Goal: Transaction & Acquisition: Purchase product/service

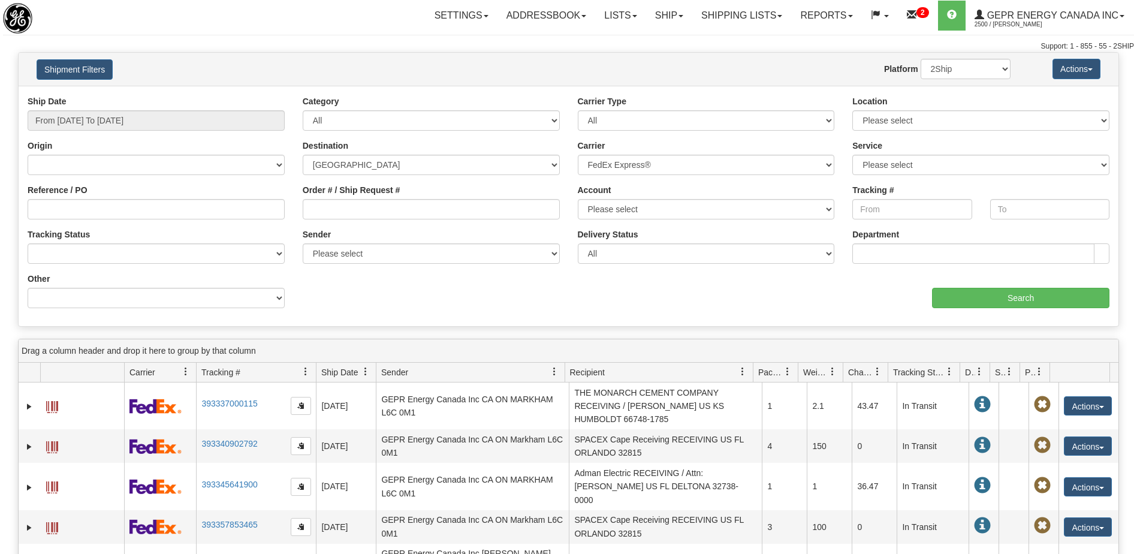
select select "US"
select select "2"
click at [79, 69] on button "Shipment Filters" at bounding box center [75, 69] width 76 height 20
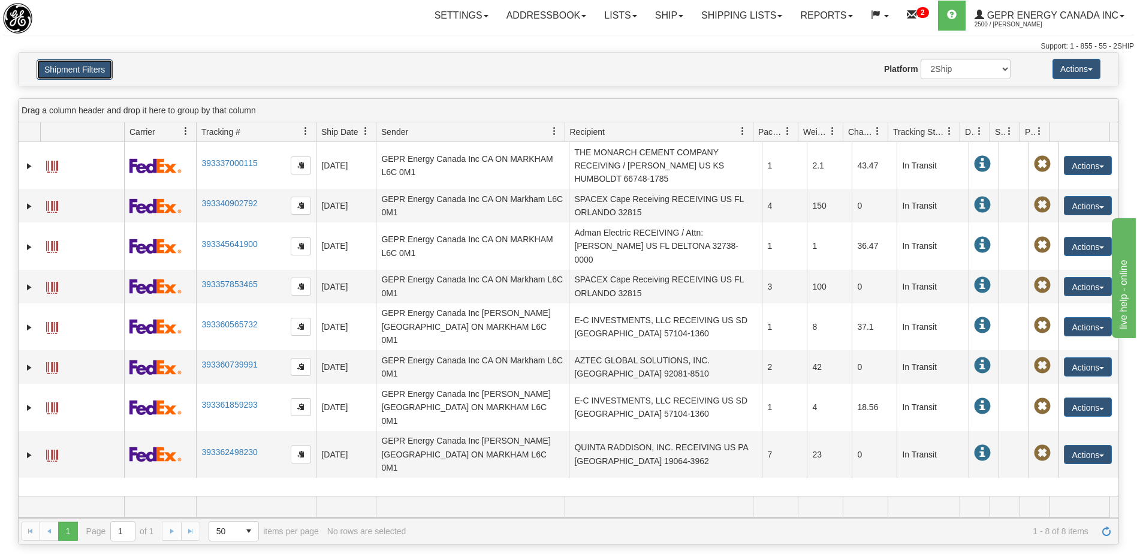
click at [80, 70] on button "Shipment Filters" at bounding box center [75, 69] width 76 height 20
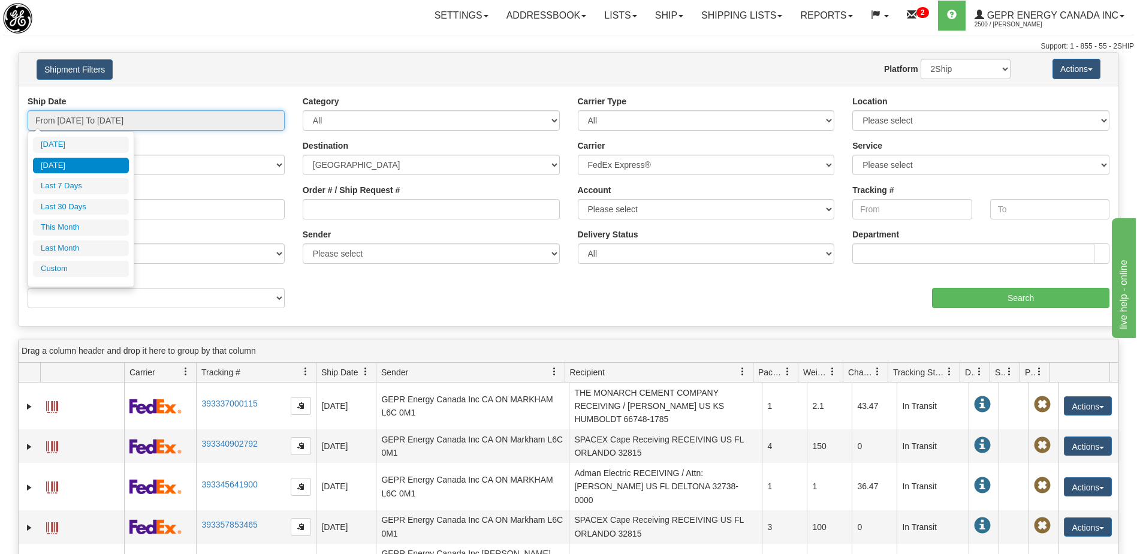
click at [218, 125] on input "From 09/18/2025 To 09/18/2025" at bounding box center [156, 120] width 257 height 20
click at [93, 271] on li "Custom" at bounding box center [81, 269] width 96 height 16
type input "08/01/2025"
type input "08/31/2025"
type input "09/18/2025"
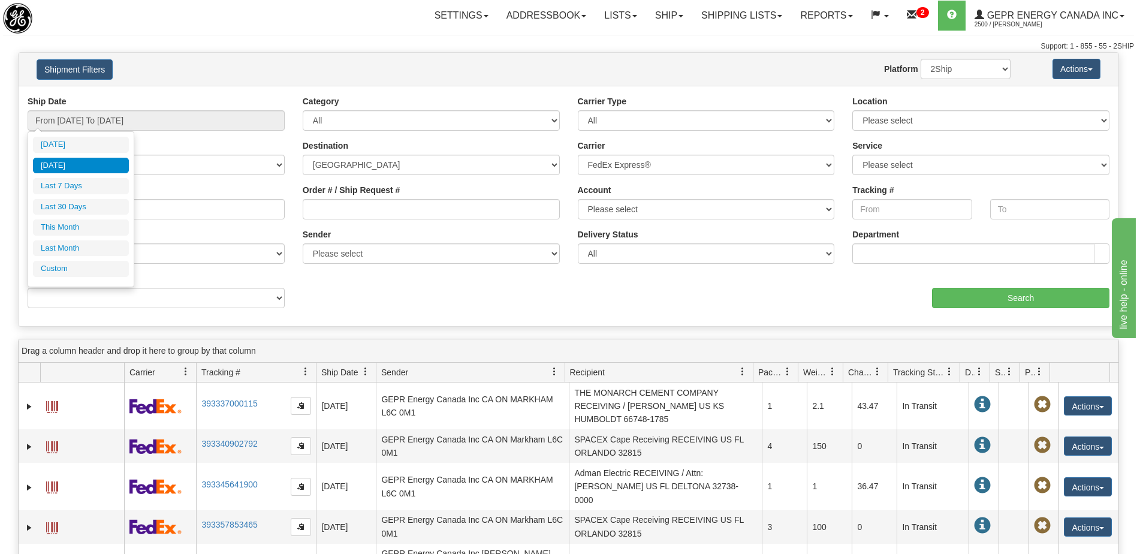
type input "09/18/2025"
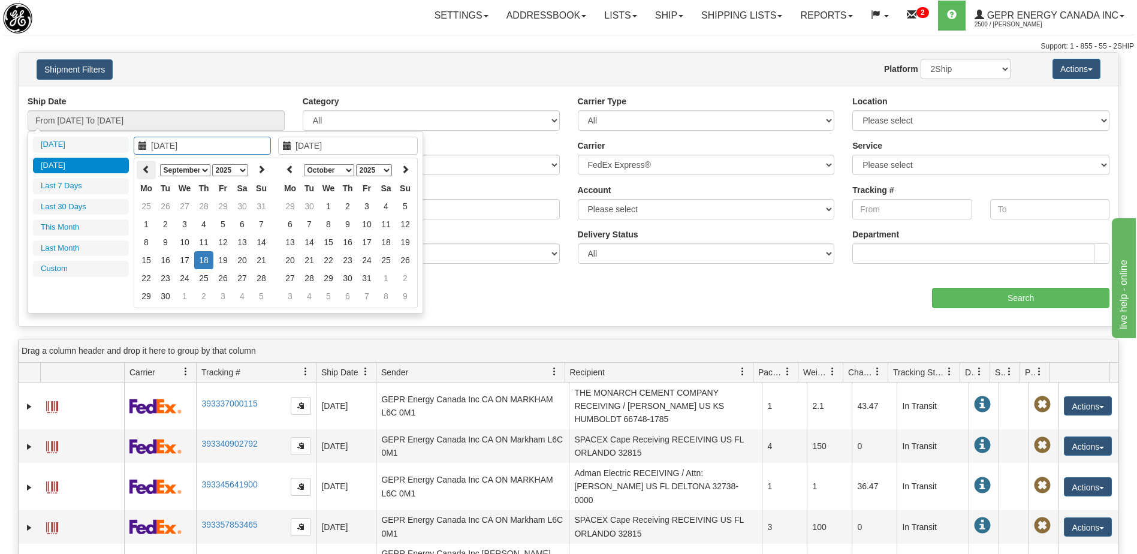
click at [150, 171] on th at bounding box center [146, 170] width 19 height 19
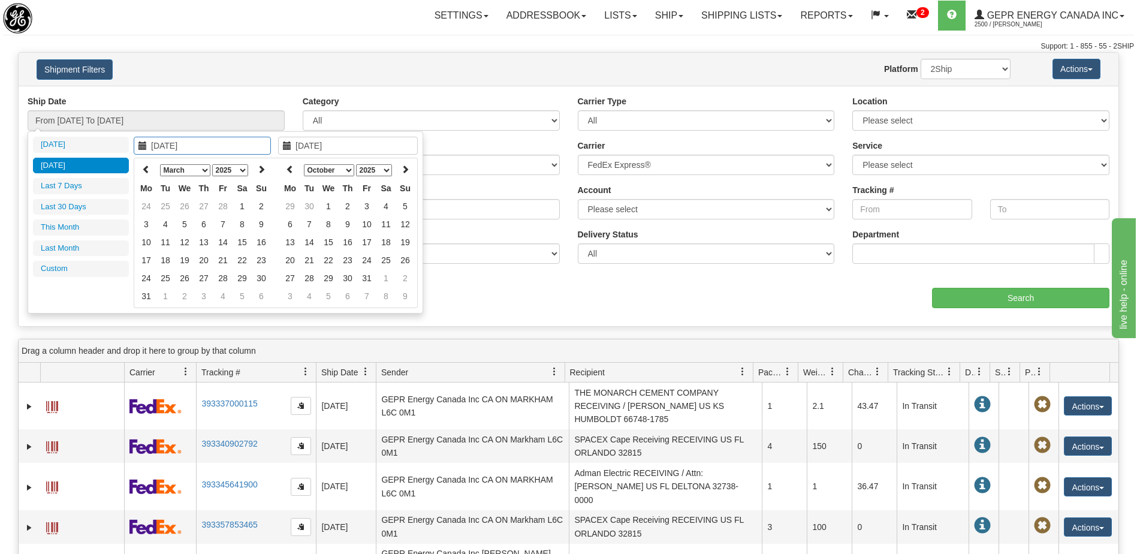
click at [150, 171] on th at bounding box center [146, 170] width 19 height 19
type input "01/01/2025"
click at [191, 204] on td "1" at bounding box center [184, 206] width 19 height 18
click at [284, 169] on th at bounding box center [290, 170] width 19 height 19
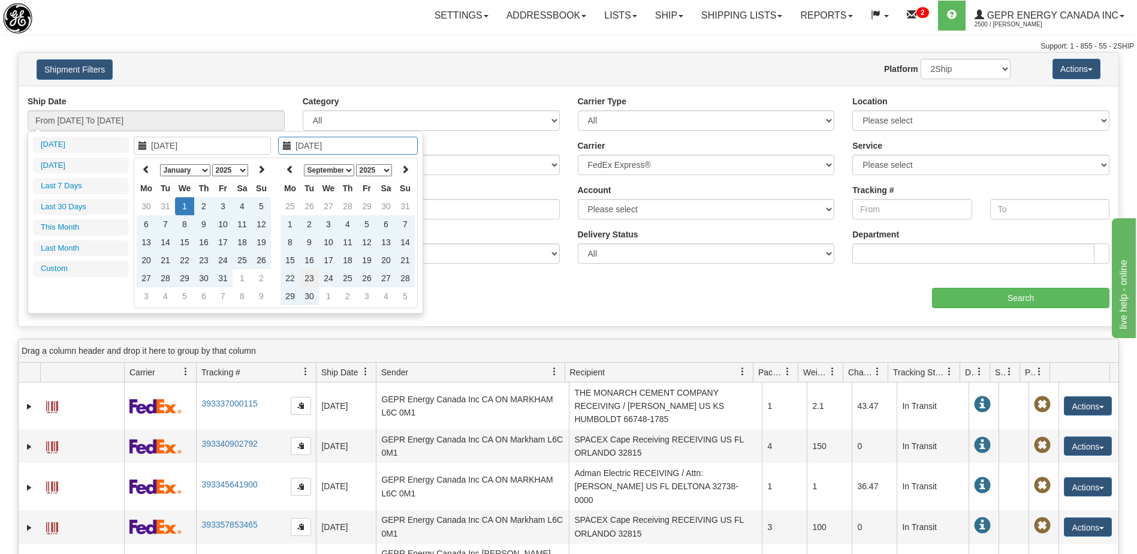
type input "09/23/2025"
click at [305, 272] on td "23" at bounding box center [309, 278] width 19 height 18
type input "From 01/01/2025 To 09/23/2025"
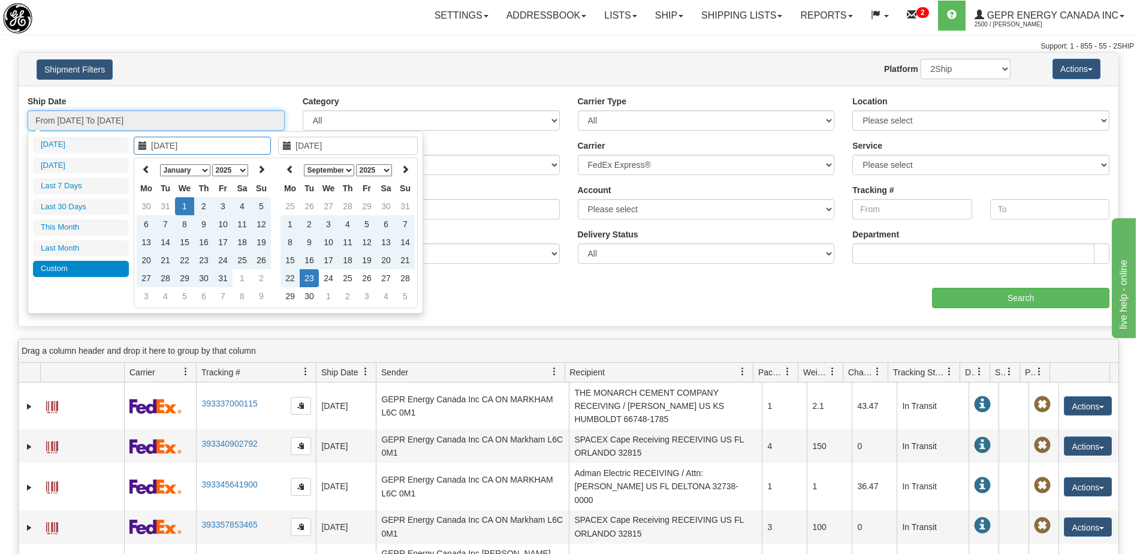
click at [150, 116] on input "From 01/01/2025 To 09/23/2025" at bounding box center [156, 120] width 257 height 20
type input "09/16/2025"
click at [315, 264] on td "16" at bounding box center [309, 260] width 19 height 18
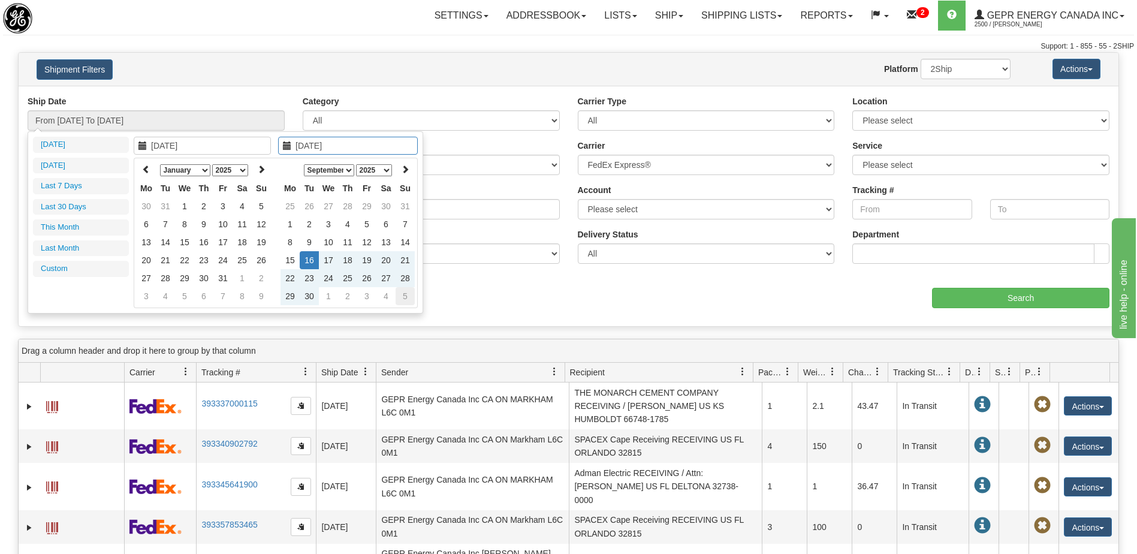
type input "10/05/2025"
click at [518, 301] on div "Ship Date From 01/01/2025 To 09/23/2025 Category All Inbound Outbound Carrier T…" at bounding box center [569, 206] width 1100 height 222
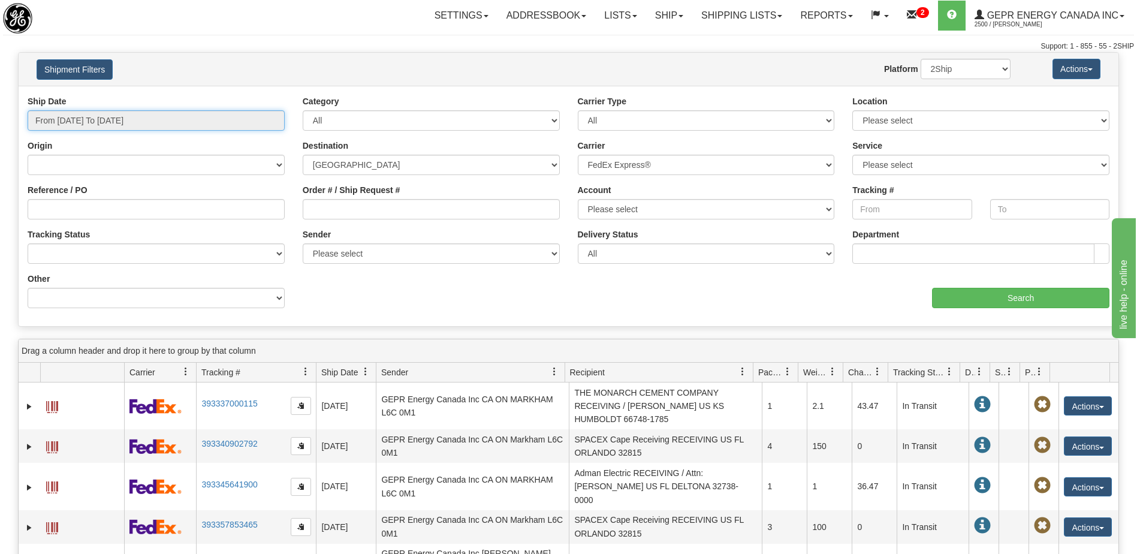
type input "01/01/2025"
type input "09/23/2025"
click at [131, 110] on input "From 01/01/2025 To 09/23/2025" at bounding box center [156, 120] width 257 height 20
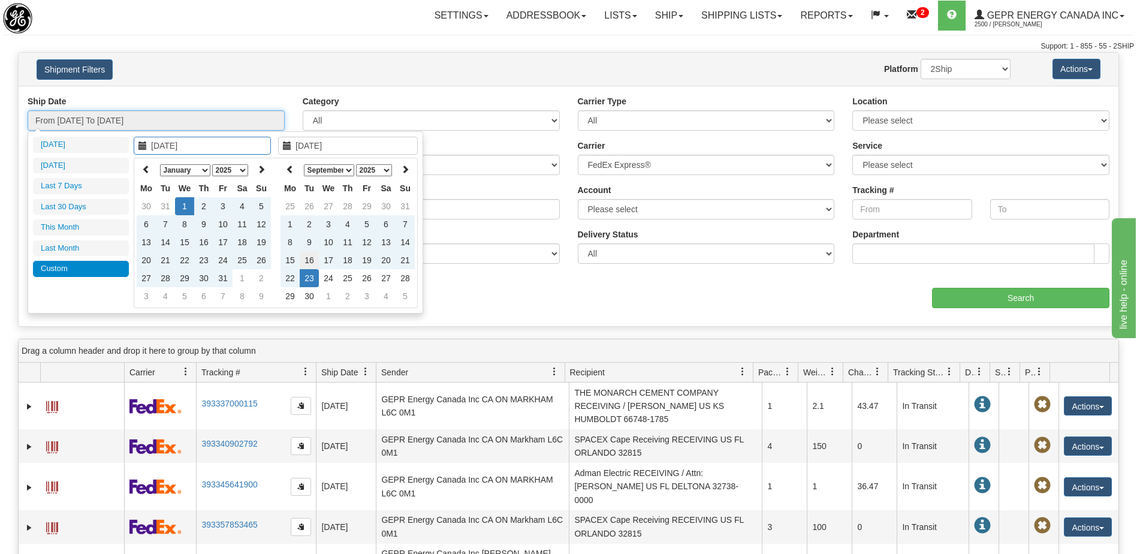
type input "09/16/2025"
click at [310, 261] on td "16" at bounding box center [309, 260] width 19 height 18
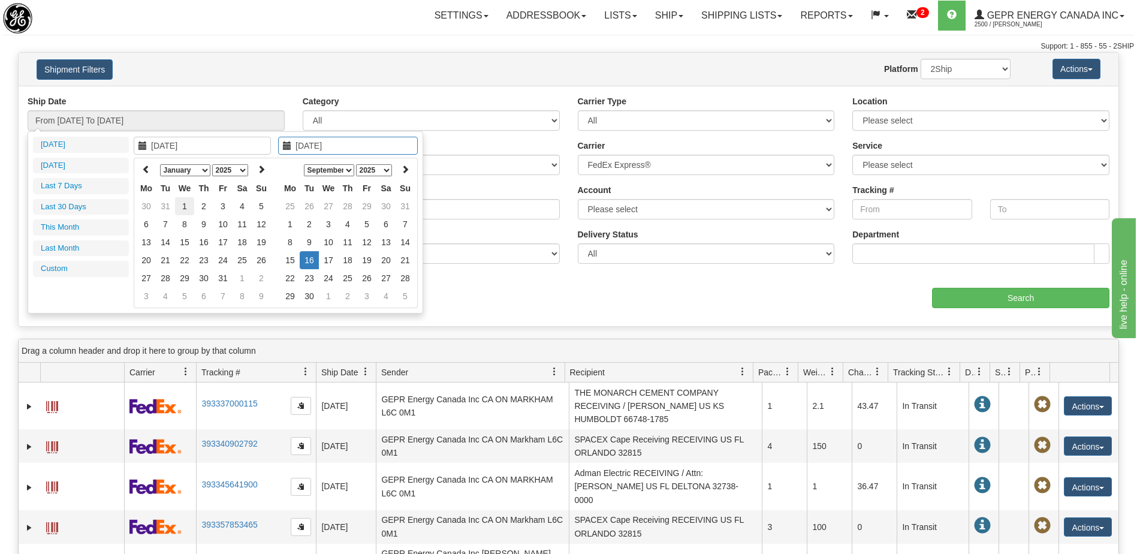
type input "01/01/2025"
click at [189, 209] on td "1" at bounding box center [184, 206] width 19 height 18
type input "01/01/2025"
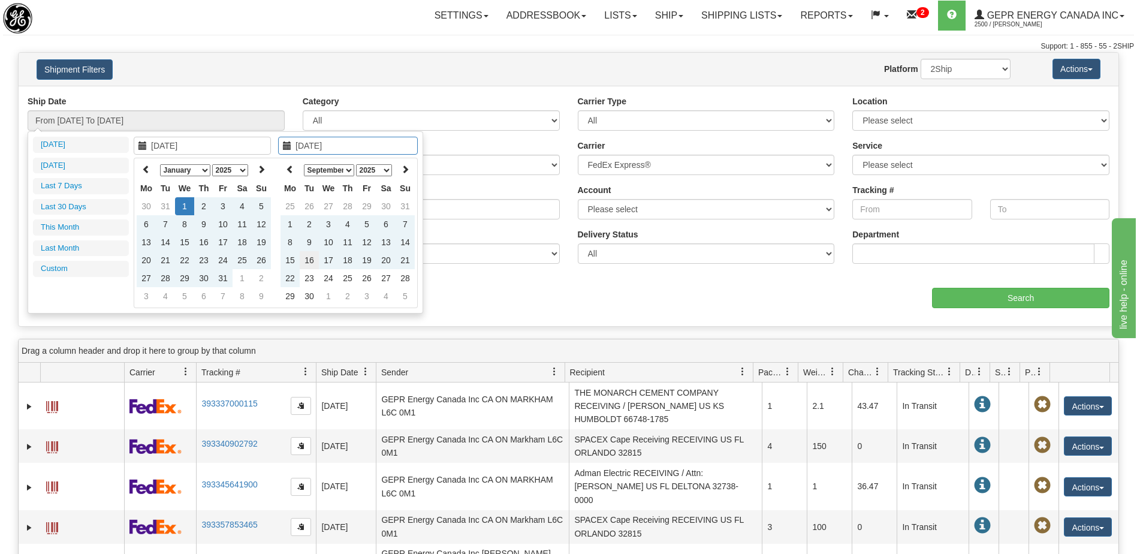
type input "09/16/2025"
click at [310, 263] on td "16" at bounding box center [309, 260] width 19 height 18
type input "From 01/01/2025 To 09/16/2025"
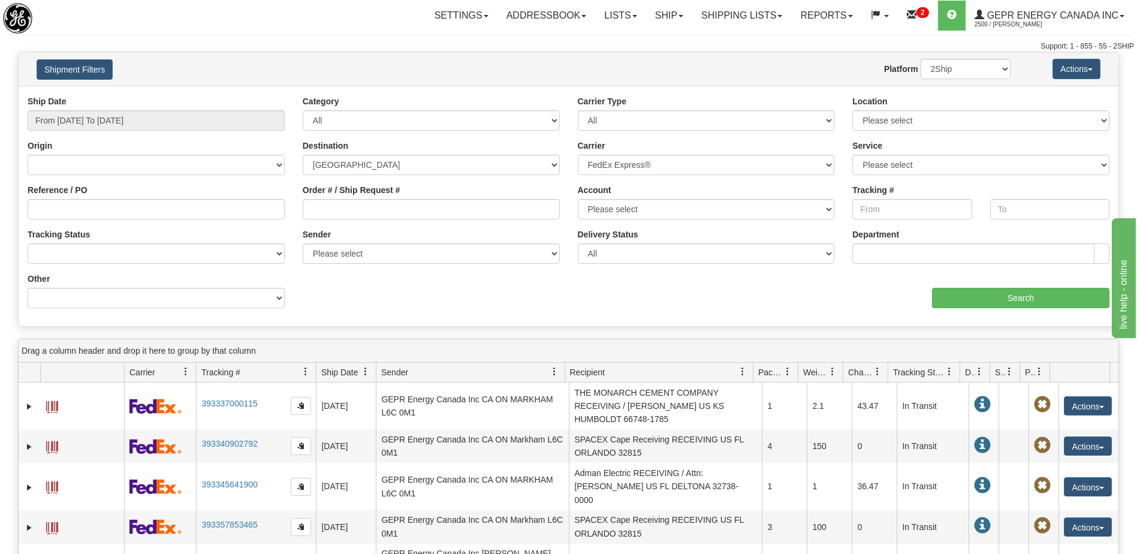
click at [393, 297] on div "Ship Date From 01/01/2025 To 09/16/2025 Category All Inbound Outbound Carrier T…" at bounding box center [569, 206] width 1100 height 222
click at [484, 306] on div "Ship Date From 01/01/2025 To 09/16/2025 Category All Inbound Outbound Carrier T…" at bounding box center [569, 206] width 1100 height 222
click at [352, 171] on select "Canada United States Mexico Puerto Rico Romania Australia New Zealand SouthAfri…" at bounding box center [431, 165] width 257 height 20
select select "INTL"
click at [303, 155] on select "Canada United States Mexico Puerto Rico Romania Australia New Zealand SouthAfri…" at bounding box center [431, 165] width 257 height 20
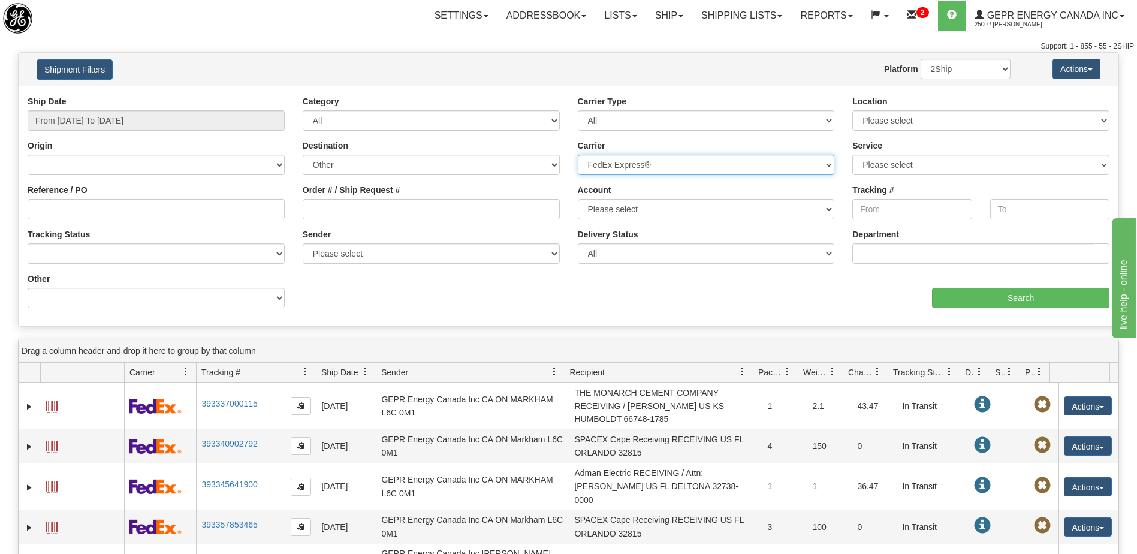
click at [627, 163] on select "Please select 2Ship Today DHL FedEx Express® FedEx® LTL Purolator UPS" at bounding box center [706, 165] width 257 height 20
select select
click at [578, 155] on select "Please select 2Ship Today DHL FedEx Express® FedEx® LTL Purolator UPS" at bounding box center [706, 165] width 257 height 20
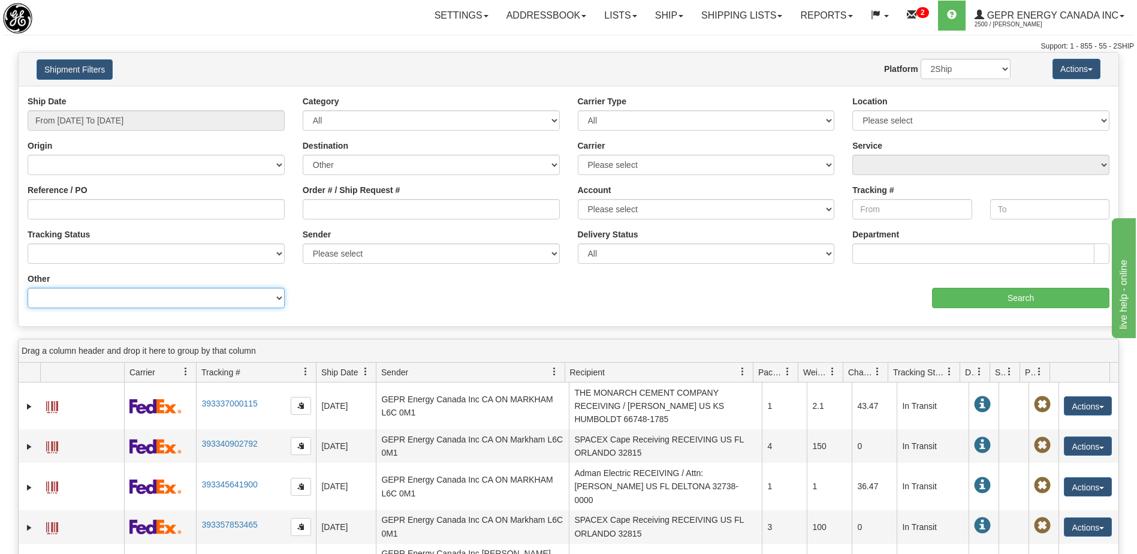
click at [135, 299] on select "Billing Account # Billing Type BOL # (LTL) Commodity Or Documents Consolidation…" at bounding box center [156, 298] width 257 height 20
click at [374, 308] on div "Ship Date From 01/01/2025 To 09/16/2025 Category All Inbound Outbound Carrier T…" at bounding box center [569, 206] width 1100 height 222
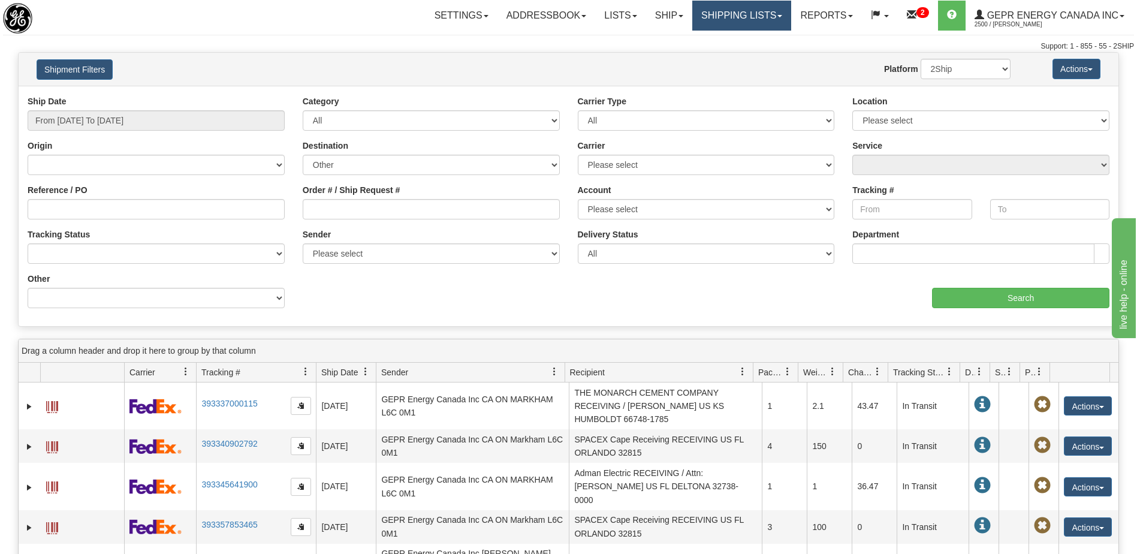
drag, startPoint x: 739, startPoint y: 22, endPoint x: 739, endPoint y: 30, distance: 8.4
click at [739, 22] on link "Shipping lists" at bounding box center [741, 16] width 99 height 30
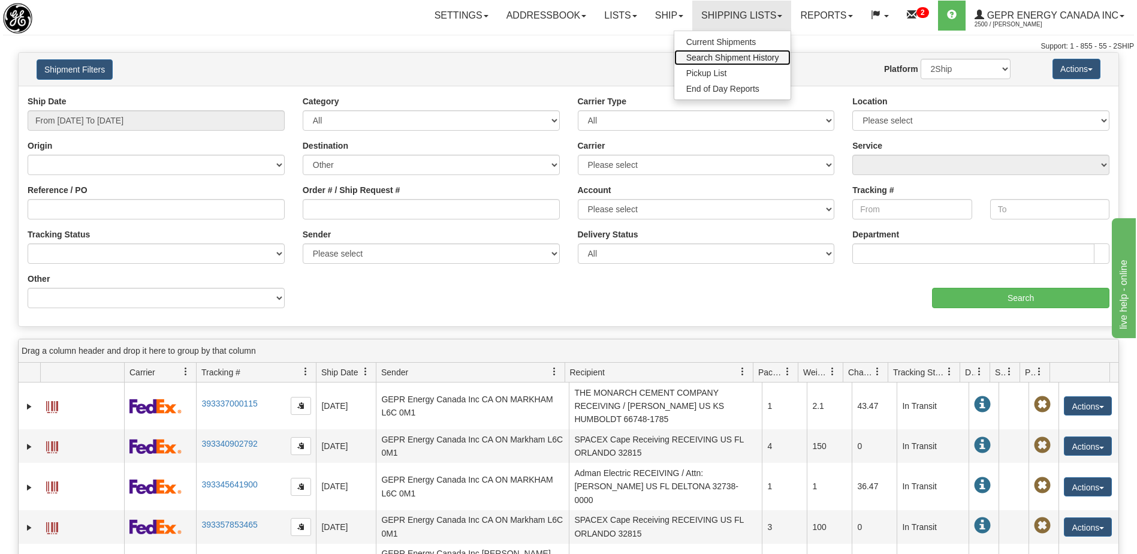
click at [732, 58] on span "Search Shipment History" at bounding box center [732, 58] width 93 height 10
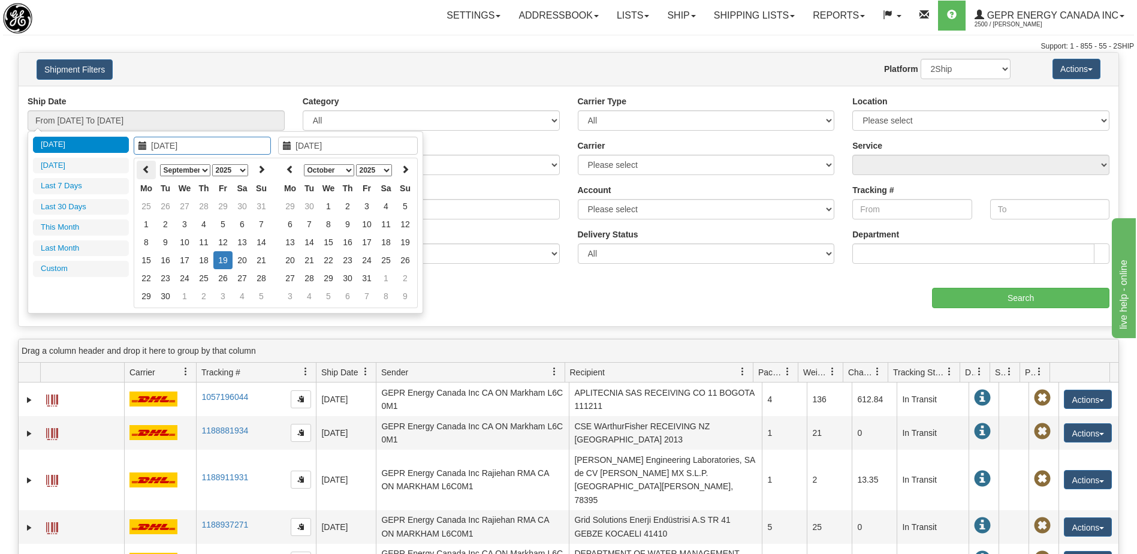
click at [144, 175] on th at bounding box center [146, 170] width 19 height 19
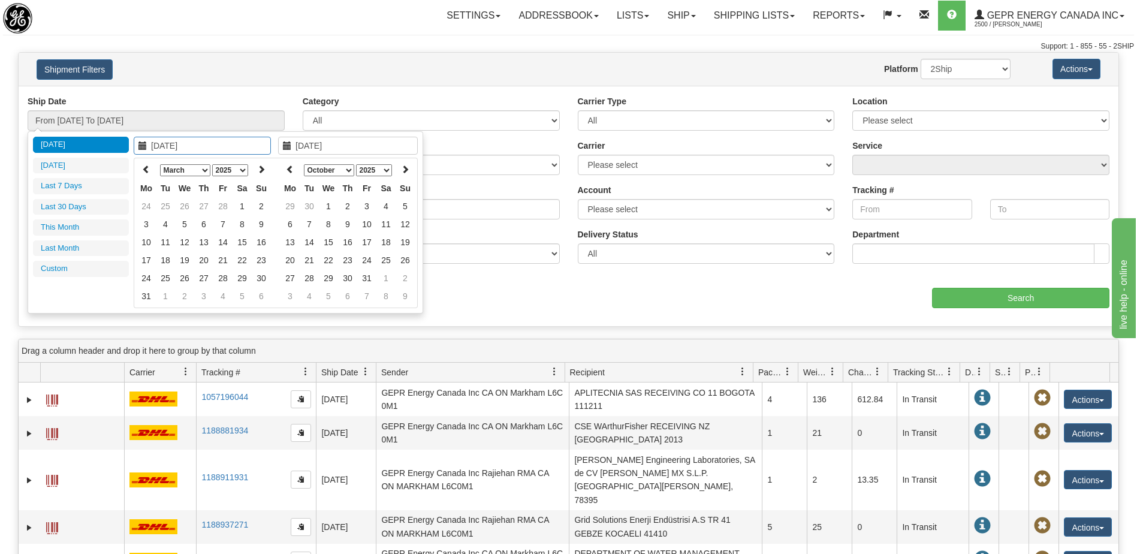
click at [144, 175] on th at bounding box center [146, 170] width 19 height 19
type input "01/01/2025"
click at [189, 210] on td "1" at bounding box center [184, 206] width 19 height 18
click at [287, 173] on icon at bounding box center [290, 169] width 8 height 8
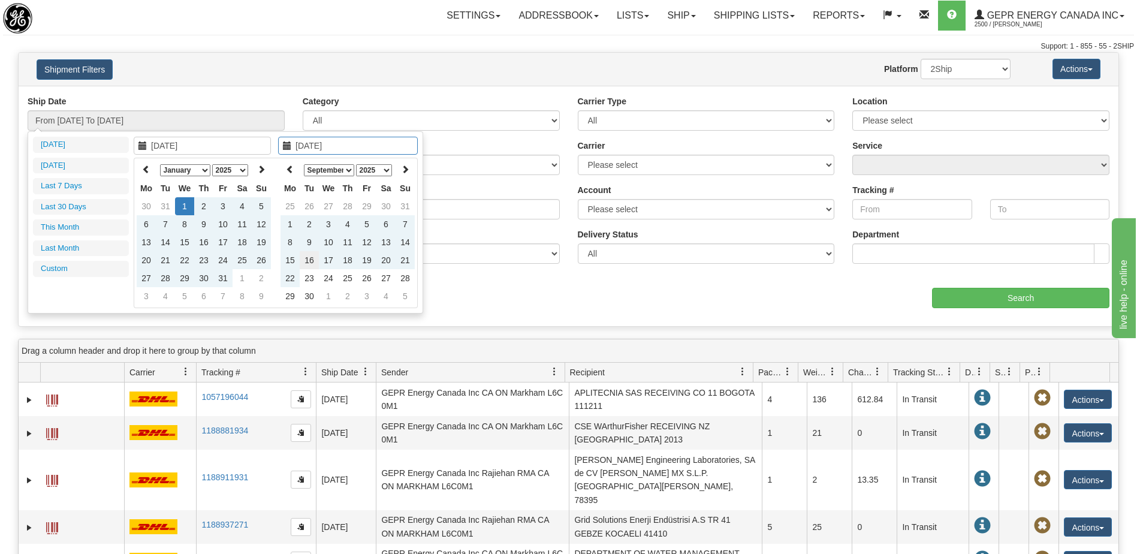
type input "09/16/2025"
click at [316, 260] on td "16" at bounding box center [309, 260] width 19 height 18
type input "From 01/01/2025 To 09/16/2025"
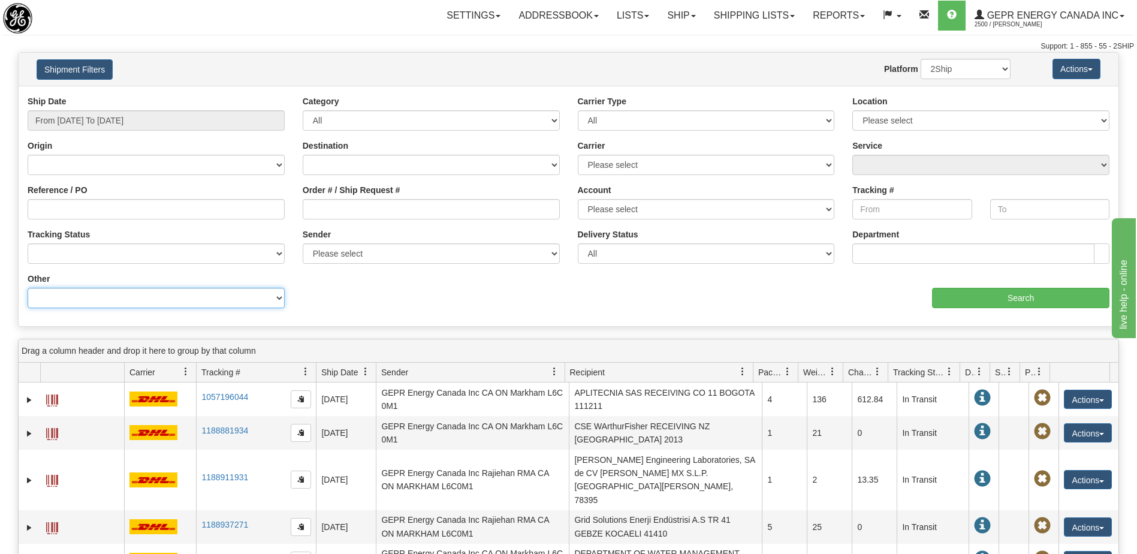
click at [198, 297] on select "Billing Account # Billing Type BOL # (LTL) Commodity Or Documents Consolidation…" at bounding box center [156, 298] width 257 height 20
select select "Recipient_ZIP"
click at [28, 288] on select "Billing Account # Billing Type BOL # (LTL) Commodity Or Documents Consolidation…" at bounding box center [156, 298] width 257 height 20
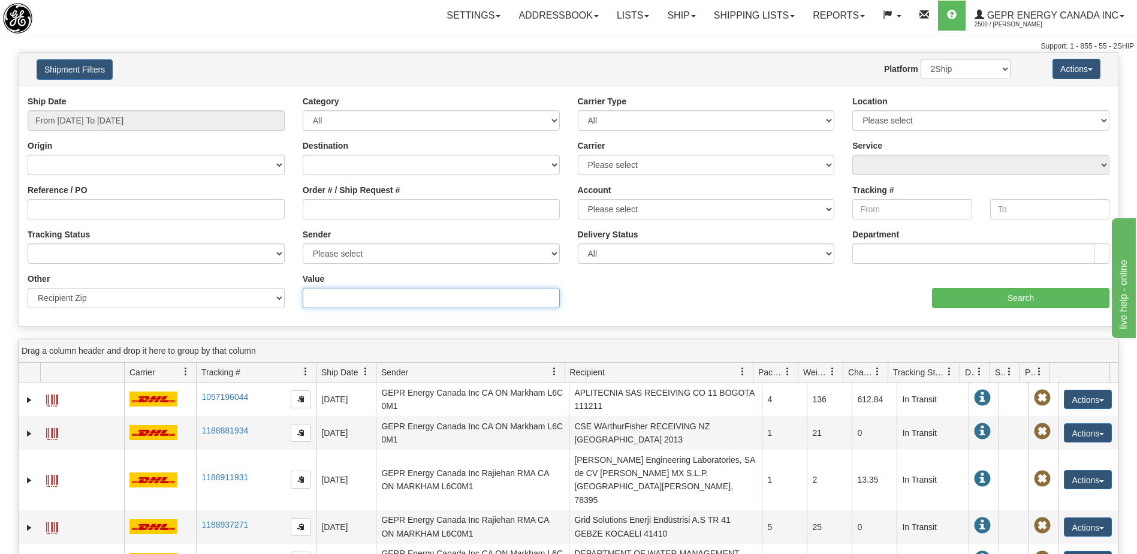
click at [321, 302] on input "Value" at bounding box center [431, 298] width 257 height 20
type input "HONG KONG"
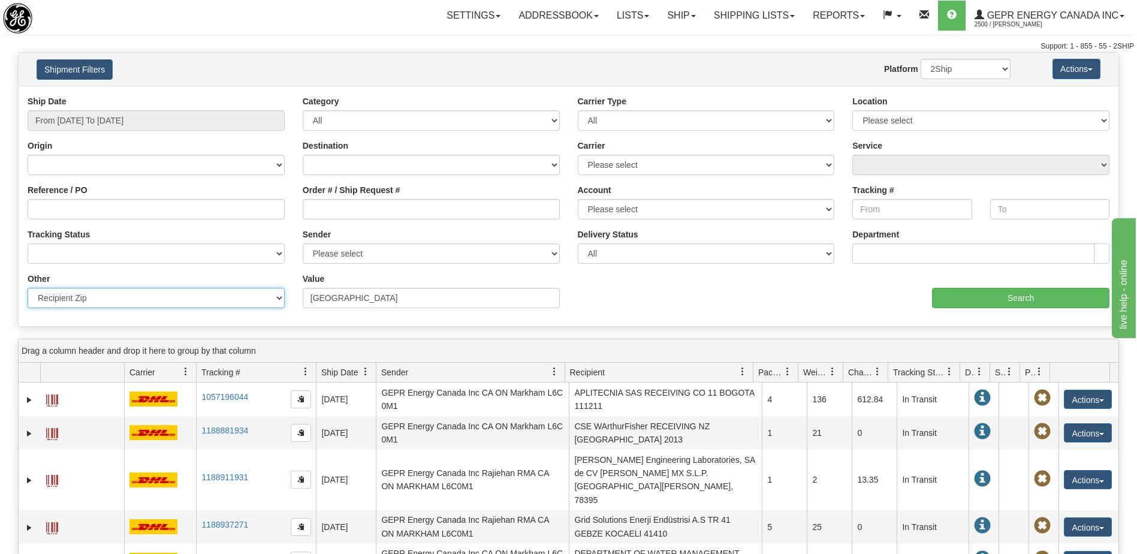
click at [123, 302] on select "Billing Account # Billing Type BOL # (LTL) Commodity Or Documents Consolidation…" at bounding box center [156, 298] width 257 height 20
select select "Recipient_City"
click at [28, 288] on select "Billing Account # Billing Type BOL # (LTL) Commodity Or Documents Consolidation…" at bounding box center [156, 298] width 257 height 20
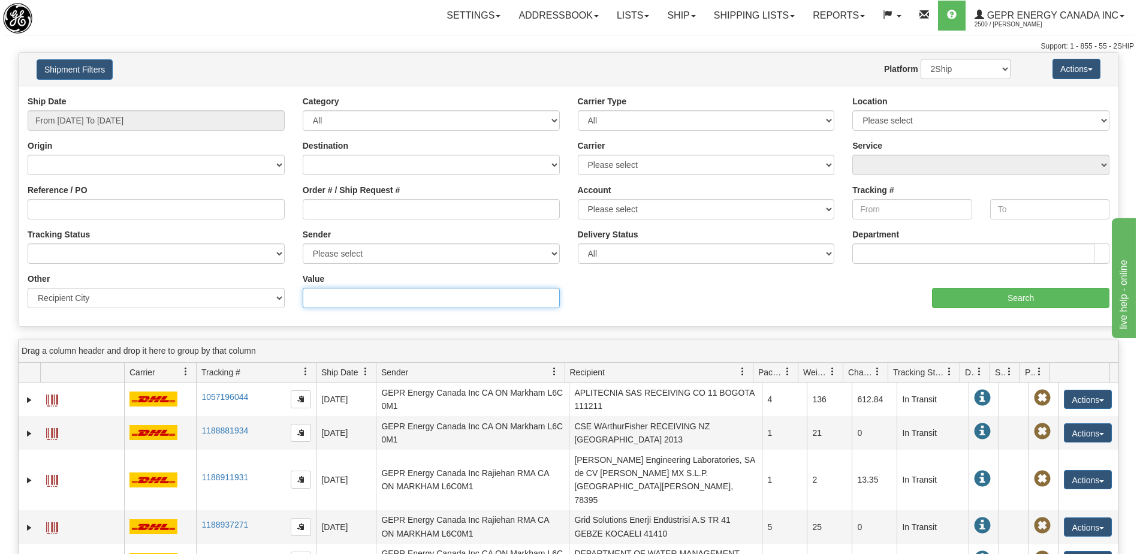
click at [314, 298] on input "Value" at bounding box center [431, 298] width 257 height 20
type input "HONG KONG"
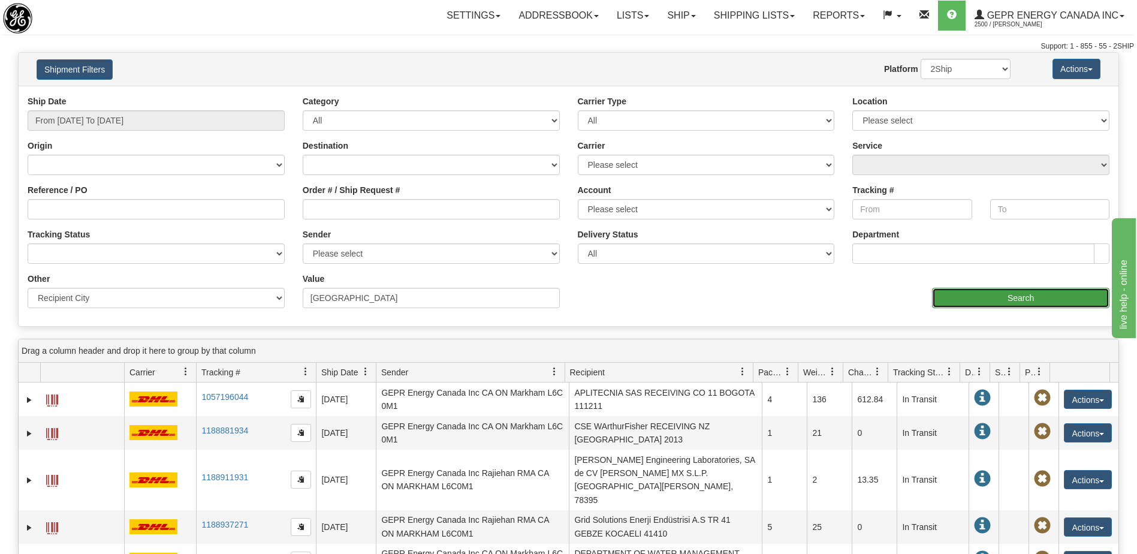
click at [1020, 288] on input "Search" at bounding box center [1020, 298] width 177 height 20
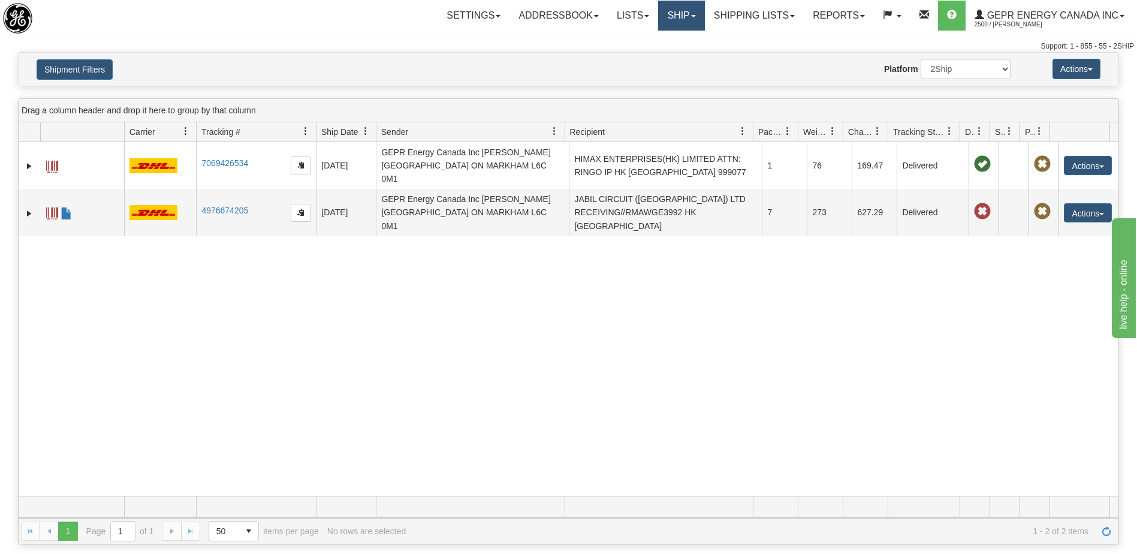
click at [670, 17] on link "Ship" at bounding box center [681, 16] width 46 height 30
click at [651, 39] on link "Ship Screen" at bounding box center [650, 42] width 108 height 16
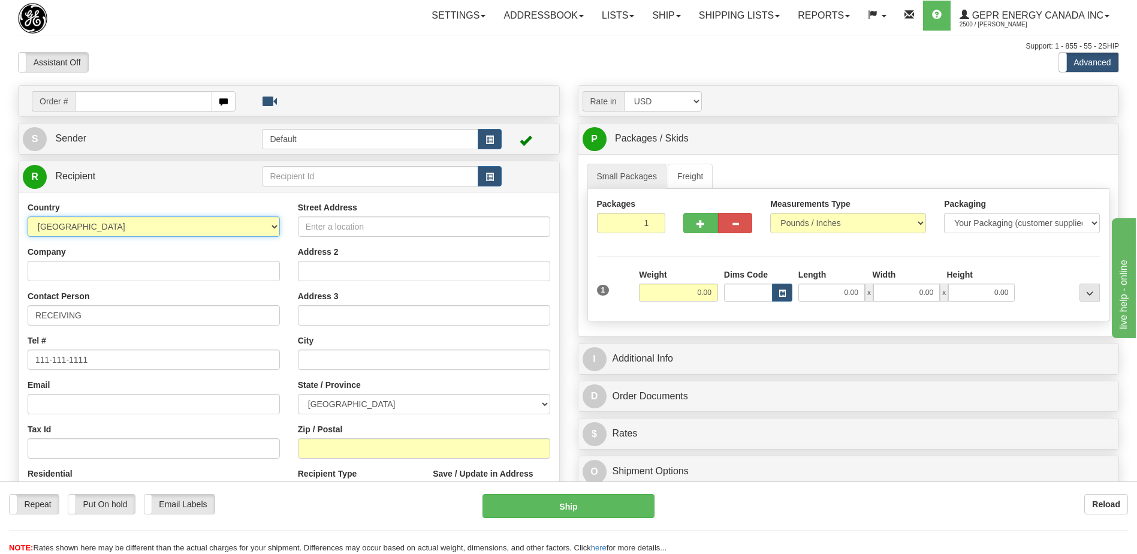
click at [128, 228] on select "AFGHANISTAN ALAND ISLANDS ALBANIA ALGERIA AMERICAN SAMOA ANDORRA ANGOLA ANGUILL…" at bounding box center [154, 226] width 252 height 20
click at [352, 63] on div "Assistant On Assistant Off Do a return Do a return" at bounding box center [242, 62] width 466 height 20
click at [113, 228] on select "AFGHANISTAN ALAND ISLANDS ALBANIA ALGERIA AMERICAN SAMOA ANDORRA ANGOLA ANGUILL…" at bounding box center [154, 226] width 252 height 20
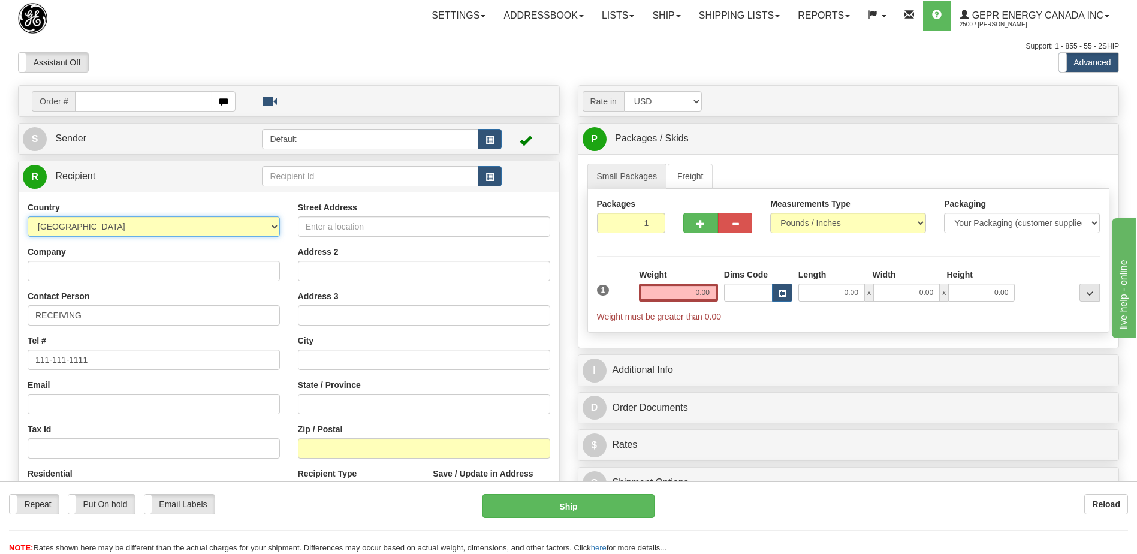
click at [113, 228] on select "AFGHANISTAN ALAND ISLANDS ALBANIA ALGERIA AMERICAN SAMOA ANDORRA ANGOLA ANGUILL…" at bounding box center [154, 226] width 252 height 20
click at [106, 224] on select "AFGHANISTAN ALAND ISLANDS ALBANIA ALGERIA AMERICAN SAMOA ANDORRA ANGOLA ANGUILL…" at bounding box center [154, 226] width 252 height 20
select select "CN"
click at [106, 224] on select "AFGHANISTAN ALAND ISLANDS ALBANIA ALGERIA AMERICAN SAMOA ANDORRA ANGOLA ANGUILL…" at bounding box center [154, 226] width 252 height 20
click at [91, 272] on input "Company" at bounding box center [154, 271] width 252 height 20
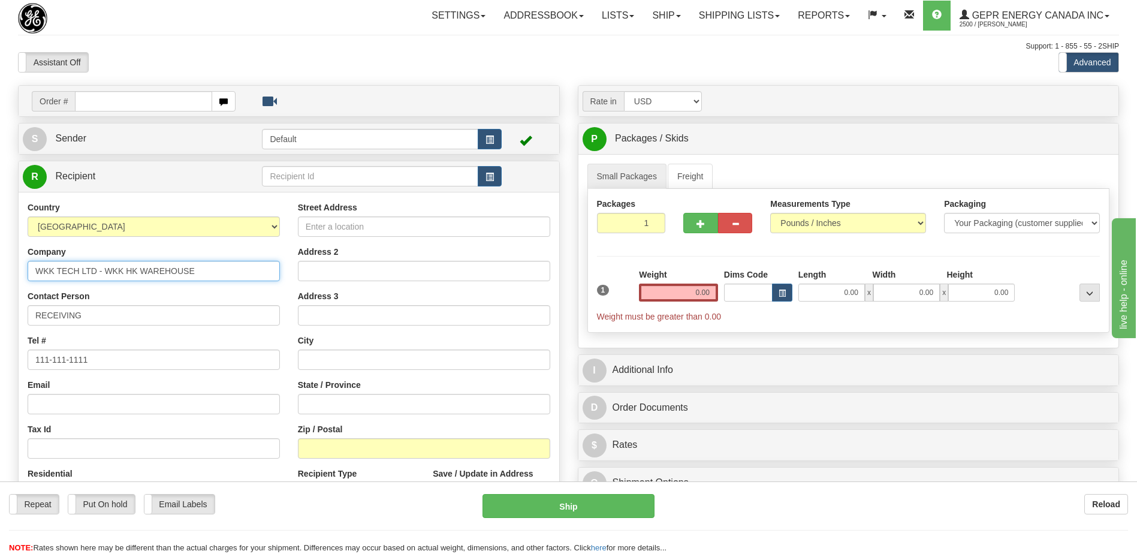
type input "WKK TECH LTD - WKK HK WAREHOUSE"
drag, startPoint x: 94, startPoint y: 313, endPoint x: 0, endPoint y: 290, distance: 96.5
click at [0, 297] on html "Training Course Close Toggle navigation Settings Shipping Preferences New Sende…" at bounding box center [568, 277] width 1137 height 554
type input "ATTN: CEDRIC LIM"
drag, startPoint x: 86, startPoint y: 364, endPoint x: 0, endPoint y: 343, distance: 88.7
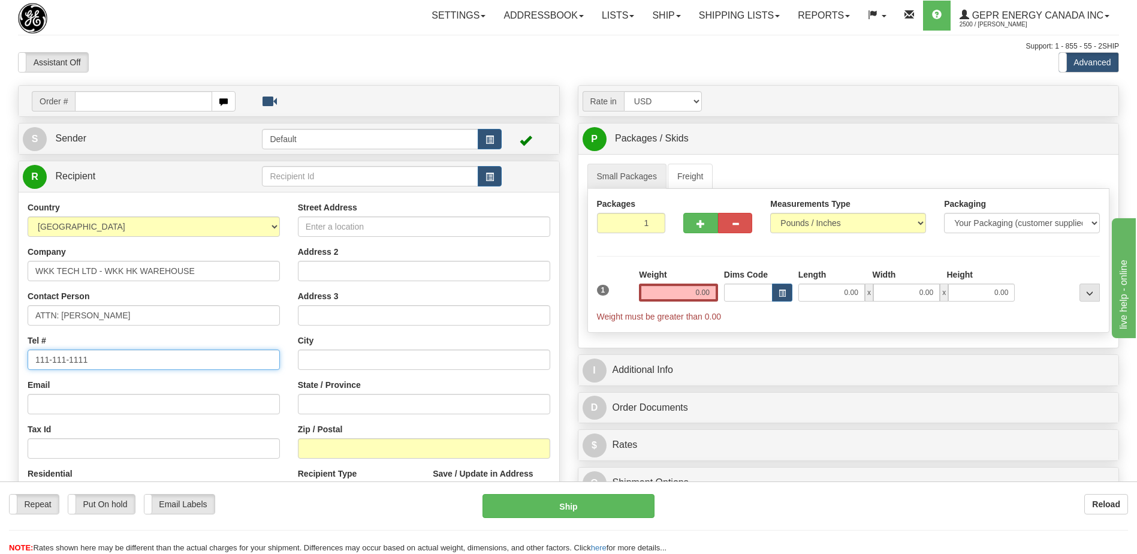
click at [0, 348] on html "Training Course Close Toggle navigation Settings Shipping Preferences New Sende…" at bounding box center [568, 277] width 1137 height 554
type input "+1 852 23578610"
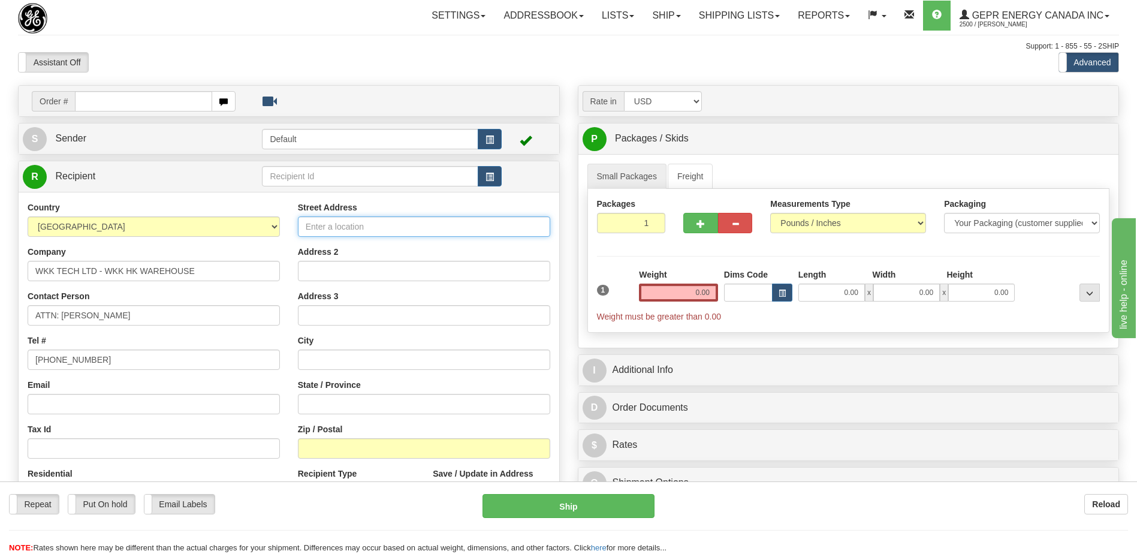
click at [345, 227] on input "Street Address" at bounding box center [424, 226] width 252 height 20
type input "5/F NOS. 36-42 SHAN MEI"
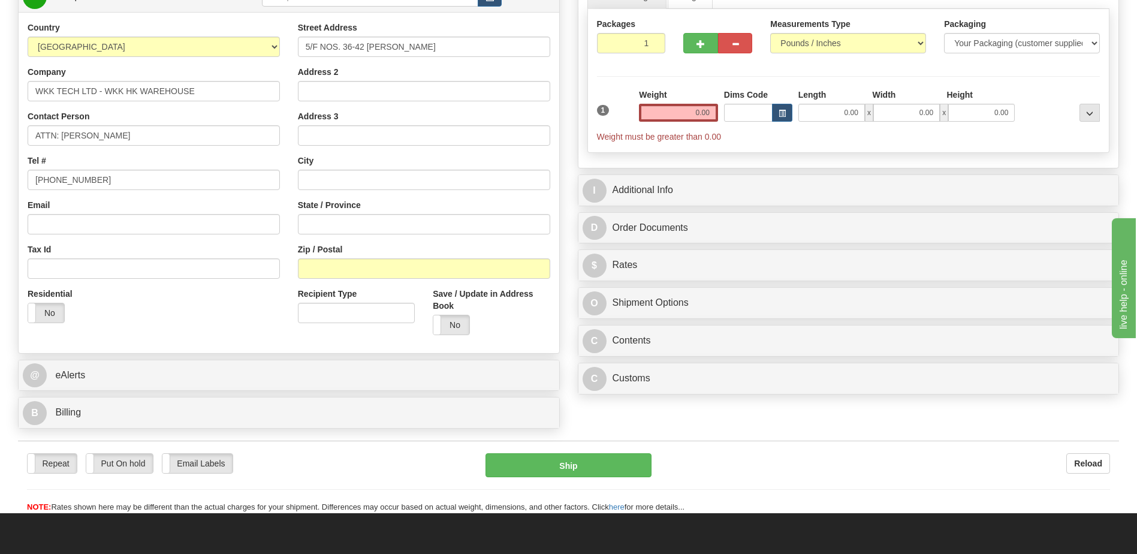
scroll to position [300, 0]
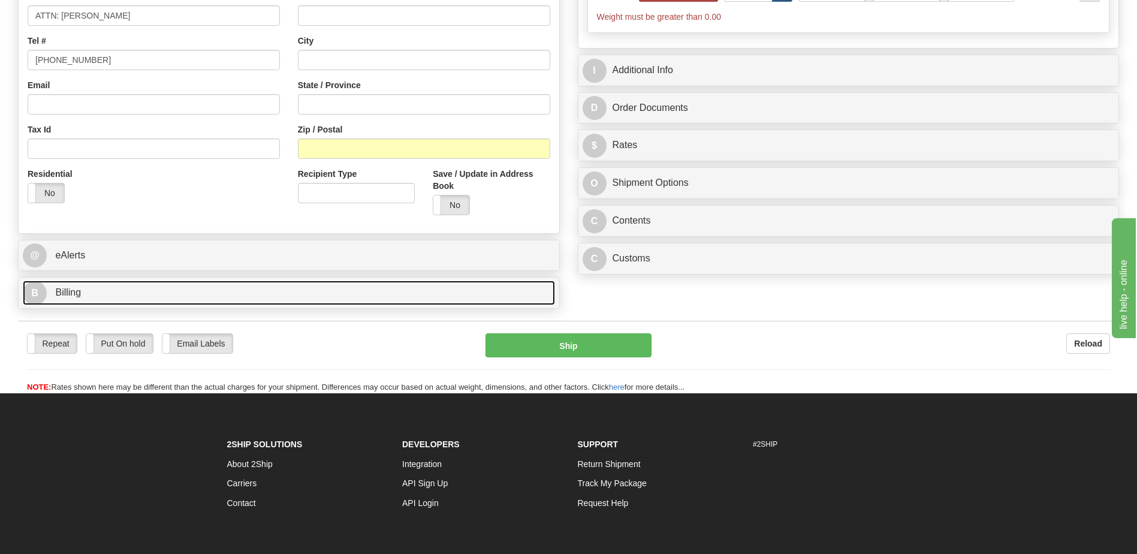
drag, startPoint x: 172, startPoint y: 295, endPoint x: 191, endPoint y: 300, distance: 19.3
click at [172, 295] on link "B Billing" at bounding box center [289, 293] width 532 height 25
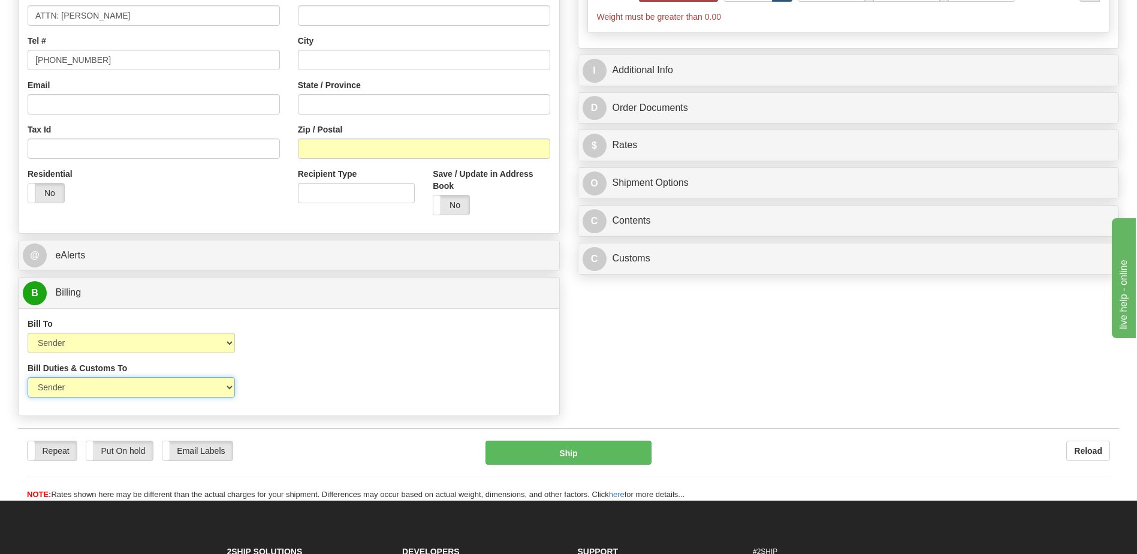
click at [201, 387] on select "Sender Recipient Third Party" at bounding box center [131, 387] width 207 height 20
select select "2"
click at [28, 377] on select "Sender Recipient Third Party" at bounding box center [131, 387] width 207 height 20
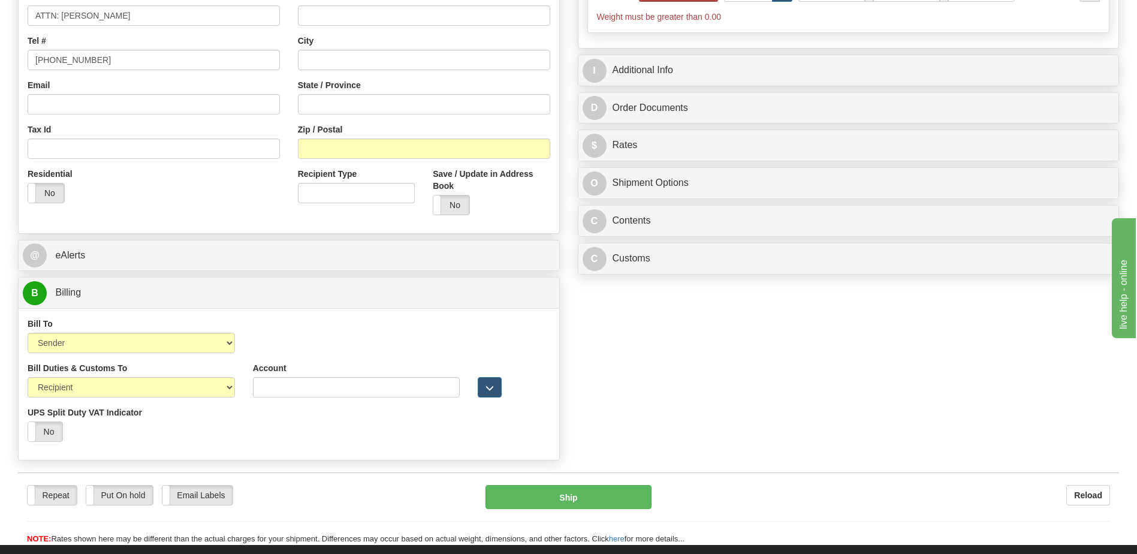
click at [340, 437] on div "Bill Duties & Customs To Sender Recipient Third Party UPS Split Duty VAT Indica…" at bounding box center [289, 406] width 541 height 89
click at [310, 437] on div "Bill Duties & Customs To Sender Recipient Third Party UPS Split Duty VAT Indica…" at bounding box center [289, 406] width 541 height 89
click at [206, 197] on div "Residential Yes No" at bounding box center [154, 190] width 270 height 44
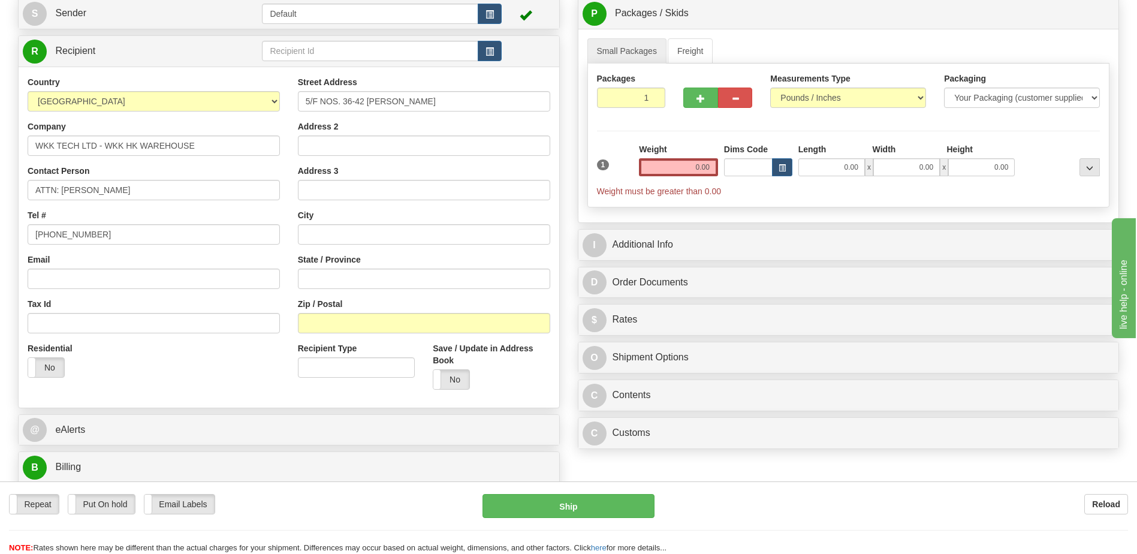
scroll to position [120, 0]
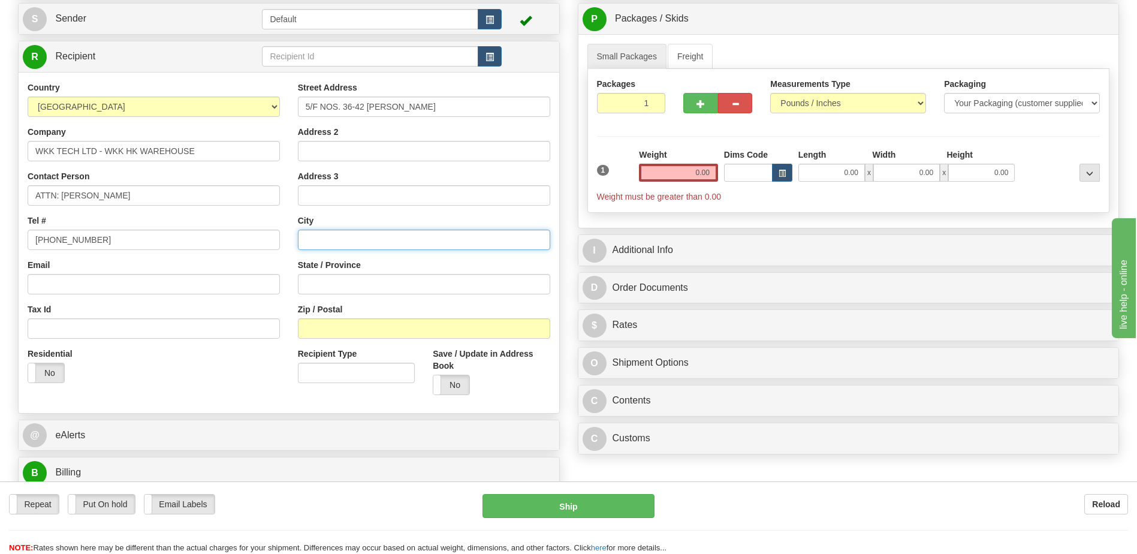
click at [330, 243] on input "text" at bounding box center [424, 240] width 252 height 20
type input "SHATIN HONGKONG"
click at [188, 396] on div "Country AFGHANISTAN ALAND ISLANDS ALBANIA ALGERIA AMERICAN SAMOA ANDORRA ANGOLA…" at bounding box center [289, 243] width 541 height 322
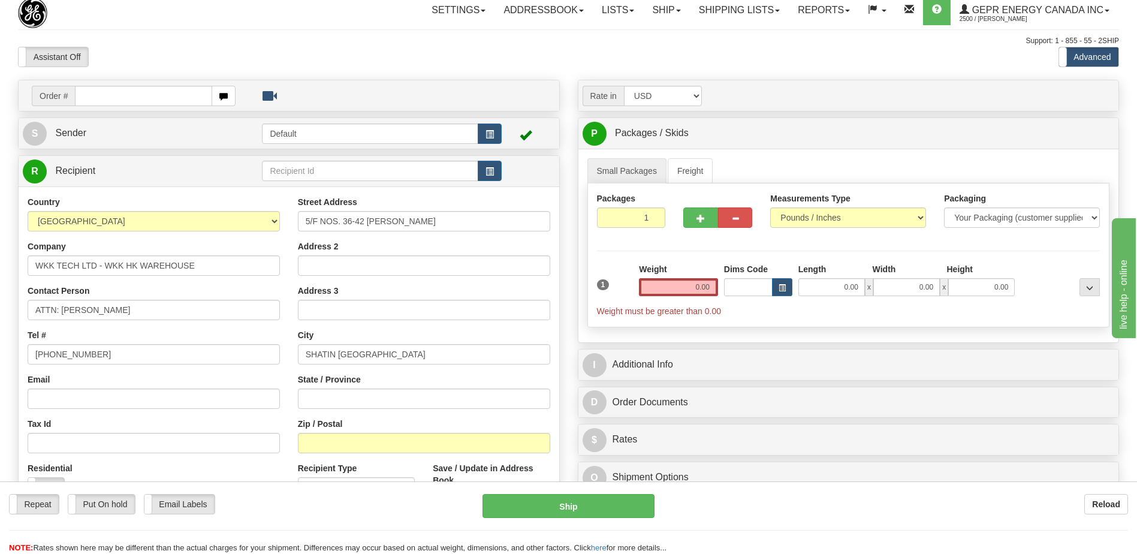
scroll to position [0, 0]
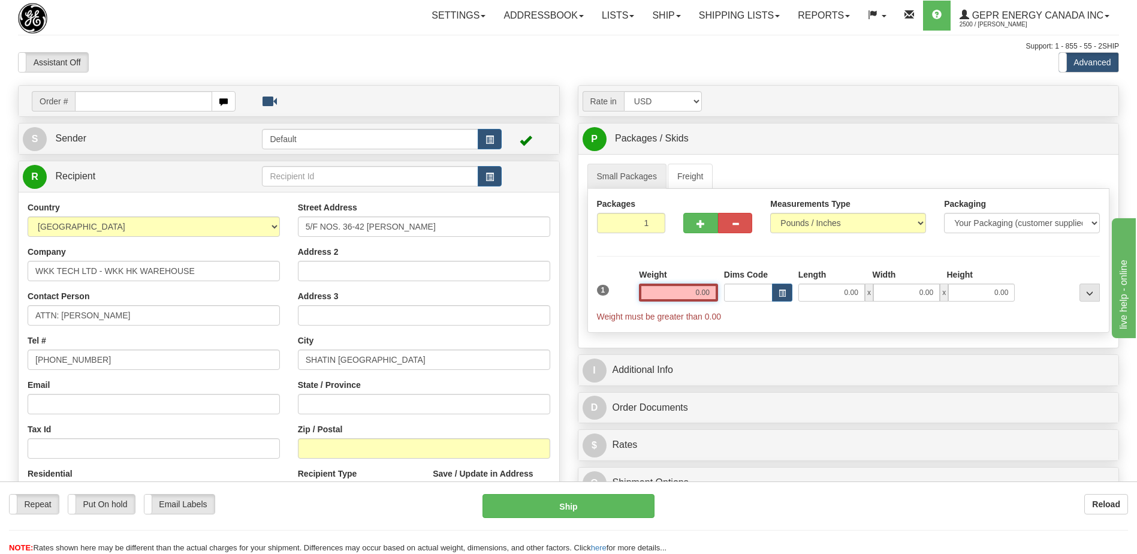
click at [709, 290] on input "0.00" at bounding box center [678, 293] width 79 height 18
click at [709, 290] on input "text" at bounding box center [678, 293] width 79 height 18
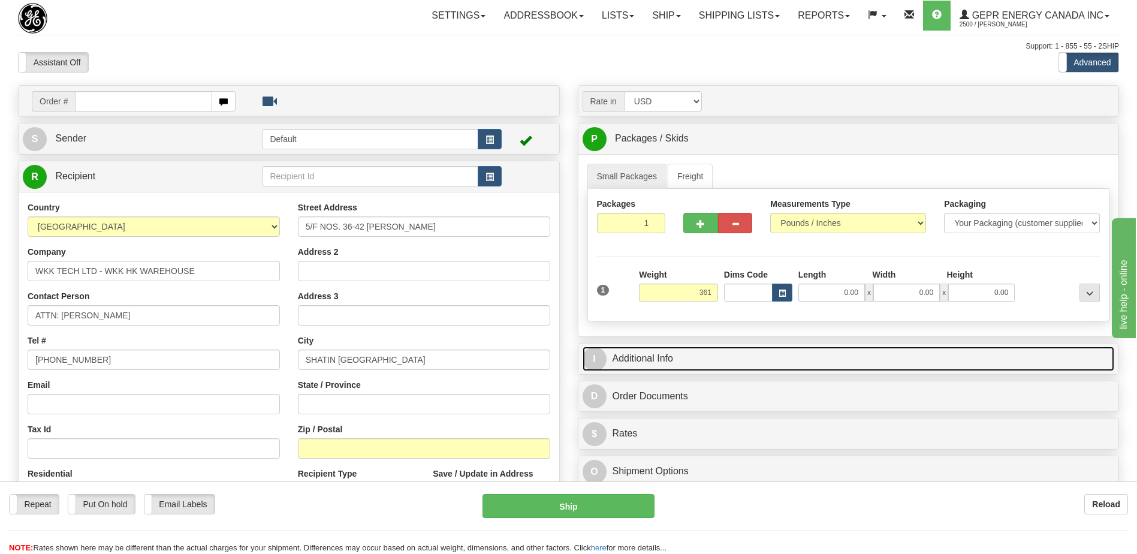
type input "361.00"
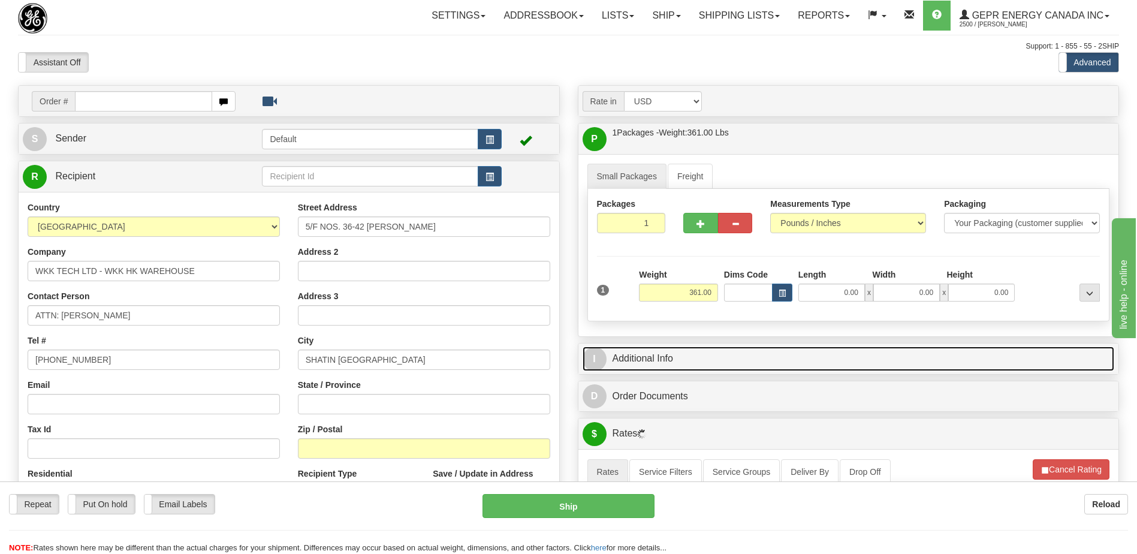
click at [653, 361] on link "I Additional Info" at bounding box center [849, 358] width 532 height 25
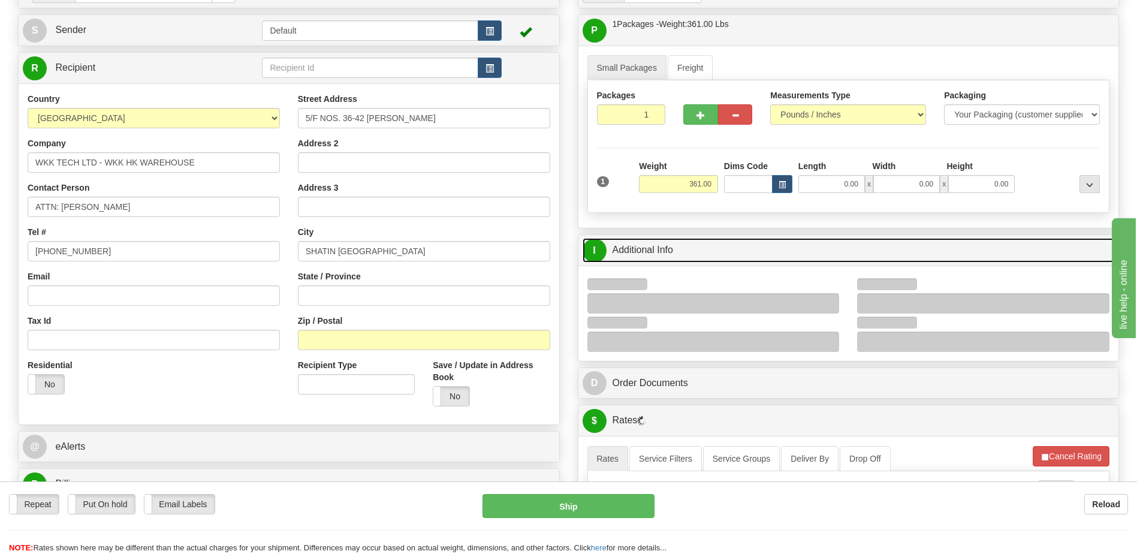
scroll to position [240, 0]
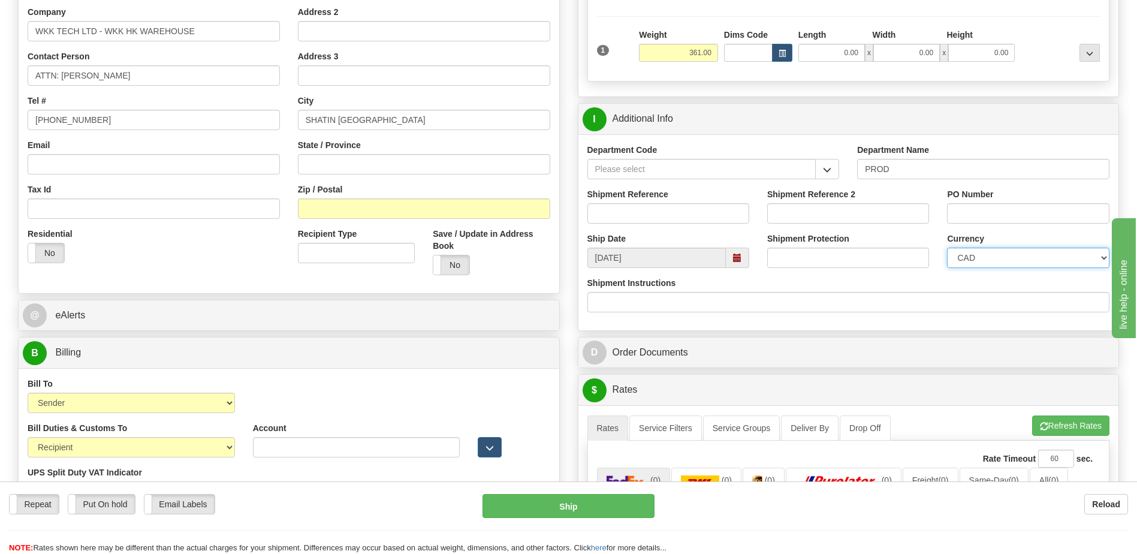
click at [1017, 266] on select "CAD USD EUR ZAR RON ANG ARN AUD AUS AWG BBD BFR BGN BHD BMD BND BRC BRL CHP CKZ…" at bounding box center [1028, 258] width 162 height 20
select select "1"
click at [947, 248] on select "CAD USD EUR ZAR RON ANG ARN AUD AUS AWG BBD BFR BGN BHD BMD BND BRC BRL CHP CKZ…" at bounding box center [1028, 258] width 162 height 20
click at [674, 214] on input "Shipment Reference" at bounding box center [668, 213] width 162 height 20
type input "RMA# DG25000066"
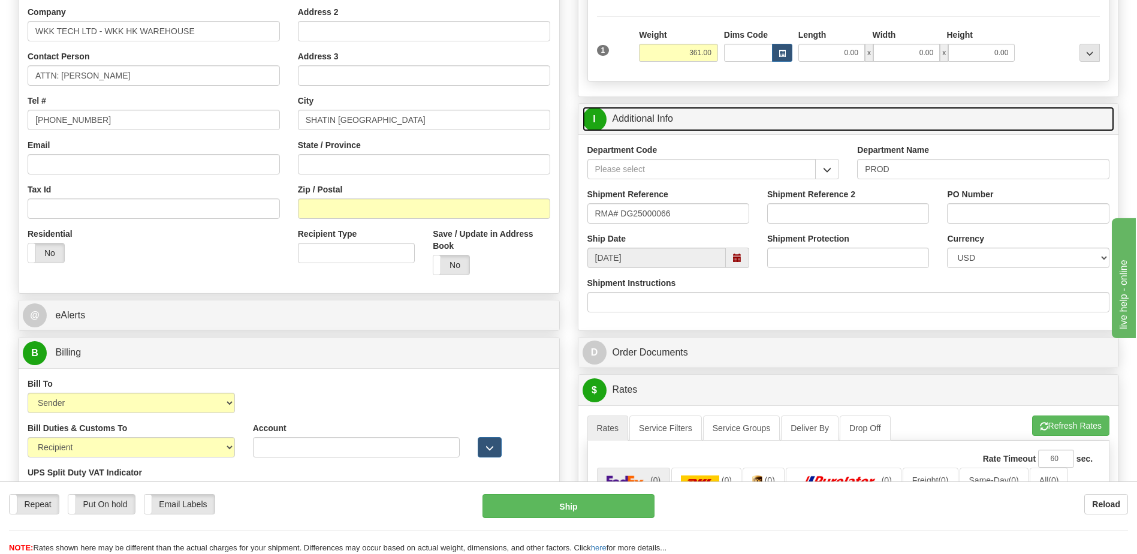
click at [692, 123] on link "I Additional Info" at bounding box center [849, 119] width 532 height 25
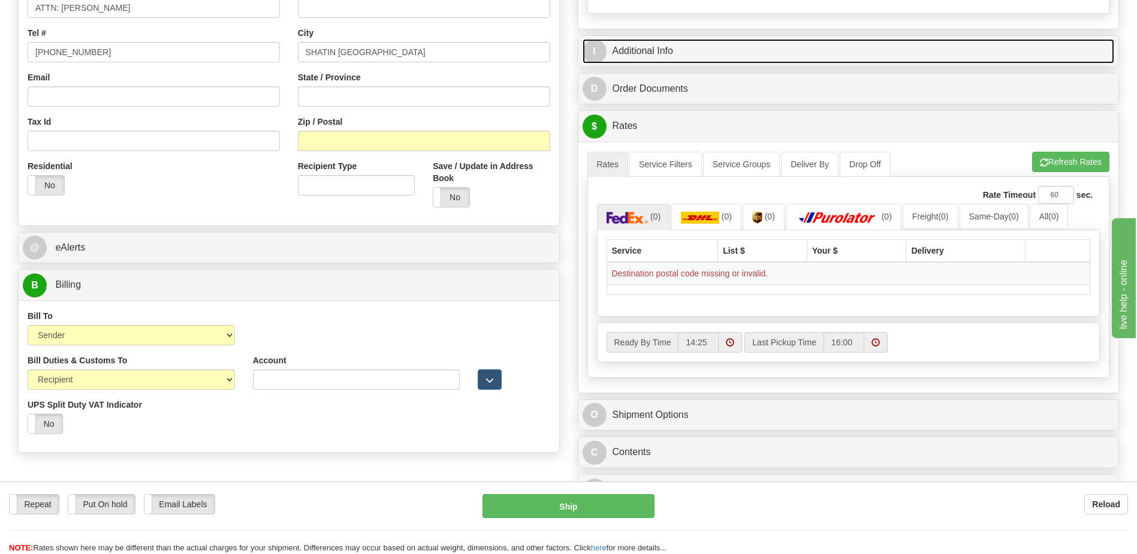
scroll to position [360, 0]
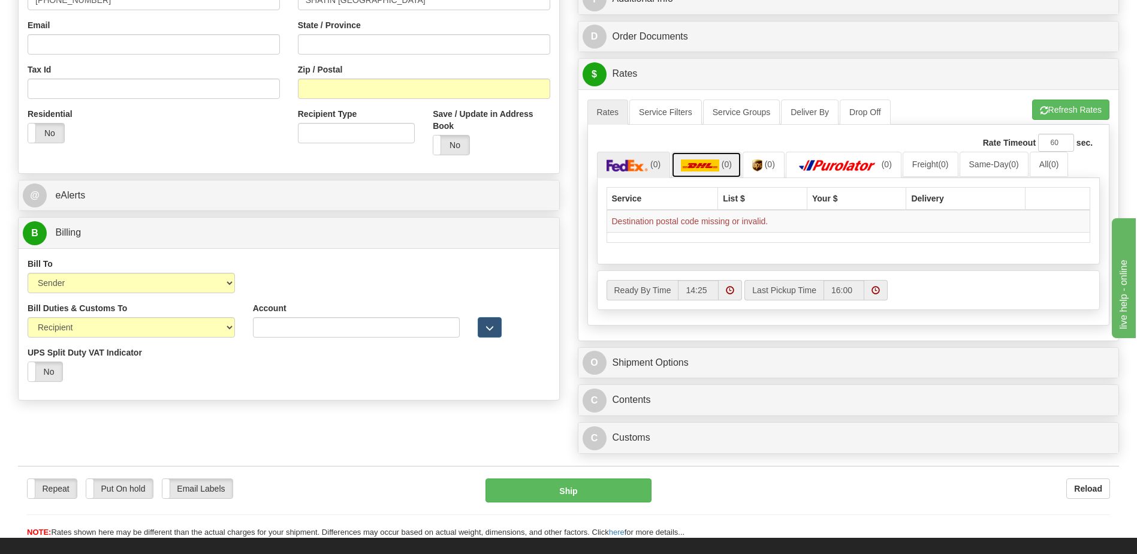
click at [723, 167] on span "(0)" at bounding box center [727, 164] width 10 height 10
click at [1046, 120] on ul "Rates Service Filters Service Groups Deliver By Drop Off Pickup Refresh Rates C…" at bounding box center [848, 112] width 523 height 25
click at [1047, 115] on button "Refresh Rates" at bounding box center [1070, 110] width 77 height 20
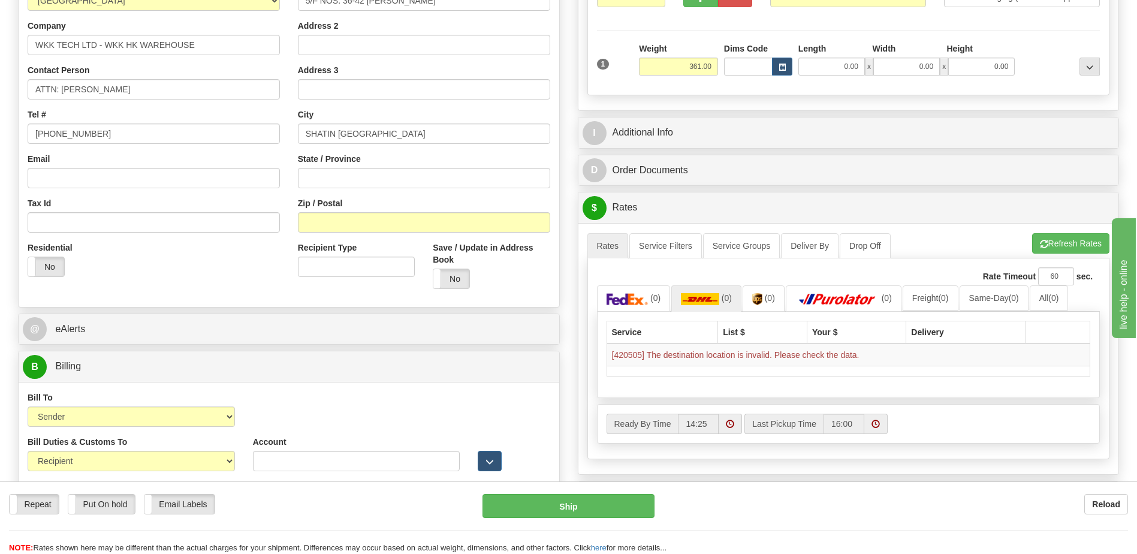
scroll to position [180, 0]
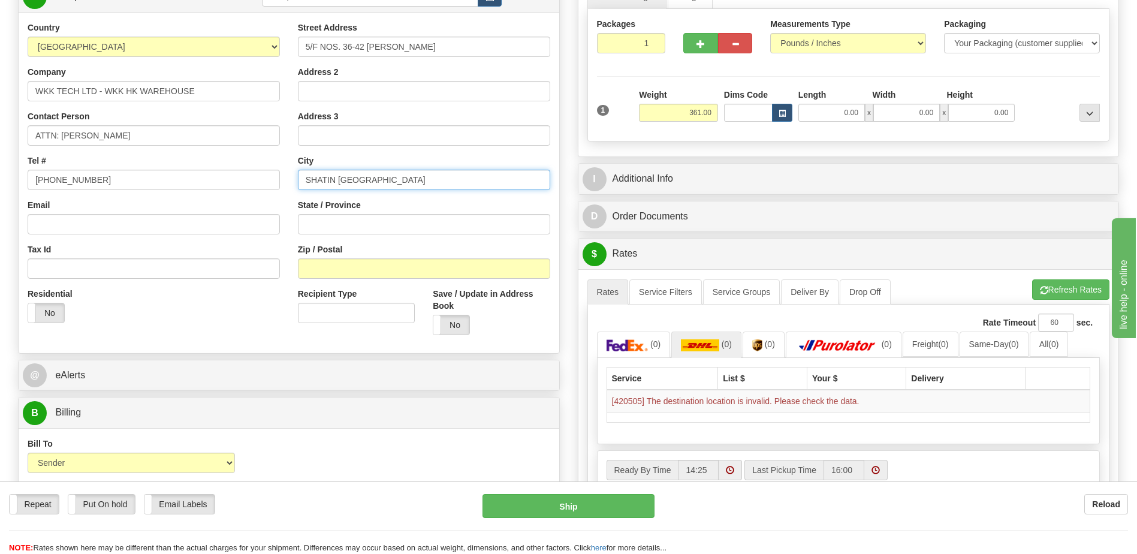
drag, startPoint x: 336, startPoint y: 180, endPoint x: 306, endPoint y: 180, distance: 30.0
click at [306, 180] on input "SHATIN HONGKONG" at bounding box center [424, 180] width 252 height 20
type input "HONGKONG"
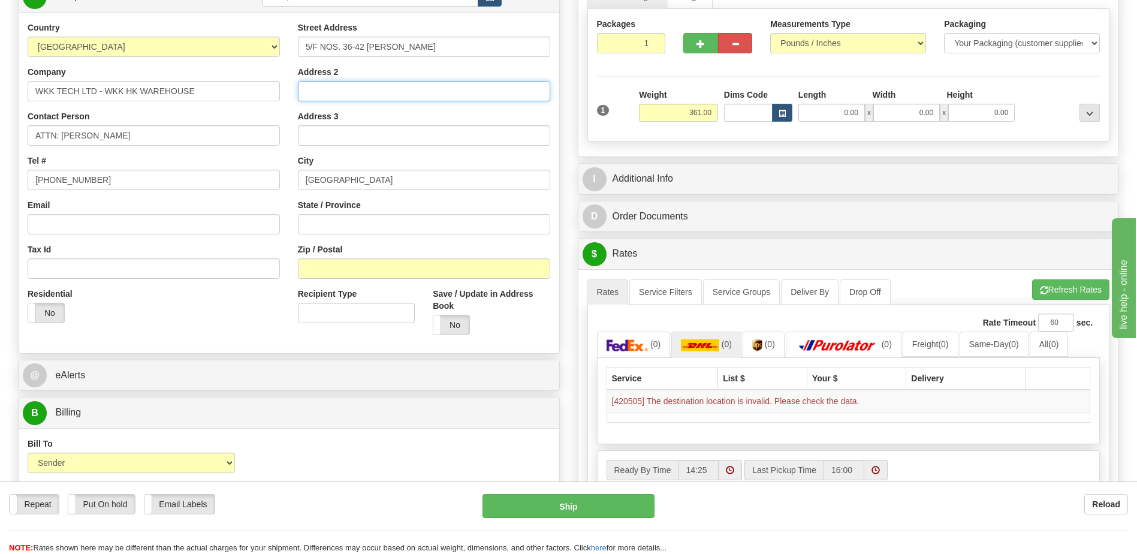
click at [319, 91] on input "Address 2" at bounding box center [424, 91] width 252 height 20
paste input "SHATIN"
type input "SHATIN"
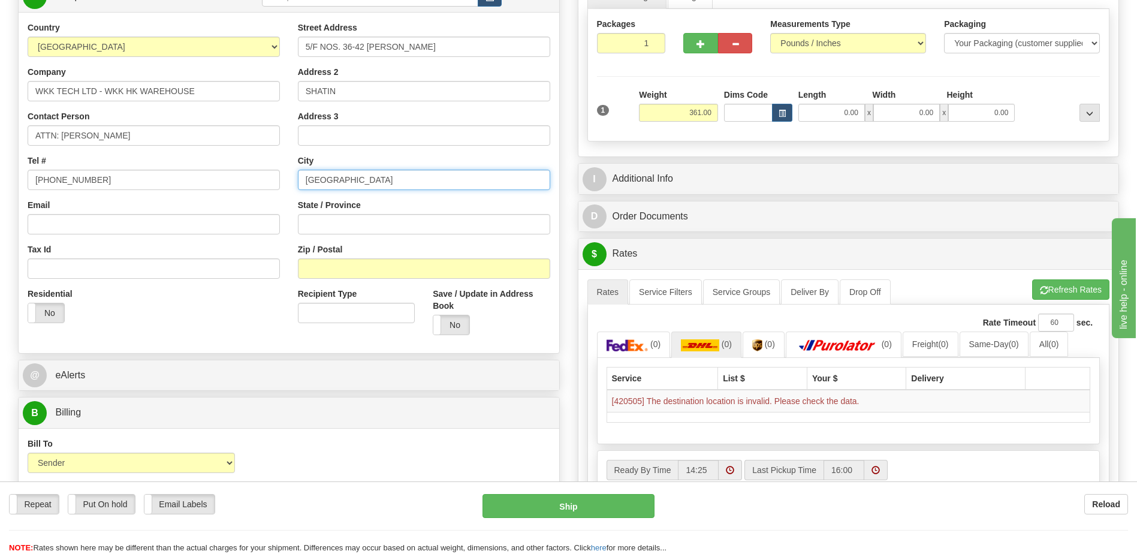
click at [310, 182] on input "HONGKONG" at bounding box center [424, 180] width 252 height 20
type input "HONGKONG"
click at [215, 320] on div "Residential Yes No" at bounding box center [154, 310] width 270 height 44
click at [1059, 287] on button "Refresh Rates" at bounding box center [1070, 289] width 77 height 20
click at [715, 345] on img at bounding box center [700, 345] width 38 height 12
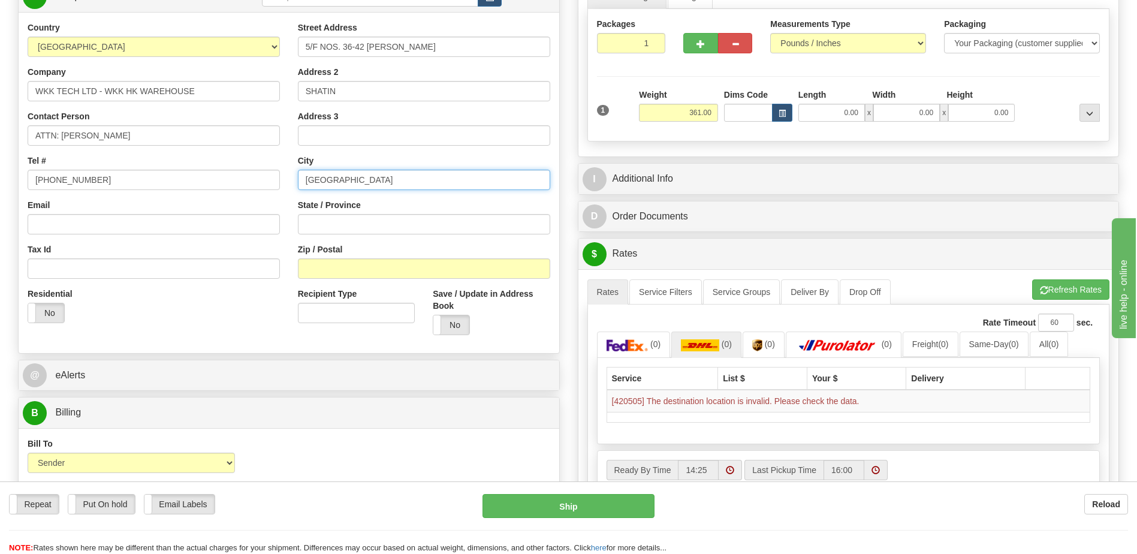
drag, startPoint x: 361, startPoint y: 183, endPoint x: 285, endPoint y: 177, distance: 76.9
click at [285, 177] on div "Country AFGHANISTAN ALAND ISLANDS ALBANIA ALGERIA AMERICAN SAMOA ANDORRA ANGOLA…" at bounding box center [289, 183] width 541 height 322
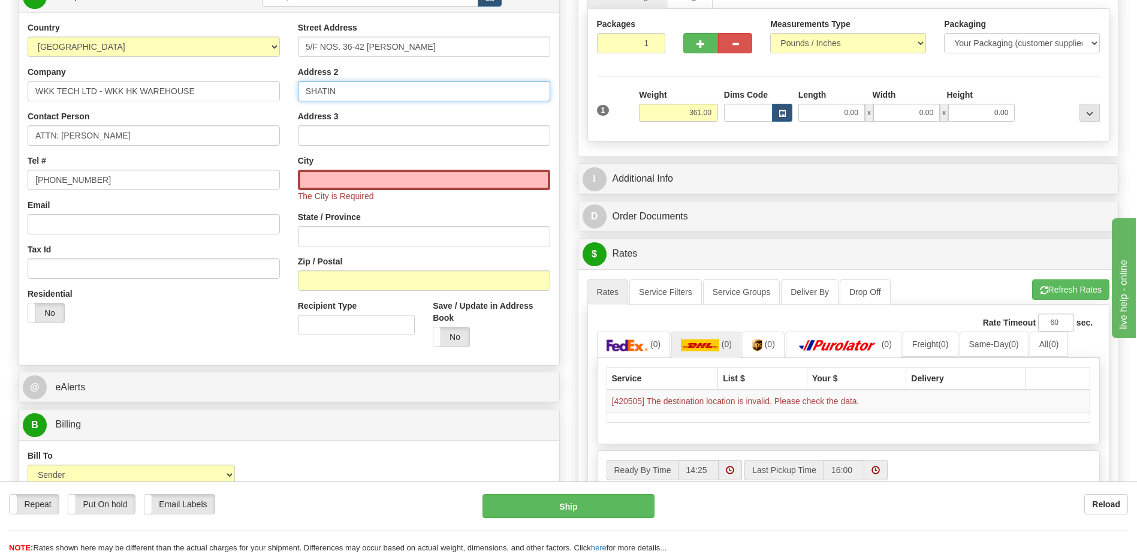
drag, startPoint x: 357, startPoint y: 90, endPoint x: 273, endPoint y: 92, distance: 83.3
click at [273, 92] on div "Country [GEOGRAPHIC_DATA] [GEOGRAPHIC_DATA] [GEOGRAPHIC_DATA] [GEOGRAPHIC_DATA]…" at bounding box center [289, 189] width 541 height 334
click at [300, 90] on input "SHATIN" at bounding box center [424, 91] width 252 height 20
drag, startPoint x: 306, startPoint y: 93, endPoint x: 340, endPoint y: 95, distance: 33.7
click at [334, 94] on input "SHATIN" at bounding box center [424, 91] width 252 height 20
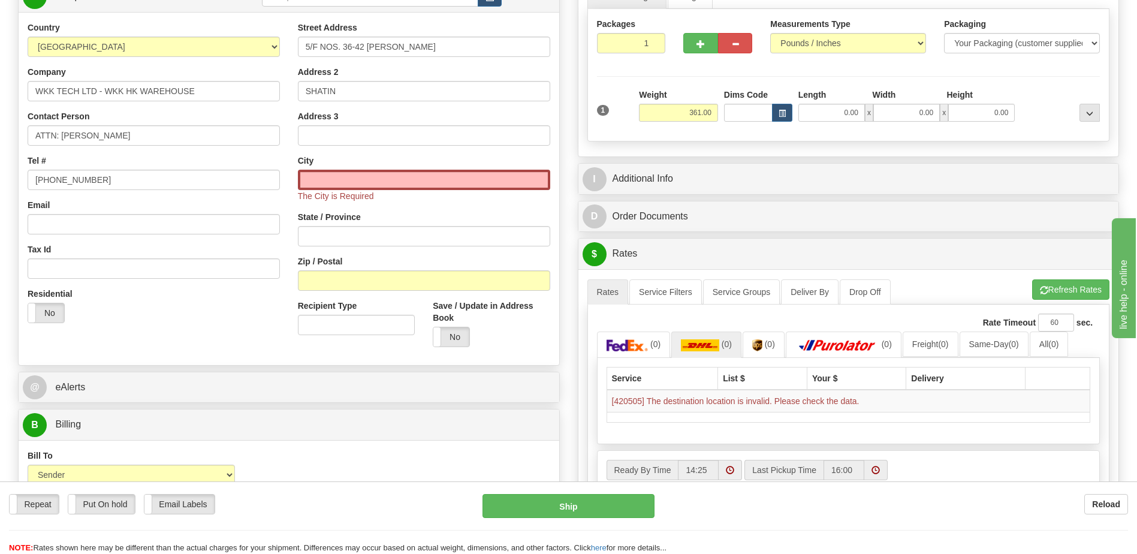
click at [238, 246] on div "Tax Id" at bounding box center [154, 260] width 252 height 35
drag, startPoint x: 342, startPoint y: 95, endPoint x: 293, endPoint y: 94, distance: 48.6
click at [293, 94] on div "Street Address 5/F NOS. 36-42 SHAN MEI Address 2 SHATIN Address 3 City The City…" at bounding box center [424, 189] width 270 height 334
drag, startPoint x: 394, startPoint y: 98, endPoint x: 410, endPoint y: 69, distance: 33.0
click at [394, 98] on input "SHATIN" at bounding box center [424, 91] width 252 height 20
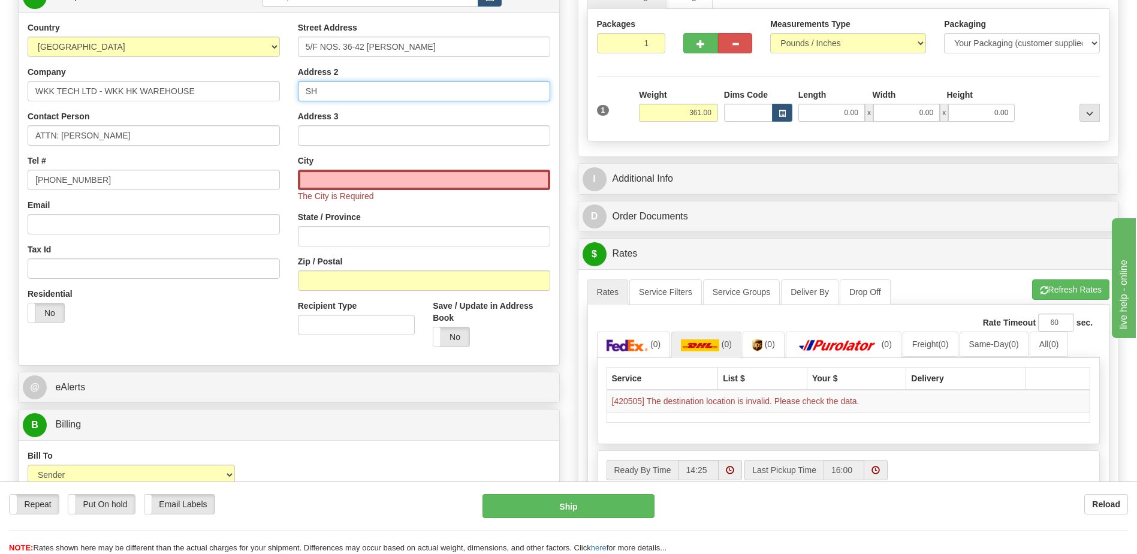
type input "S"
click at [317, 176] on input "text" at bounding box center [424, 180] width 252 height 20
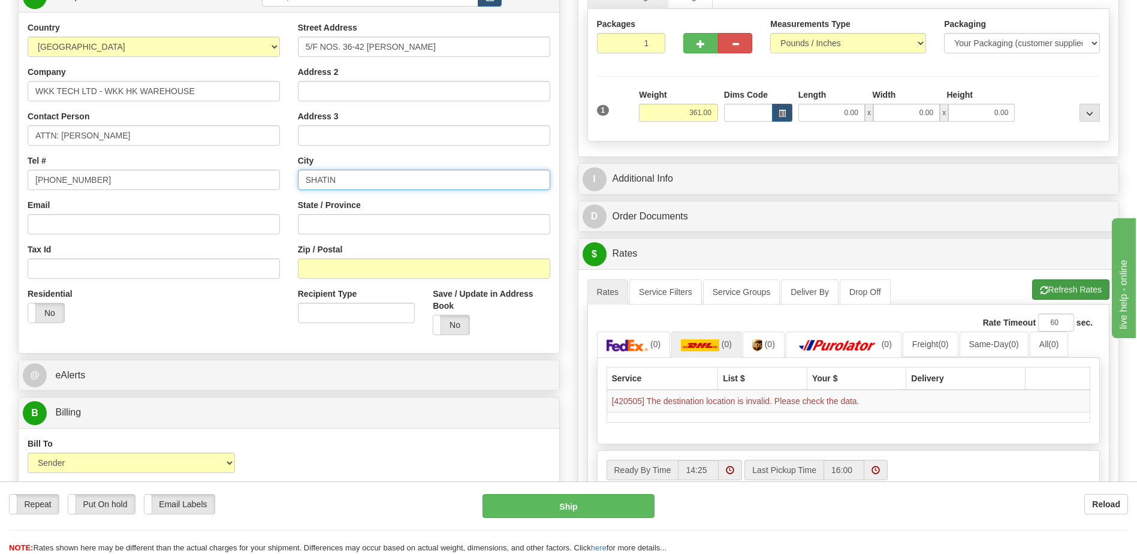
type input "SHATIN"
click at [1066, 293] on button "Refresh Rates" at bounding box center [1070, 289] width 77 height 20
drag, startPoint x: 355, startPoint y: 181, endPoint x: 284, endPoint y: 186, distance: 71.5
click at [284, 186] on div "Country [GEOGRAPHIC_DATA] [GEOGRAPHIC_DATA] [GEOGRAPHIC_DATA] [GEOGRAPHIC_DATA]…" at bounding box center [289, 183] width 541 height 322
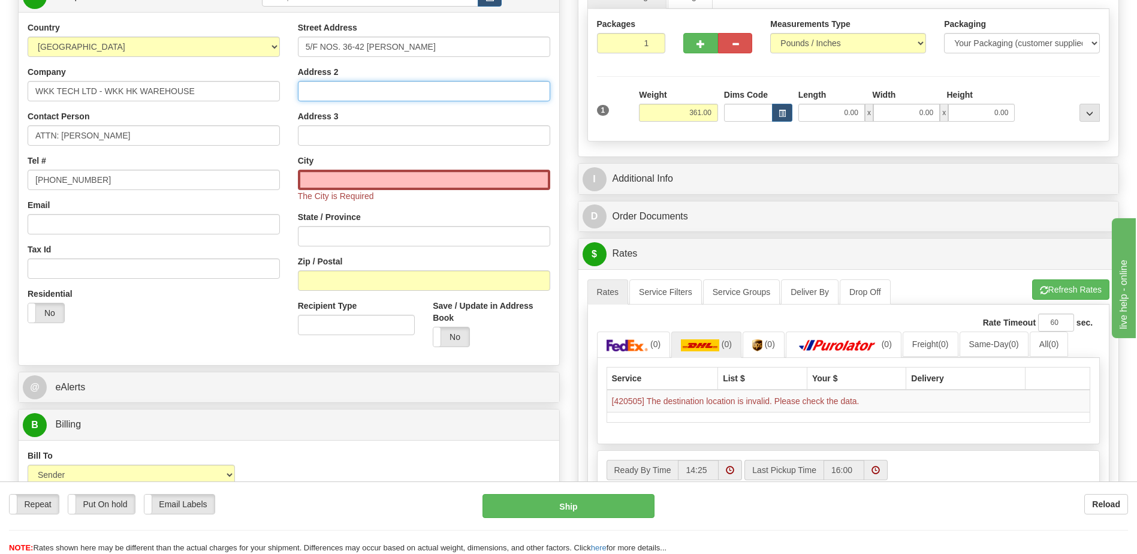
click at [384, 95] on input "Address 2" at bounding box center [424, 91] width 252 height 20
paste input "SHATIN"
type input "SHATIN"
click at [324, 177] on input "text" at bounding box center [424, 180] width 252 height 20
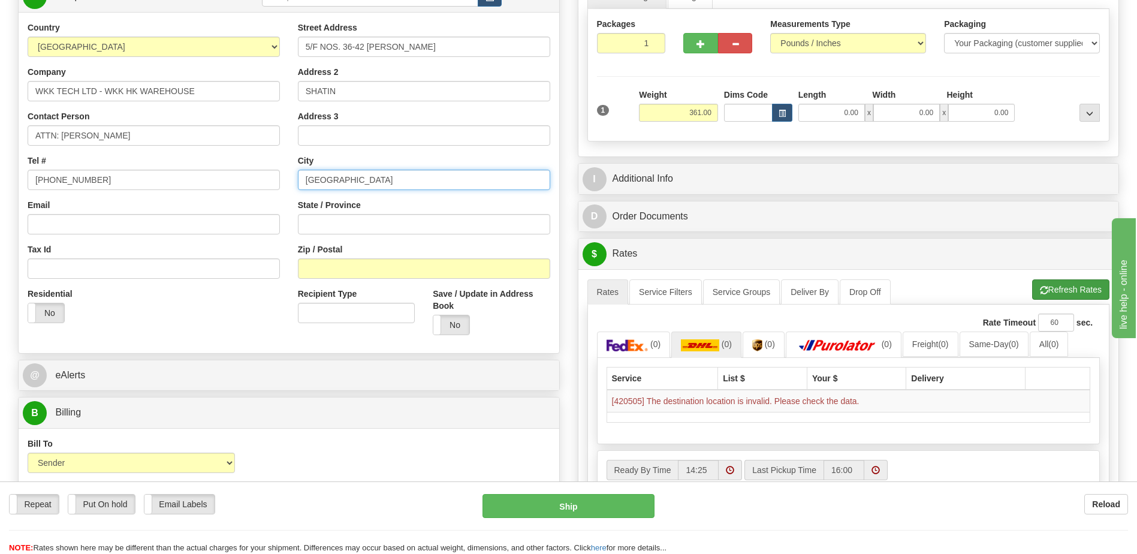
type input "[GEOGRAPHIC_DATA]"
click at [1068, 297] on button "Refresh Rates" at bounding box center [1070, 289] width 77 height 20
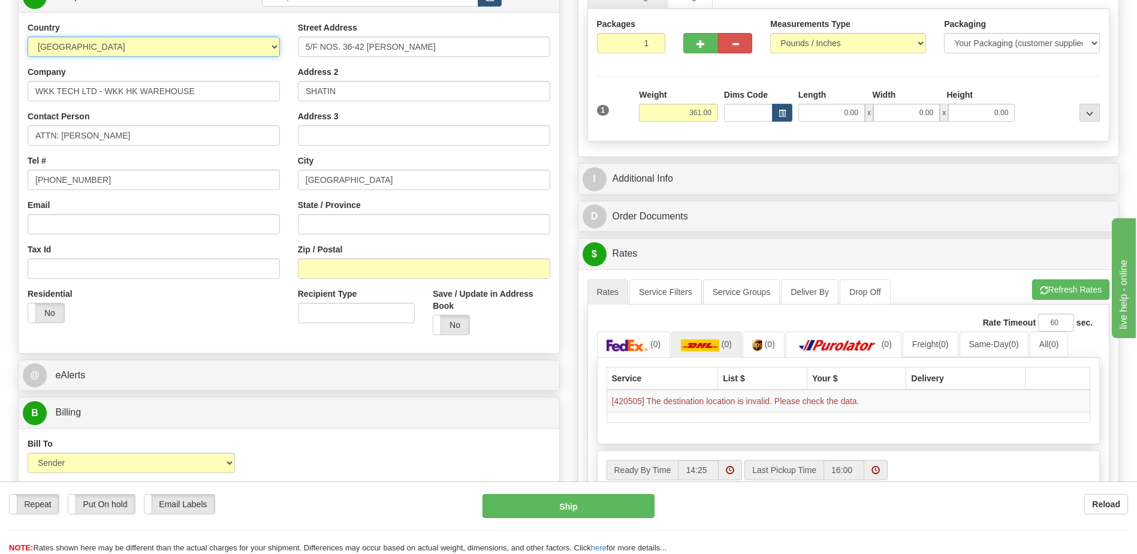
click at [141, 52] on select "AFGHANISTAN ALAND ISLANDS ALBANIA ALGERIA AMERICAN SAMOA ANDORRA ANGOLA ANGUILL…" at bounding box center [154, 47] width 252 height 20
select select "HK"
click at [141, 52] on select "AFGHANISTAN ALAND ISLANDS ALBANIA ALGERIA AMERICAN SAMOA ANDORRA ANGOLA ANGUILL…" at bounding box center [154, 47] width 252 height 20
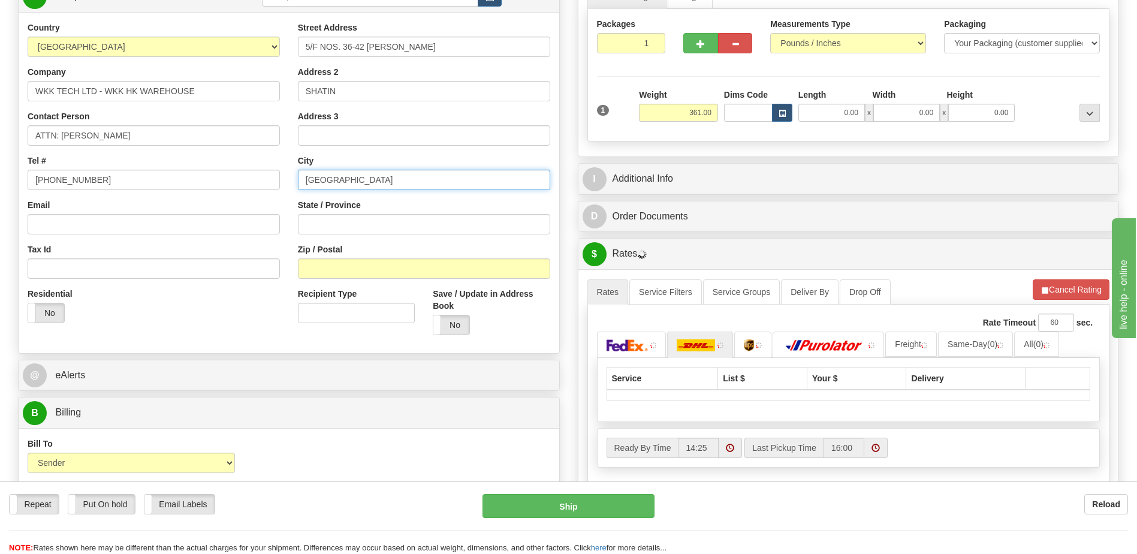
drag, startPoint x: 382, startPoint y: 184, endPoint x: 301, endPoint y: 178, distance: 81.7
click at [296, 179] on div "Street Address 5/F NOS. 36-42 SHAN MEI Address 2 SHATIN Address 3 City HONG KON…" at bounding box center [424, 183] width 270 height 322
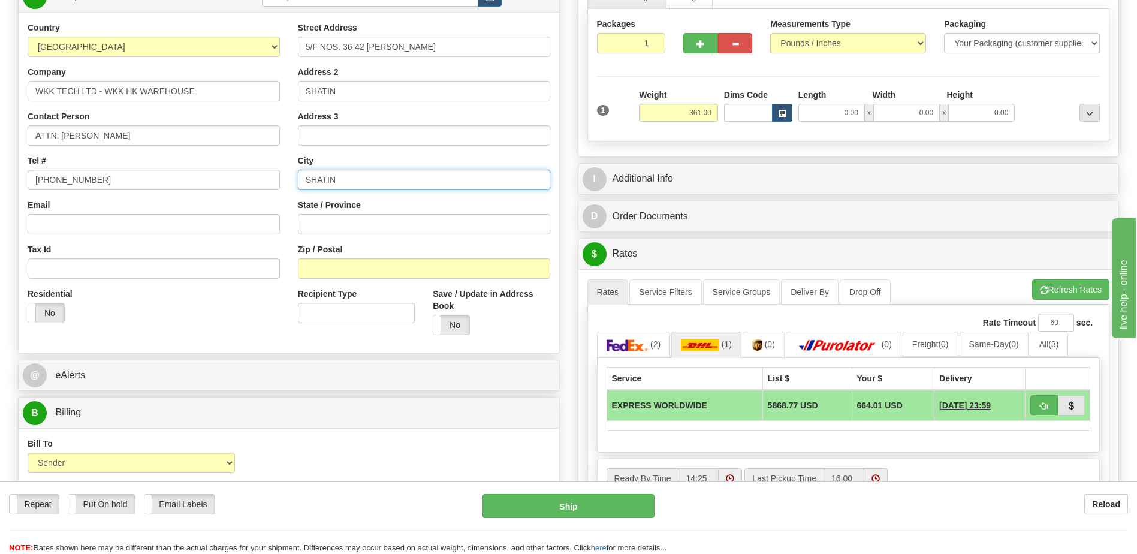
type input "SHATIN"
click at [198, 320] on div "Residential Yes No" at bounding box center [154, 310] width 270 height 44
click at [1044, 407] on span "button" at bounding box center [1044, 406] width 8 height 8
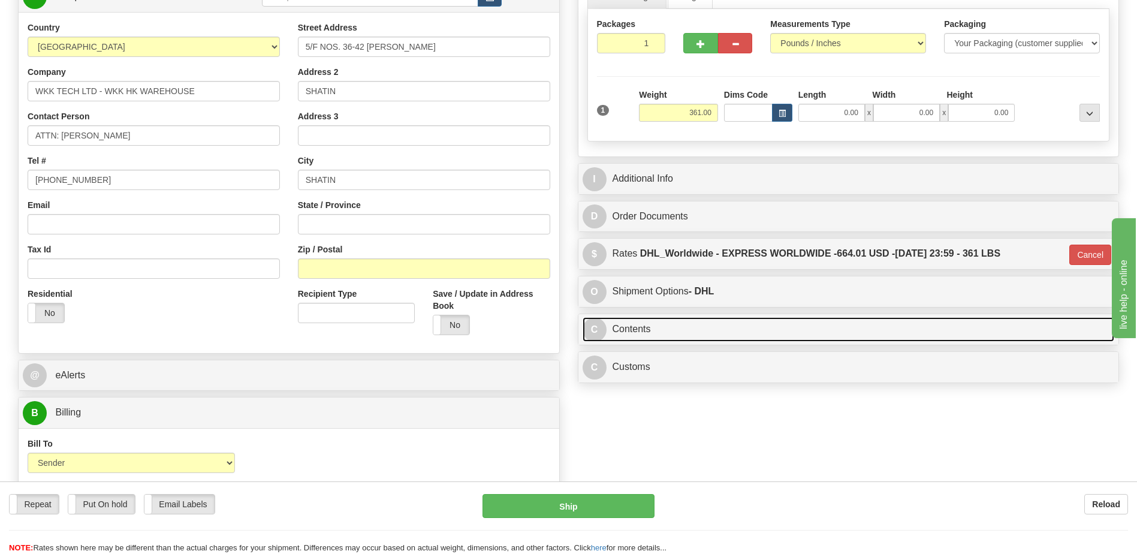
click at [715, 332] on link "C Contents" at bounding box center [849, 329] width 532 height 25
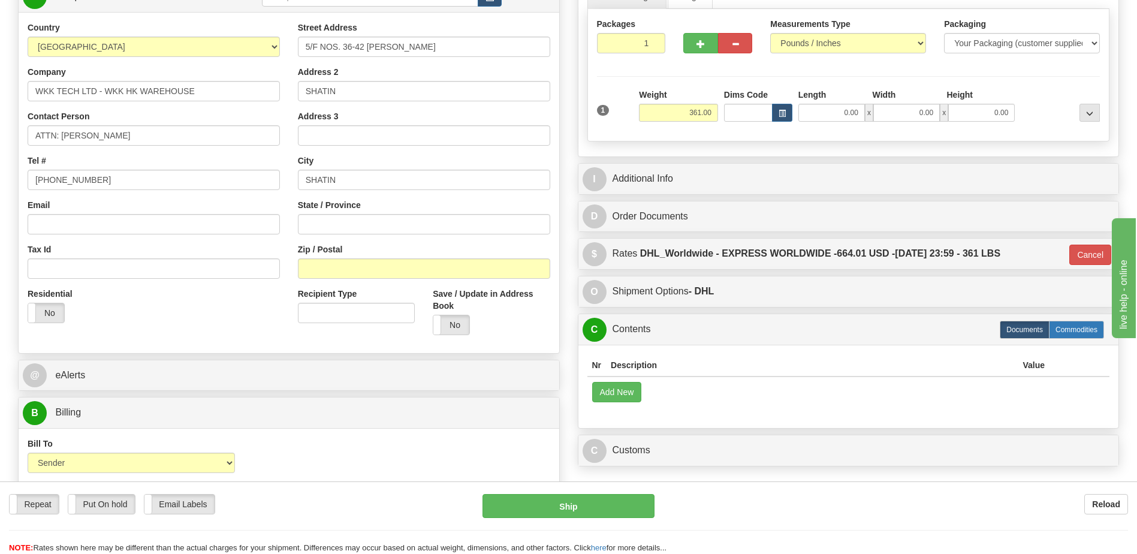
click at [1061, 333] on label "Commodities" at bounding box center [1076, 330] width 55 height 18
type input "D"
radio input "true"
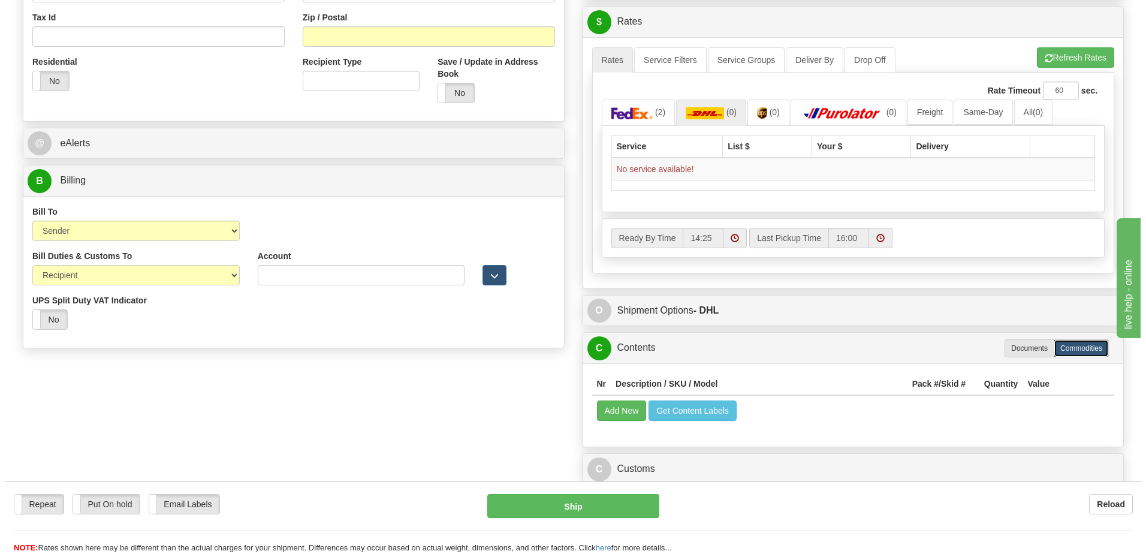
scroll to position [420, 0]
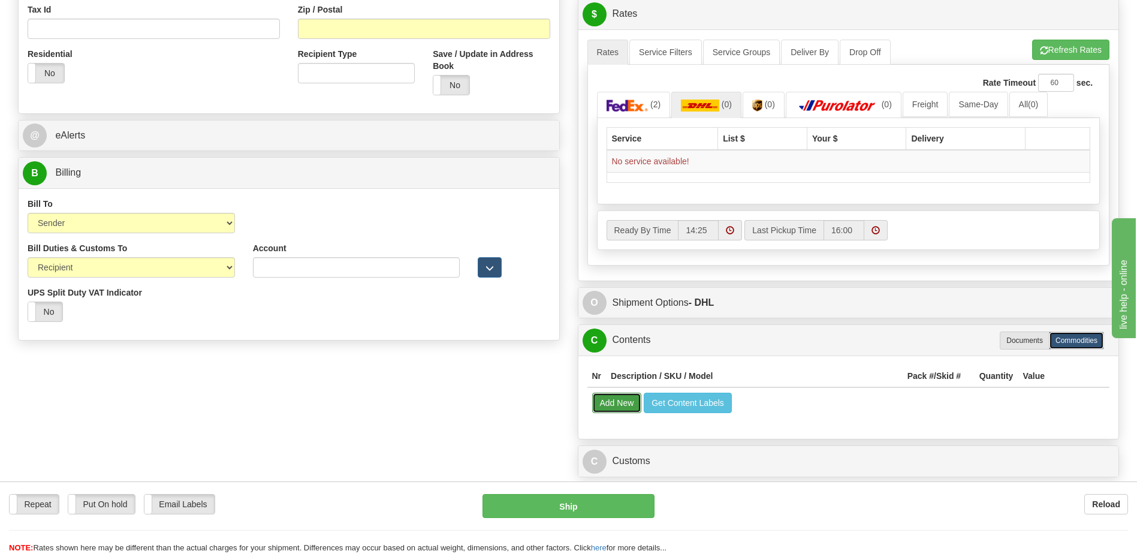
click at [620, 404] on button "Add New" at bounding box center [617, 403] width 50 height 20
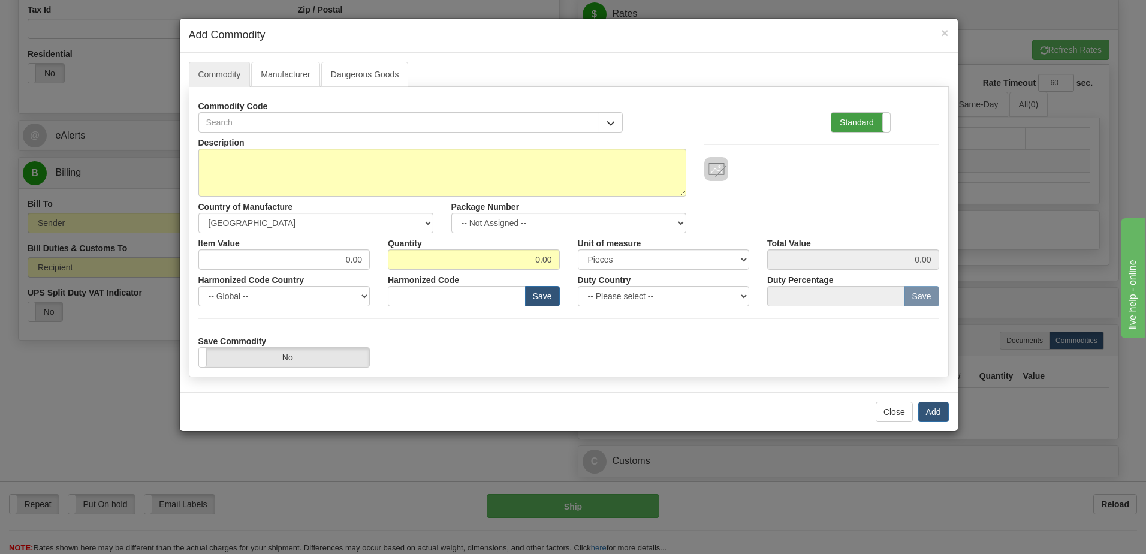
click at [878, 123] on label "Standard" at bounding box center [860, 122] width 59 height 19
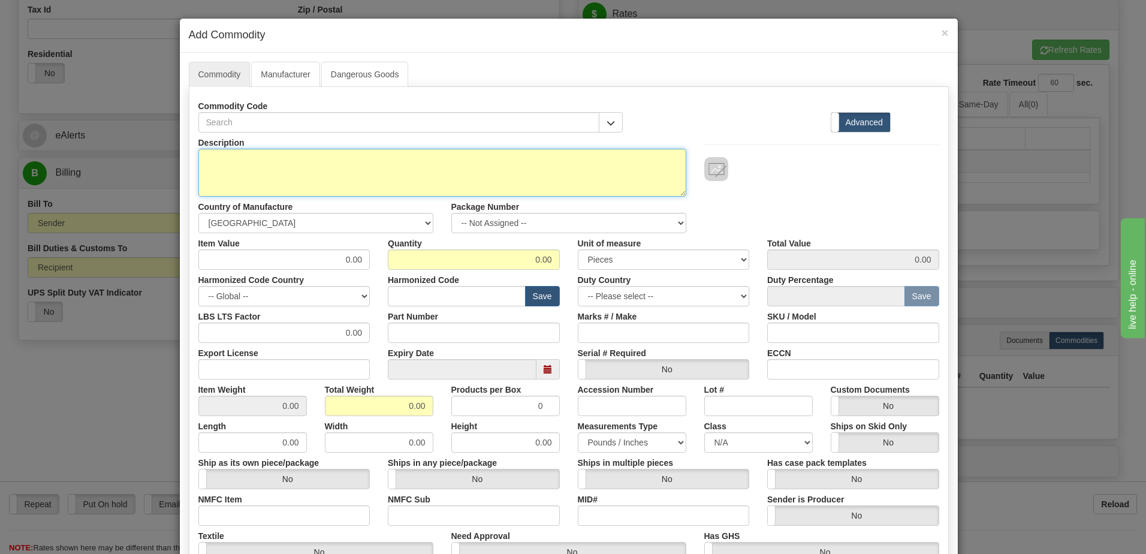
click at [301, 170] on textarea "Description" at bounding box center [442, 173] width 488 height 48
type textarea "MM300E BASE UNIT HI P/N E18M9-0086"
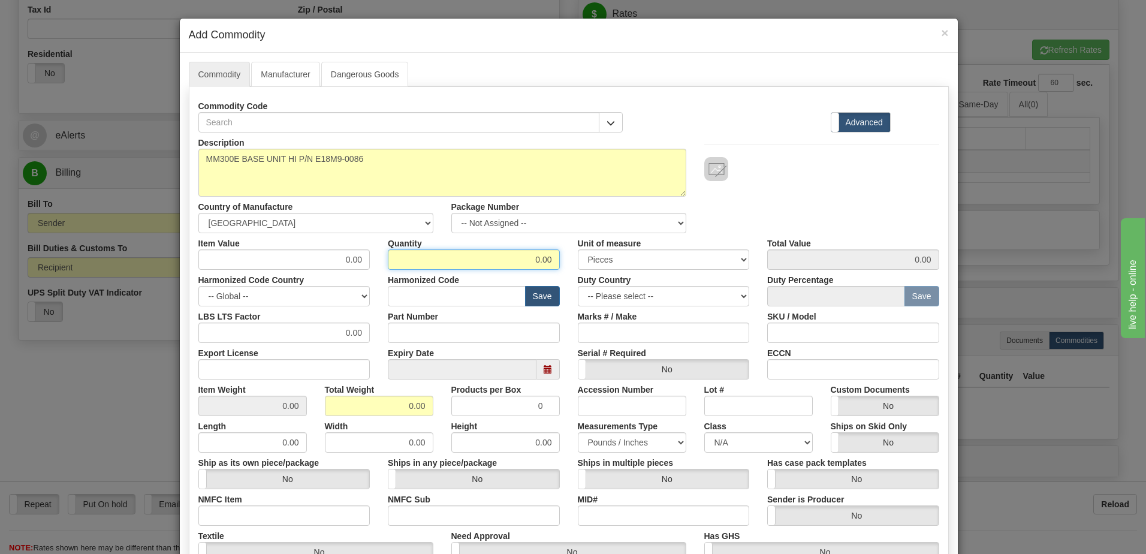
drag, startPoint x: 511, startPoint y: 259, endPoint x: 684, endPoint y: 270, distance: 173.6
click at [684, 270] on div "Description MM300E BASE UNIT HI P/N E18M9-0086 Country of Manufacture -- Unknow…" at bounding box center [568, 395] width 741 height 527
type input "47.75"
click at [373, 409] on input "0.00" at bounding box center [379, 406] width 108 height 20
drag, startPoint x: 311, startPoint y: 260, endPoint x: 390, endPoint y: 266, distance: 79.3
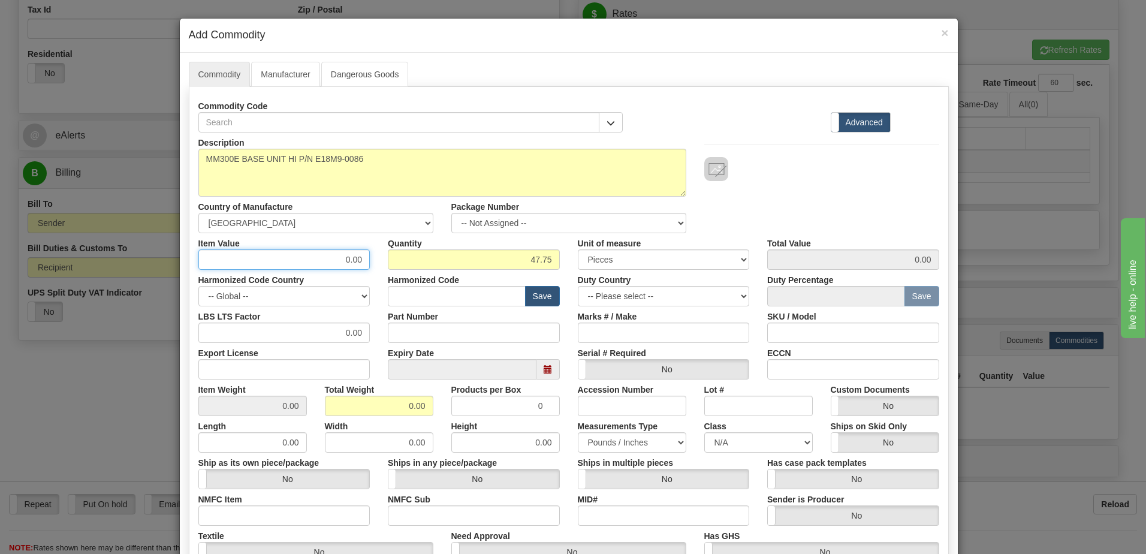
click at [390, 266] on div "Item Value 0.00 Quantity 47.75 Unit of measure 3 Thousand Square Inches Adjustm…" at bounding box center [568, 251] width 759 height 37
type input "47.75"
type input "2280.06"
drag, startPoint x: 505, startPoint y: 258, endPoint x: 692, endPoint y: 272, distance: 188.1
click at [692, 272] on div "Description MM300E BASE UNIT HI P/N E18M9-0086 Country of Manufacture -- Unknow…" at bounding box center [568, 395] width 741 height 527
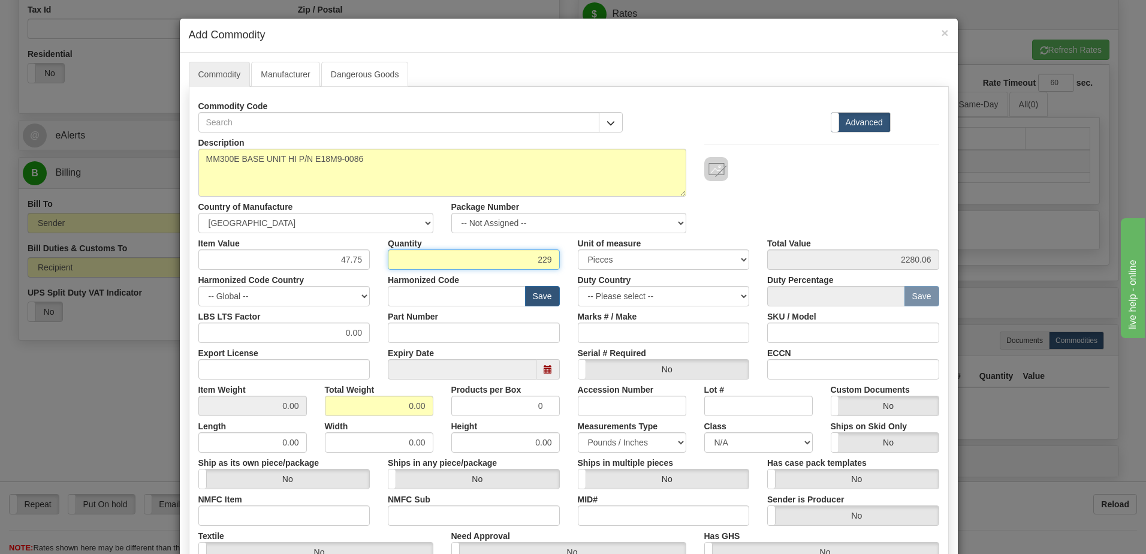
type input "229"
type input "10934.75"
click at [815, 261] on input "10934.75" at bounding box center [853, 259] width 172 height 20
click at [441, 299] on input "text" at bounding box center [457, 296] width 138 height 20
type input "8538.90.00"
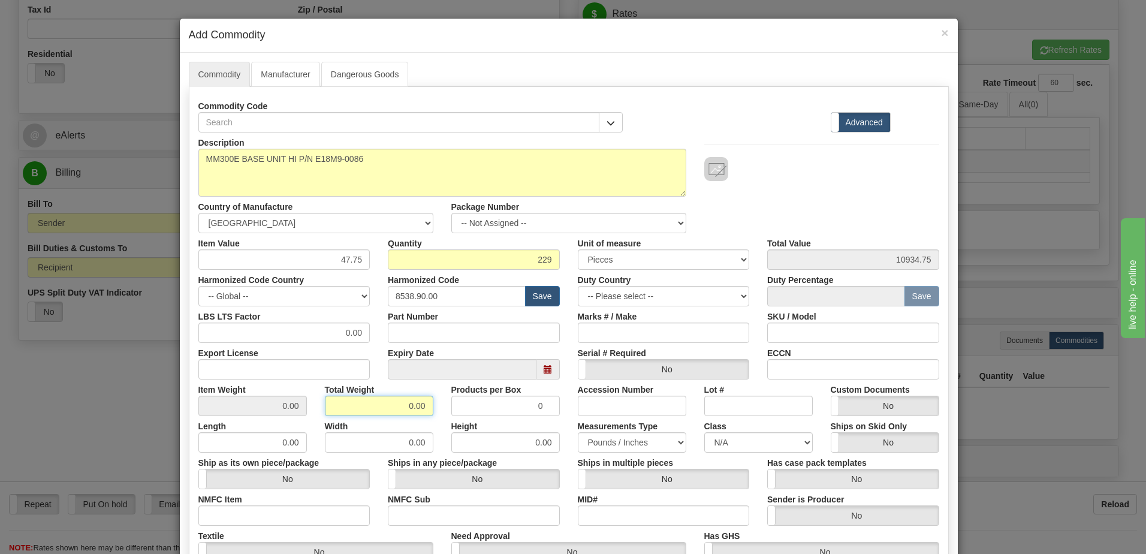
drag, startPoint x: 393, startPoint y: 410, endPoint x: 486, endPoint y: 398, distance: 93.7
click at [486, 398] on div "Item Weight 0.00 Total Weight 0.00 Products per Box 0 Accession Number Lot # Cu…" at bounding box center [568, 397] width 759 height 37
type input "1"
type input "0.0044"
click at [228, 403] on input "0.0044" at bounding box center [252, 406] width 108 height 20
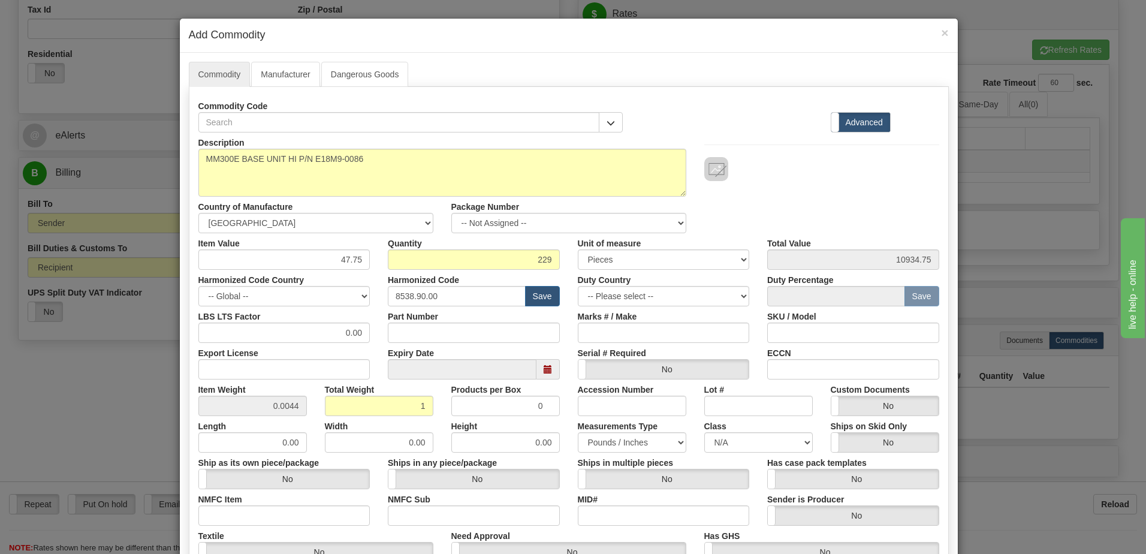
click at [767, 183] on div "Description MM300E BASE UNIT HI P/N E18M9-0086 Country of Manufacture -- Unknow…" at bounding box center [568, 182] width 759 height 101
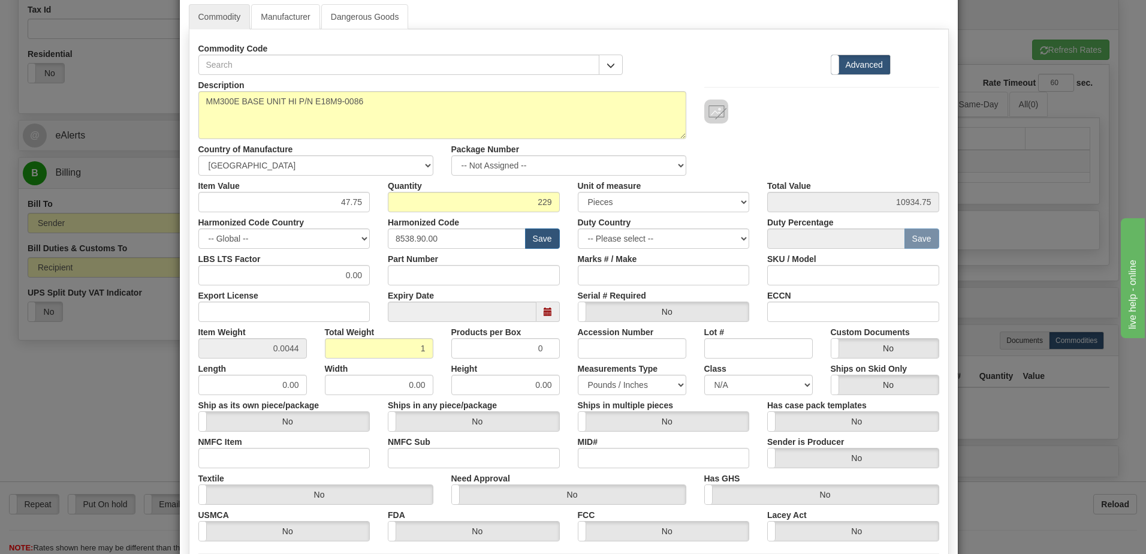
scroll to position [180, 0]
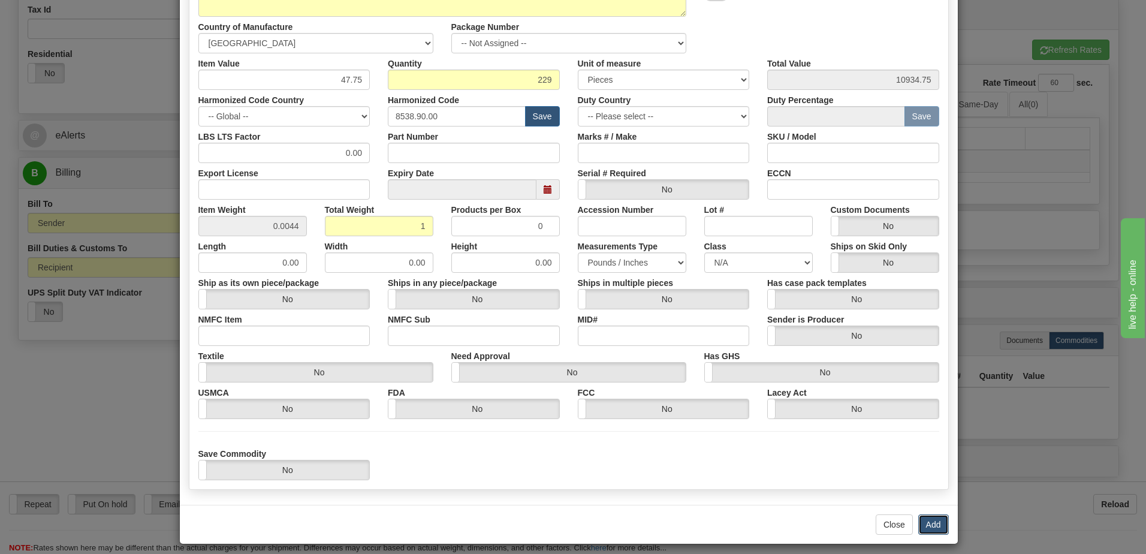
click at [936, 524] on button "Add" at bounding box center [933, 524] width 31 height 20
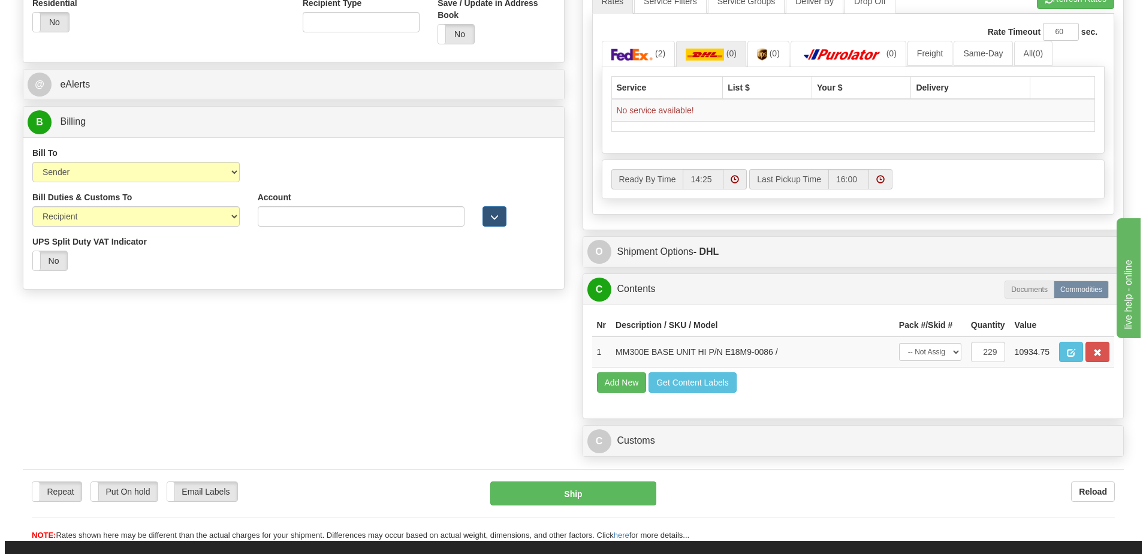
scroll to position [539, 0]
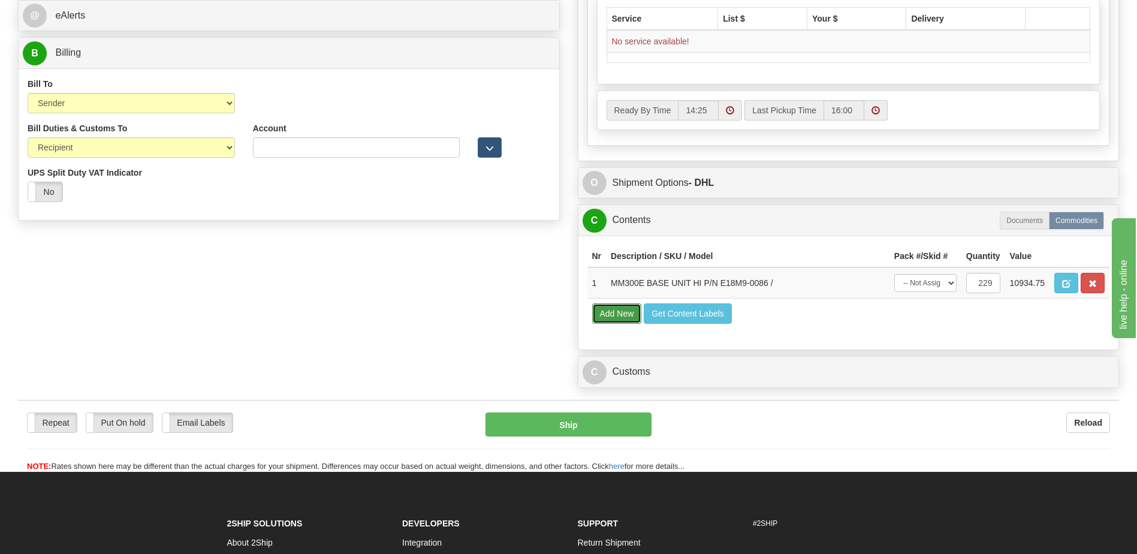
click at [607, 308] on button "Add New" at bounding box center [617, 313] width 50 height 20
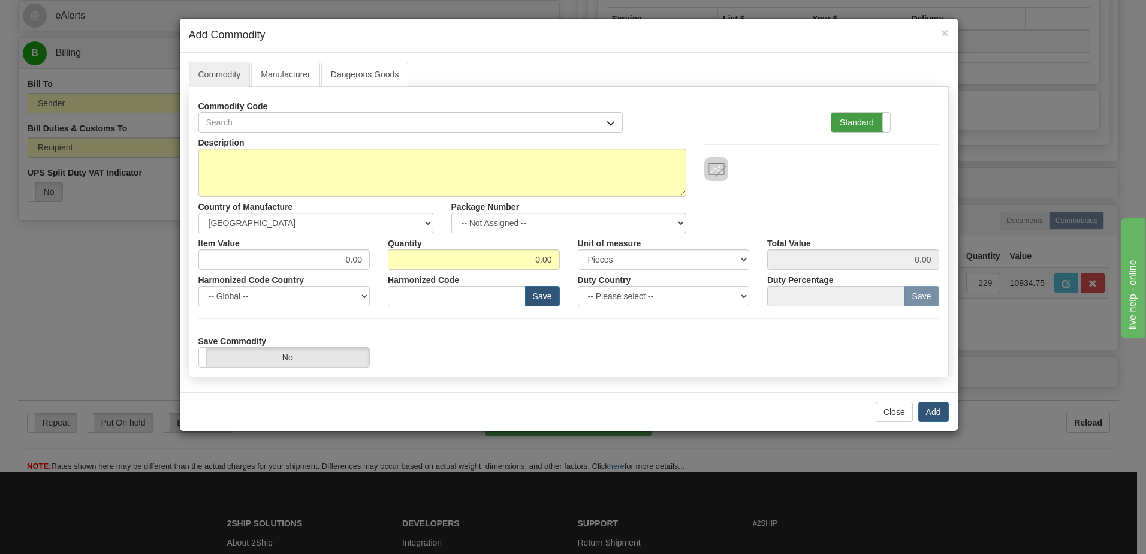
click at [844, 125] on label "Standard" at bounding box center [860, 122] width 59 height 19
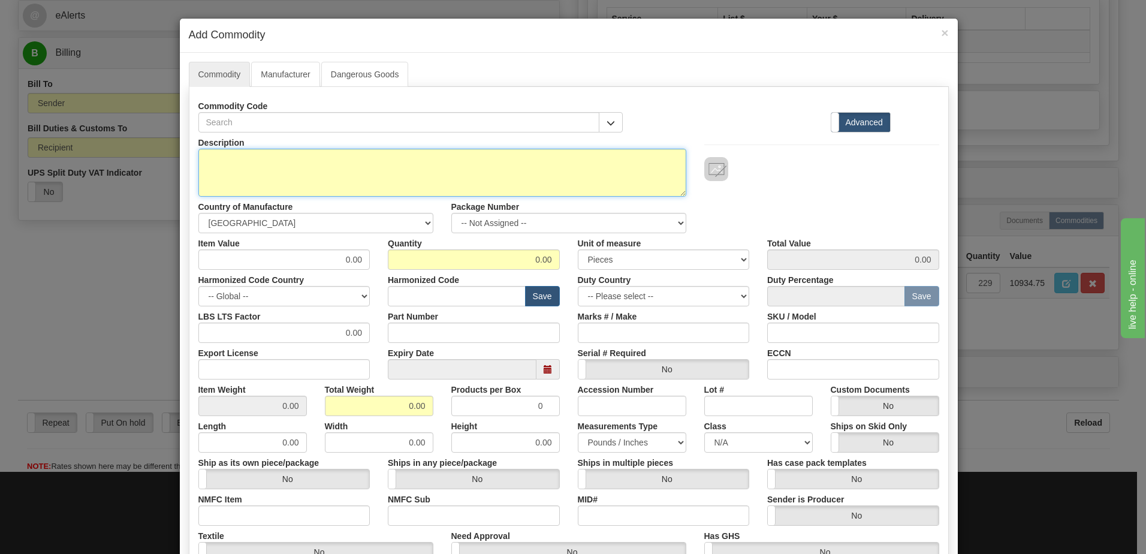
click at [261, 170] on textarea "Description" at bounding box center [442, 173] width 488 height 48
type textarea "MM300E BASE UNIT LO P/N E18M9-0087"
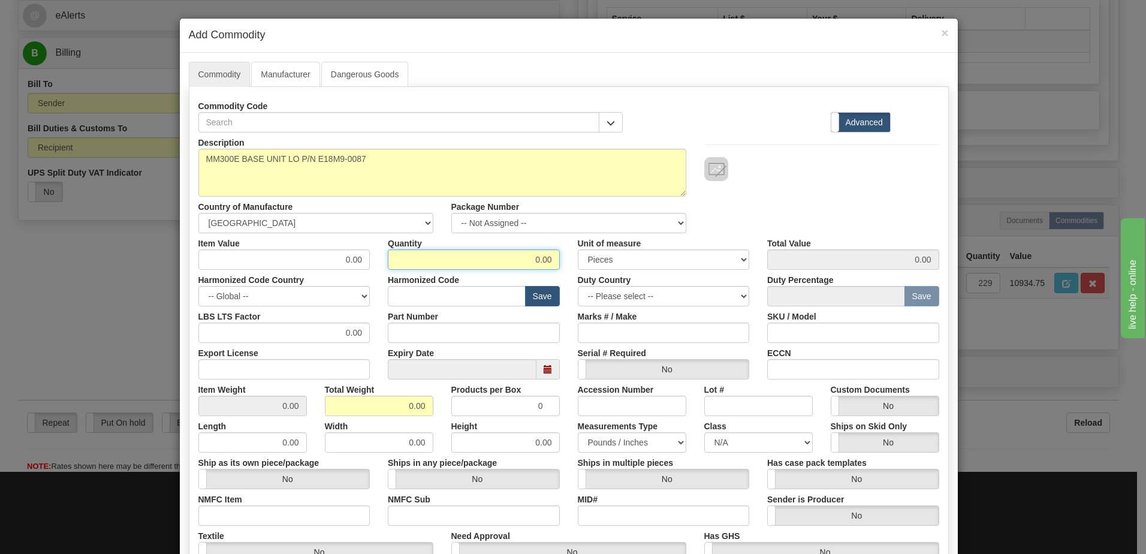
drag, startPoint x: 514, startPoint y: 261, endPoint x: 601, endPoint y: 268, distance: 86.6
click at [601, 268] on div "Item Value 0.00 Quantity 0.00 Unit of measure 3 Thousand Square Inches Adjustme…" at bounding box center [568, 251] width 759 height 37
type input "184"
drag, startPoint x: 393, startPoint y: 407, endPoint x: 496, endPoint y: 398, distance: 103.5
click at [496, 398] on div "Item Weight 0.00 Total Weight 0.00 Products per Box 0 Accession Number Lot # Cu…" at bounding box center [568, 397] width 759 height 37
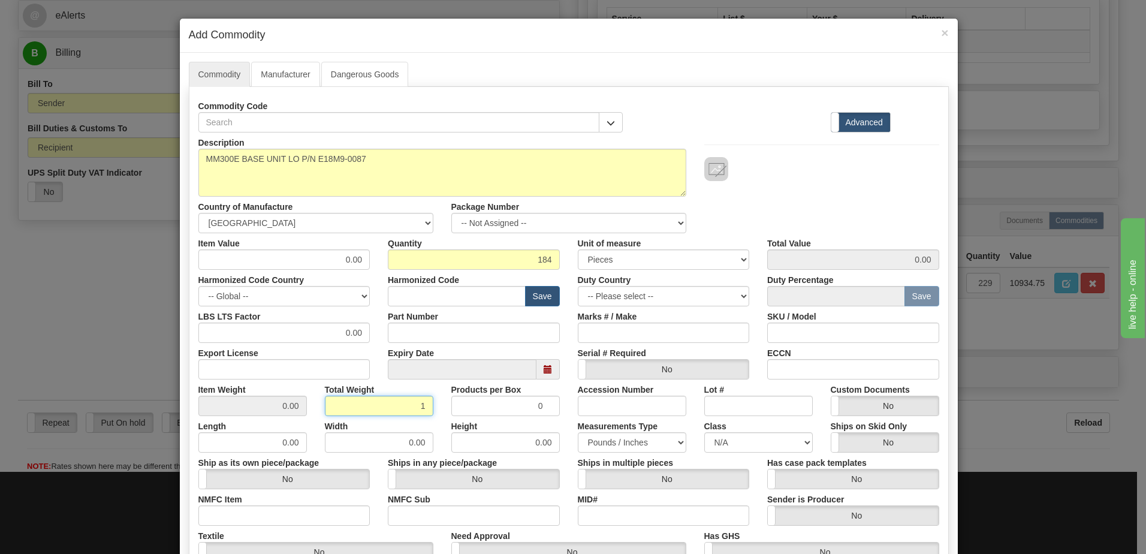
type input "1"
type input "0.0054"
click at [268, 406] on input "0.0054" at bounding box center [252, 406] width 108 height 20
click at [466, 297] on input "text" at bounding box center [457, 296] width 138 height 20
type input "8538.90.00"
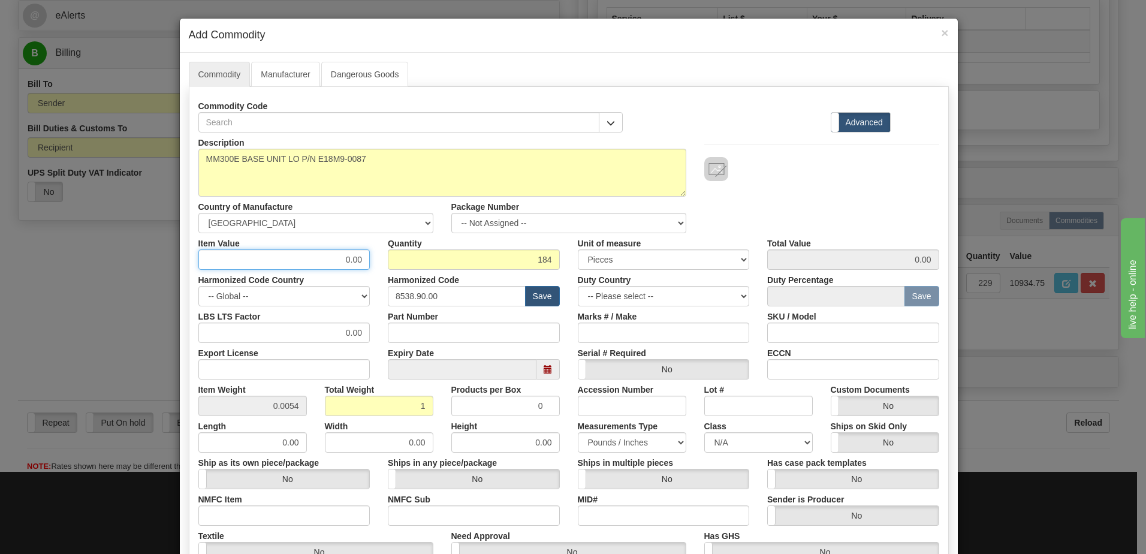
drag, startPoint x: 316, startPoint y: 257, endPoint x: 436, endPoint y: 251, distance: 120.6
click at [436, 251] on div "Item Value 0.00 Quantity 184 Unit of measure 3 Thousand Square Inches Adjustmen…" at bounding box center [568, 251] width 759 height 37
type input "184"
type input "33856.00"
click at [436, 251] on input "184" at bounding box center [474, 259] width 172 height 20
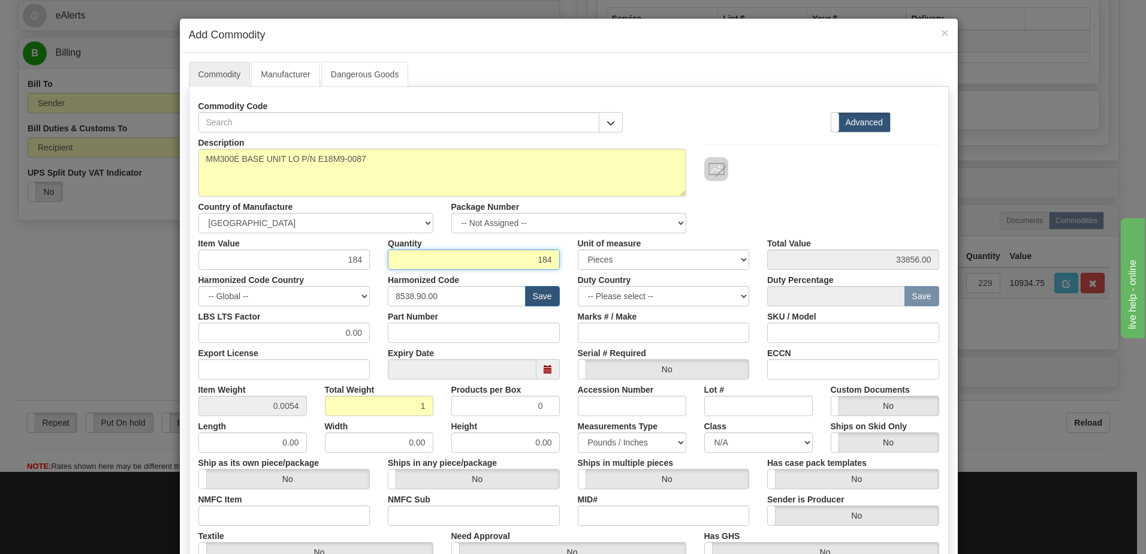
drag, startPoint x: 436, startPoint y: 251, endPoint x: 589, endPoint y: 254, distance: 152.9
click at [589, 254] on div "Item Value 184 Quantity 184 Unit of measure 3 Thousand Square Inches Adjustment…" at bounding box center [568, 251] width 759 height 37
type input "55.97"
type input "10298.48"
click at [906, 198] on div "Description MM300E BASE UNIT LO P/N E18M9-0087 Country of Manufacture -- Unknow…" at bounding box center [568, 182] width 759 height 101
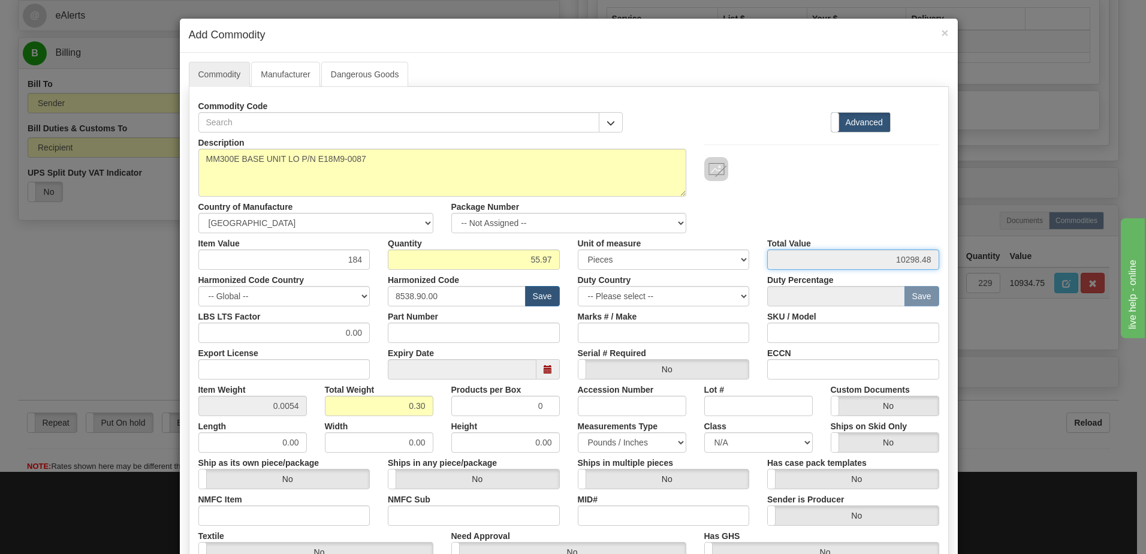
click at [856, 266] on input "10298.48" at bounding box center [853, 259] width 172 height 20
drag, startPoint x: 392, startPoint y: 408, endPoint x: 539, endPoint y: 406, distance: 146.9
click at [539, 406] on div "Item Weight 0.0054 Total Weight 0.30 Products per Box 0 Accession Number Lot # …" at bounding box center [568, 397] width 759 height 37
type input "1"
type input "0.0179"
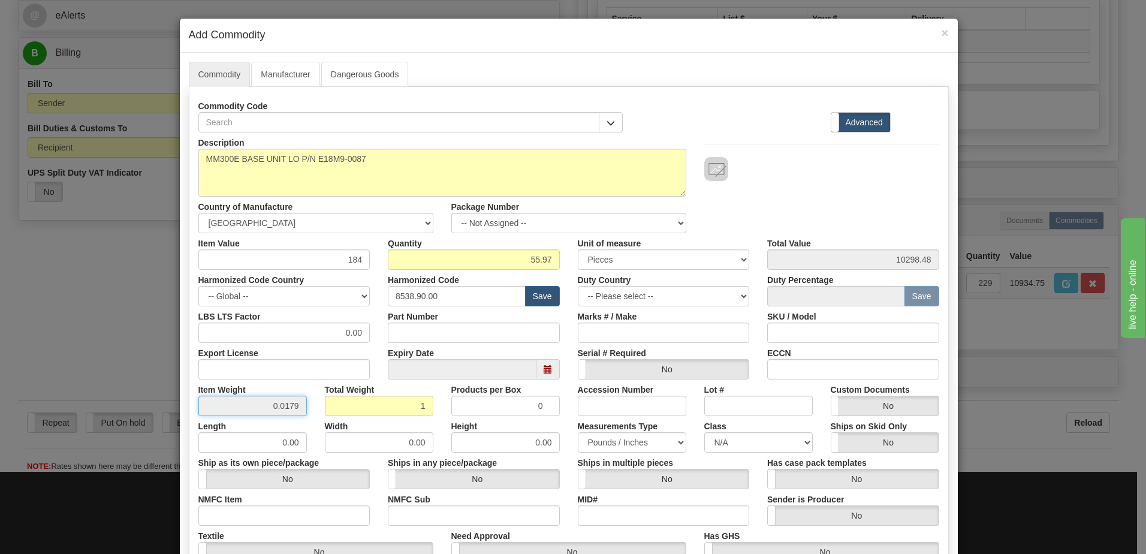
drag, startPoint x: 252, startPoint y: 412, endPoint x: 294, endPoint y: 416, distance: 42.8
click at [252, 412] on input "0.0179" at bounding box center [252, 406] width 108 height 20
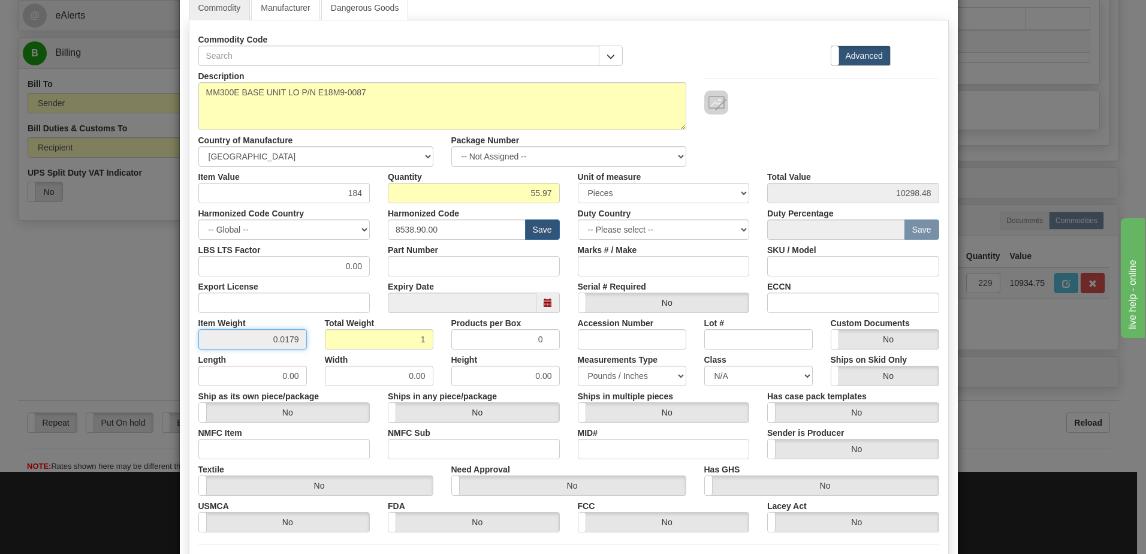
scroll to position [180, 0]
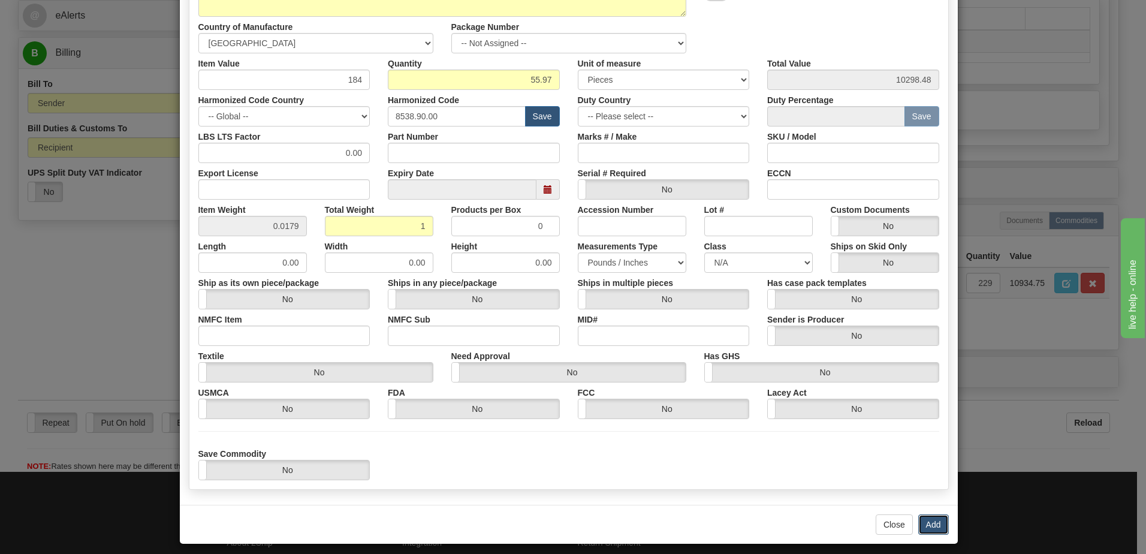
click at [930, 524] on button "Add" at bounding box center [933, 524] width 31 height 20
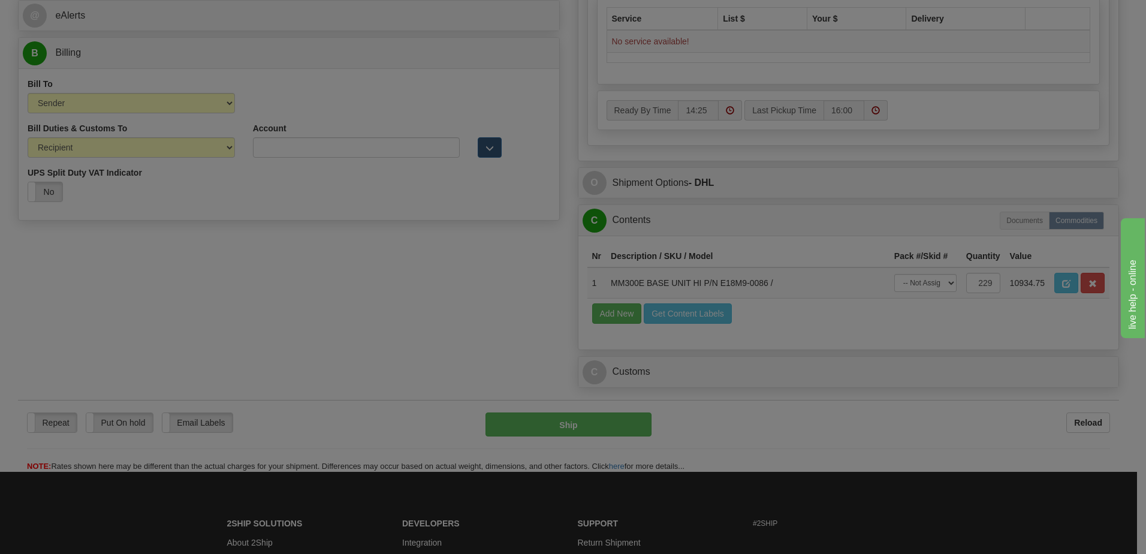
scroll to position [0, 0]
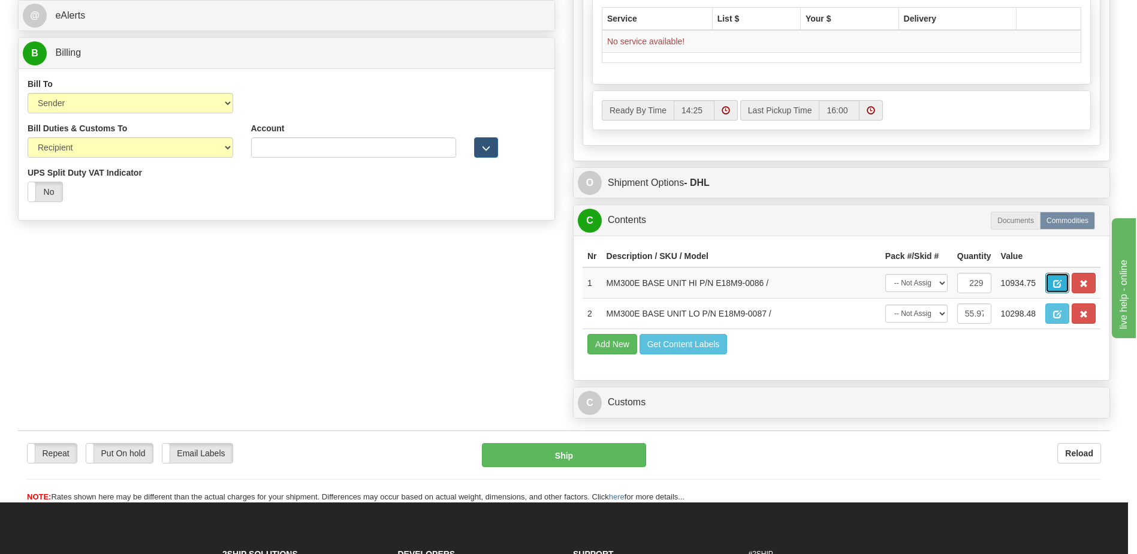
click at [1069, 287] on button "button" at bounding box center [1057, 283] width 24 height 20
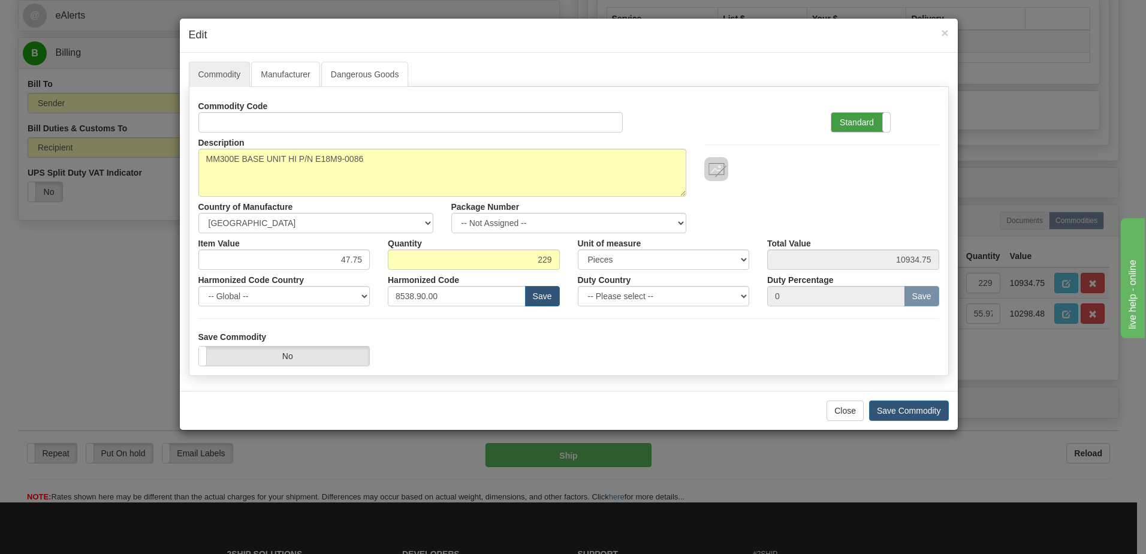
click at [863, 131] on label "Standard" at bounding box center [860, 122] width 59 height 19
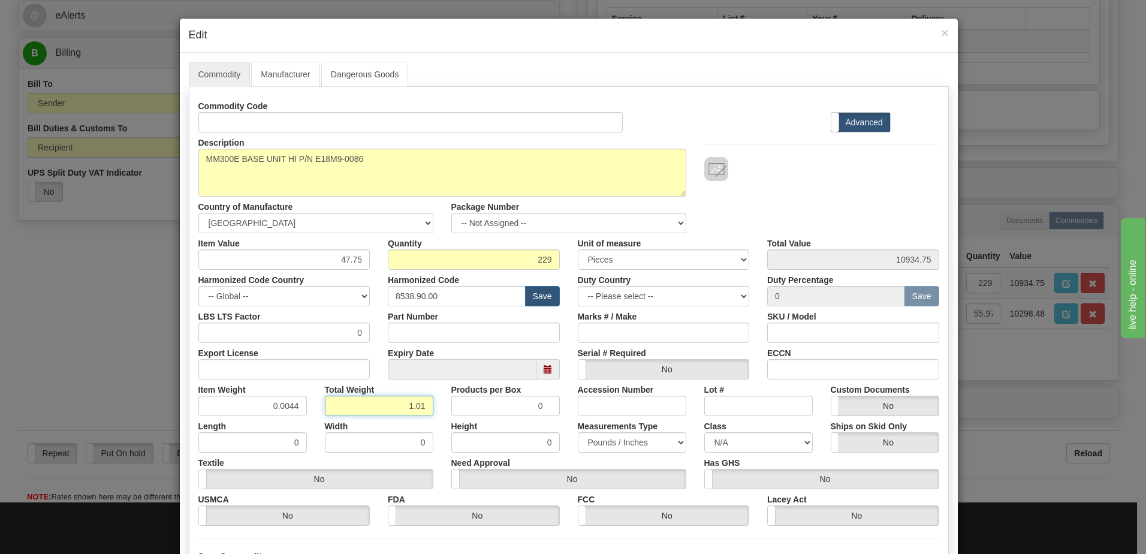
drag, startPoint x: 381, startPoint y: 406, endPoint x: 481, endPoint y: 409, distance: 100.7
click at [470, 409] on div "Item Weight 0.0044 Total Weight 1.01 Products per Box 0 Accession Number Lot # …" at bounding box center [568, 397] width 759 height 37
type input "1"
click at [260, 410] on input "0.0044" at bounding box center [252, 406] width 108 height 20
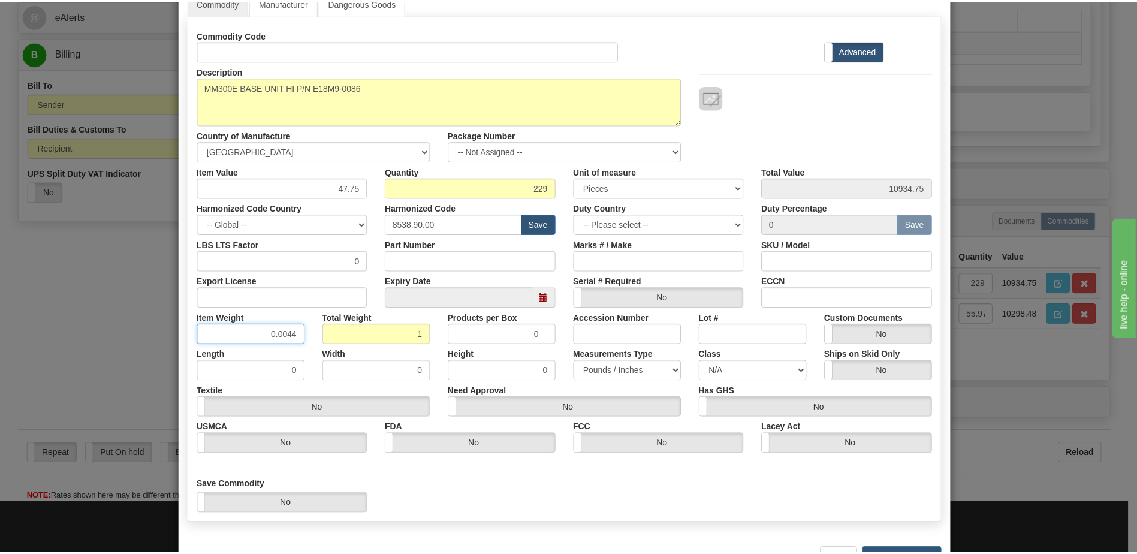
scroll to position [114, 0]
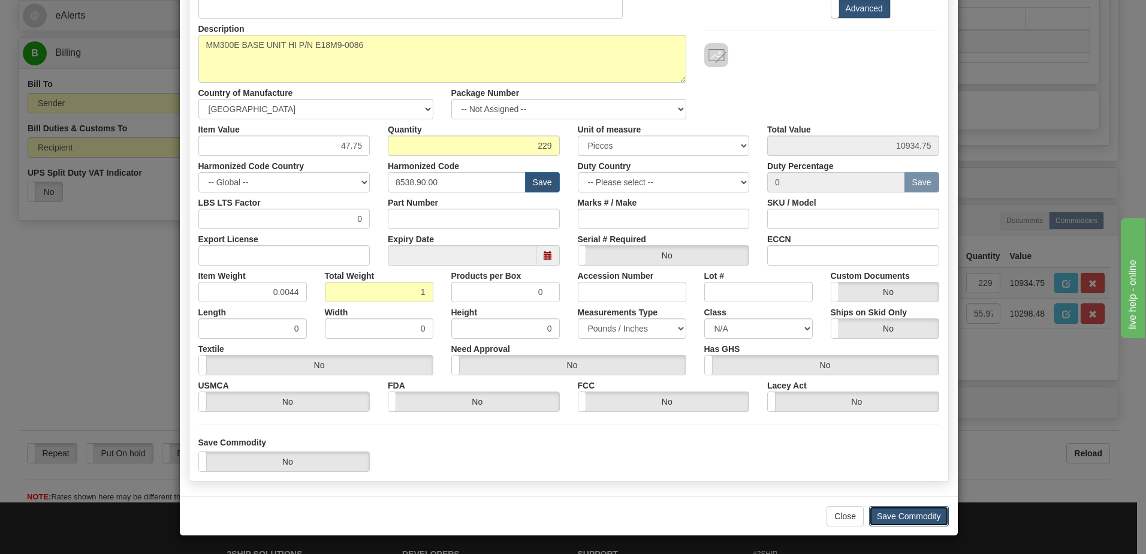
click at [882, 515] on button "Save Commodity" at bounding box center [909, 516] width 80 height 20
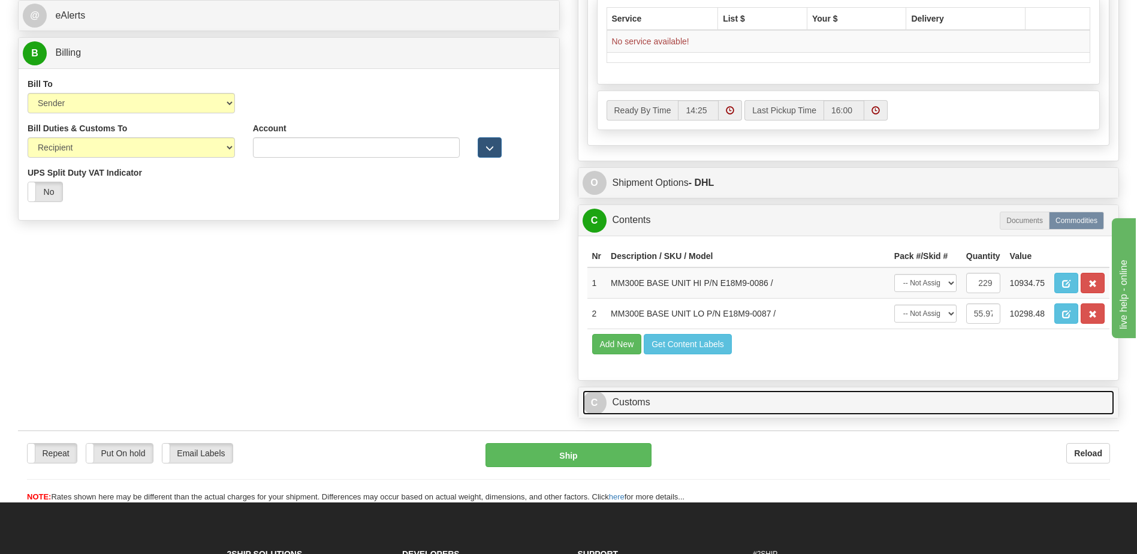
click at [695, 408] on link "C Customs" at bounding box center [849, 402] width 532 height 25
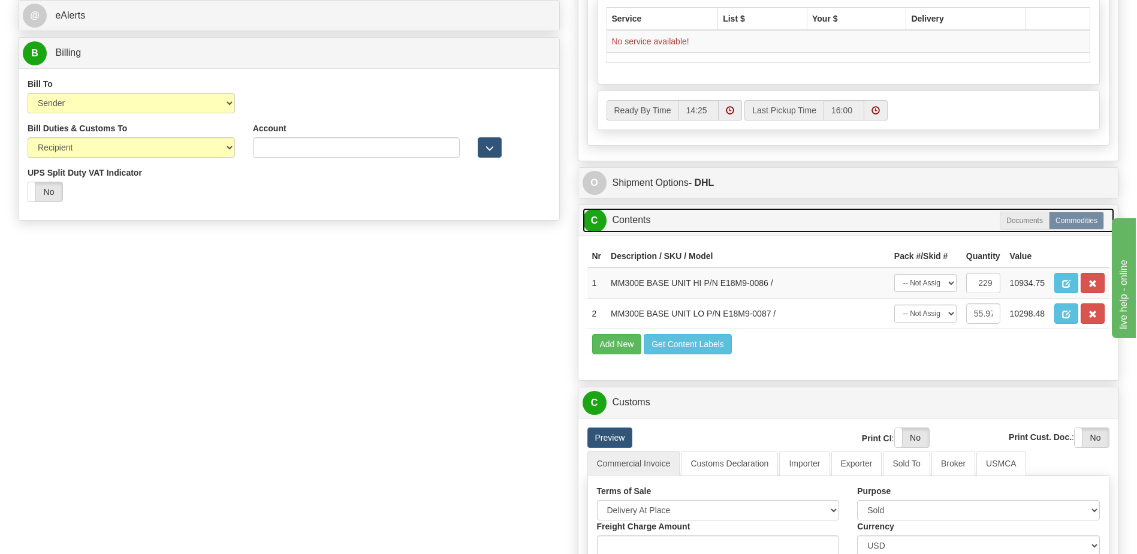
click at [649, 223] on link "C Contents" at bounding box center [849, 220] width 532 height 25
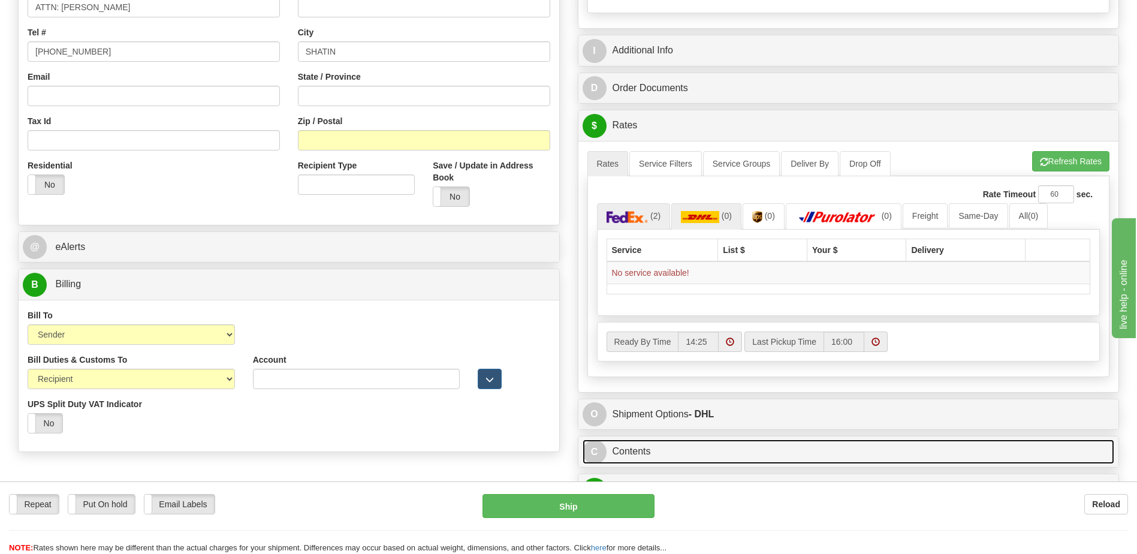
scroll to position [300, 0]
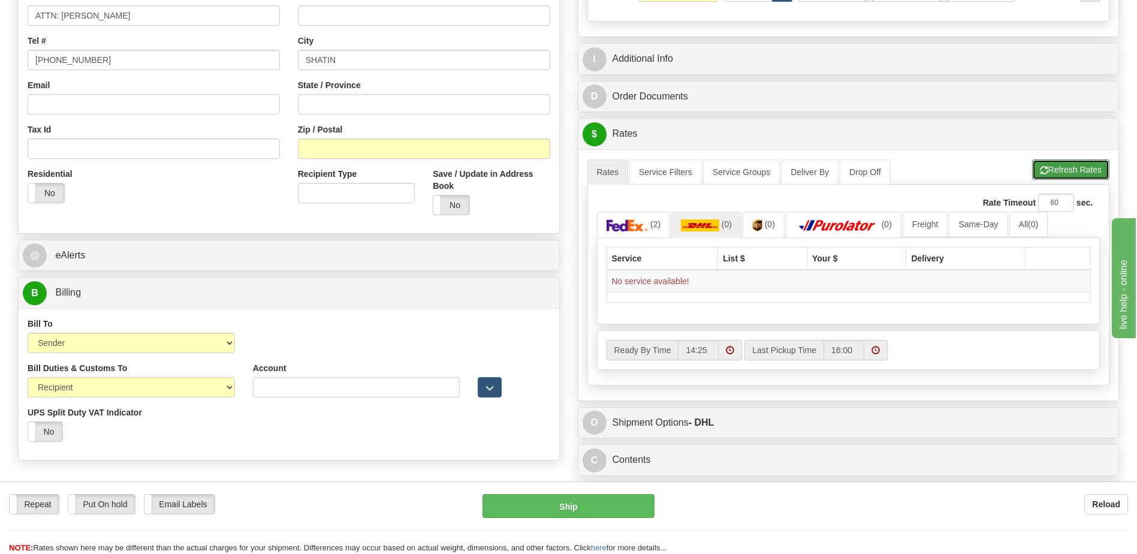
click at [1056, 161] on button "Refresh Rates" at bounding box center [1070, 169] width 77 height 20
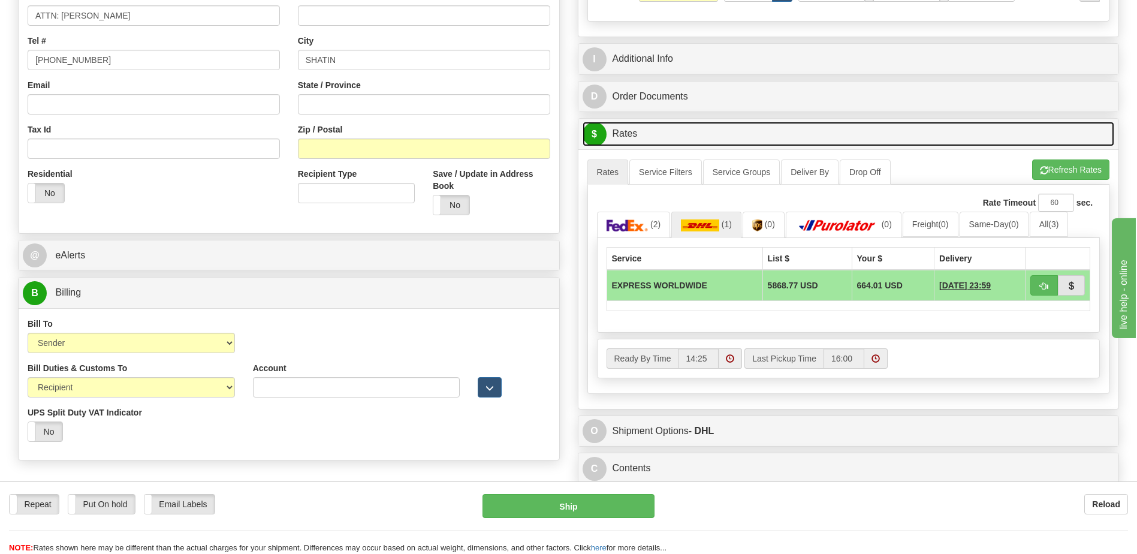
click at [667, 142] on link "$ Rates" at bounding box center [849, 134] width 532 height 25
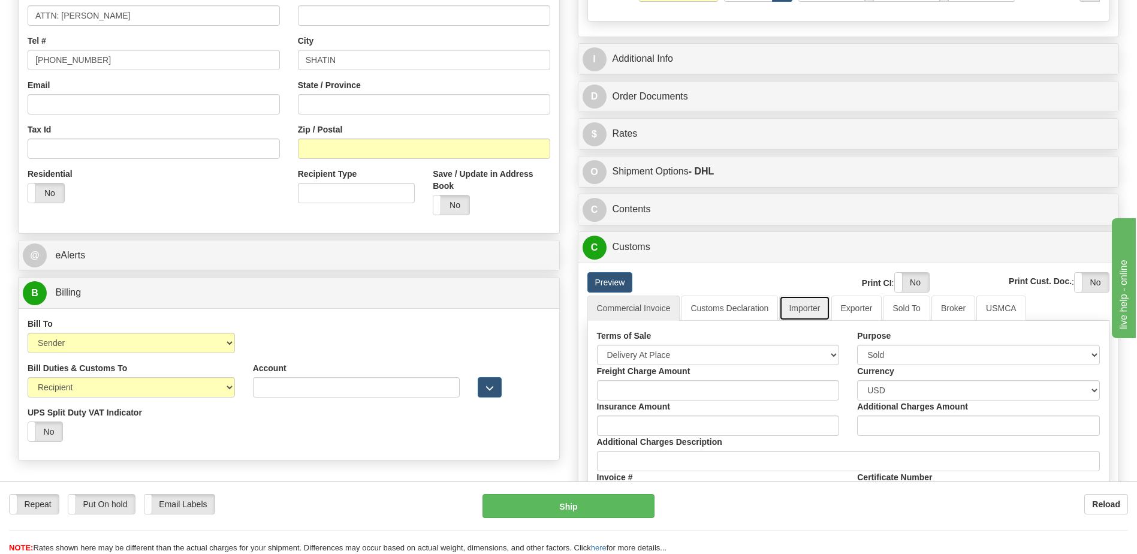
click at [812, 309] on link "Importer" at bounding box center [804, 308] width 50 height 25
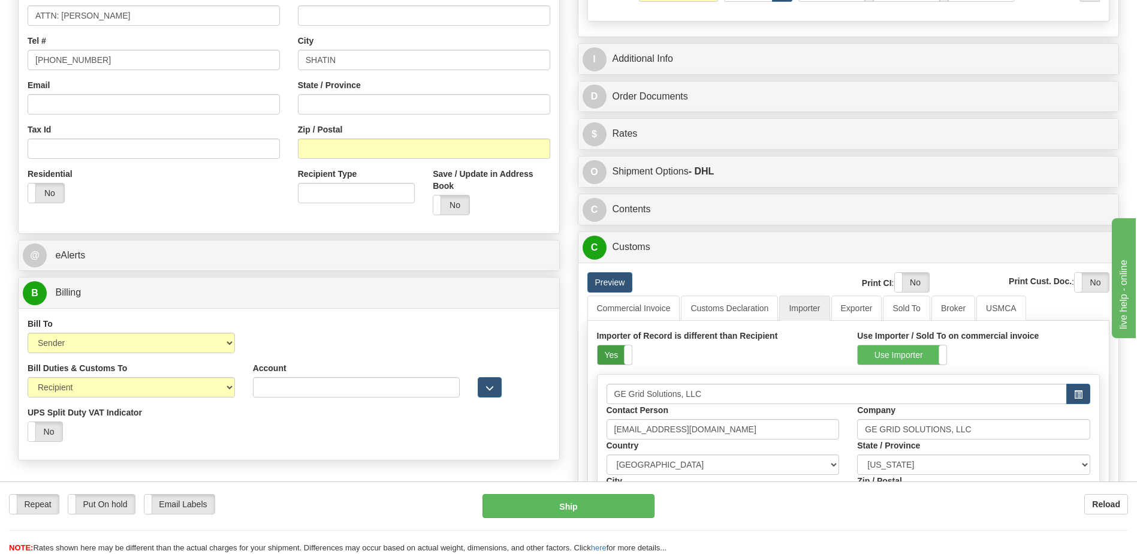
click at [610, 357] on label "Yes" at bounding box center [615, 354] width 34 height 19
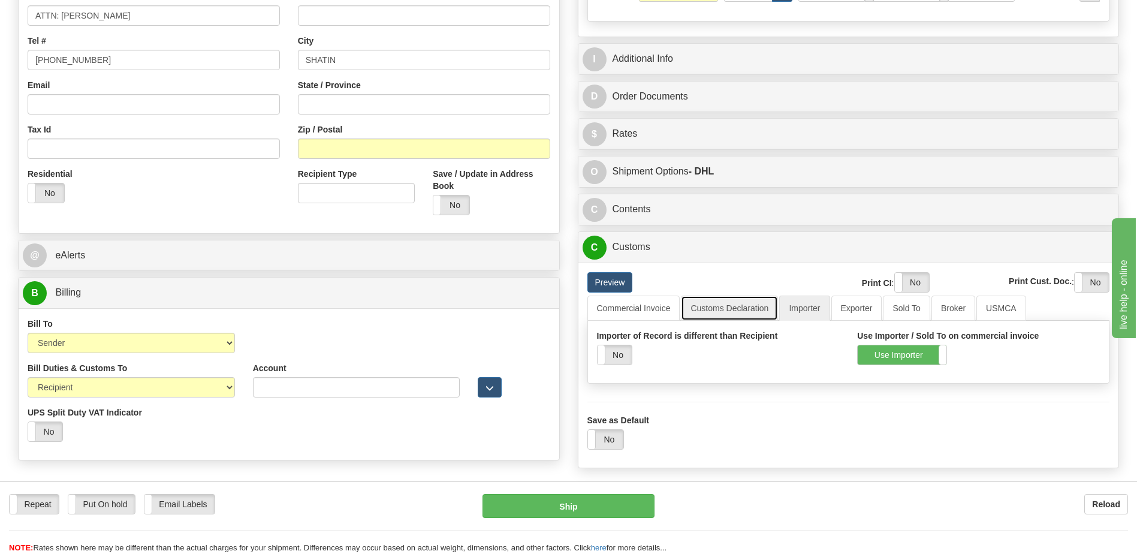
click at [731, 300] on link "Customs Declaration" at bounding box center [729, 308] width 97 height 25
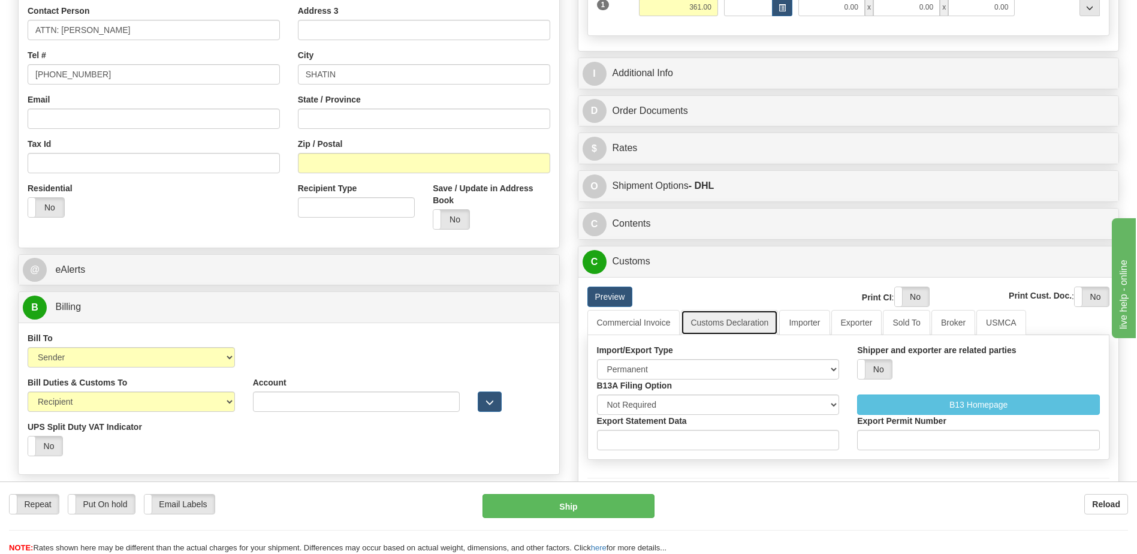
scroll to position [180, 0]
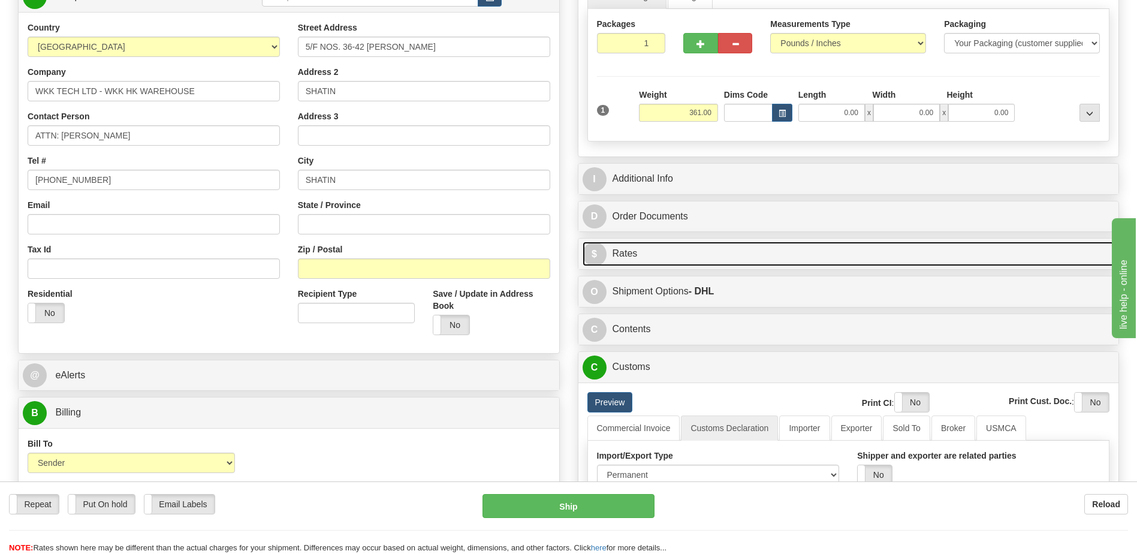
click at [697, 249] on link "$ Rates" at bounding box center [849, 254] width 532 height 25
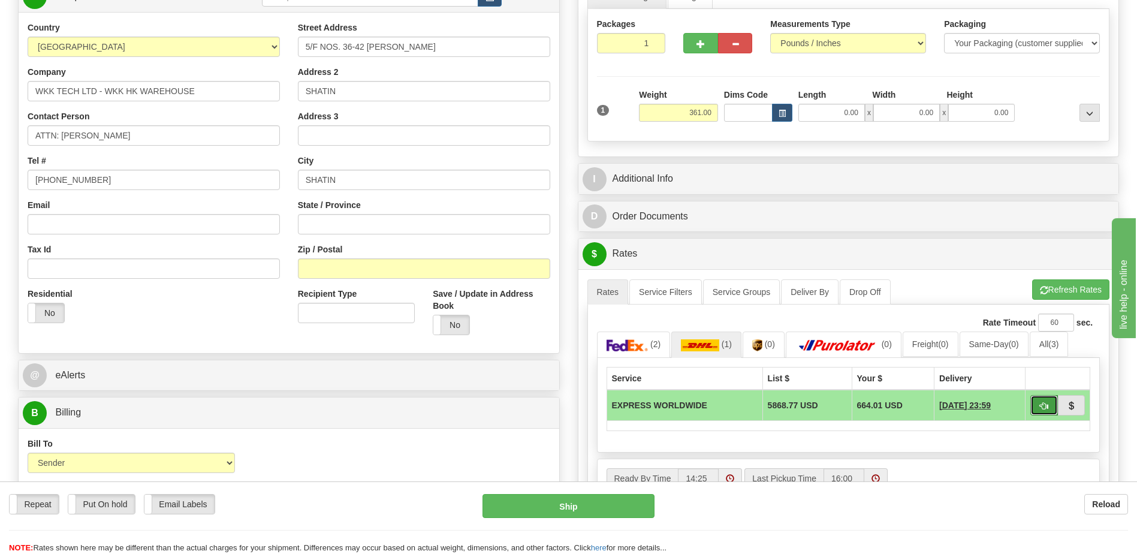
click at [1036, 405] on button "button" at bounding box center [1044, 405] width 28 height 20
type input "P"
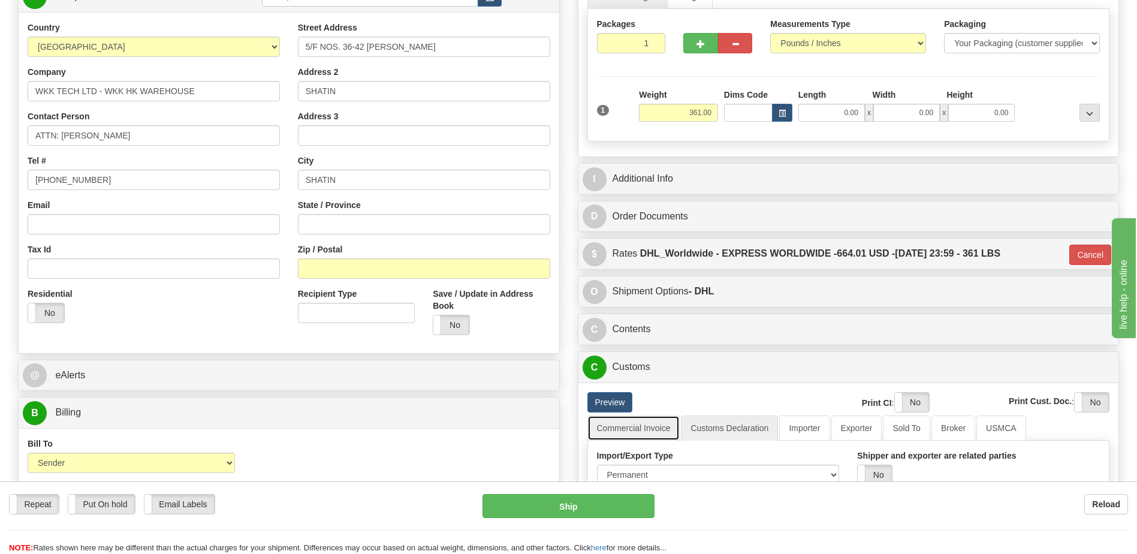
click at [623, 439] on link "Commercial Invoice" at bounding box center [633, 427] width 93 height 25
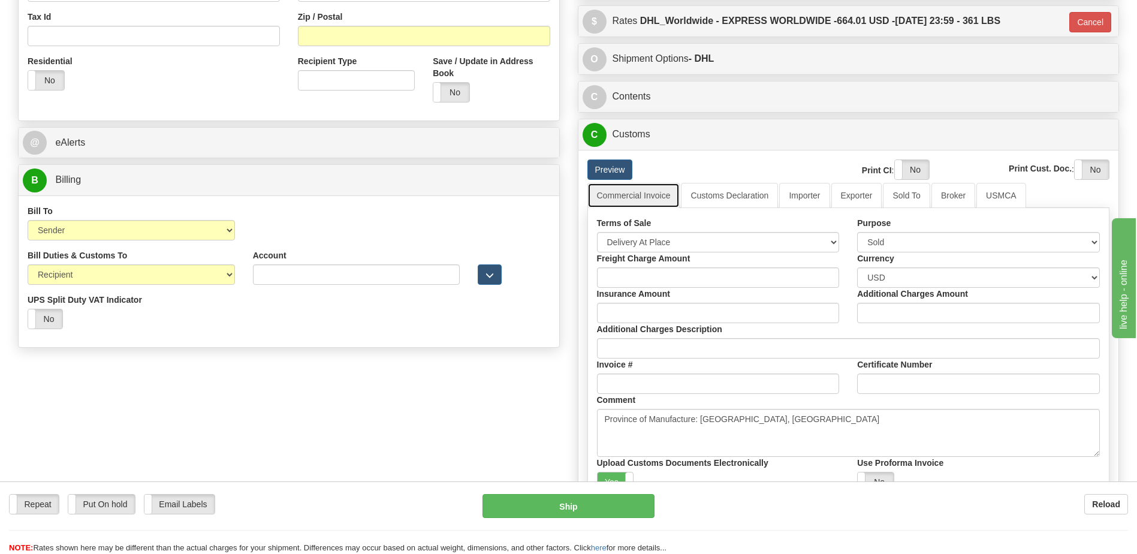
scroll to position [480, 0]
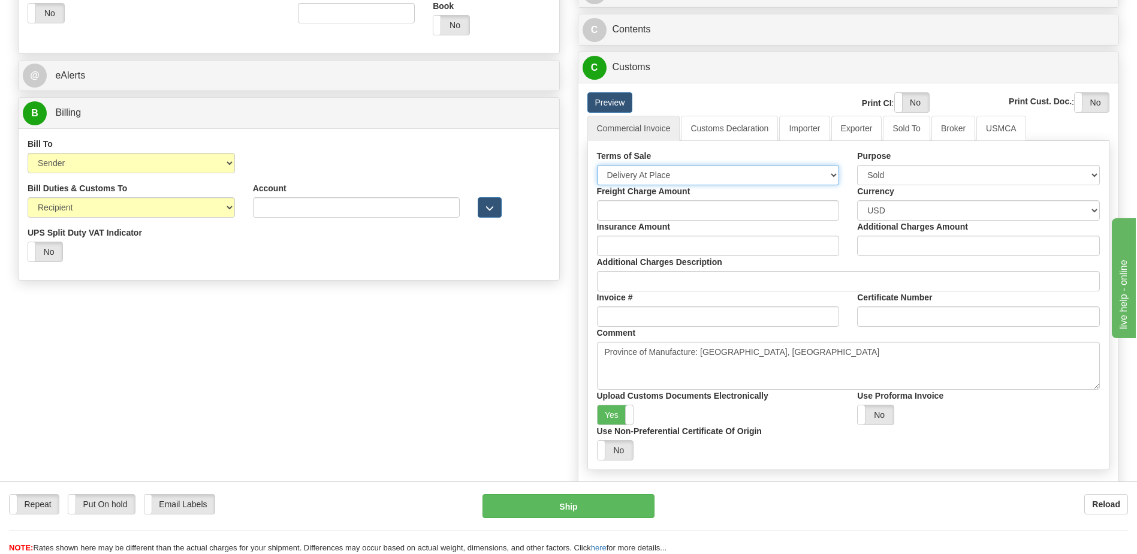
click at [685, 171] on select "Free Carrier Free On Board Ex Works Delivered Duty Unpaid Delivered Duty Paid C…" at bounding box center [718, 175] width 243 height 20
select select "7"
click at [597, 165] on select "Free Carrier Free On Board Ex Works Delivered Duty Unpaid Delivered Duty Paid C…" at bounding box center [718, 175] width 243 height 20
click at [890, 174] on select "Sold Not Sold Gift Sample Repair and Return Personal Effects Merchandise Danger…" at bounding box center [978, 175] width 243 height 20
select select "5"
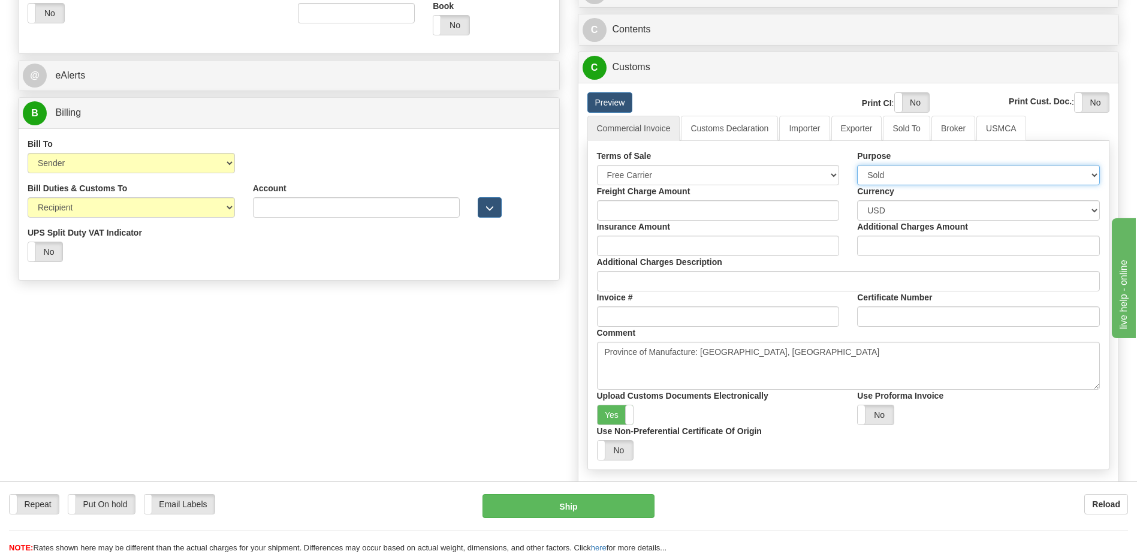
click at [857, 165] on select "Sold Not Sold Gift Sample Repair and Return Personal Effects Merchandise Danger…" at bounding box center [978, 175] width 243 height 20
click at [725, 134] on link "Customs Declaration" at bounding box center [729, 128] width 97 height 25
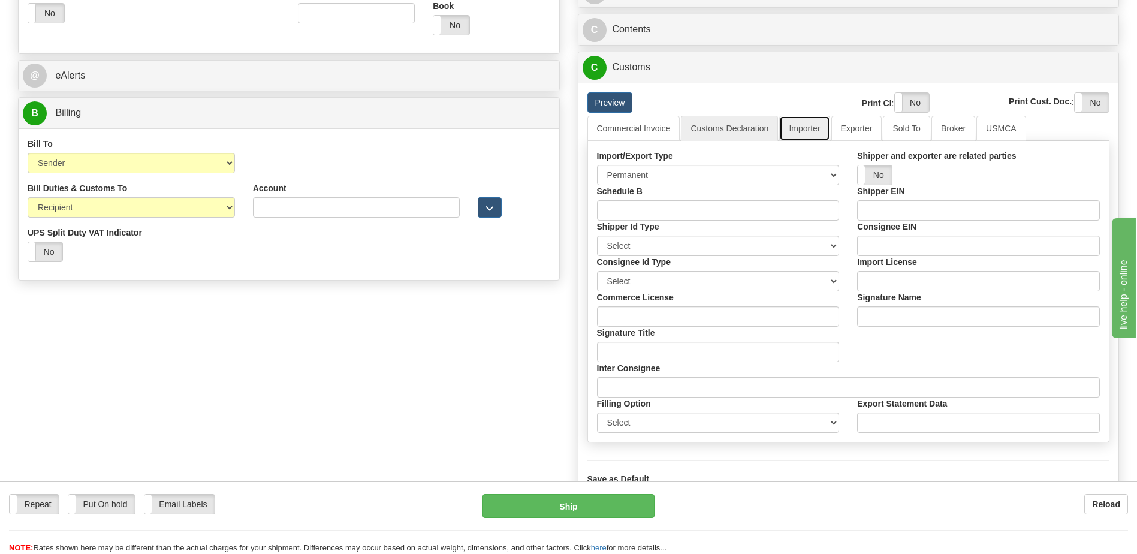
click at [816, 131] on link "Importer" at bounding box center [804, 128] width 50 height 25
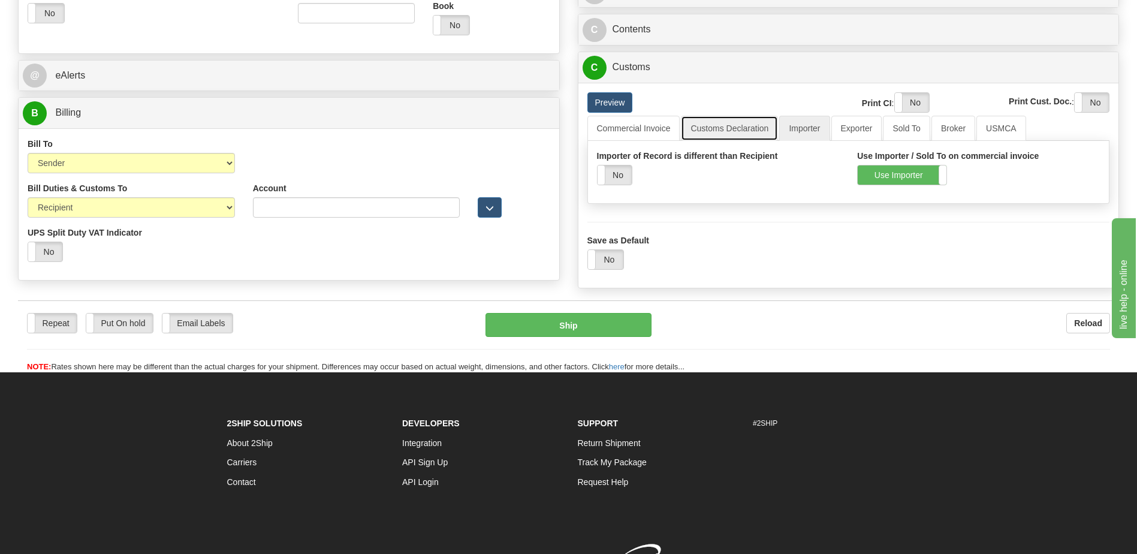
click at [720, 134] on link "Customs Declaration" at bounding box center [729, 128] width 97 height 25
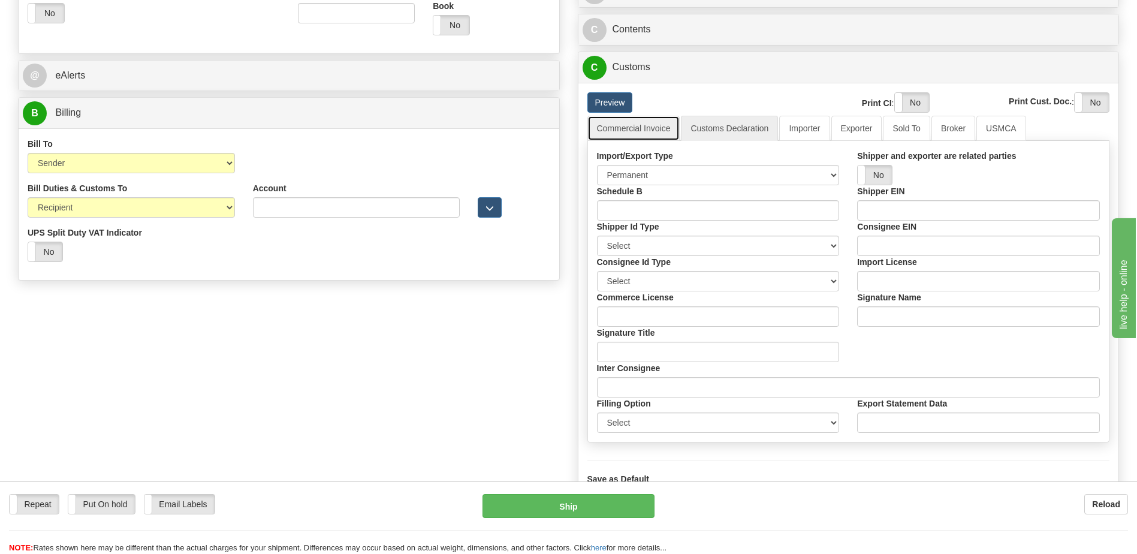
click at [661, 135] on link "Commercial Invoice" at bounding box center [633, 128] width 93 height 25
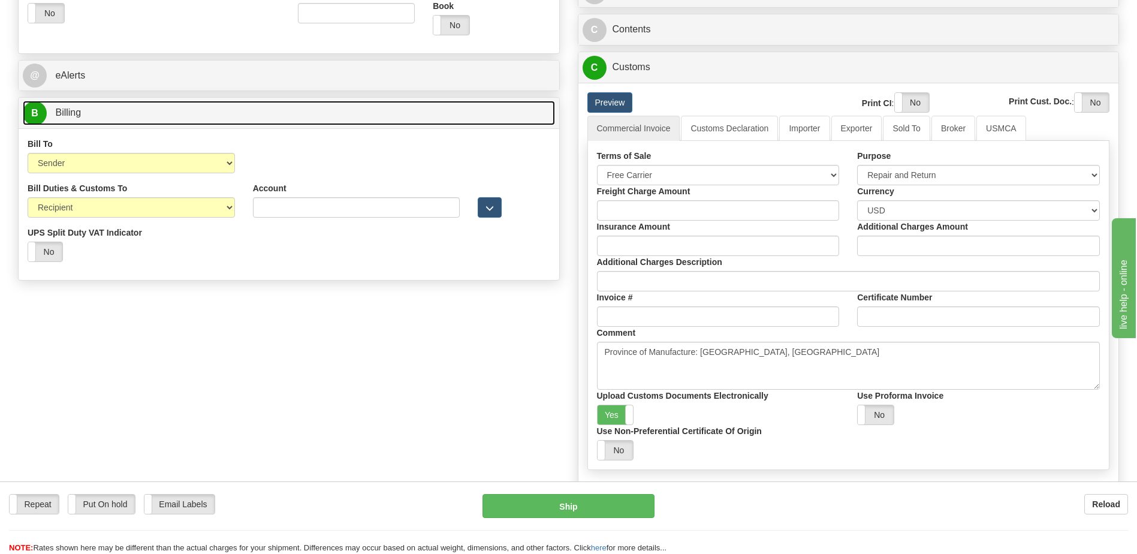
click at [97, 116] on link "B Billing" at bounding box center [289, 113] width 532 height 25
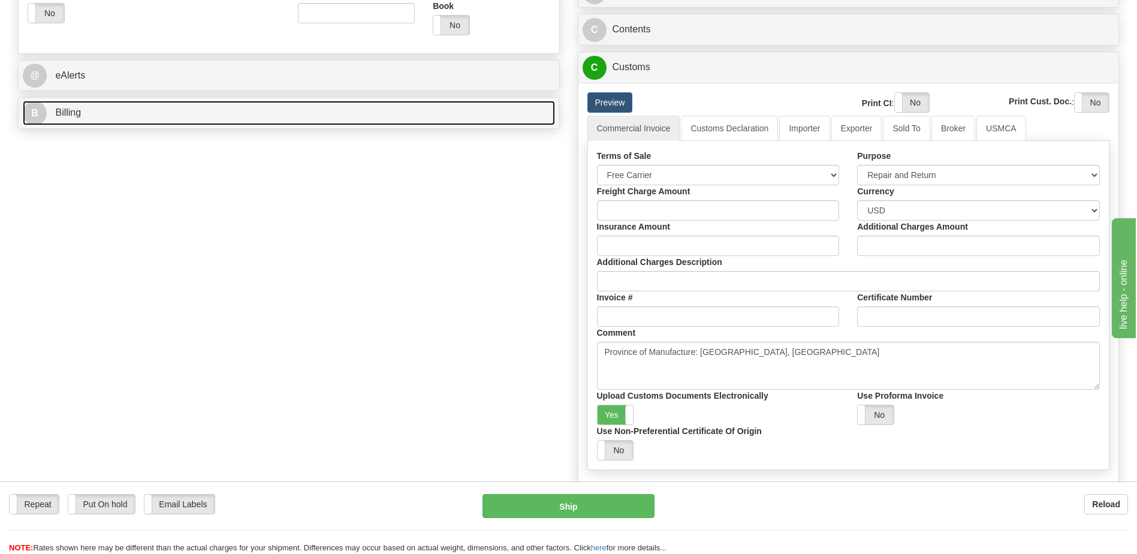
click at [97, 116] on link "B Billing" at bounding box center [289, 113] width 532 height 25
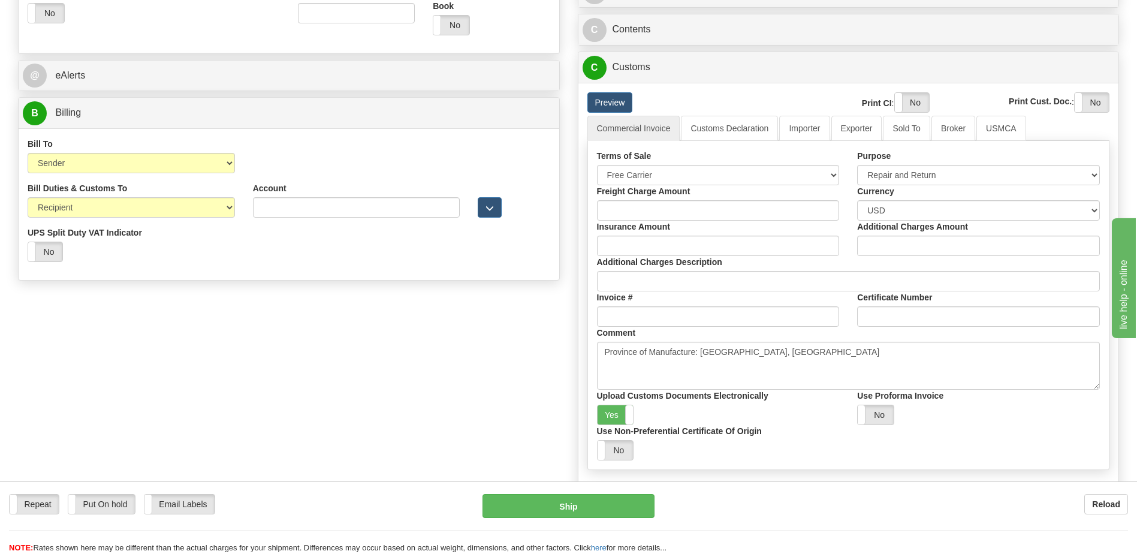
click at [363, 353] on div "Order # S Sender Default" at bounding box center [568, 83] width 1119 height 954
click at [816, 131] on link "Importer" at bounding box center [804, 128] width 50 height 25
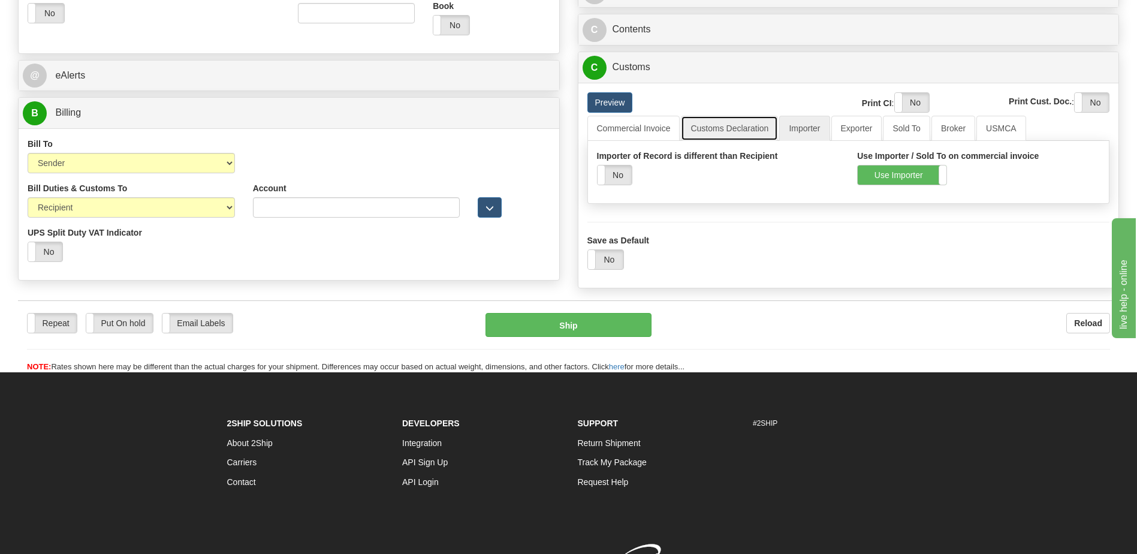
click at [756, 123] on link "Customs Declaration" at bounding box center [729, 128] width 97 height 25
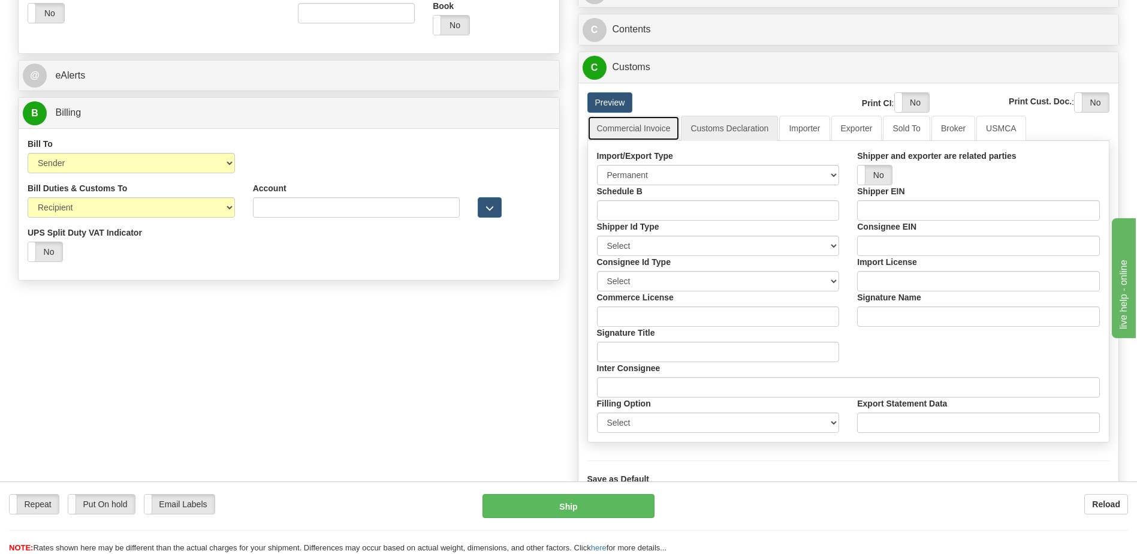
click at [645, 122] on link "Commercial Invoice" at bounding box center [633, 128] width 93 height 25
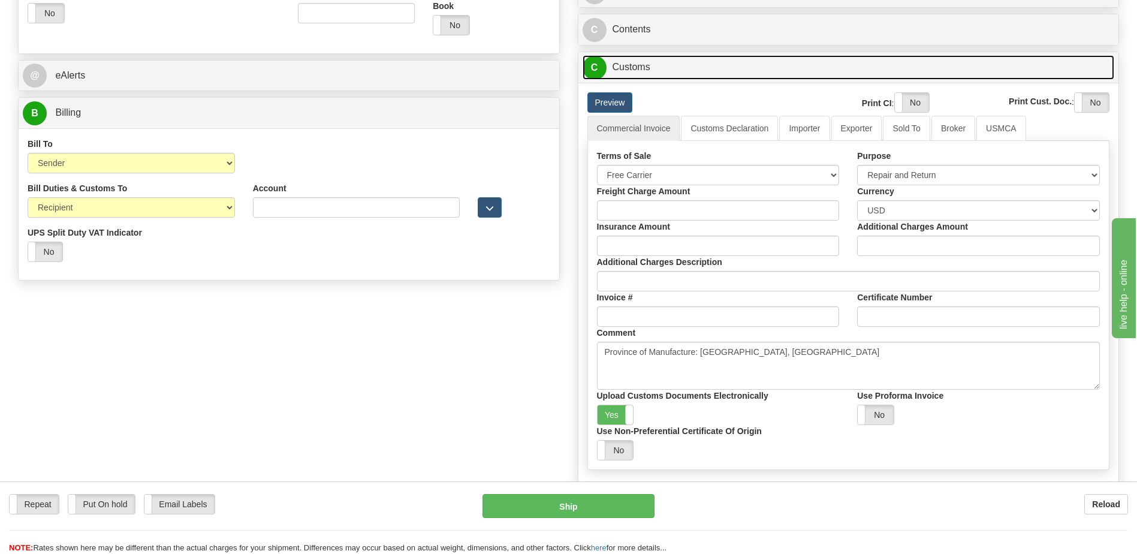
click at [649, 71] on link "C Customs" at bounding box center [849, 67] width 532 height 25
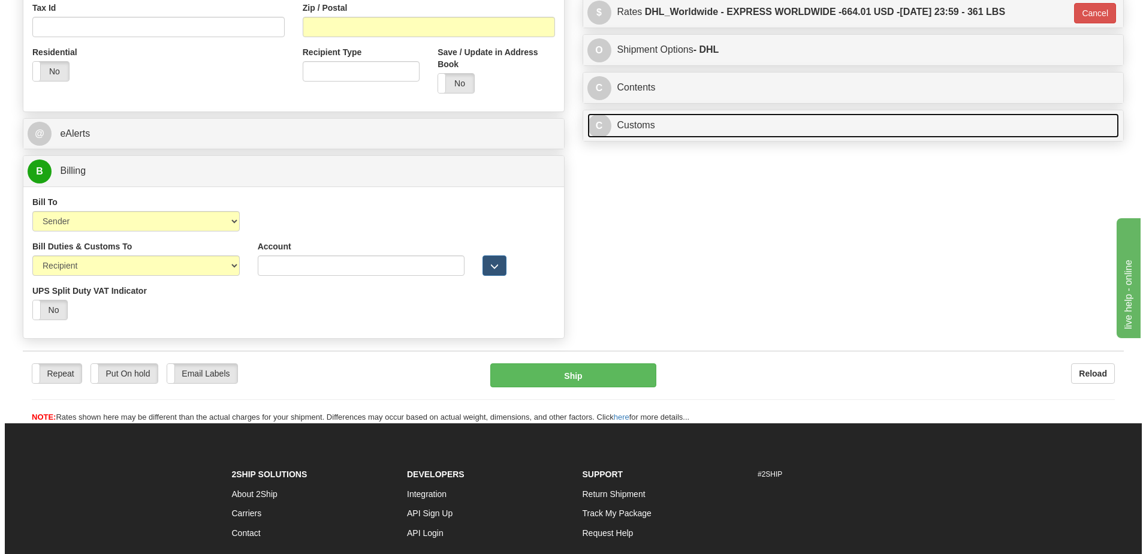
scroll to position [360, 0]
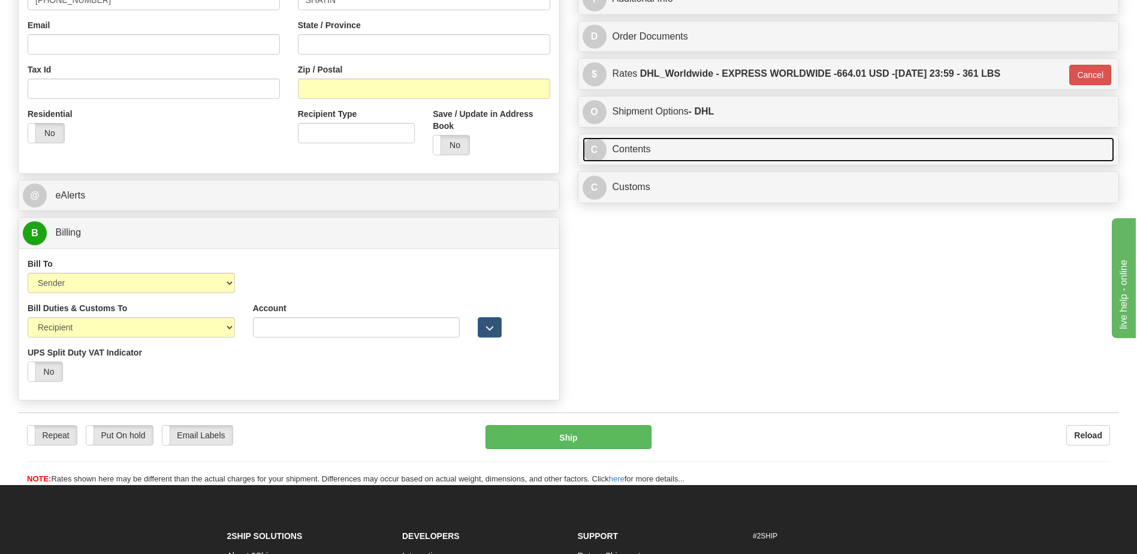
click at [650, 152] on link "C Contents" at bounding box center [849, 149] width 532 height 25
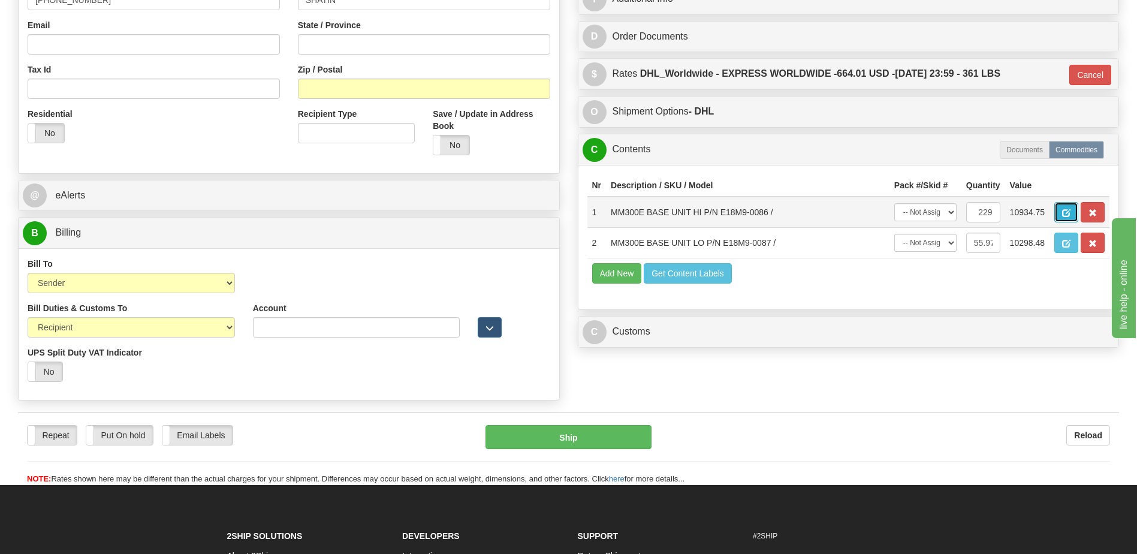
click at [1063, 213] on span "button" at bounding box center [1066, 213] width 8 height 8
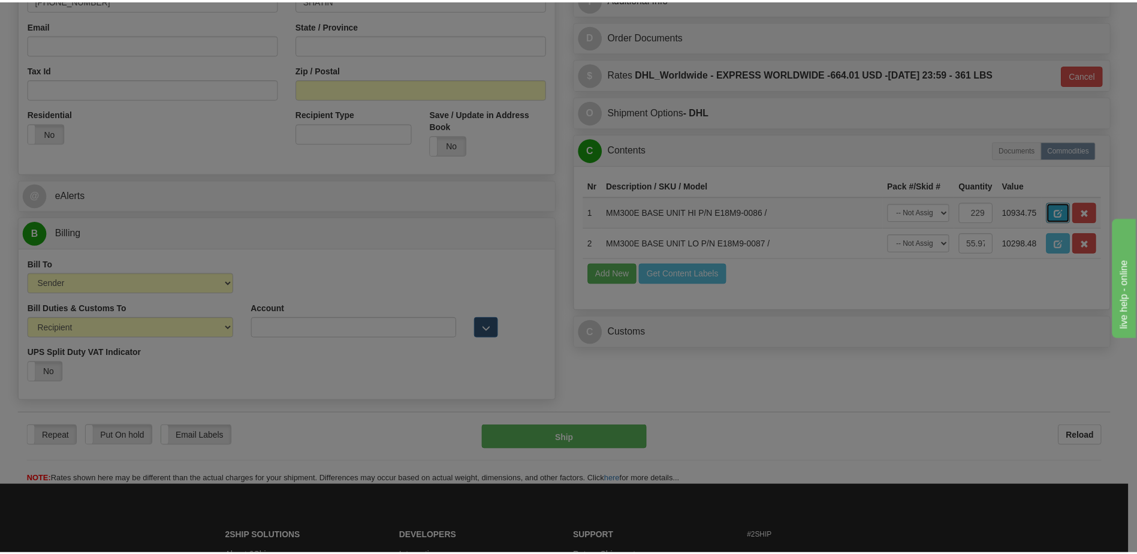
scroll to position [0, 0]
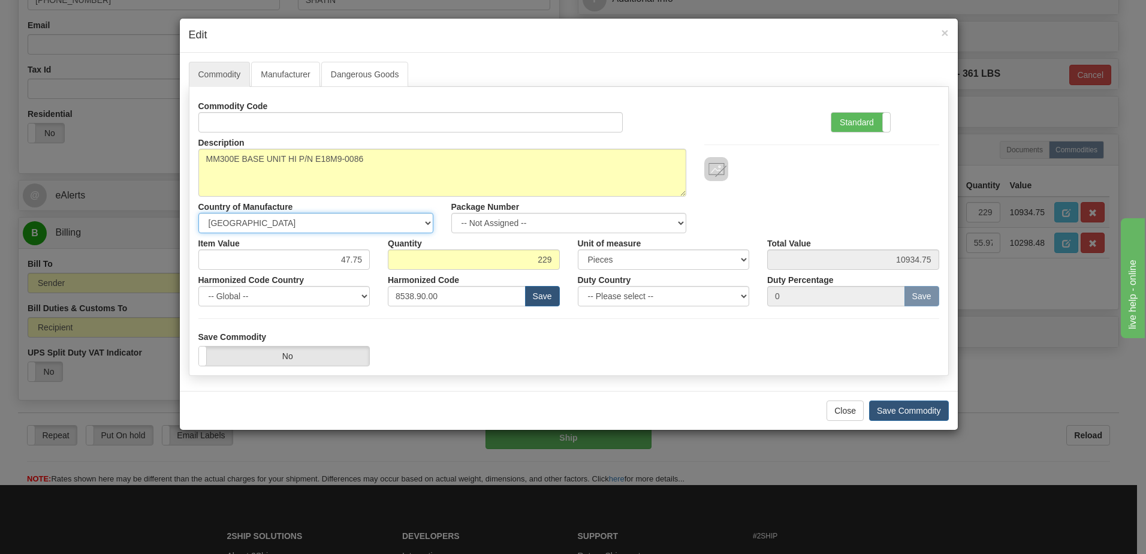
click at [333, 218] on select "-- Unknown -- AFGHANISTAN ALAND ISLANDS ALBANIA ALGERIA AMERICAN SAMOA ANDORRA …" at bounding box center [315, 223] width 235 height 20
select select "CN"
click at [333, 218] on select "-- Unknown -- AFGHANISTAN ALAND ISLANDS ALBANIA ALGERIA AMERICAN SAMOA ANDORRA …" at bounding box center [315, 223] width 235 height 20
click at [888, 405] on button "Save Commodity" at bounding box center [909, 410] width 80 height 20
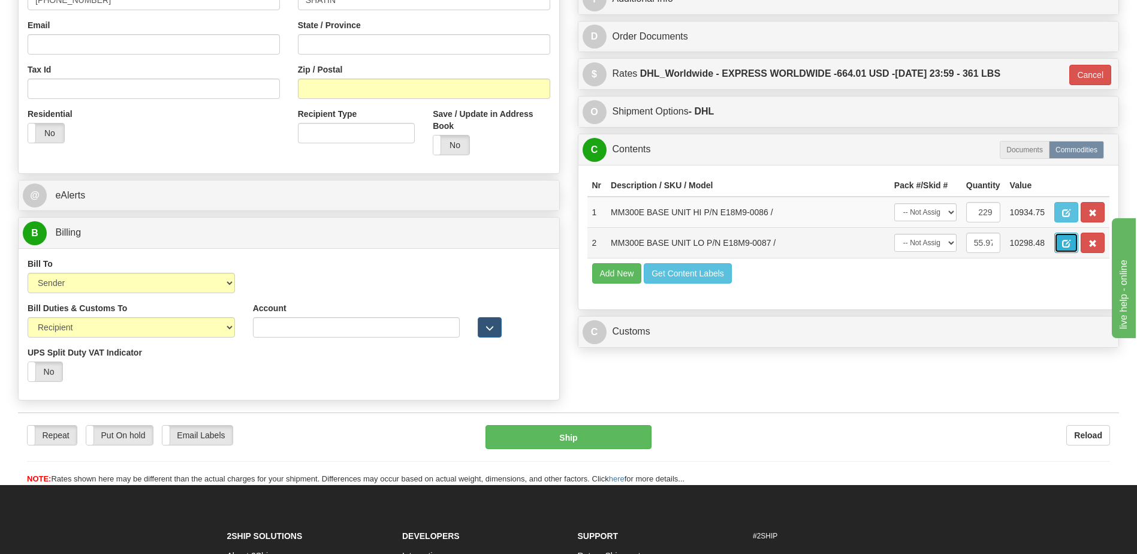
click at [1065, 246] on span "button" at bounding box center [1066, 244] width 8 height 8
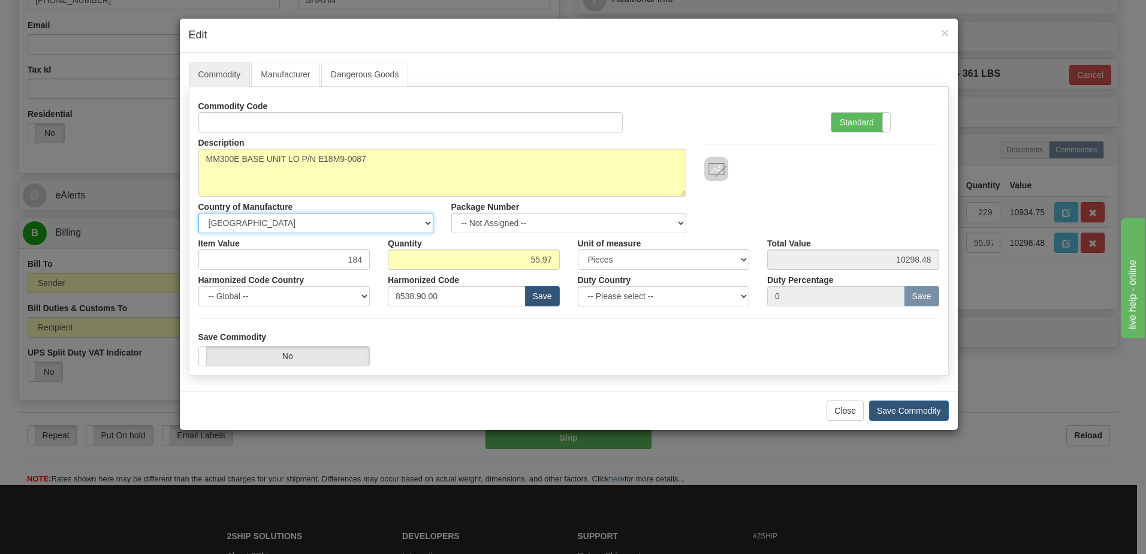
click at [312, 231] on select "-- Unknown -- AFGHANISTAN ALAND ISLANDS ALBANIA ALGERIA AMERICAN SAMOA ANDORRA …" at bounding box center [315, 223] width 235 height 20
select select "CN"
click at [312, 231] on select "-- Unknown -- AFGHANISTAN ALAND ISLANDS ALBANIA ALGERIA AMERICAN SAMOA ANDORRA …" at bounding box center [315, 223] width 235 height 20
click at [898, 408] on button "Save Commodity" at bounding box center [909, 410] width 80 height 20
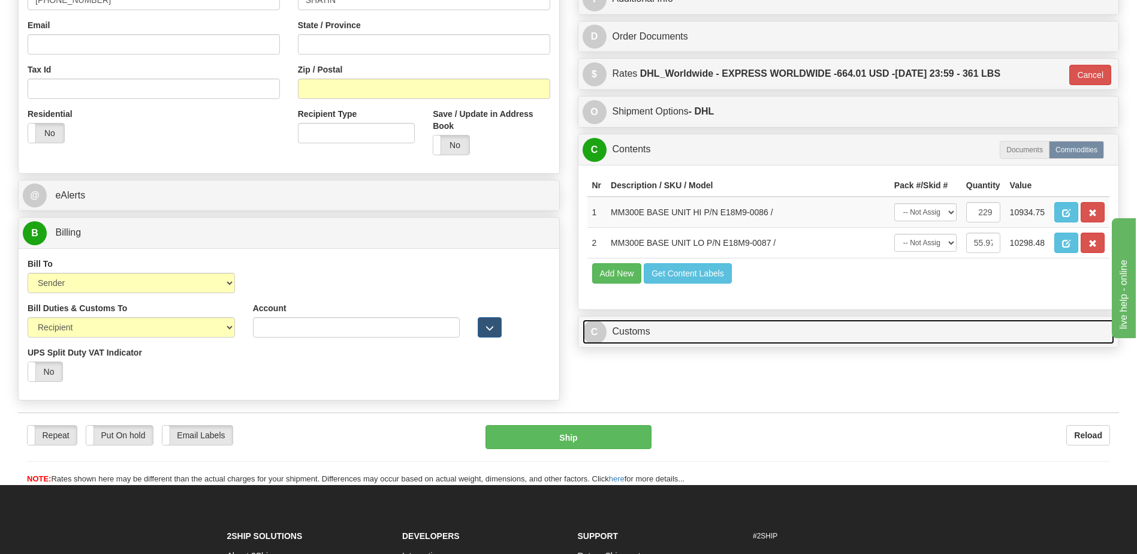
click at [661, 322] on link "C Customs" at bounding box center [849, 331] width 532 height 25
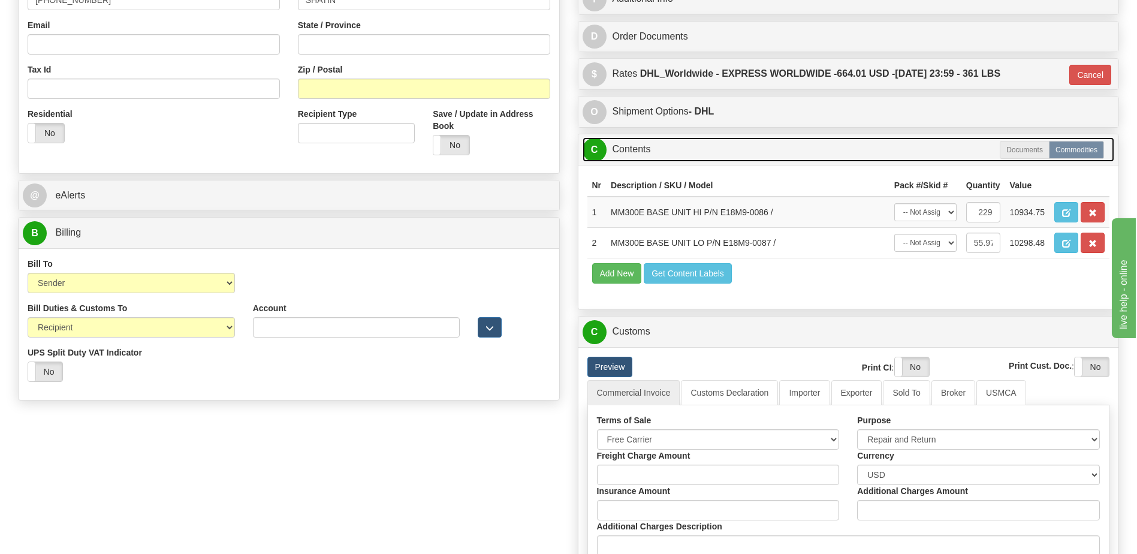
click at [649, 150] on link "C Contents" at bounding box center [849, 149] width 532 height 25
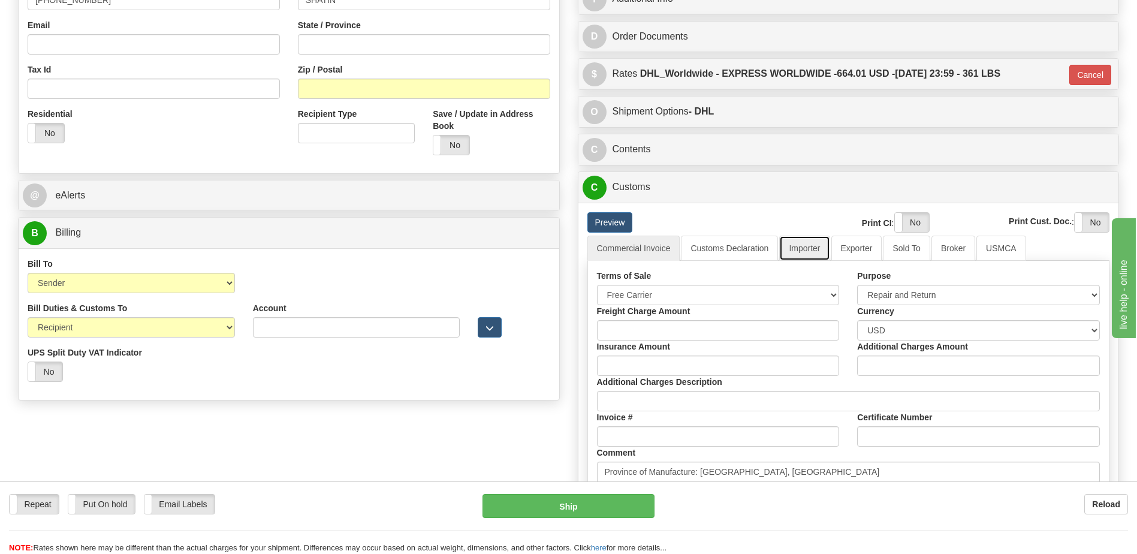
click at [813, 248] on link "Importer" at bounding box center [804, 248] width 50 height 25
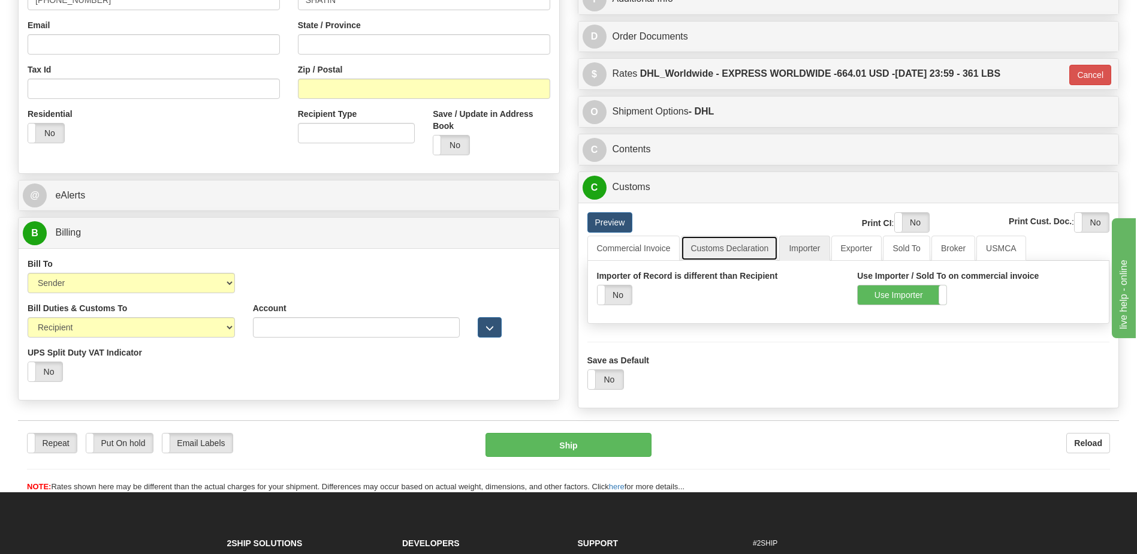
click at [751, 245] on link "Customs Declaration" at bounding box center [729, 248] width 97 height 25
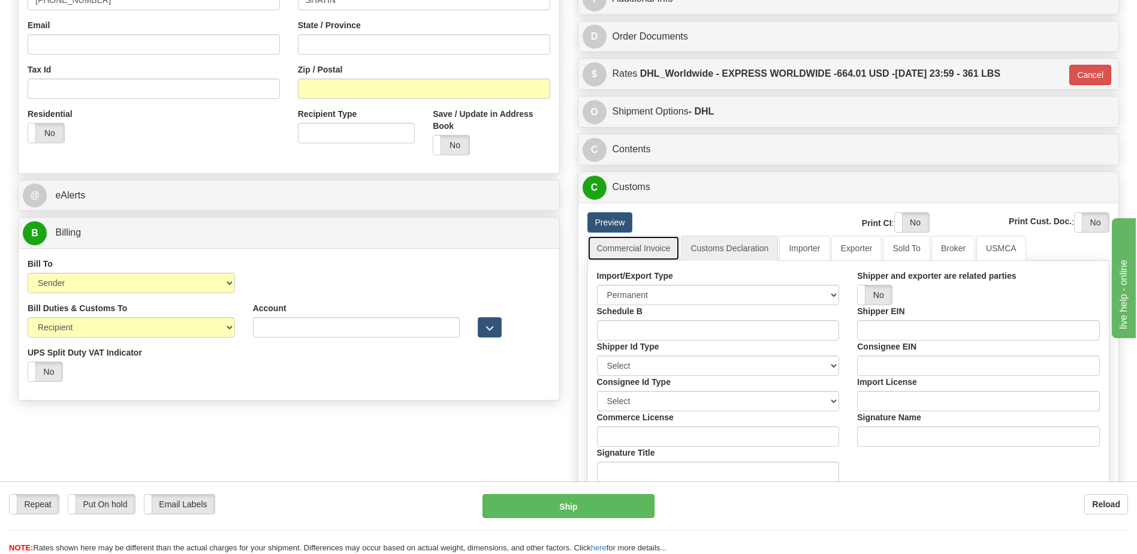
click at [672, 251] on link "Commercial Invoice" at bounding box center [633, 248] width 93 height 25
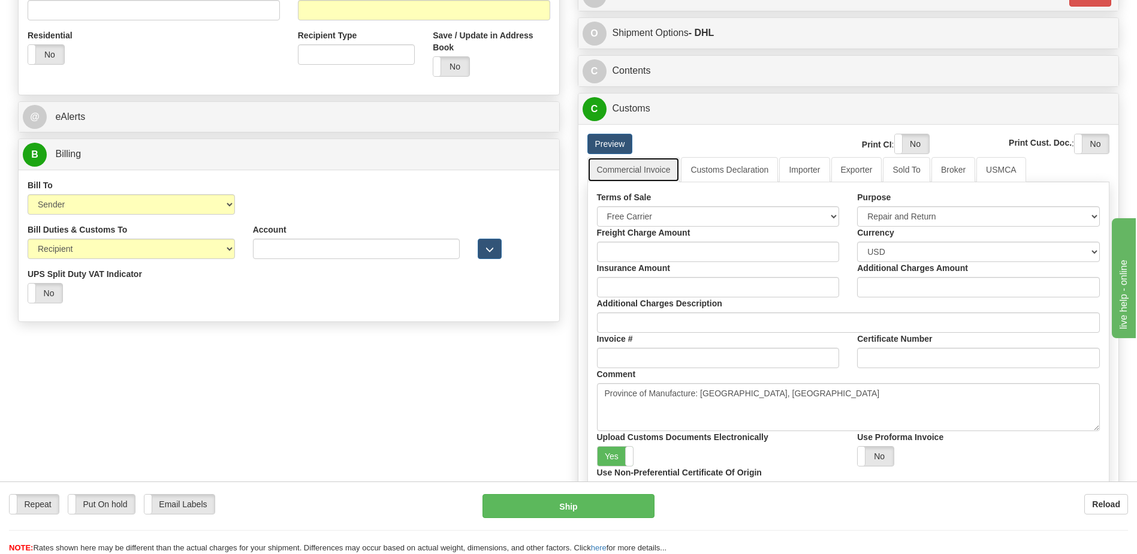
scroll to position [539, 0]
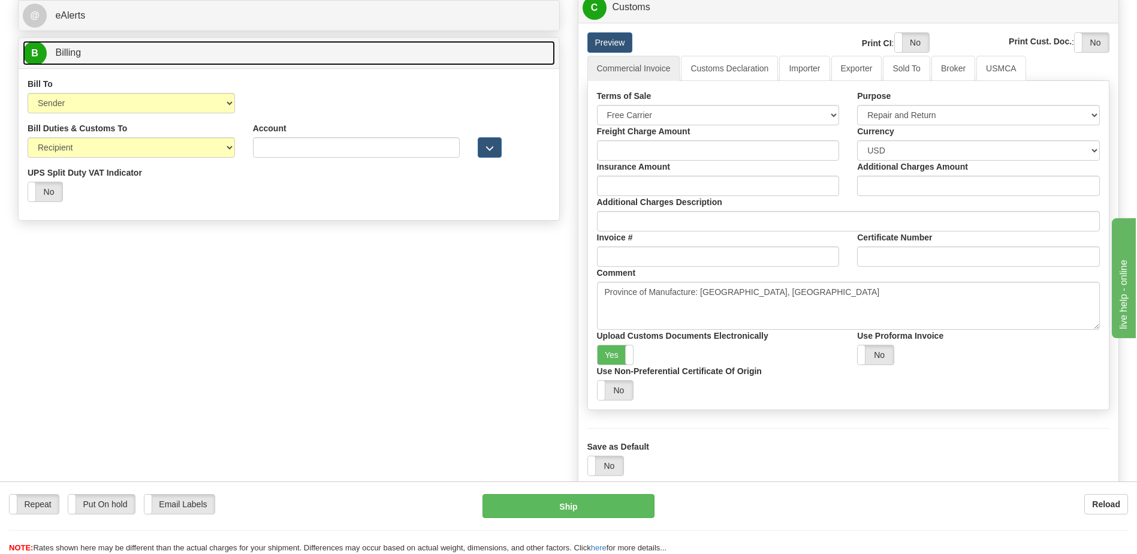
click at [121, 50] on link "B Billing" at bounding box center [289, 53] width 532 height 25
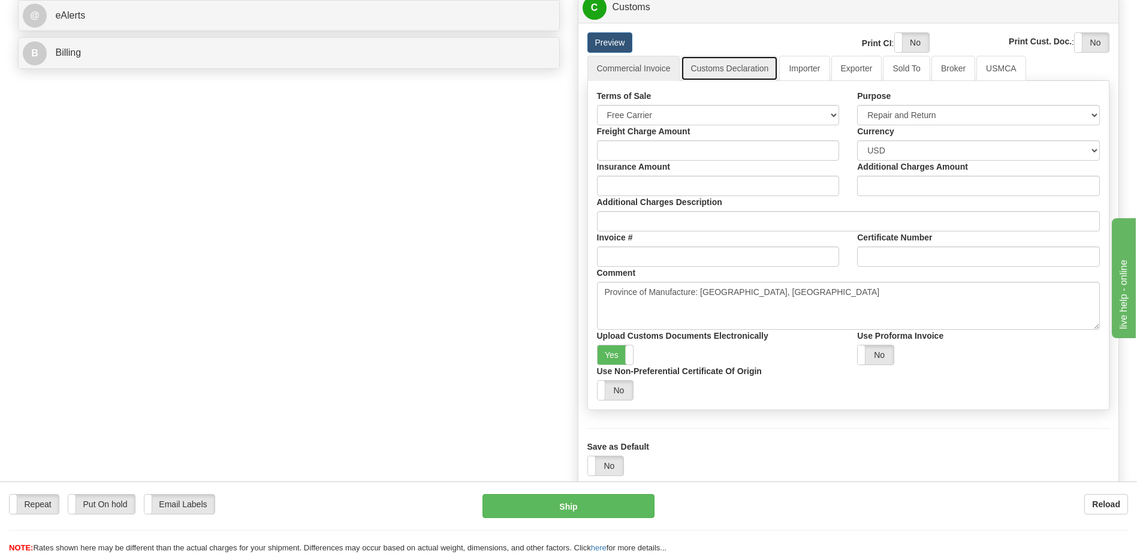
click at [748, 66] on link "Customs Declaration" at bounding box center [729, 68] width 97 height 25
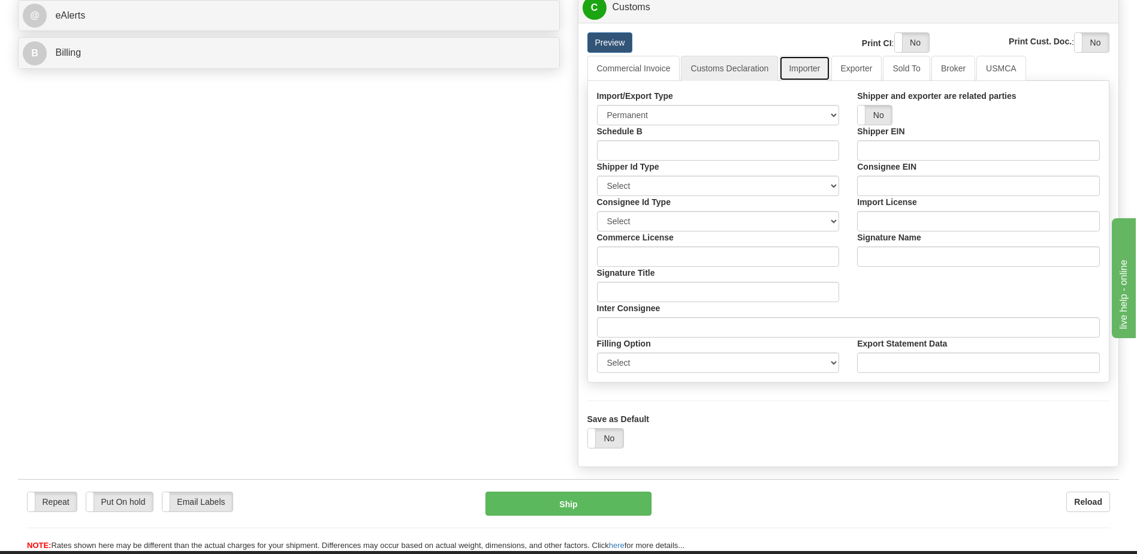
click at [798, 68] on link "Importer" at bounding box center [804, 68] width 50 height 25
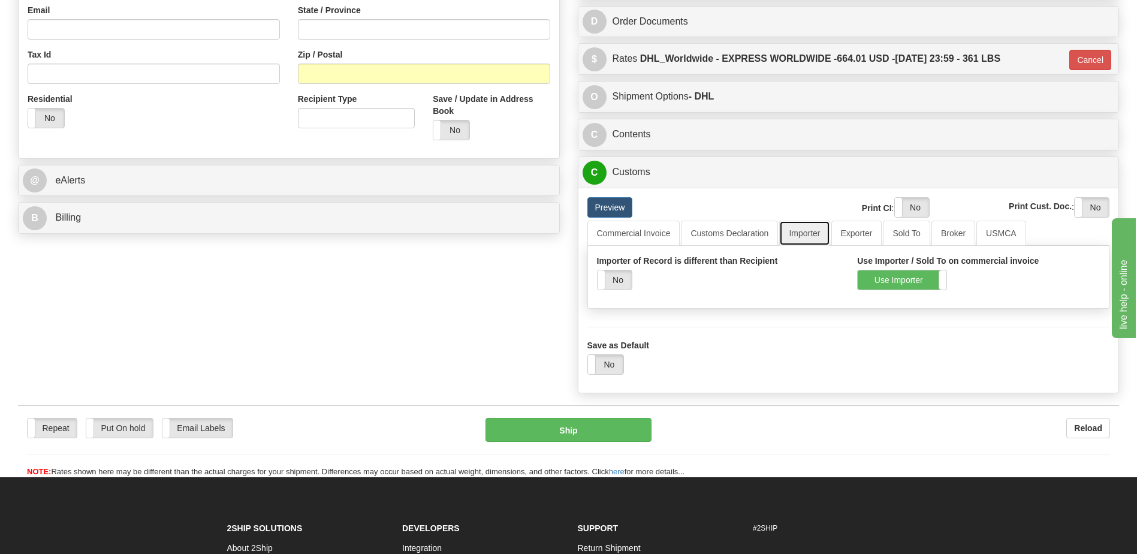
scroll to position [360, 0]
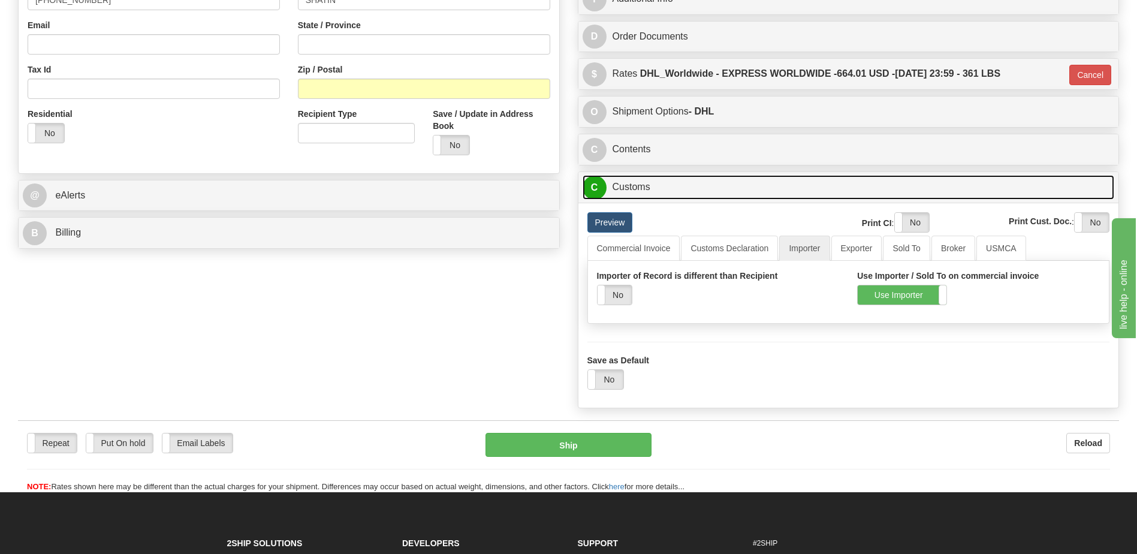
click at [685, 185] on link "C Customs" at bounding box center [849, 187] width 532 height 25
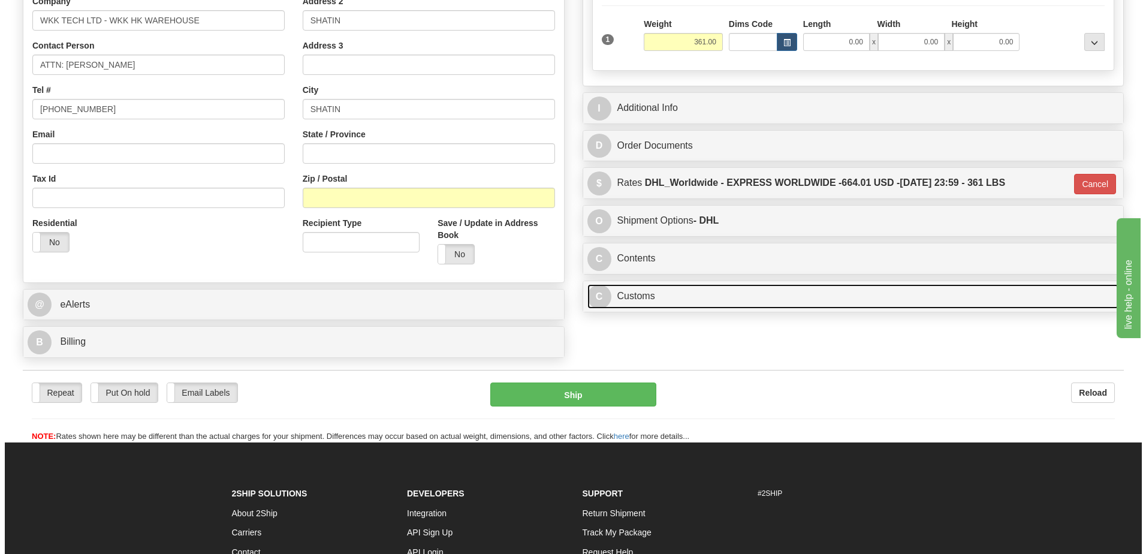
scroll to position [180, 0]
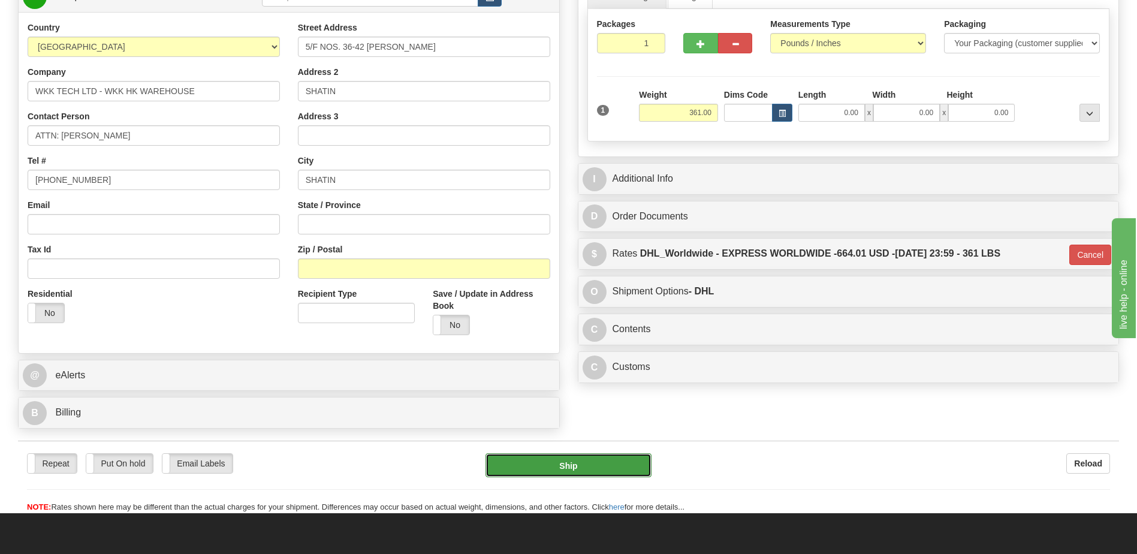
click at [595, 464] on button "Ship" at bounding box center [568, 465] width 165 height 24
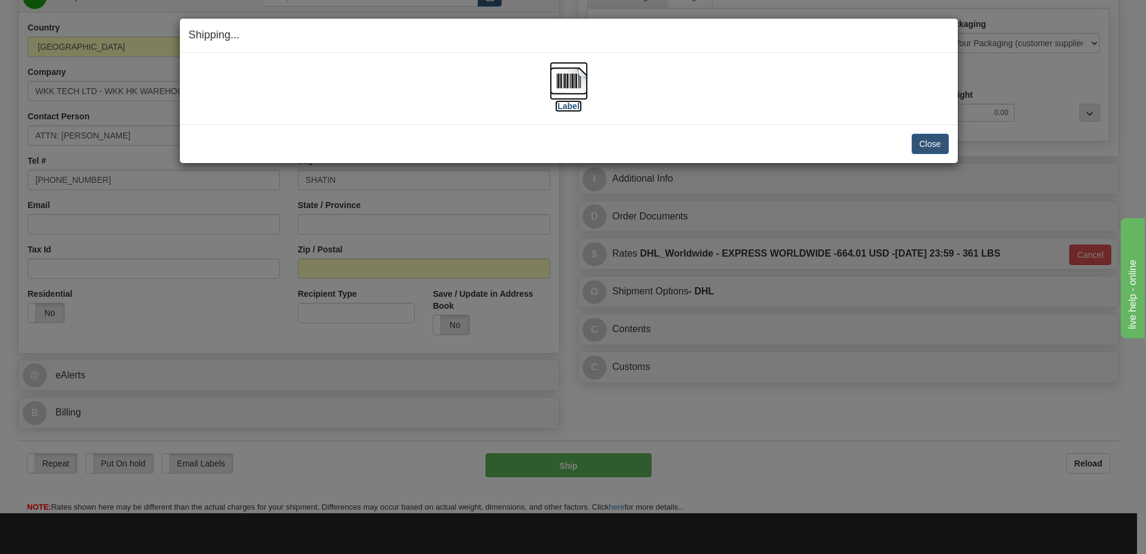
click at [566, 88] on img at bounding box center [569, 81] width 38 height 38
click at [942, 149] on button "Close" at bounding box center [930, 144] width 37 height 20
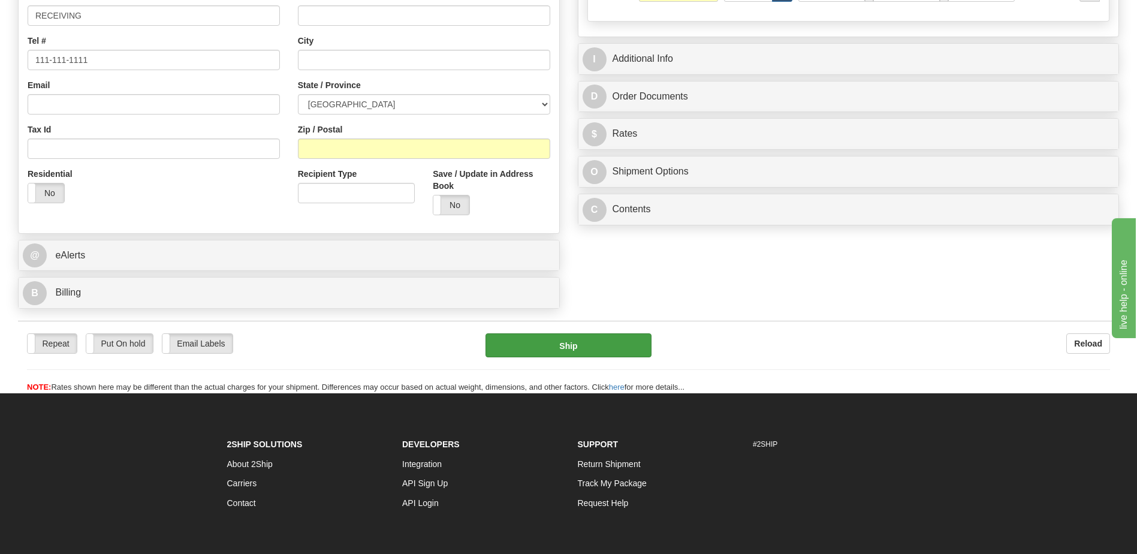
scroll to position [60, 0]
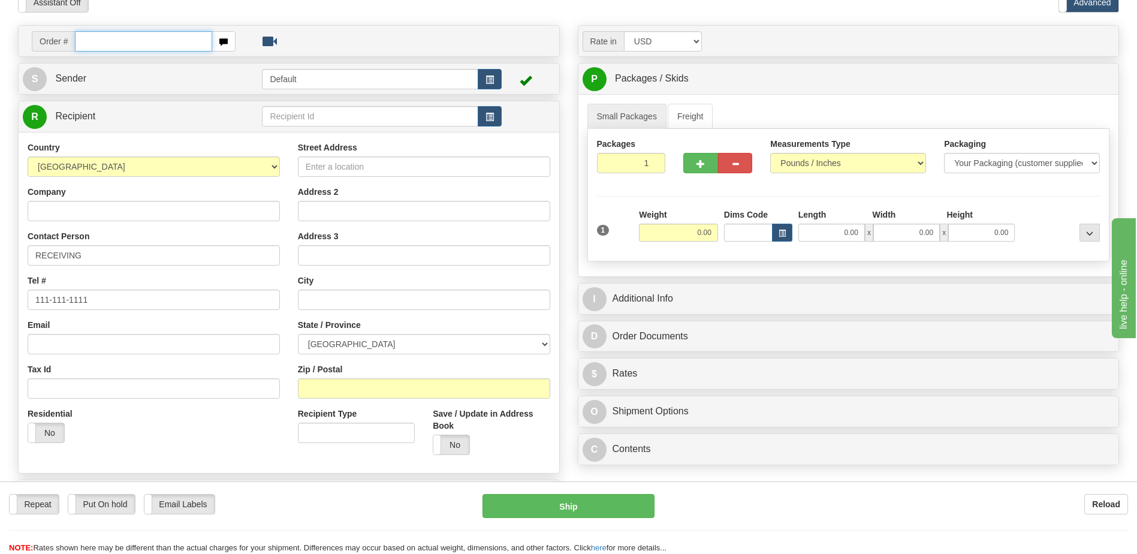
click at [83, 40] on input "text" at bounding box center [143, 41] width 137 height 20
paste input "0086699135"
click at [92, 39] on input "0086699135" at bounding box center [143, 41] width 137 height 20
type input "86699135"
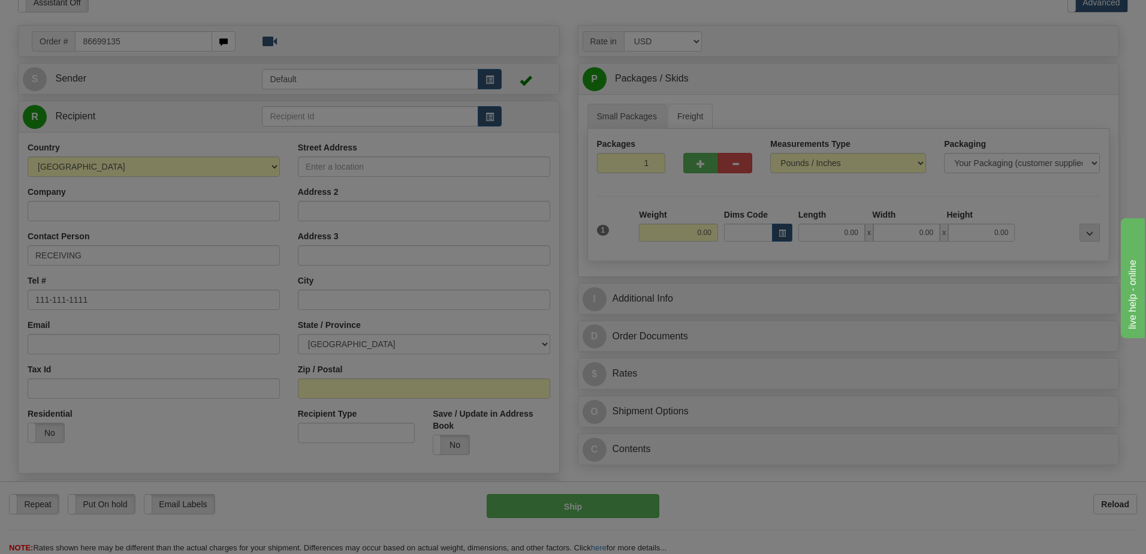
click at [224, 12] on body "Training Course Close Toggle navigation Settings Shipping Preferences New Recip…" at bounding box center [573, 217] width 1146 height 554
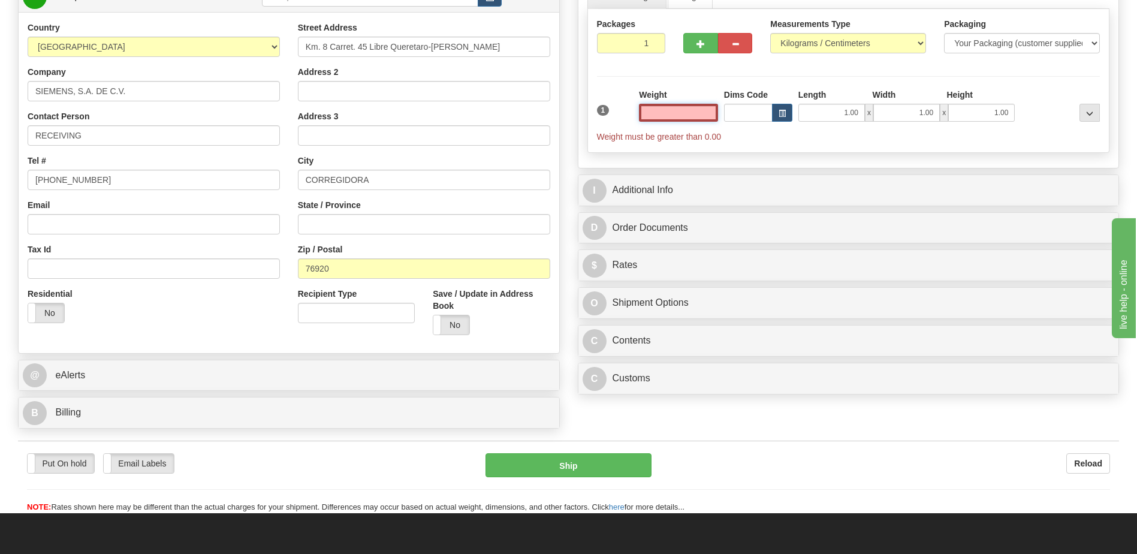
scroll to position [300, 0]
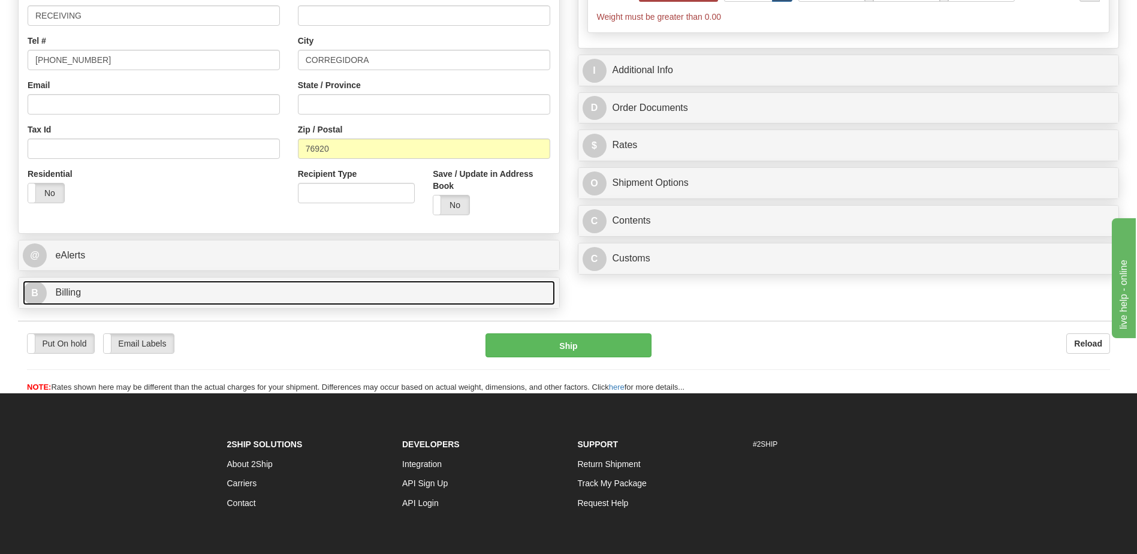
type input "0.00"
click at [92, 291] on link "B Billing" at bounding box center [289, 293] width 532 height 25
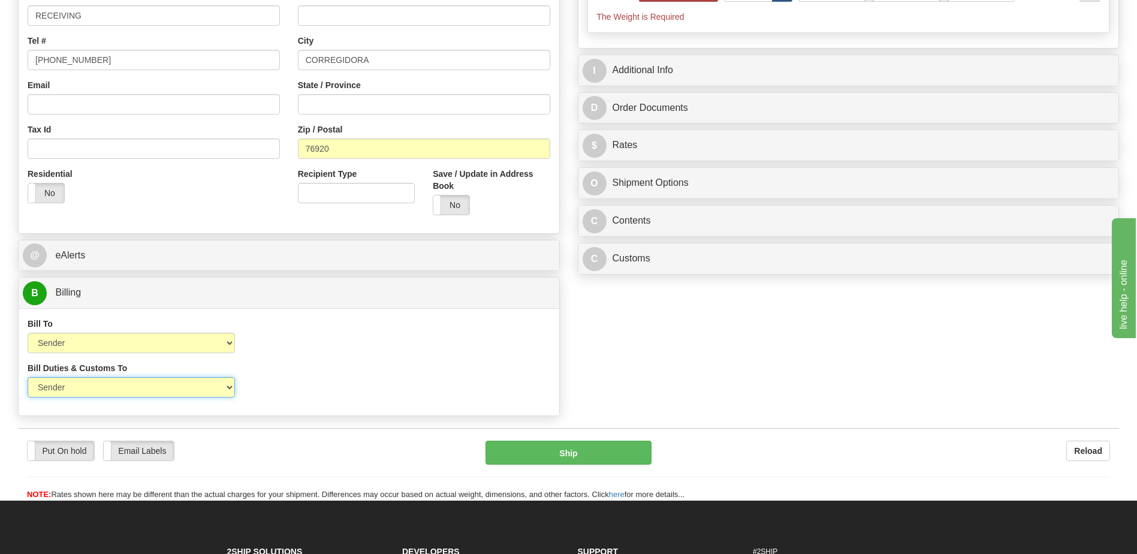
click at [164, 390] on select "Sender Recipient Third Party" at bounding box center [131, 387] width 207 height 20
select select "2"
click at [28, 377] on select "Sender Recipient Third Party" at bounding box center [131, 387] width 207 height 20
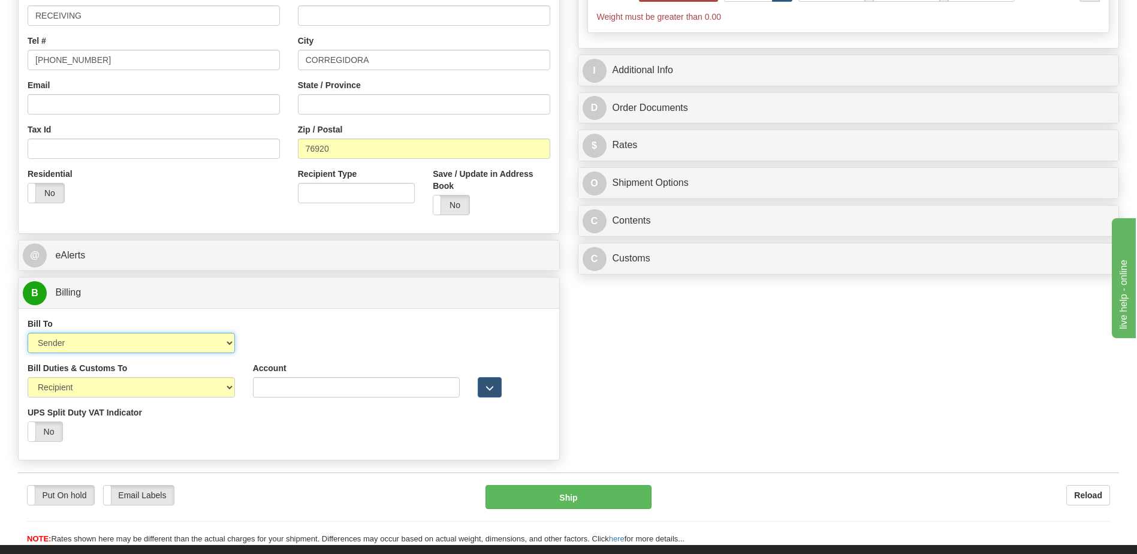
click at [166, 346] on select "Sender Recipient Third Party Collect" at bounding box center [131, 343] width 207 height 20
select select "2"
click at [28, 333] on select "Sender Recipient Third Party Collect" at bounding box center [131, 343] width 207 height 20
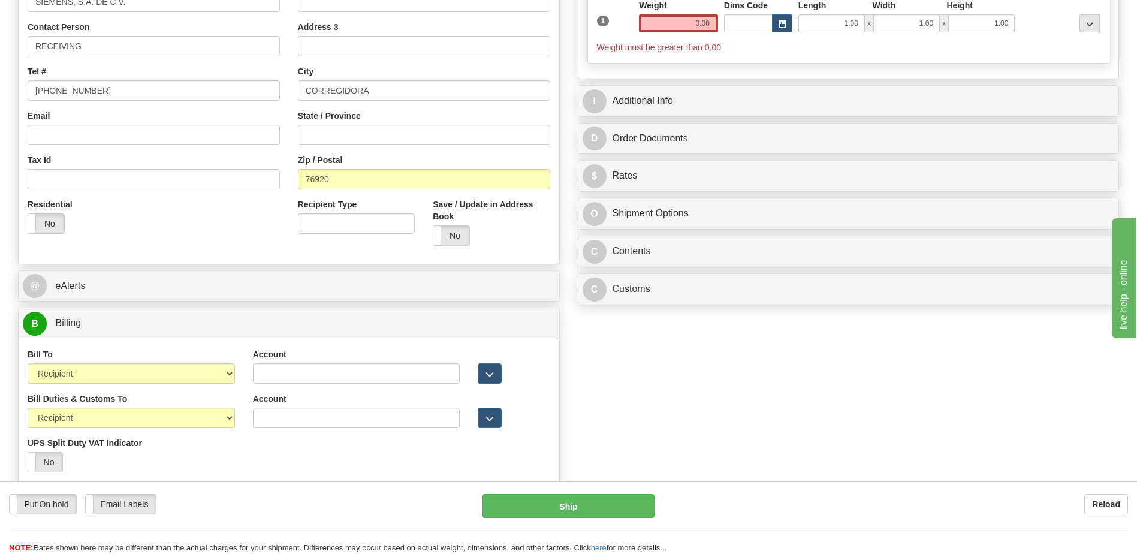
scroll to position [240, 0]
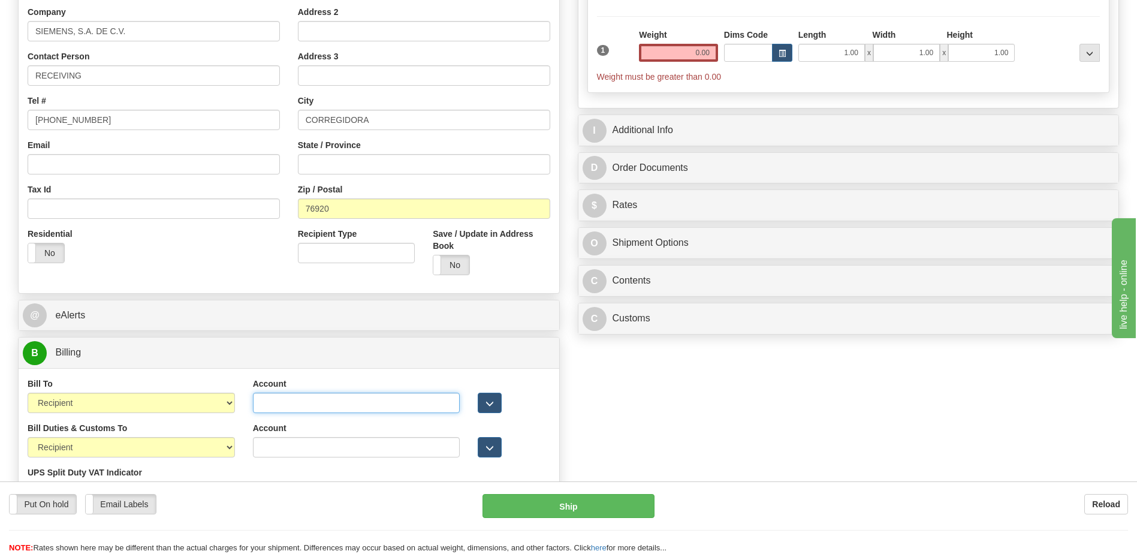
click at [257, 402] on input "Account" at bounding box center [356, 403] width 207 height 20
paste input "952593553"
type input "952593553"
click at [626, 428] on div "Order # 86699135 S Sender" at bounding box center [568, 185] width 1119 height 681
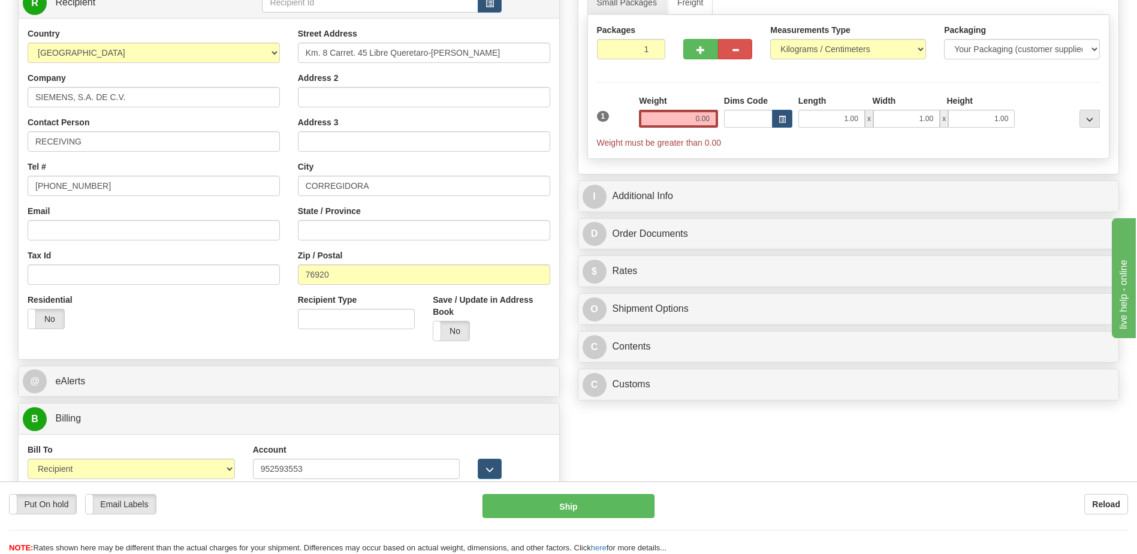
scroll to position [120, 0]
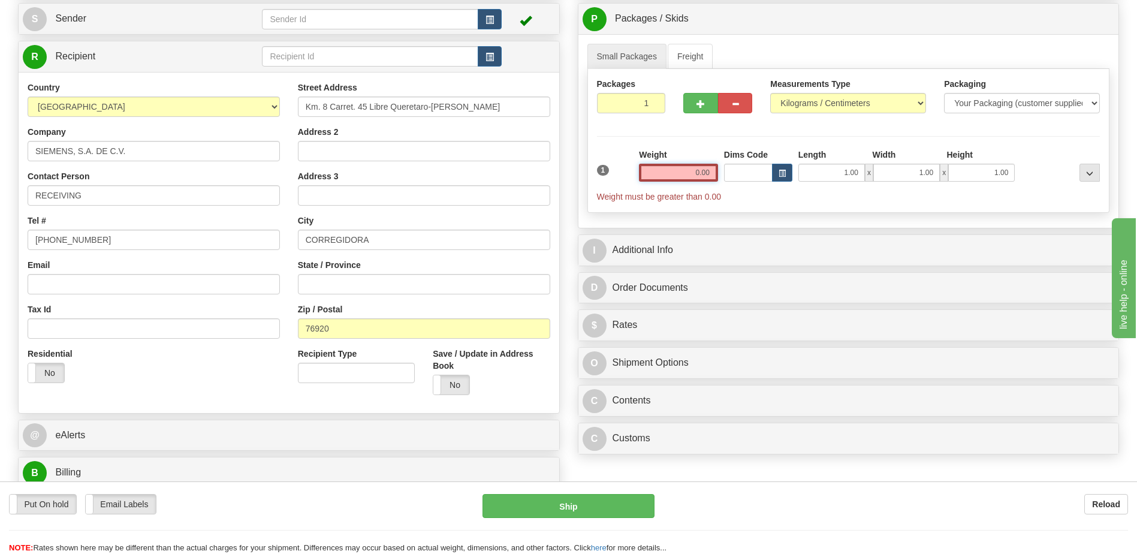
click at [710, 171] on input "0.00" at bounding box center [678, 173] width 79 height 18
click at [710, 171] on input "text" at bounding box center [678, 173] width 79 height 18
type input "0.00"
click at [692, 170] on input "0.00" at bounding box center [678, 173] width 79 height 18
click at [692, 170] on input "text" at bounding box center [678, 173] width 79 height 18
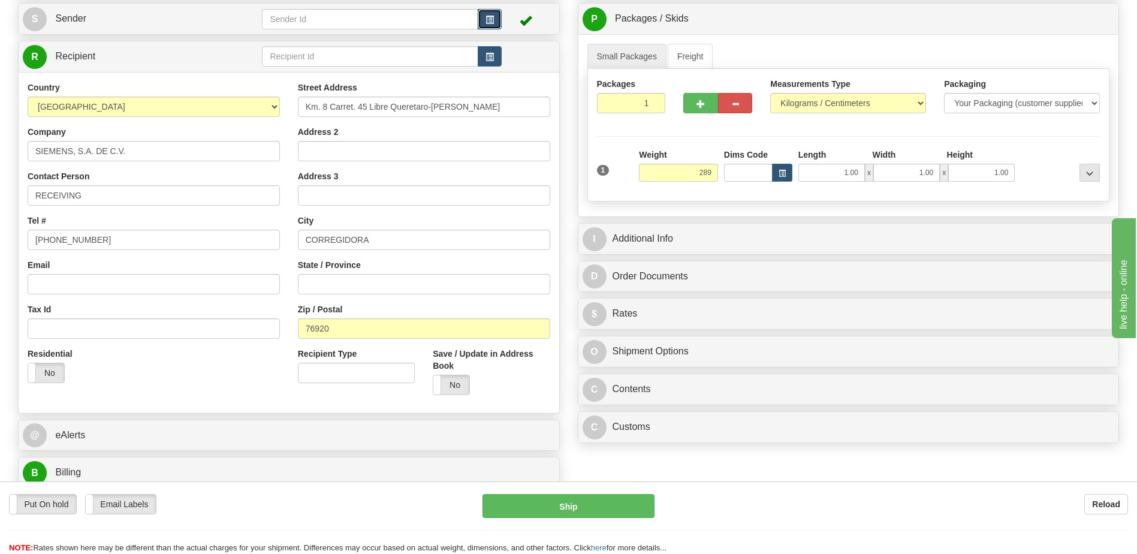
type input "289.00"
click at [486, 19] on span "button" at bounding box center [490, 20] width 8 height 8
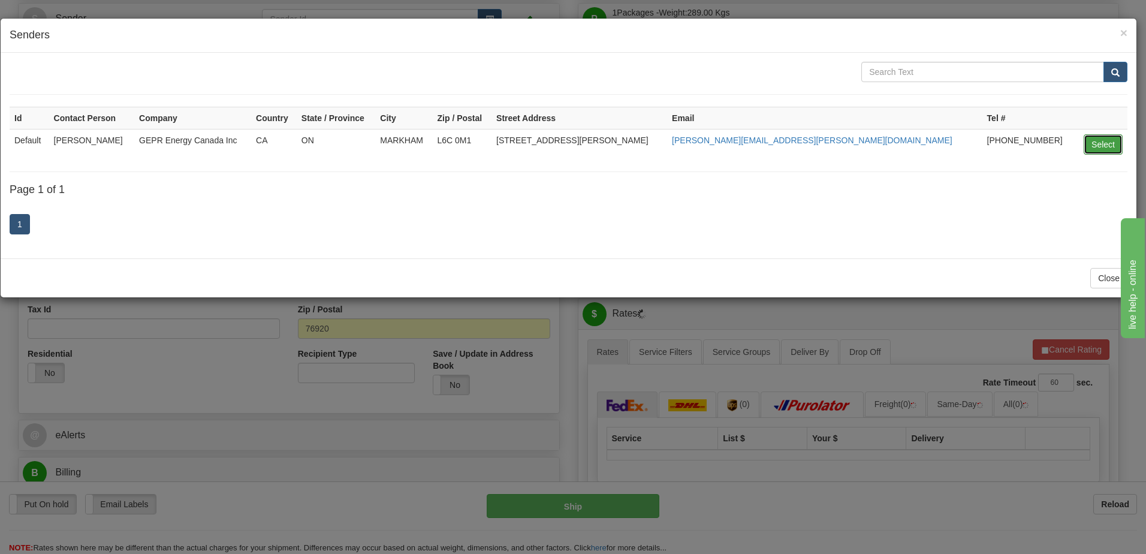
click at [1104, 146] on button "Select" at bounding box center [1103, 144] width 39 height 20
type input "Default"
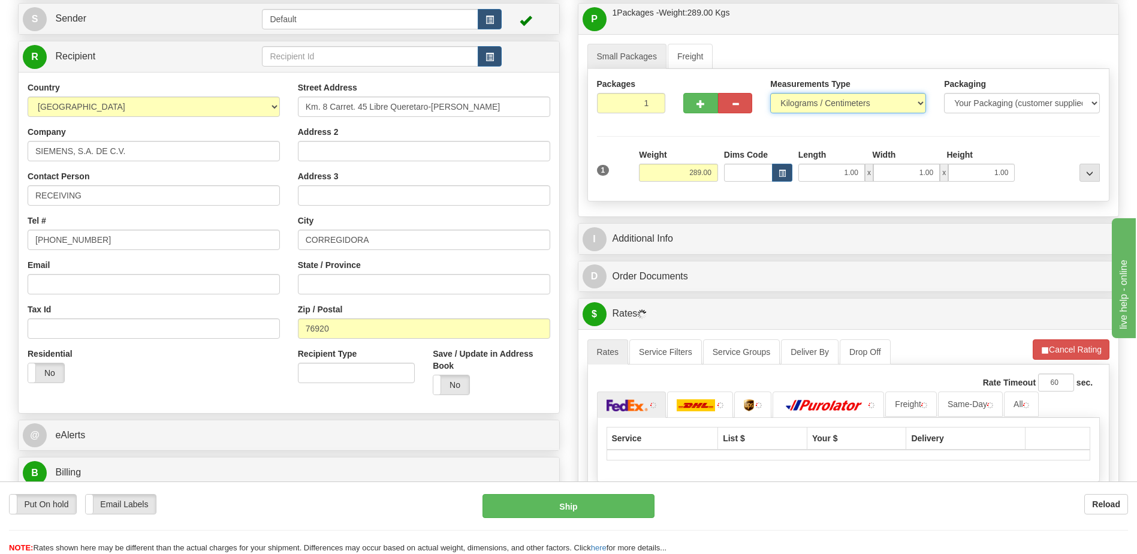
click at [854, 103] on select "Pounds / Inches Kilograms / Centimeters" at bounding box center [848, 103] width 156 height 20
select select "0"
click at [770, 93] on select "Pounds / Inches Kilograms / Centimeters" at bounding box center [848, 103] width 156 height 20
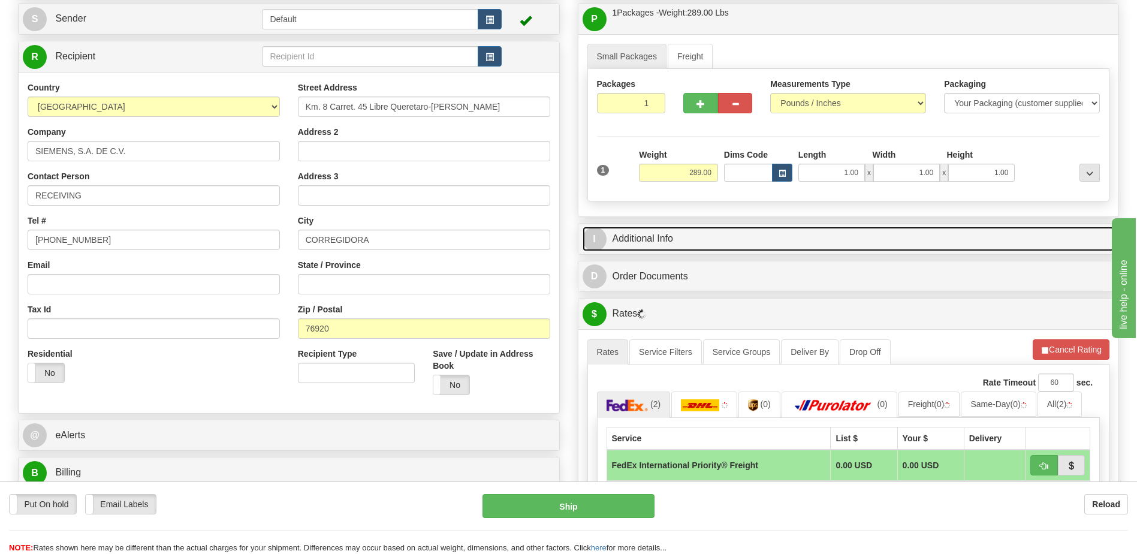
click at [748, 240] on link "I Additional Info" at bounding box center [849, 239] width 532 height 25
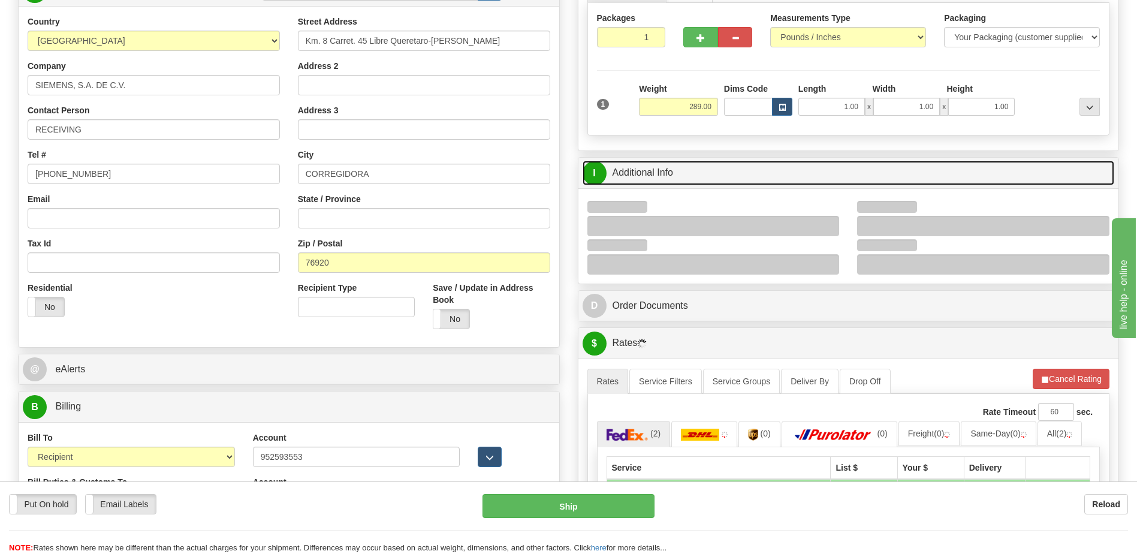
scroll to position [240, 0]
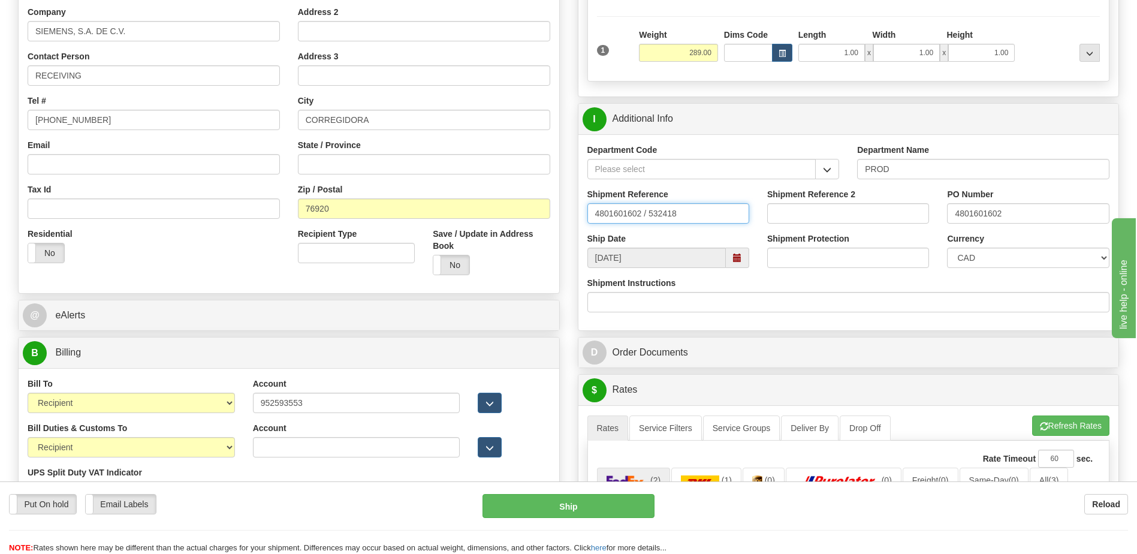
drag, startPoint x: 474, startPoint y: 210, endPoint x: 284, endPoint y: 204, distance: 190.7
type input "5399005264"
drag, startPoint x: 994, startPoint y: 217, endPoint x: 816, endPoint y: 239, distance: 179.3
click at [816, 239] on div "Department Code Department Name PROD Shipment Reference 5399005264 Shipment Ref…" at bounding box center [848, 232] width 541 height 196
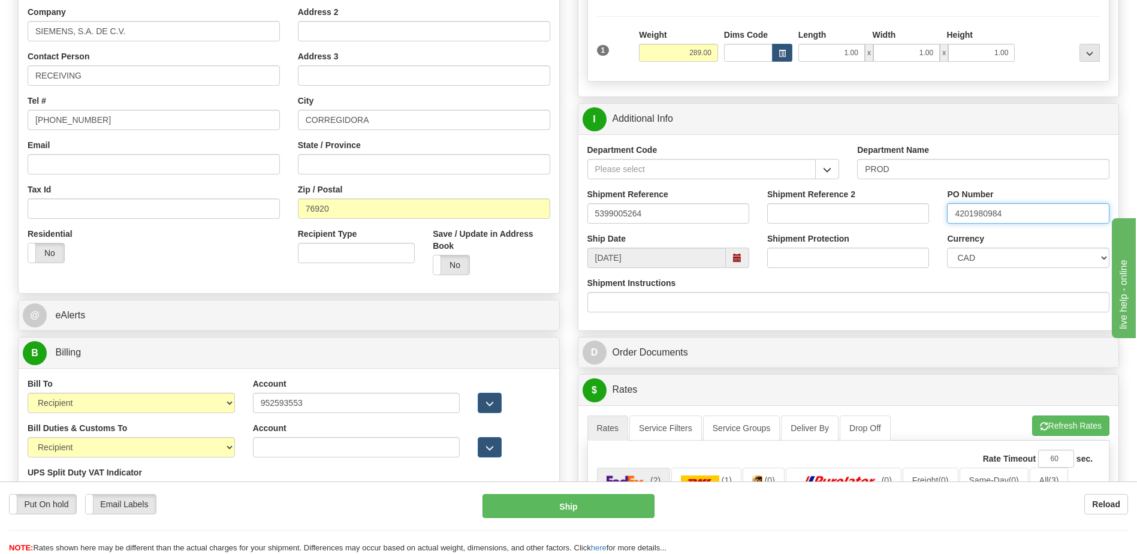
type input "4201980984"
click at [965, 261] on select "CAD USD EUR ZAR [PERSON_NAME] ARN AUD AUS AWG BBD BFR BGN BHD BMD BND BRC BRL C…" at bounding box center [1028, 258] width 162 height 20
select select "1"
click at [947, 248] on select "CAD USD EUR ZAR [PERSON_NAME] ARN AUD AUS AWG BBD BFR BGN BHD BMD BND BRC BRL C…" at bounding box center [1028, 258] width 162 height 20
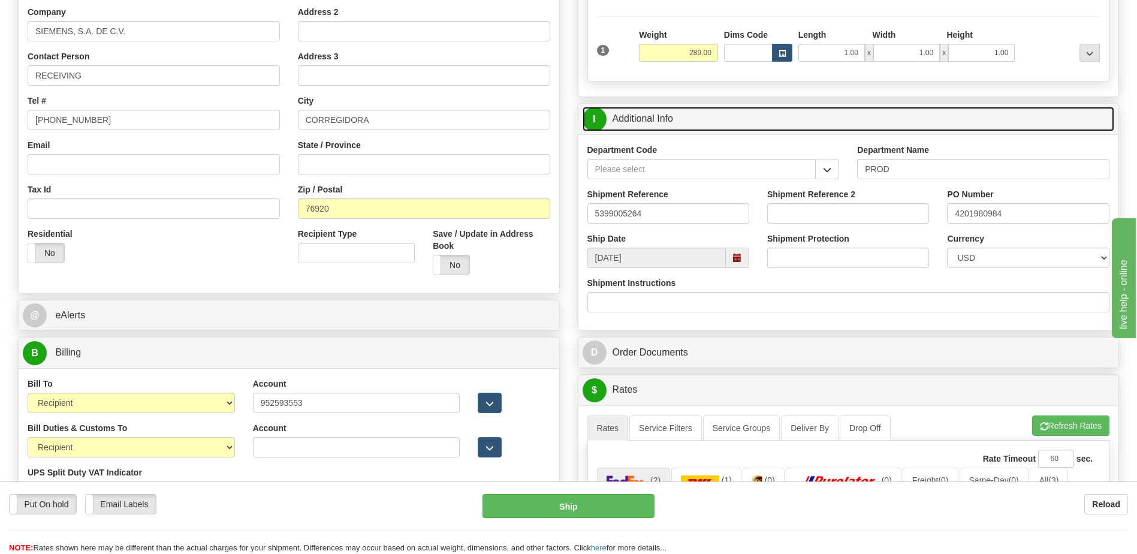
click at [661, 128] on link "I Additional Info" at bounding box center [849, 119] width 532 height 25
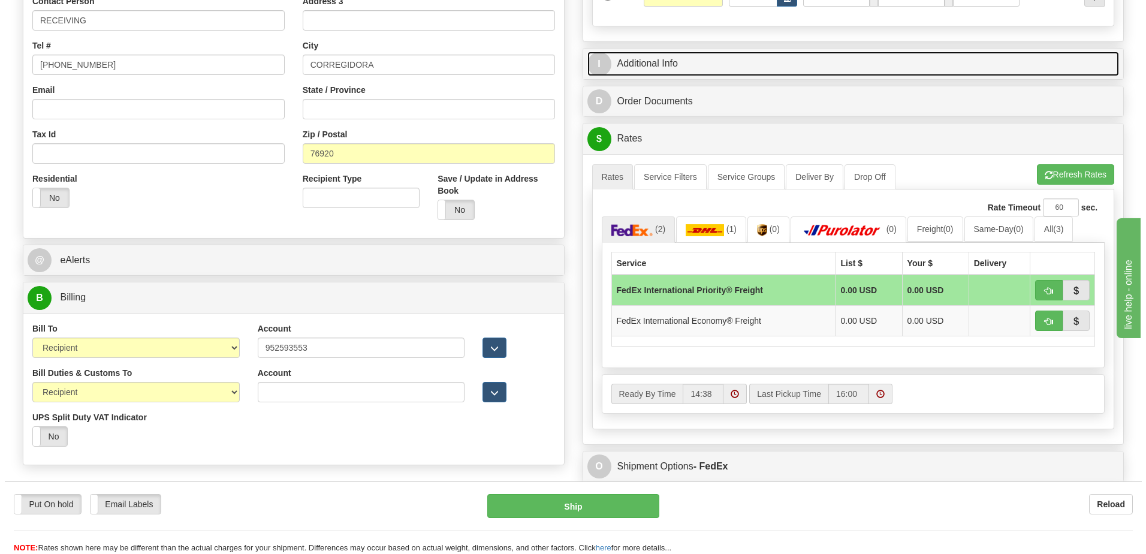
scroll to position [360, 0]
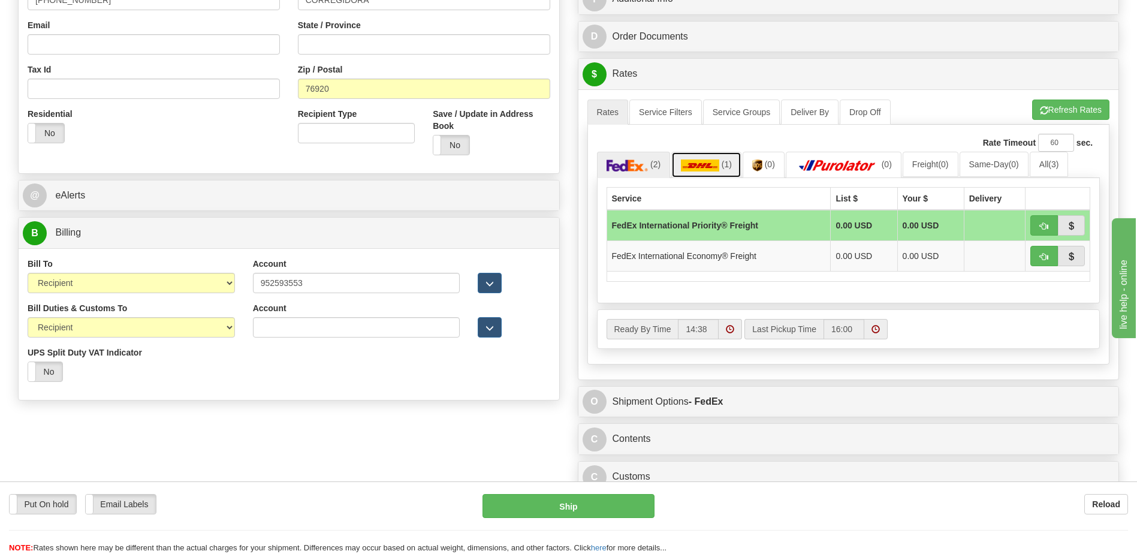
click at [718, 170] on img at bounding box center [700, 165] width 38 height 12
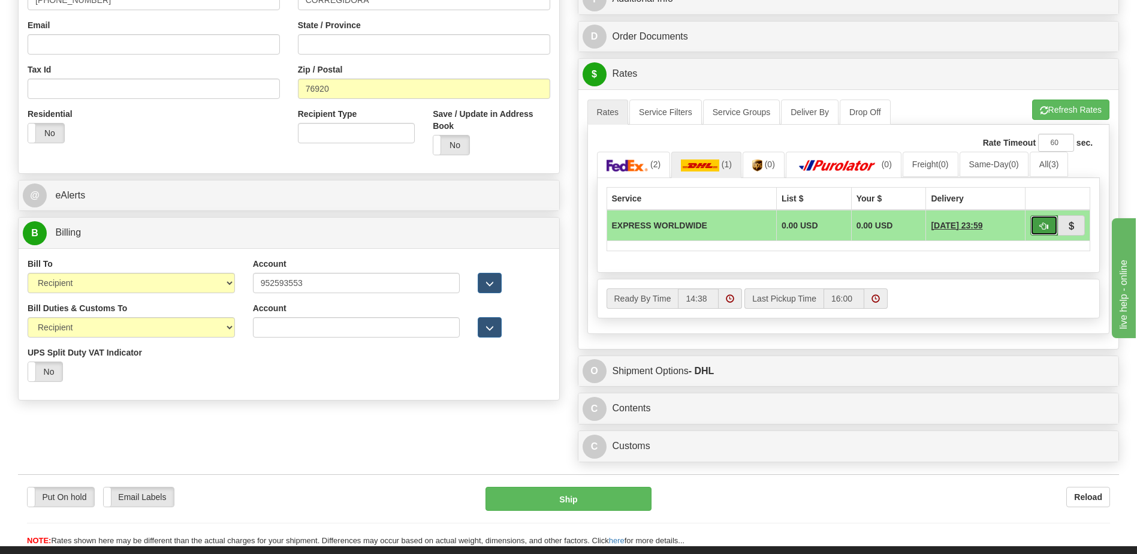
click at [1040, 226] on span "button" at bounding box center [1044, 226] width 8 height 8
type input "P"
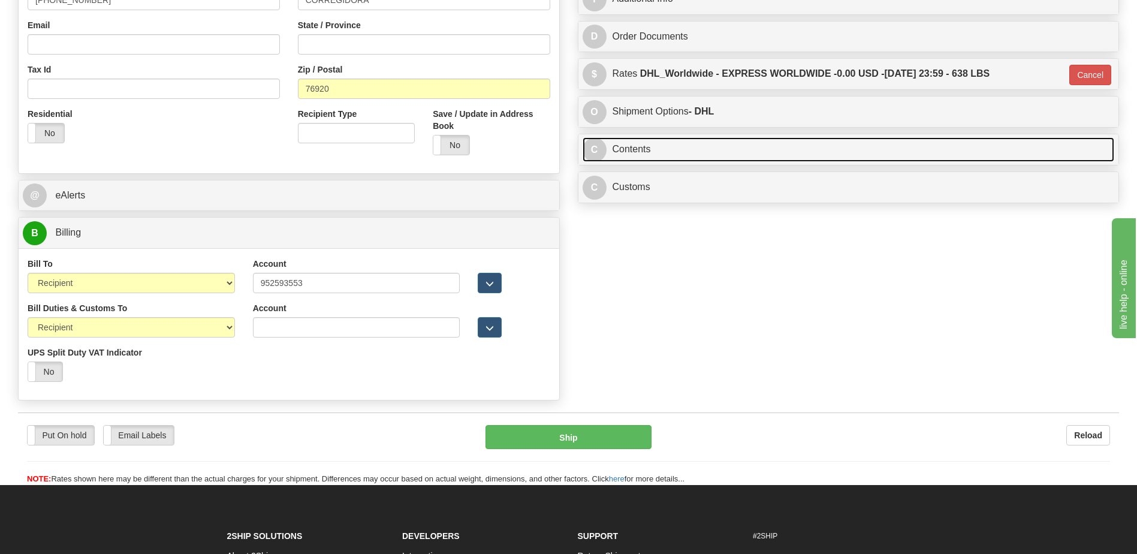
click at [707, 154] on link "C Contents" at bounding box center [849, 149] width 532 height 25
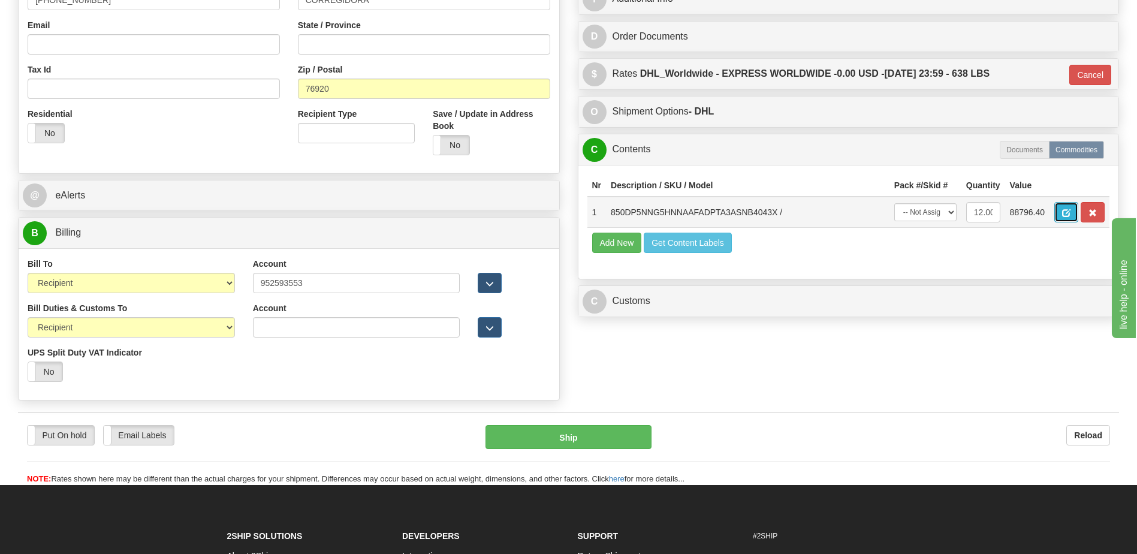
click at [1063, 214] on span "button" at bounding box center [1066, 213] width 8 height 8
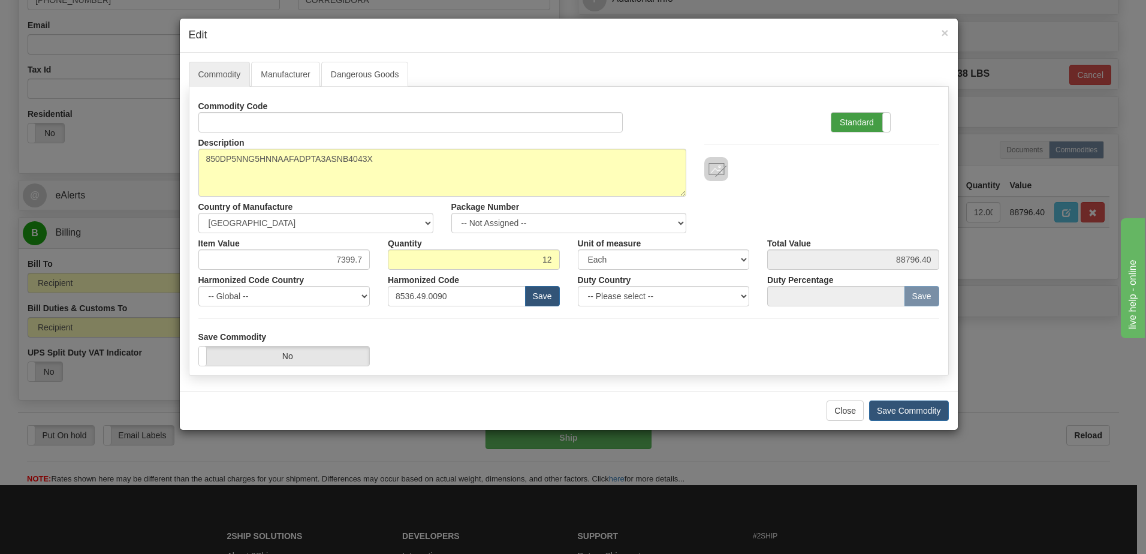
click at [850, 123] on label "Standard" at bounding box center [860, 122] width 59 height 19
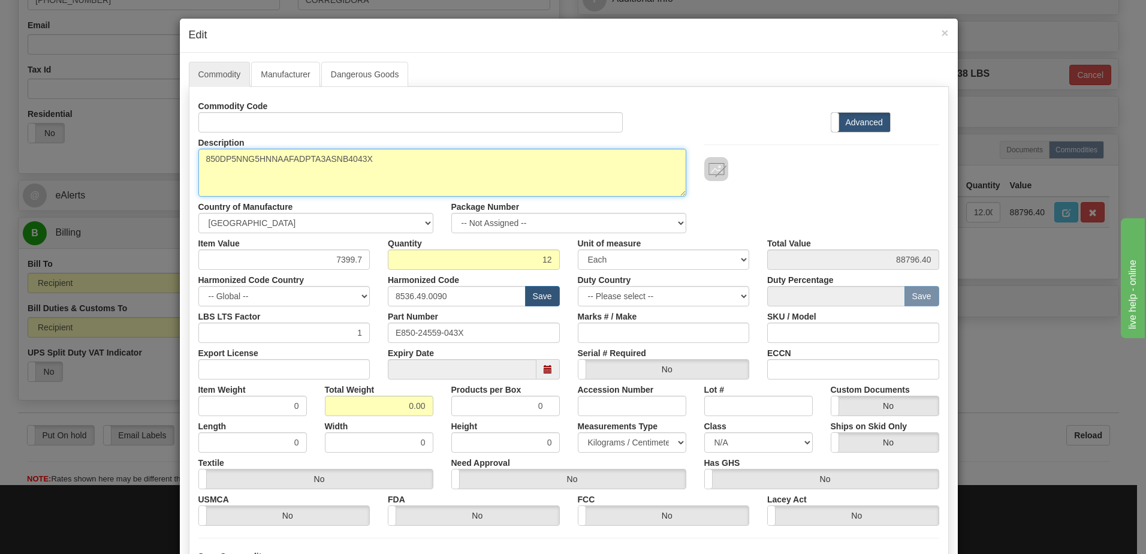
click at [198, 162] on textarea "850DP5NNG5HNNAAFADPTA3ASNB4043X" at bounding box center [442, 173] width 488 height 48
paste textarea "Feeder Protection System"
type textarea "Feeder Protection System P/N 850DP5NNG5HNNAAFADPTA3ASNB4043X"
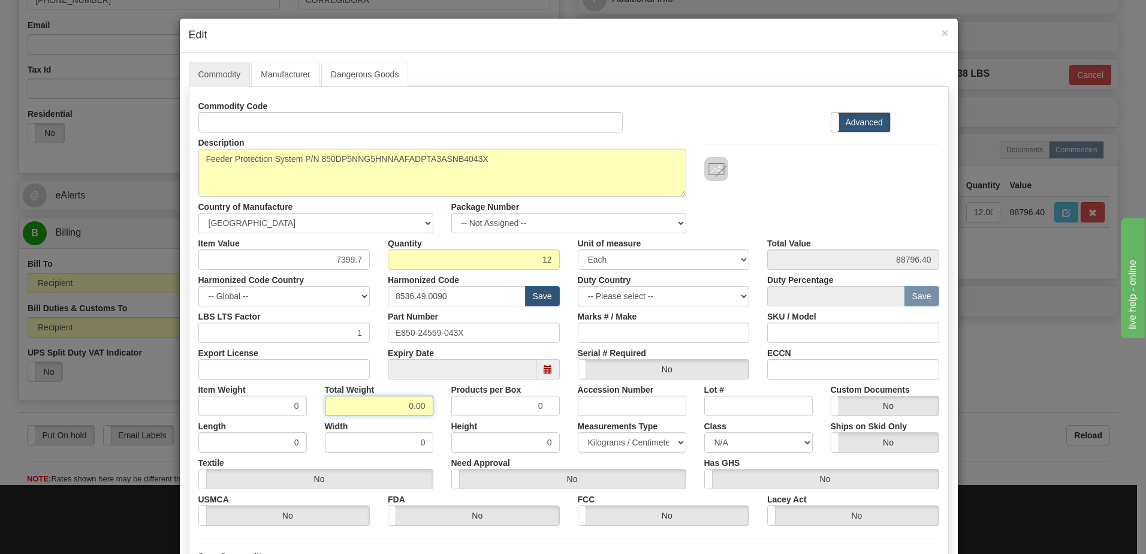
drag, startPoint x: 389, startPoint y: 409, endPoint x: 507, endPoint y: 412, distance: 118.1
click at [507, 412] on div "Item Weight 0 Total Weight 0.00 Products per Box 0 Accession Number Lot # Custo…" at bounding box center [568, 397] width 759 height 37
type input "12"
type input "1.0000"
click at [257, 407] on input "1.0000" at bounding box center [252, 406] width 108 height 20
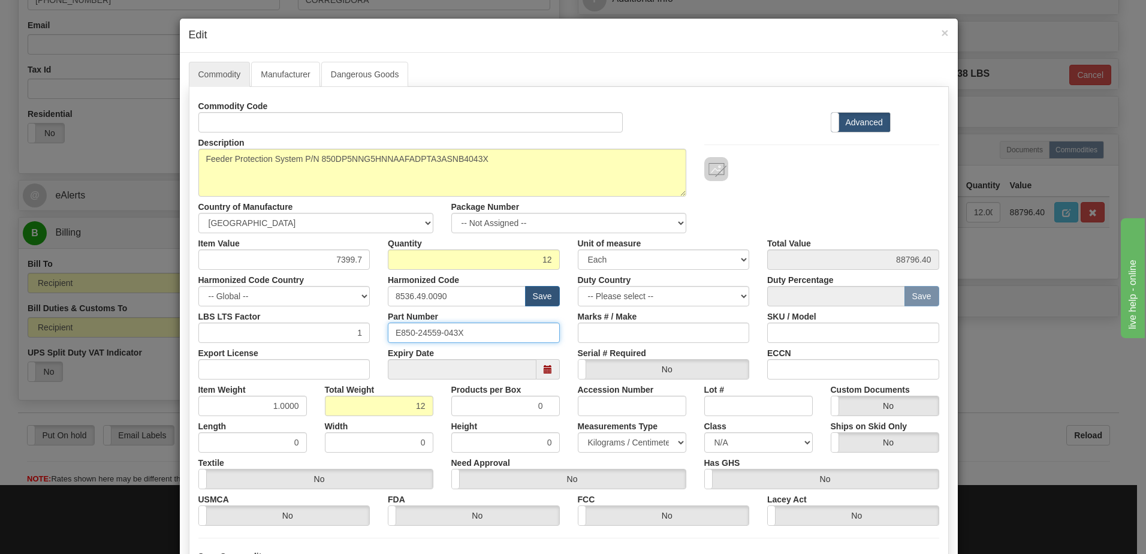
drag, startPoint x: 486, startPoint y: 329, endPoint x: 182, endPoint y: 356, distance: 305.1
click at [182, 356] on div "Commodity Manufacturer Dangerous Goods Commodity Code Standard Advanced Descrip…" at bounding box center [569, 331] width 778 height 557
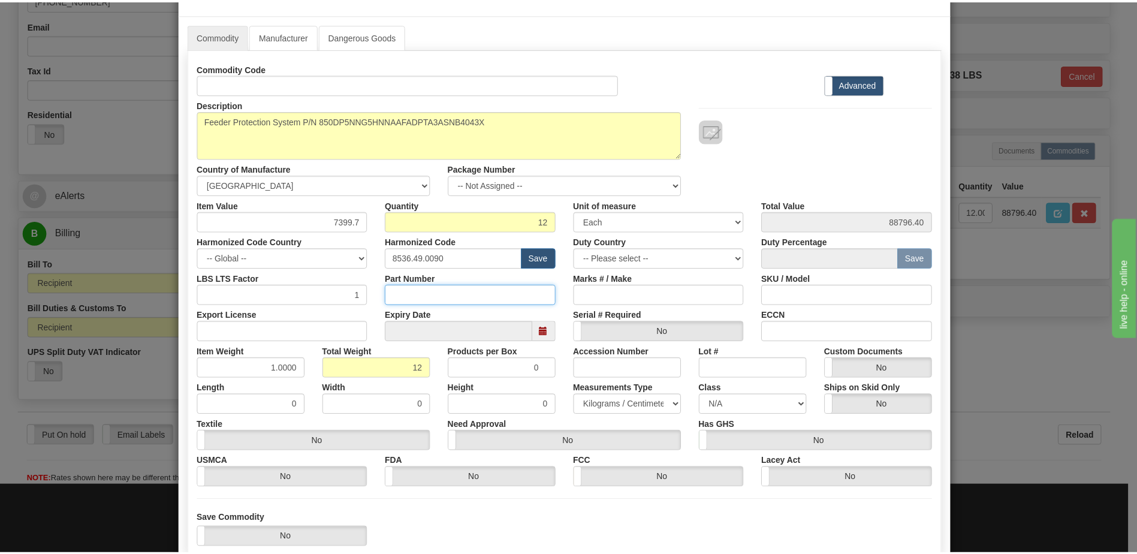
scroll to position [114, 0]
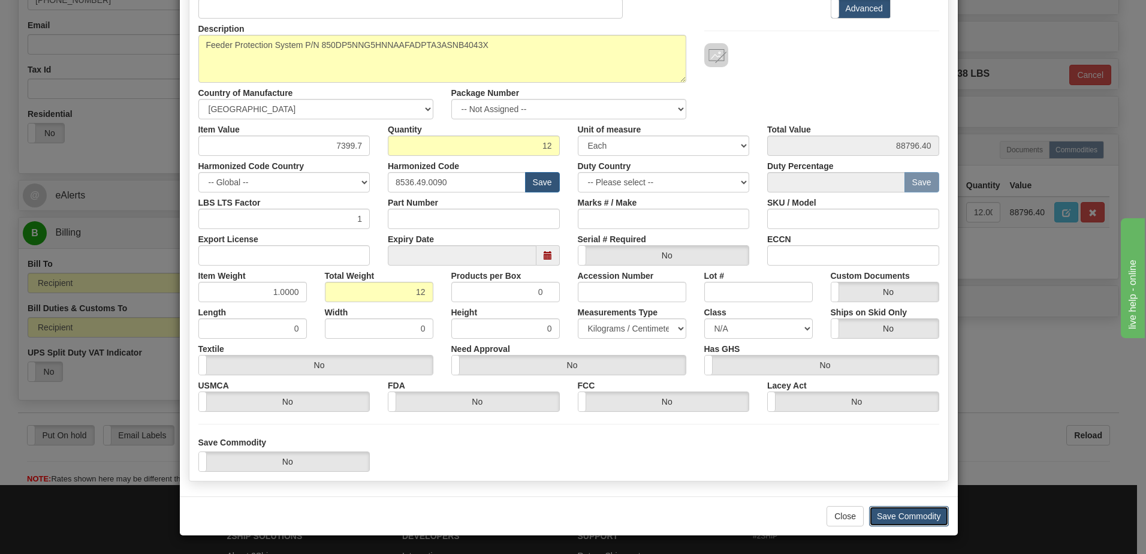
click at [911, 517] on button "Save Commodity" at bounding box center [909, 516] width 80 height 20
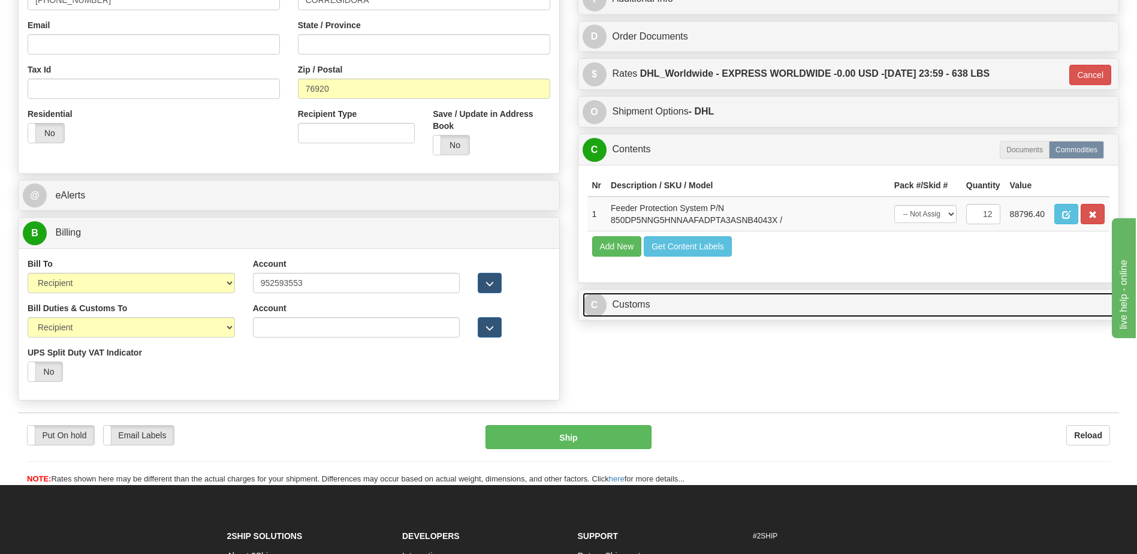
click at [645, 309] on link "C Customs" at bounding box center [849, 305] width 532 height 25
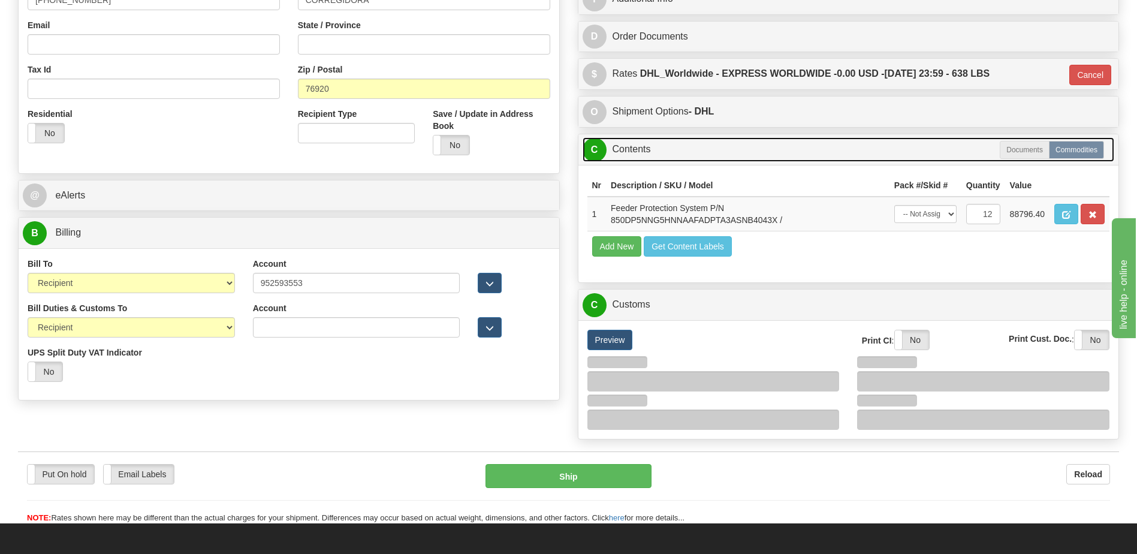
click at [638, 152] on link "C Contents" at bounding box center [849, 149] width 532 height 25
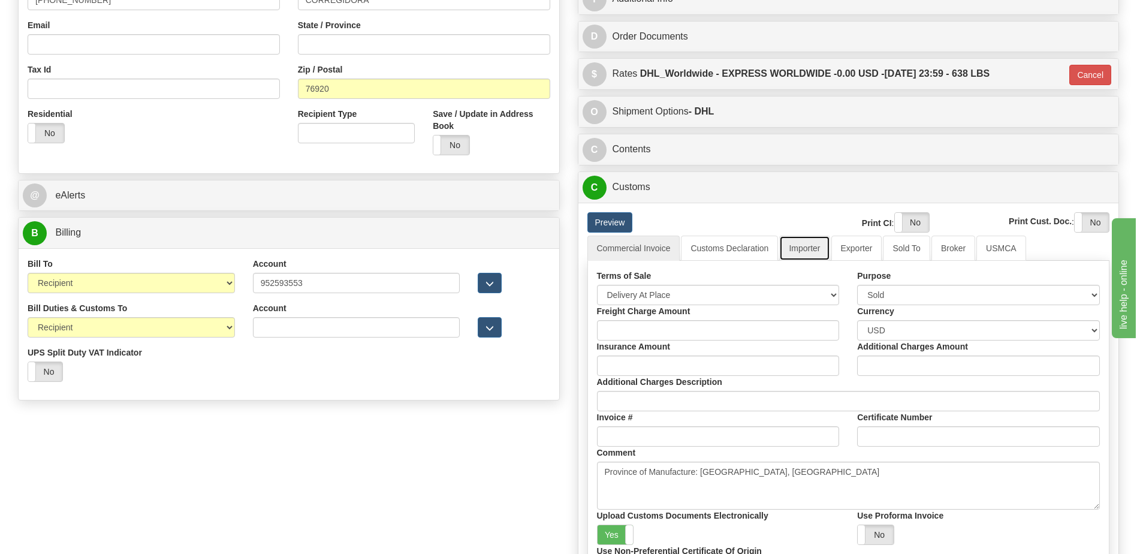
click at [809, 253] on link "Importer" at bounding box center [804, 248] width 50 height 25
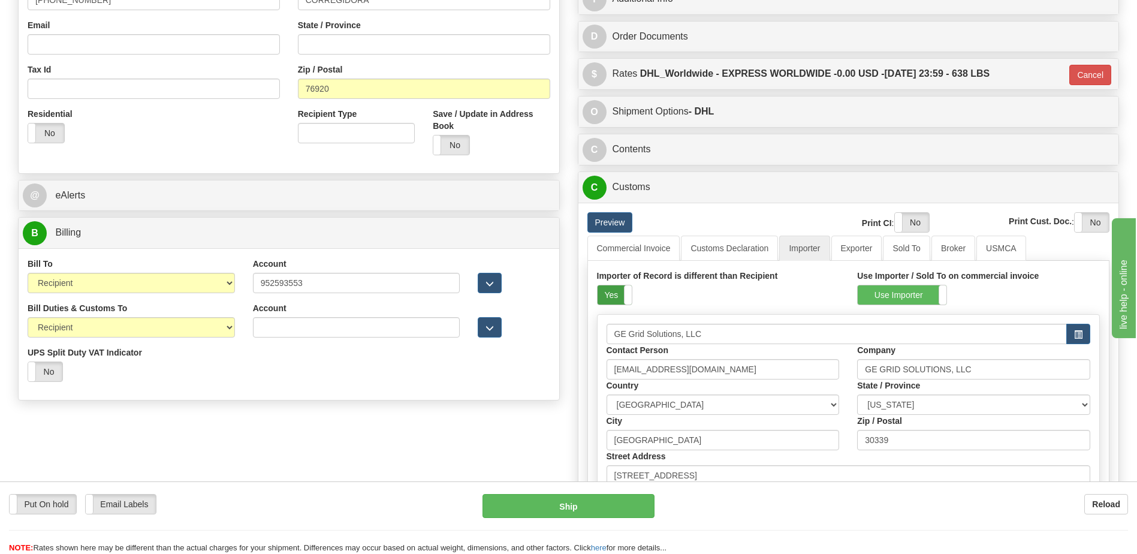
click at [614, 299] on label "Yes" at bounding box center [615, 294] width 34 height 19
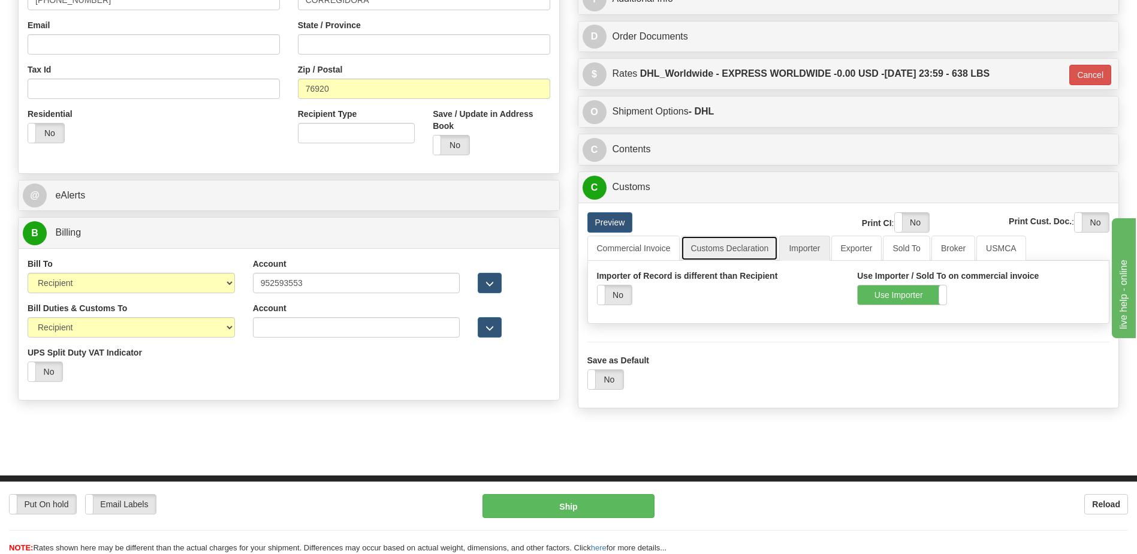
click at [705, 242] on link "Customs Declaration" at bounding box center [729, 248] width 97 height 25
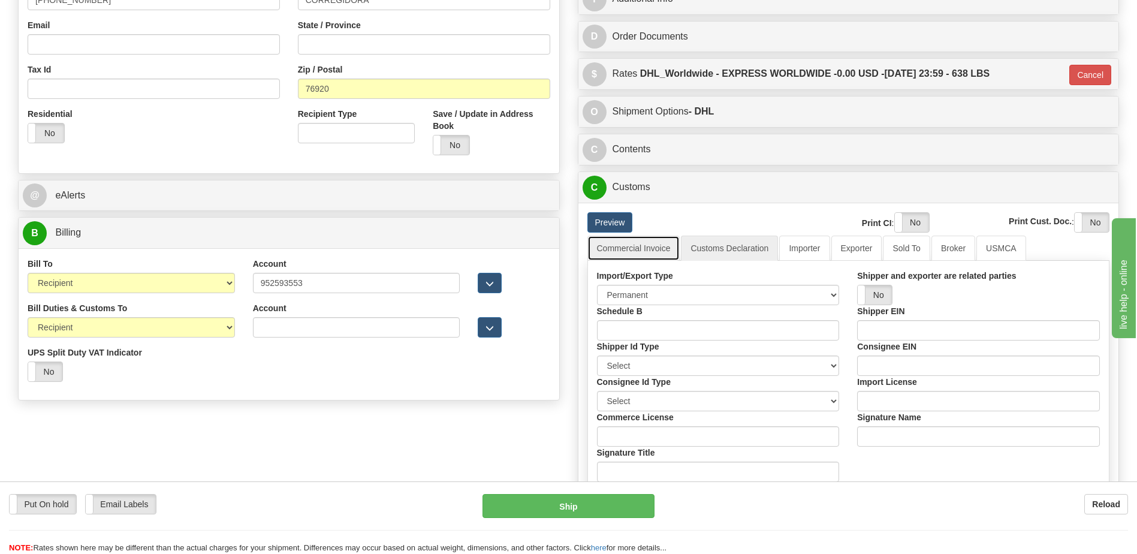
click at [654, 247] on link "Commercial Invoice" at bounding box center [633, 248] width 93 height 25
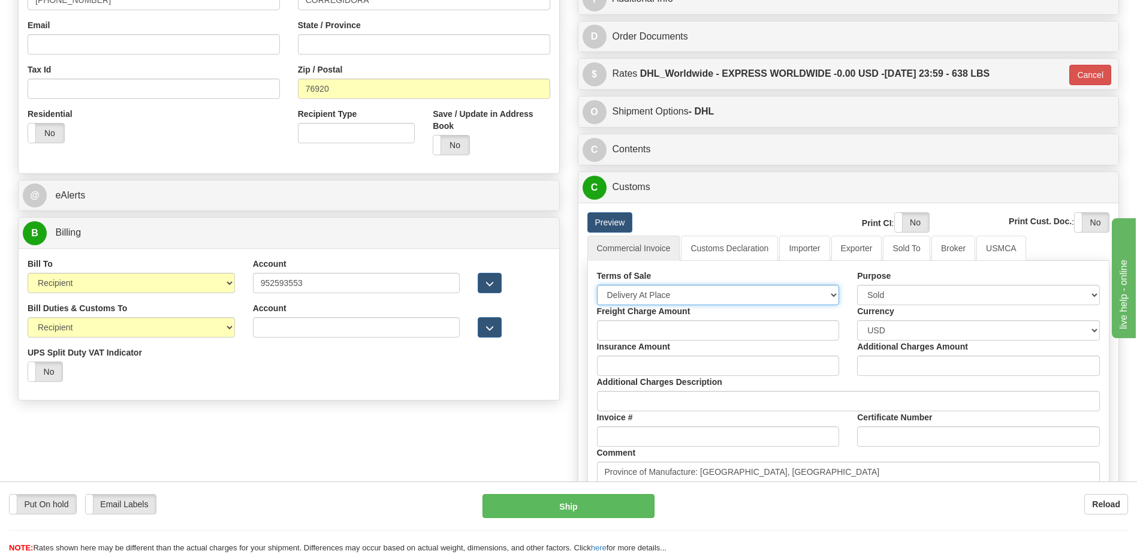
drag, startPoint x: 650, startPoint y: 293, endPoint x: 649, endPoint y: 301, distance: 7.9
click at [650, 293] on select "Free Carrier Free On Board Ex Works Delivered Duty Unpaid Delivered Duty Paid C…" at bounding box center [718, 295] width 243 height 20
select select "7"
click at [597, 285] on select "Free Carrier Free On Board Ex Works Delivered Duty Unpaid Delivered Duty Paid C…" at bounding box center [718, 295] width 243 height 20
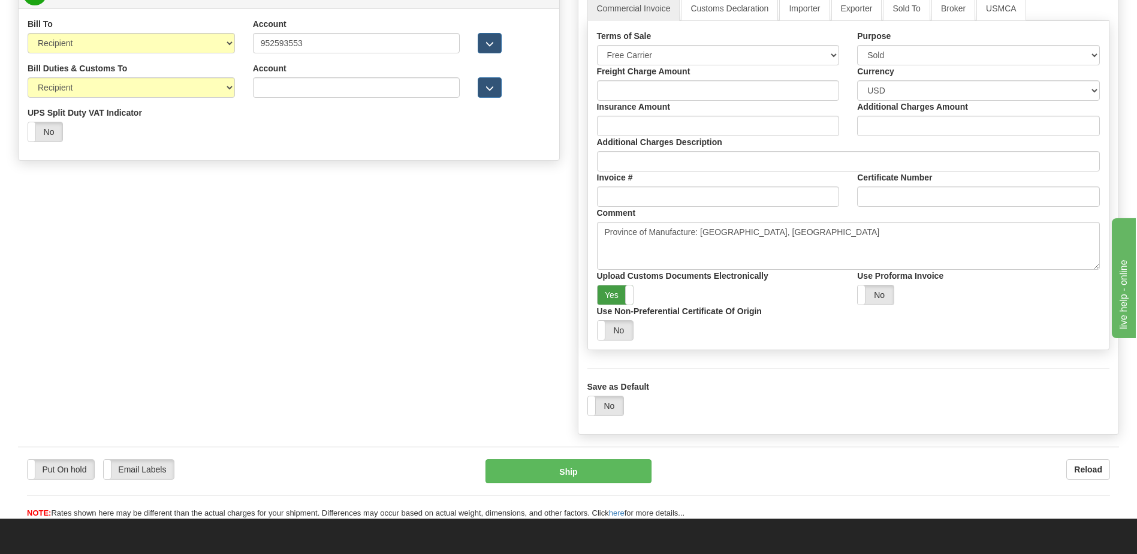
click at [619, 298] on label "Yes" at bounding box center [616, 294] width 36 height 19
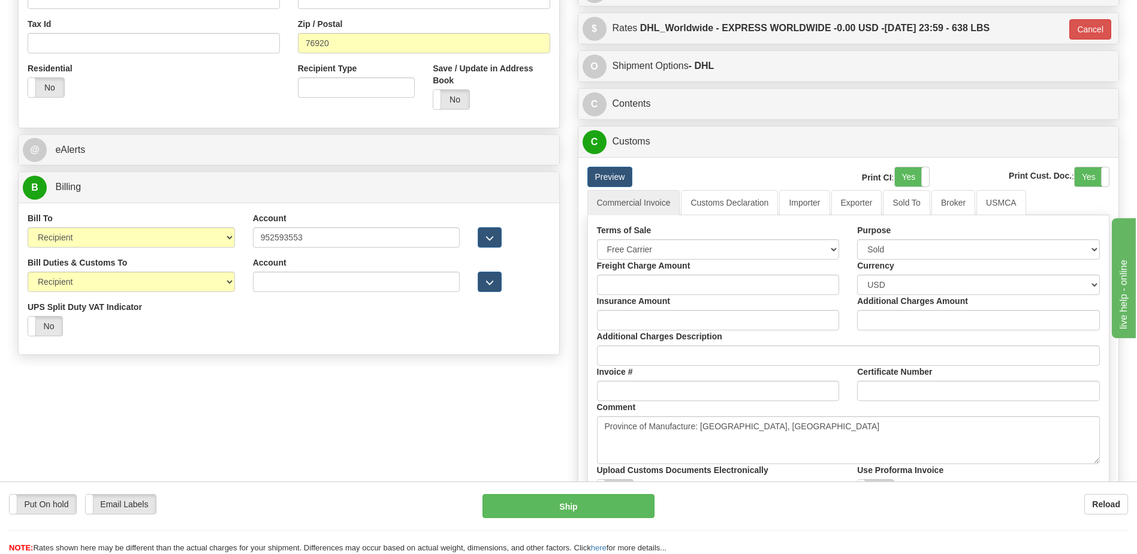
scroll to position [360, 0]
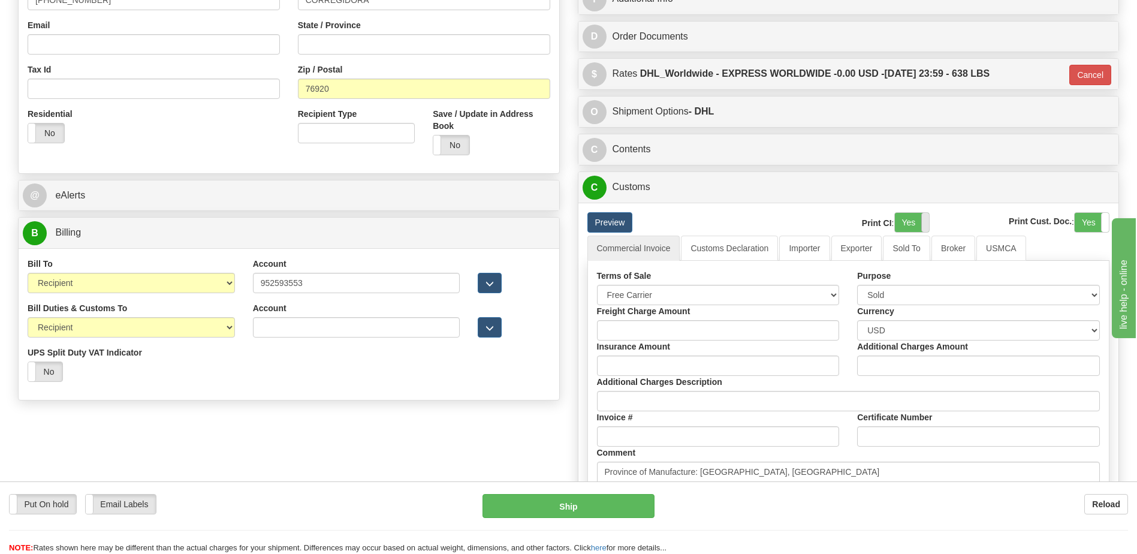
click at [910, 224] on label "Yes" at bounding box center [912, 222] width 34 height 19
click at [1089, 225] on label "Yes" at bounding box center [1092, 222] width 34 height 19
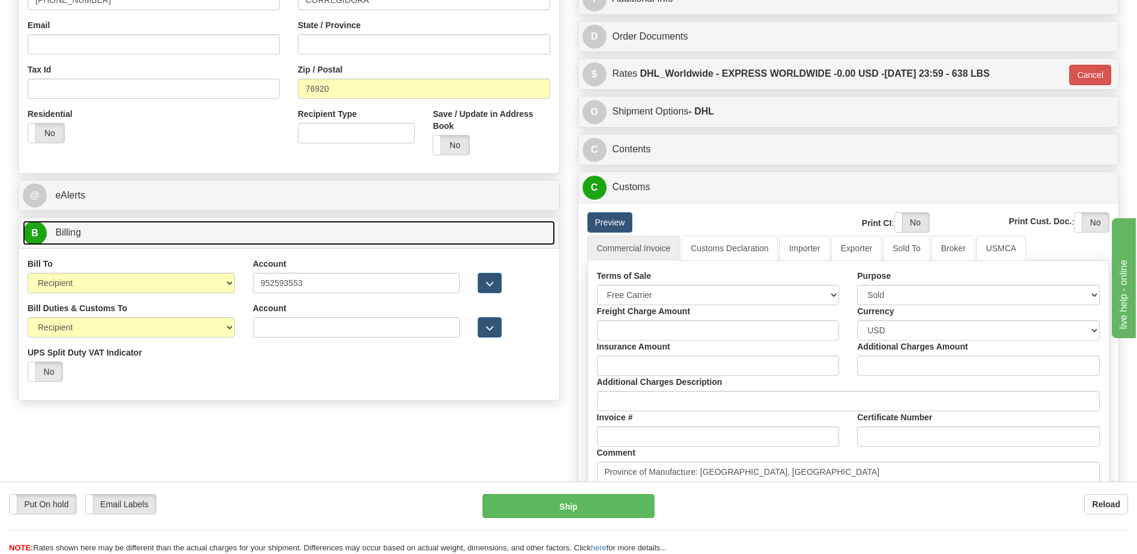
click at [170, 243] on link "B Billing" at bounding box center [289, 233] width 532 height 25
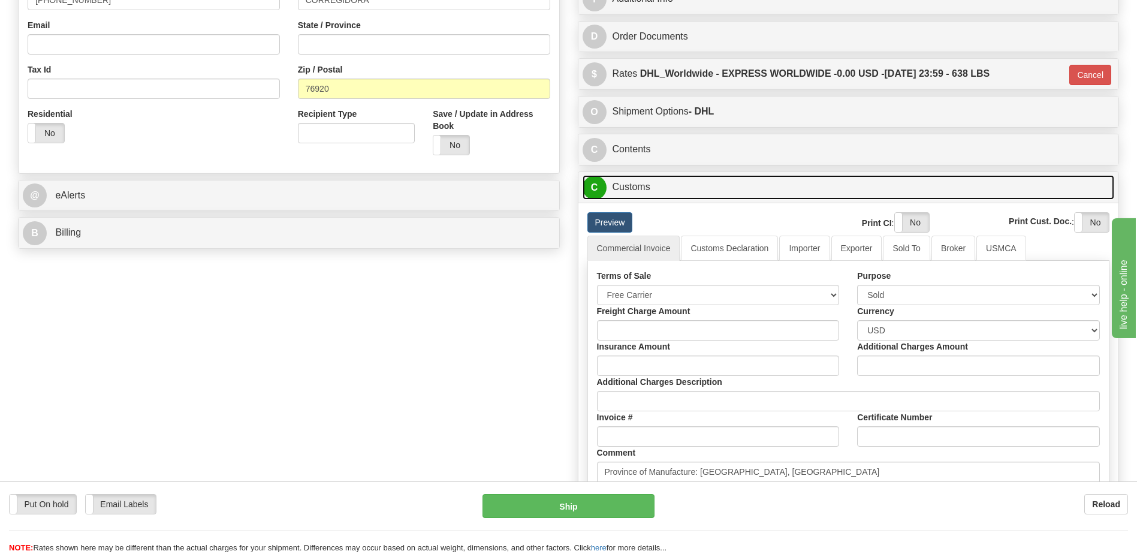
click at [616, 191] on link "C Customs" at bounding box center [849, 187] width 532 height 25
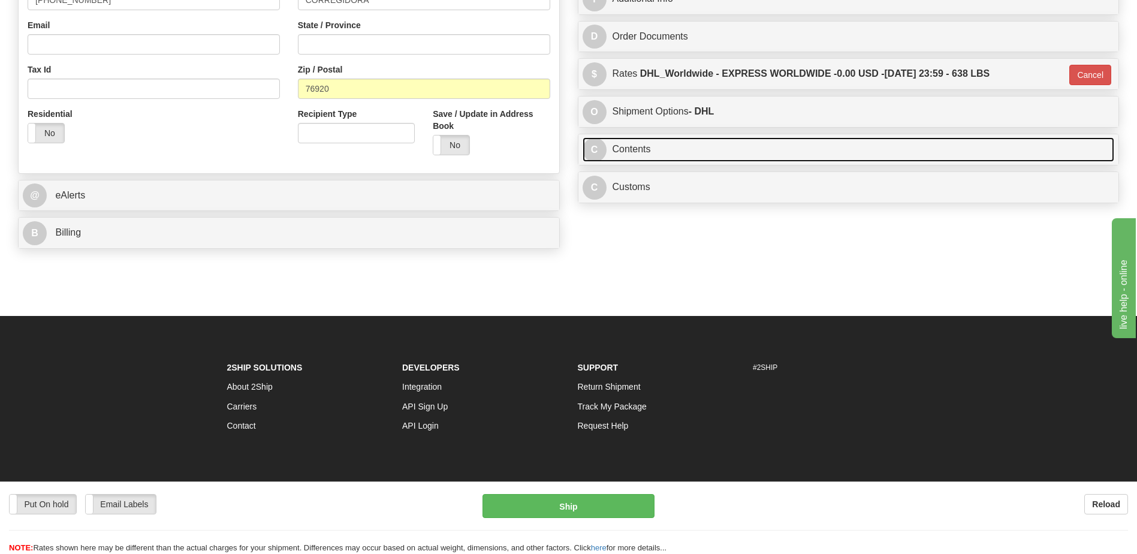
click at [646, 156] on link "C Contents" at bounding box center [849, 149] width 532 height 25
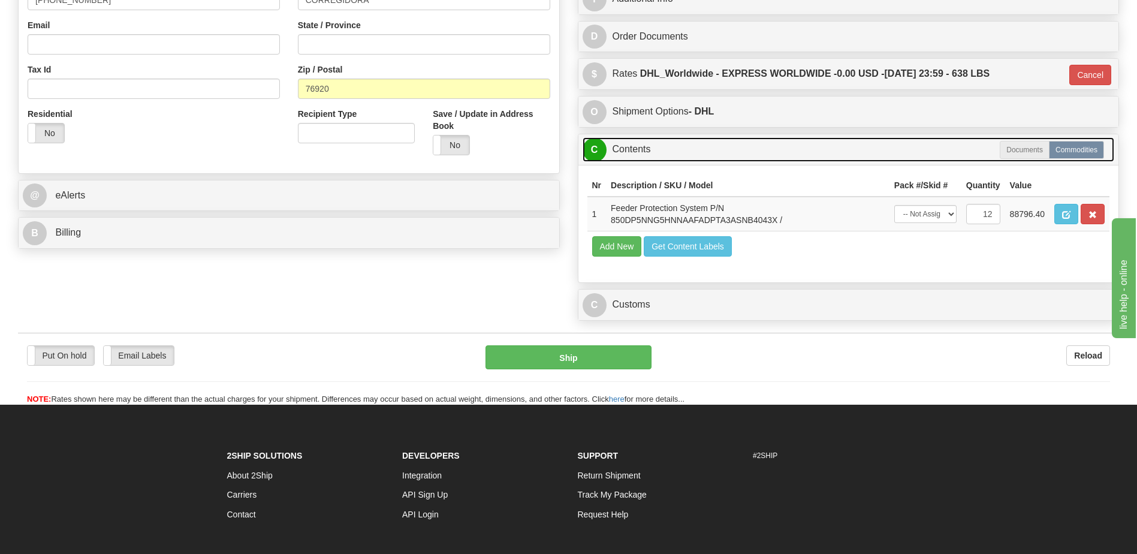
click at [646, 156] on link "C Contents" at bounding box center [849, 149] width 532 height 25
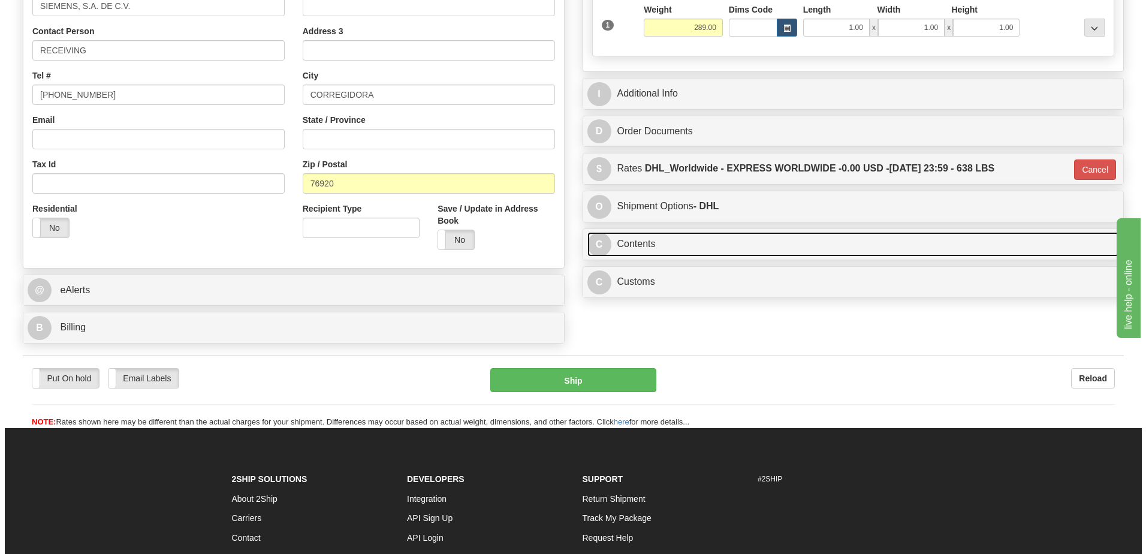
scroll to position [120, 0]
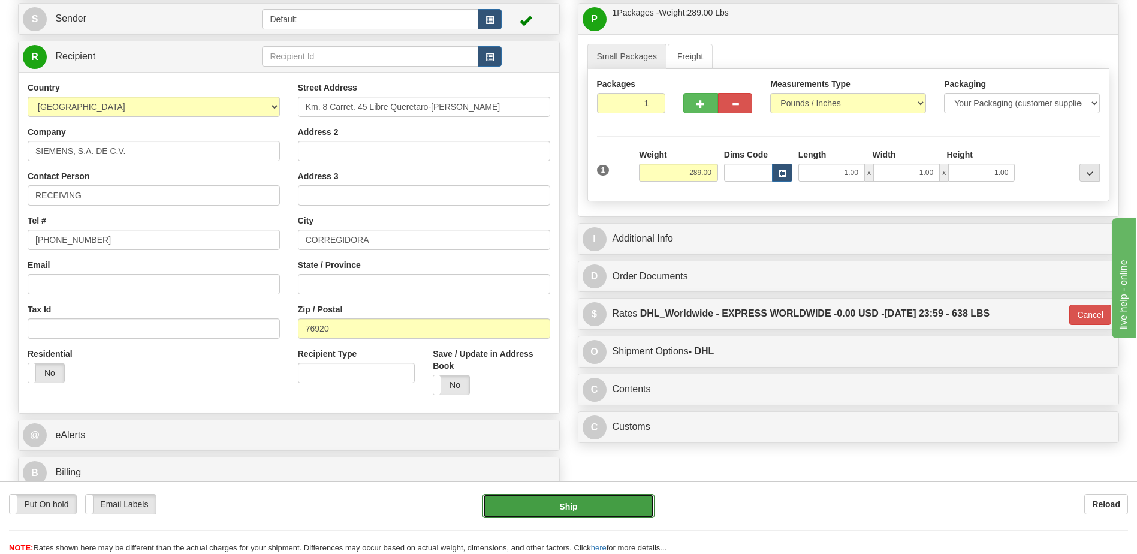
click at [631, 515] on button "Ship" at bounding box center [568, 506] width 171 height 24
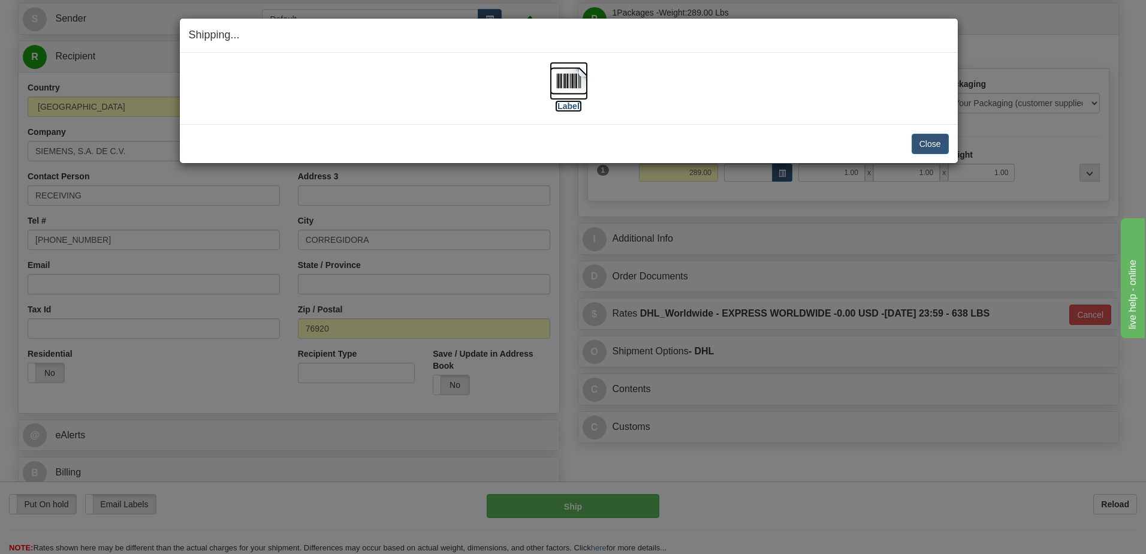
click at [569, 88] on img at bounding box center [569, 81] width 38 height 38
click at [915, 138] on button "Close" at bounding box center [930, 144] width 37 height 20
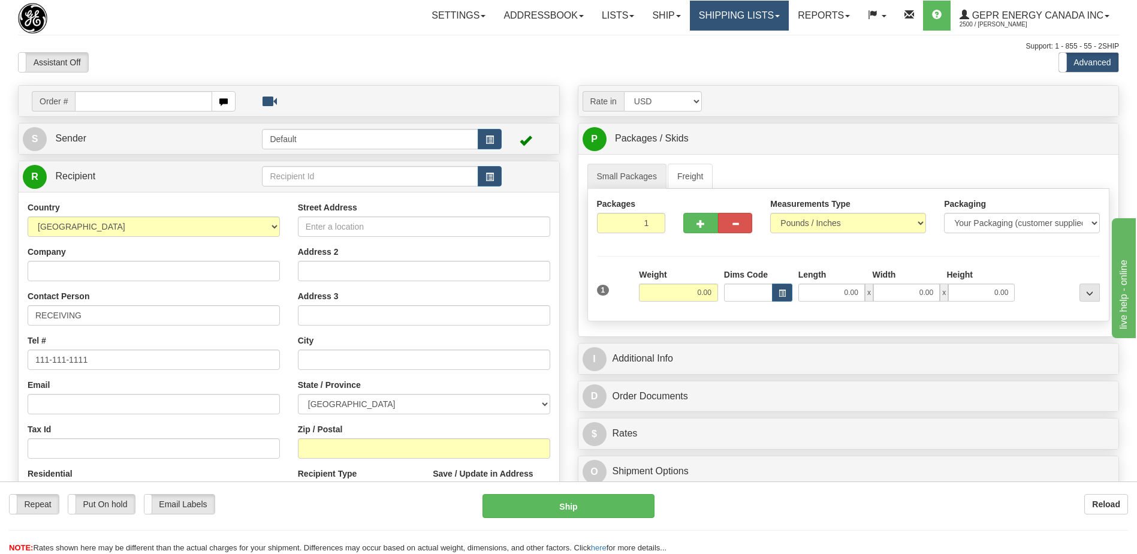
click at [711, 23] on link "Shipping lists" at bounding box center [739, 16] width 99 height 30
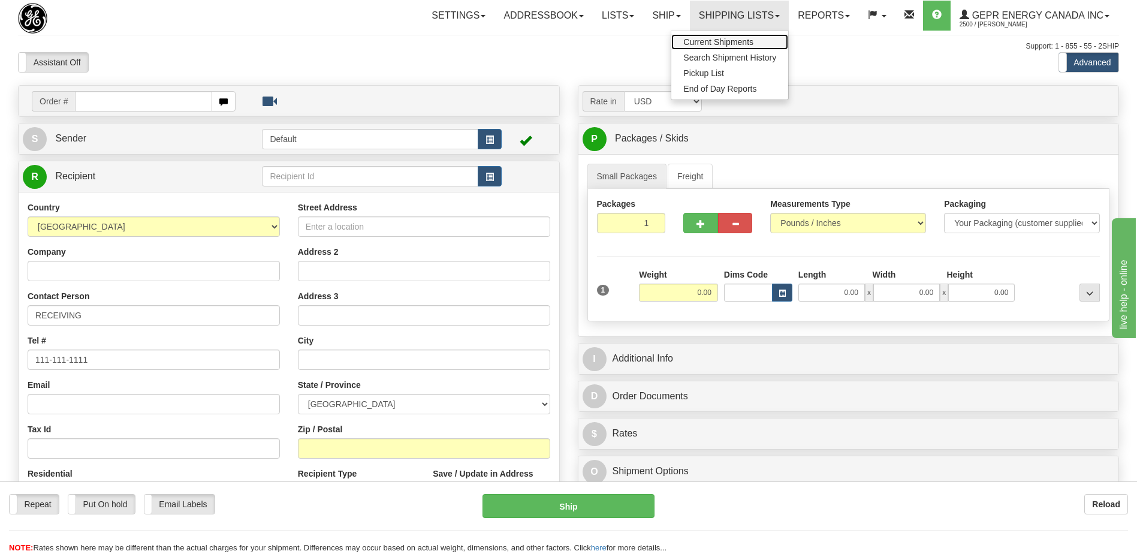
click at [704, 41] on span "Current Shipments" at bounding box center [718, 42] width 70 height 10
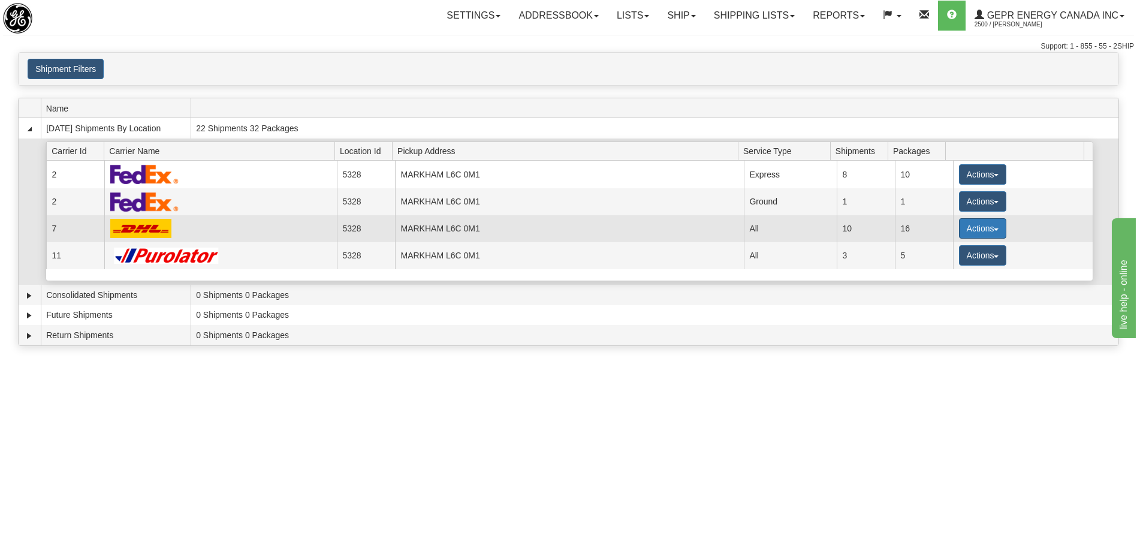
click at [963, 228] on button "Actions" at bounding box center [983, 228] width 48 height 20
click at [945, 251] on span "Details" at bounding box center [938, 250] width 32 height 8
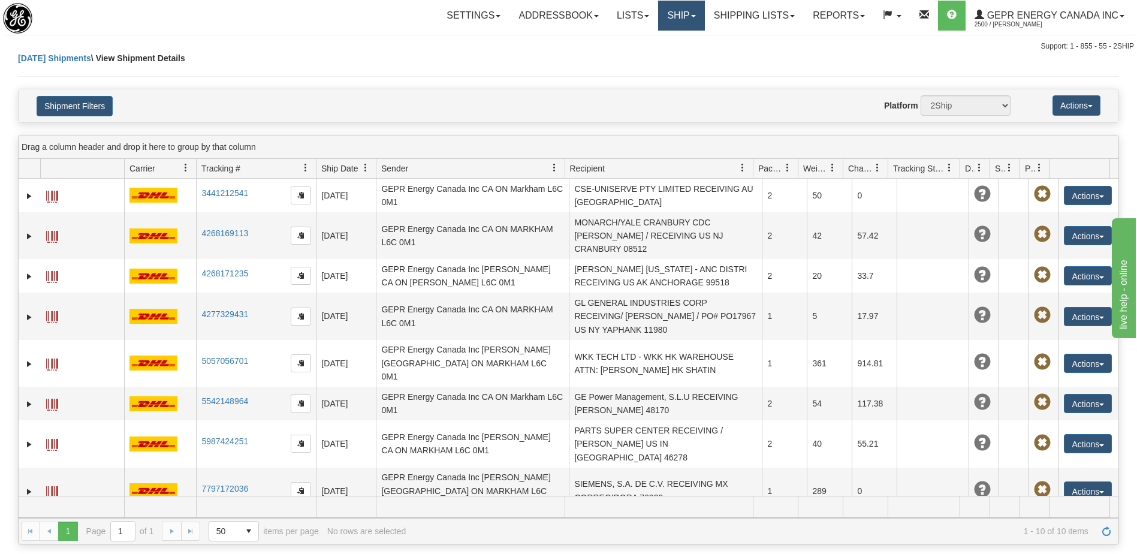
click at [661, 14] on link "Ship" at bounding box center [681, 16] width 46 height 30
click at [646, 44] on link "Ship Screen" at bounding box center [650, 42] width 108 height 16
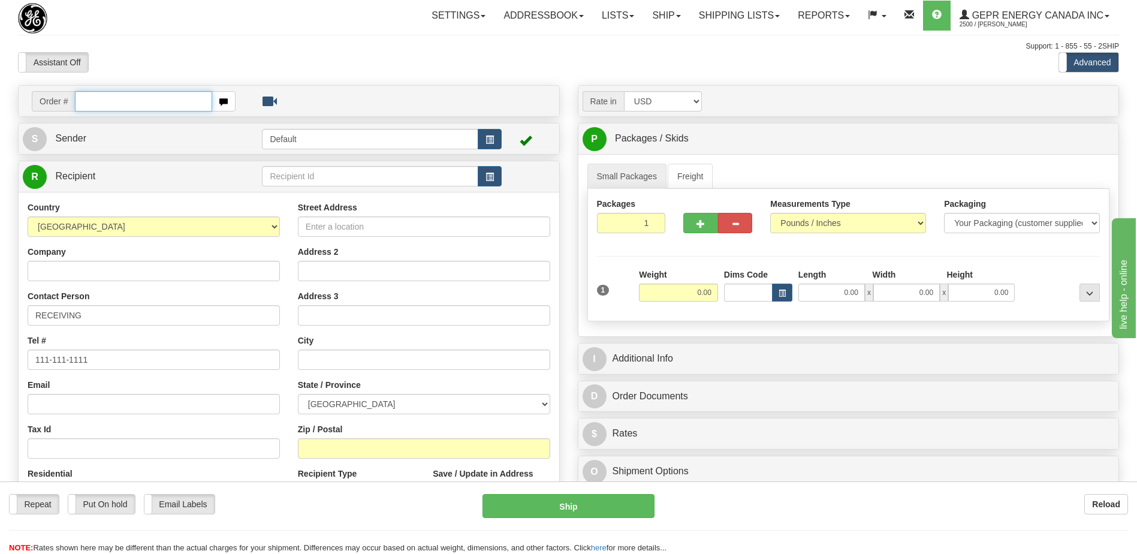
click at [143, 104] on input "text" at bounding box center [143, 101] width 137 height 20
paste input "0086699136"
click at [93, 101] on input "0086699136" at bounding box center [143, 101] width 137 height 20
type input "86699136"
click at [176, 54] on body "Training Course Close Toggle navigation Settings Shipping Preferences New Recip…" at bounding box center [568, 277] width 1137 height 554
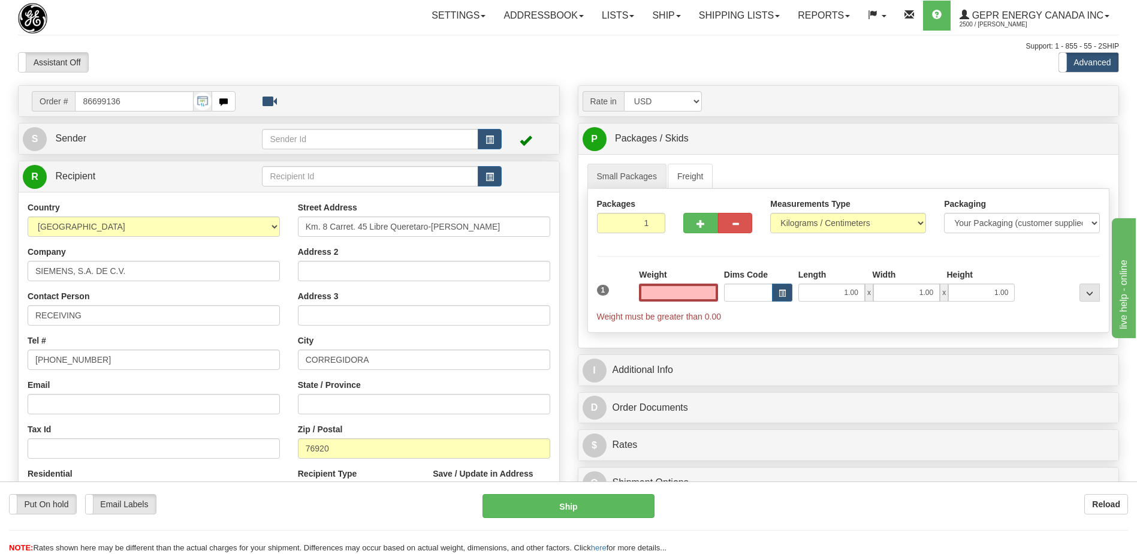
type input "0.00"
click at [486, 138] on span "button" at bounding box center [490, 140] width 8 height 8
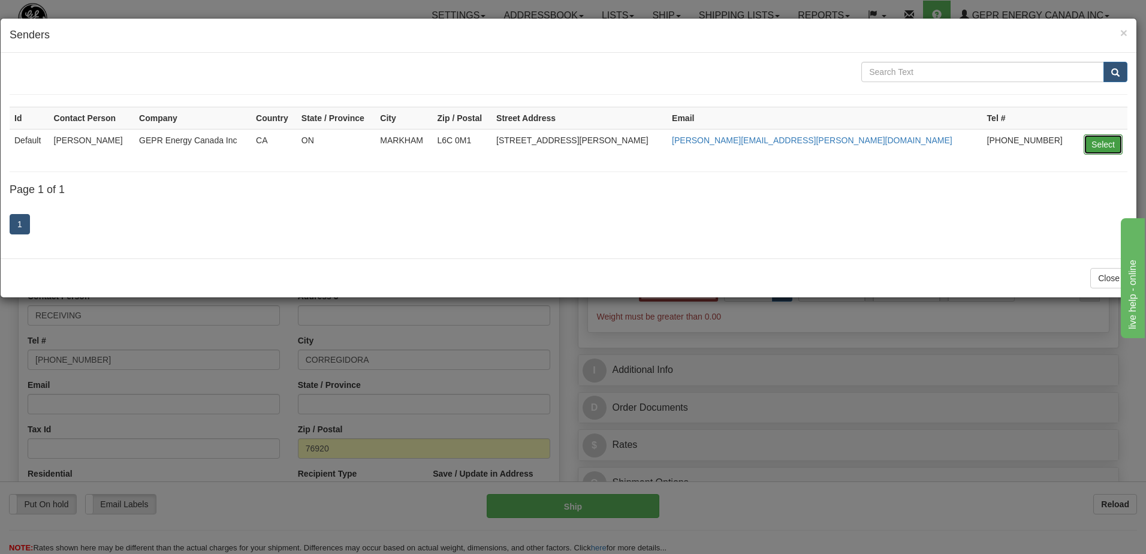
click at [1093, 143] on button "Select" at bounding box center [1103, 144] width 39 height 20
type input "Default"
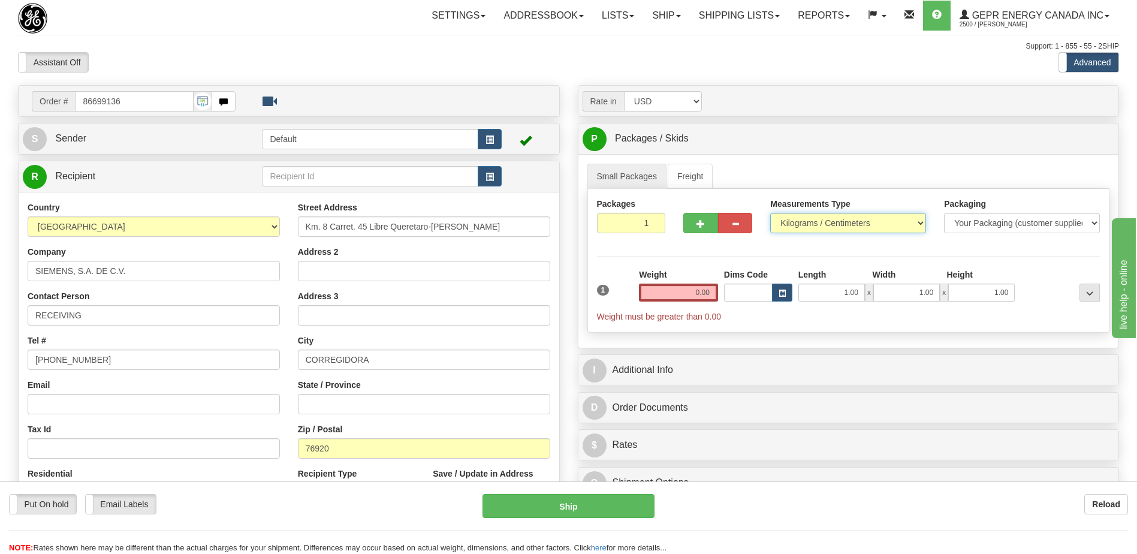
click at [819, 224] on select "Pounds / Inches Kilograms / Centimeters" at bounding box center [848, 223] width 156 height 20
select select "0"
click at [770, 213] on select "Pounds / Inches Kilograms / Centimeters" at bounding box center [848, 223] width 156 height 20
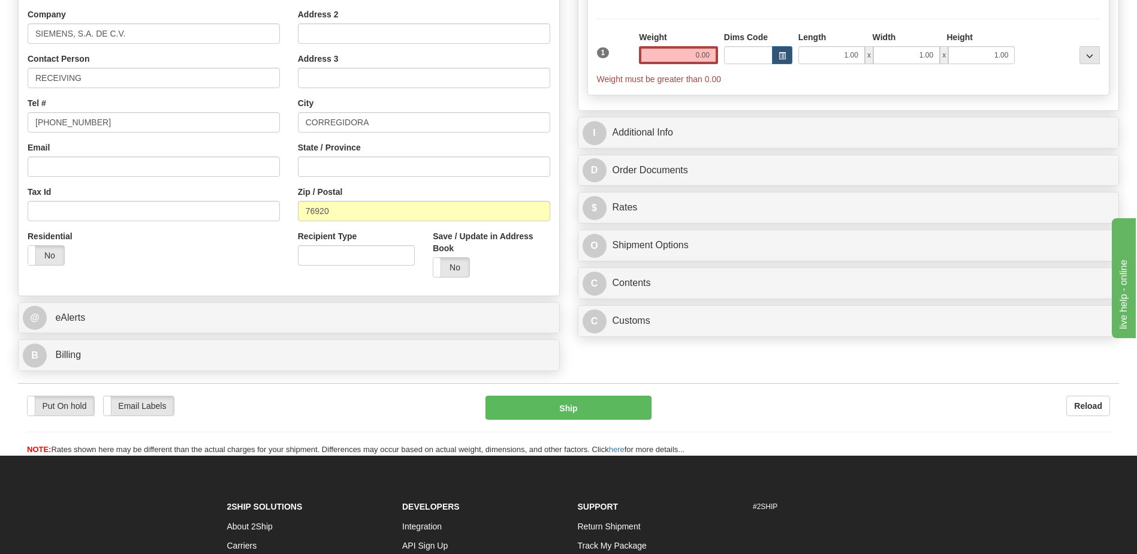
scroll to position [240, 0]
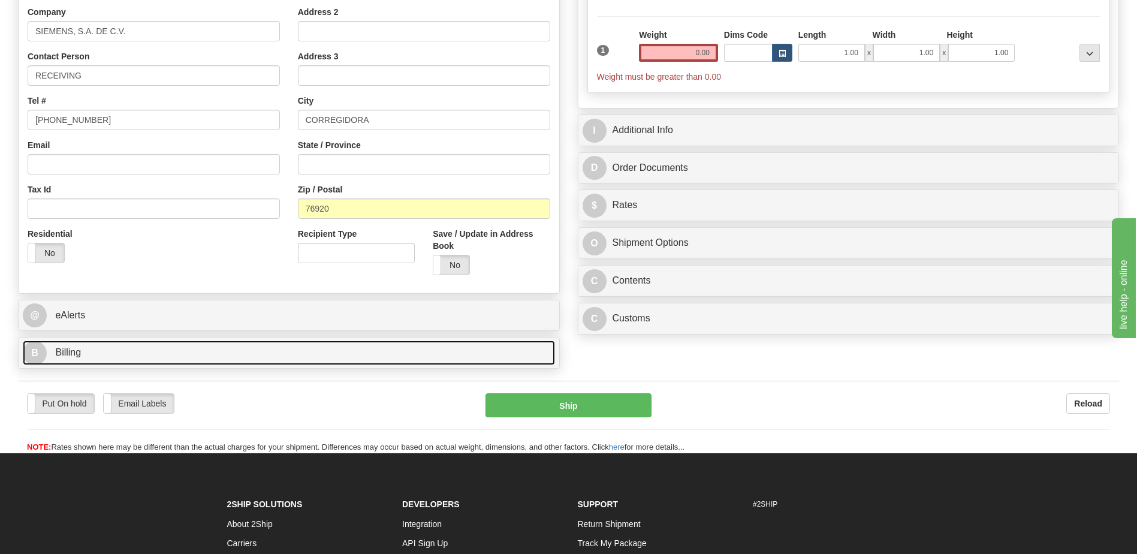
click at [182, 355] on link "B Billing" at bounding box center [289, 352] width 532 height 25
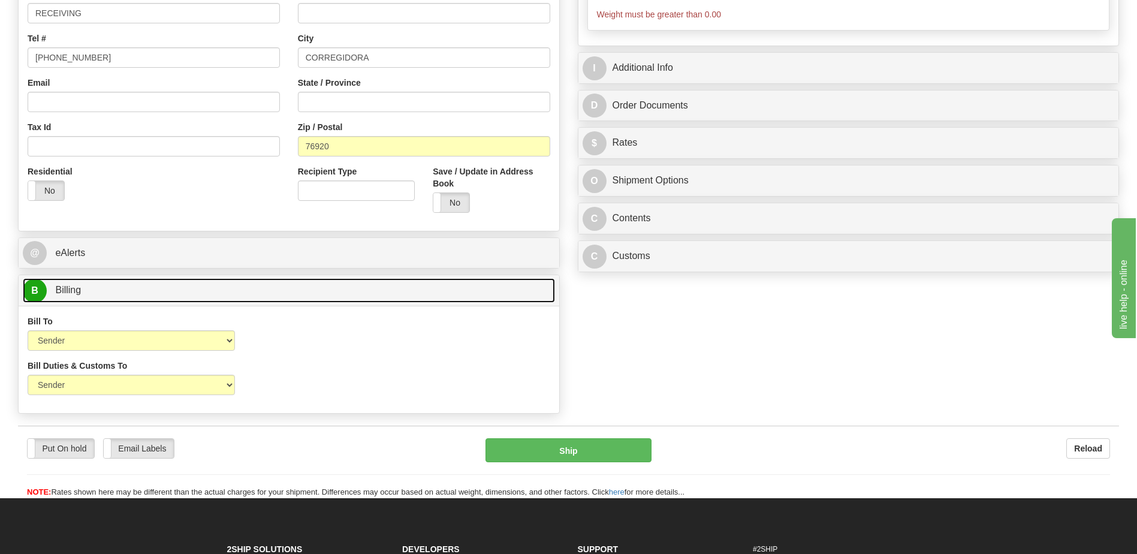
scroll to position [360, 0]
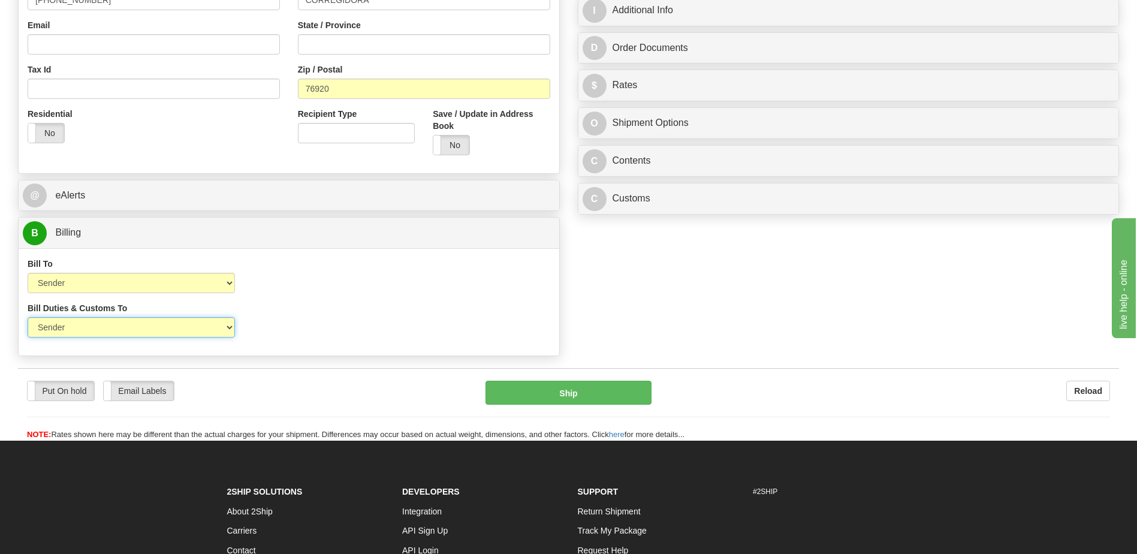
click at [158, 337] on select "Sender Recipient Third Party" at bounding box center [131, 327] width 207 height 20
select select "2"
click at [28, 317] on select "Sender Recipient Third Party" at bounding box center [131, 327] width 207 height 20
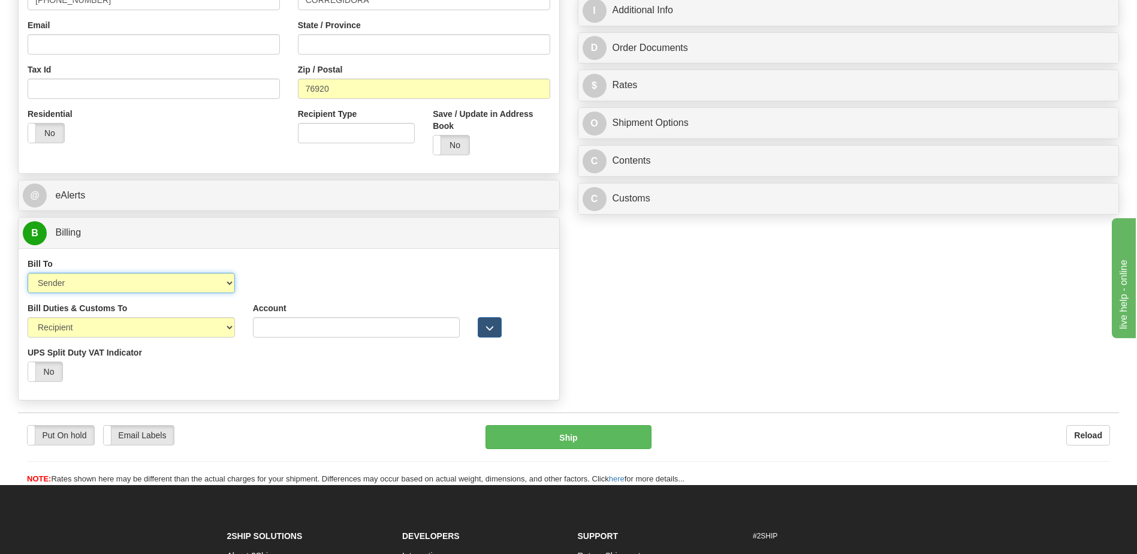
drag, startPoint x: 168, startPoint y: 281, endPoint x: 168, endPoint y: 288, distance: 6.6
click at [168, 281] on select "Sender Recipient Third Party Collect" at bounding box center [131, 283] width 207 height 20
select select "2"
click at [28, 273] on select "Sender Recipient Third Party Collect" at bounding box center [131, 283] width 207 height 20
click at [264, 282] on input "Account" at bounding box center [356, 283] width 207 height 20
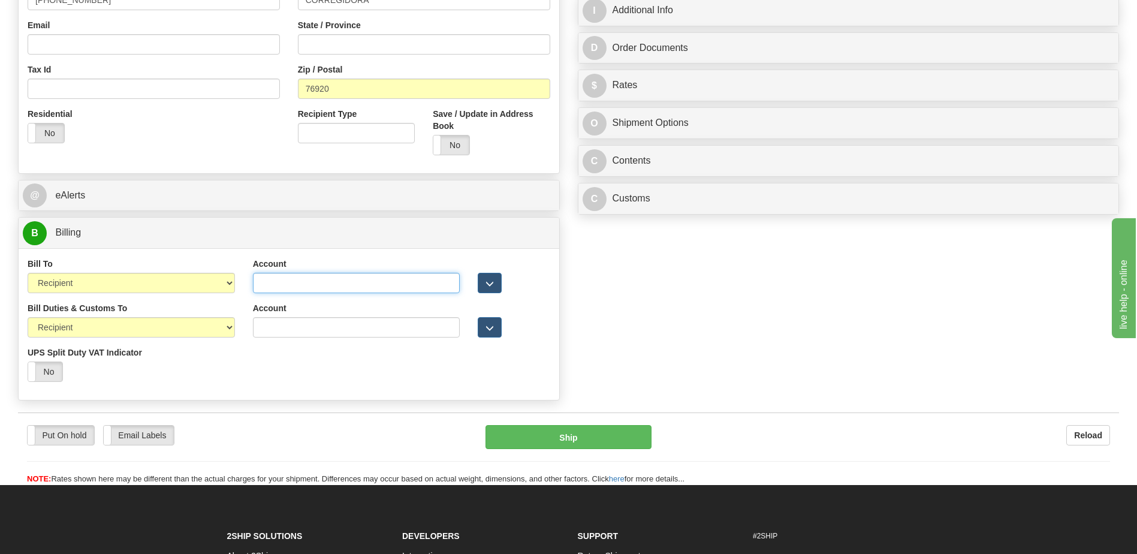
paste input "952593553"
type input "952593553"
click at [619, 322] on div "Order # 86699136 S Sender" at bounding box center [568, 65] width 1119 height 681
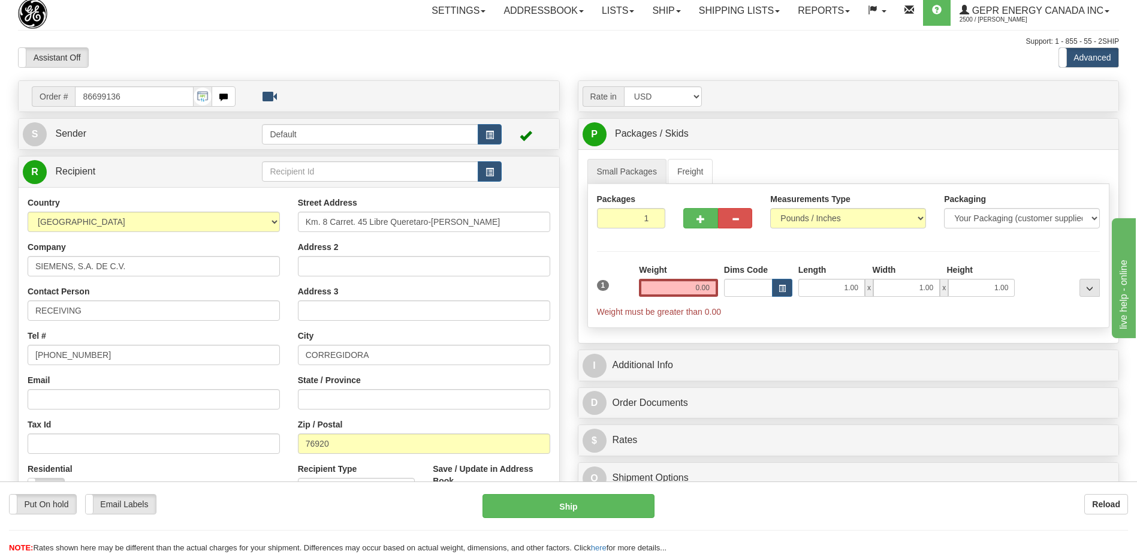
scroll to position [0, 0]
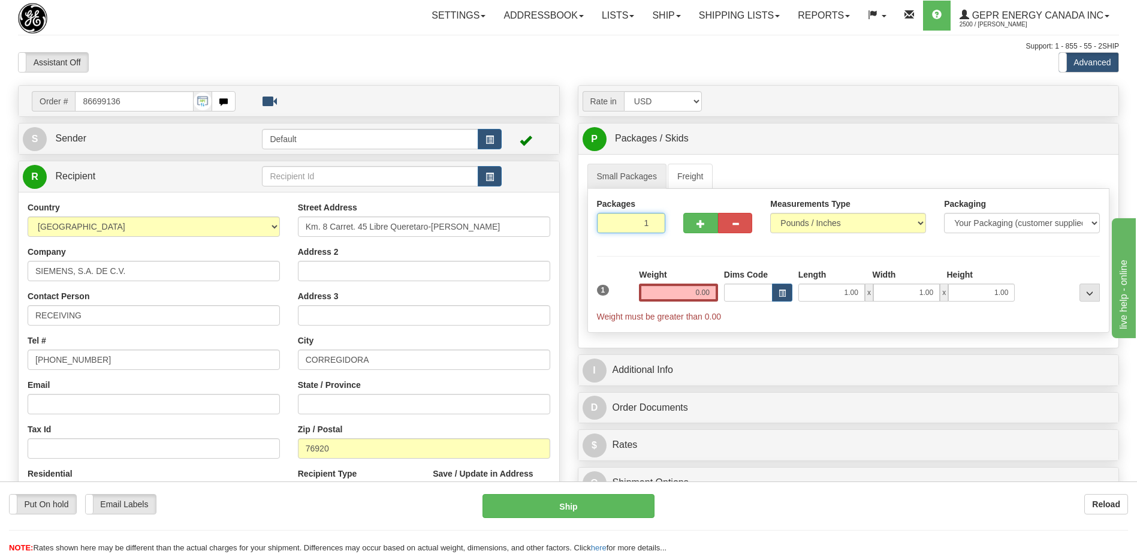
click at [625, 218] on input "1" at bounding box center [631, 223] width 69 height 20
type input "2"
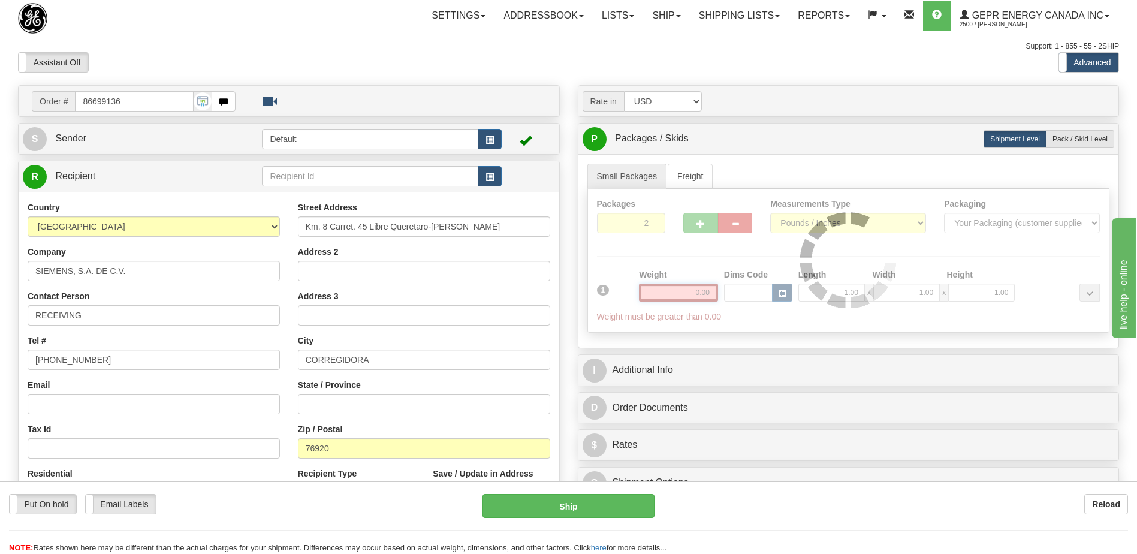
drag, startPoint x: 689, startPoint y: 293, endPoint x: 744, endPoint y: 293, distance: 55.7
click at [744, 293] on div "Packages 2 1 Measurements Type" at bounding box center [848, 261] width 523 height 144
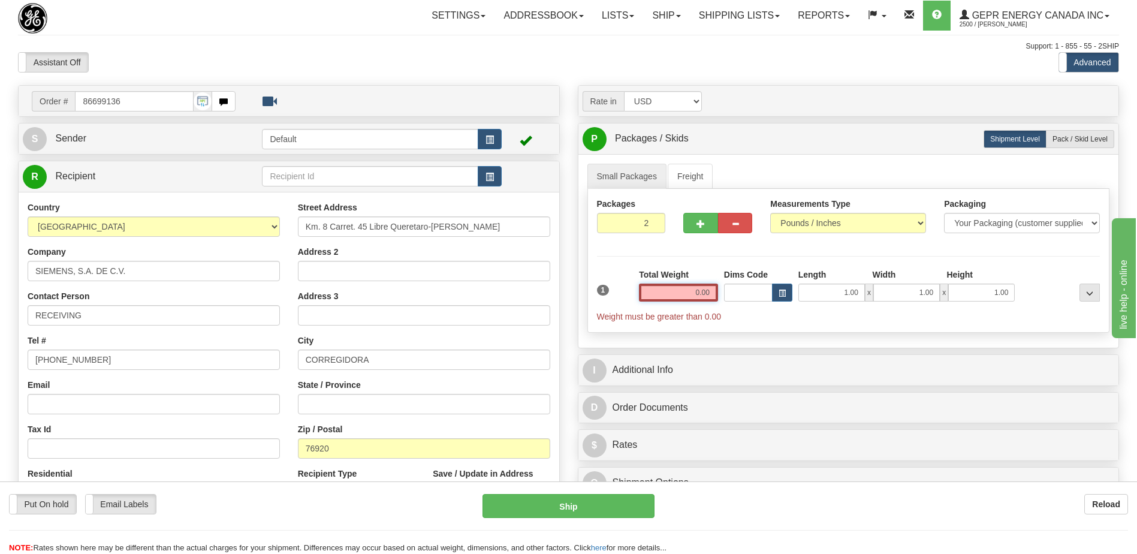
drag, startPoint x: 696, startPoint y: 295, endPoint x: 749, endPoint y: 293, distance: 53.4
click at [749, 293] on div "1 Total Weight 0.00 Dims Code x" at bounding box center [849, 296] width 510 height 54
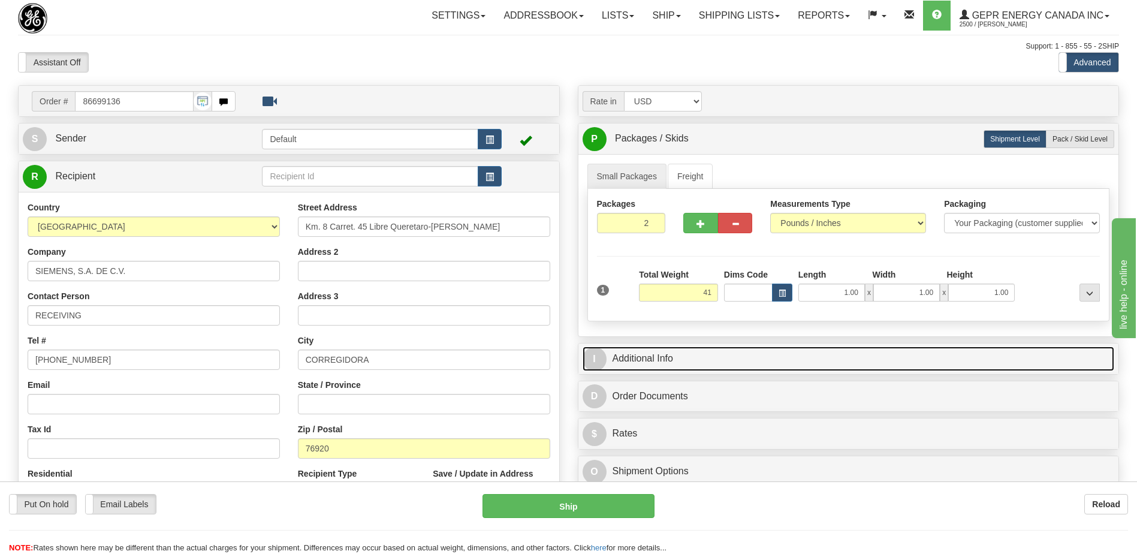
type input "41.00"
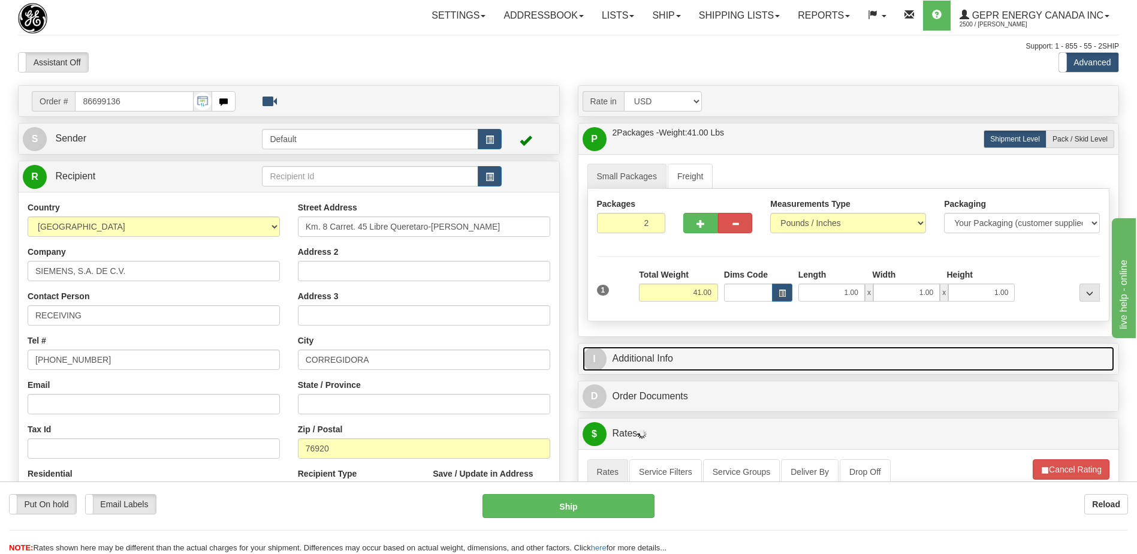
click at [700, 363] on link "I Additional Info" at bounding box center [849, 358] width 532 height 25
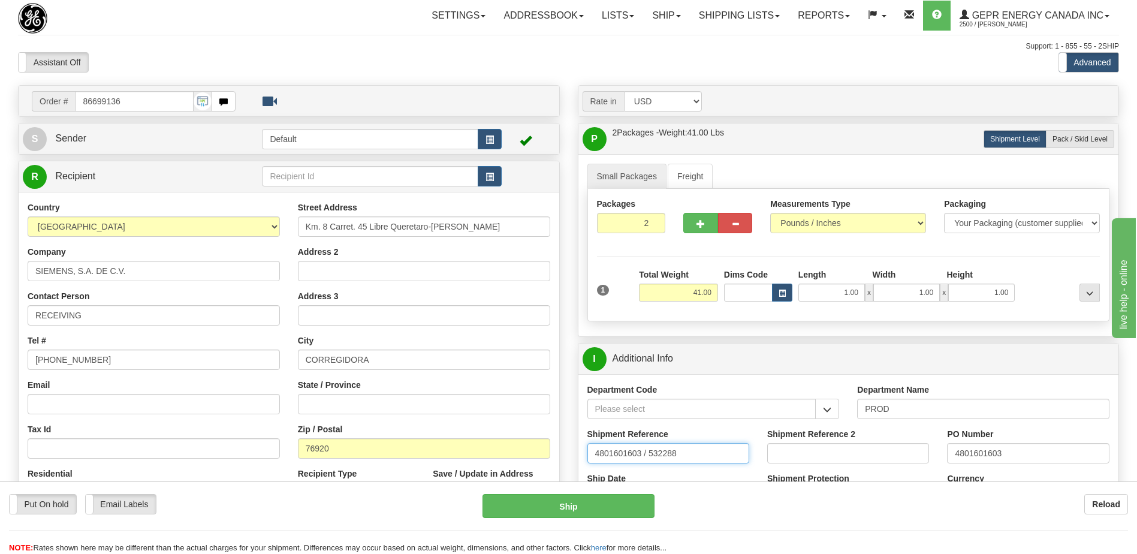
drag, startPoint x: 689, startPoint y: 447, endPoint x: 378, endPoint y: 501, distance: 315.6
type input "5399005261"
drag, startPoint x: 939, startPoint y: 457, endPoint x: 885, endPoint y: 459, distance: 54.0
click at [885, 459] on div "Shipment Reference 5399005261 Shipment Reference 2 PO Number 4801601603" at bounding box center [848, 450] width 541 height 44
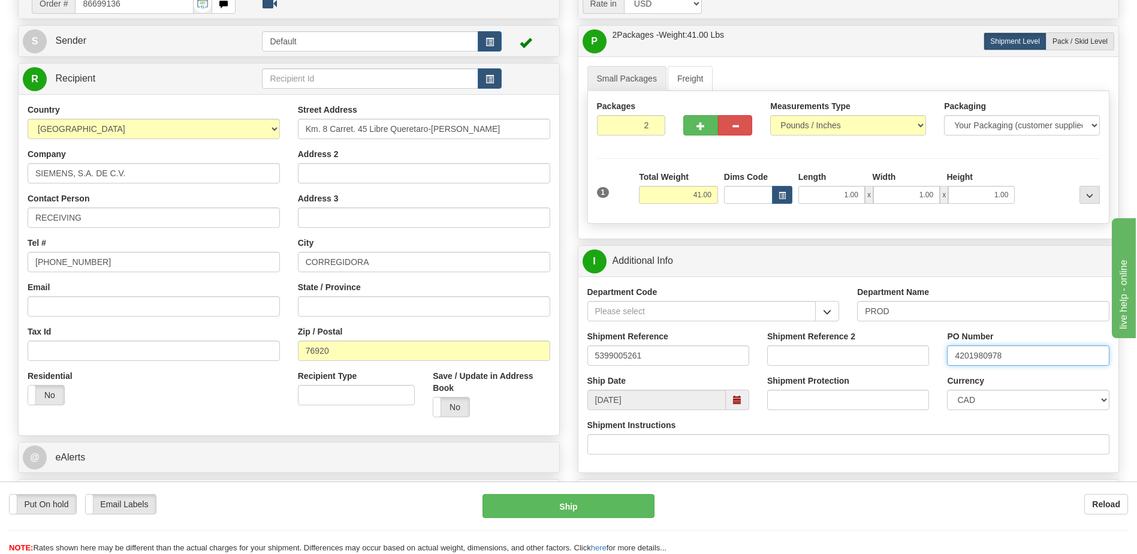
scroll to position [180, 0]
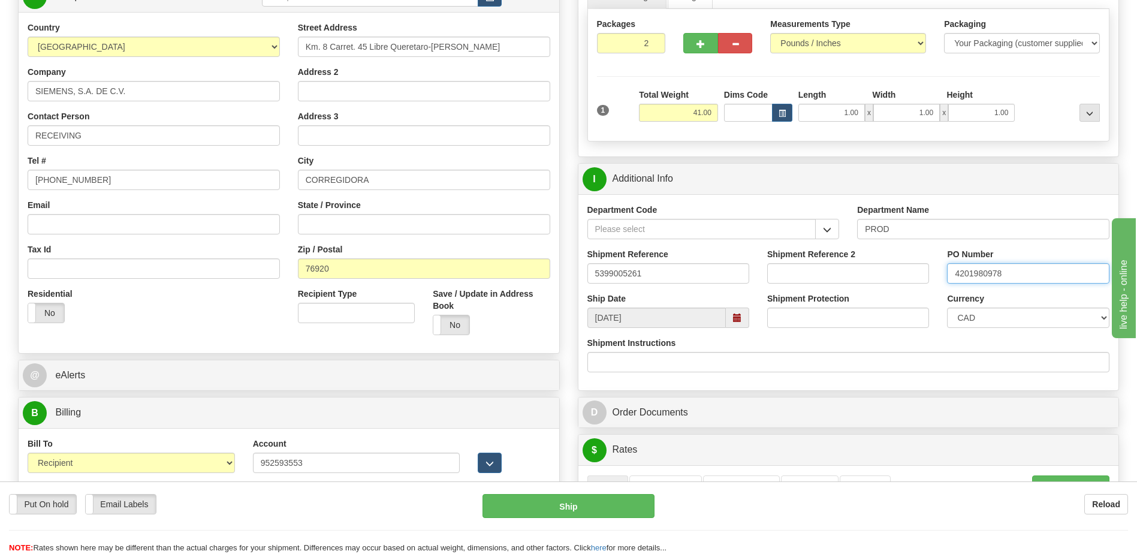
type input "4201980978"
click at [999, 319] on select "CAD USD EUR ZAR RON ANG ARN AUD AUS AWG BBD BFR BGN BHD BMD BND BRC BRL CHP CKZ…" at bounding box center [1028, 318] width 162 height 20
select select "1"
click at [947, 308] on select "CAD USD EUR ZAR RON ANG ARN AUD AUS AWG BBD BFR BGN BHD BMD BND BRC BRL CHP CKZ…" at bounding box center [1028, 318] width 162 height 20
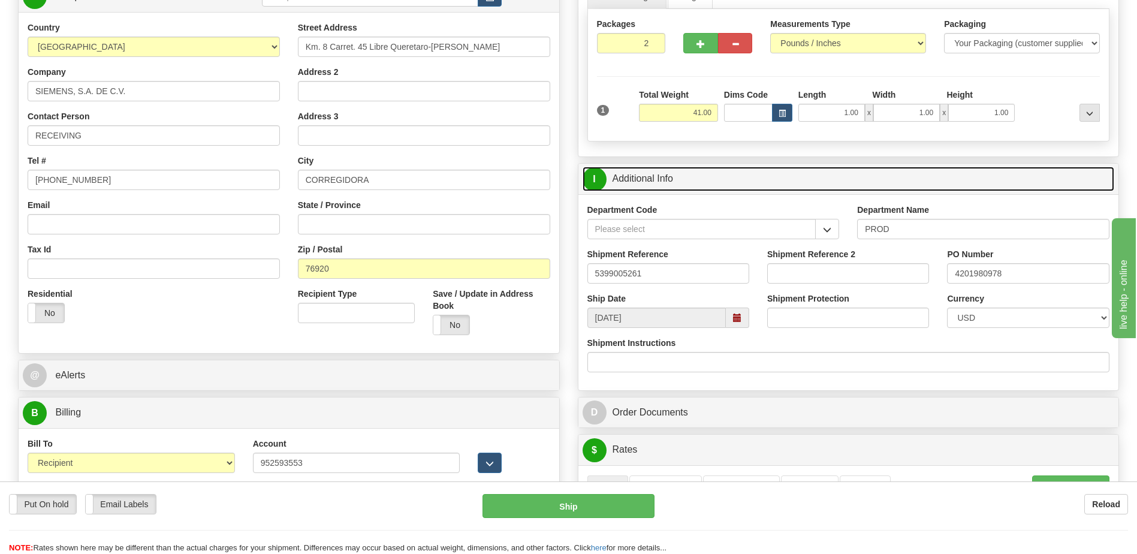
click at [726, 175] on link "I Additional Info" at bounding box center [849, 179] width 532 height 25
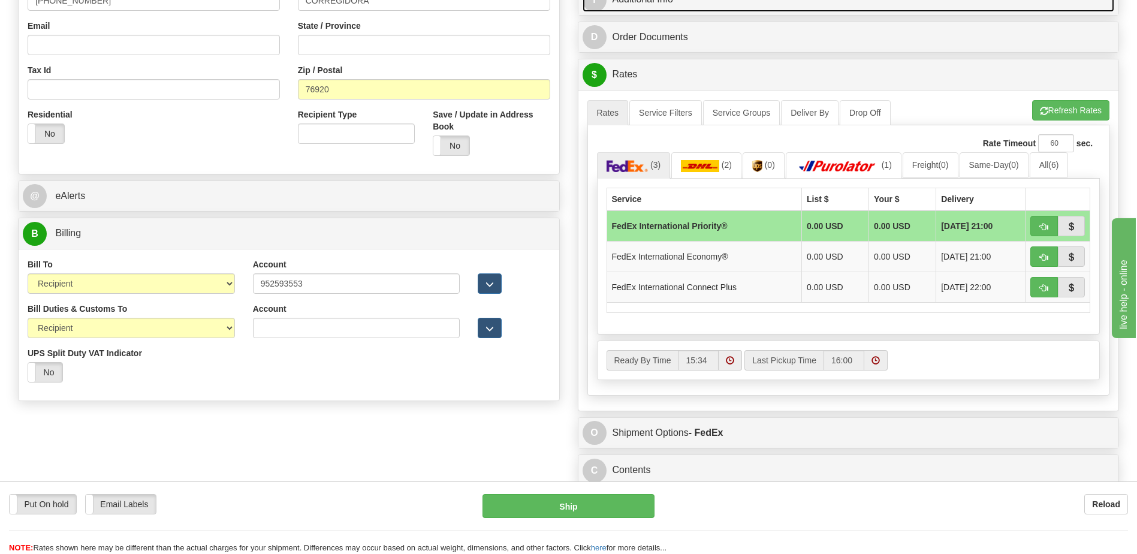
scroll to position [360, 0]
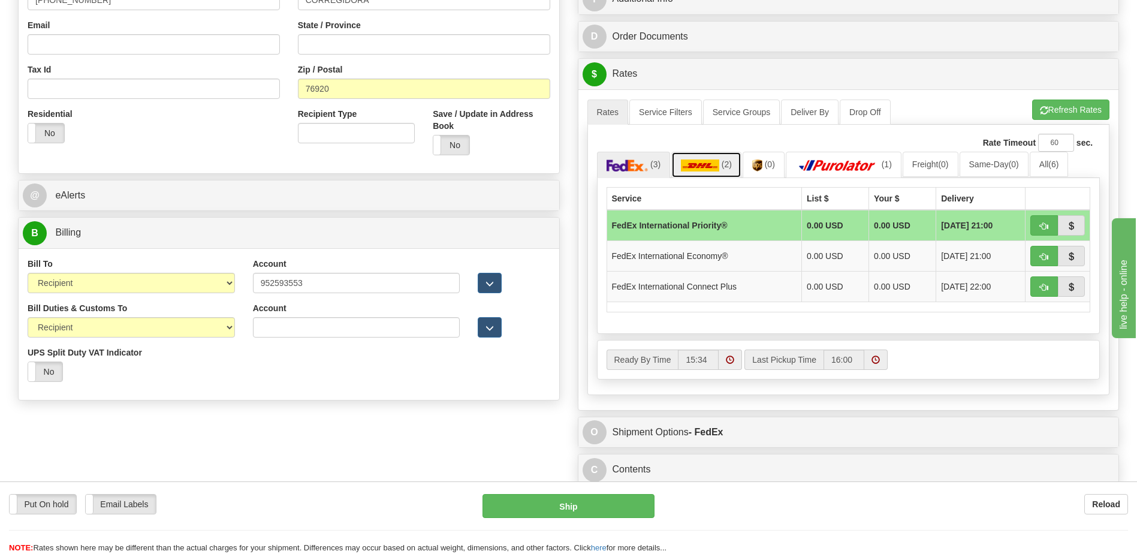
click at [712, 170] on img at bounding box center [700, 165] width 38 height 12
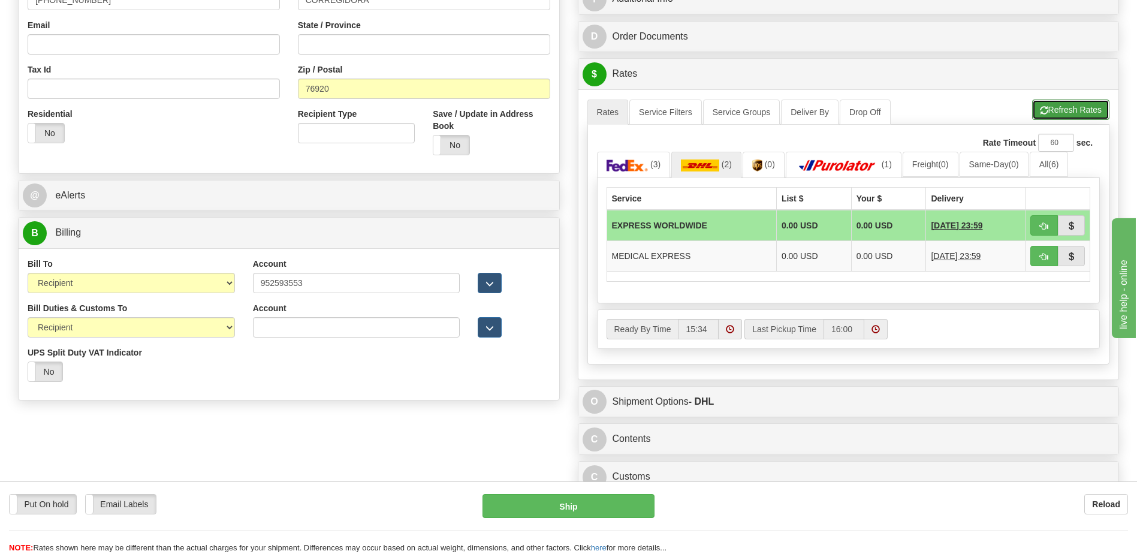
click at [1061, 114] on button "Refresh Rates" at bounding box center [1070, 110] width 77 height 20
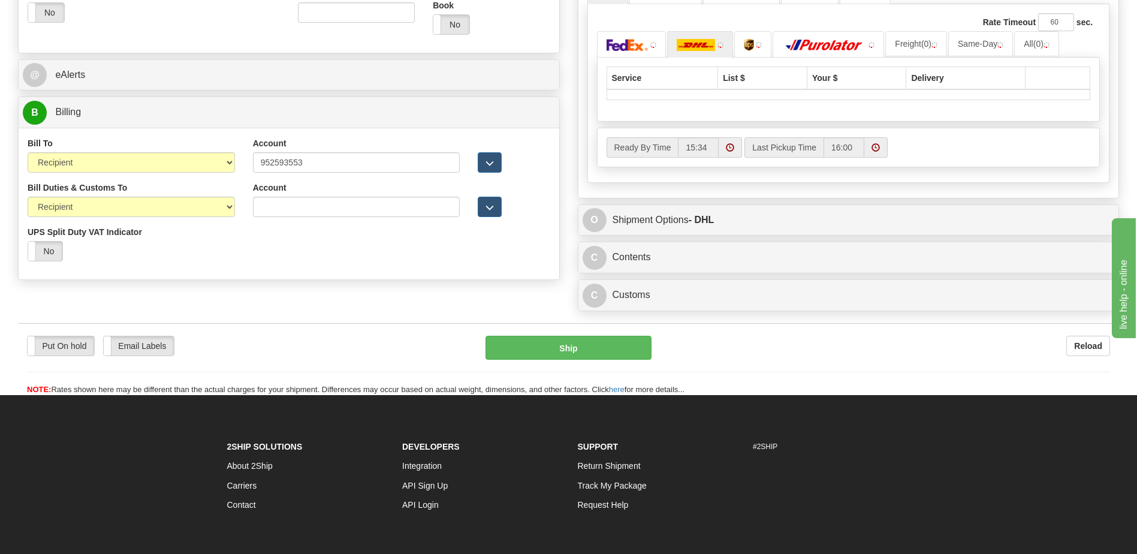
scroll to position [570, 0]
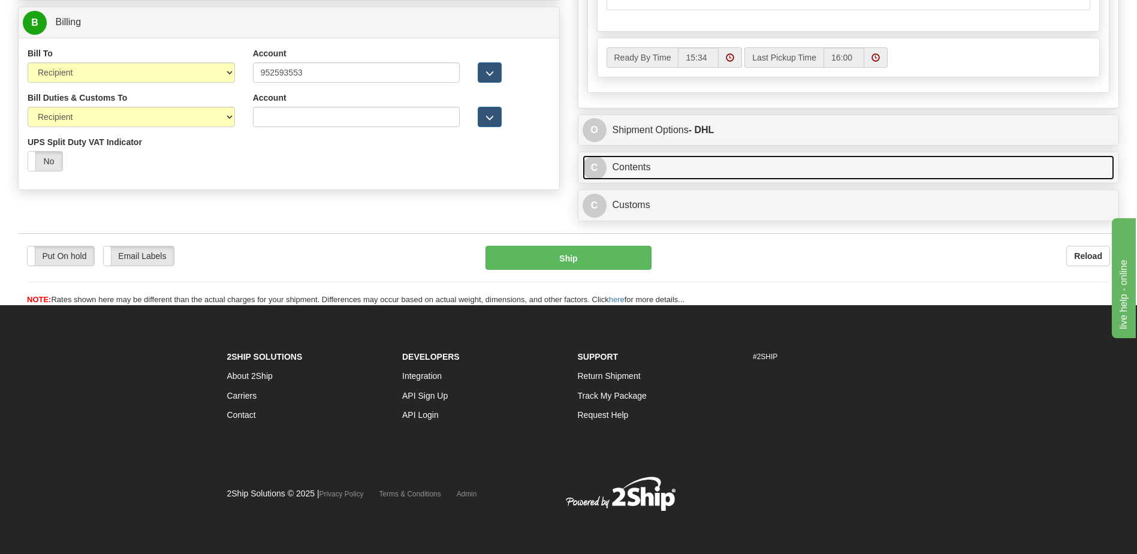
click at [668, 171] on link "C Contents" at bounding box center [849, 167] width 532 height 25
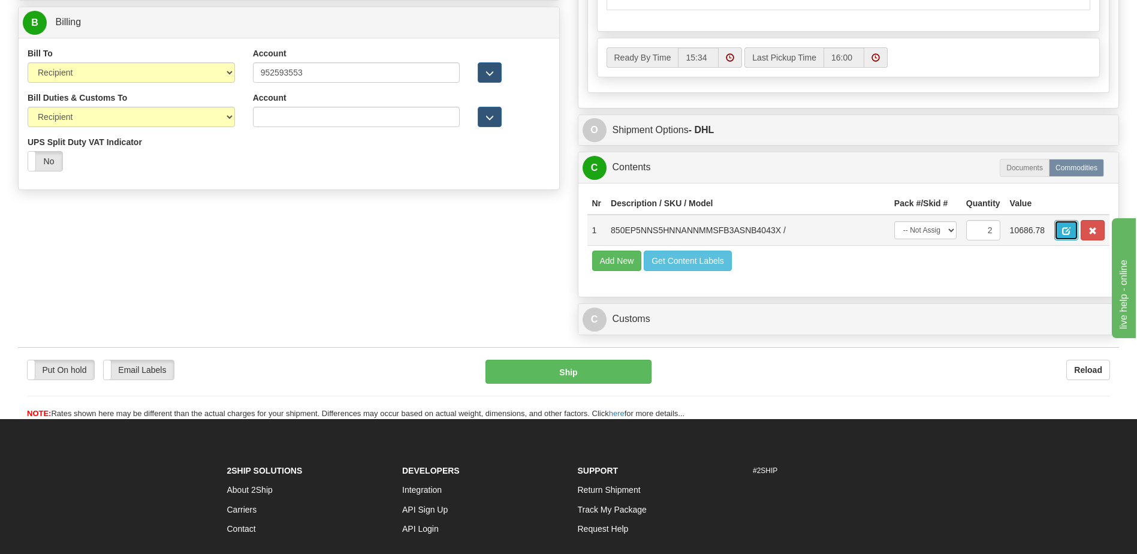
click at [1066, 233] on div "C Contents Documents Commodities Nr Description / SKU / Model Pack #/Skid # Qua…" at bounding box center [849, 225] width 542 height 146
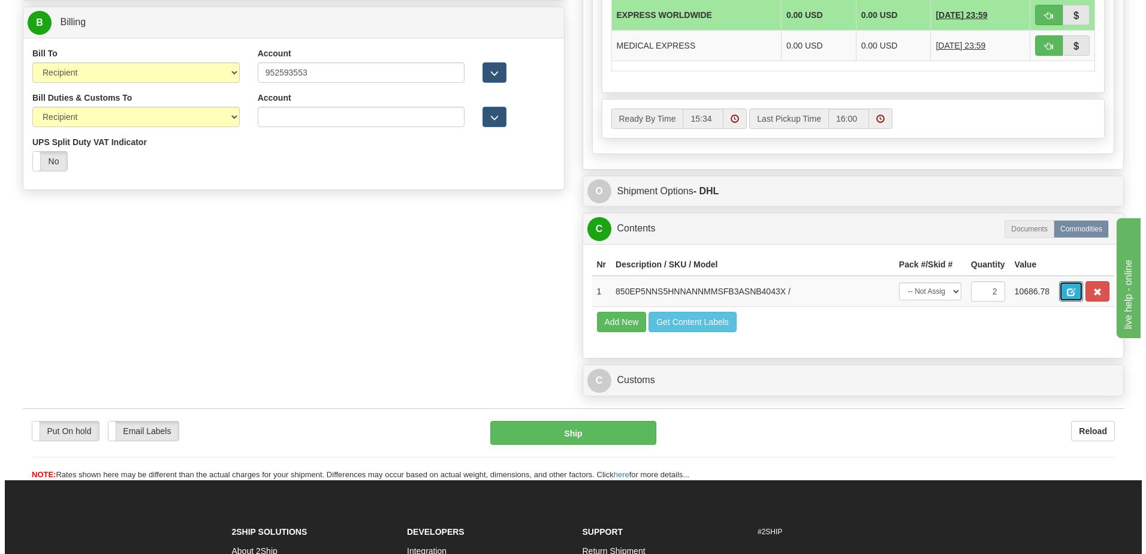
scroll to position [390, 0]
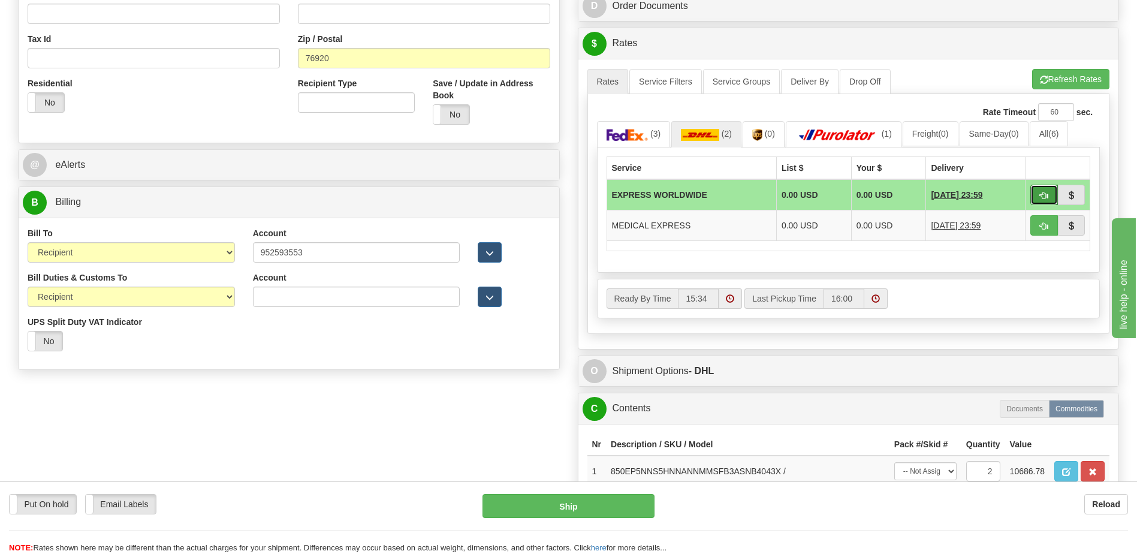
click at [1042, 198] on span "button" at bounding box center [1044, 196] width 8 height 8
type input "P"
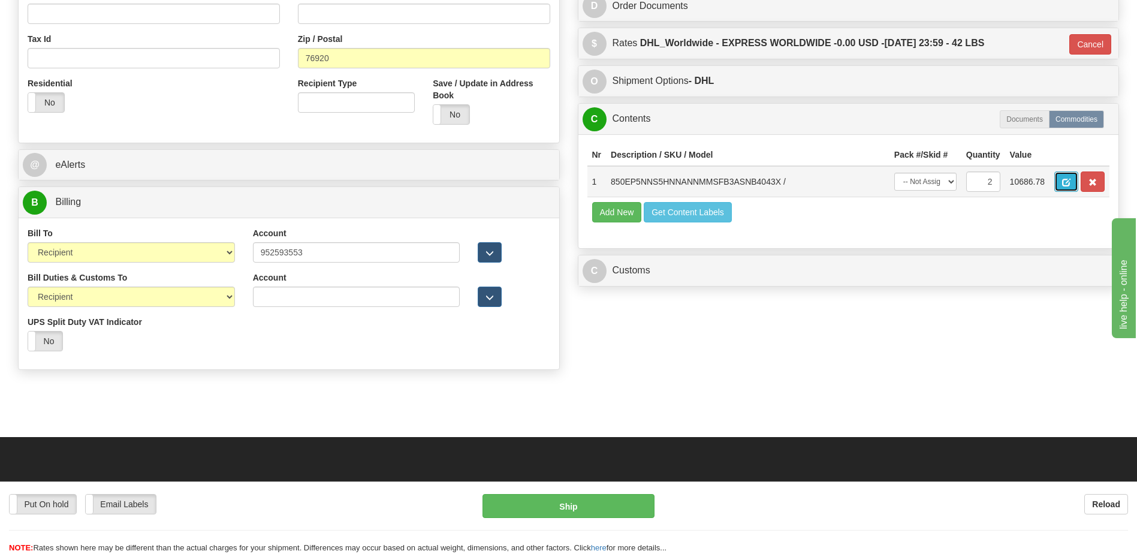
click at [1059, 184] on button "button" at bounding box center [1066, 181] width 24 height 20
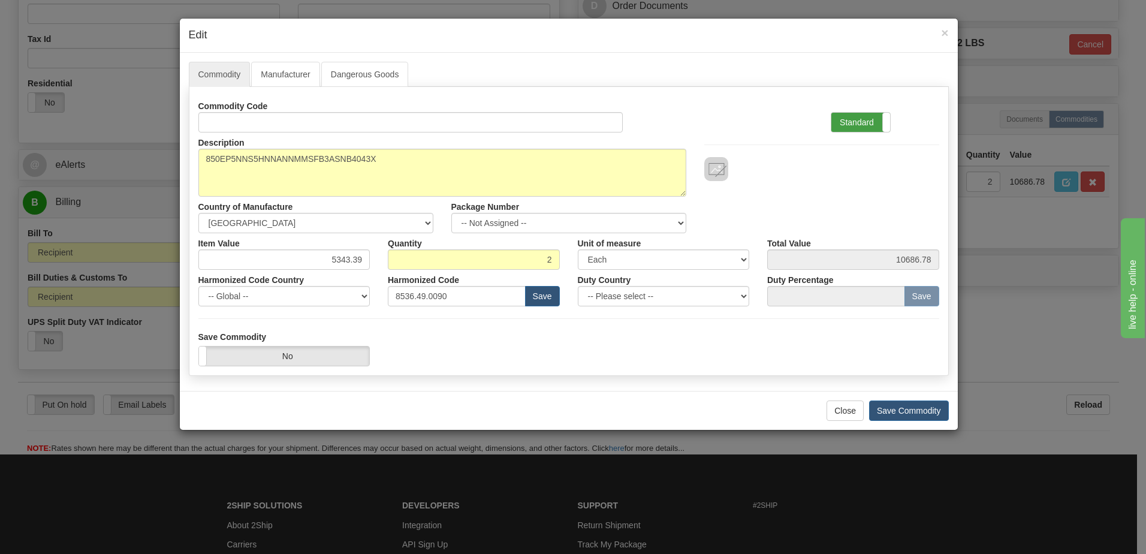
click at [852, 128] on label "Standard" at bounding box center [860, 122] width 59 height 19
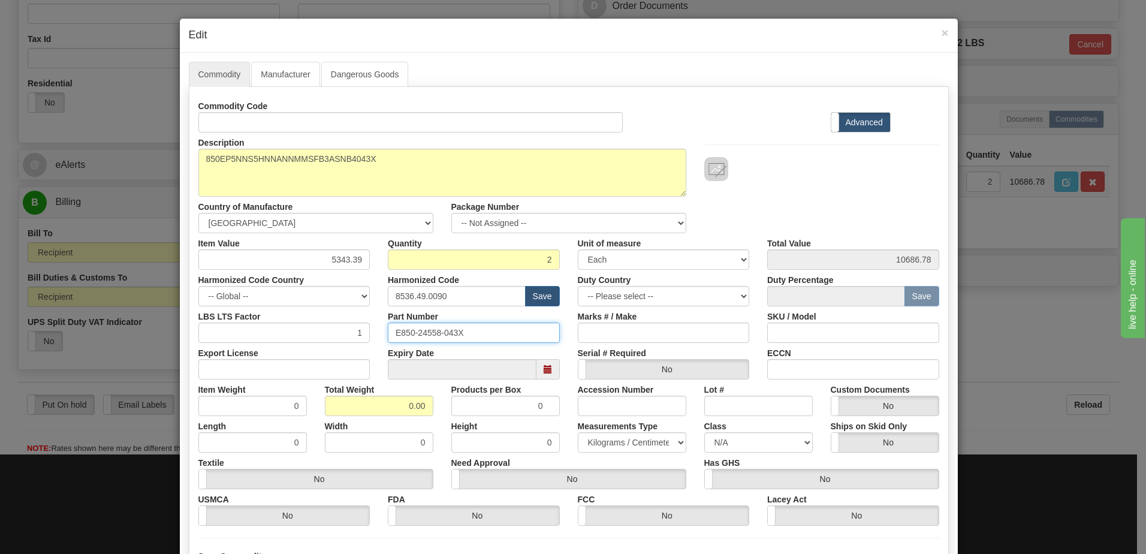
drag, startPoint x: 481, startPoint y: 336, endPoint x: 236, endPoint y: 331, distance: 245.2
click at [248, 328] on div "LBS LTS Factor 1 Part Number E850-24558-043X Marks # / Make SKU / Model" at bounding box center [568, 324] width 759 height 37
drag, startPoint x: 391, startPoint y: 412, endPoint x: 499, endPoint y: 411, distance: 107.9
click at [498, 411] on div "Item Weight 0 Total Weight 0.00 Products per Box 0 Accession Number Lot # Custo…" at bounding box center [568, 397] width 759 height 37
type input "1"
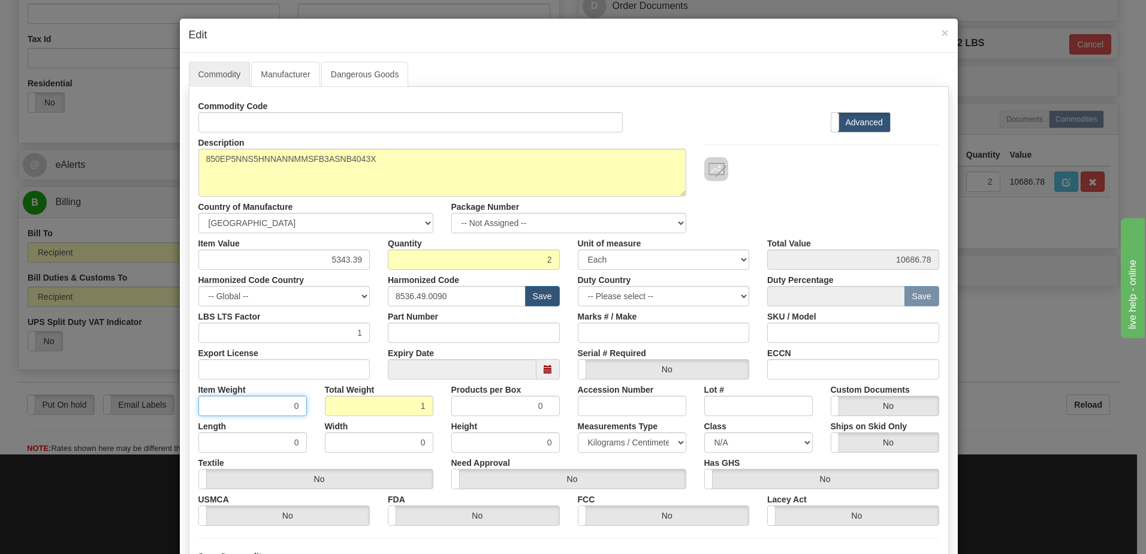
type input "0.5000"
click at [272, 401] on input "0.5000" at bounding box center [252, 406] width 108 height 20
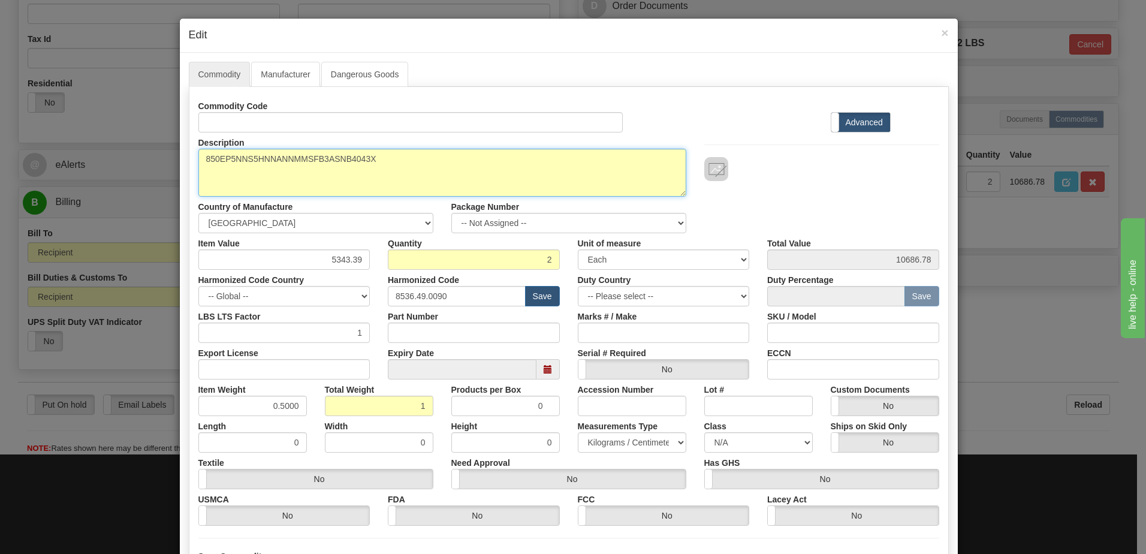
click at [198, 158] on textarea "850EP5NNS5HNNANNMMSFB3ASNB4043X" at bounding box center [442, 173] width 488 height 48
paste textarea "Feeder Protection System"
type textarea "Feeder Protection System P/N 850EP5NNS5HNNANNMMSFB3ASNB4043X"
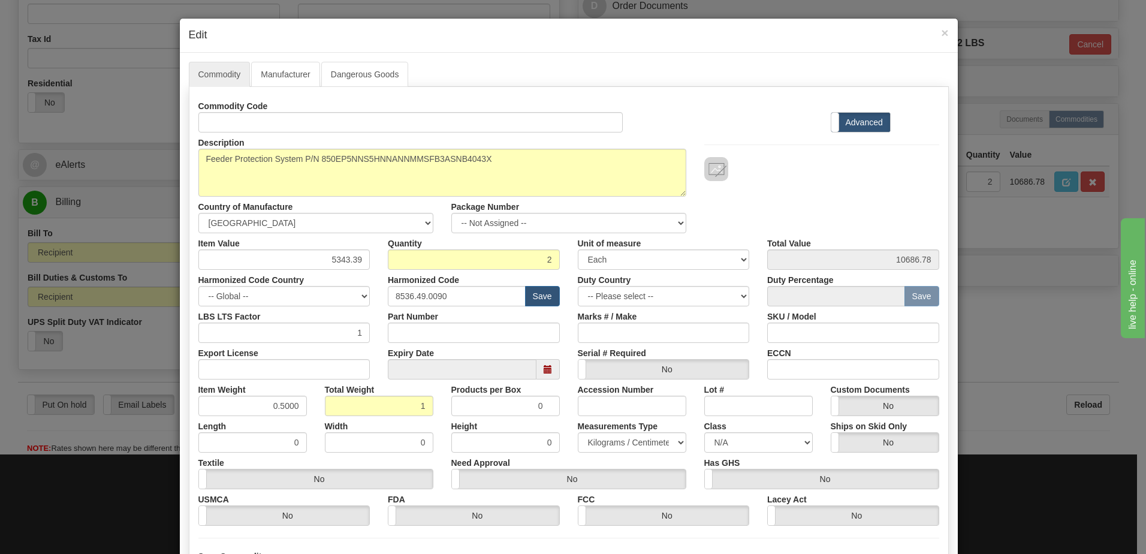
click at [752, 258] on div "Unit of measure 3 Thousand Square Inches Adjustments 56 Pound Bushel Bag Barrel…" at bounding box center [664, 251] width 190 height 37
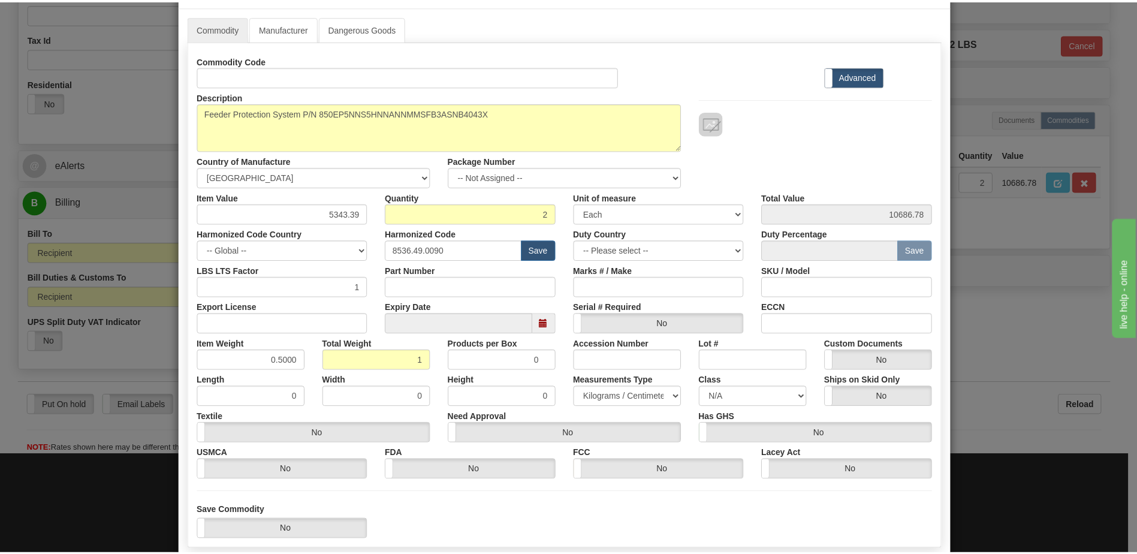
scroll to position [114, 0]
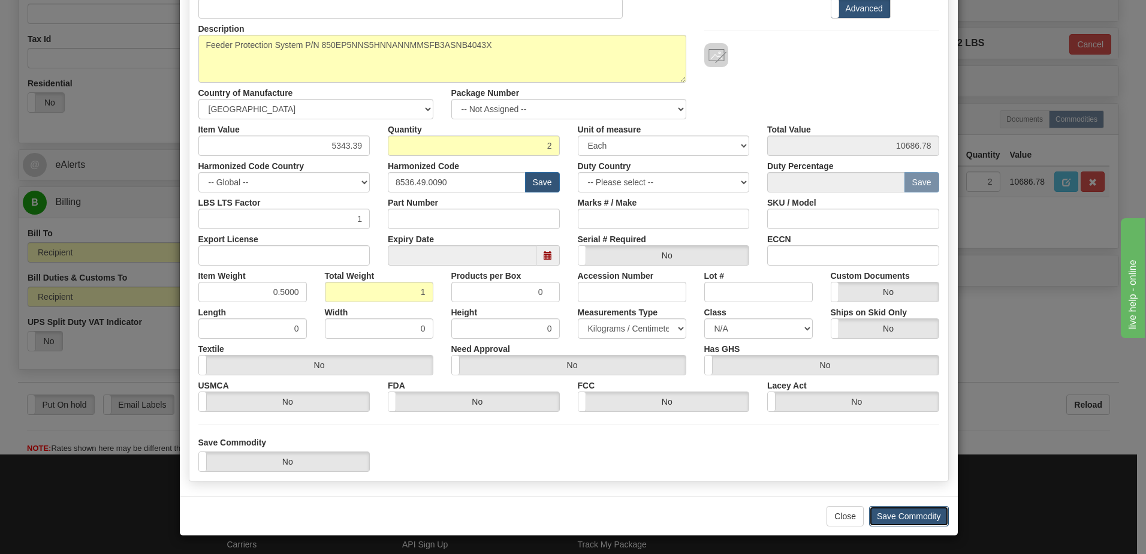
click at [919, 515] on button "Save Commodity" at bounding box center [909, 516] width 80 height 20
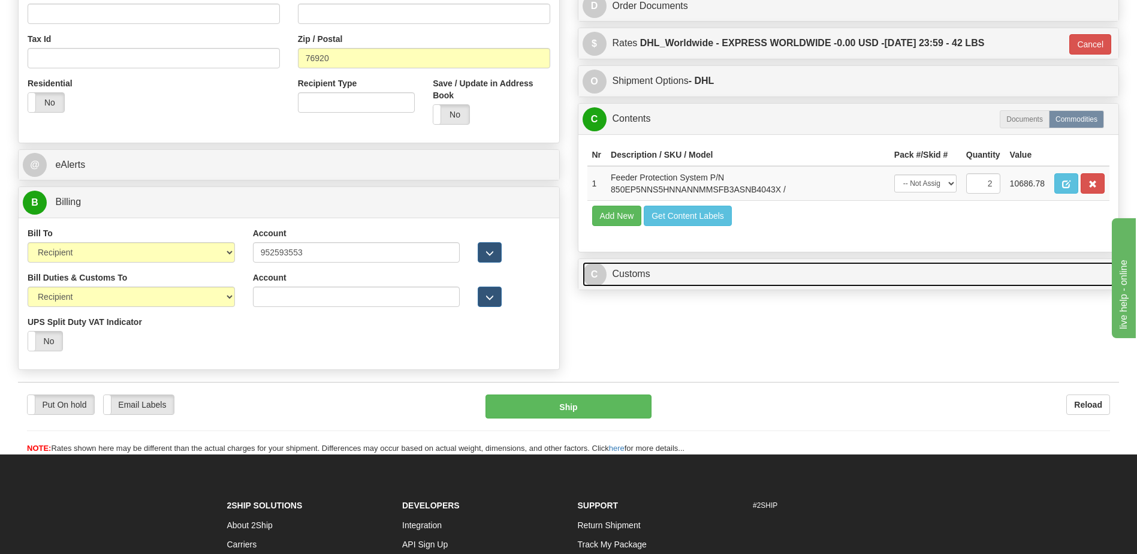
click at [667, 269] on link "C Customs" at bounding box center [849, 274] width 532 height 25
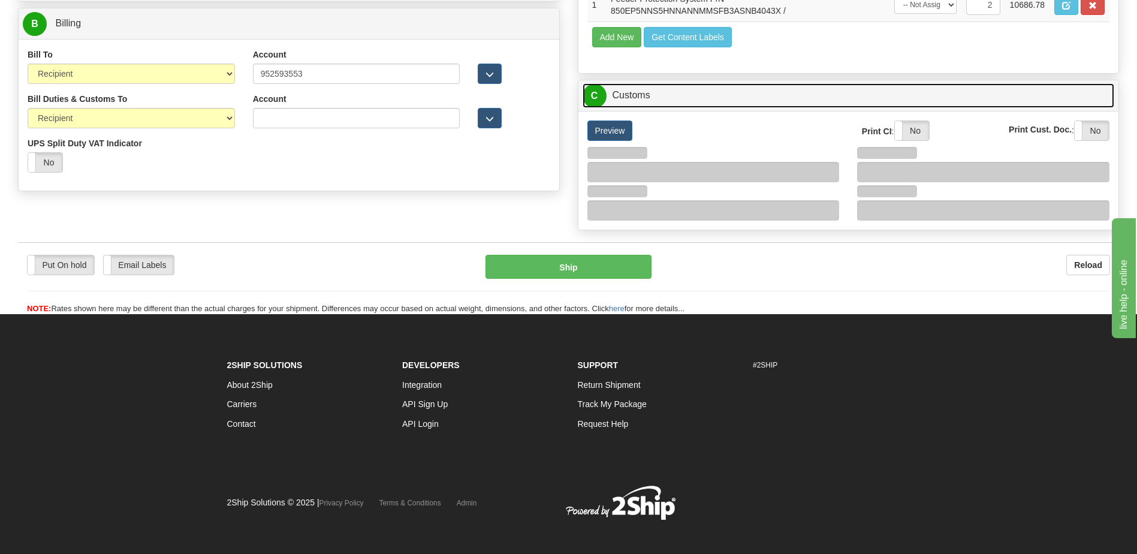
scroll to position [570, 0]
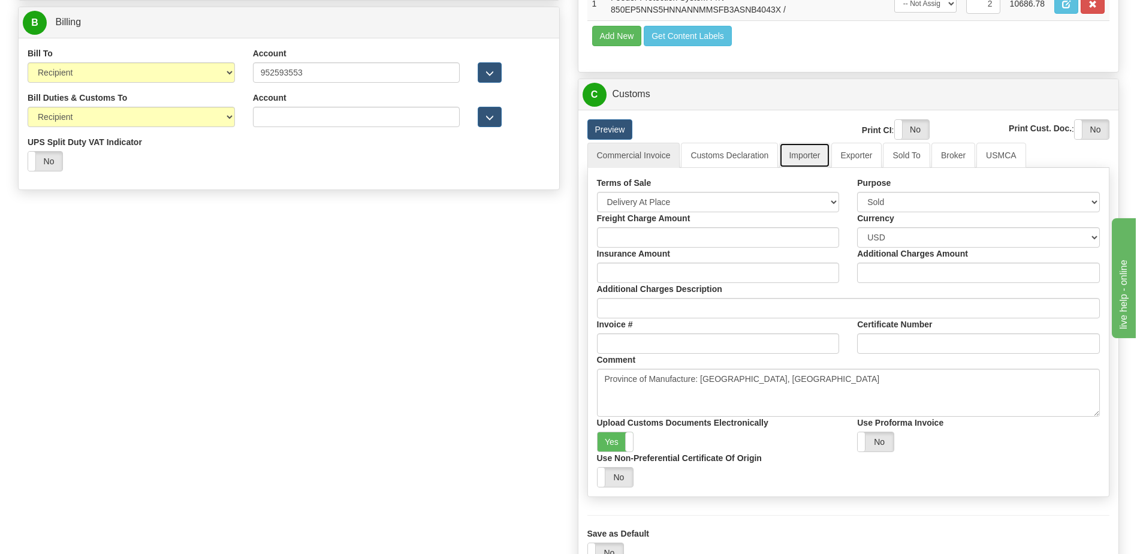
click at [815, 158] on link "Importer" at bounding box center [804, 155] width 50 height 25
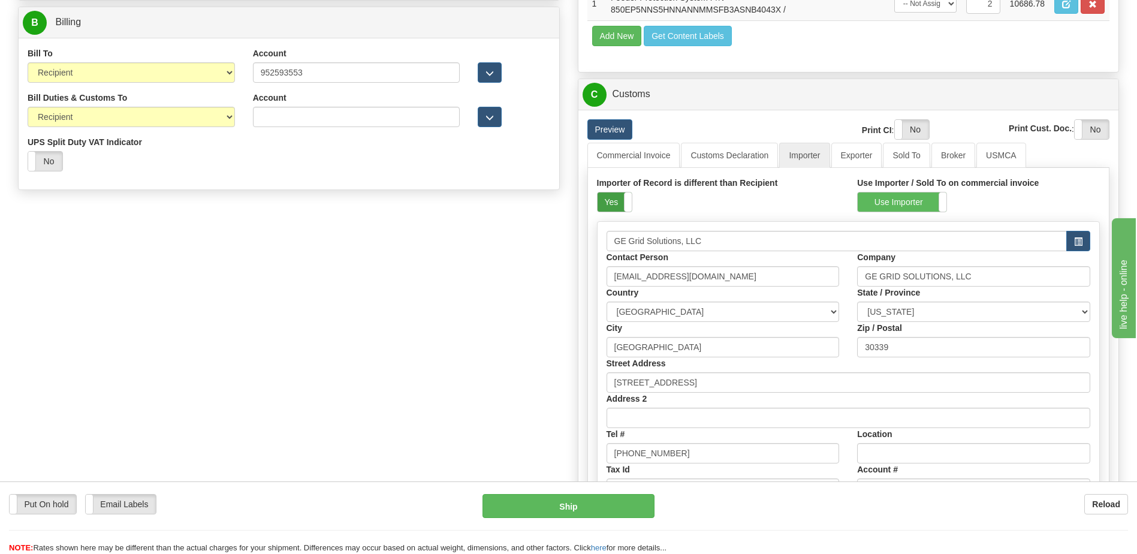
click at [611, 201] on label "Yes" at bounding box center [615, 201] width 34 height 19
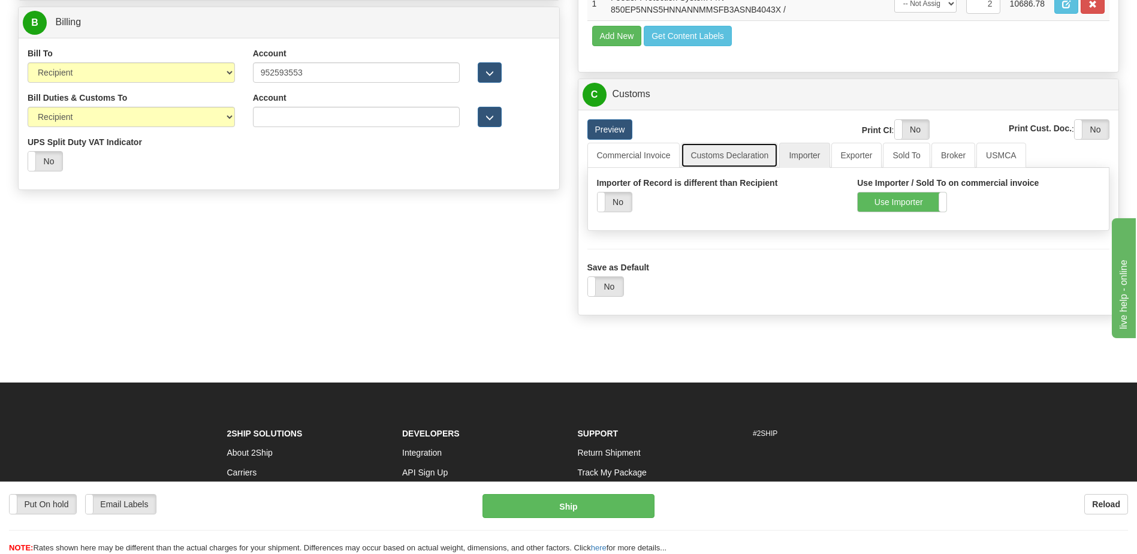
click at [725, 155] on link "Customs Declaration" at bounding box center [729, 155] width 97 height 25
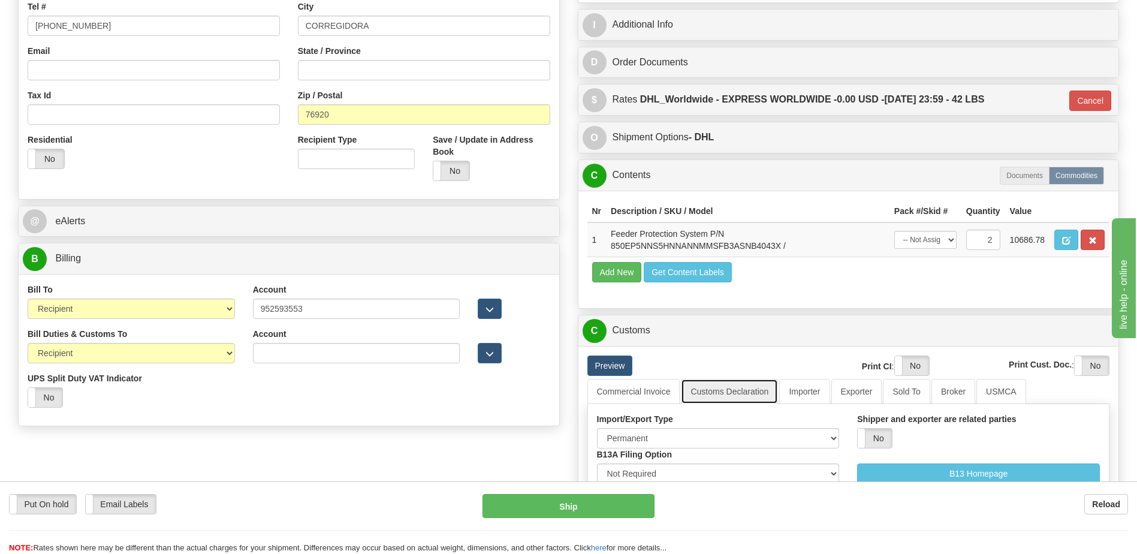
scroll to position [330, 0]
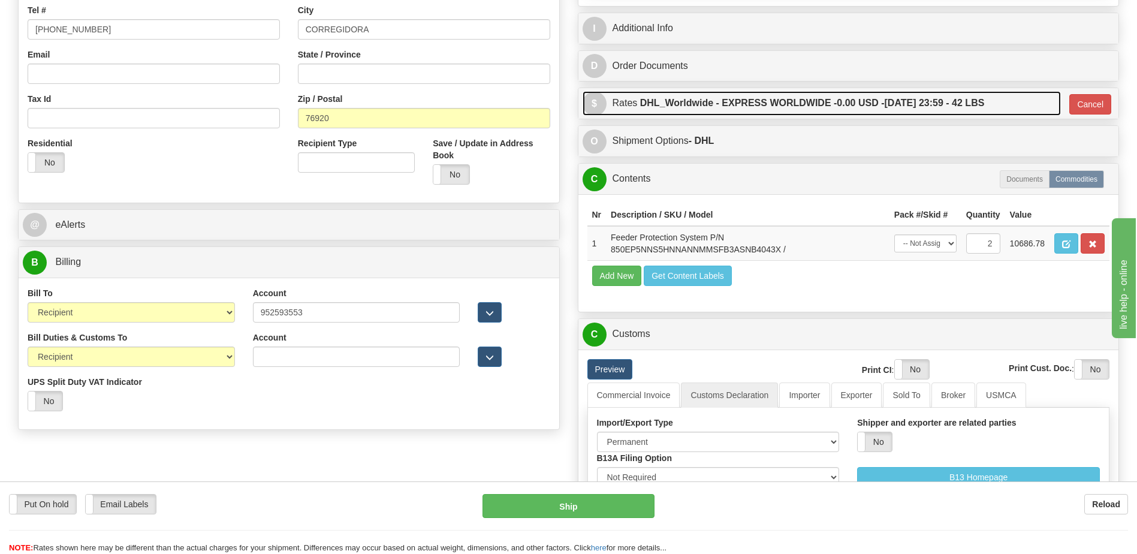
click at [804, 107] on label "DHL_Worldwide - EXPRESS WORLDWIDE - 0.00 USD - 09/22/2025 23:59 - 42 LBS" at bounding box center [812, 103] width 345 height 24
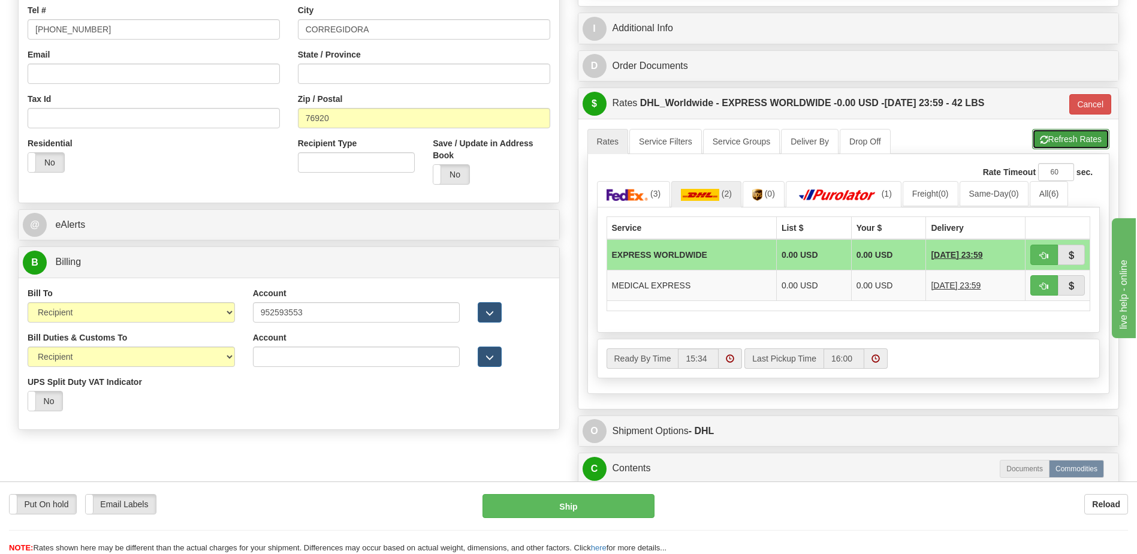
click at [1054, 141] on button "Refresh Rates" at bounding box center [1070, 139] width 77 height 20
type input "P"
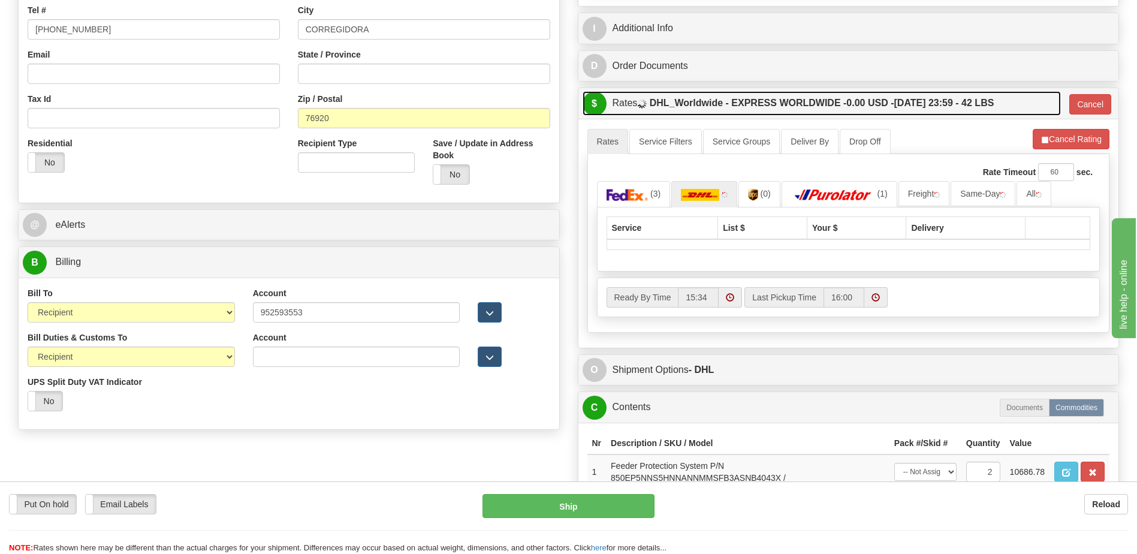
click at [948, 104] on label "DHL_Worldwide - EXPRESS WORLDWIDE - 0.00 USD - 09/22/2025 23:59 - 42 LBS" at bounding box center [822, 103] width 345 height 24
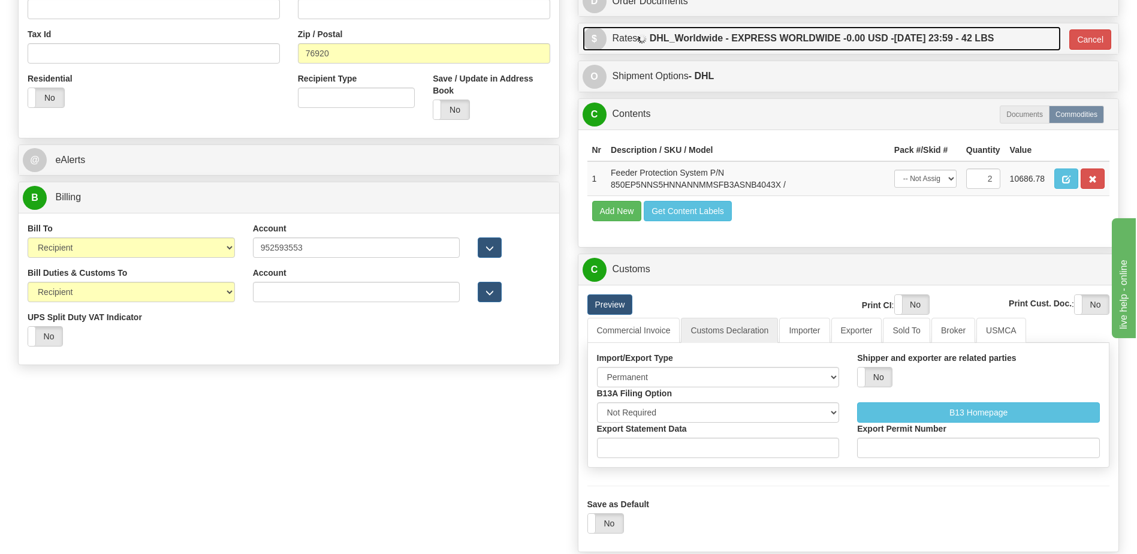
scroll to position [510, 0]
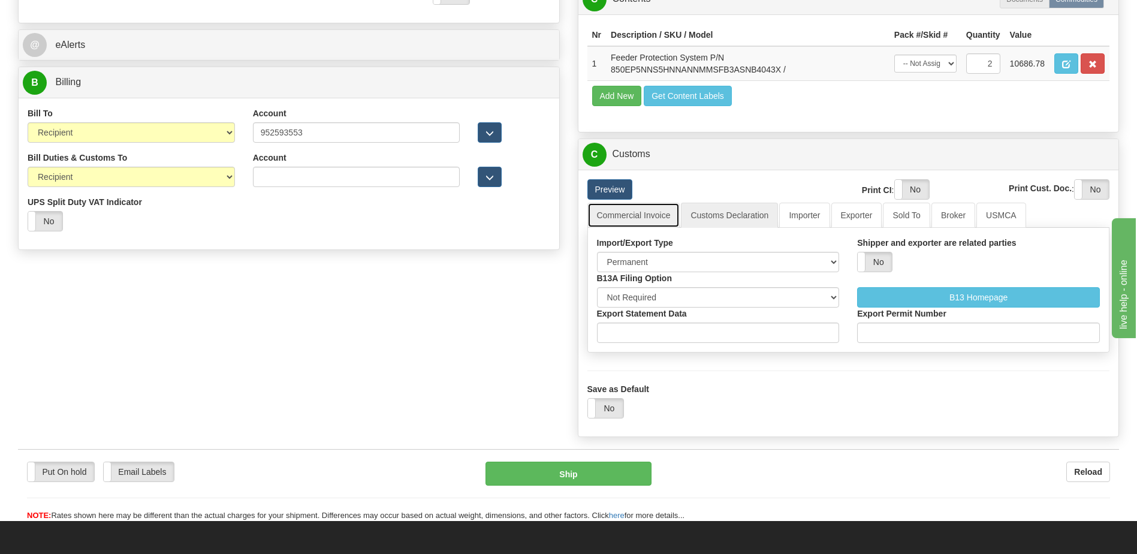
click at [649, 215] on link "Commercial Invoice" at bounding box center [633, 215] width 93 height 25
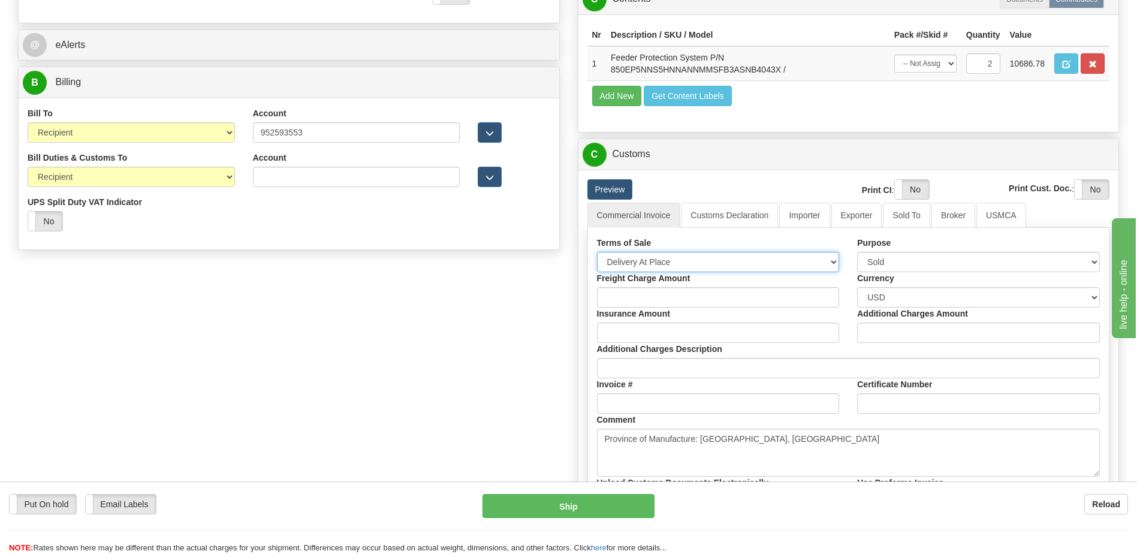
click at [659, 256] on select "Free Carrier Free On Board Ex Works Delivered Duty Unpaid Delivered Duty Paid C…" at bounding box center [718, 262] width 243 height 20
select select "7"
click at [597, 252] on select "Free Carrier Free On Board Ex Works Delivered Duty Unpaid Delivered Duty Paid C…" at bounding box center [718, 262] width 243 height 20
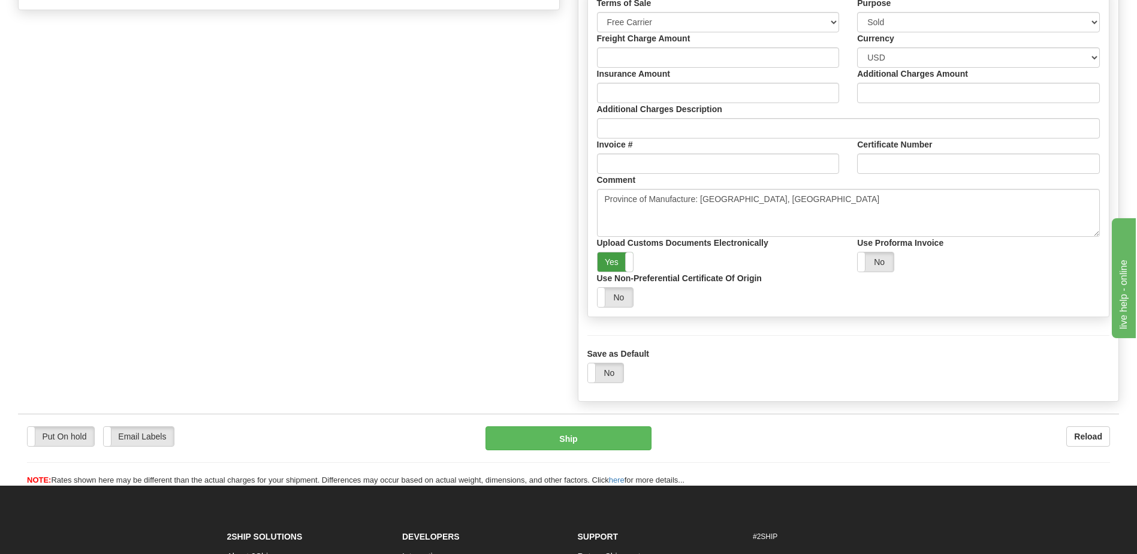
click at [607, 258] on label "Yes" at bounding box center [616, 261] width 36 height 19
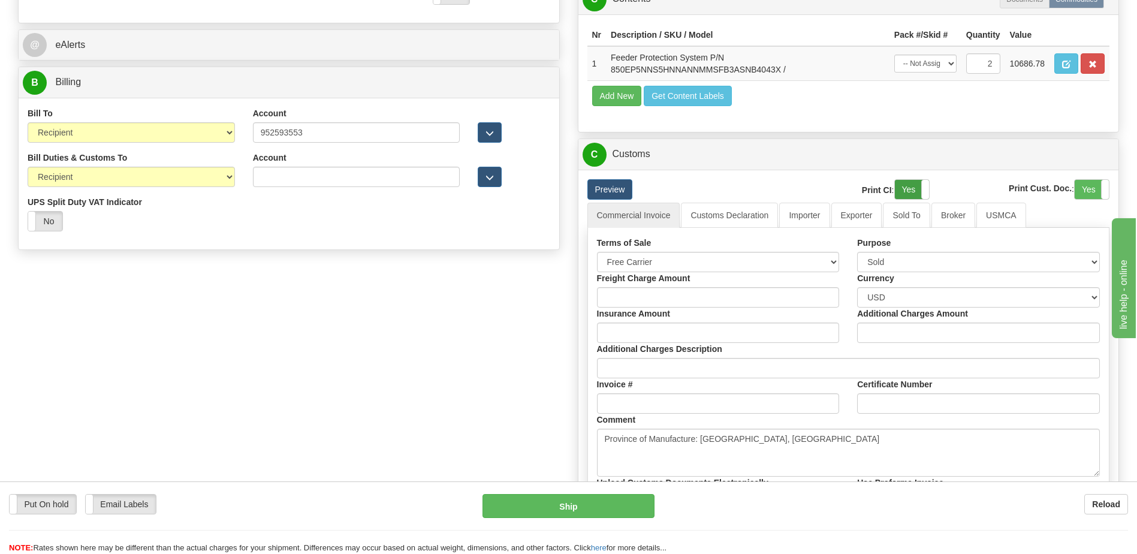
click at [910, 189] on label "Yes" at bounding box center [912, 189] width 34 height 19
click at [1089, 188] on label "Yes" at bounding box center [1092, 189] width 34 height 19
click at [741, 221] on link "Customs Declaration" at bounding box center [729, 215] width 97 height 25
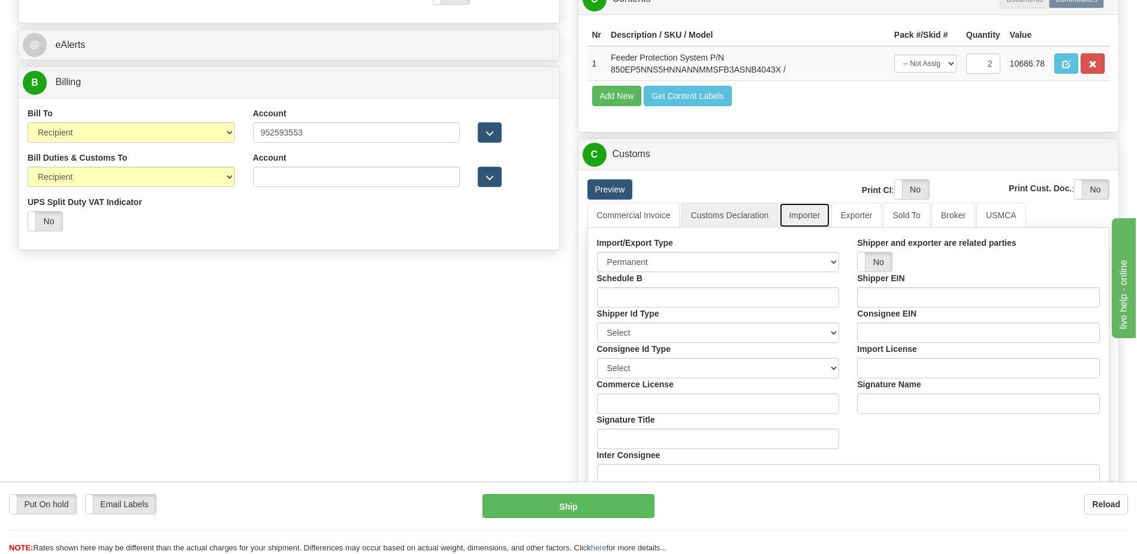
click at [805, 220] on link "Importer" at bounding box center [804, 215] width 50 height 25
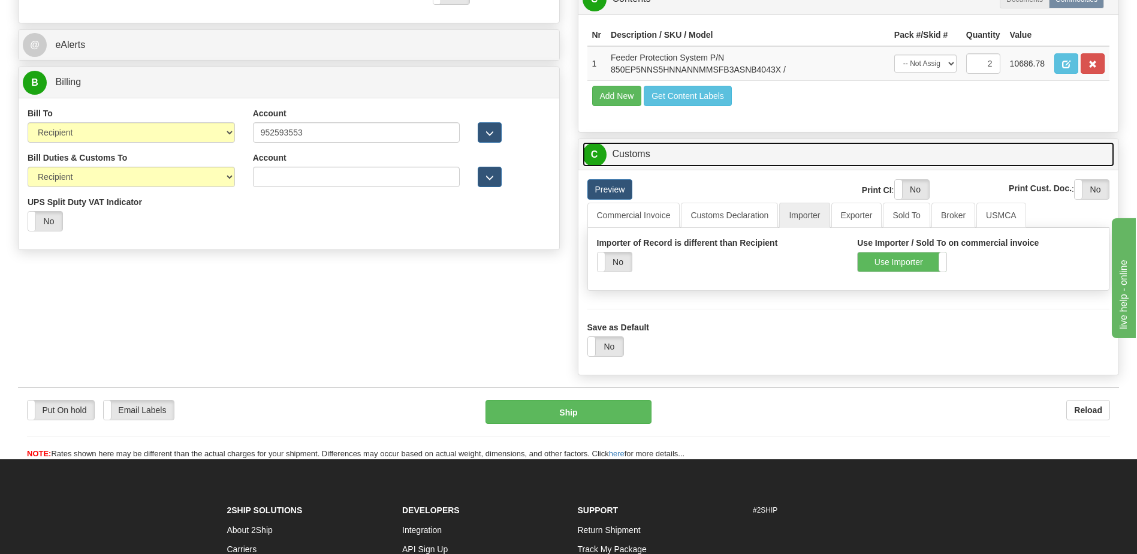
click at [639, 149] on link "C Customs" at bounding box center [849, 154] width 532 height 25
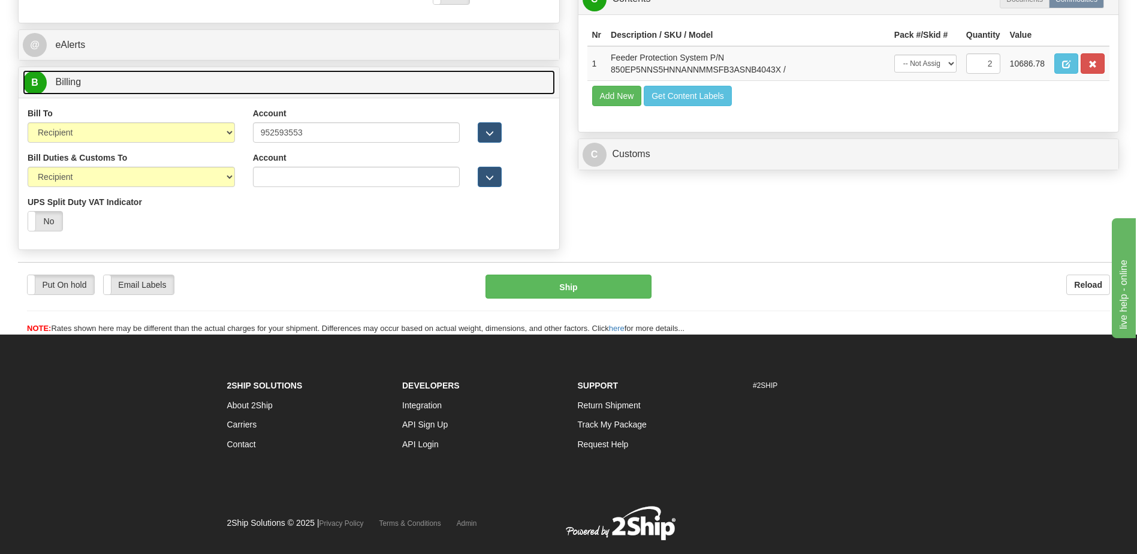
click at [251, 89] on link "B Billing" at bounding box center [289, 82] width 532 height 25
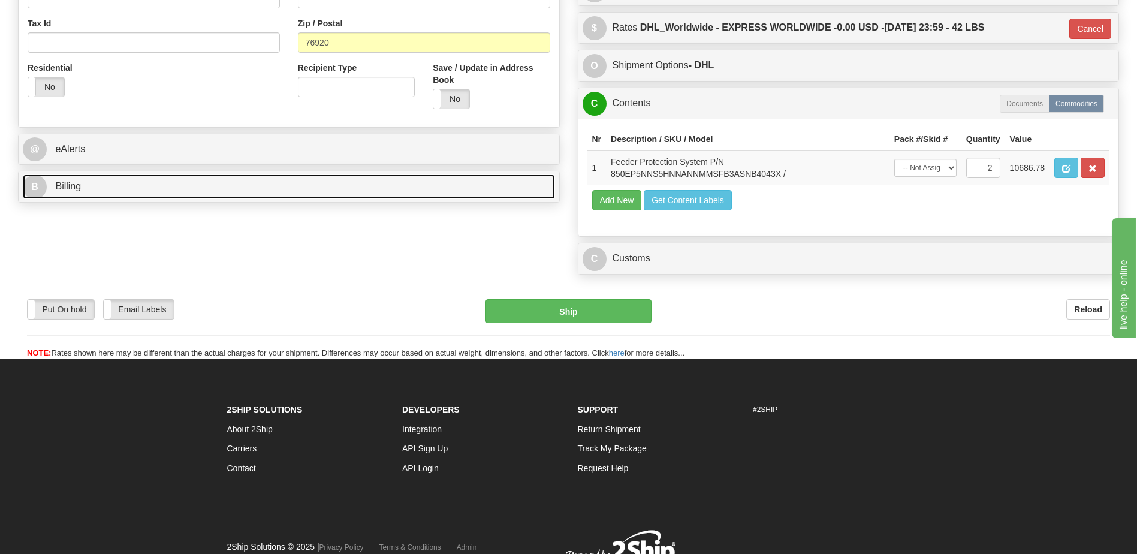
scroll to position [339, 0]
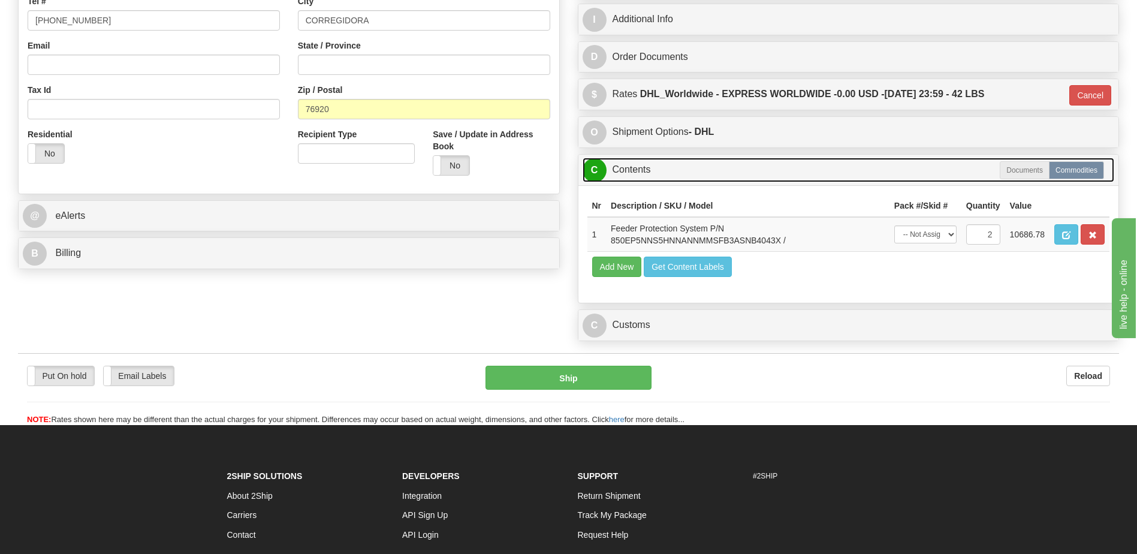
click at [650, 169] on link "C Contents" at bounding box center [849, 170] width 532 height 25
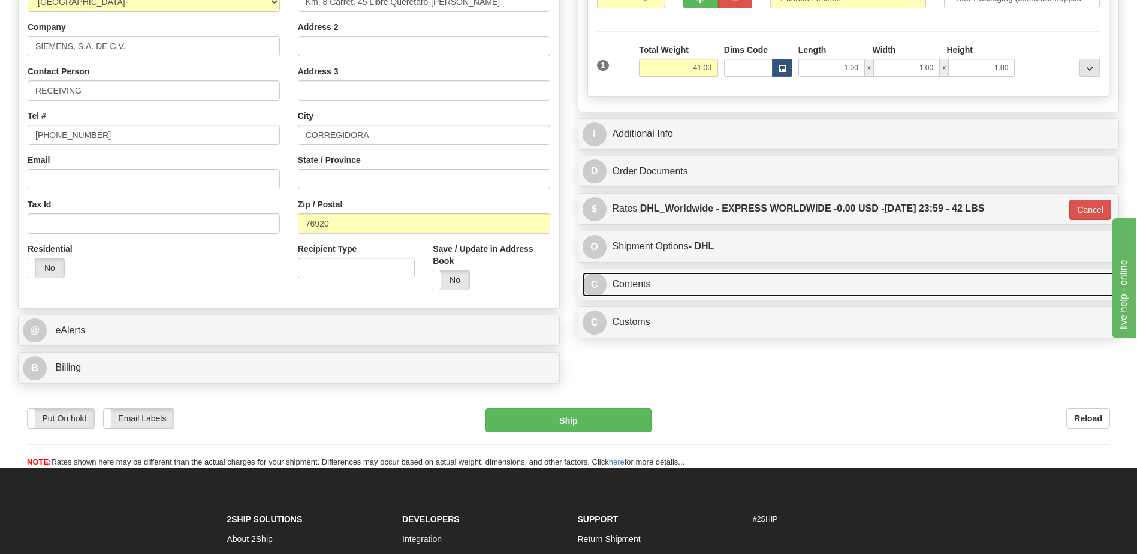
scroll to position [219, 0]
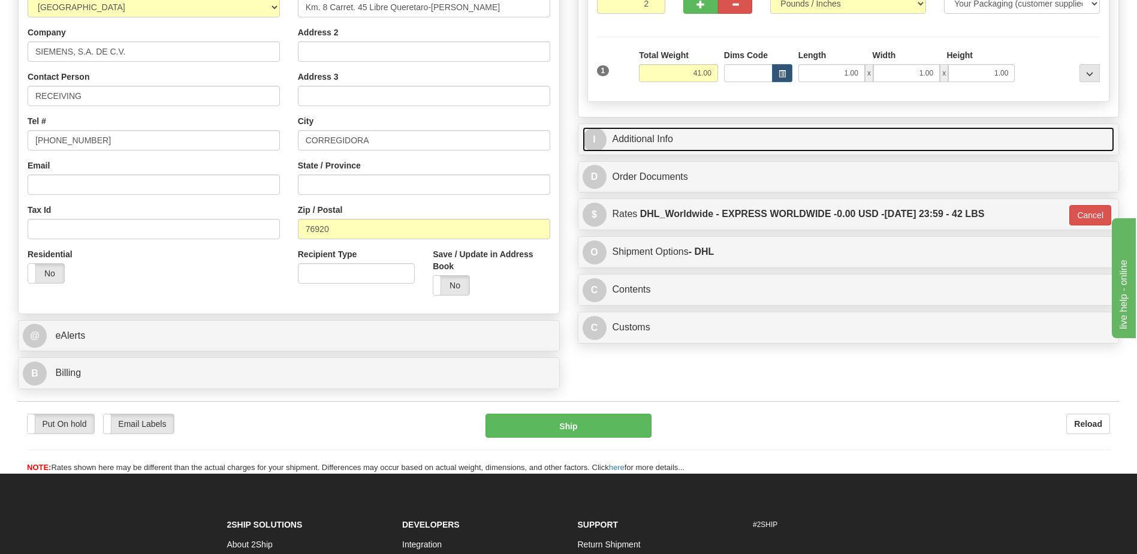
click at [667, 138] on link "I Additional Info" at bounding box center [849, 139] width 532 height 25
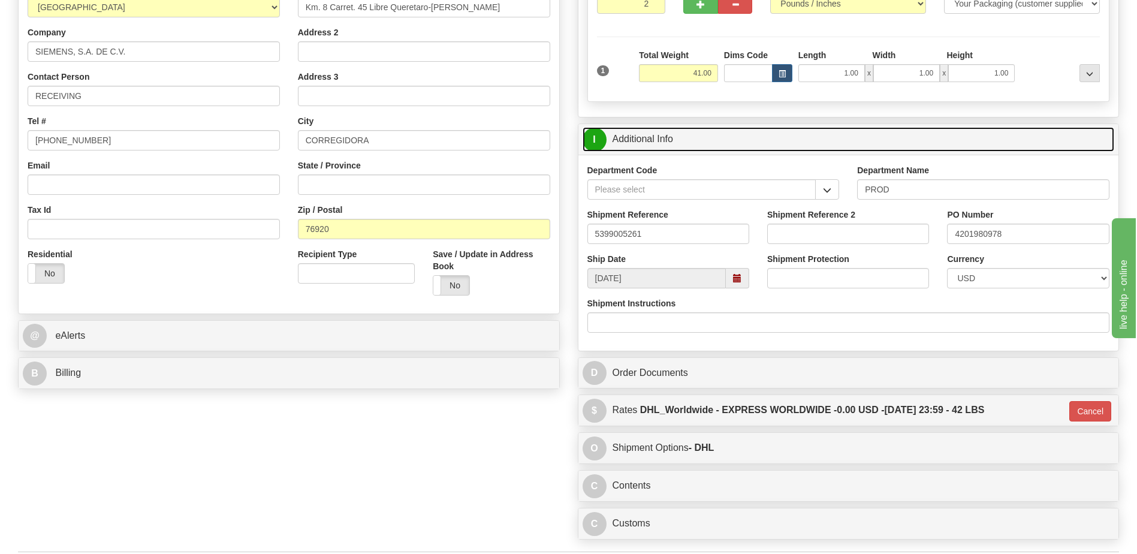
click at [667, 138] on link "I Additional Info" at bounding box center [849, 139] width 532 height 25
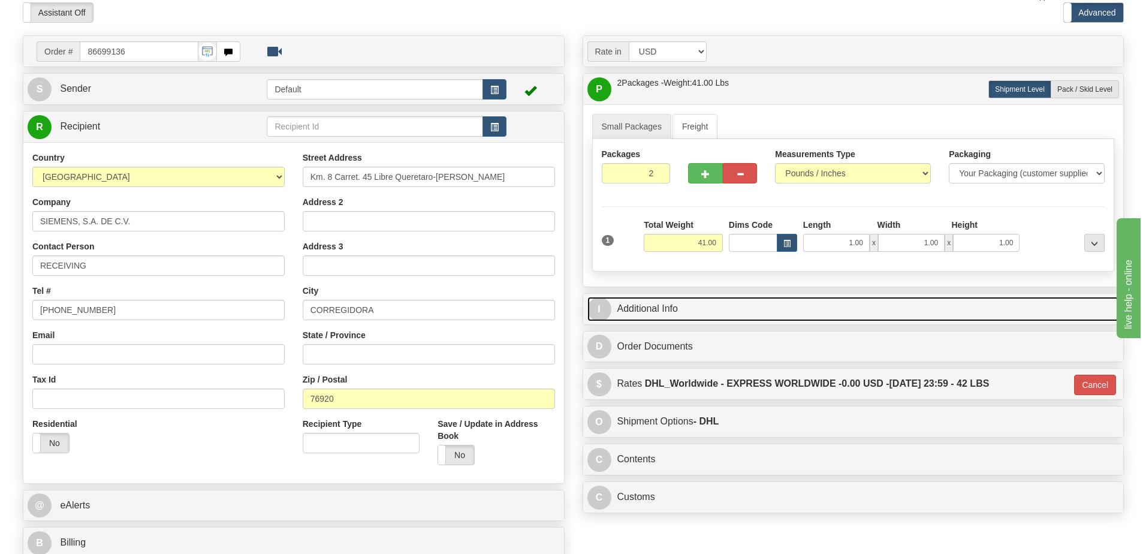
scroll to position [40, 0]
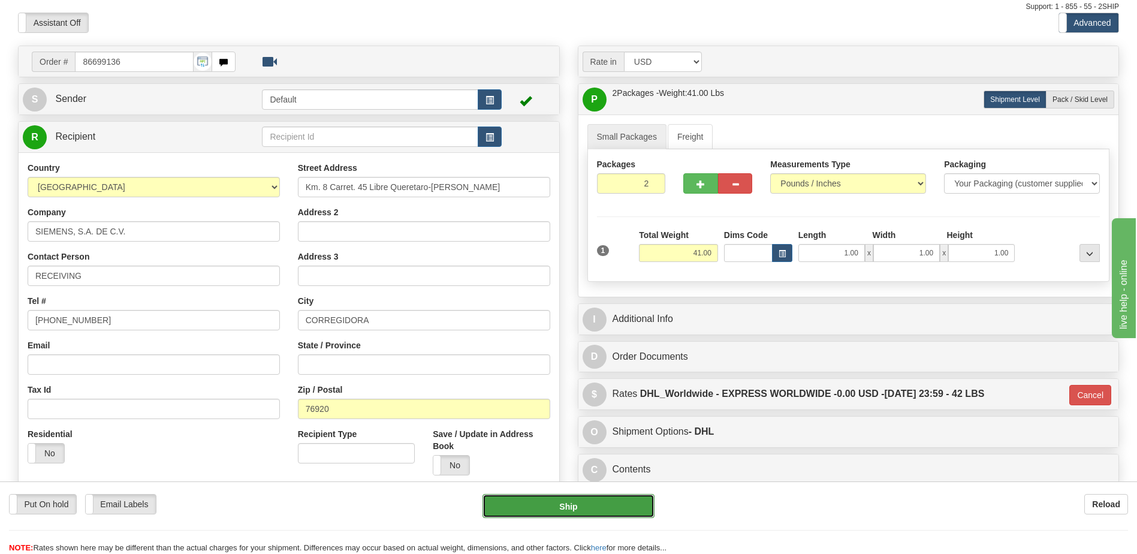
click at [605, 501] on button "Ship" at bounding box center [568, 506] width 171 height 24
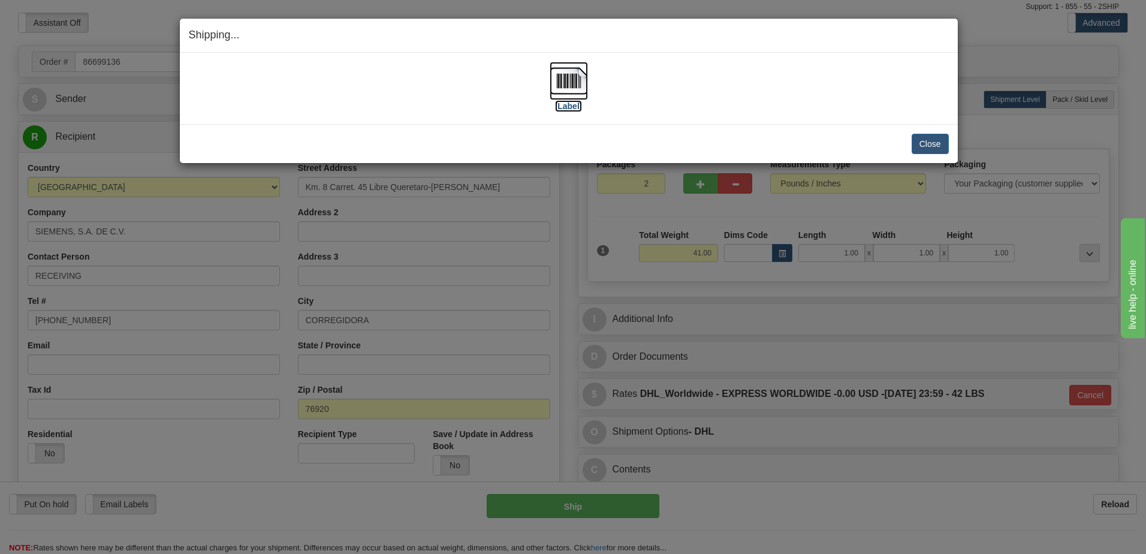
click at [568, 79] on img at bounding box center [569, 81] width 38 height 38
click at [920, 144] on button "Close" at bounding box center [930, 144] width 37 height 20
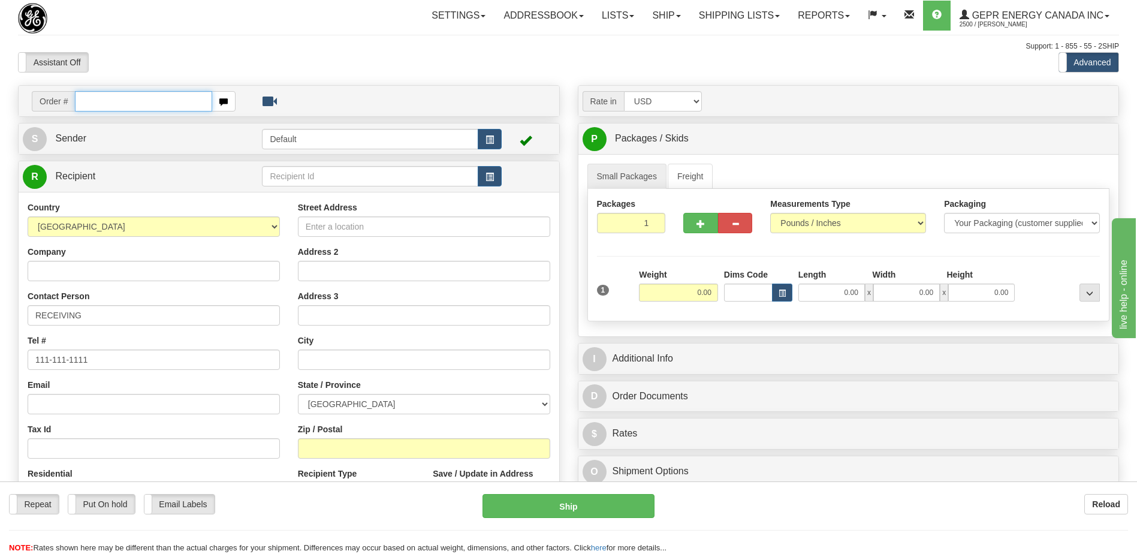
click at [131, 100] on input "text" at bounding box center [143, 101] width 137 height 20
paste input "0086699143"
click at [93, 104] on input "0086699143" at bounding box center [143, 101] width 137 height 20
type input "86699143"
click at [250, 30] on body "Training Course Close Toggle navigation Settings Shipping Preferences New Recip…" at bounding box center [568, 277] width 1137 height 554
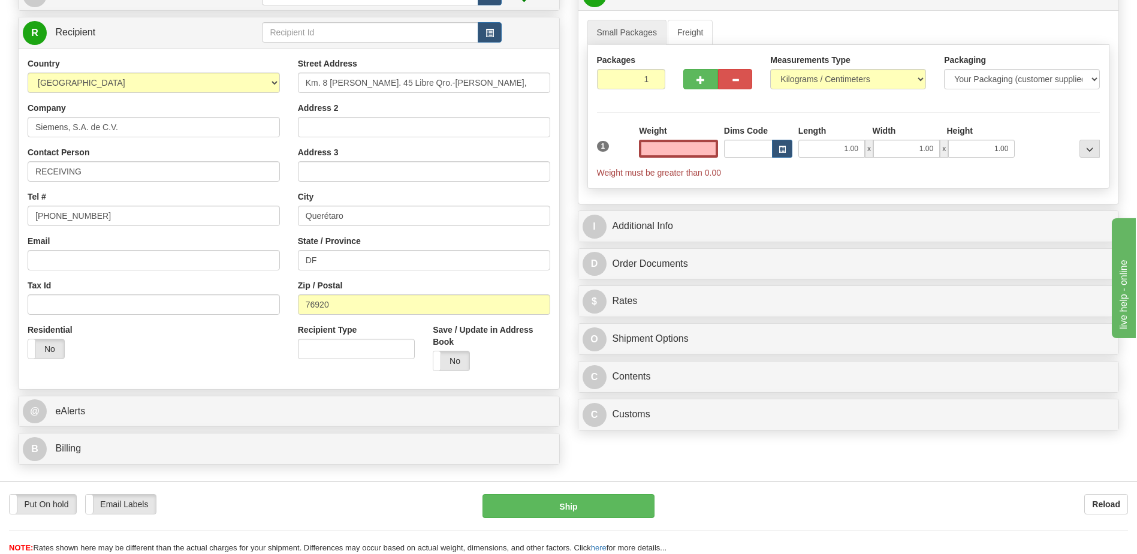
scroll to position [180, 0]
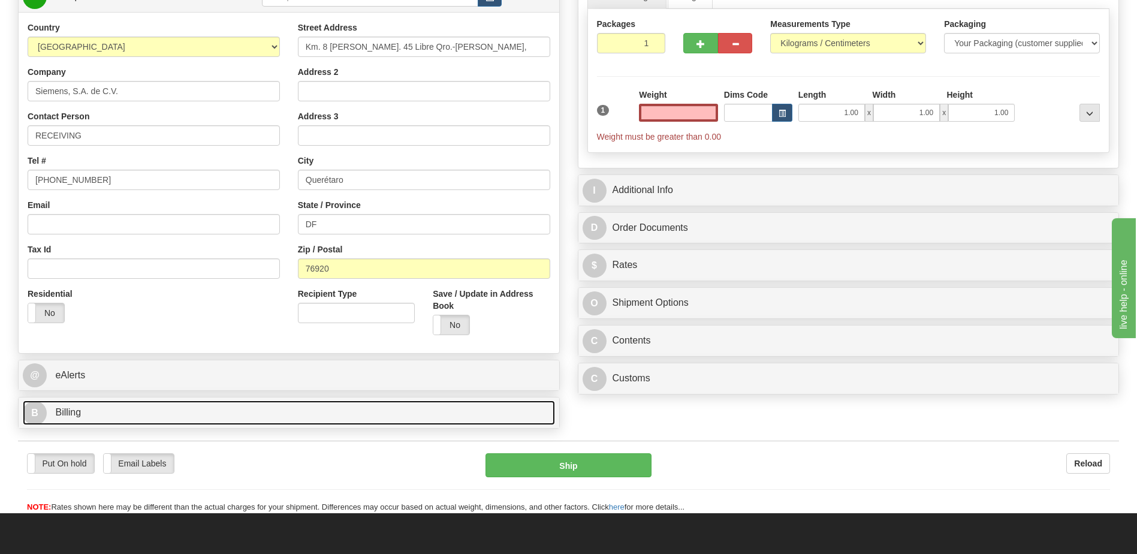
type input "0.00"
click at [119, 421] on link "B Billing" at bounding box center [289, 412] width 532 height 25
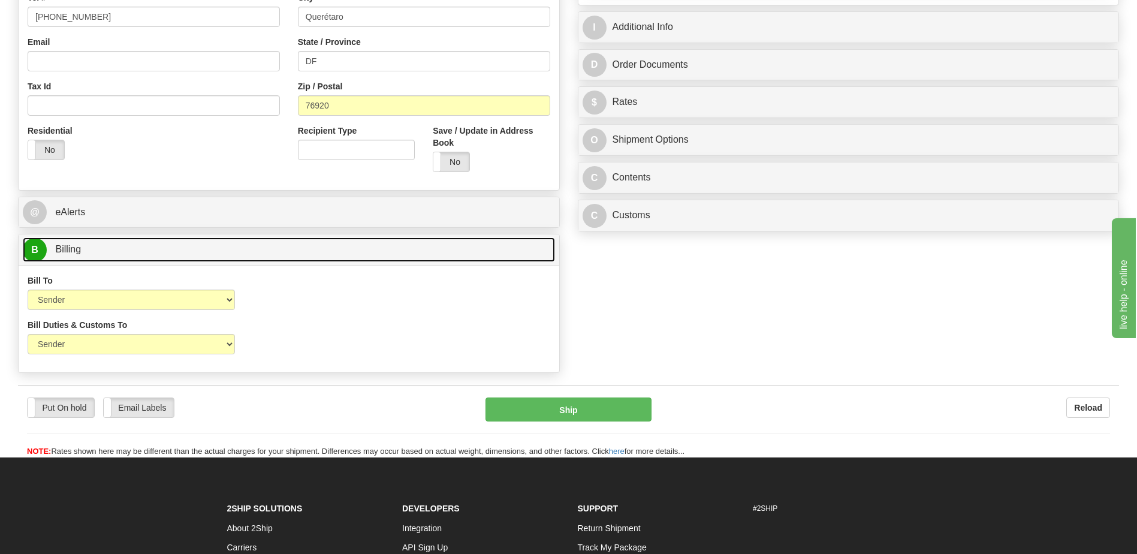
scroll to position [360, 0]
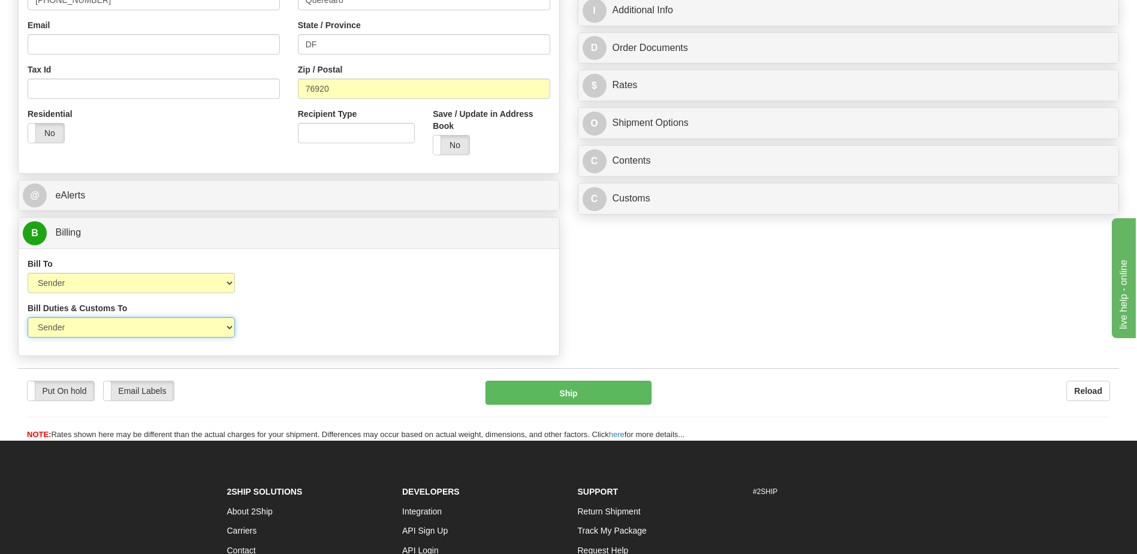
click at [150, 320] on select "Sender Recipient Third Party" at bounding box center [131, 327] width 207 height 20
select select "2"
click at [28, 317] on select "Sender Recipient Third Party" at bounding box center [131, 327] width 207 height 20
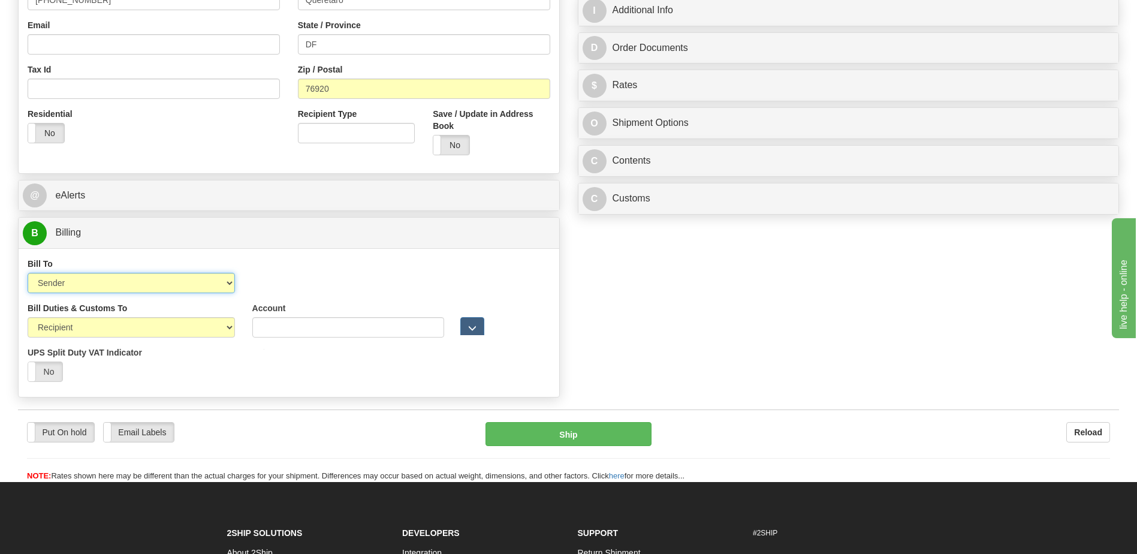
click at [153, 284] on select "Sender Recipient Third Party Collect" at bounding box center [131, 283] width 207 height 20
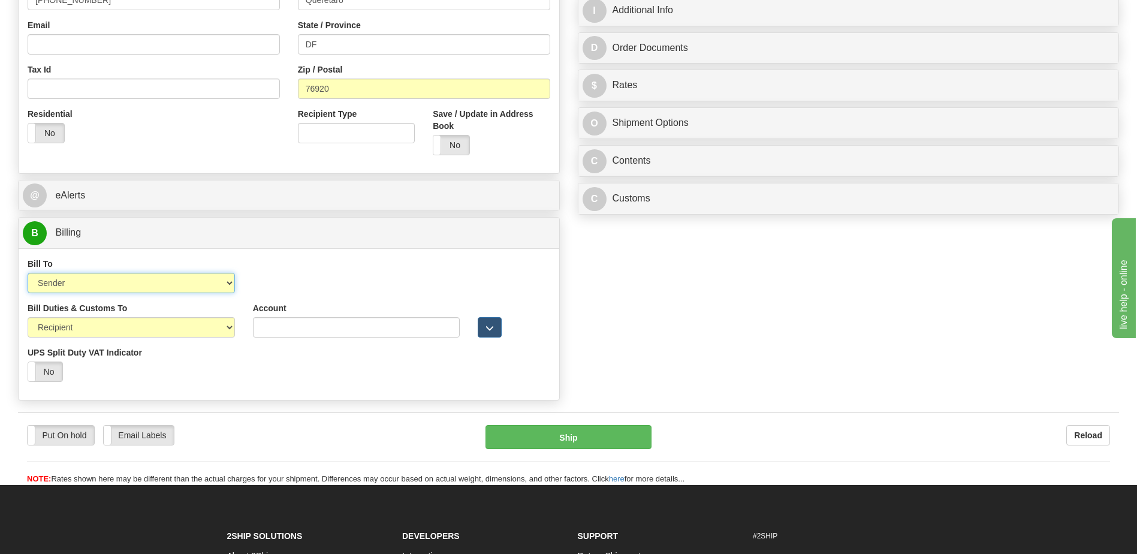
select select "2"
click at [28, 273] on select "Sender Recipient Third Party Collect" at bounding box center [131, 283] width 207 height 20
click at [277, 287] on input "Account" at bounding box center [356, 283] width 207 height 20
paste input "952593553"
type input "952593553"
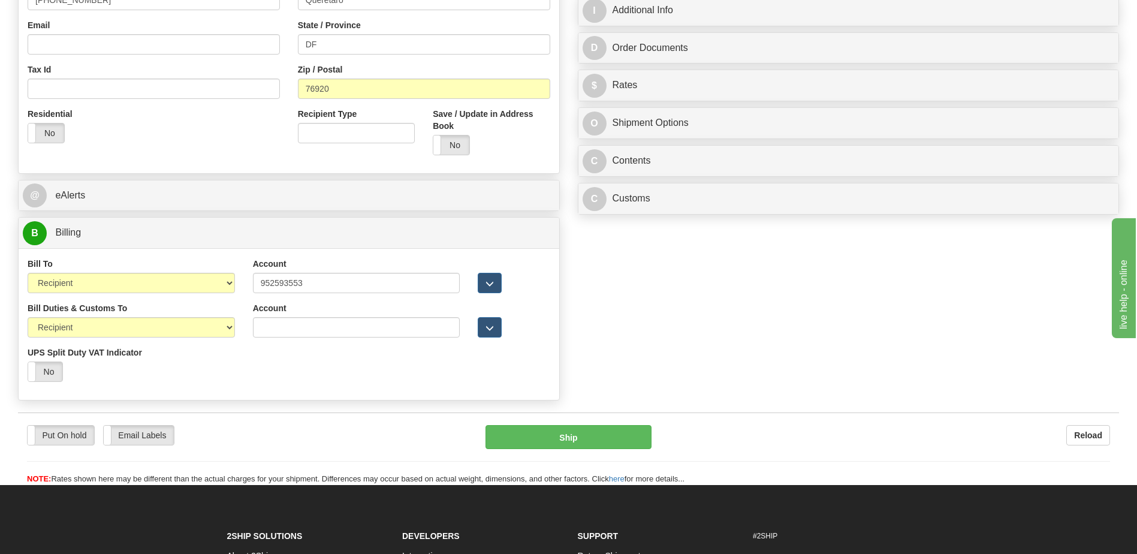
click at [306, 382] on div "Bill Duties & Customs To Sender Recipient Third Party UPS Split Duty VAT Indica…" at bounding box center [289, 346] width 541 height 89
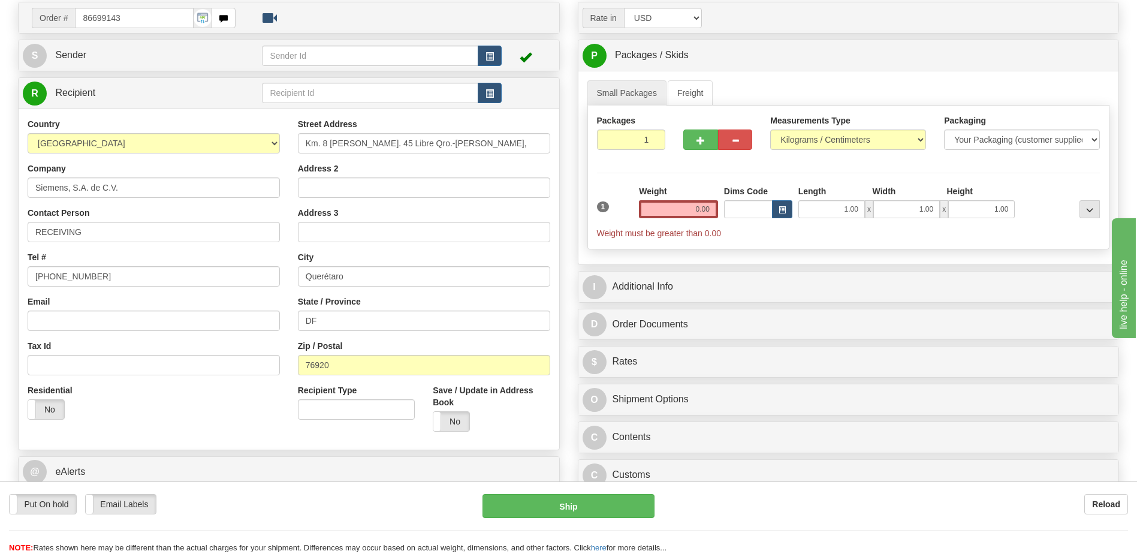
scroll to position [0, 0]
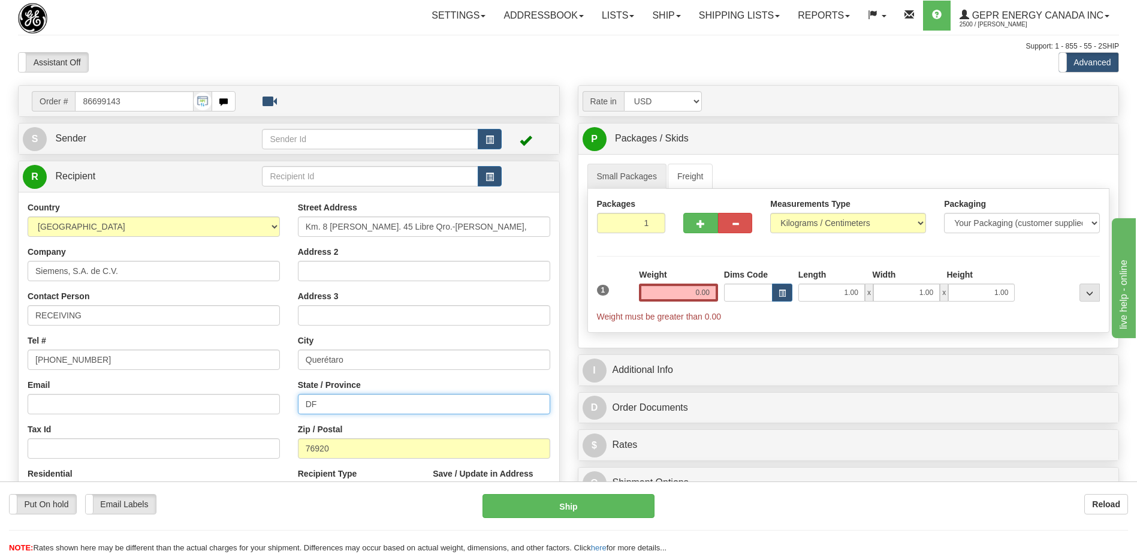
drag, startPoint x: 331, startPoint y: 403, endPoint x: 89, endPoint y: 381, distance: 243.2
click at [89, 382] on div "Country [GEOGRAPHIC_DATA] [GEOGRAPHIC_DATA] [GEOGRAPHIC_DATA] [GEOGRAPHIC_DATA]…" at bounding box center [289, 362] width 541 height 322
click at [492, 137] on span "button" at bounding box center [490, 140] width 8 height 8
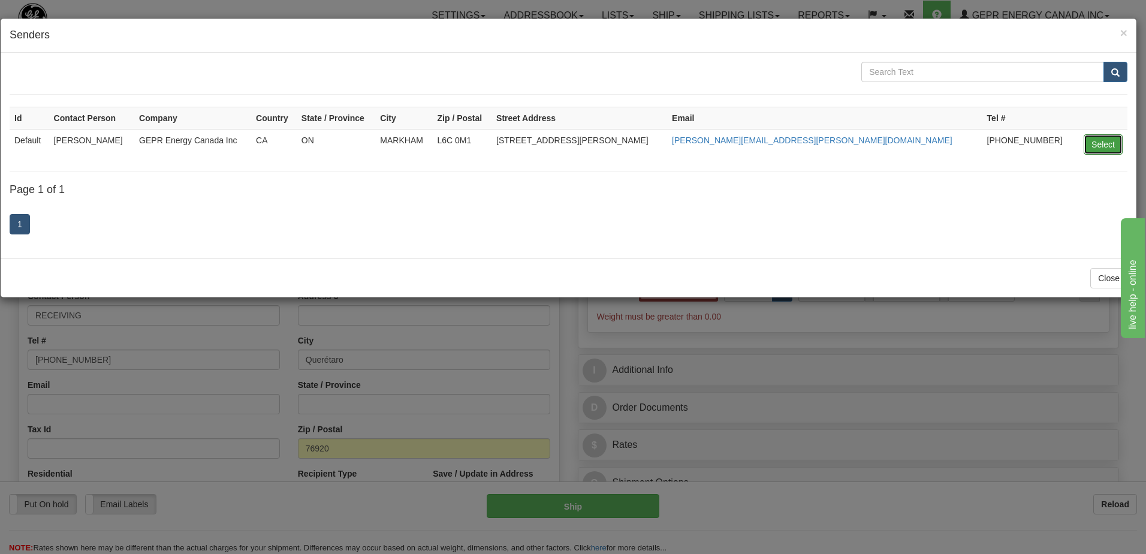
click at [1104, 142] on button "Select" at bounding box center [1103, 144] width 39 height 20
type input "Default"
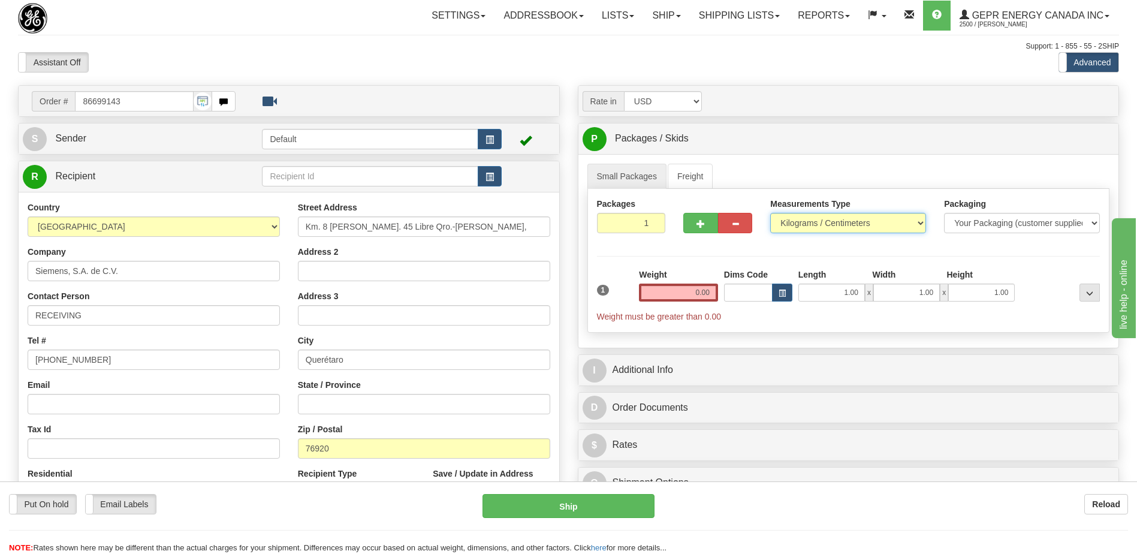
click at [885, 218] on select "Pounds / Inches Kilograms / Centimeters" at bounding box center [848, 223] width 156 height 20
select select "0"
click at [770, 213] on select "Pounds / Inches Kilograms / Centimeters" at bounding box center [848, 223] width 156 height 20
drag, startPoint x: 683, startPoint y: 288, endPoint x: 873, endPoint y: 293, distance: 190.1
click at [873, 293] on div "1 Weight 0.00 Dims Code 1.00" at bounding box center [849, 296] width 510 height 54
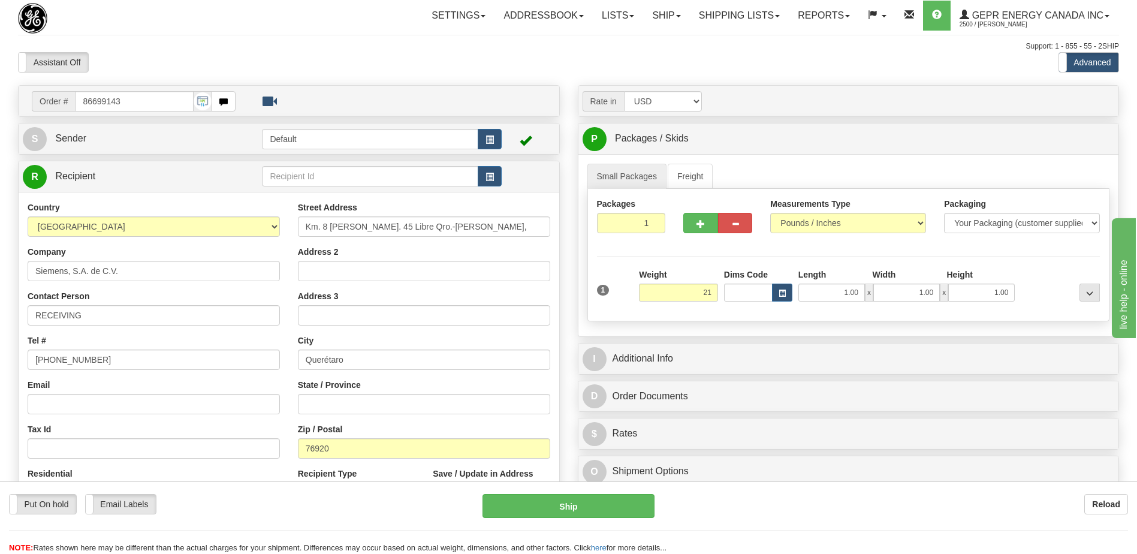
type input "21.00"
click at [873, 68] on div "Assistant On Assistant Off Do a return Do a return Previous Next Standard Advan…" at bounding box center [568, 62] width 1119 height 20
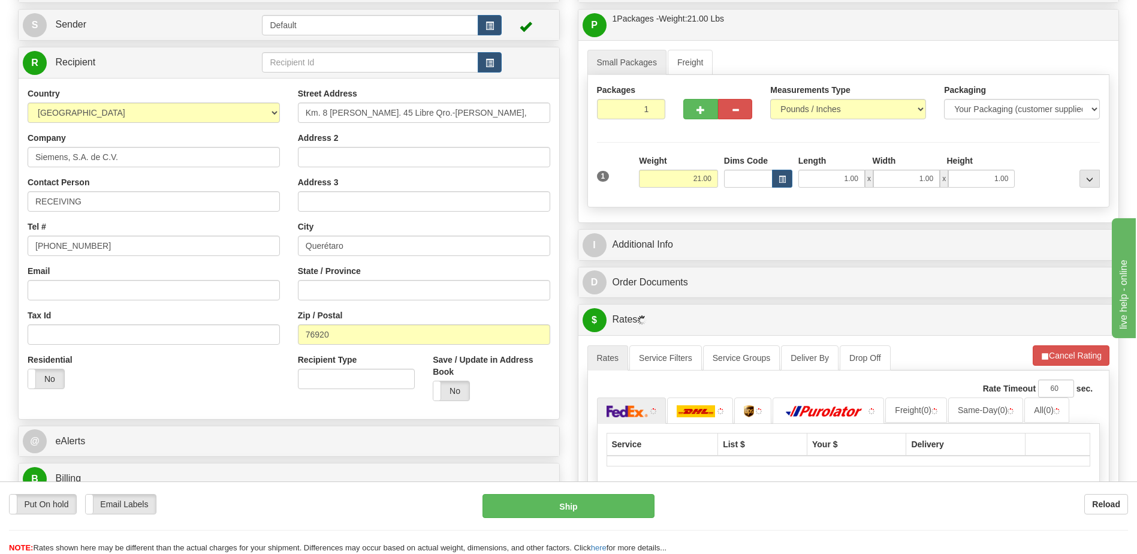
scroll to position [180, 0]
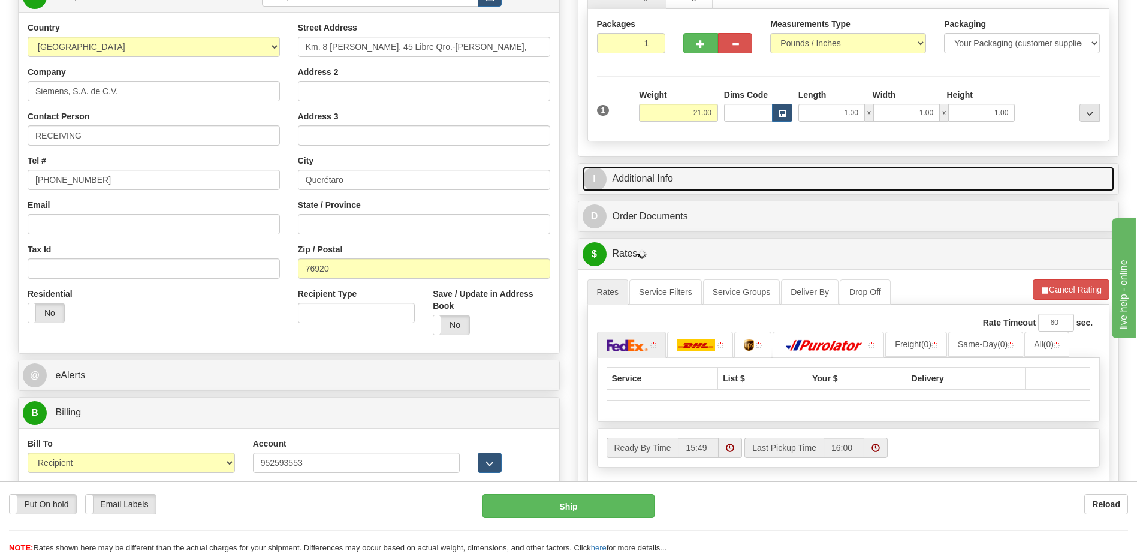
click at [748, 170] on link "I Additional Info" at bounding box center [849, 179] width 532 height 25
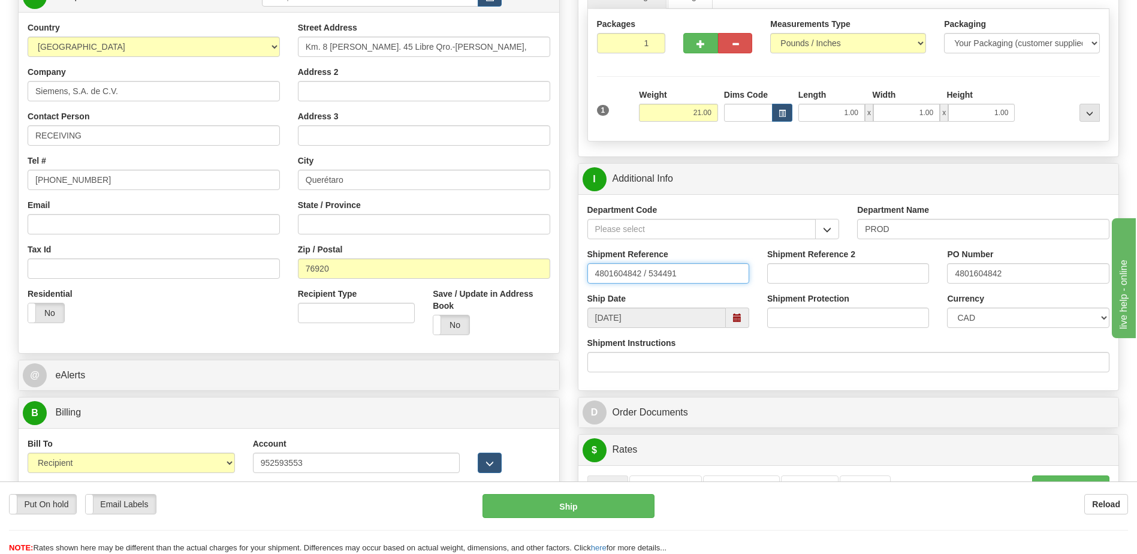
drag, startPoint x: 673, startPoint y: 270, endPoint x: 474, endPoint y: 285, distance: 199.0
type input "5399005455"
click at [976, 323] on select "CAD USD EUR ZAR [PERSON_NAME] ARN AUD AUS AWG BBD BFR BGN BHD BMD BND BRC BRL C…" at bounding box center [1028, 318] width 162 height 20
select select "1"
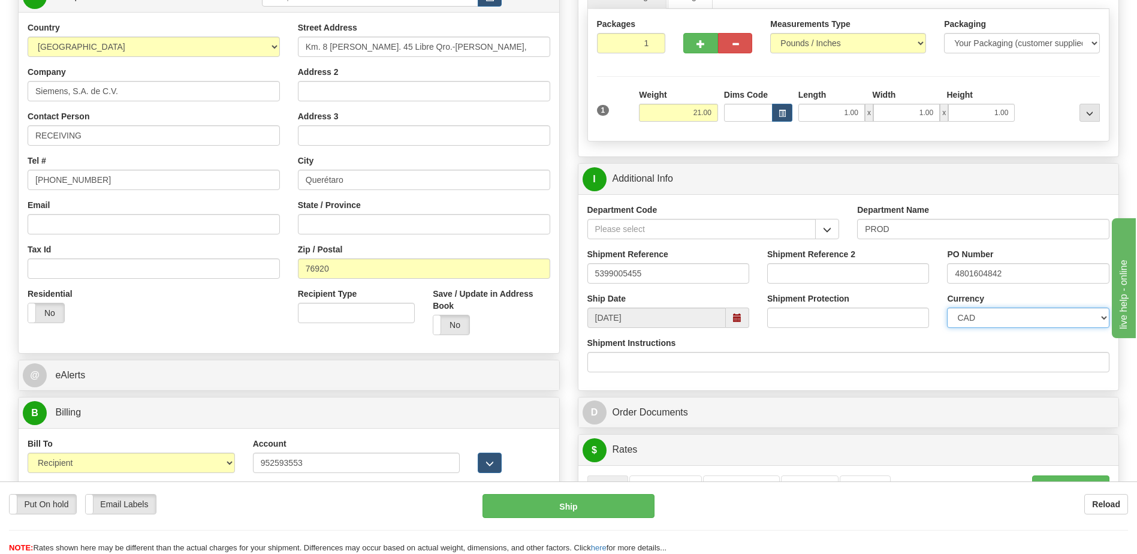
click at [947, 308] on select "CAD USD EUR ZAR [PERSON_NAME] ARN AUD AUS AWG BBD BFR BGN BHD BMD BND BRC BRL C…" at bounding box center [1028, 318] width 162 height 20
drag, startPoint x: 1048, startPoint y: 281, endPoint x: 790, endPoint y: 301, distance: 258.6
click at [806, 303] on div "Department Code Department Name PROD Shipment Reference 5399005455 Shipment Ref…" at bounding box center [848, 292] width 541 height 196
click at [1024, 276] on input "420" at bounding box center [1028, 273] width 162 height 20
type input "4201983974"
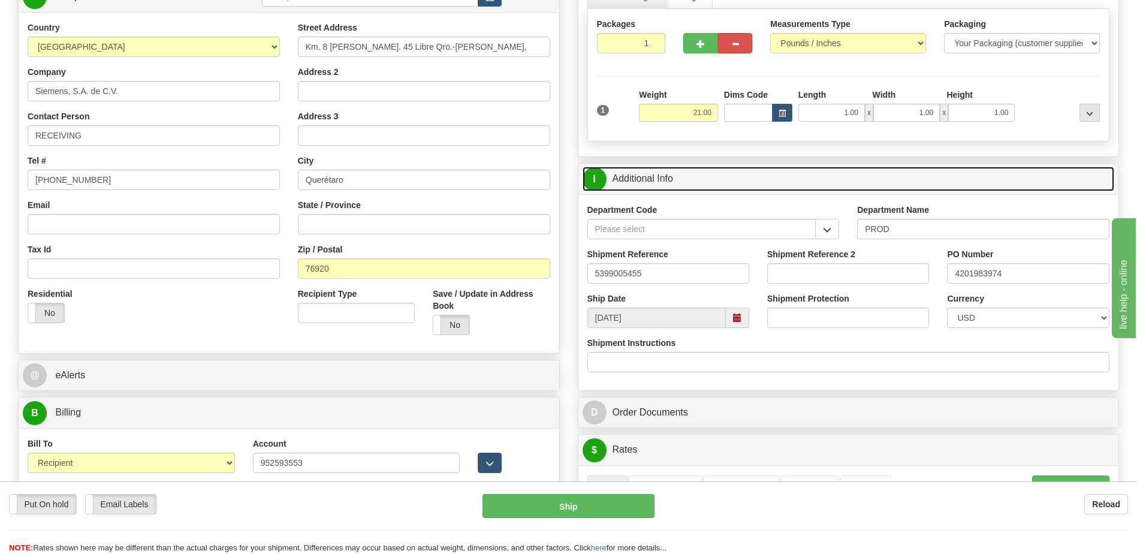
click at [720, 186] on link "I Additional Info" at bounding box center [849, 179] width 532 height 25
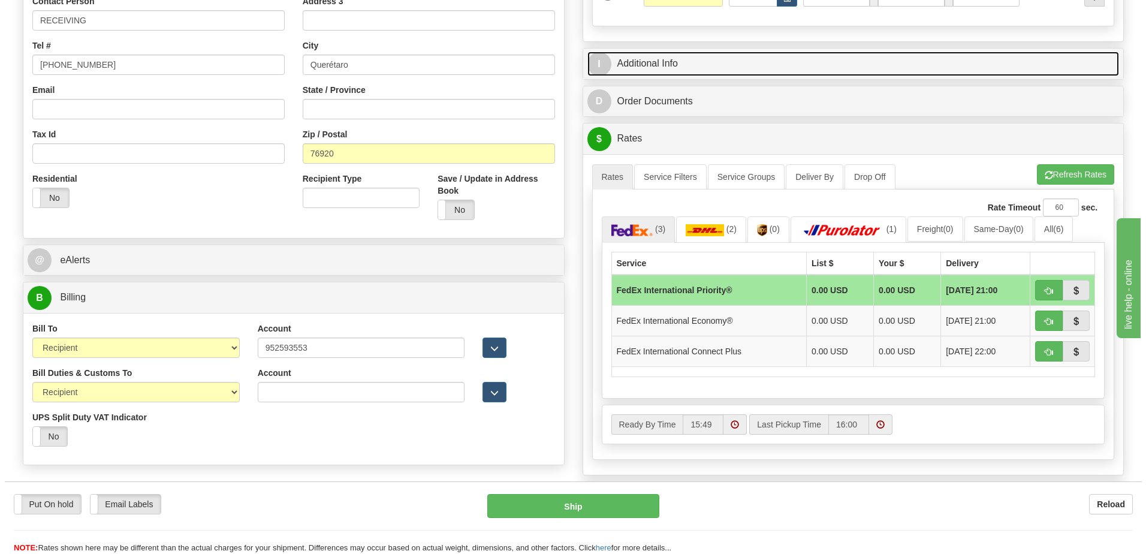
scroll to position [300, 0]
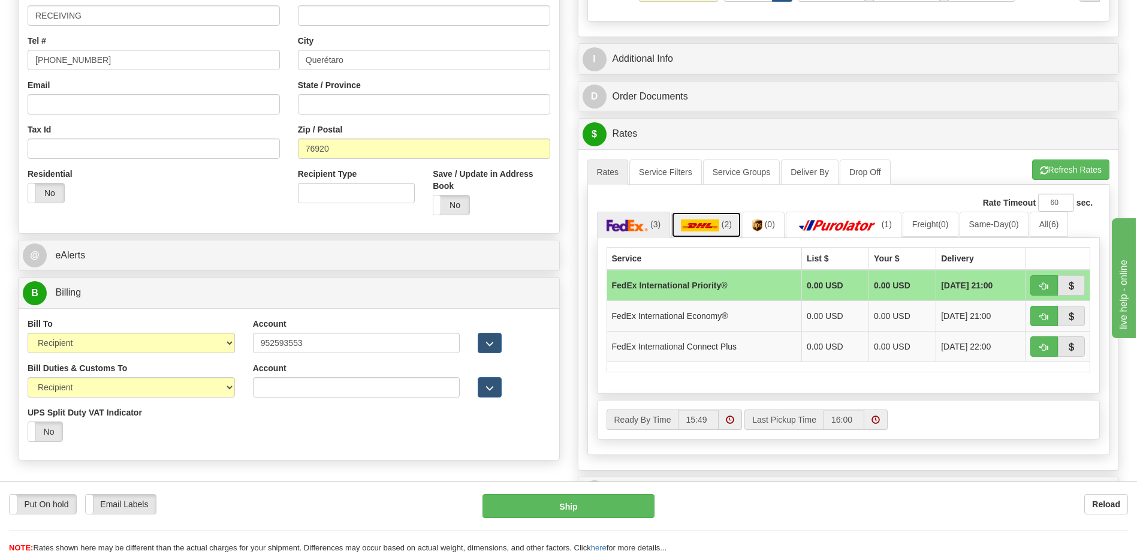
click at [735, 224] on link "(2)" at bounding box center [706, 225] width 70 height 26
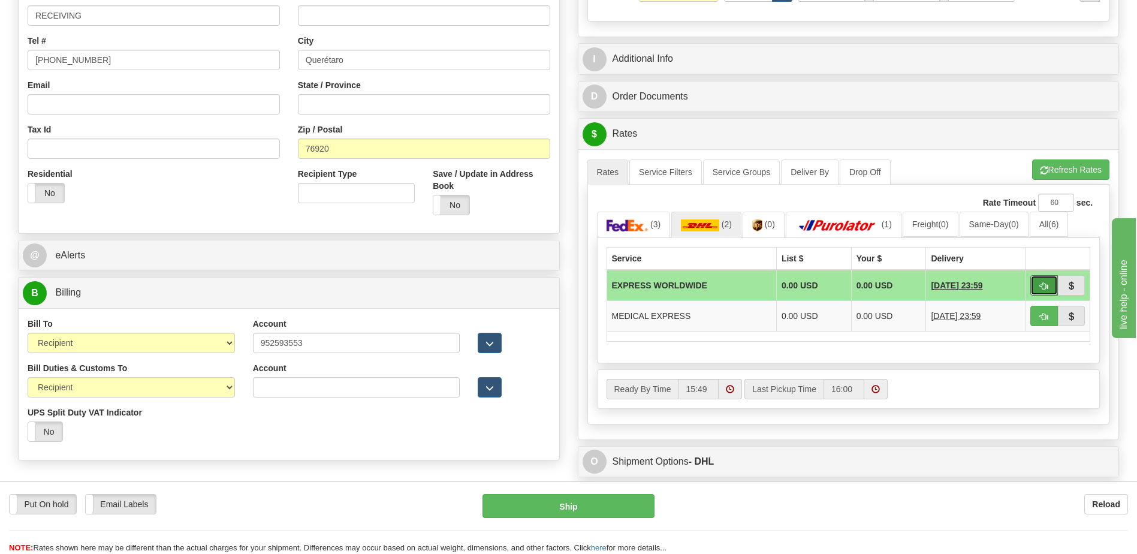
click at [1039, 286] on button "button" at bounding box center [1044, 285] width 28 height 20
type input "P"
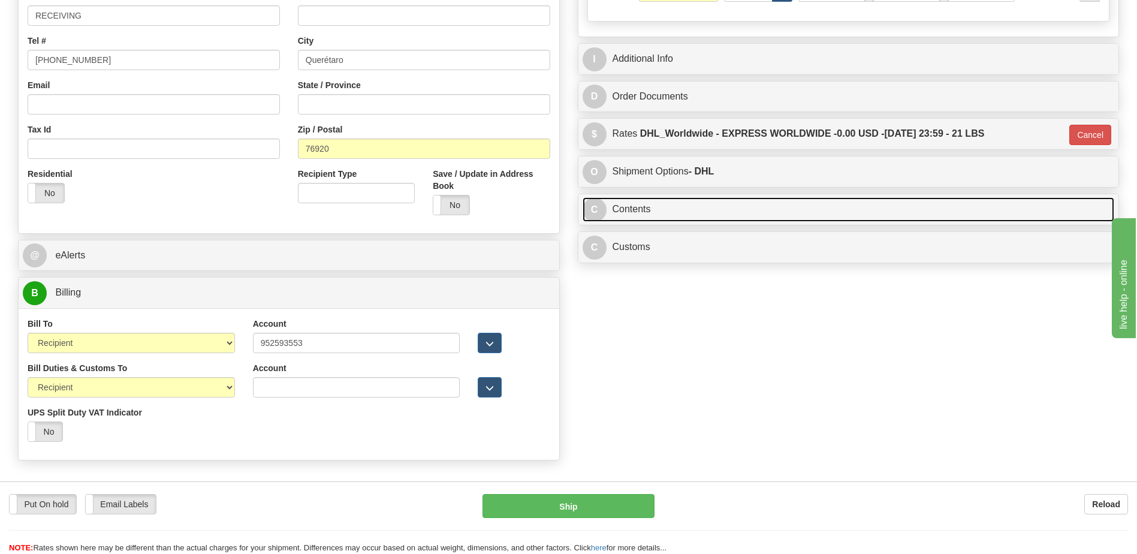
click at [668, 210] on link "C Contents" at bounding box center [849, 209] width 532 height 25
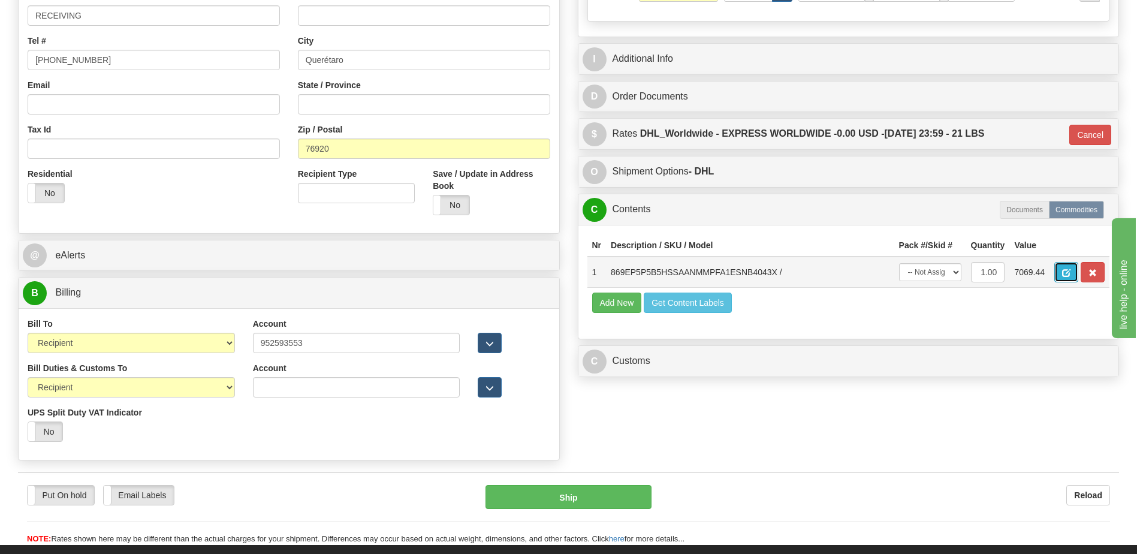
click at [1062, 267] on button "button" at bounding box center [1066, 272] width 24 height 20
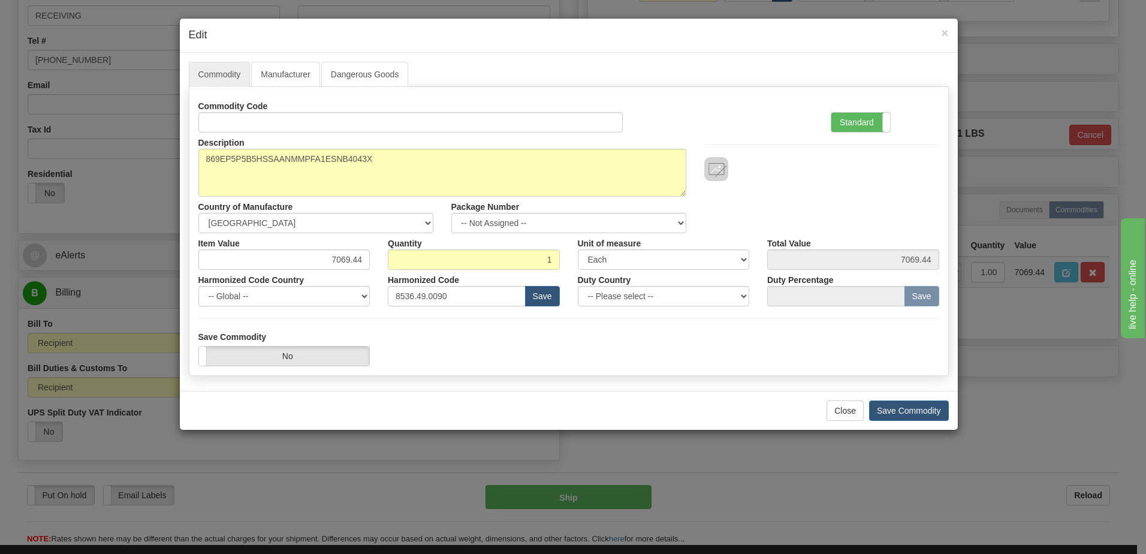
drag, startPoint x: 858, startPoint y: 128, endPoint x: 1142, endPoint y: 168, distance: 286.9
click at [858, 128] on label "Standard" at bounding box center [860, 122] width 59 height 19
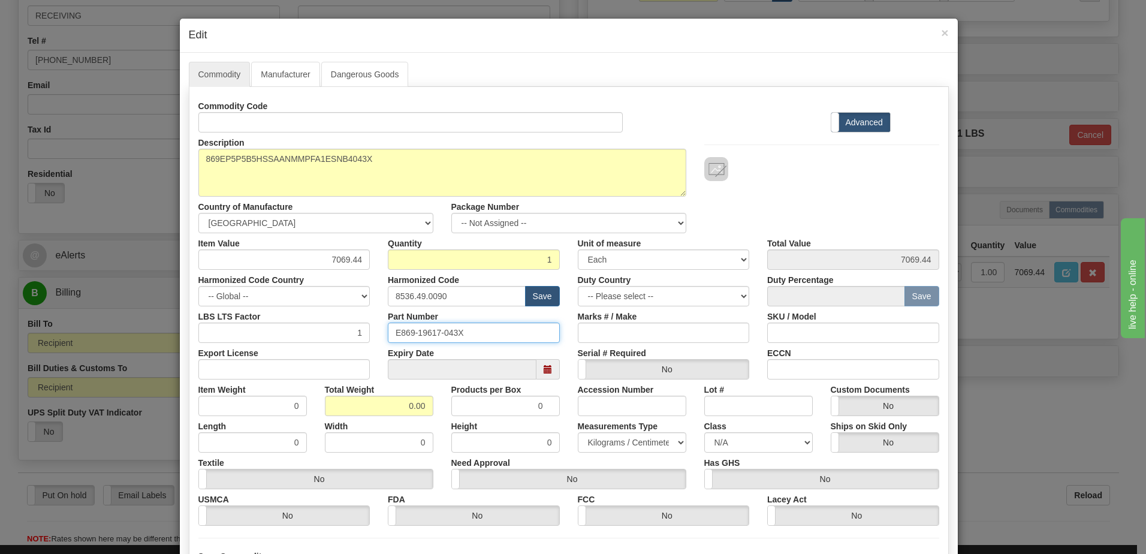
drag, startPoint x: 484, startPoint y: 324, endPoint x: 278, endPoint y: 351, distance: 208.0
click at [295, 348] on div "Commodity Code Standard Advanced Description 869EP5P5B5HSSAANMMPFA1ESNB4043X Co…" at bounding box center [568, 311] width 741 height 430
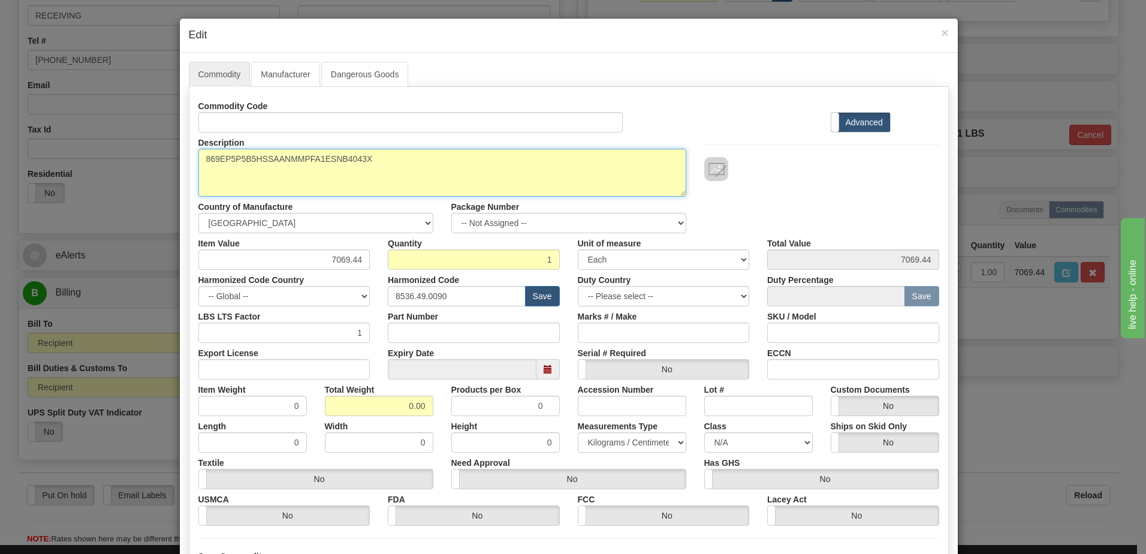
click at [200, 161] on textarea "869EP5P5B5HSSAANMMPFA1ESNB4043X" at bounding box center [442, 173] width 488 height 48
paste textarea "Motor Protection Relay"
type textarea "Motor Protection Relay P/N 869EP5P5B5HSSAANMMPFA1ESNB4043X"
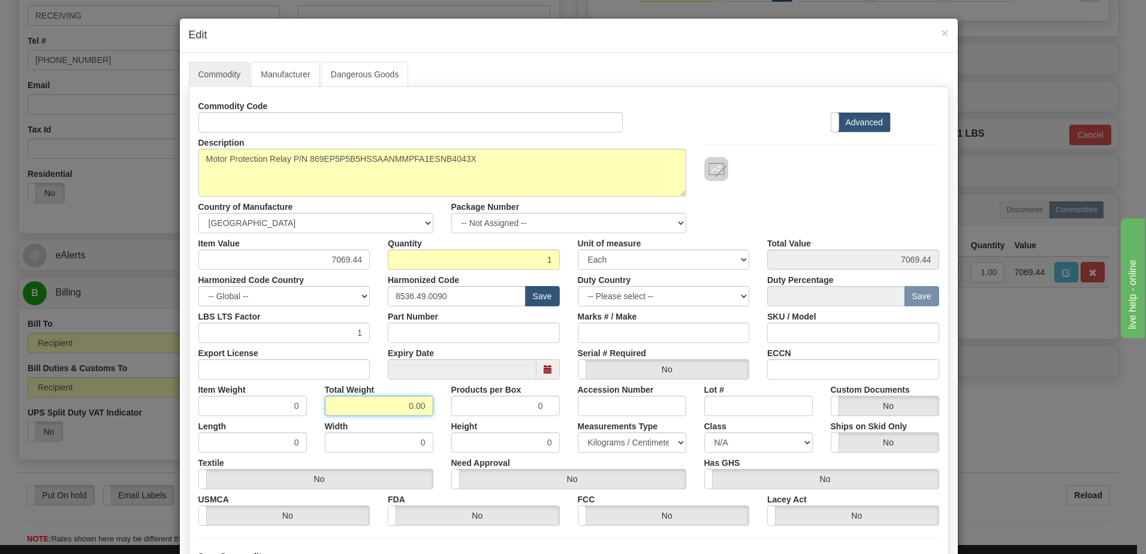
drag, startPoint x: 394, startPoint y: 401, endPoint x: 617, endPoint y: 432, distance: 225.2
click at [617, 432] on div "Commodity Code Standard Advanced Description 869EP5P5B5HSSAANMMPFA1ESNB4043X Co…" at bounding box center [568, 311] width 741 height 430
type input "1"
type input "1.0000"
click at [281, 409] on input "1.0000" at bounding box center [252, 406] width 108 height 20
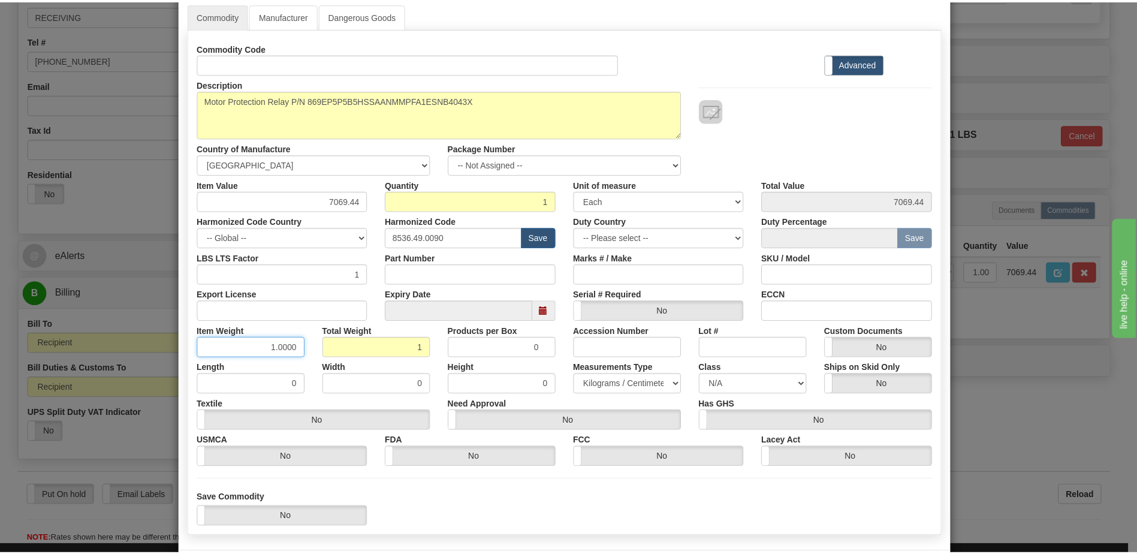
scroll to position [114, 0]
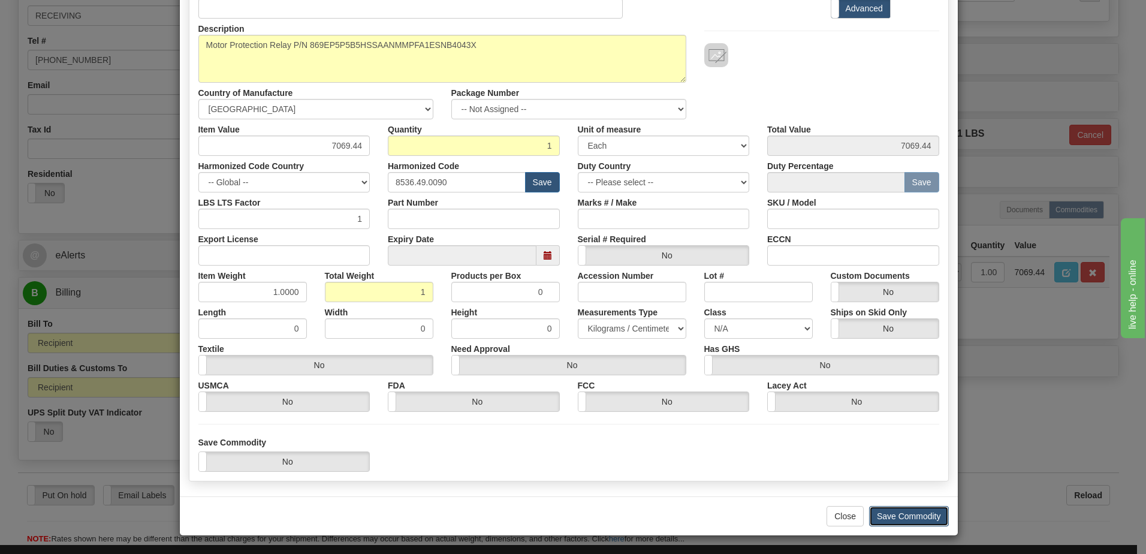
click at [900, 514] on button "Save Commodity" at bounding box center [909, 516] width 80 height 20
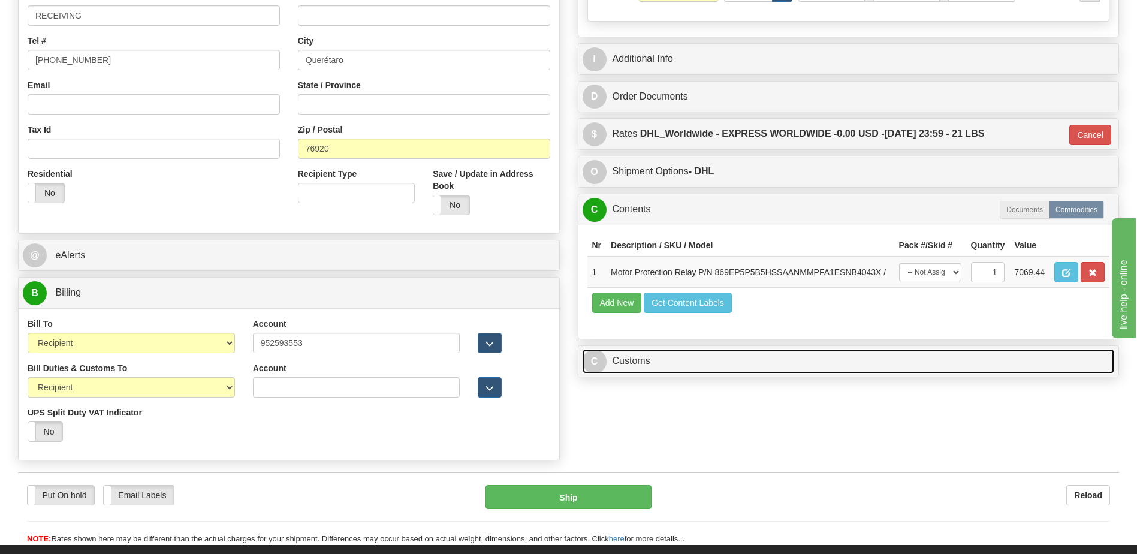
click at [634, 370] on link "C Customs" at bounding box center [849, 361] width 532 height 25
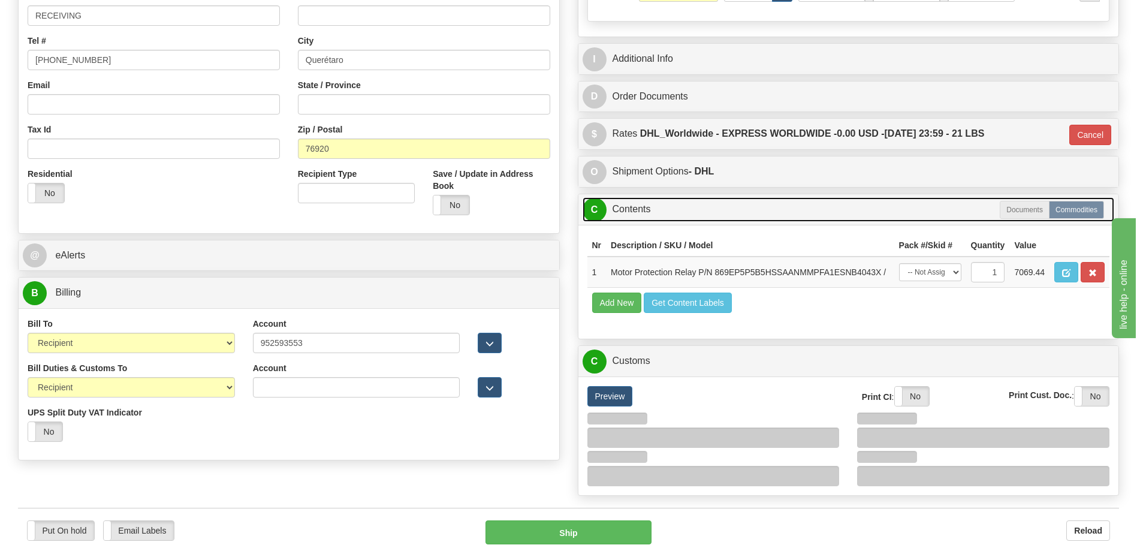
click at [643, 209] on link "C Contents" at bounding box center [849, 209] width 532 height 25
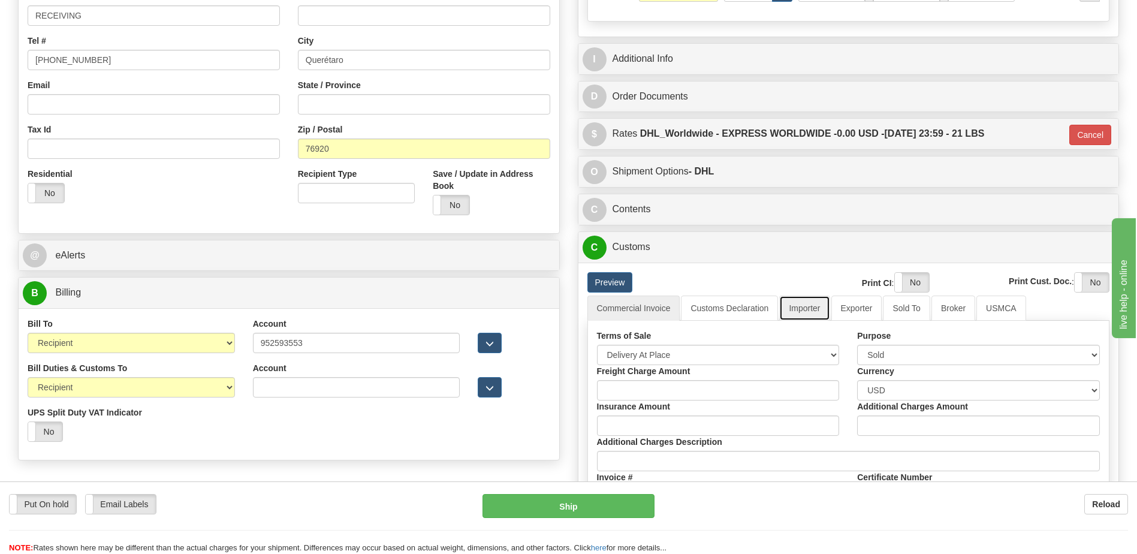
click at [805, 309] on link "Importer" at bounding box center [804, 308] width 50 height 25
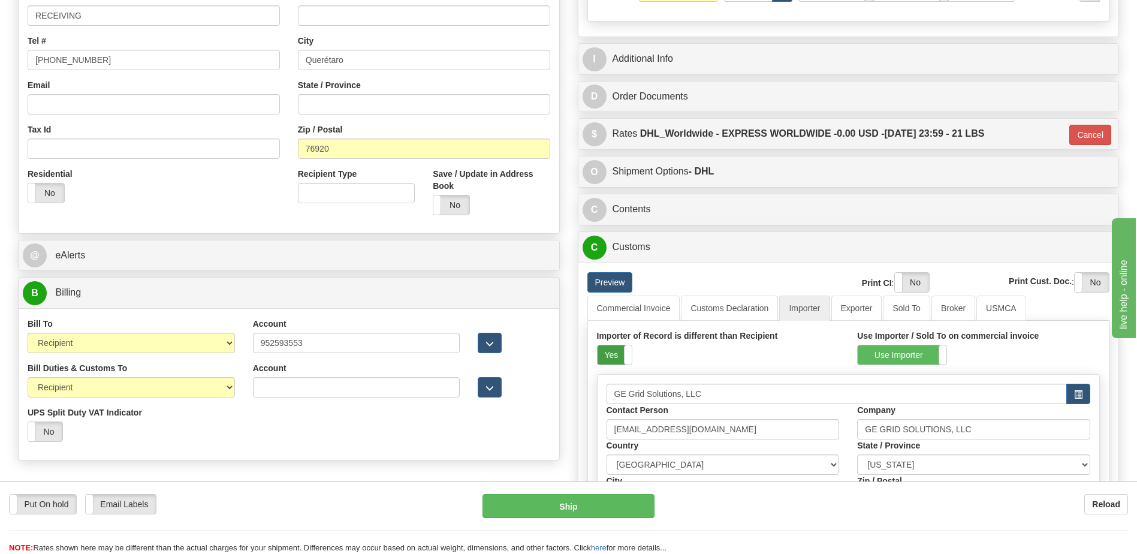
click at [608, 354] on label "Yes" at bounding box center [615, 354] width 34 height 19
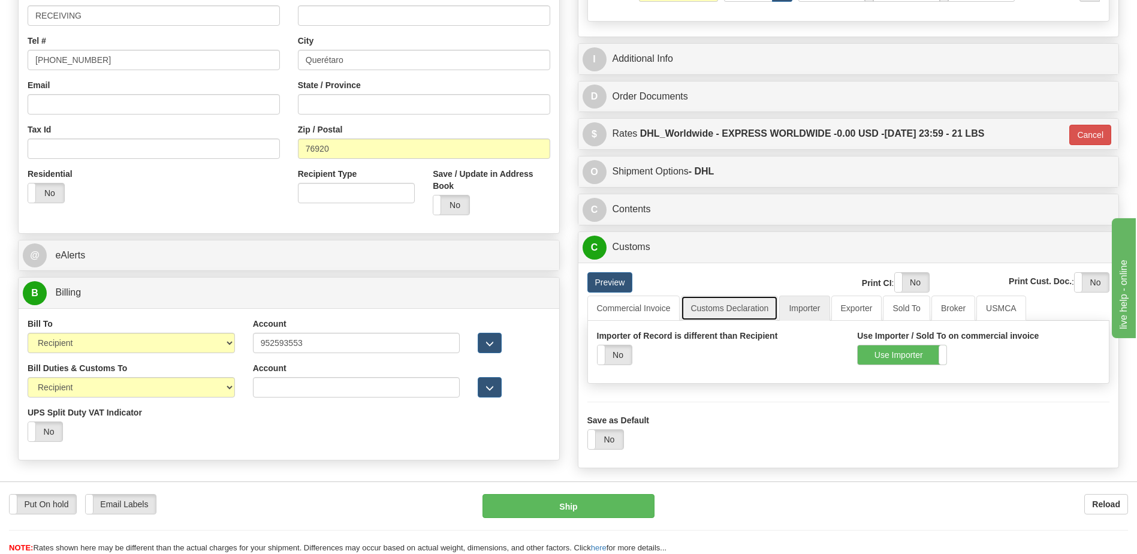
click at [695, 311] on link "Customs Declaration" at bounding box center [729, 308] width 97 height 25
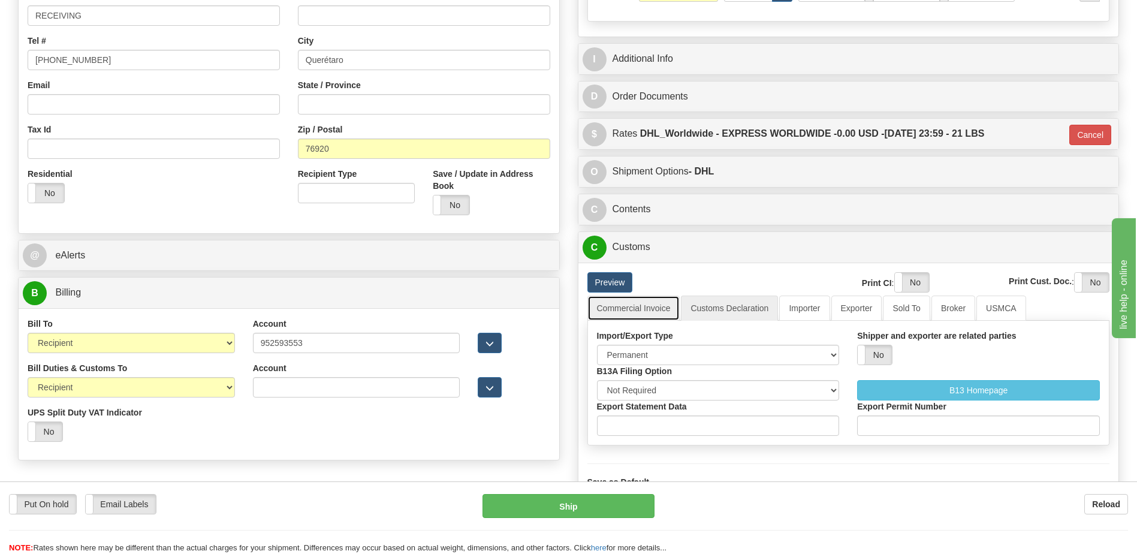
click at [643, 312] on link "Commercial Invoice" at bounding box center [633, 308] width 93 height 25
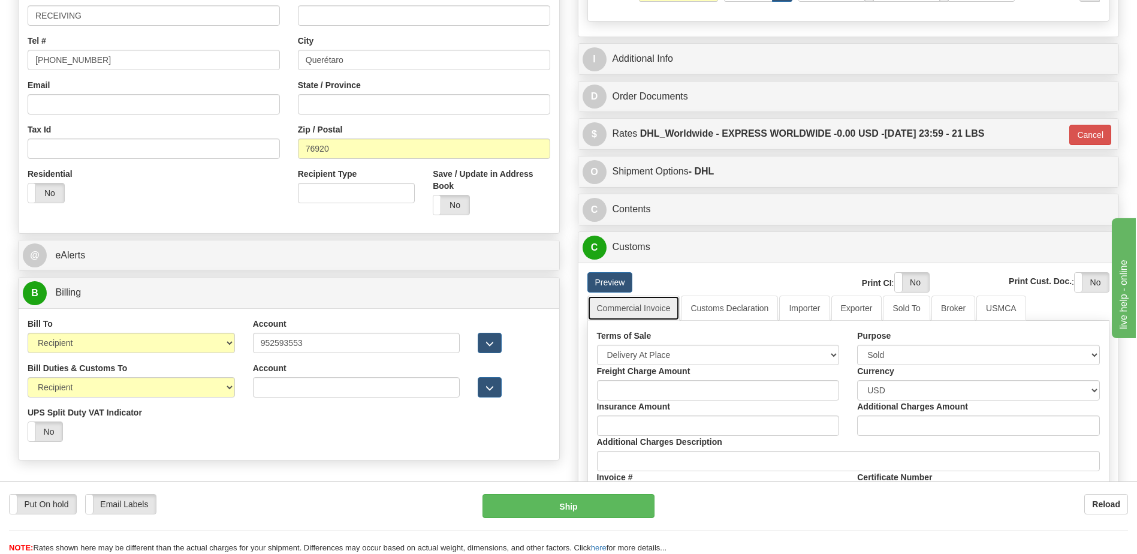
scroll to position [599, 0]
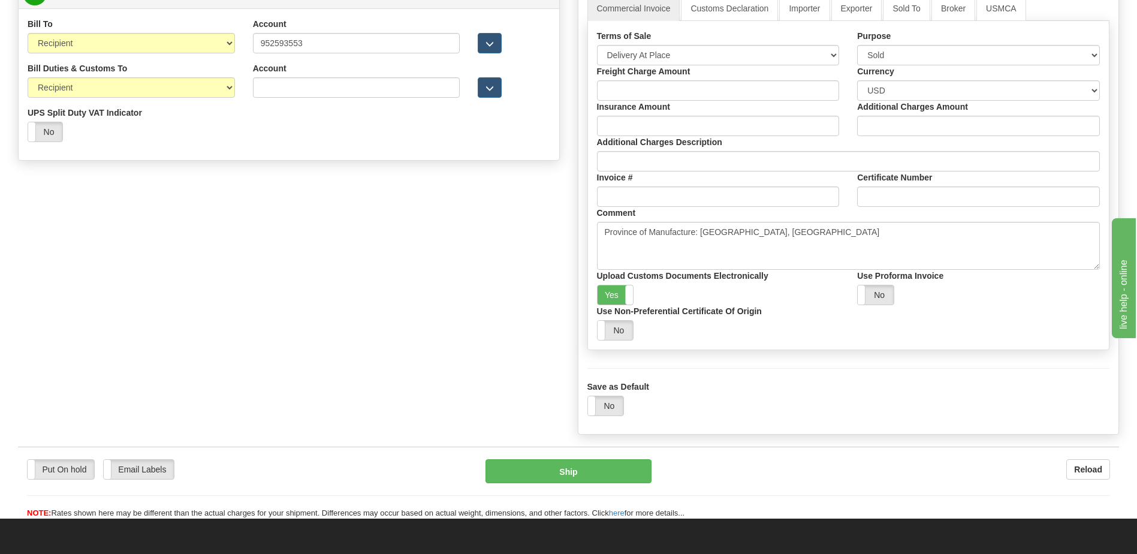
click at [595, 289] on div "Upload Customs Documents Electronically Yes No" at bounding box center [718, 287] width 261 height 35
click at [607, 290] on label "Yes" at bounding box center [616, 294] width 36 height 19
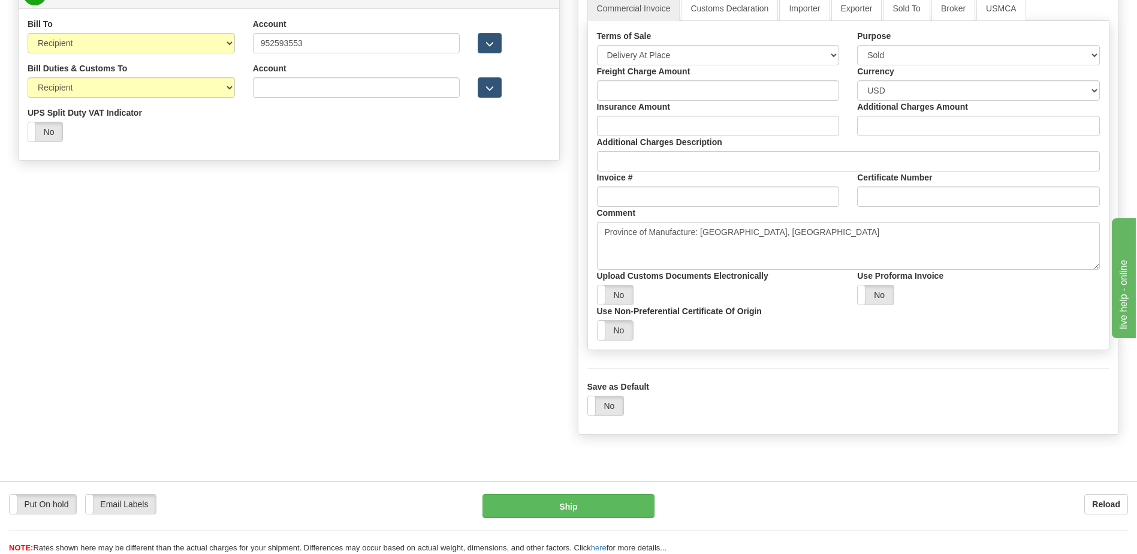
scroll to position [360, 0]
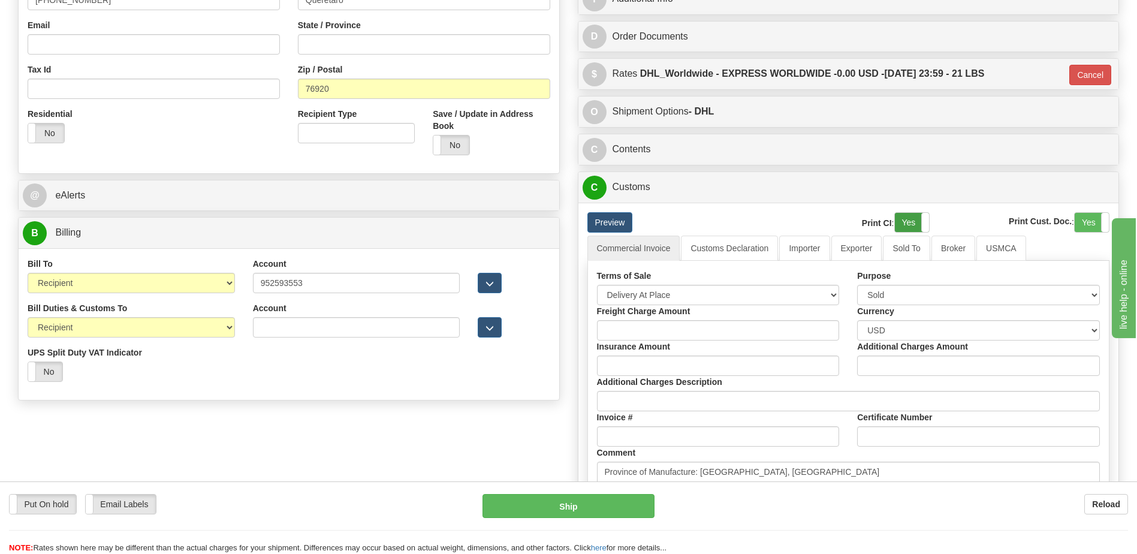
click at [913, 227] on label "Yes" at bounding box center [912, 222] width 34 height 19
click at [1086, 215] on label "Yes" at bounding box center [1092, 222] width 34 height 19
drag, startPoint x: 650, startPoint y: 287, endPoint x: 649, endPoint y: 297, distance: 10.3
click at [650, 287] on select "Free Carrier Free On Board Ex Works Delivered Duty Unpaid Delivered Duty Paid C…" at bounding box center [718, 295] width 243 height 20
select select "7"
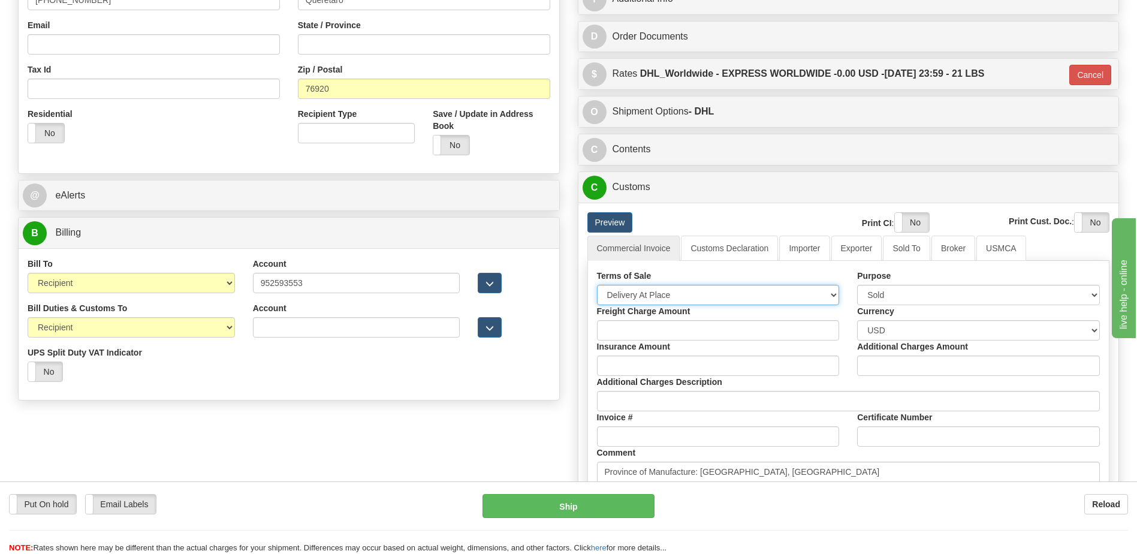
click at [597, 285] on select "Free Carrier Free On Board Ex Works Delivered Duty Unpaid Delivered Duty Paid C…" at bounding box center [718, 295] width 243 height 20
click at [707, 242] on link "Customs Declaration" at bounding box center [729, 248] width 97 height 25
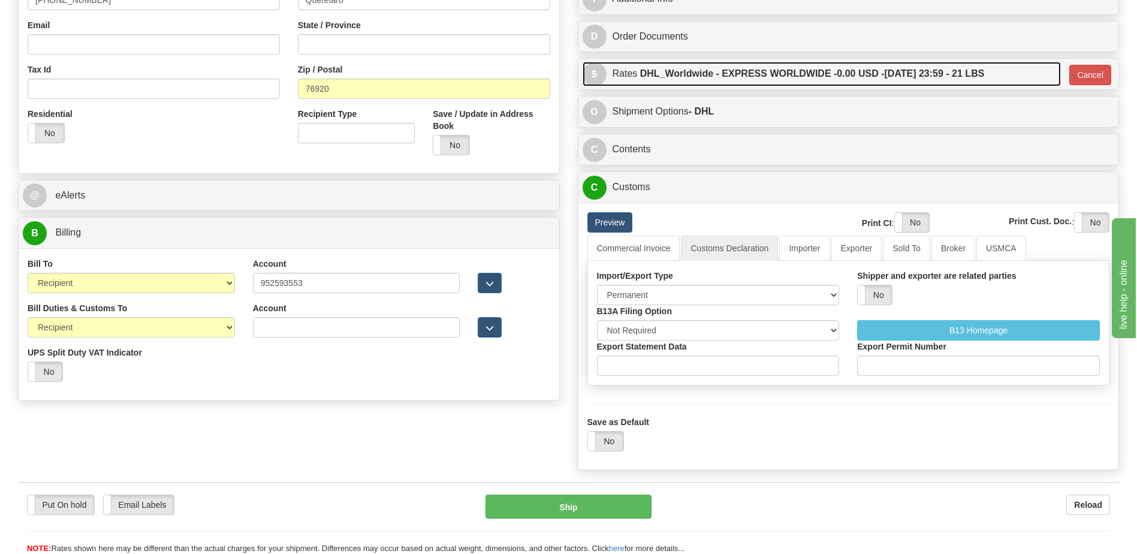
click at [777, 86] on link "$ Rates DHL_Worldwide - EXPRESS WORLDWIDE - 0.00 USD - [DATE] 23:59 - 21 LBS" at bounding box center [822, 74] width 479 height 25
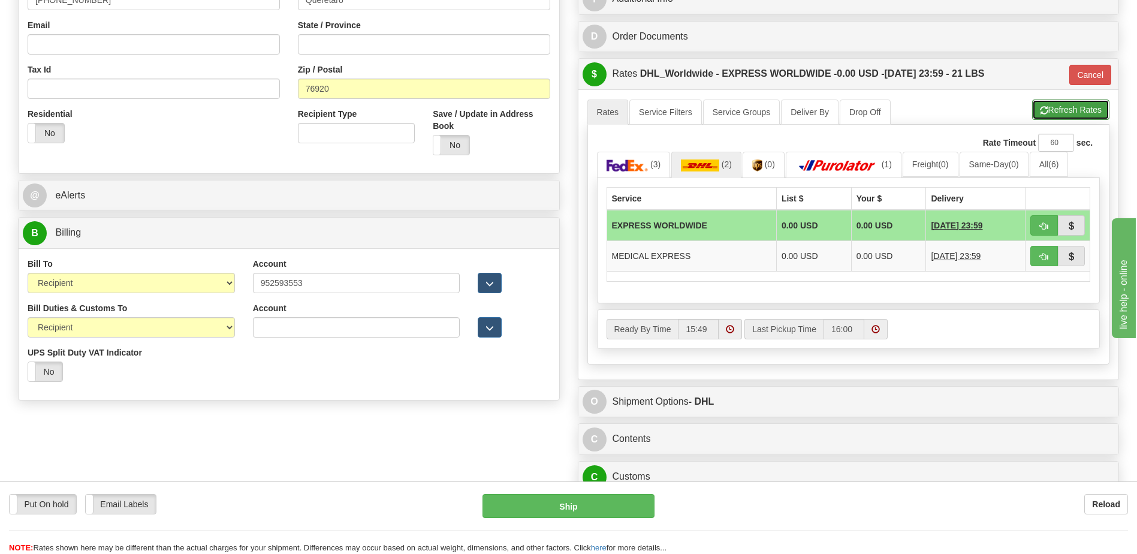
click at [1063, 112] on button "Refresh Rates" at bounding box center [1070, 110] width 77 height 20
type input "P"
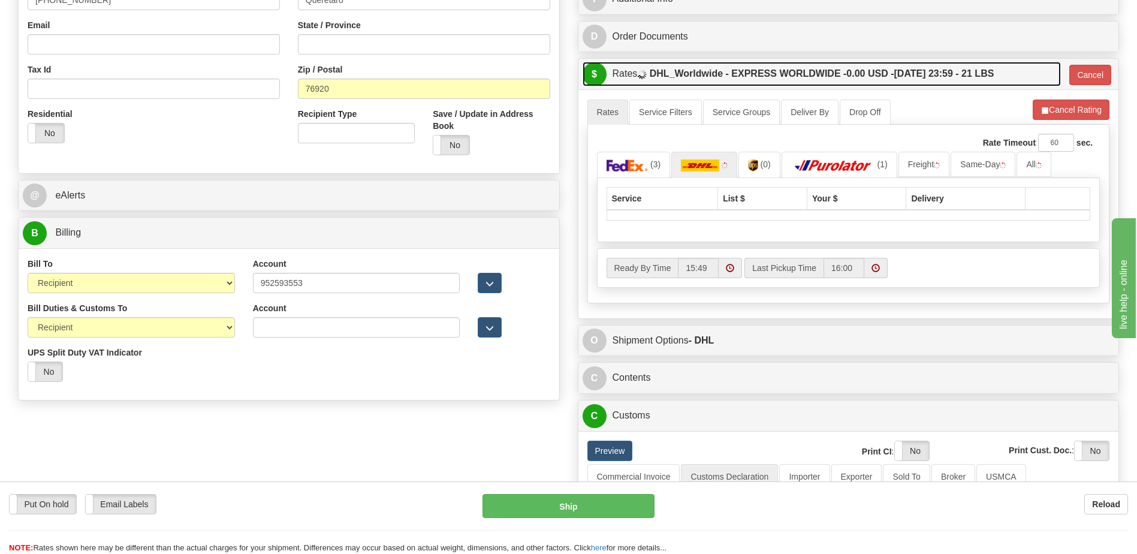
click at [891, 70] on span "0.00 USD -" at bounding box center [869, 73] width 47 height 10
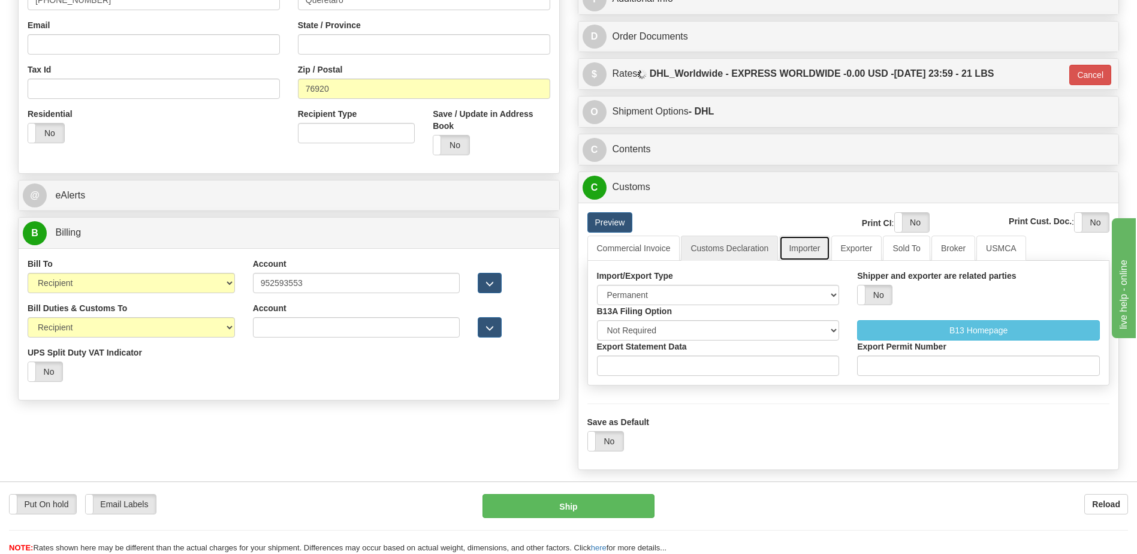
click at [808, 245] on link "Importer" at bounding box center [804, 248] width 50 height 25
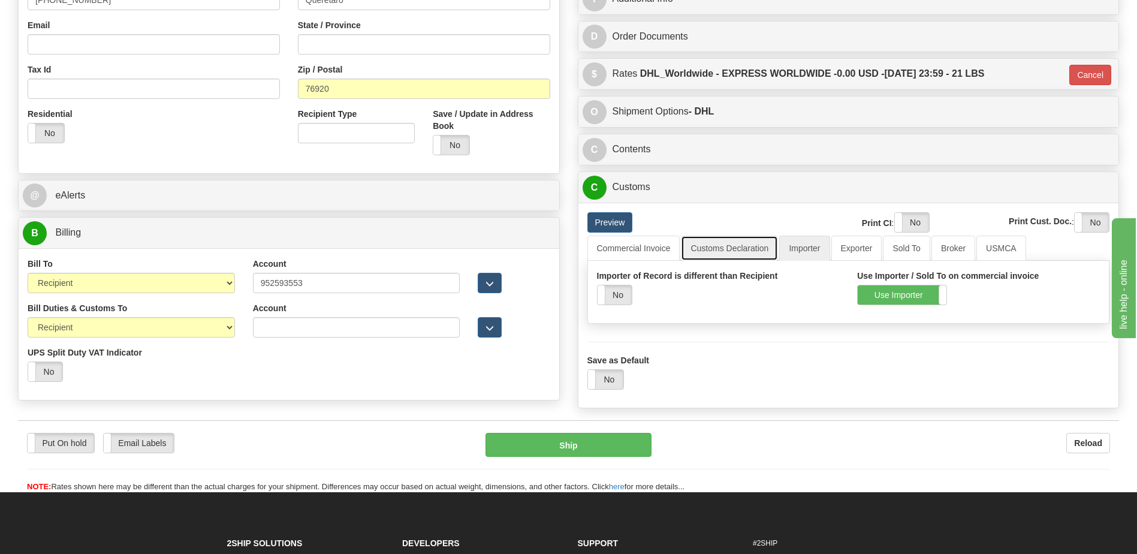
click at [724, 242] on link "Customs Declaration" at bounding box center [729, 248] width 97 height 25
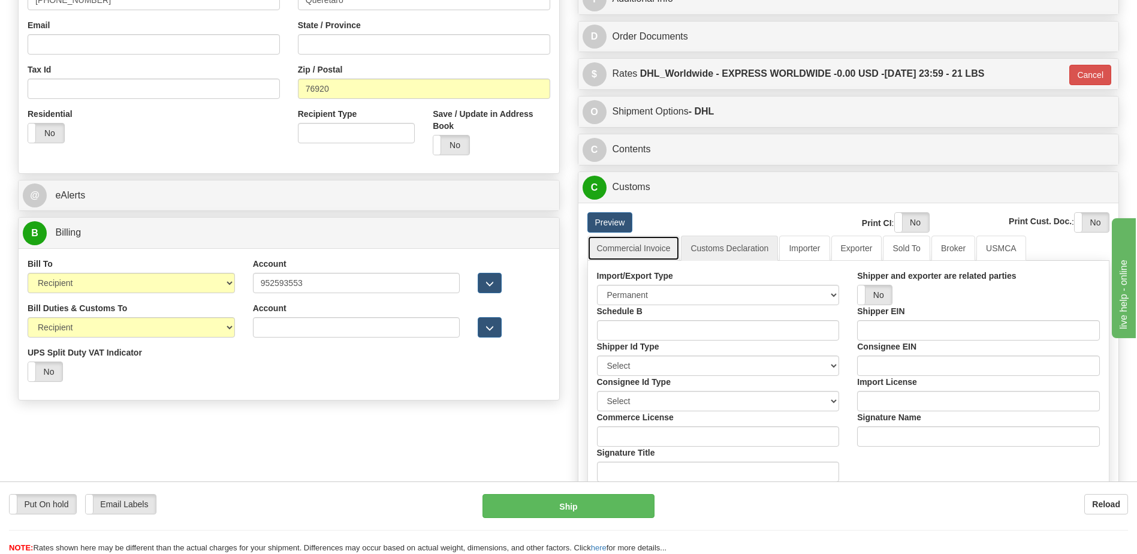
click at [654, 247] on link "Commercial Invoice" at bounding box center [633, 248] width 93 height 25
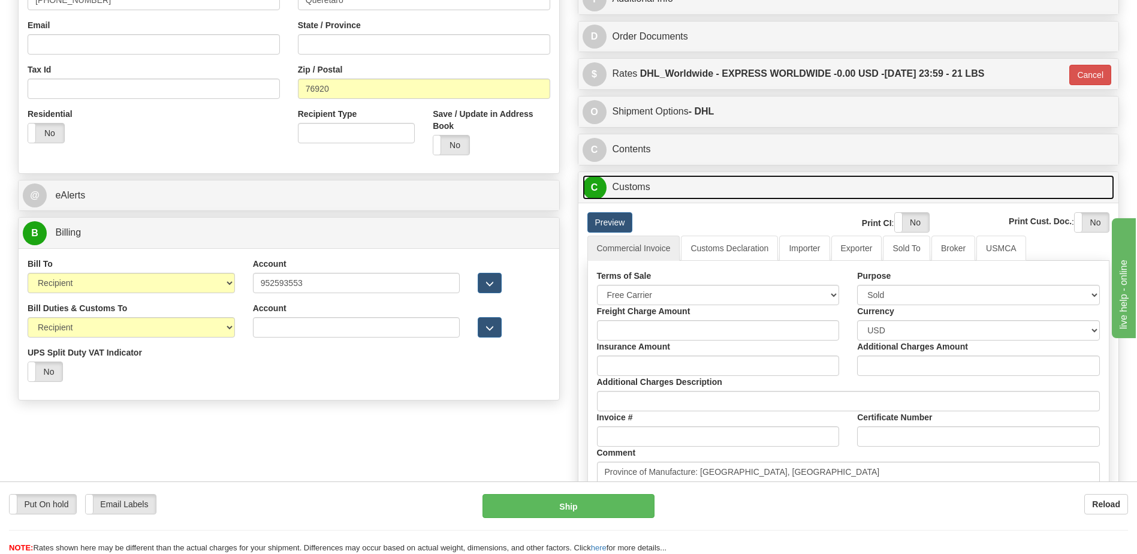
click at [643, 194] on link "C Customs" at bounding box center [849, 187] width 532 height 25
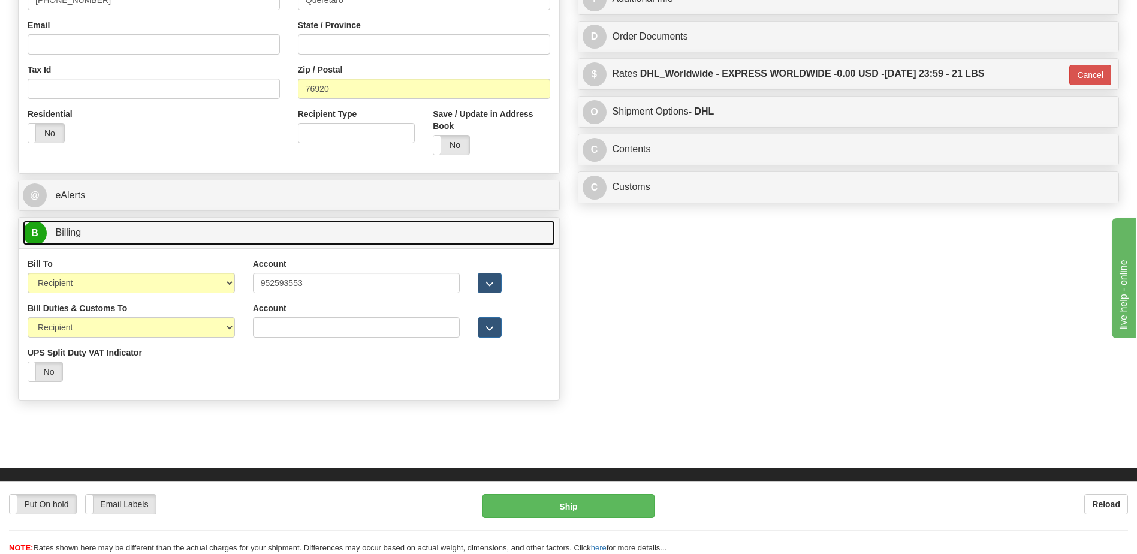
click at [430, 242] on link "B Billing" at bounding box center [289, 233] width 532 height 25
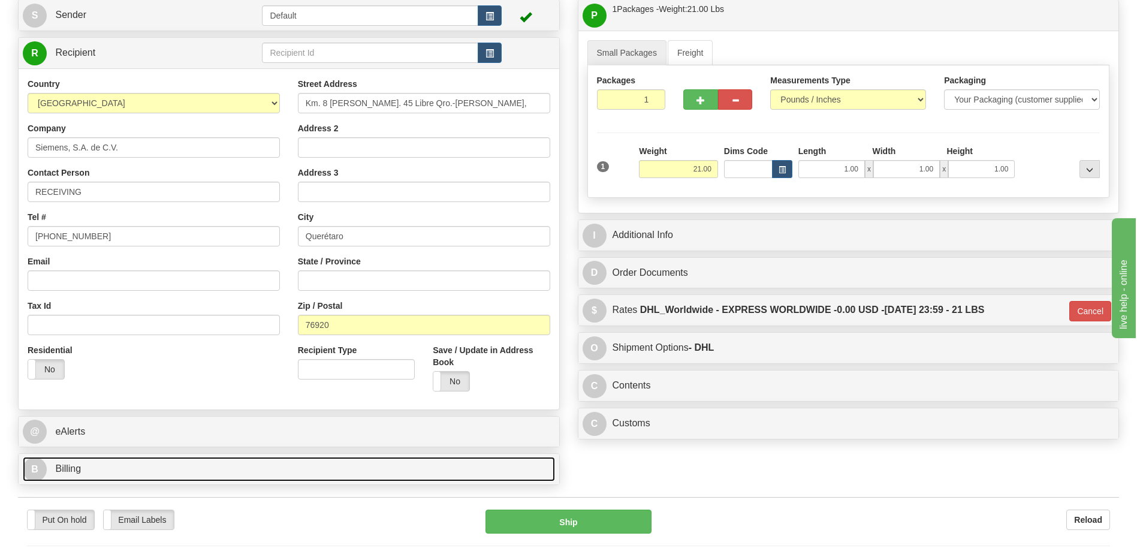
scroll to position [60, 0]
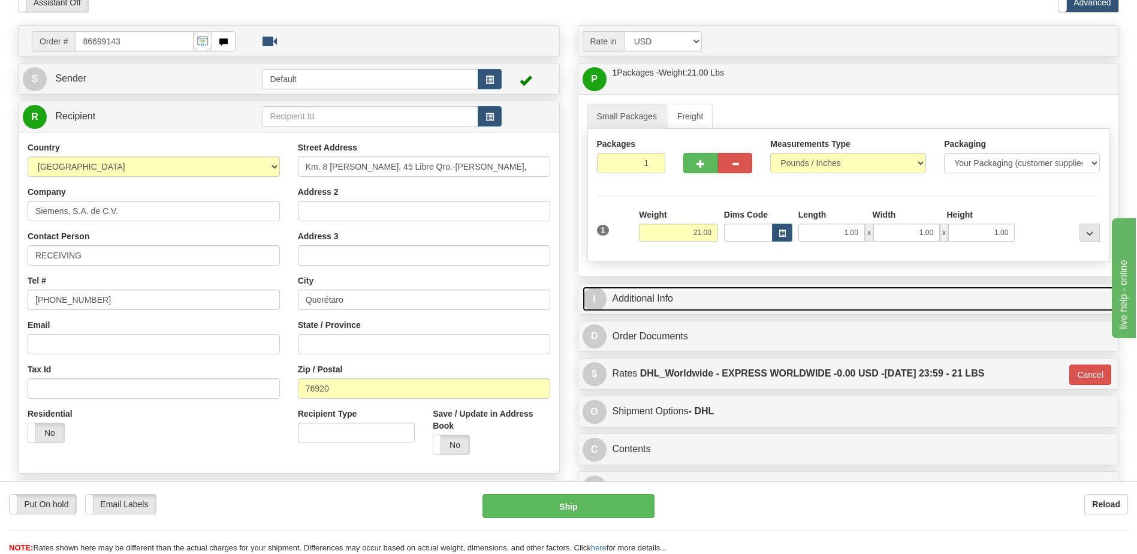
click at [670, 306] on link "I Additional Info" at bounding box center [849, 299] width 532 height 25
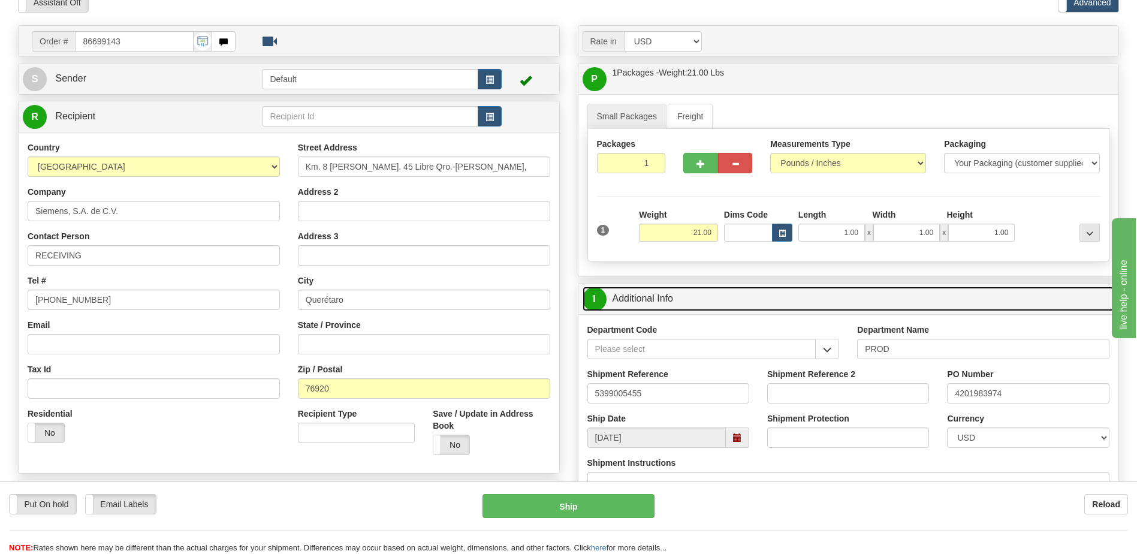
click at [670, 306] on link "I Additional Info" at bounding box center [849, 299] width 532 height 25
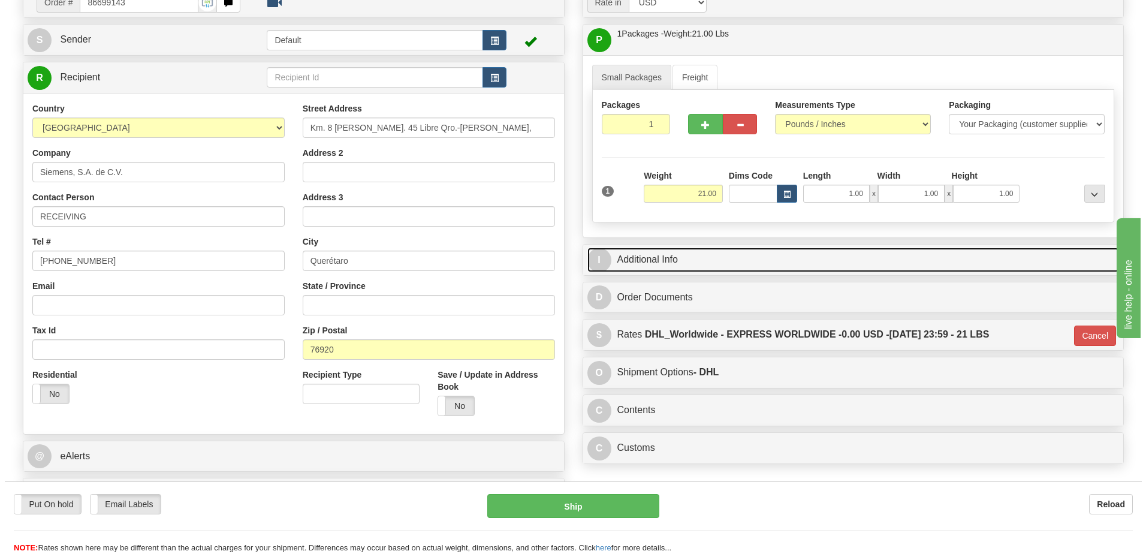
scroll to position [120, 0]
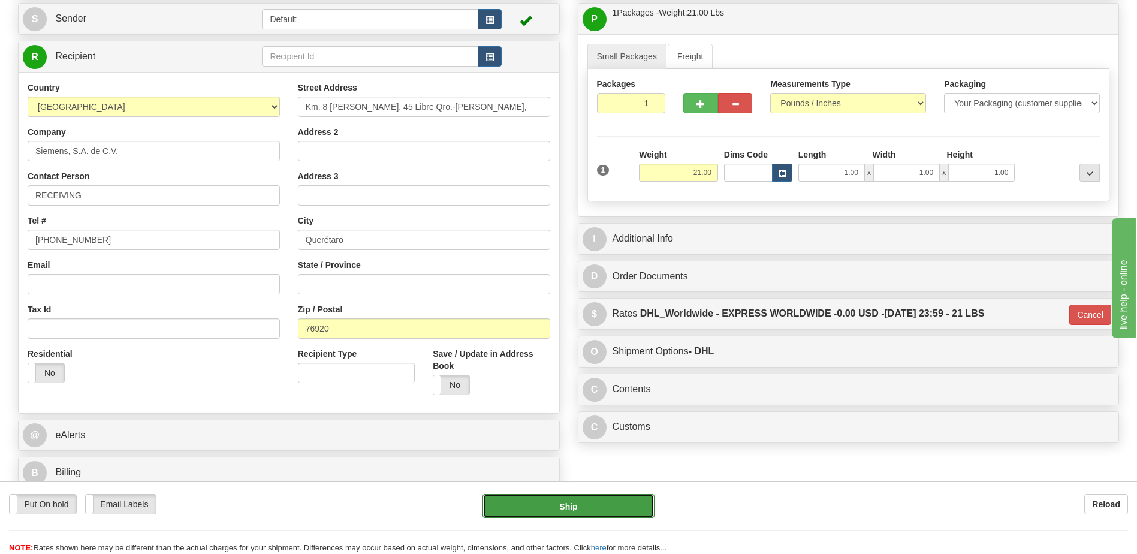
click at [620, 501] on button "Ship" at bounding box center [568, 506] width 171 height 24
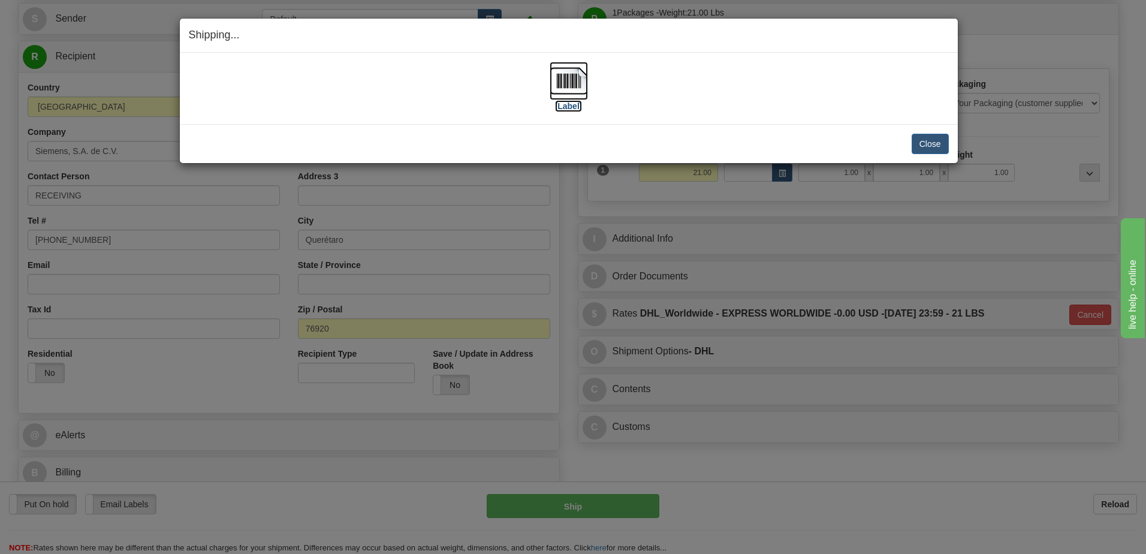
click at [562, 86] on img at bounding box center [569, 81] width 38 height 38
click at [930, 145] on button "Close" at bounding box center [930, 144] width 37 height 20
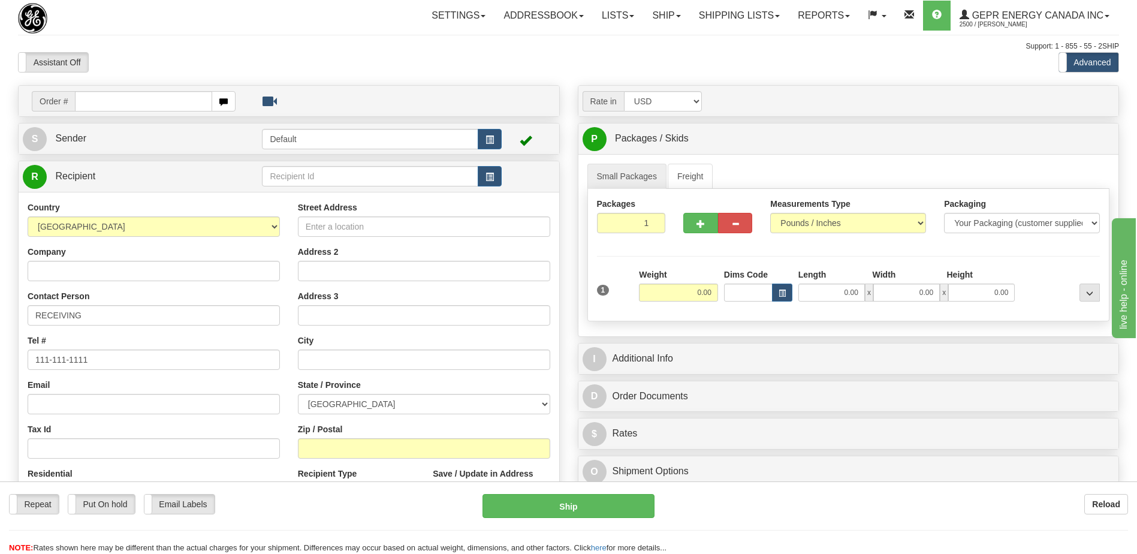
click at [107, 96] on input "text" at bounding box center [143, 101] width 137 height 20
click at [94, 104] on input "0086699167" at bounding box center [143, 101] width 137 height 20
type input "86699167"
click at [140, 47] on body "Training Course Close Toggle navigation Settings Shipping Preferences New Recip…" at bounding box center [568, 277] width 1137 height 554
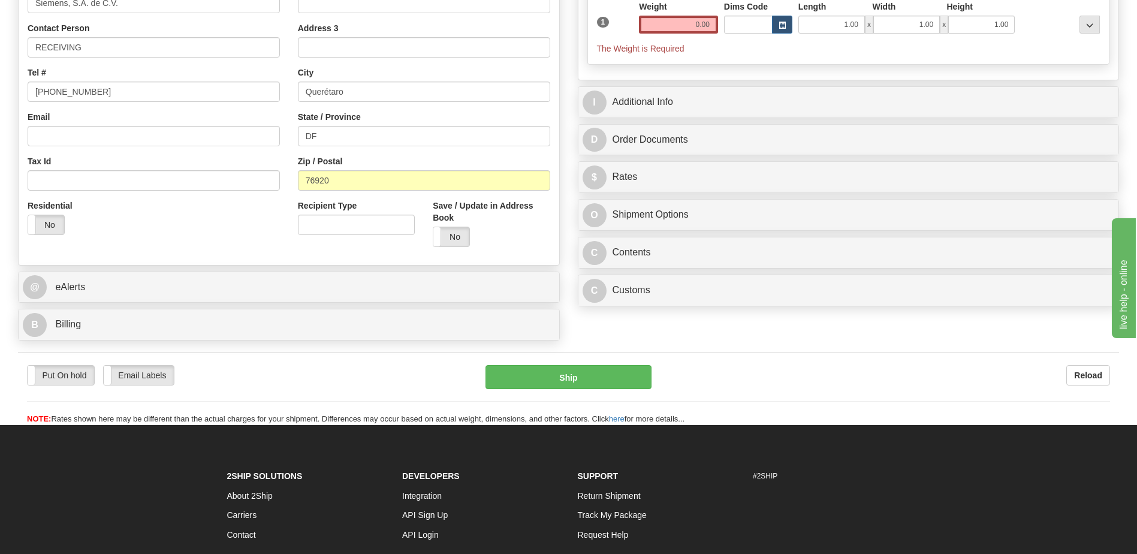
scroll to position [360, 0]
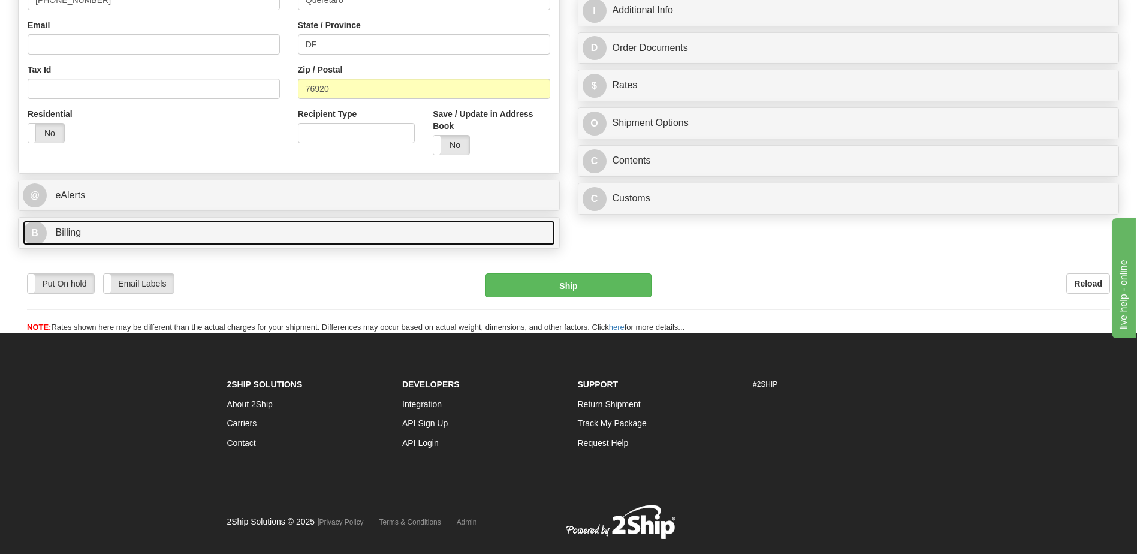
click at [80, 232] on span "Billing" at bounding box center [68, 232] width 26 height 10
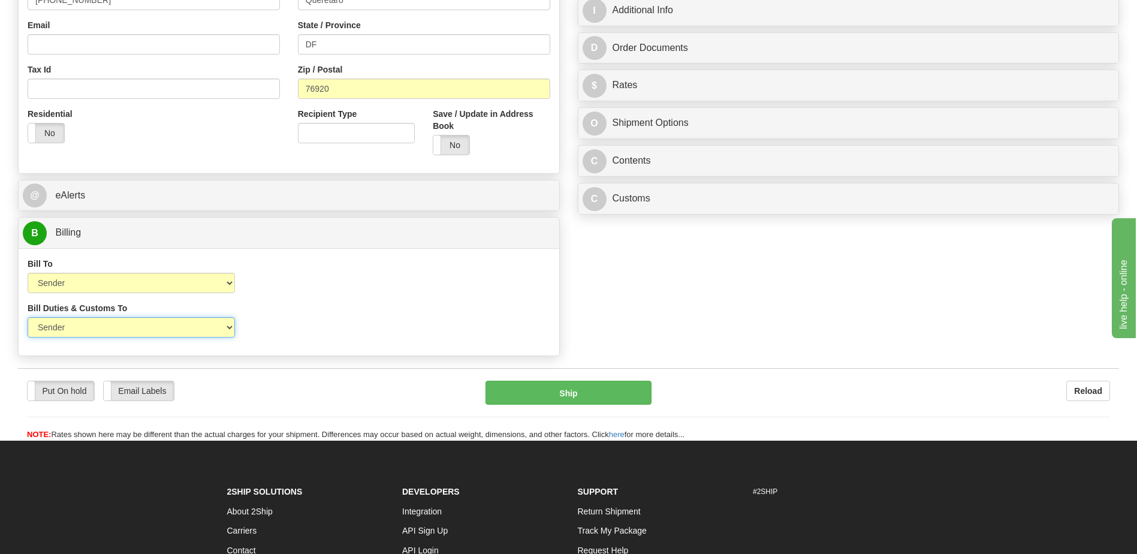
drag, startPoint x: 129, startPoint y: 325, endPoint x: 129, endPoint y: 340, distance: 15.0
click at [129, 325] on select "Sender Recipient Third Party" at bounding box center [131, 327] width 207 height 20
select select "2"
click at [28, 317] on select "Sender Recipient Third Party" at bounding box center [131, 327] width 207 height 20
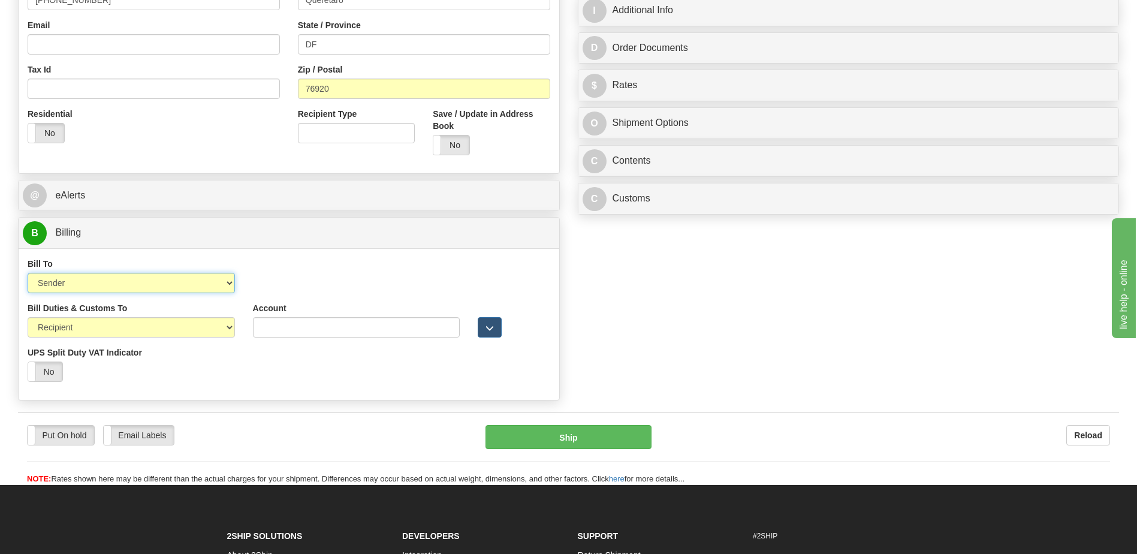
drag, startPoint x: 141, startPoint y: 282, endPoint x: 141, endPoint y: 295, distance: 12.6
click at [141, 282] on select "Sender Recipient Third Party Collect" at bounding box center [131, 283] width 207 height 20
select select "2"
click at [28, 273] on select "Sender Recipient Third Party Collect" at bounding box center [131, 283] width 207 height 20
drag, startPoint x: 330, startPoint y: 44, endPoint x: 174, endPoint y: 39, distance: 156.5
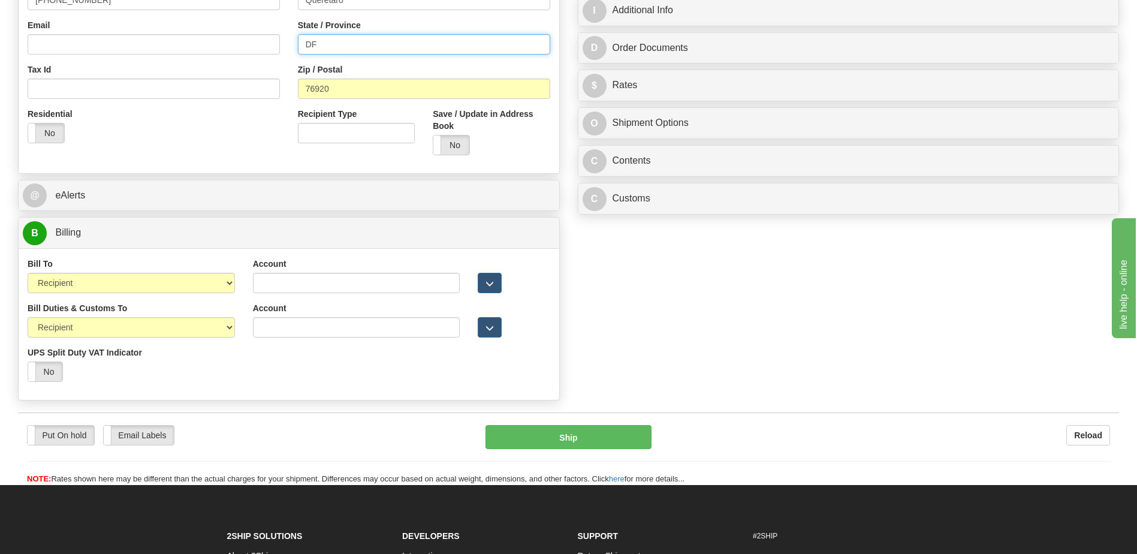
click at [183, 41] on div "Country [GEOGRAPHIC_DATA] [GEOGRAPHIC_DATA] [GEOGRAPHIC_DATA] [GEOGRAPHIC_DATA]…" at bounding box center [289, 3] width 541 height 322
click at [188, 114] on div "Residential Yes No" at bounding box center [154, 130] width 270 height 44
click at [255, 280] on input "Account" at bounding box center [356, 283] width 207 height 20
paste input "952593553"
type input "952593553"
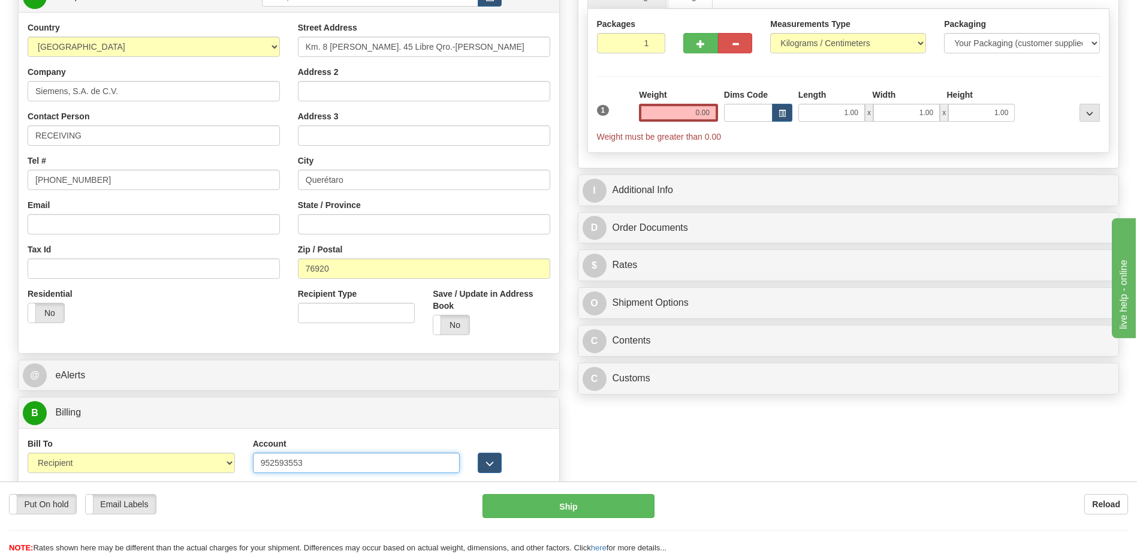
scroll to position [60, 0]
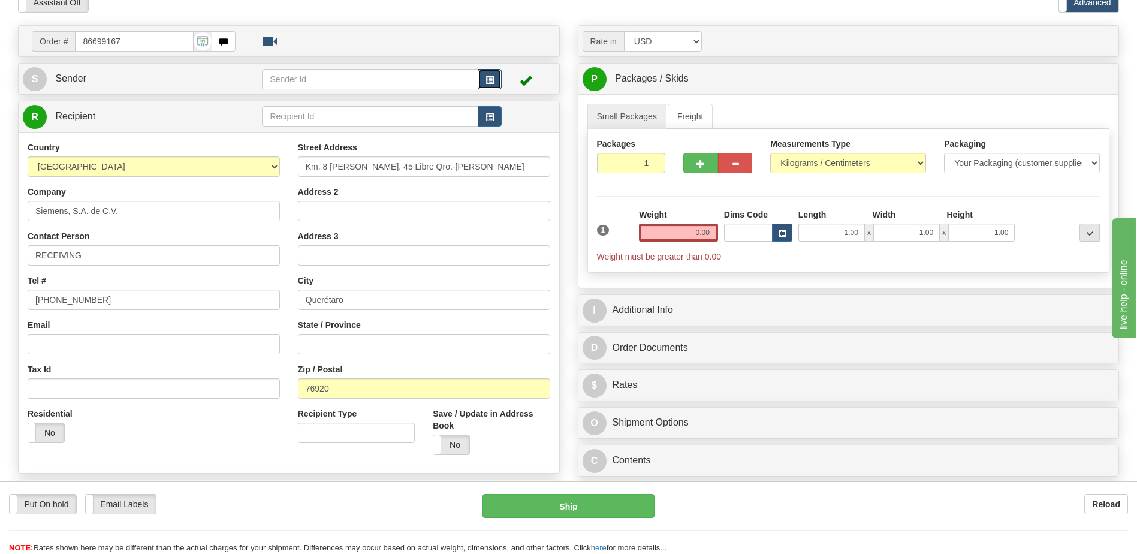
click at [483, 74] on button "button" at bounding box center [490, 79] width 24 height 20
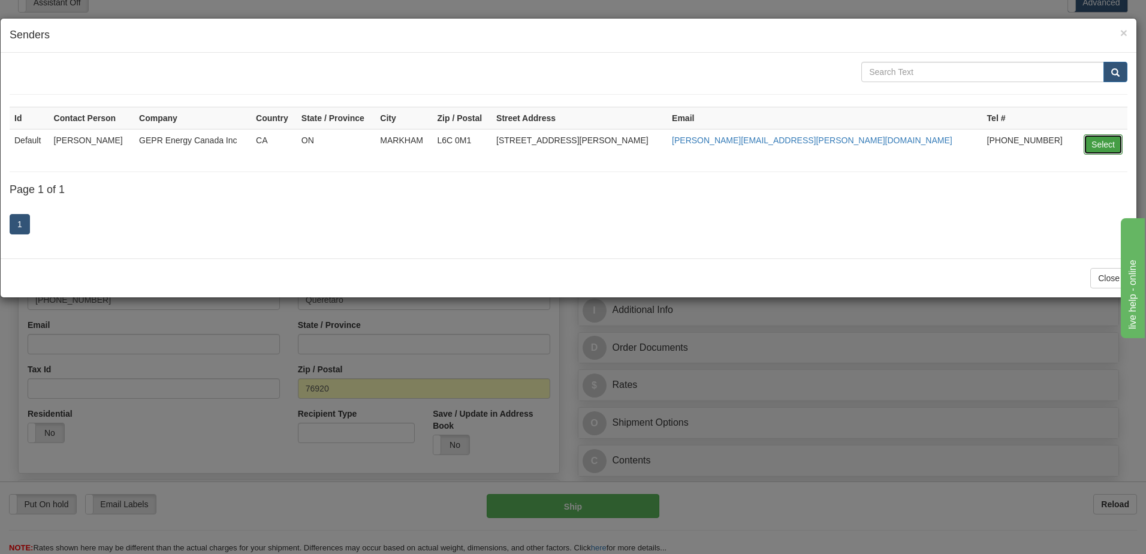
click at [1089, 141] on button "Select" at bounding box center [1103, 144] width 39 height 20
type input "Default"
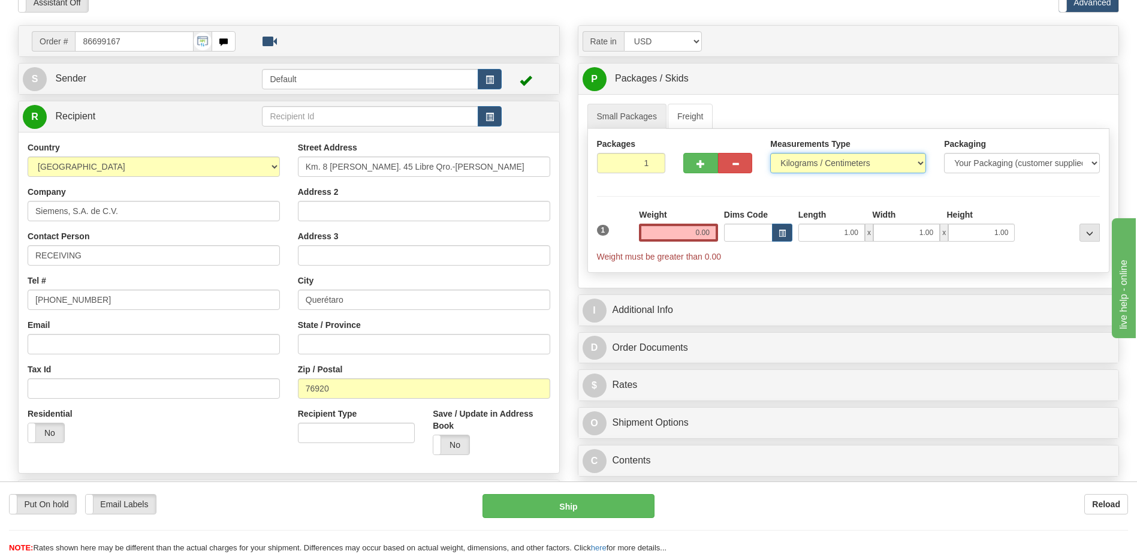
drag, startPoint x: 831, startPoint y: 158, endPoint x: 821, endPoint y: 165, distance: 12.0
click at [831, 158] on select "Pounds / Inches Kilograms / Centimeters" at bounding box center [848, 163] width 156 height 20
select select "0"
click at [770, 153] on select "Pounds / Inches Kilograms / Centimeters" at bounding box center [848, 163] width 156 height 20
click at [697, 238] on input "0.00" at bounding box center [678, 233] width 79 height 18
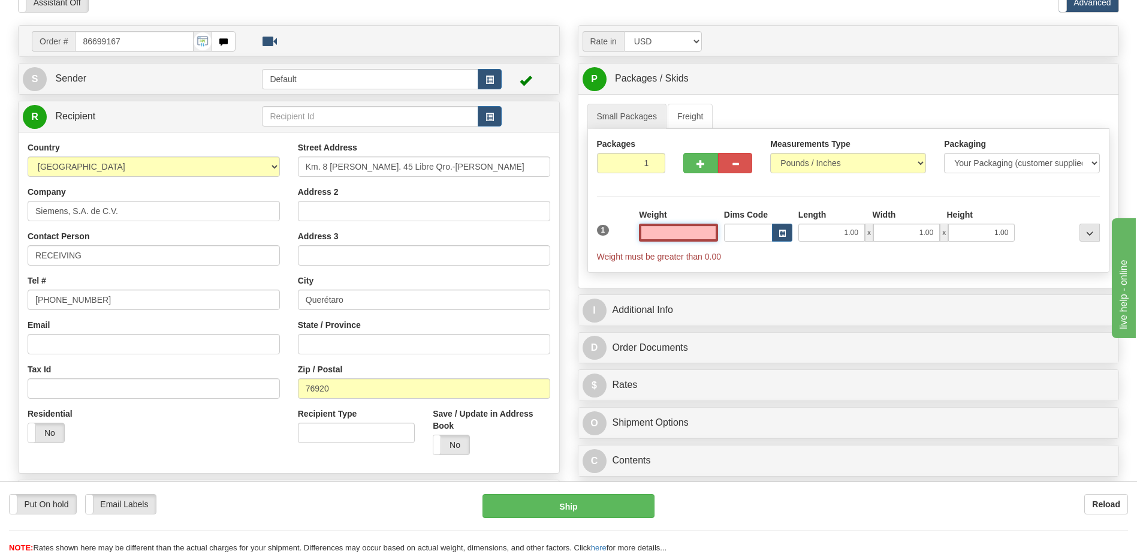
click at [697, 238] on input "text" at bounding box center [678, 233] width 79 height 18
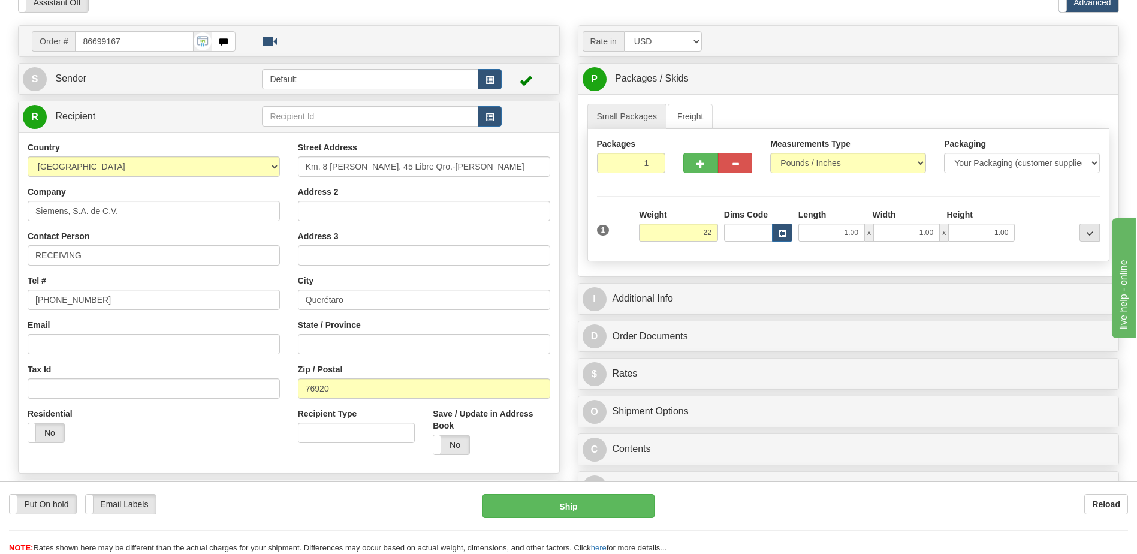
type input "22.00"
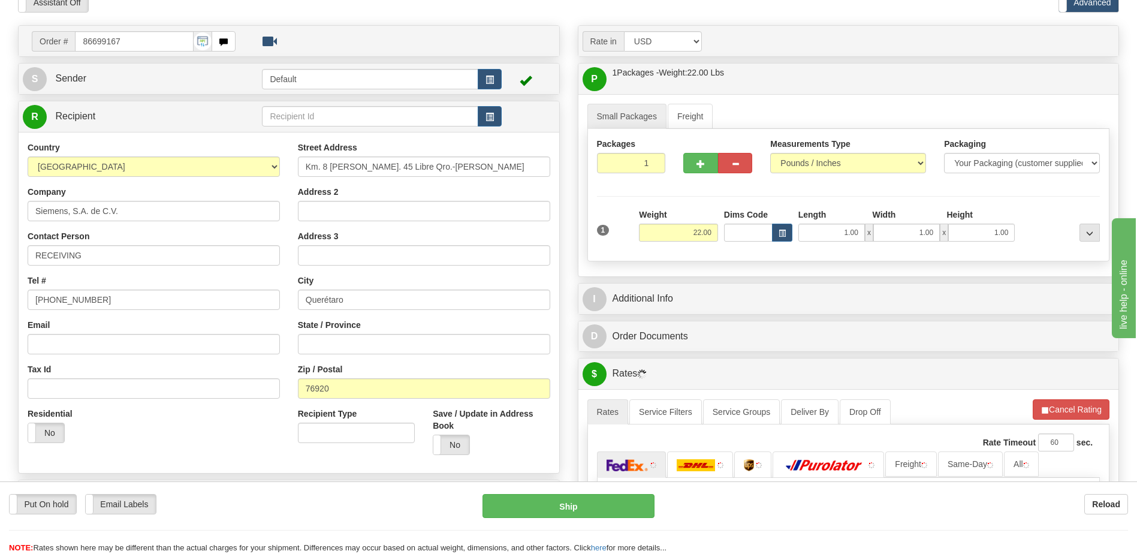
drag, startPoint x: 248, startPoint y: 420, endPoint x: 357, endPoint y: 416, distance: 109.8
click at [248, 420] on div "Residential Yes No" at bounding box center [154, 430] width 270 height 44
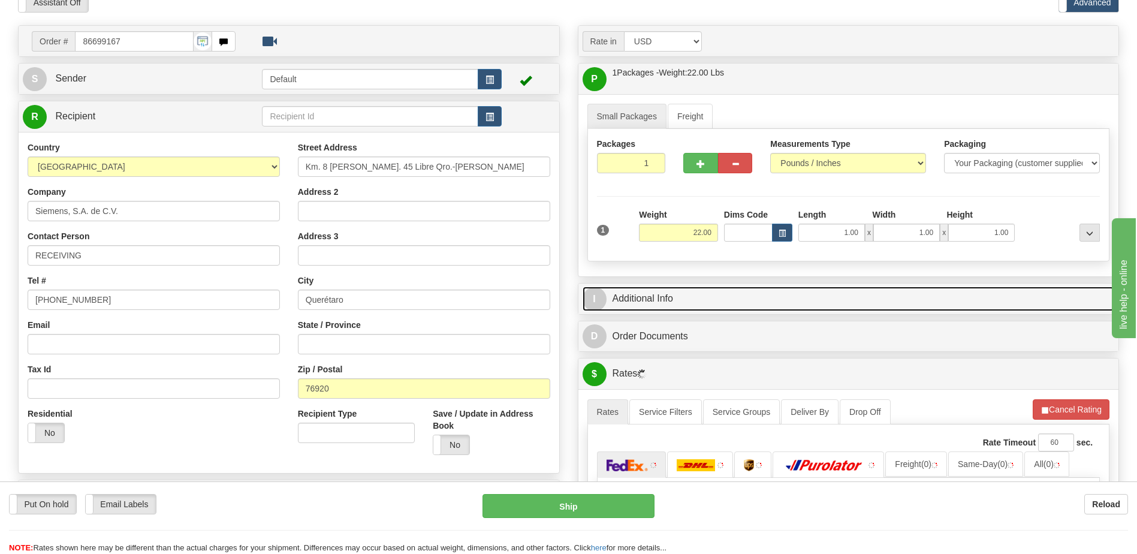
click at [642, 289] on link "I Additional Info" at bounding box center [849, 299] width 532 height 25
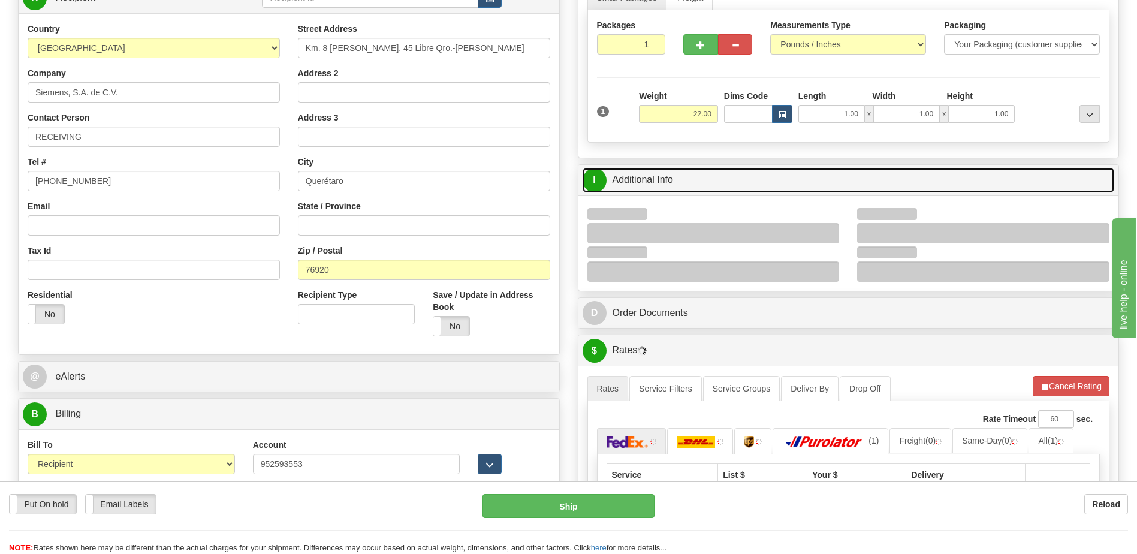
scroll to position [180, 0]
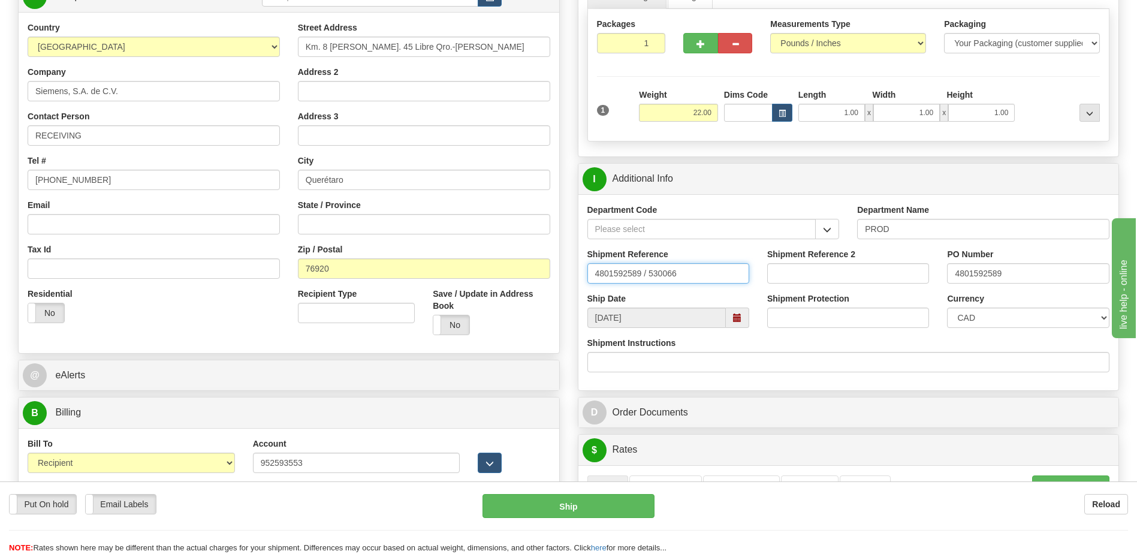
drag, startPoint x: 681, startPoint y: 275, endPoint x: 486, endPoint y: 293, distance: 196.2
type input "5399005386"
drag, startPoint x: 1046, startPoint y: 272, endPoint x: 858, endPoint y: 290, distance: 189.1
click at [858, 290] on div "Shipment Reference 5399005386 Shipment Reference 2 PO Number 4801592589" at bounding box center [848, 270] width 541 height 44
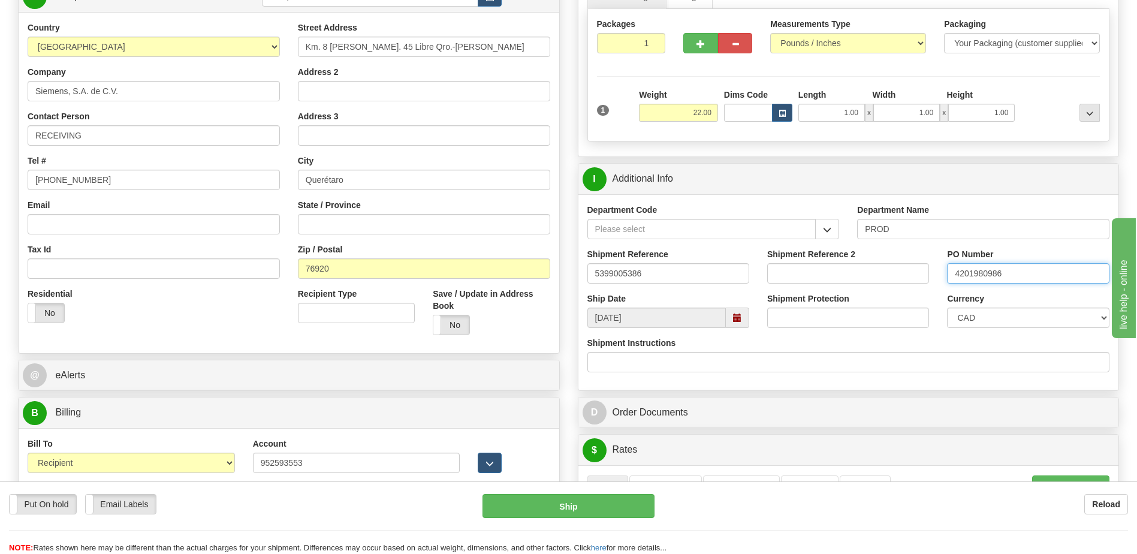
type input "4201980986"
click at [974, 320] on select "CAD USD EUR ZAR [PERSON_NAME] ARN AUD AUS AWG BBD BFR BGN BHD BMD BND BRC BRL C…" at bounding box center [1028, 318] width 162 height 20
select select "1"
click at [947, 308] on select "CAD USD EUR ZAR [PERSON_NAME] ARN AUD AUS AWG BBD BFR BGN BHD BMD BND BRC BRL C…" at bounding box center [1028, 318] width 162 height 20
drag, startPoint x: 353, startPoint y: 349, endPoint x: 428, endPoint y: 333, distance: 76.7
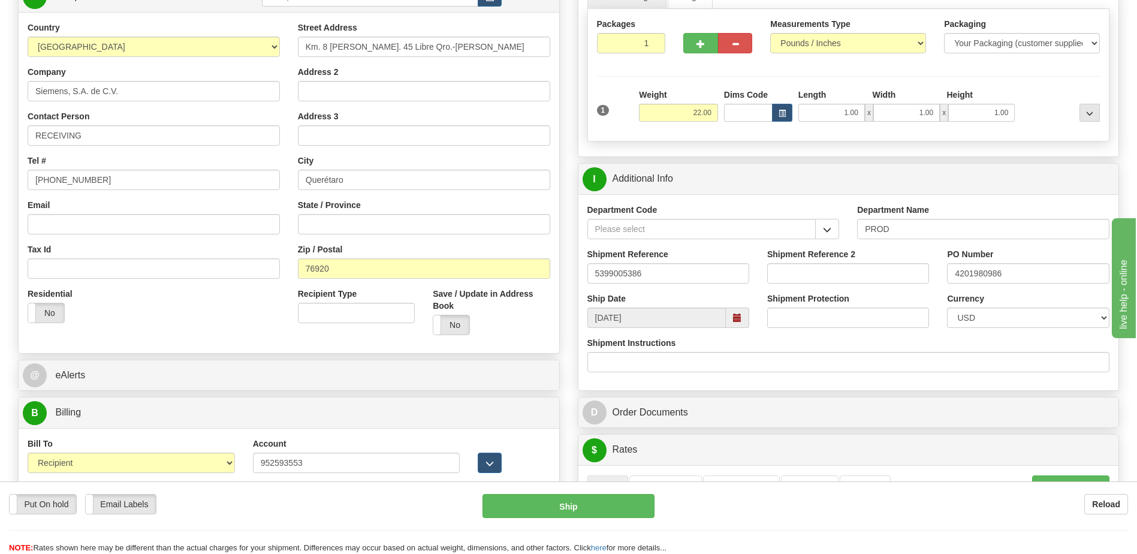
click at [353, 349] on div "Country AFGHANISTAN ALAND ISLANDS ALBANIA ALGERIA AMERICAN SAMOA ANDORRA ANGOLA…" at bounding box center [289, 182] width 541 height 341
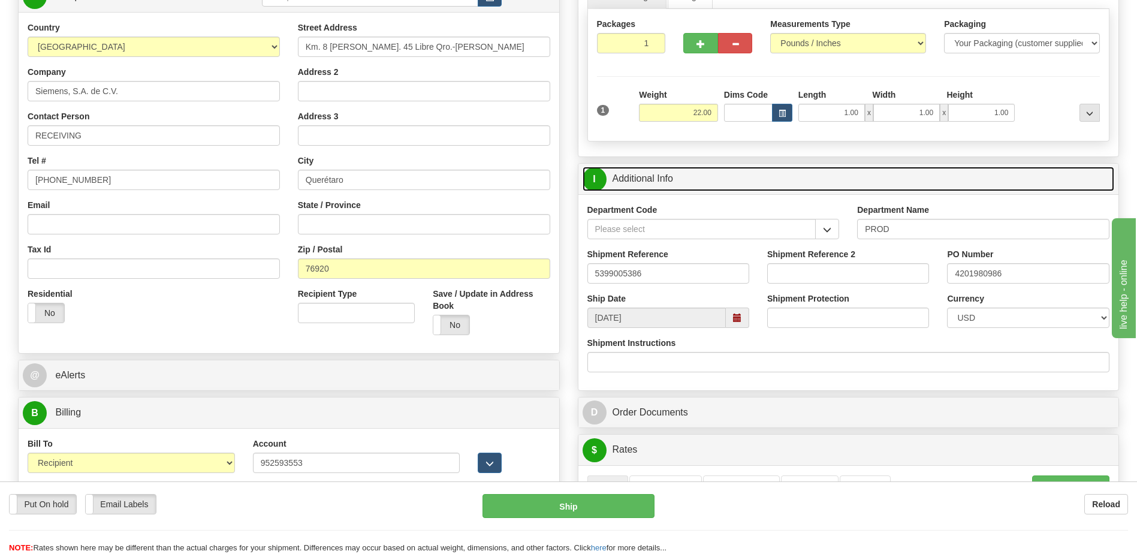
click at [657, 181] on link "I Additional Info" at bounding box center [849, 179] width 532 height 25
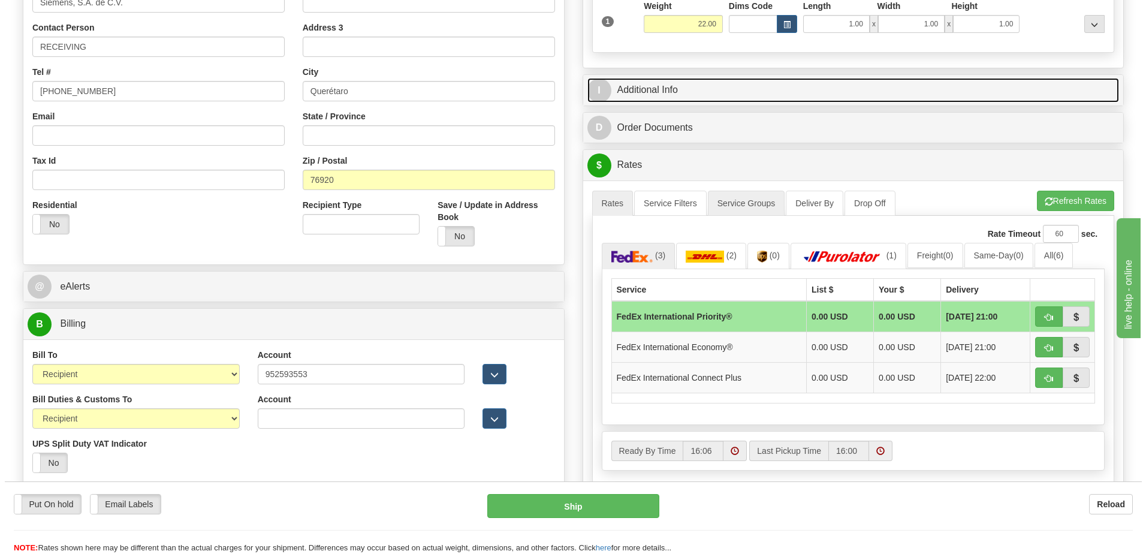
scroll to position [360, 0]
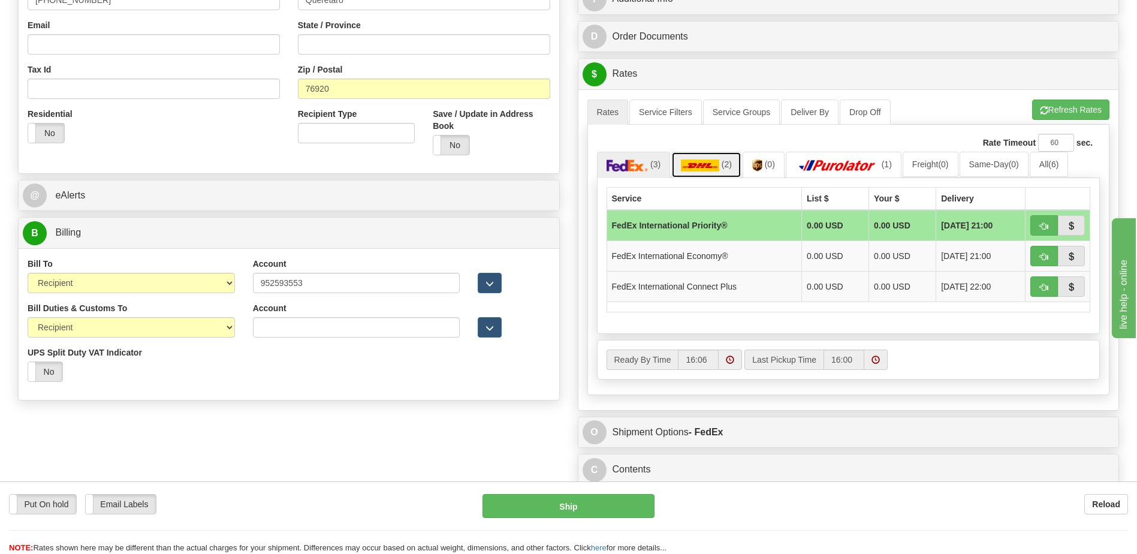
click at [725, 170] on link "(2)" at bounding box center [706, 165] width 70 height 26
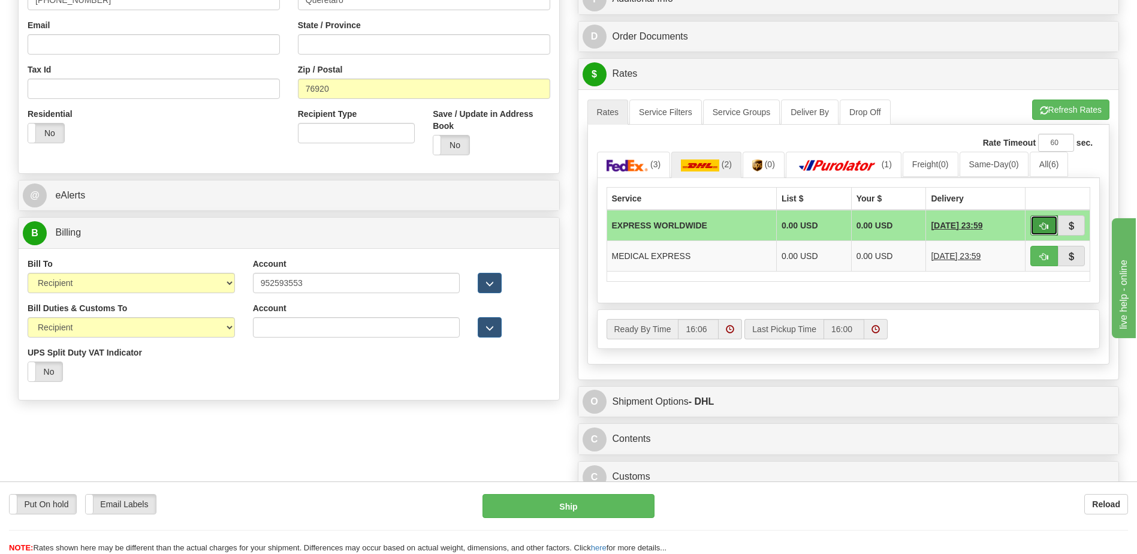
click at [1036, 224] on button "button" at bounding box center [1044, 225] width 28 height 20
type input "P"
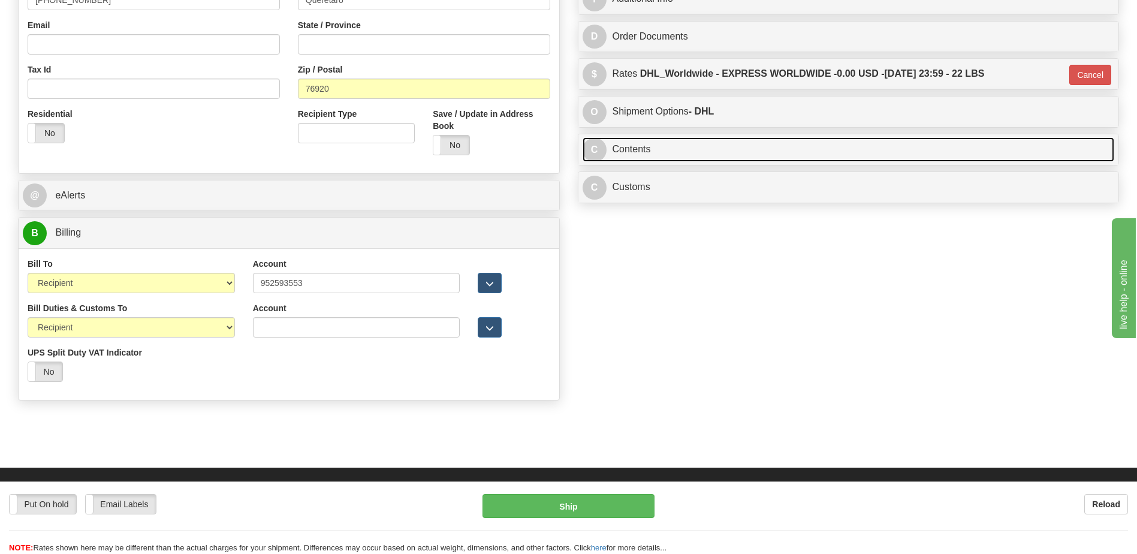
click at [677, 156] on link "C Contents" at bounding box center [849, 149] width 532 height 25
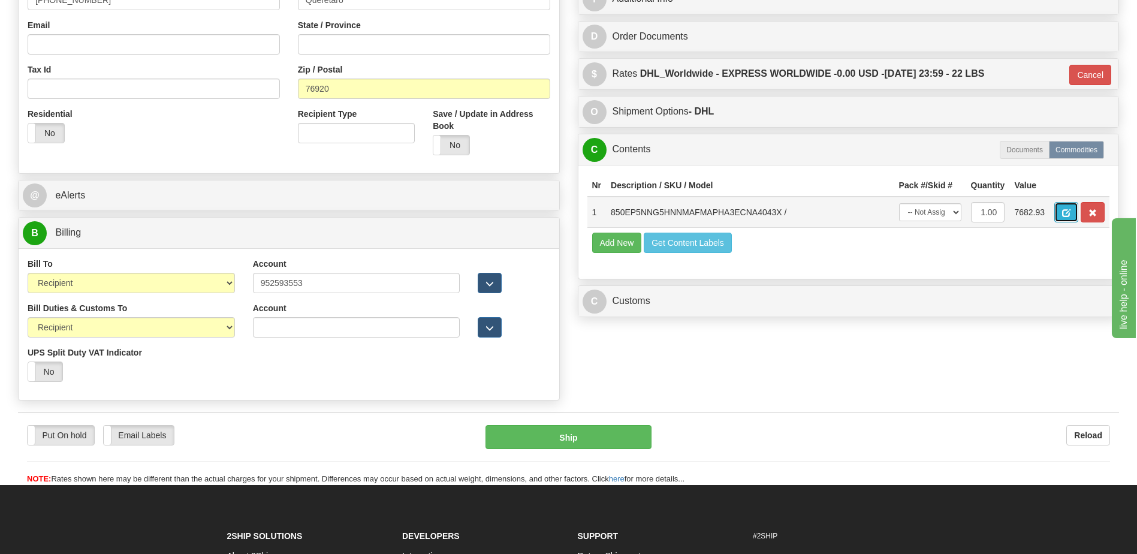
click at [1077, 209] on button "button" at bounding box center [1066, 212] width 24 height 20
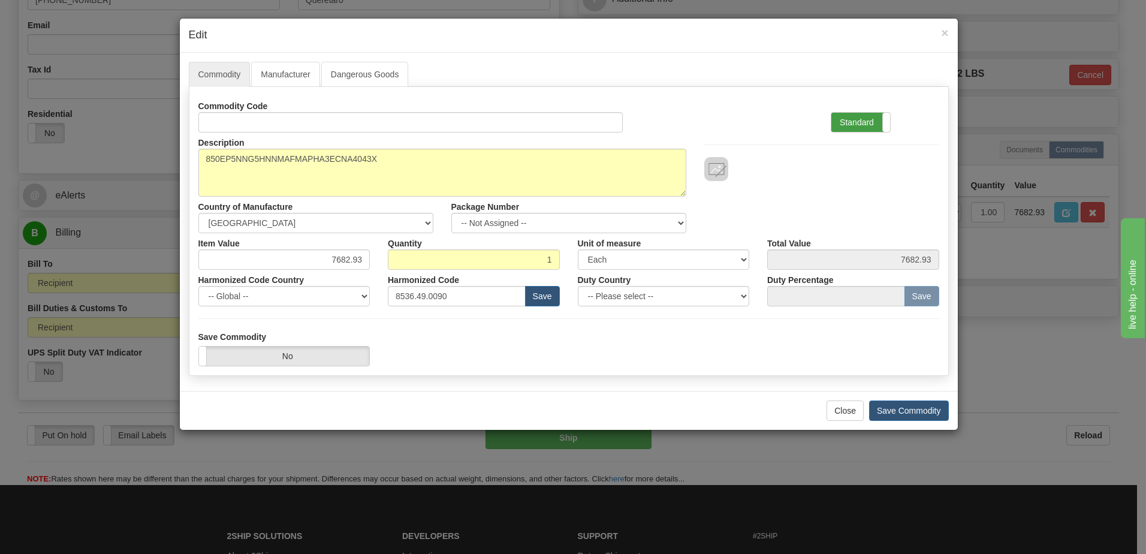
click at [859, 117] on label "Standard" at bounding box center [860, 122] width 59 height 19
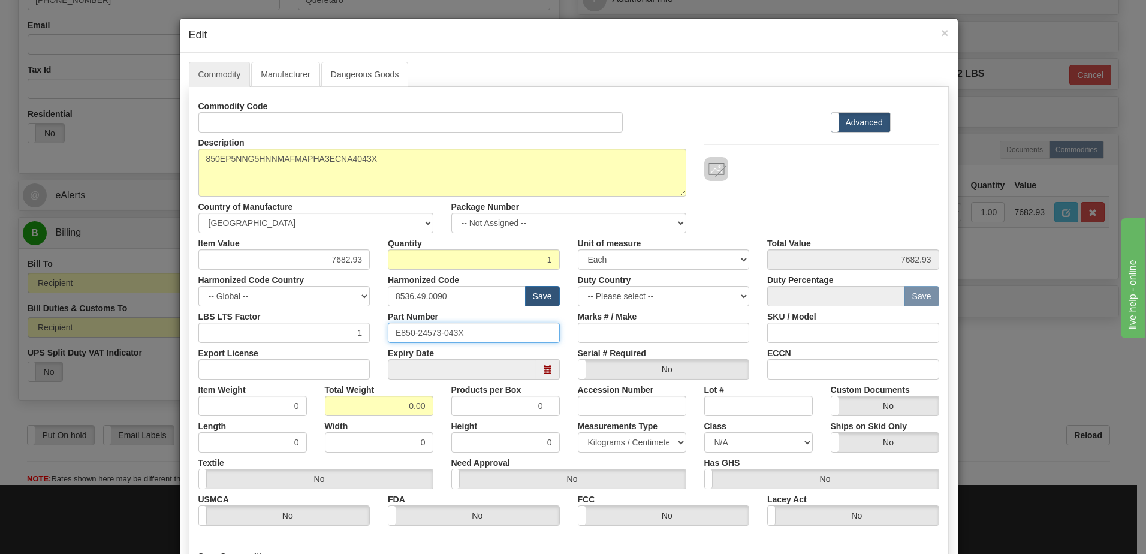
drag, startPoint x: 475, startPoint y: 337, endPoint x: 263, endPoint y: 341, distance: 212.8
click at [263, 341] on div "LBS LTS Factor 1 Part Number E850-24573-043X Marks # / Make SKU / Model" at bounding box center [568, 324] width 759 height 37
type input "1"
drag, startPoint x: 372, startPoint y: 408, endPoint x: 524, endPoint y: 412, distance: 152.3
click at [524, 412] on div "Item Weight 0 Total Weight 0.00 Products per Box 0 Accession Number Lot # Custo…" at bounding box center [568, 397] width 759 height 37
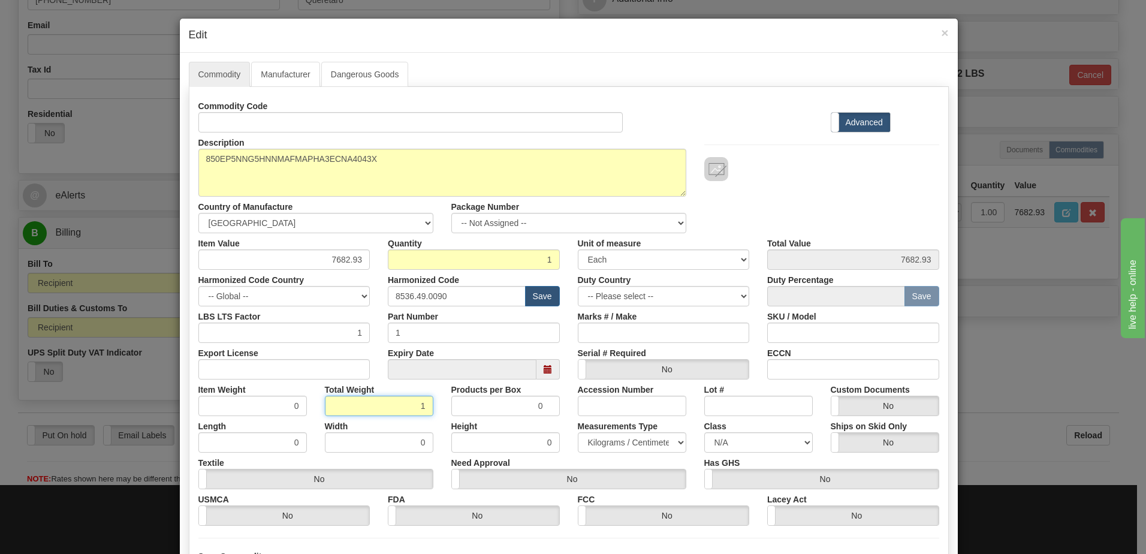
type input "1"
type input "1.0000"
click at [233, 410] on input "1.0000" at bounding box center [252, 406] width 108 height 20
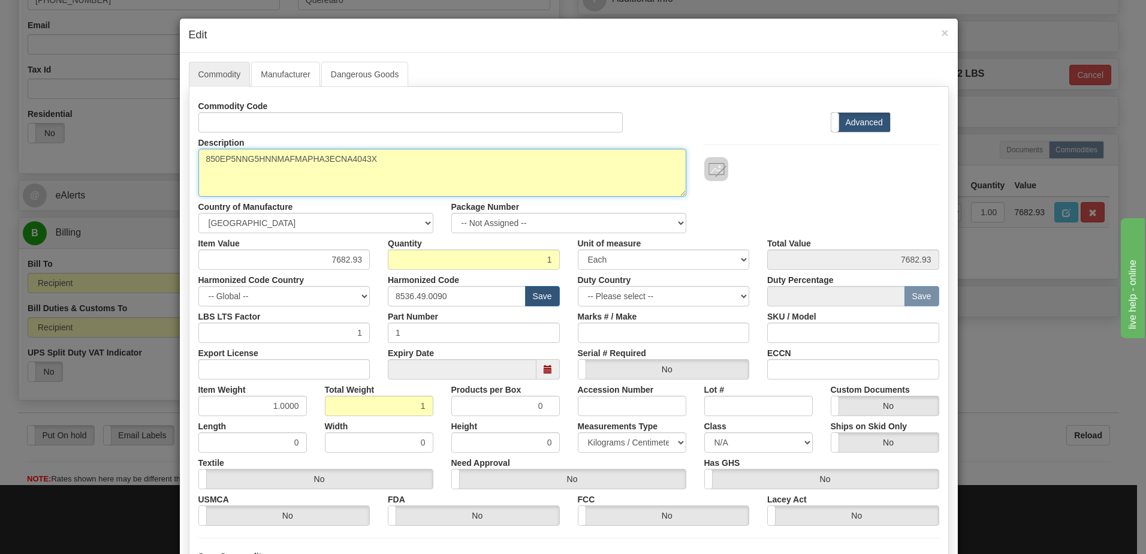
click at [200, 161] on textarea "850EP5NNG5HNNMAFMAPHA3ECNA4043X" at bounding box center [442, 173] width 488 height 48
paste textarea "Feeder Protection System"
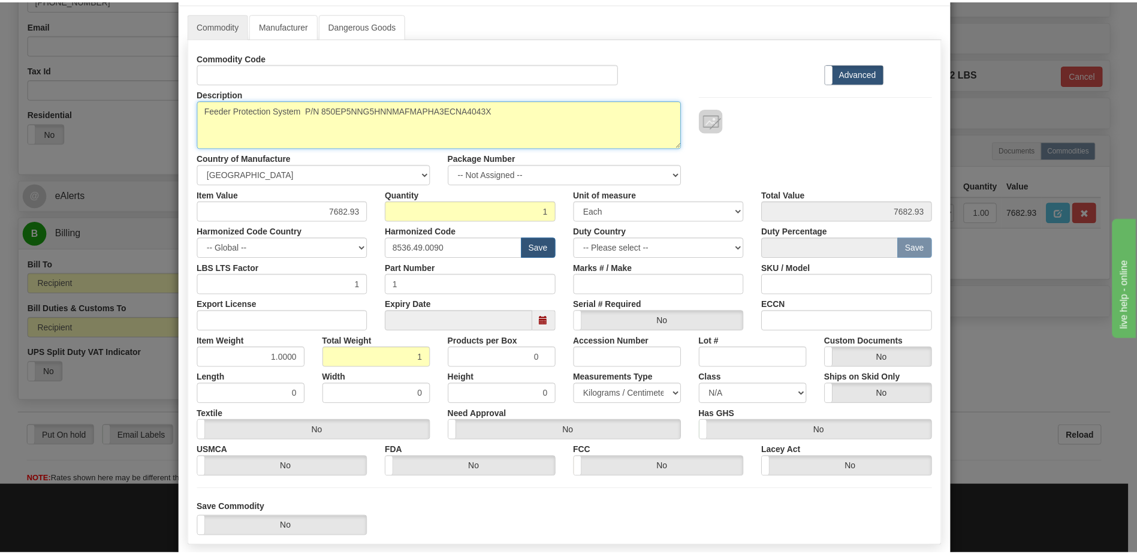
scroll to position [114, 0]
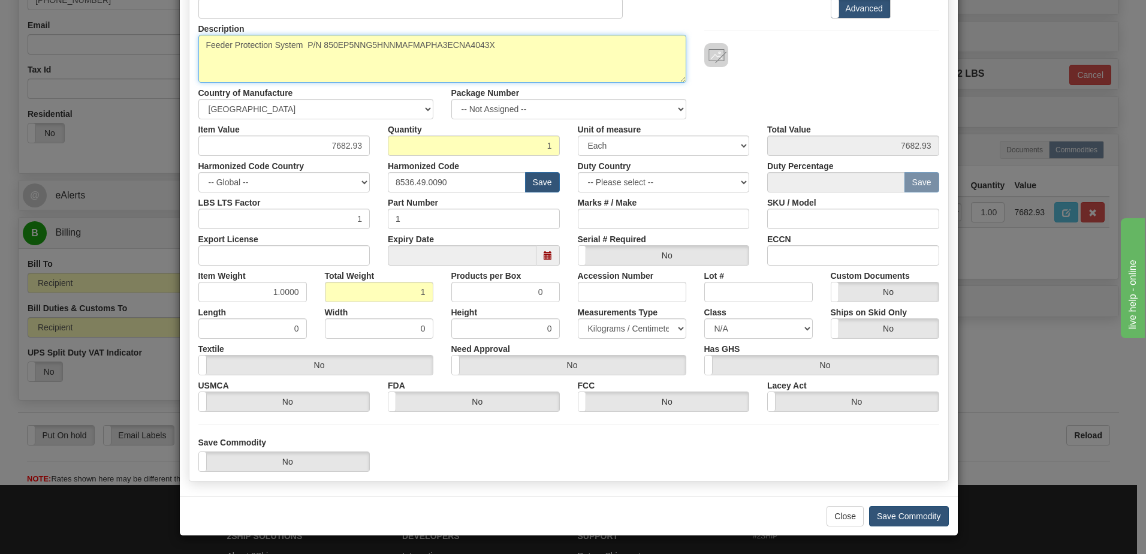
type textarea "Feeder Protection System P/N 850EP5NNG5HNNMAFMAPHA3ECNA4043X"
click at [934, 519] on button "Save Commodity" at bounding box center [909, 516] width 80 height 20
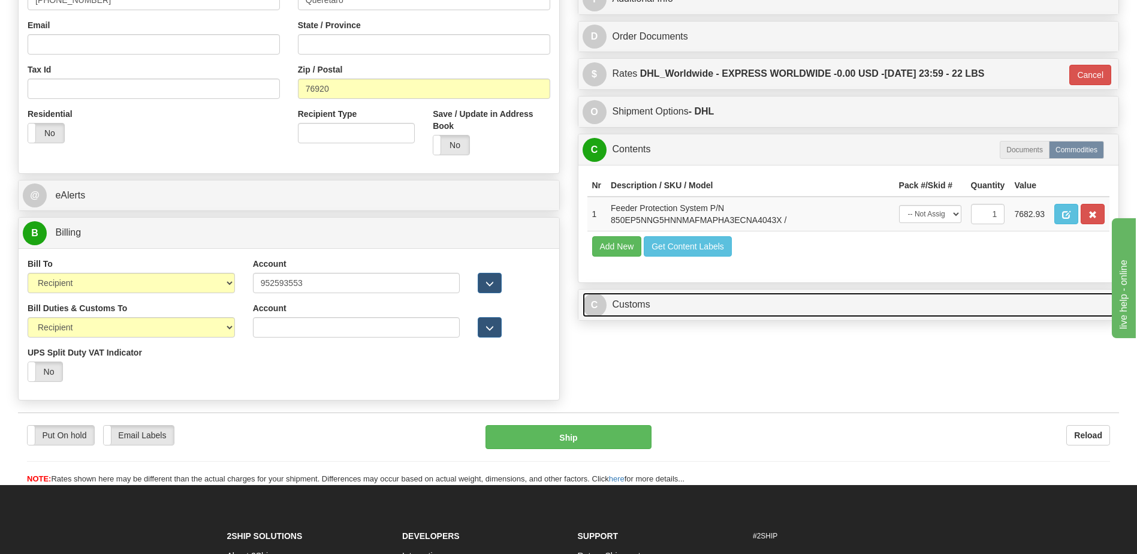
click at [720, 310] on link "C Customs" at bounding box center [849, 305] width 532 height 25
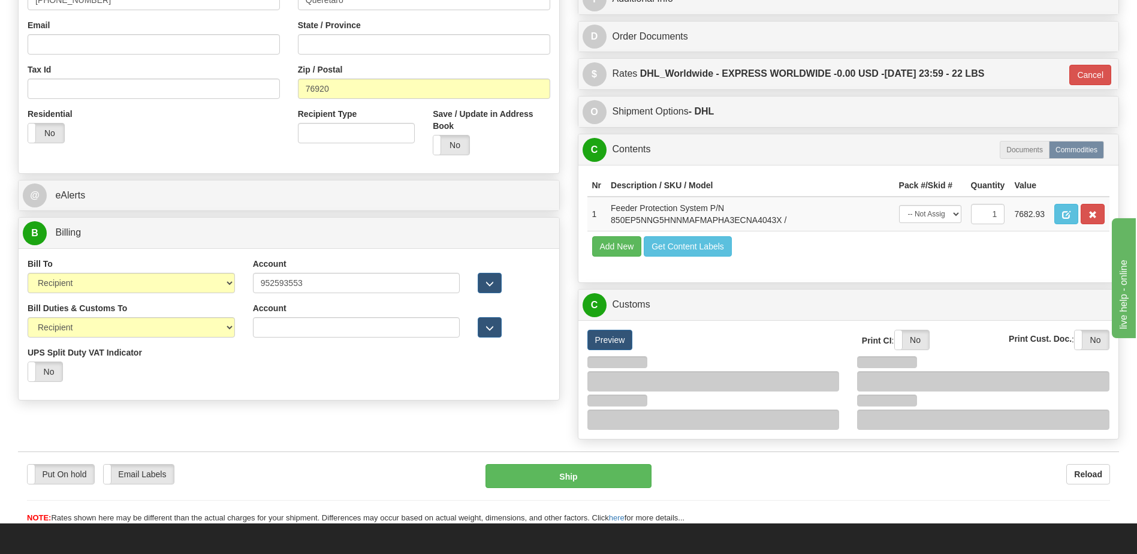
click at [648, 166] on div "Nr Description / SKU / Model Pack #/Skid # Quantity Value 1 Feeder Protection S…" at bounding box center [848, 223] width 541 height 117
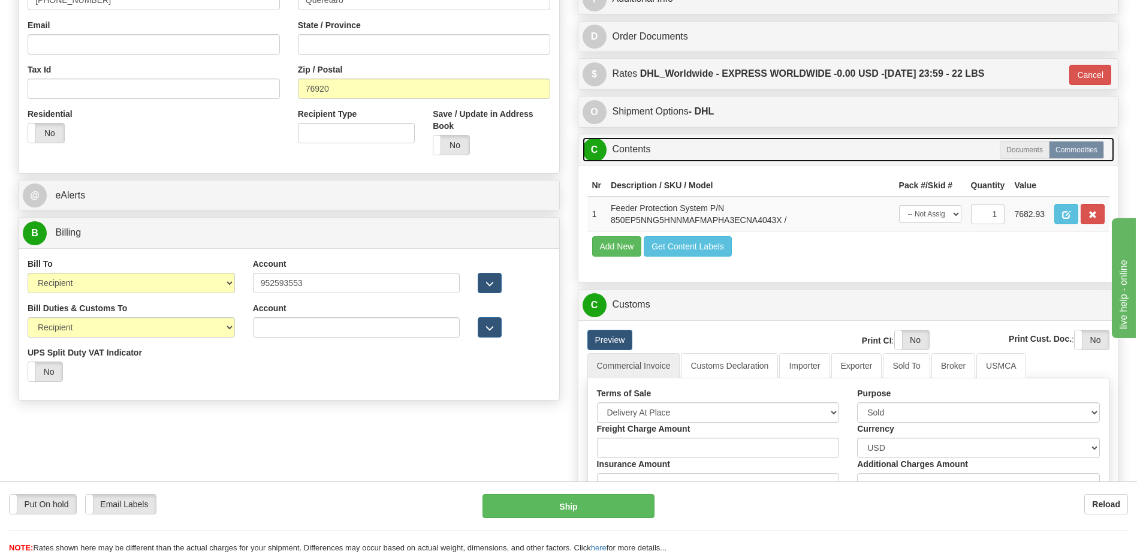
drag, startPoint x: 644, startPoint y: 149, endPoint x: 650, endPoint y: 159, distance: 12.3
click at [644, 149] on link "C Contents" at bounding box center [849, 149] width 532 height 25
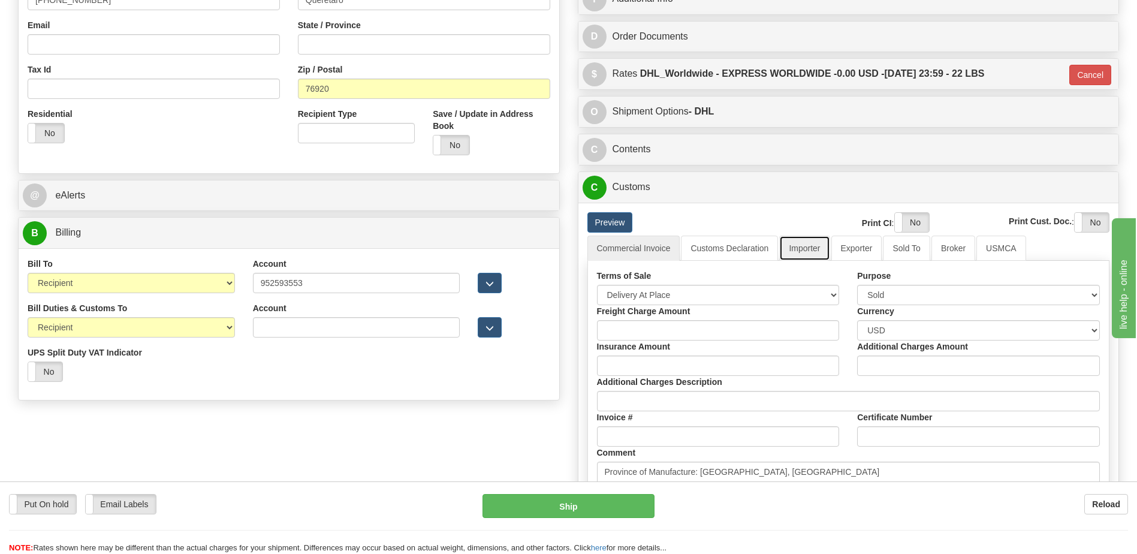
click at [790, 248] on link "Importer" at bounding box center [804, 248] width 50 height 25
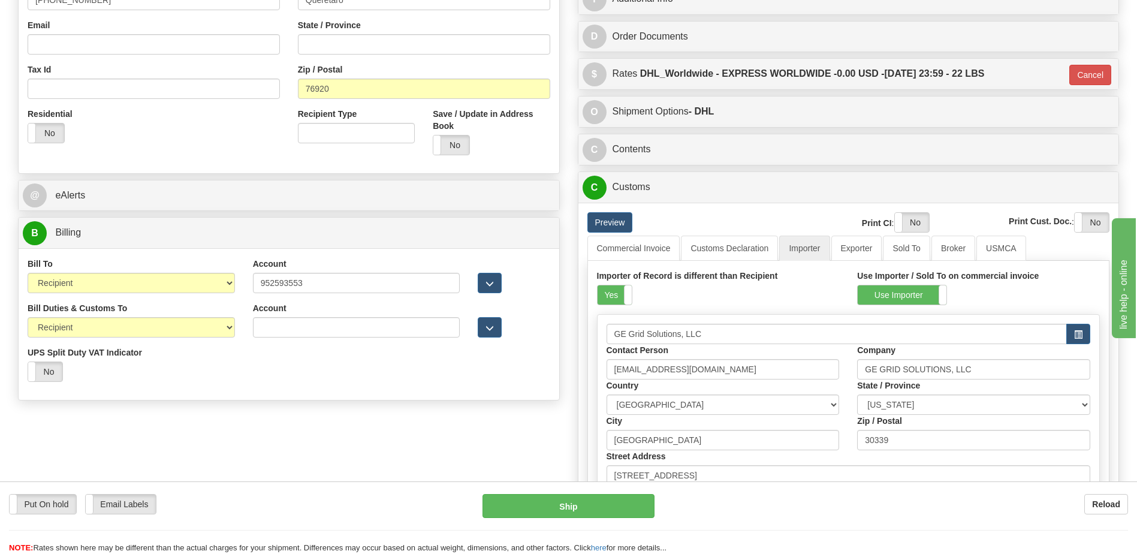
drag, startPoint x: 611, startPoint y: 299, endPoint x: 700, endPoint y: 270, distance: 93.3
click at [611, 298] on label "Yes" at bounding box center [615, 294] width 34 height 19
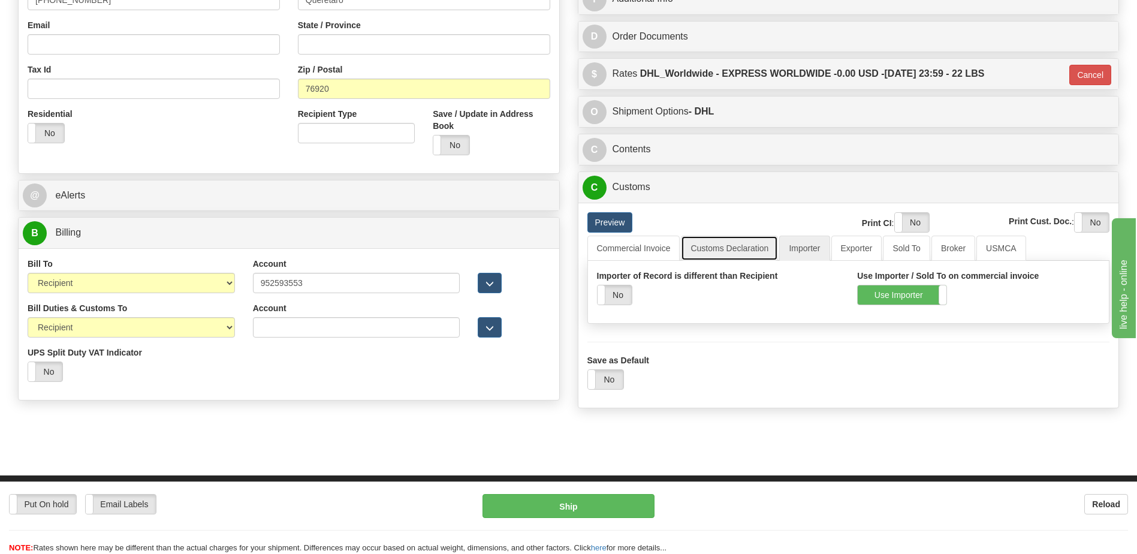
click at [738, 248] on link "Customs Declaration" at bounding box center [729, 248] width 97 height 25
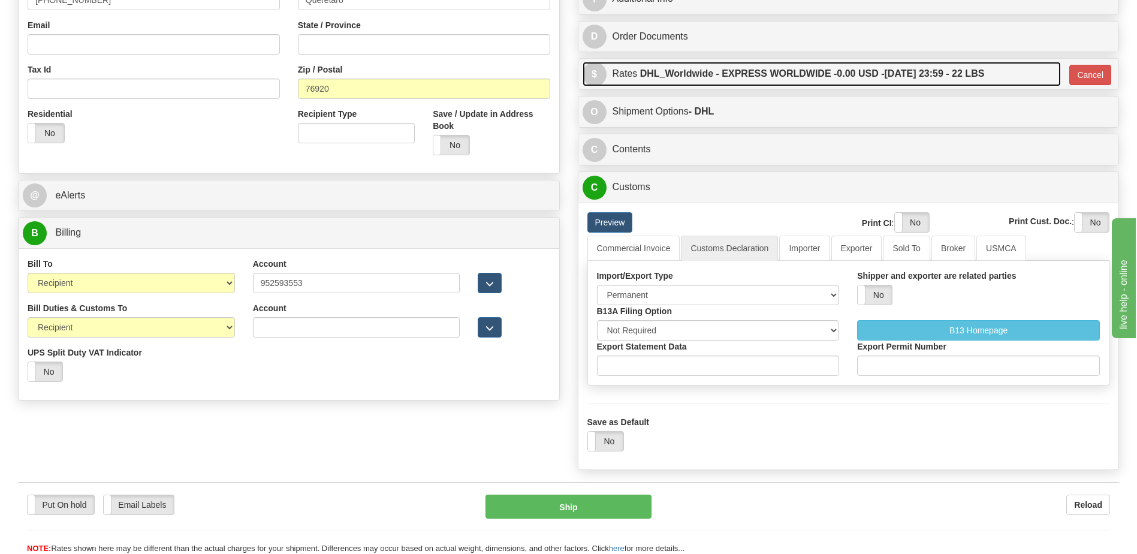
click at [752, 76] on label "DHL_Worldwide - EXPRESS WORLDWIDE - 0.00 USD - 09/22/2025 23:59 - 22 LBS" at bounding box center [812, 74] width 345 height 24
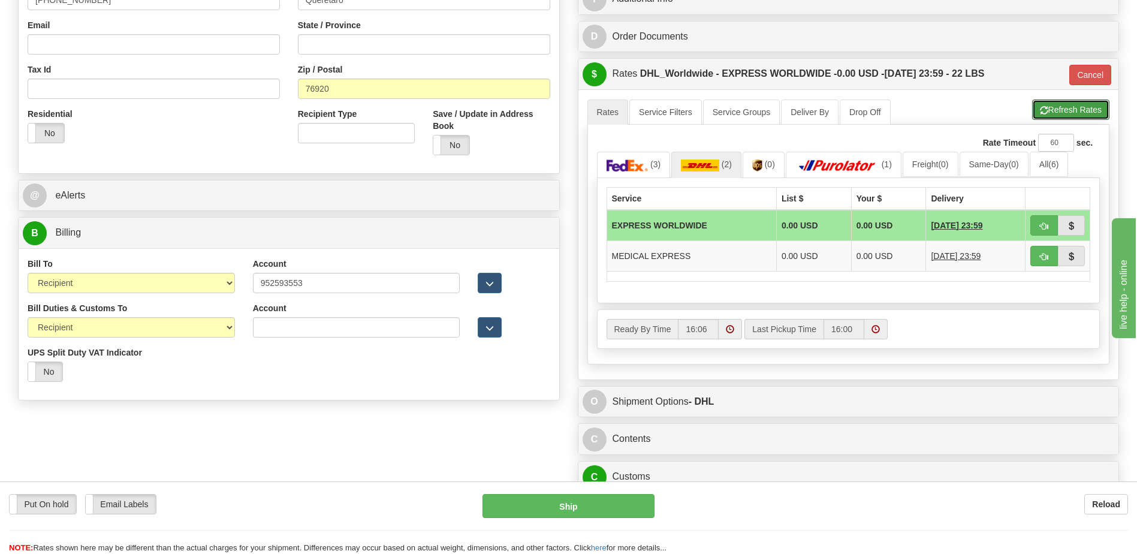
drag, startPoint x: 1071, startPoint y: 117, endPoint x: 944, endPoint y: 80, distance: 131.7
click at [1071, 117] on button "Refresh Rates" at bounding box center [1070, 110] width 77 height 20
type input "P"
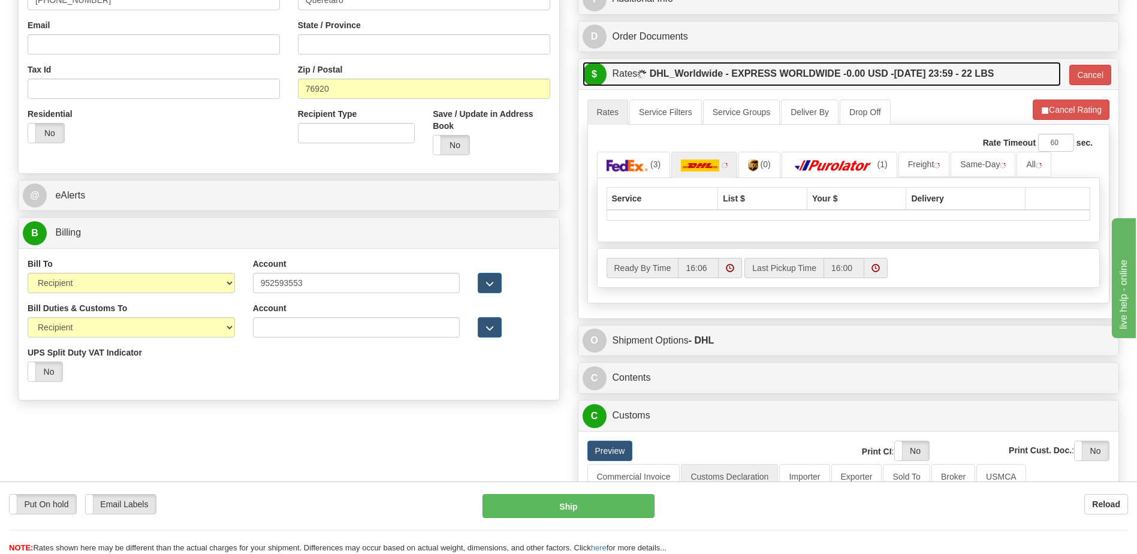
click at [899, 67] on label "DHL_Worldwide - EXPRESS WORLDWIDE - 0.00 USD - 09/22/2025 23:59 - 22 LBS" at bounding box center [822, 74] width 345 height 24
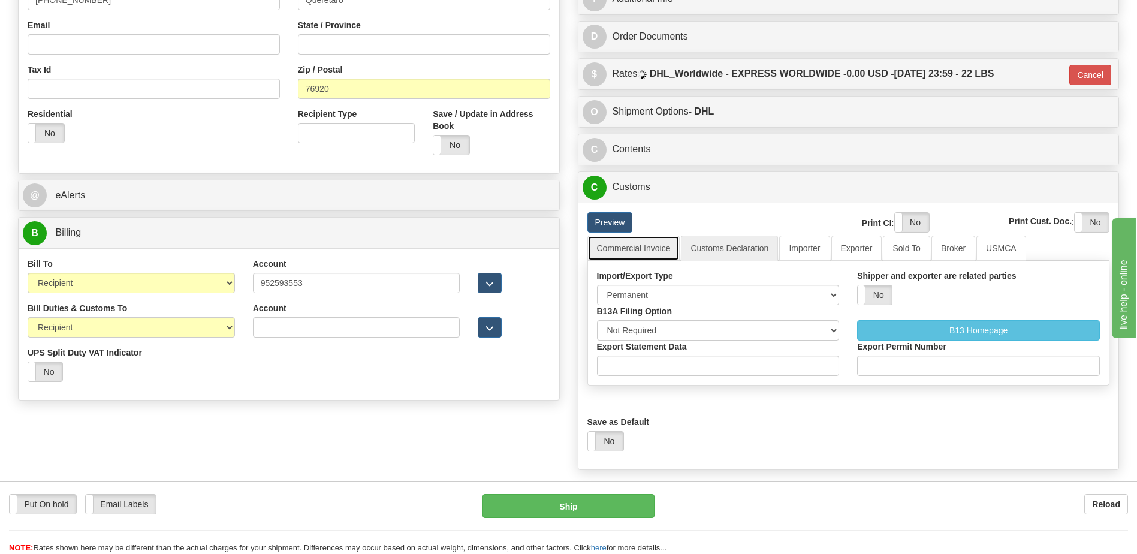
click at [655, 252] on link "Commercial Invoice" at bounding box center [633, 248] width 93 height 25
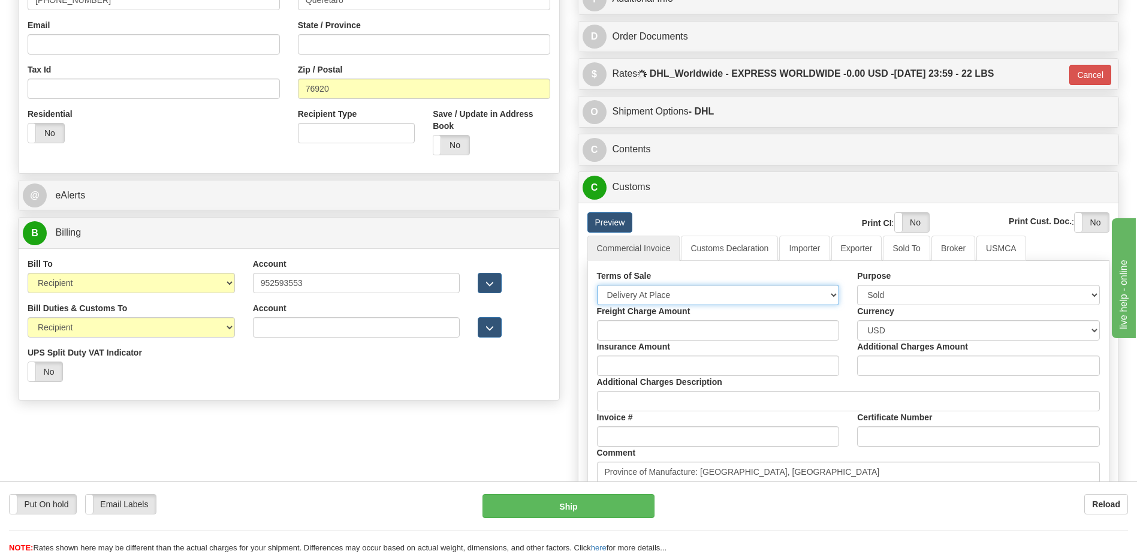
click at [649, 297] on select "Free Carrier Free On Board Ex Works Delivered Duty Unpaid Delivered Duty Paid C…" at bounding box center [718, 295] width 243 height 20
select select "7"
click at [597, 285] on select "Free Carrier Free On Board Ex Works Delivered Duty Unpaid Delivered Duty Paid C…" at bounding box center [718, 295] width 243 height 20
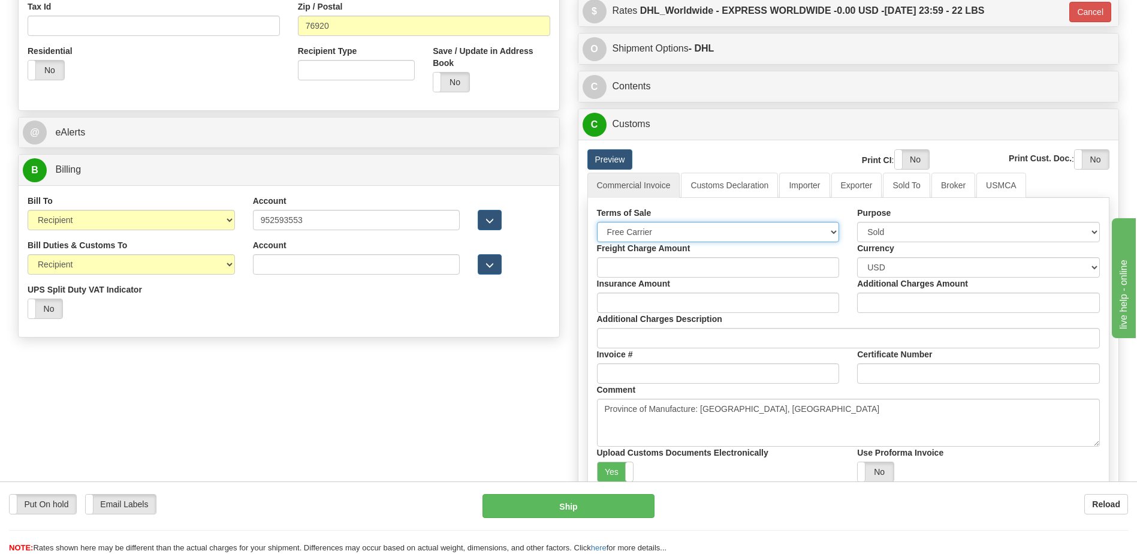
scroll to position [539, 0]
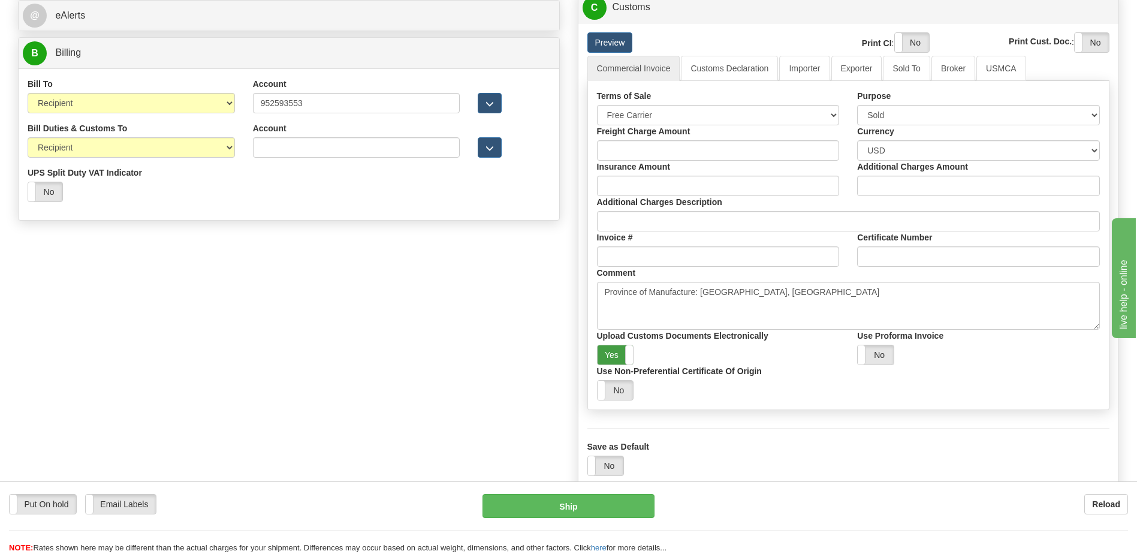
click at [608, 350] on label "Yes" at bounding box center [616, 354] width 36 height 19
click at [913, 41] on label "Yes" at bounding box center [912, 42] width 34 height 19
click at [1078, 39] on label "Yes" at bounding box center [1092, 42] width 34 height 19
click at [728, 67] on link "Customs Declaration" at bounding box center [729, 68] width 97 height 25
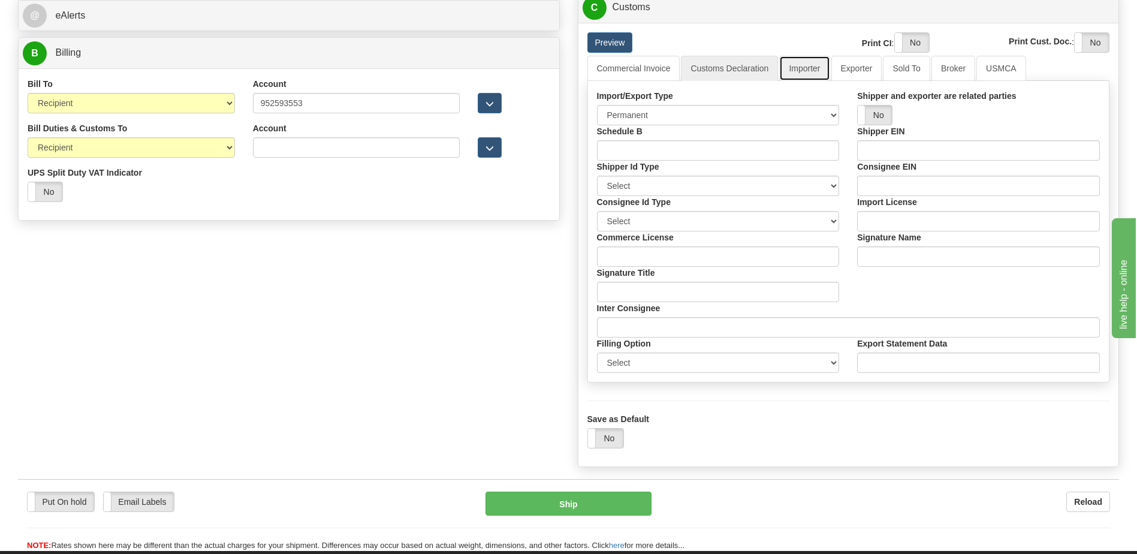
click at [800, 65] on link "Importer" at bounding box center [804, 68] width 50 height 25
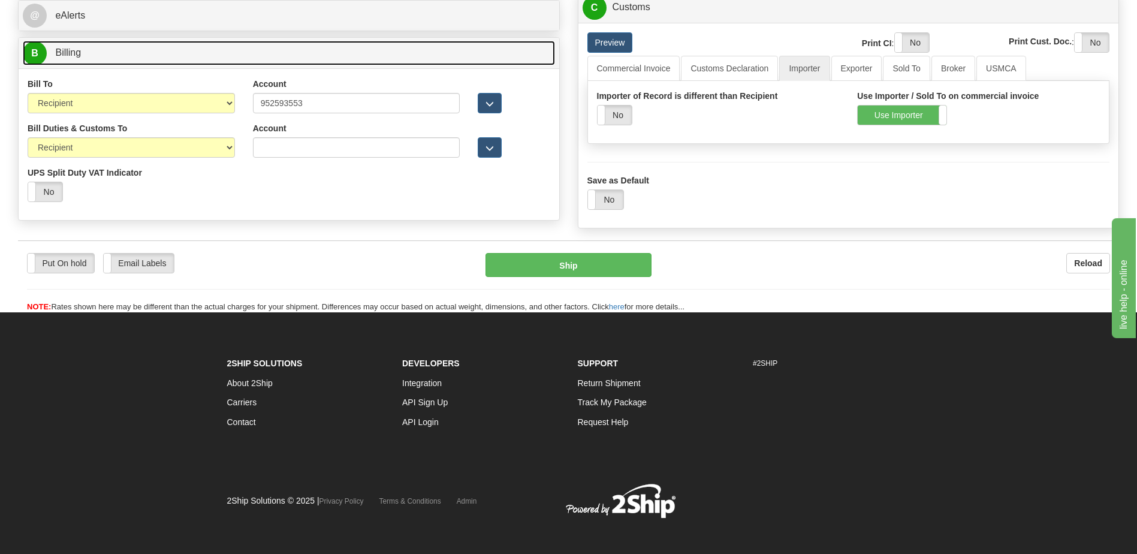
click at [119, 56] on link "B Billing" at bounding box center [289, 53] width 532 height 25
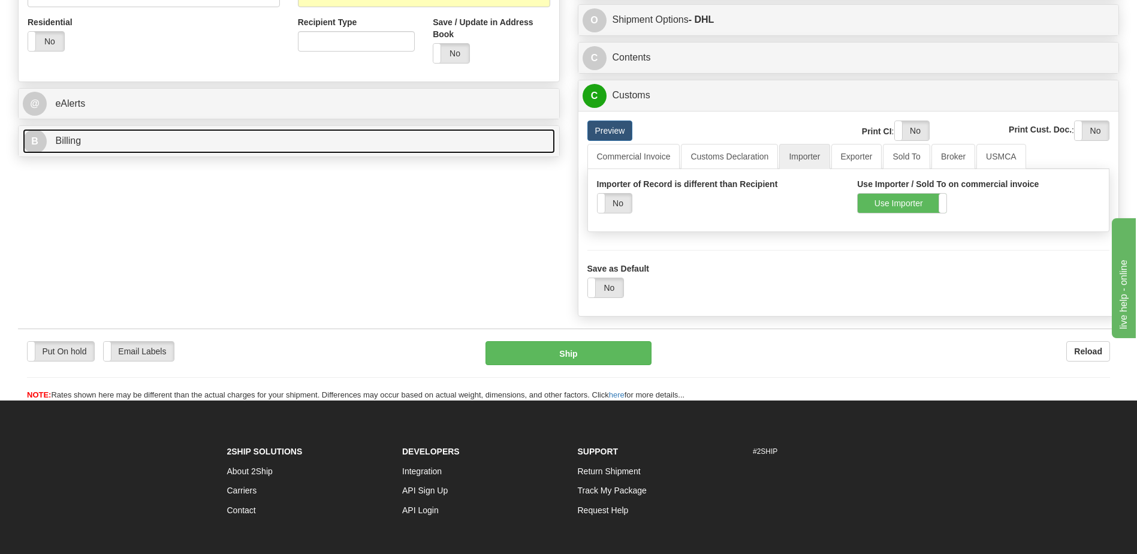
scroll to position [360, 0]
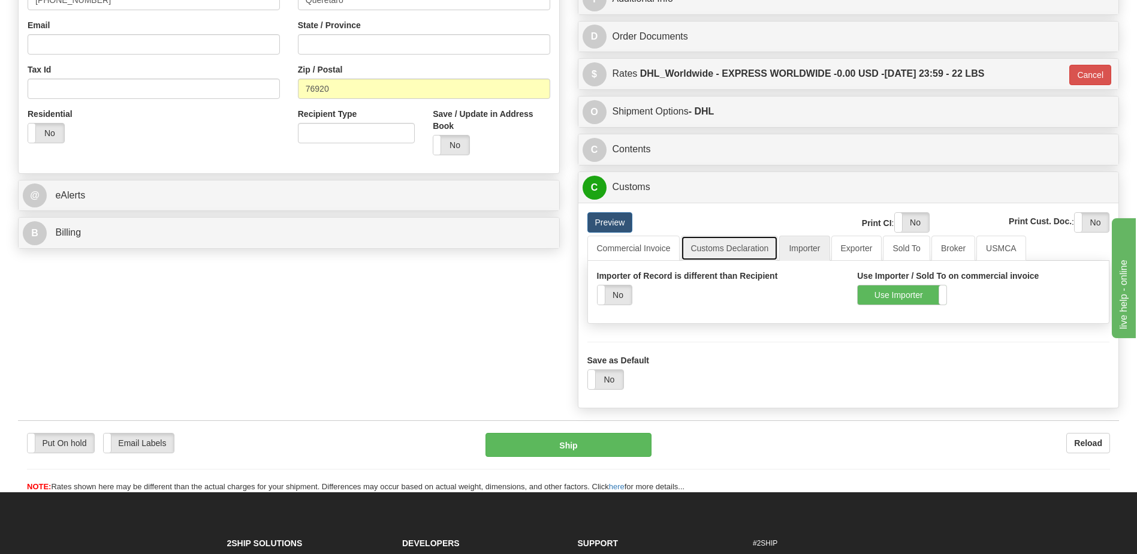
click at [732, 248] on link "Customs Declaration" at bounding box center [729, 248] width 97 height 25
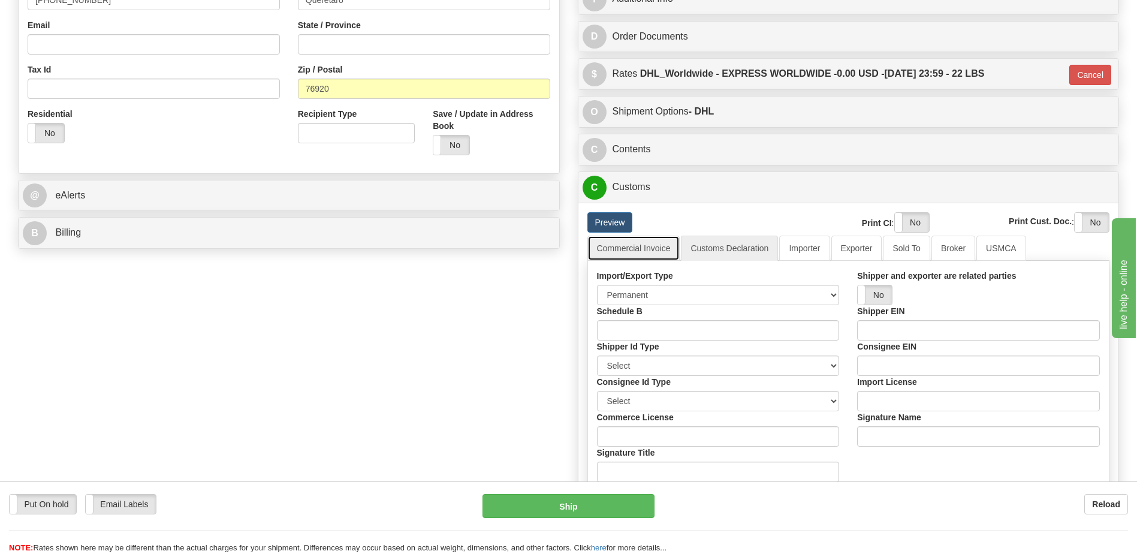
click at [641, 255] on link "Commercial Invoice" at bounding box center [633, 248] width 93 height 25
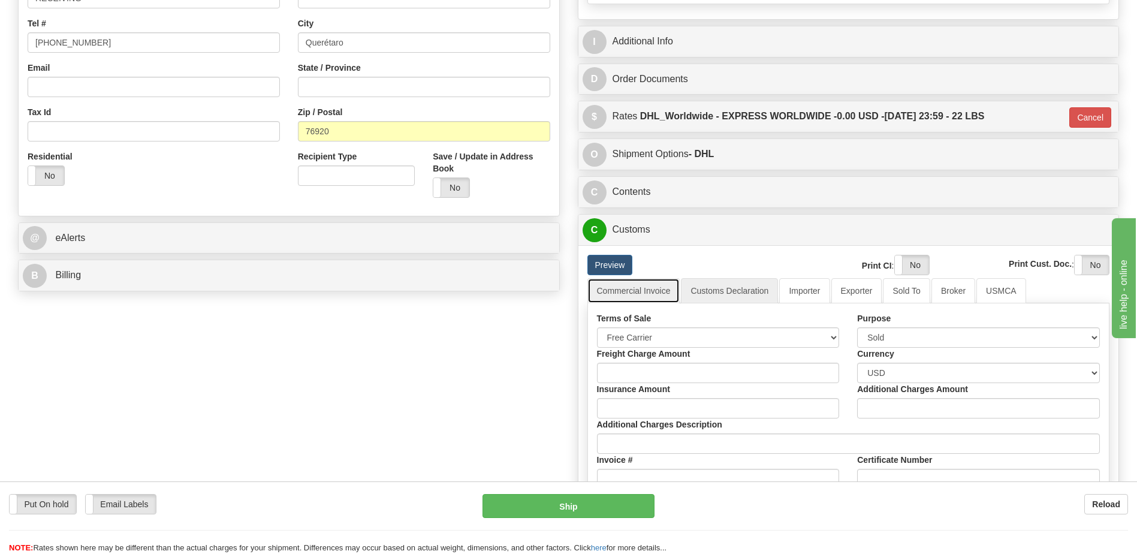
scroll to position [300, 0]
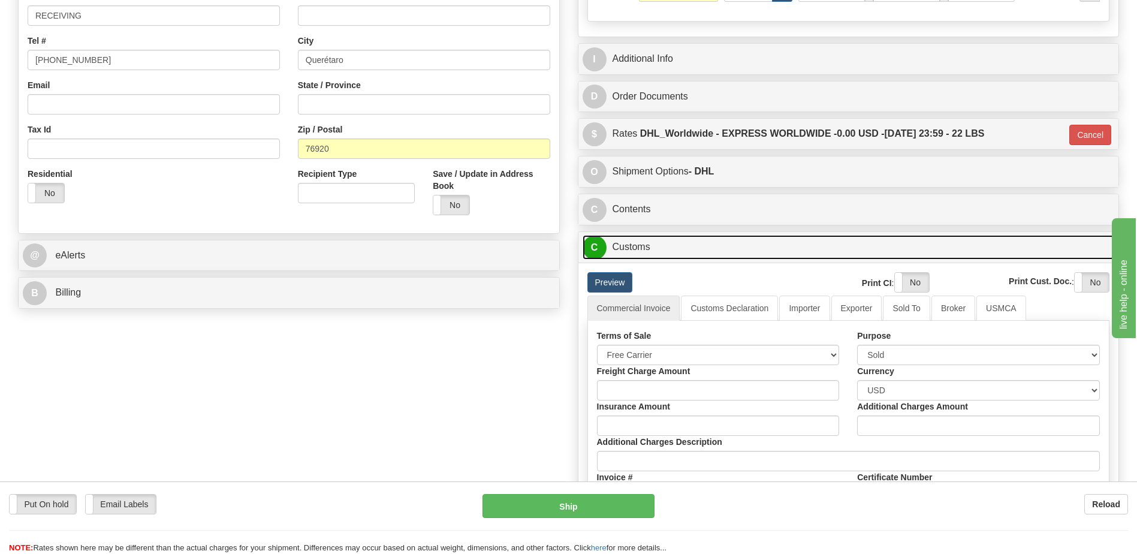
click at [626, 253] on link "C Customs" at bounding box center [849, 247] width 532 height 25
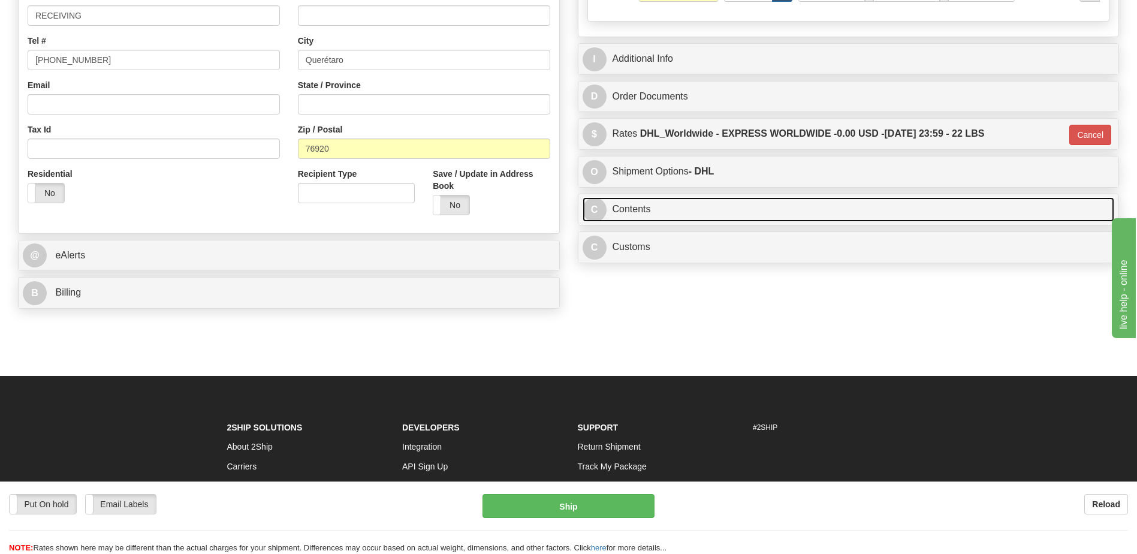
click at [646, 220] on link "C Contents" at bounding box center [849, 209] width 532 height 25
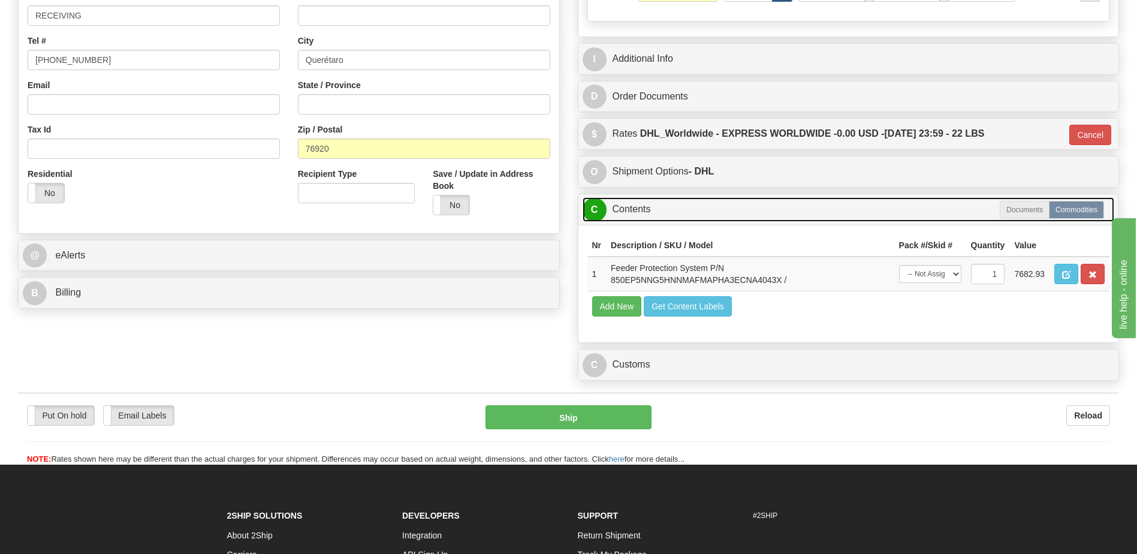
click at [646, 220] on link "C Contents" at bounding box center [849, 209] width 532 height 25
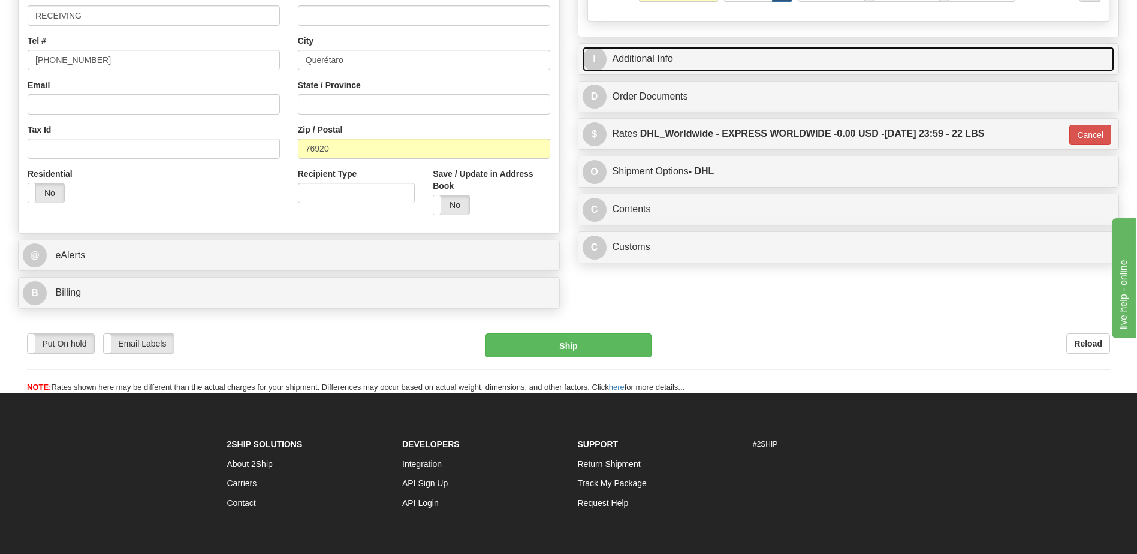
click at [658, 54] on link "I Additional Info" at bounding box center [849, 59] width 532 height 25
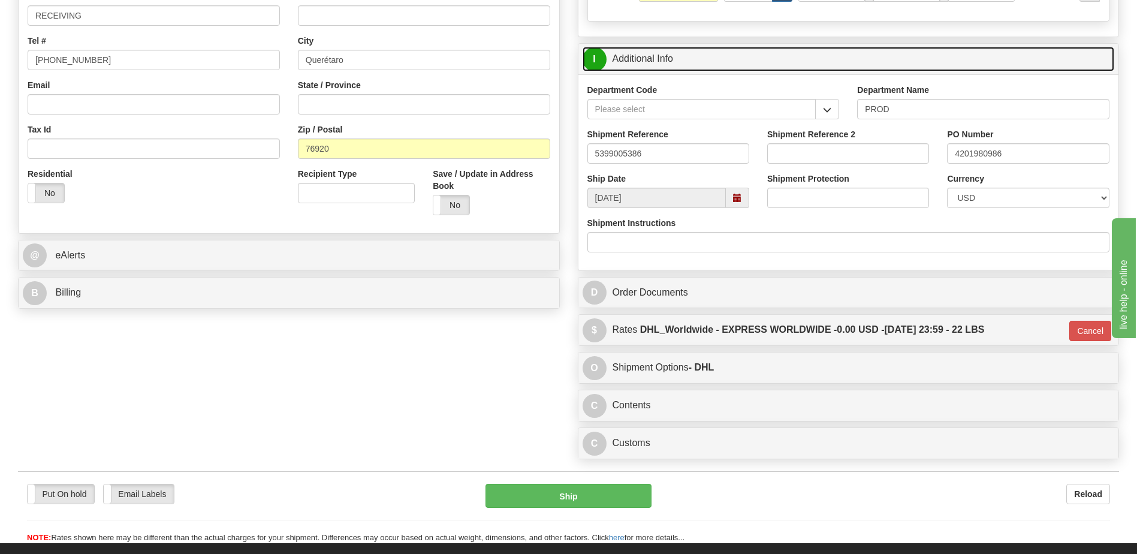
click at [658, 54] on link "I Additional Info" at bounding box center [849, 59] width 532 height 25
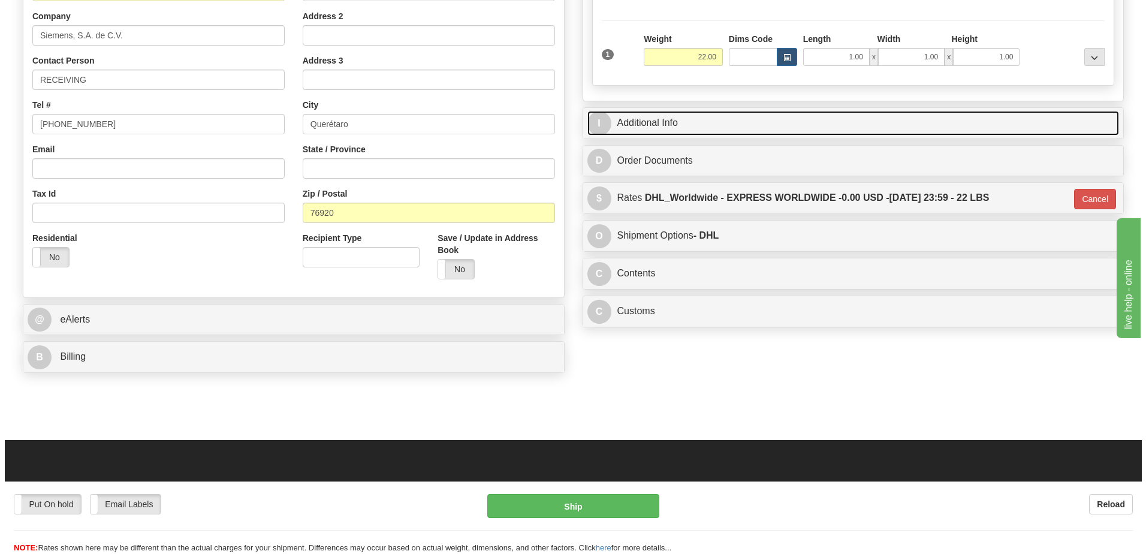
scroll to position [240, 0]
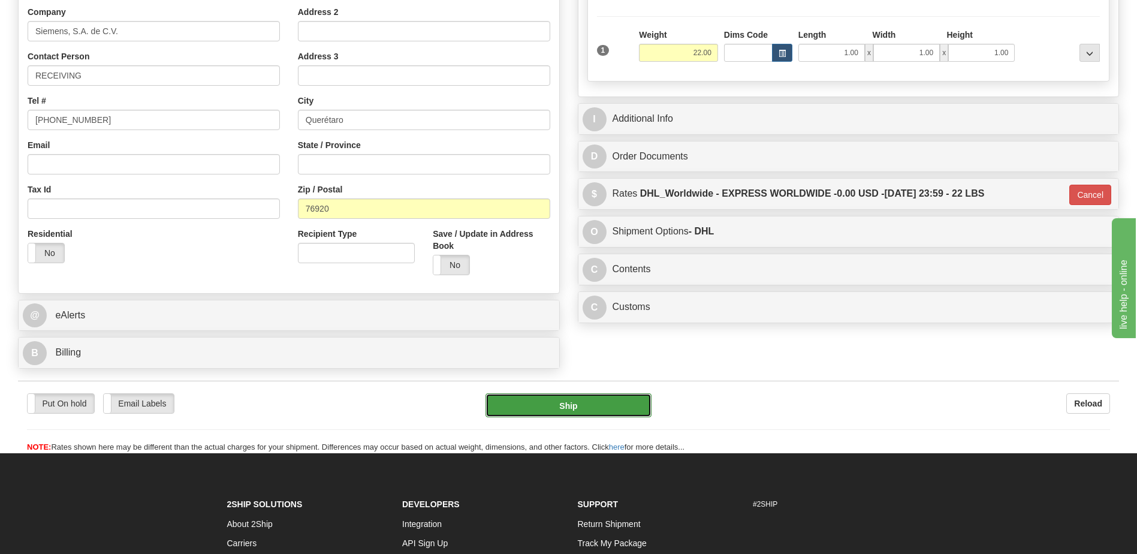
click at [550, 403] on button "Ship" at bounding box center [568, 405] width 165 height 24
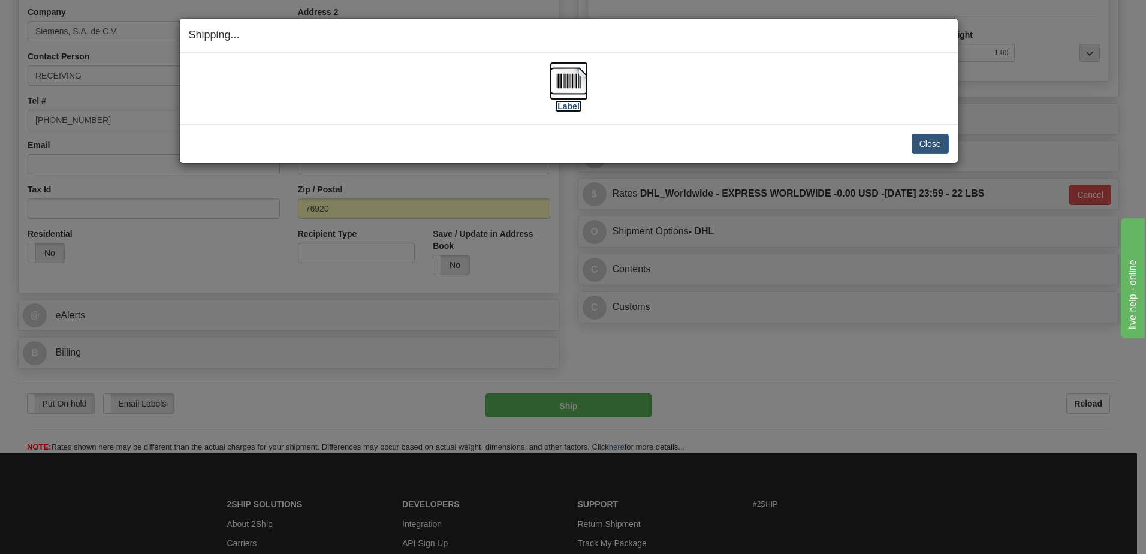
click at [582, 73] on img at bounding box center [569, 81] width 38 height 38
click at [924, 144] on button "Close" at bounding box center [930, 144] width 37 height 20
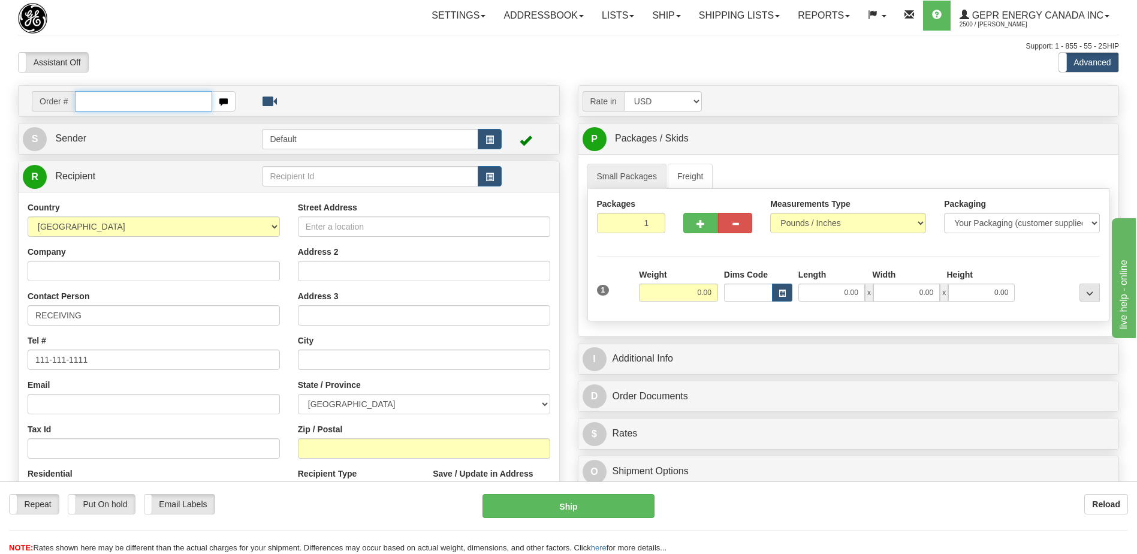
click at [154, 100] on input "text" at bounding box center [143, 101] width 137 height 20
paste input "0086699166"
type input "0086699166"
click at [184, 37] on body "Training Course Close Toggle navigation Settings Shipping Preferences New Recip…" at bounding box center [568, 277] width 1137 height 554
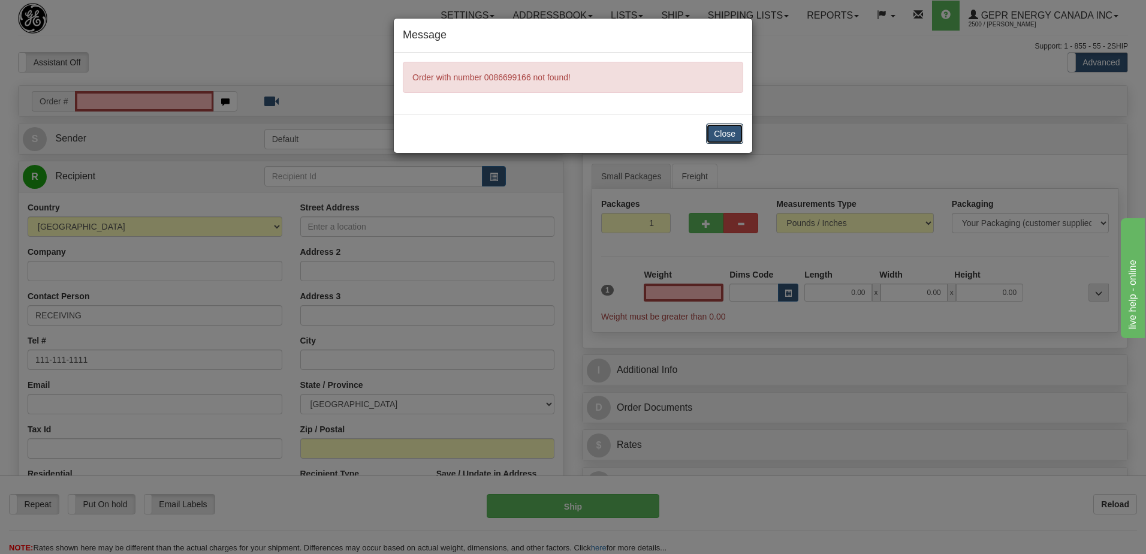
drag, startPoint x: 715, startPoint y: 132, endPoint x: 498, endPoint y: 122, distance: 216.6
click at [715, 132] on button "Close" at bounding box center [724, 133] width 37 height 20
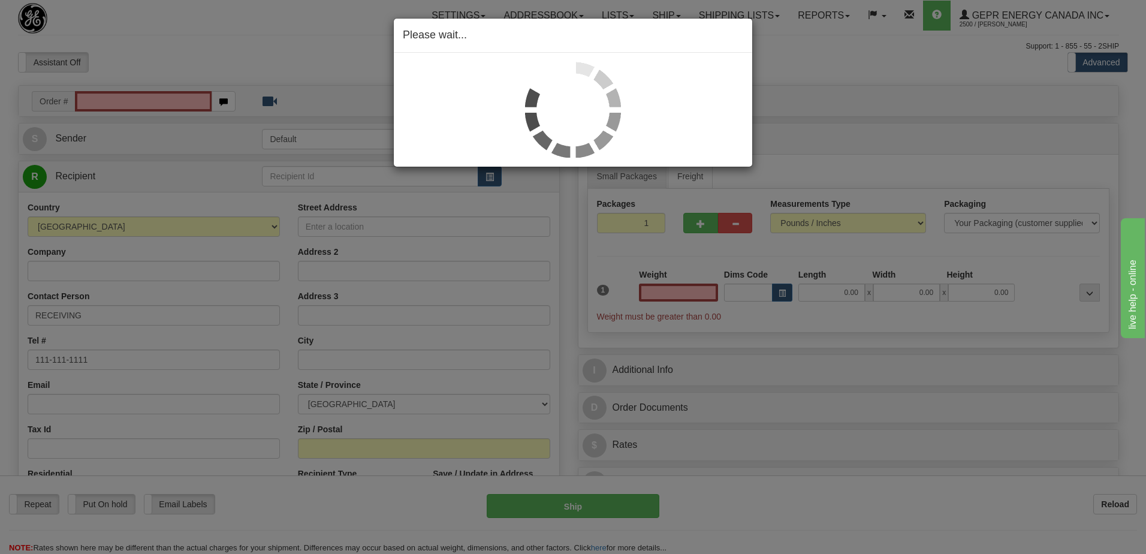
click at [144, 101] on div "Please wait..." at bounding box center [573, 277] width 1146 height 554
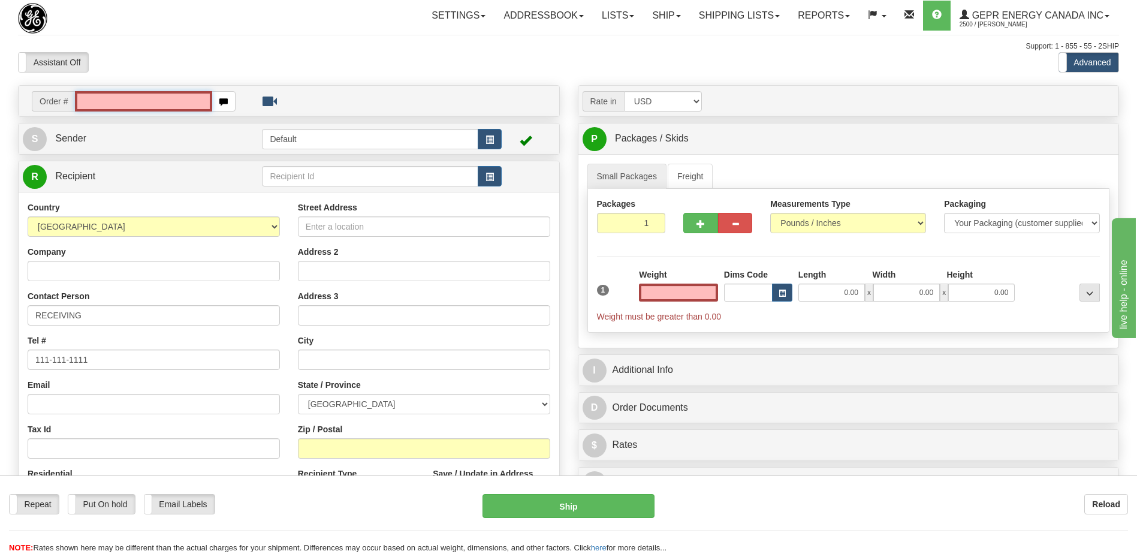
click at [144, 101] on input "text" at bounding box center [143, 101] width 137 height 20
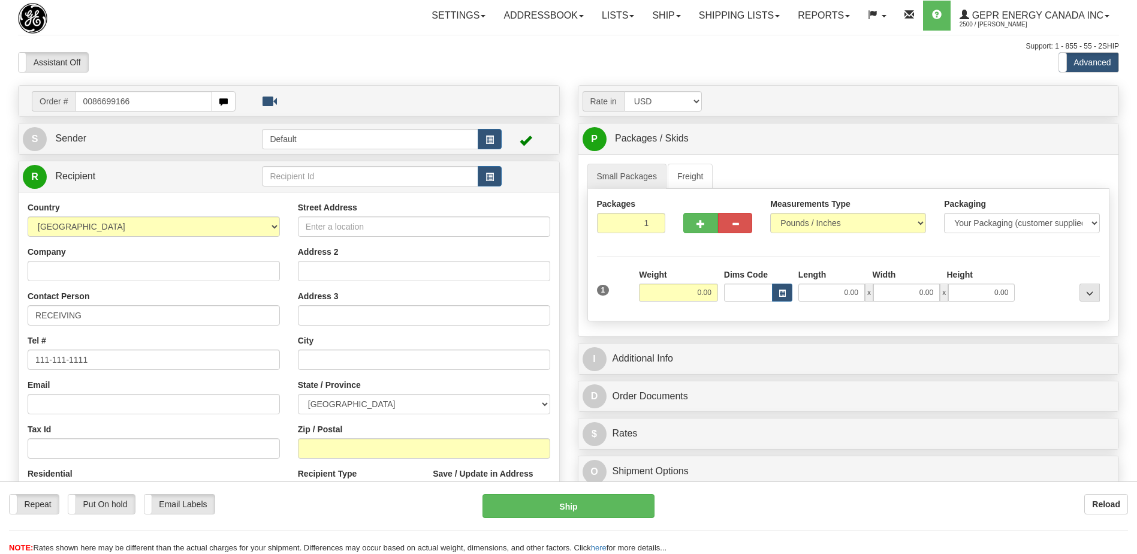
click at [106, 104] on input "0086699166" at bounding box center [143, 101] width 137 height 20
click at [88, 102] on input "0086699166" at bounding box center [143, 101] width 137 height 20
type input "86699166"
click at [174, 60] on body "Training Course Close Toggle navigation Settings Shipping Preferences New Recip…" at bounding box center [568, 277] width 1137 height 554
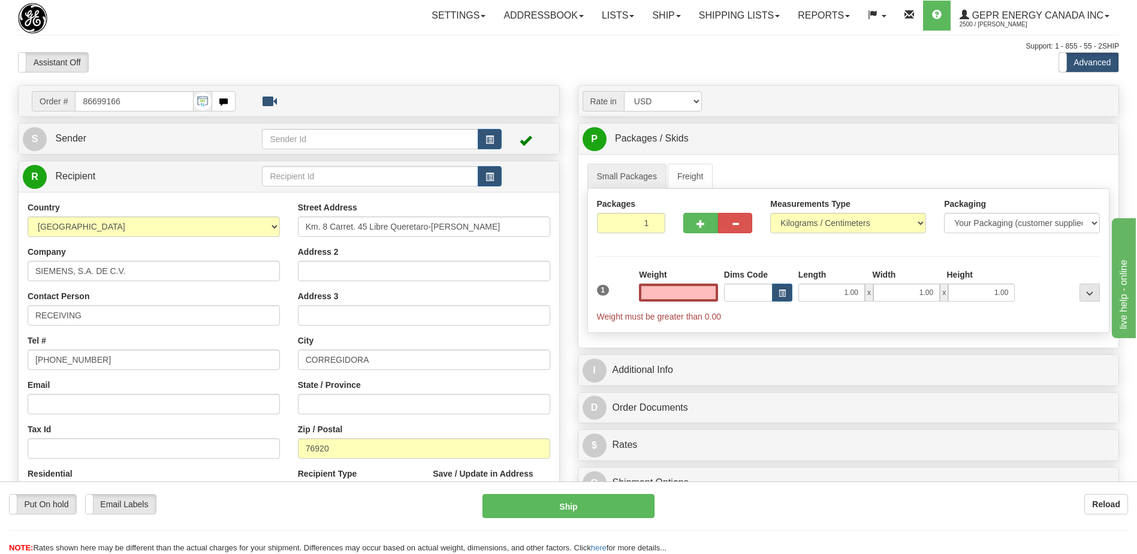
type input "0.00"
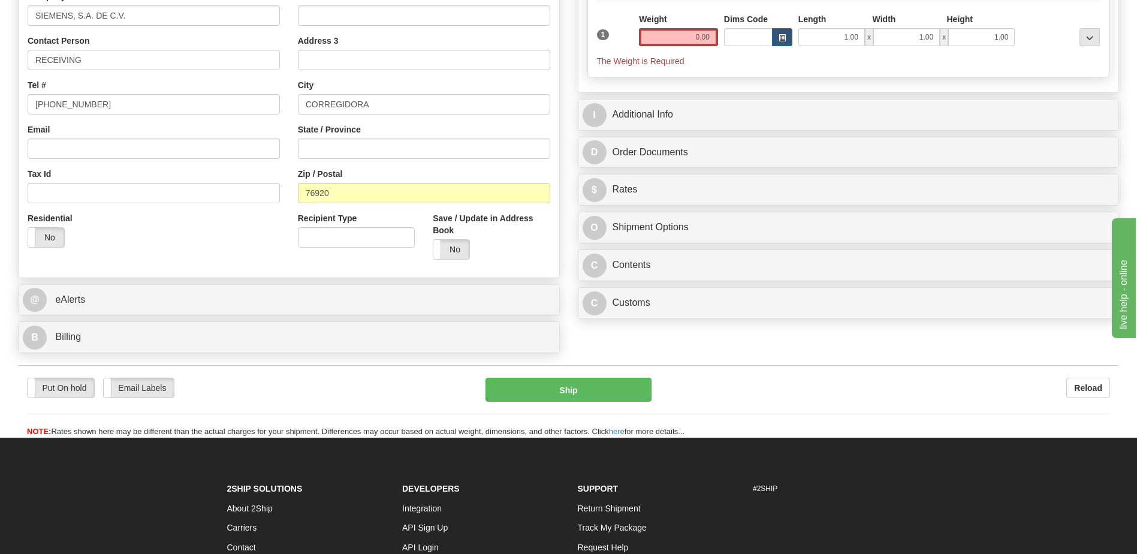
scroll to position [300, 0]
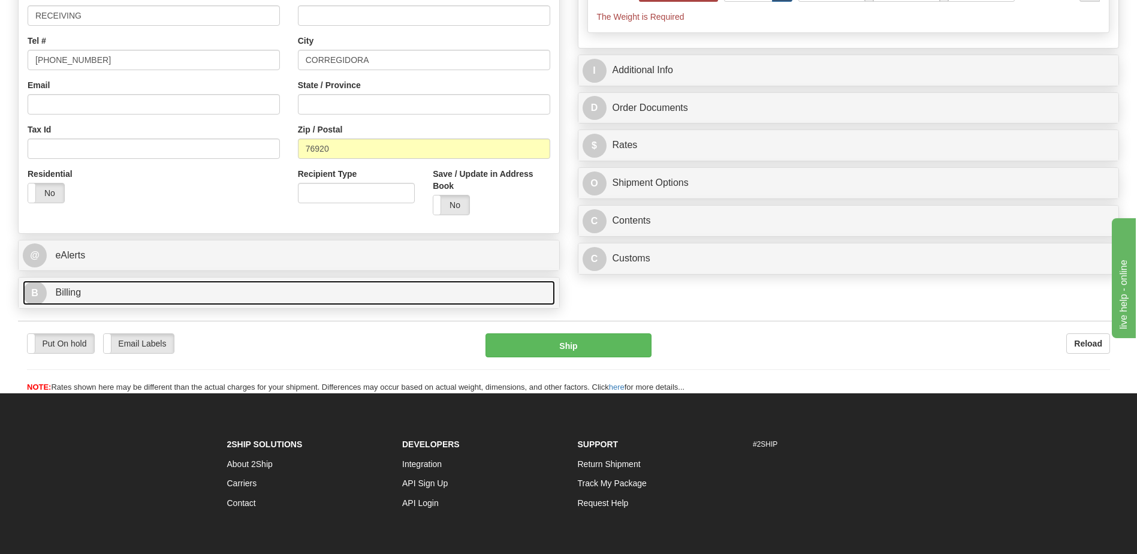
click at [79, 298] on link "B Billing" at bounding box center [289, 293] width 532 height 25
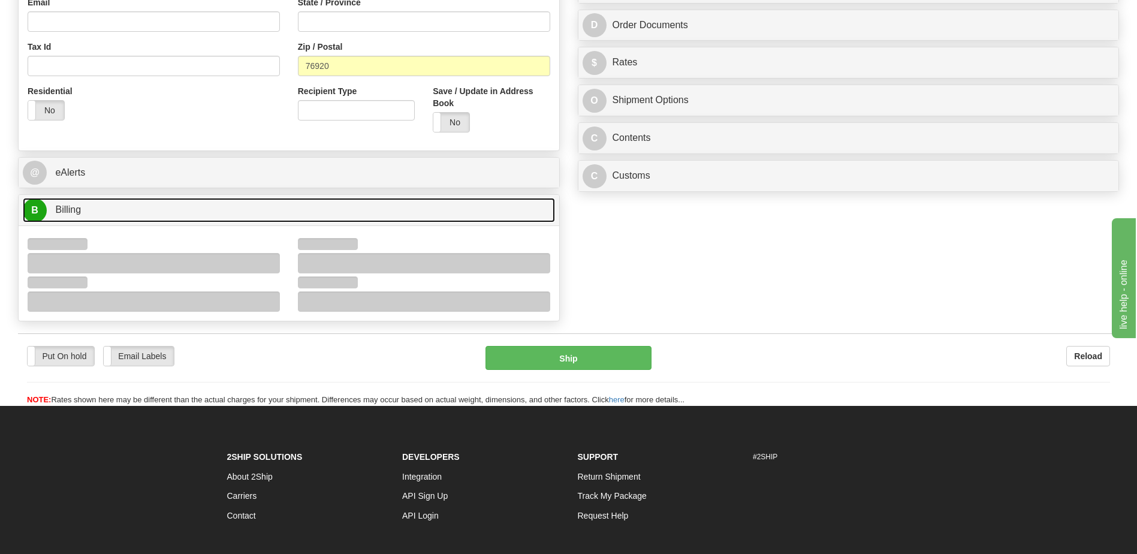
scroll to position [420, 0]
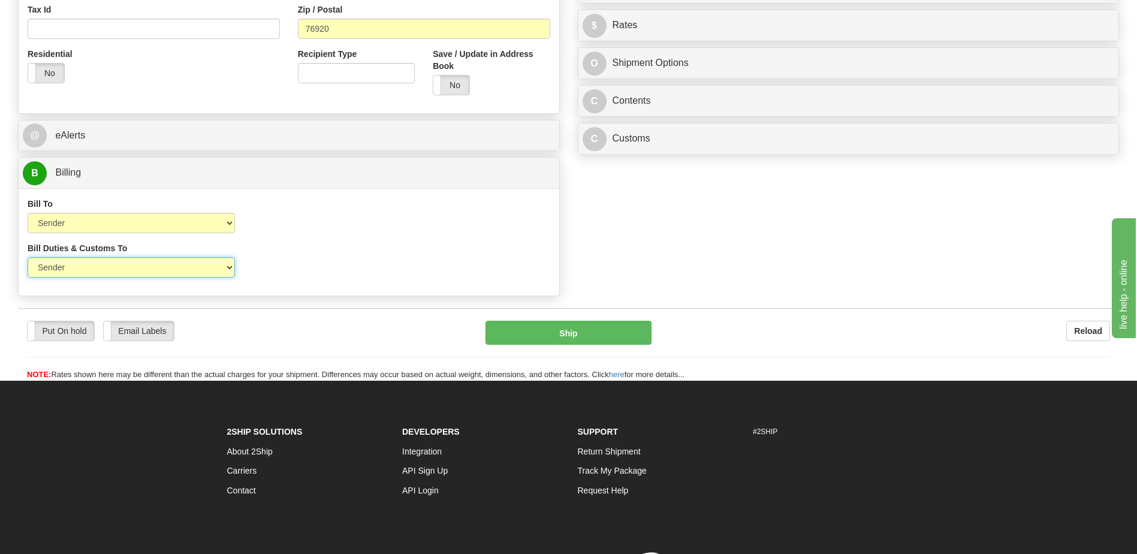
click at [160, 269] on select "Sender Recipient Third Party" at bounding box center [131, 267] width 207 height 20
select select "2"
click at [28, 257] on select "Sender Recipient Third Party" at bounding box center [131, 267] width 207 height 20
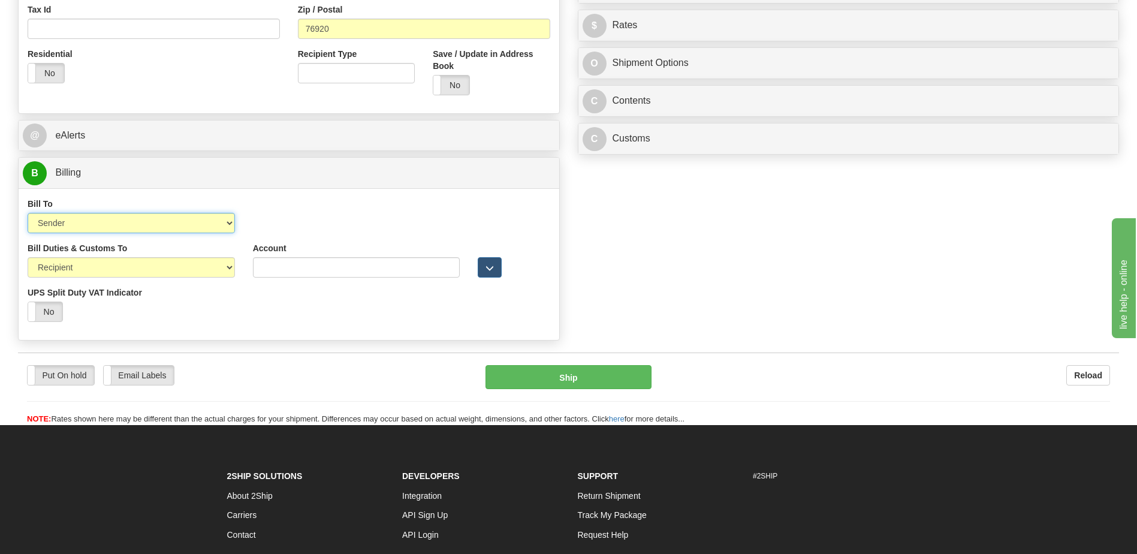
click at [153, 227] on select "Sender Recipient Third Party Collect" at bounding box center [131, 223] width 207 height 20
select select "2"
click at [28, 213] on select "Sender Recipient Third Party Collect" at bounding box center [131, 223] width 207 height 20
click at [257, 221] on input "Account" at bounding box center [356, 223] width 207 height 20
paste input "952593553"
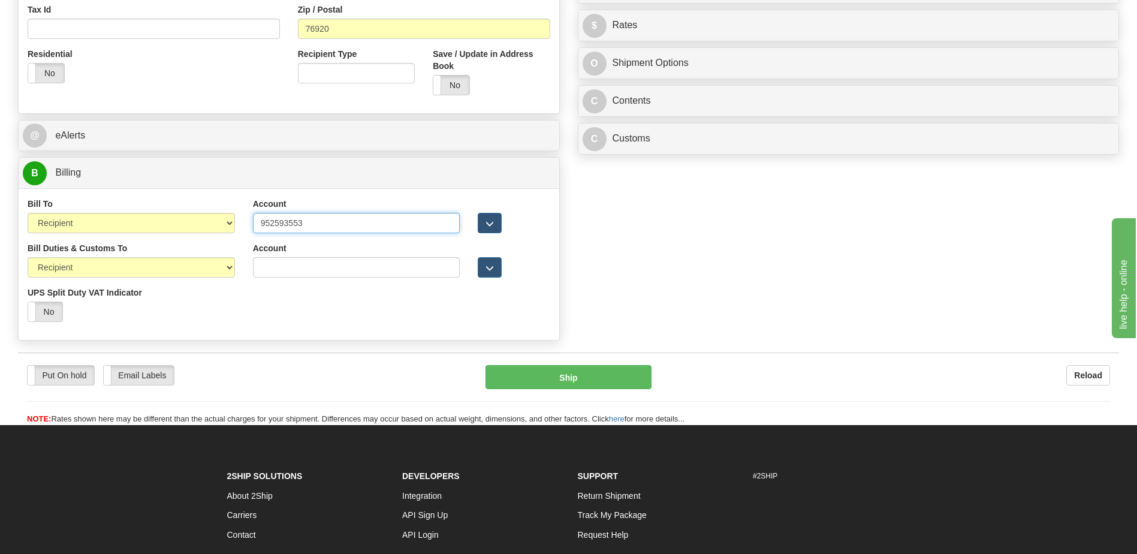
type input "952593553"
click at [289, 311] on div "Bill Duties & Customs To Sender Recipient Third Party UPS Split Duty VAT Indica…" at bounding box center [289, 286] width 541 height 89
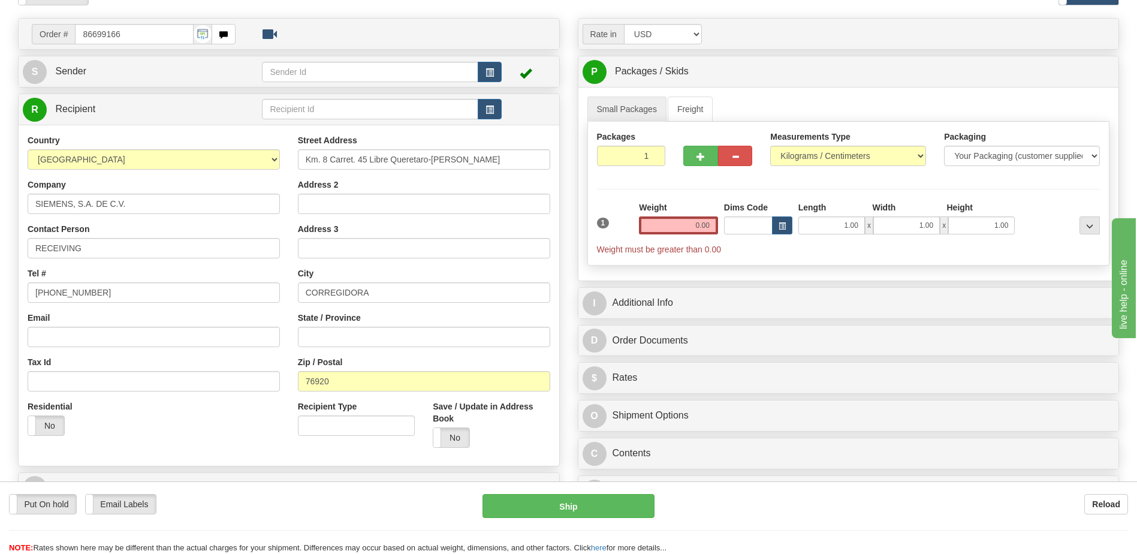
scroll to position [60, 0]
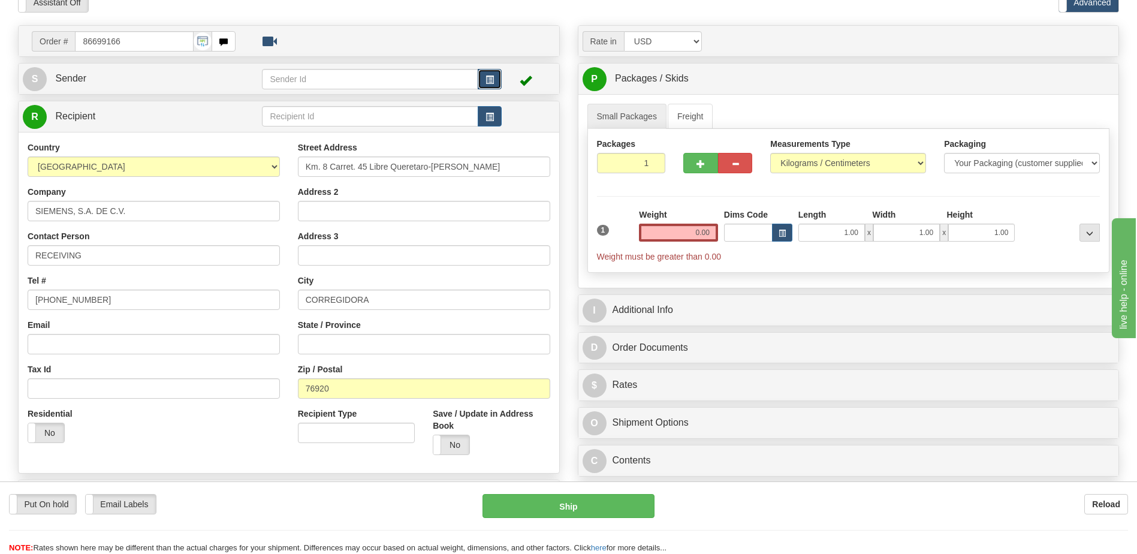
click at [489, 83] on span "button" at bounding box center [490, 80] width 8 height 8
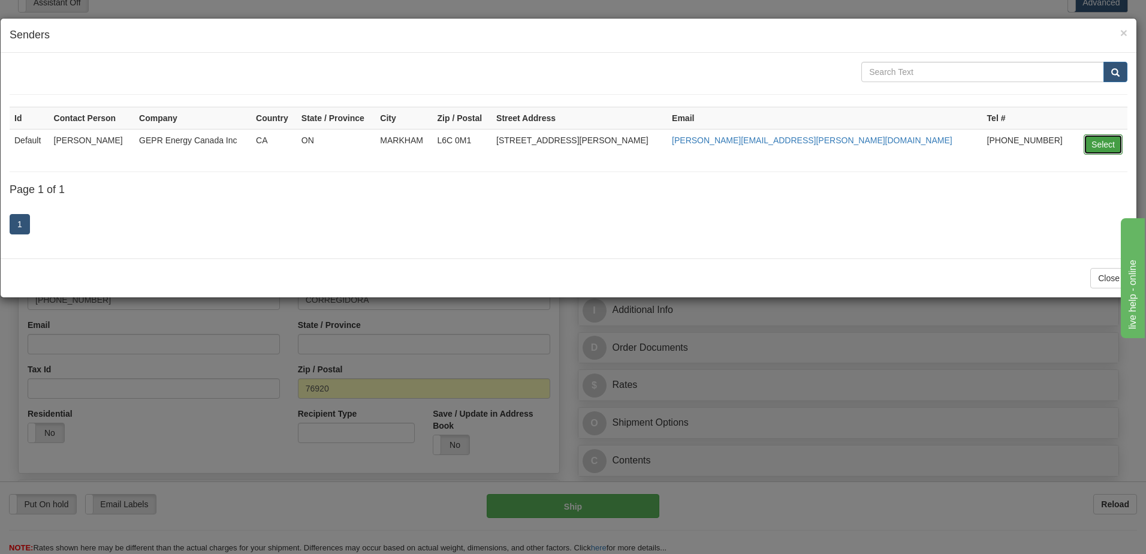
click at [1101, 144] on button "Select" at bounding box center [1103, 144] width 39 height 20
type input "Default"
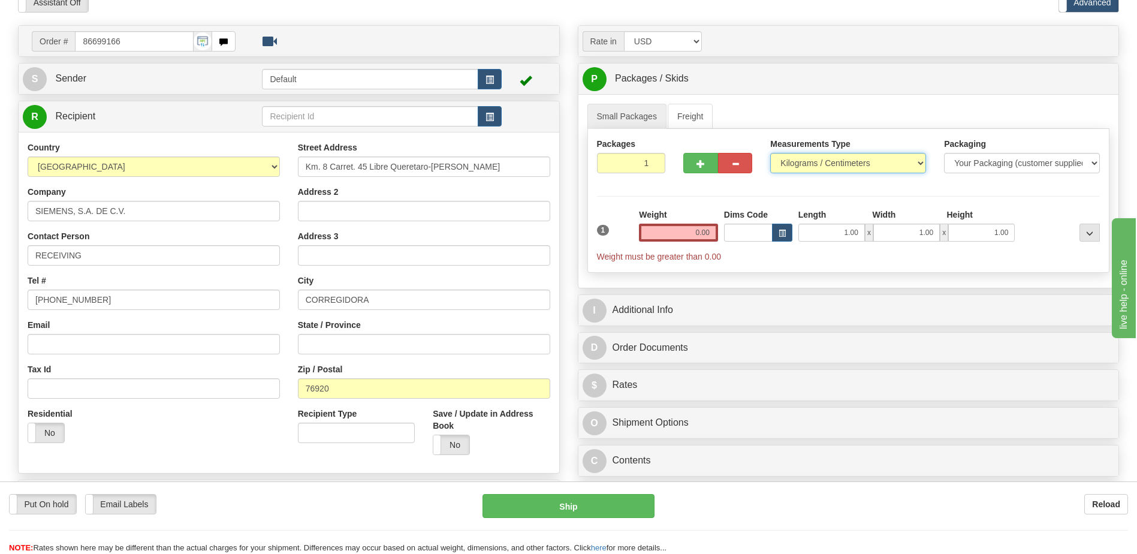
click at [801, 167] on select "Pounds / Inches Kilograms / Centimeters" at bounding box center [848, 163] width 156 height 20
select select "0"
click at [770, 153] on select "Pounds / Inches Kilograms / Centimeters" at bounding box center [848, 163] width 156 height 20
type input "2"
click at [653, 159] on input "2" at bounding box center [631, 163] width 69 height 20
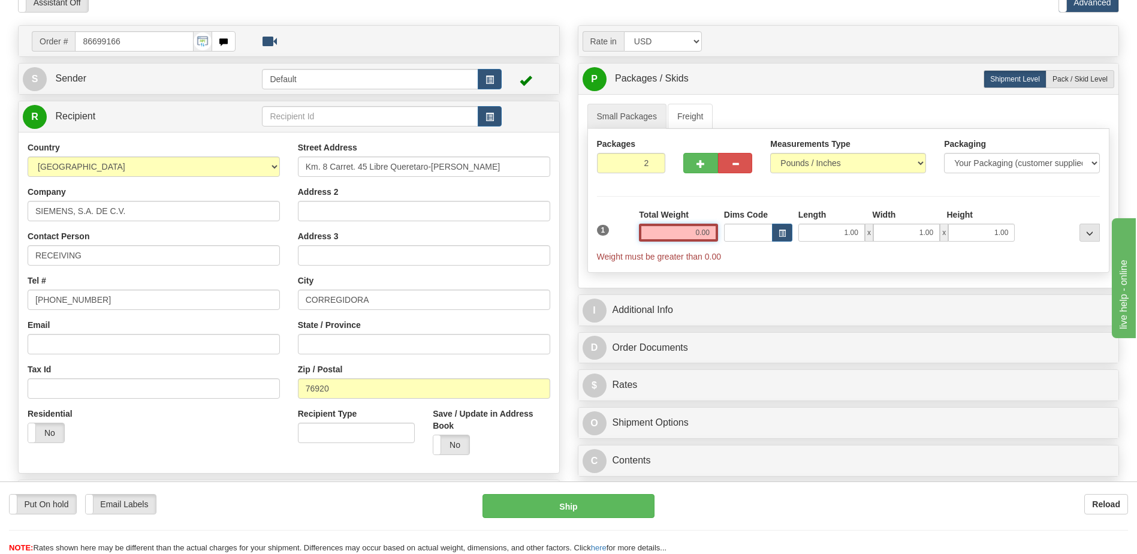
click at [690, 231] on input "0.00" at bounding box center [678, 233] width 79 height 18
click at [690, 231] on input "text" at bounding box center [678, 233] width 79 height 18
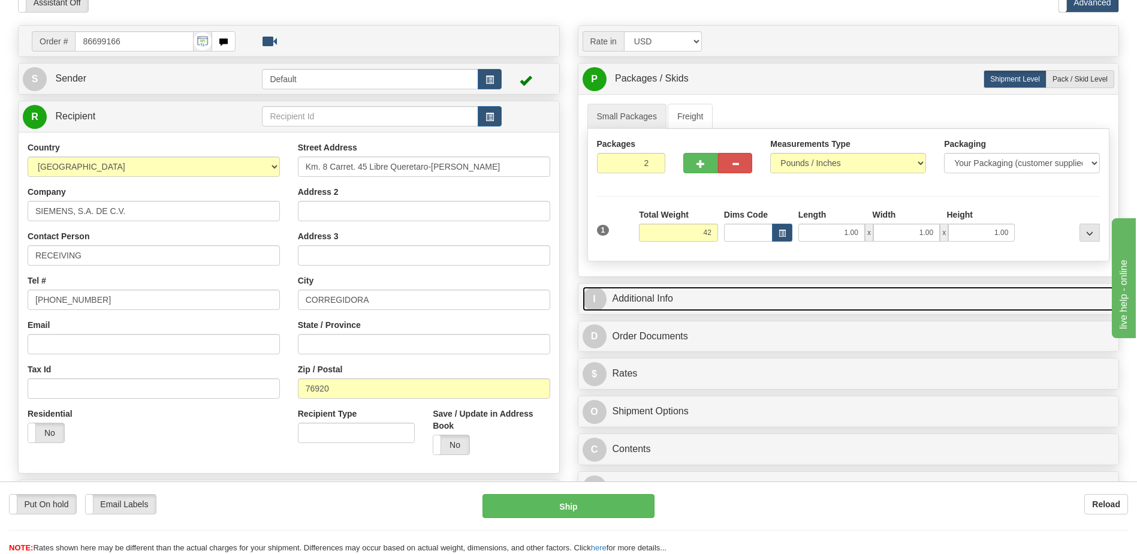
type input "42.00"
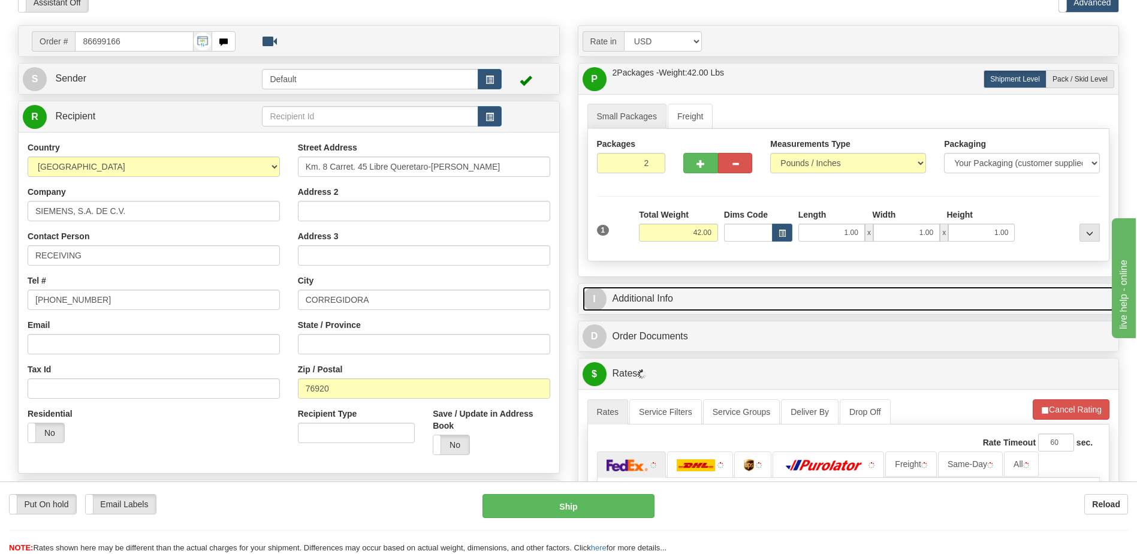
click at [696, 304] on link "I Additional Info" at bounding box center [849, 299] width 532 height 25
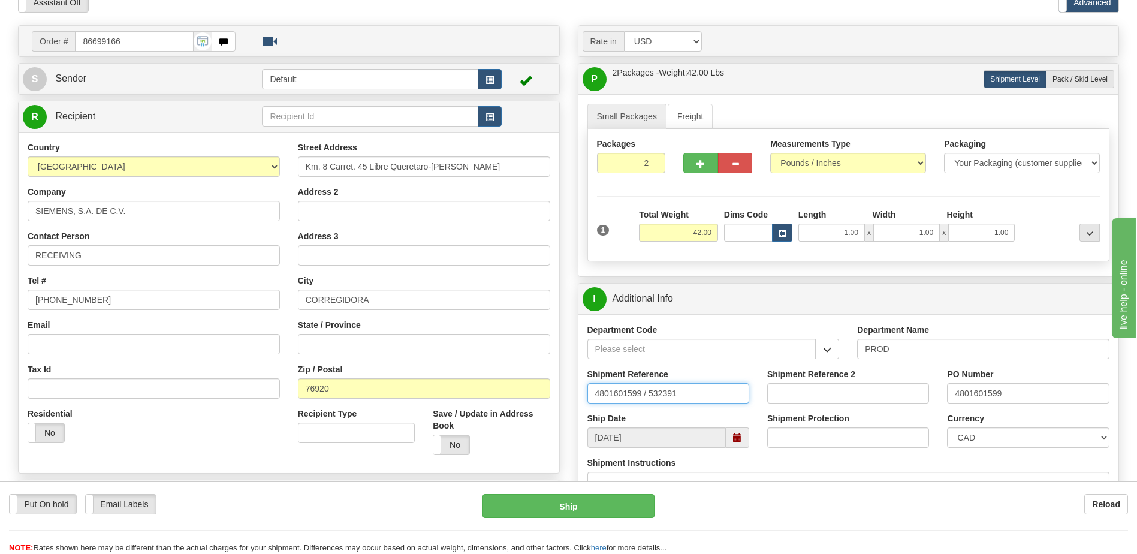
drag, startPoint x: 702, startPoint y: 387, endPoint x: 358, endPoint y: 382, distance: 343.5
click at [360, 25] on div "Order # 86699166" at bounding box center [568, 25] width 1119 height 0
type input "5399005263"
drag, startPoint x: 1036, startPoint y: 402, endPoint x: 882, endPoint y: 390, distance: 153.9
click at [890, 390] on div "Shipment Reference 5399005263 Shipment Reference 2 PO Number 4801601599" at bounding box center [848, 390] width 541 height 44
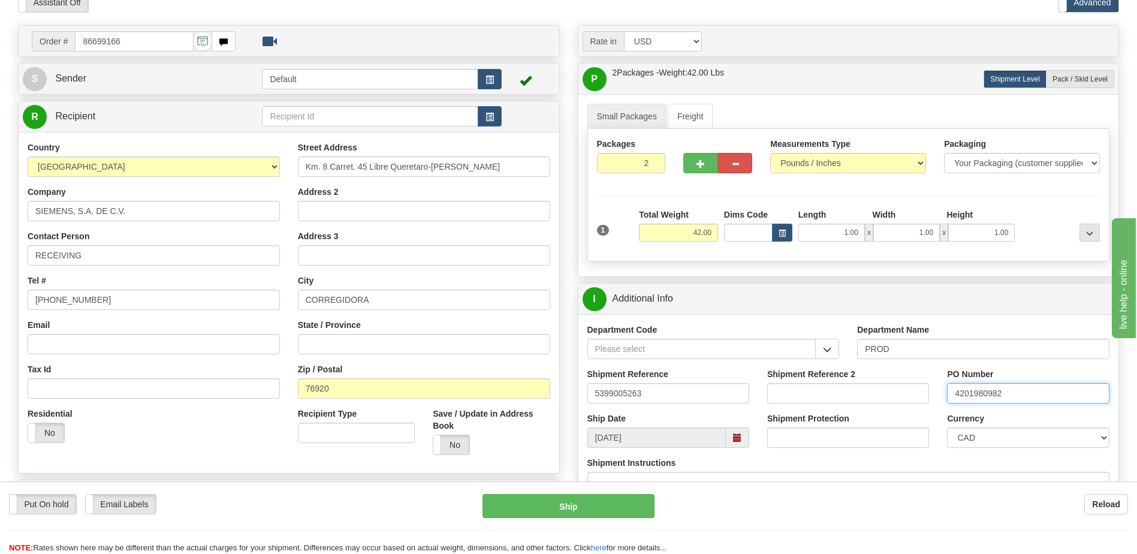
type input "4201980982"
click at [966, 439] on select "CAD USD EUR ZAR [PERSON_NAME] ARN AUD AUS AWG BBD BFR BGN BHD BMD BND BRC BRL C…" at bounding box center [1028, 437] width 162 height 20
select select "1"
click at [947, 427] on select "CAD USD EUR ZAR [PERSON_NAME] ARN AUD AUS AWG BBD BFR BGN BHD BMD BND BRC BRL C…" at bounding box center [1028, 437] width 162 height 20
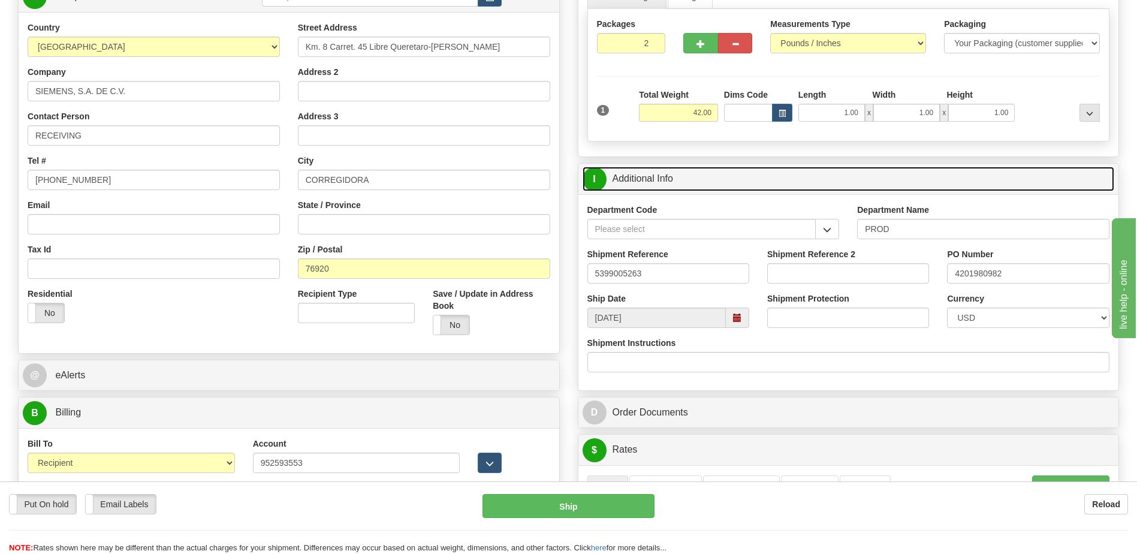
click at [724, 189] on link "I Additional Info" at bounding box center [849, 179] width 532 height 25
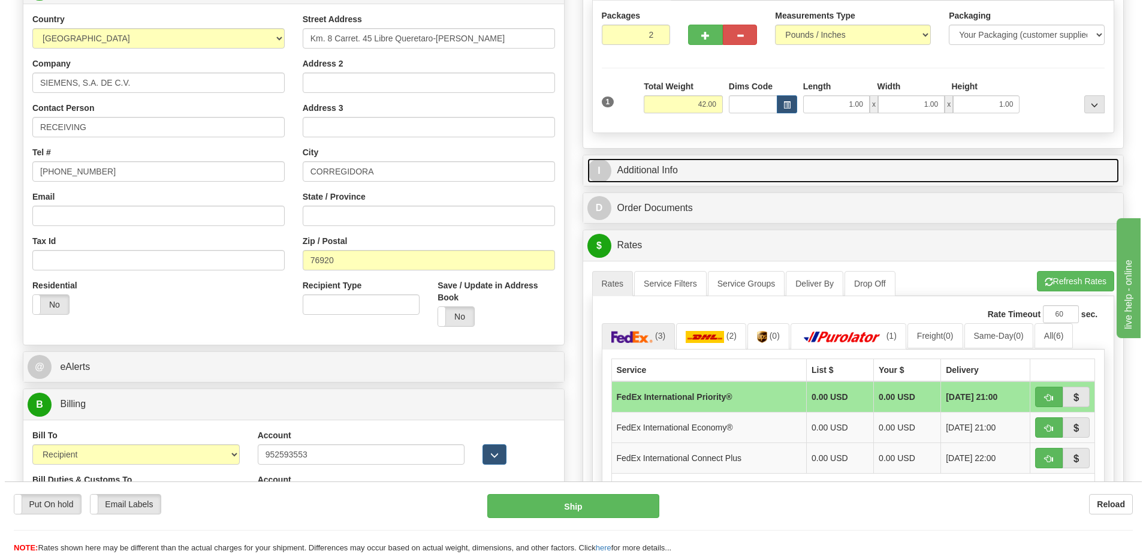
scroll to position [300, 0]
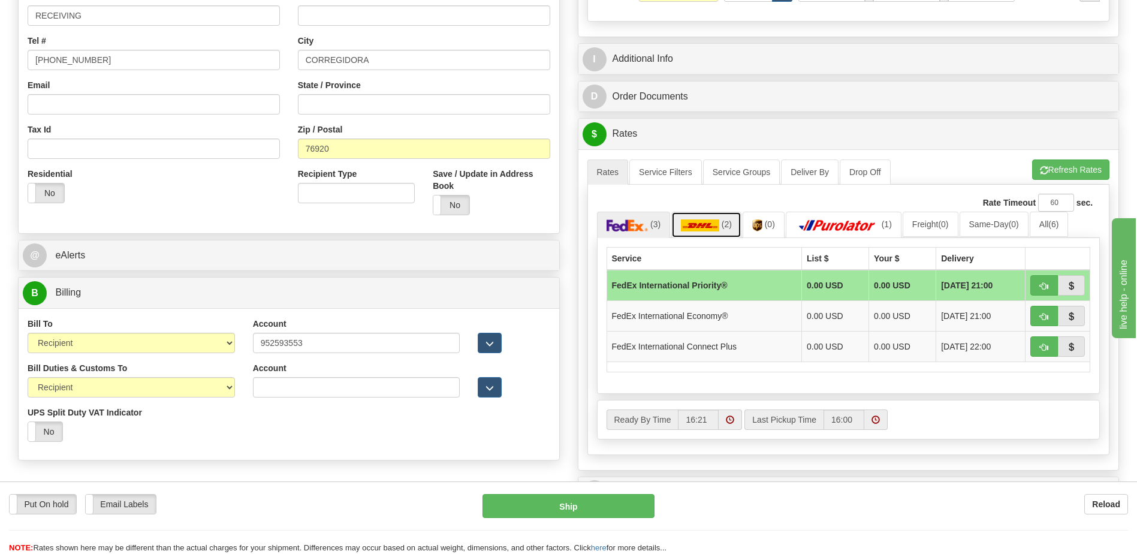
click at [701, 224] on img at bounding box center [700, 225] width 38 height 12
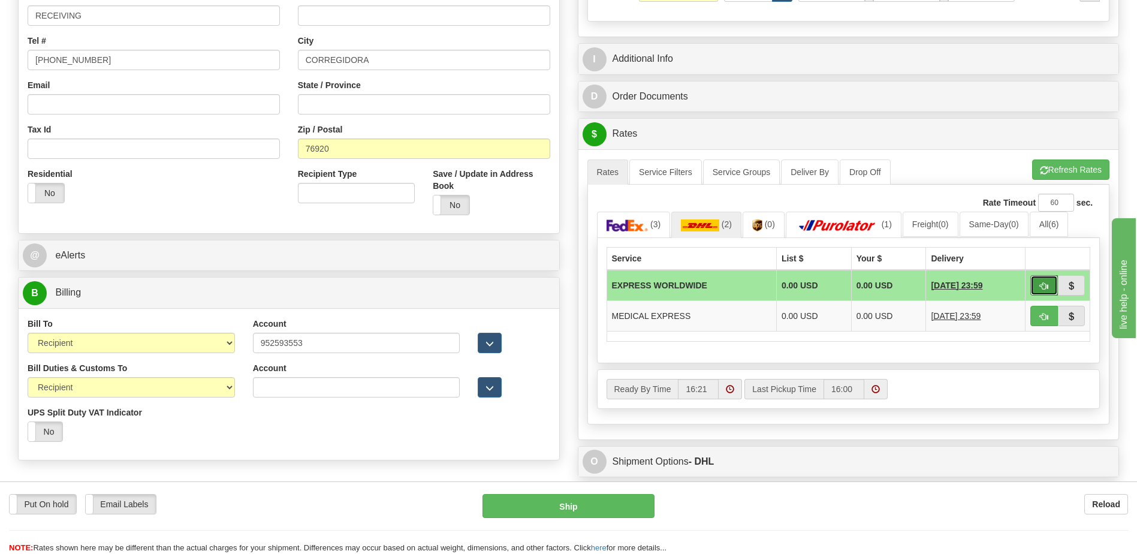
click at [1050, 286] on button "button" at bounding box center [1044, 285] width 28 height 20
type input "P"
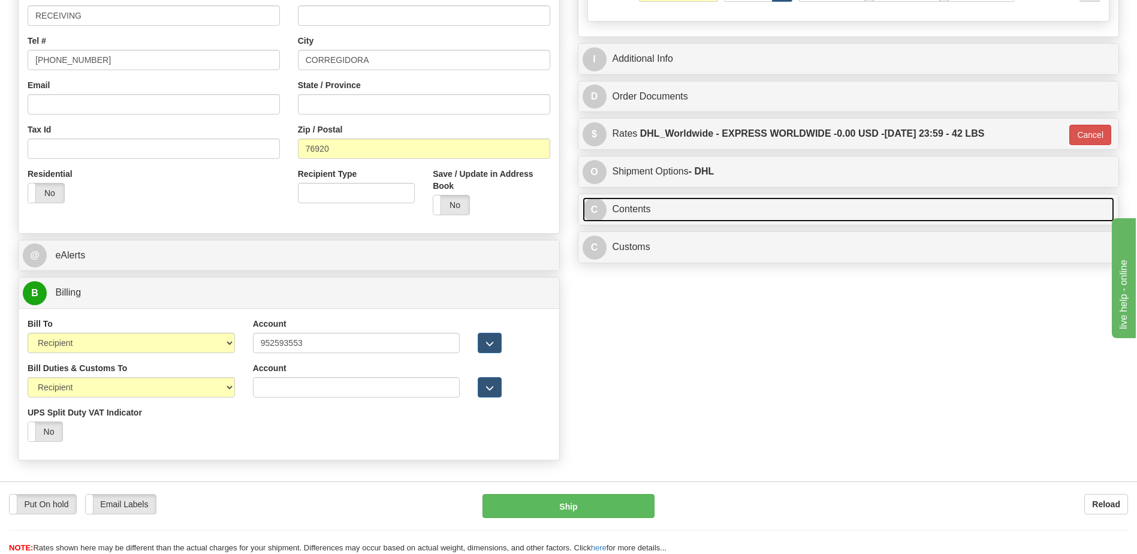
click at [768, 208] on link "C Contents" at bounding box center [849, 209] width 532 height 25
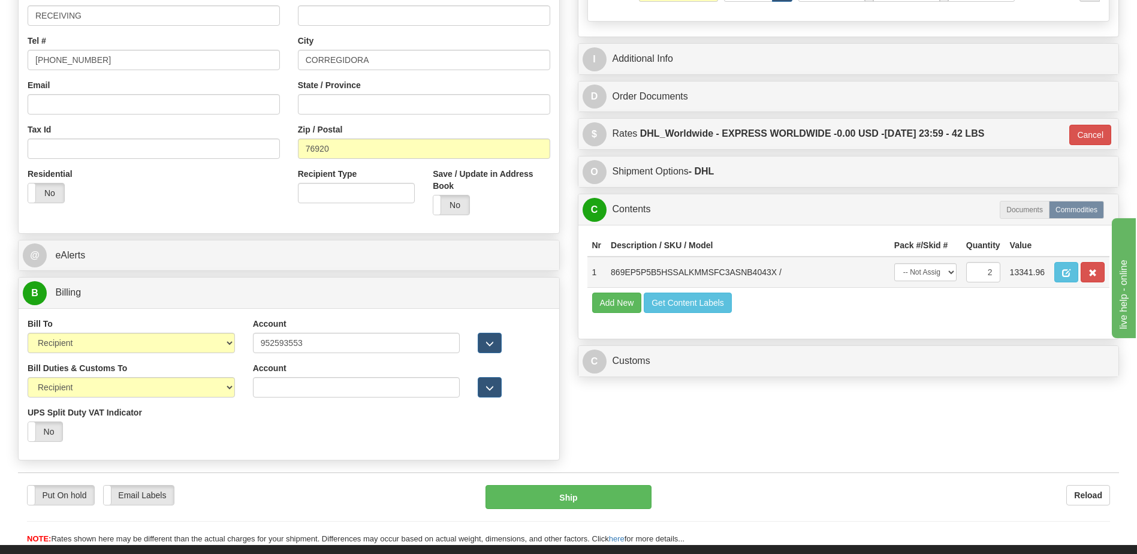
click at [1053, 273] on td at bounding box center [1080, 272] width 60 height 31
click at [1068, 278] on button "button" at bounding box center [1066, 272] width 24 height 20
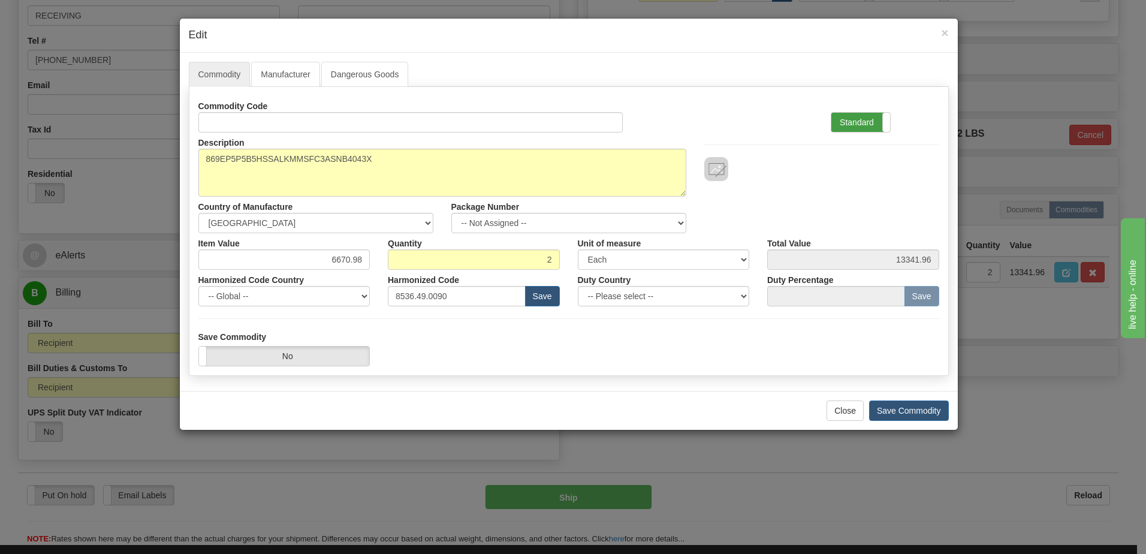
click at [866, 121] on label "Standard" at bounding box center [860, 122] width 59 height 19
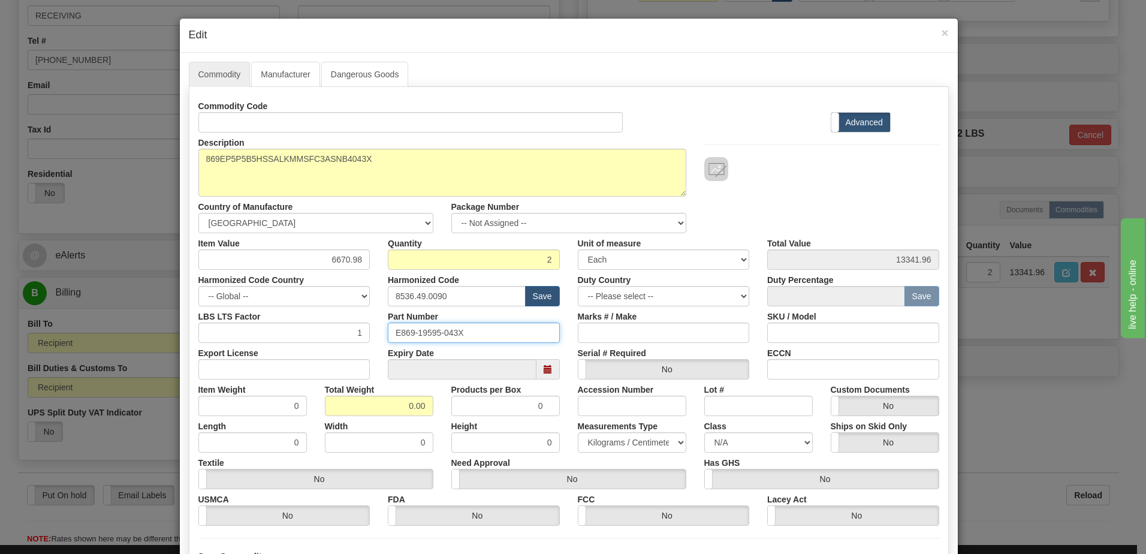
drag, startPoint x: 495, startPoint y: 337, endPoint x: 129, endPoint y: 325, distance: 366.4
click at [143, 328] on div "× Edit Commodity Manufacturer Dangerous Goods Commodity Code Standard Advanced …" at bounding box center [573, 277] width 1146 height 554
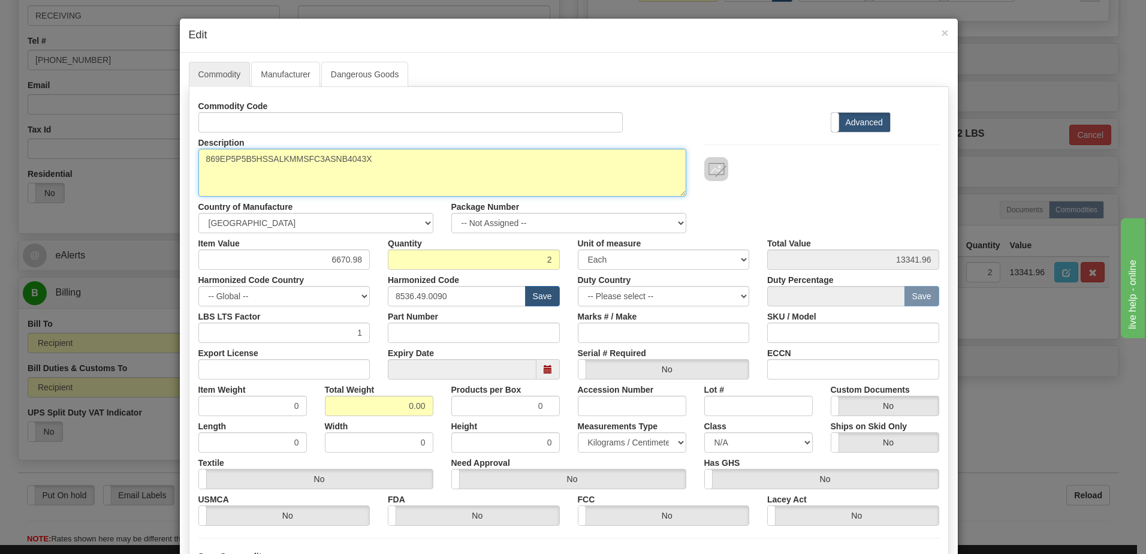
click at [198, 159] on textarea "869EP5P5B5HSSALKMMSFC3ASNB4043X" at bounding box center [442, 173] width 488 height 48
paste textarea "Motor Protection Relay"
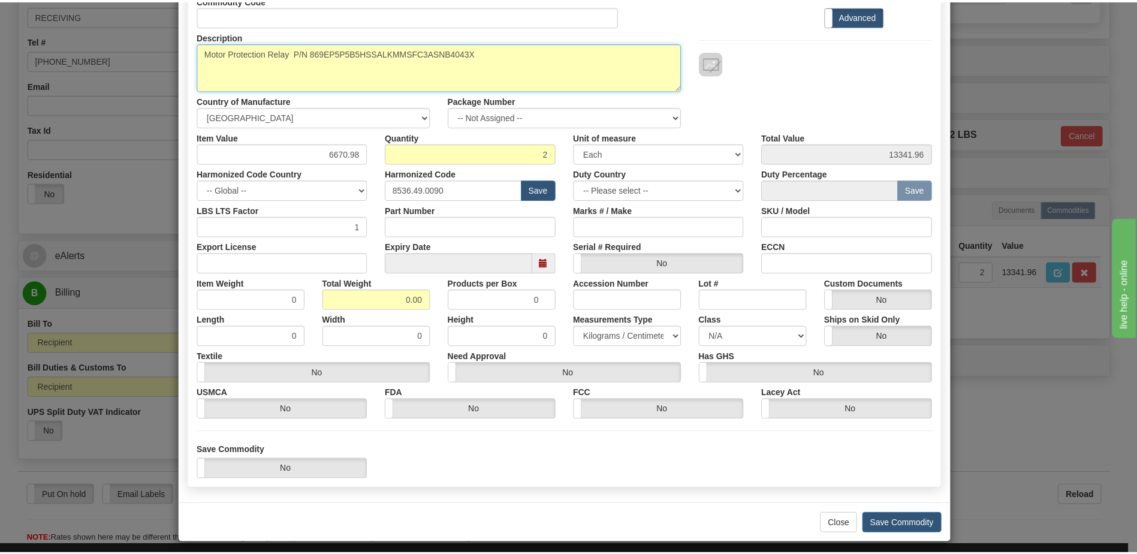
scroll to position [114, 0]
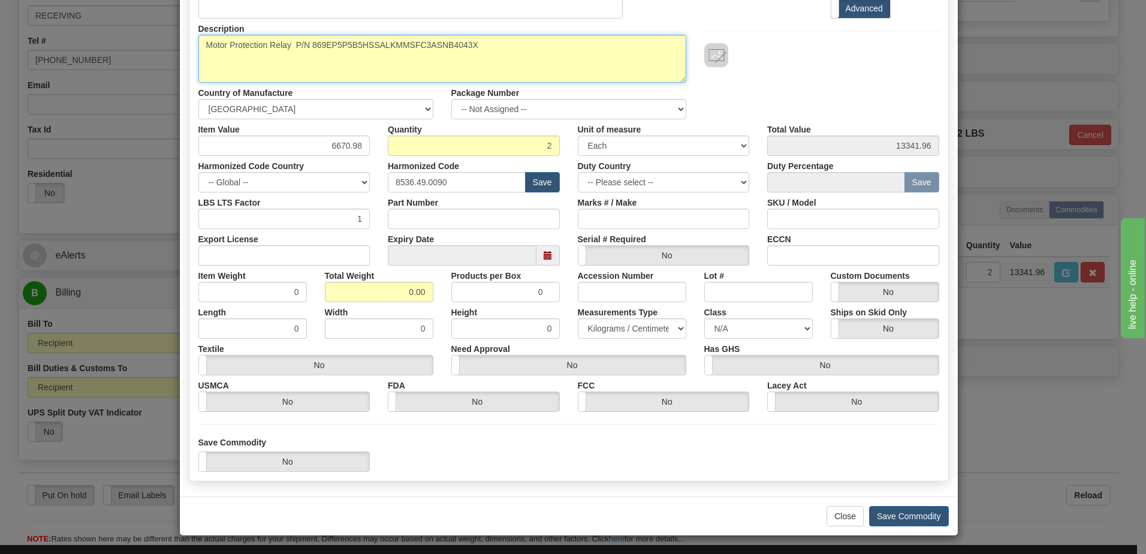
type textarea "Motor Protection Relay P/N 869EP5P5B5HSSALKMMSFC3ASNB4043X"
drag, startPoint x: 396, startPoint y: 294, endPoint x: 574, endPoint y: 308, distance: 179.2
click at [574, 308] on div "Commodity Code Standard Advanced Description 869EP5P5B5HSSALKMMSFC3ASNB4043X Co…" at bounding box center [568, 197] width 741 height 430
type input "2"
type input "1.0000"
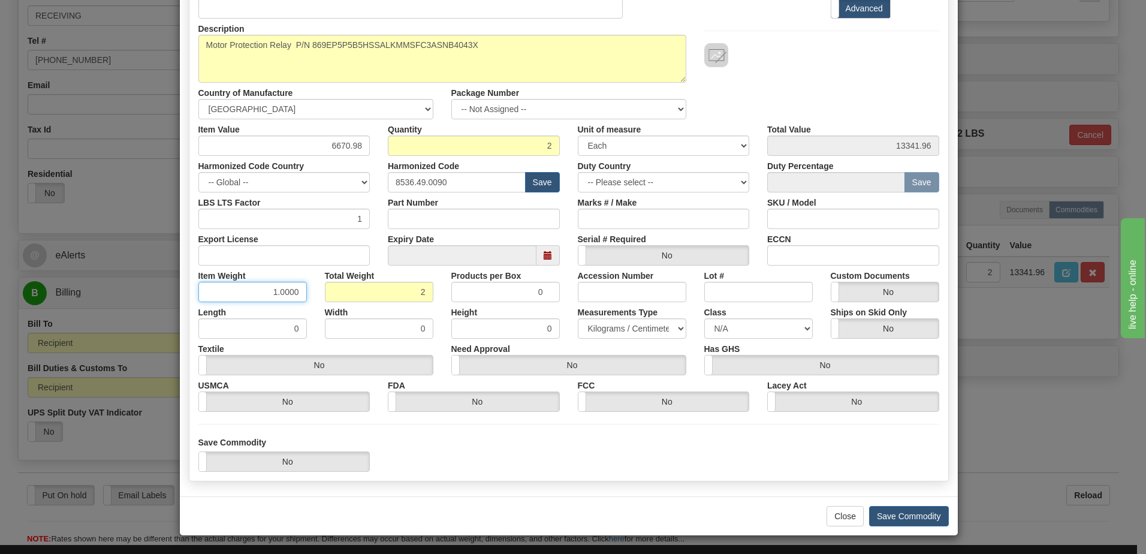
drag, startPoint x: 278, startPoint y: 291, endPoint x: 517, endPoint y: 411, distance: 267.5
click at [278, 291] on input "1.0000" at bounding box center [252, 292] width 108 height 20
click at [911, 515] on button "Save Commodity" at bounding box center [909, 516] width 80 height 20
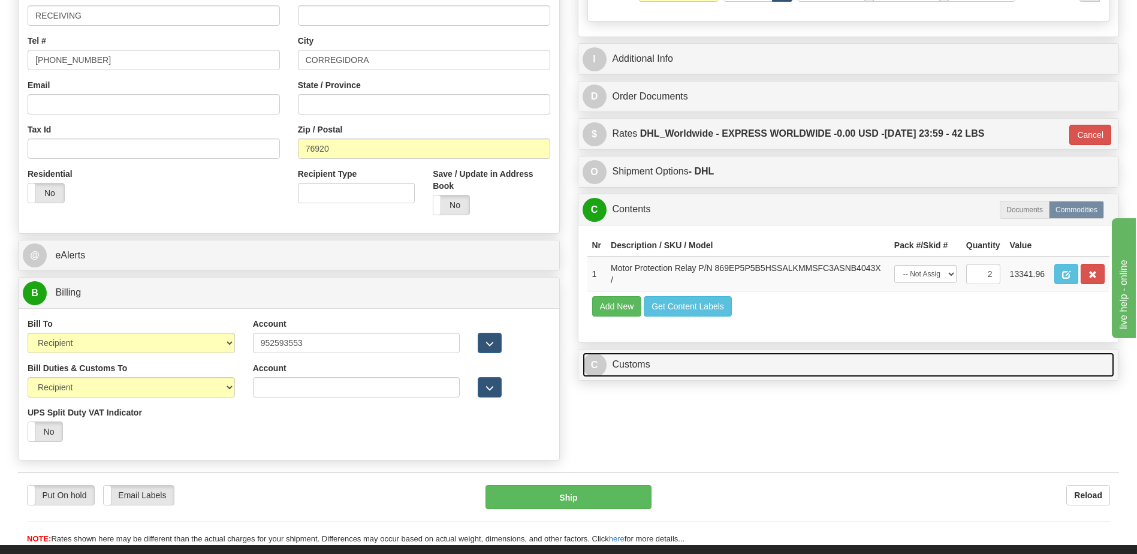
click at [702, 364] on link "C Customs" at bounding box center [849, 364] width 532 height 25
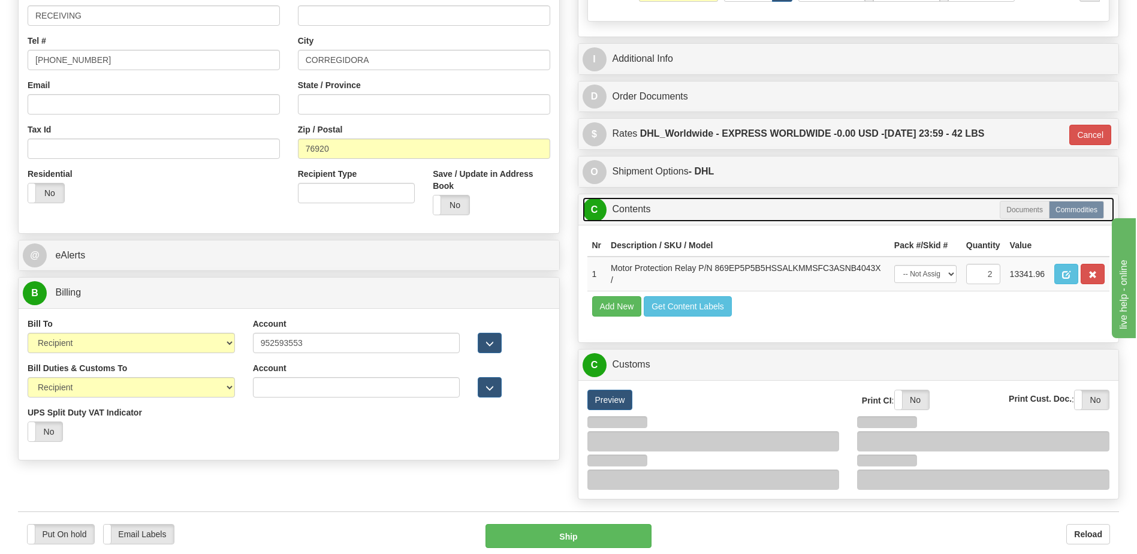
click at [652, 215] on link "C Contents" at bounding box center [849, 209] width 532 height 25
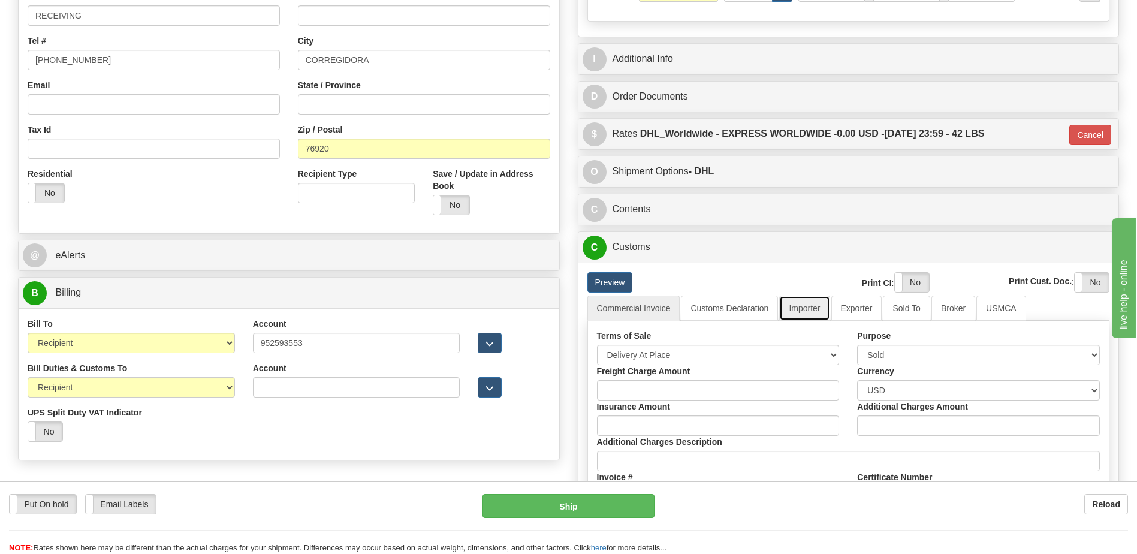
click at [791, 309] on link "Importer" at bounding box center [804, 308] width 50 height 25
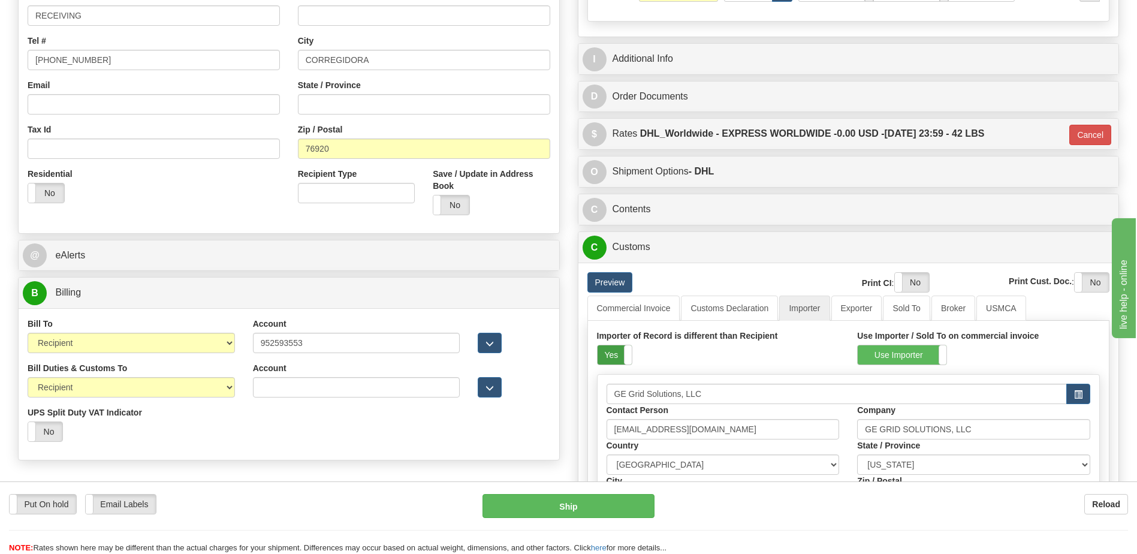
drag, startPoint x: 612, startPoint y: 358, endPoint x: 686, endPoint y: 313, distance: 86.9
click at [612, 358] on label "Yes" at bounding box center [615, 354] width 34 height 19
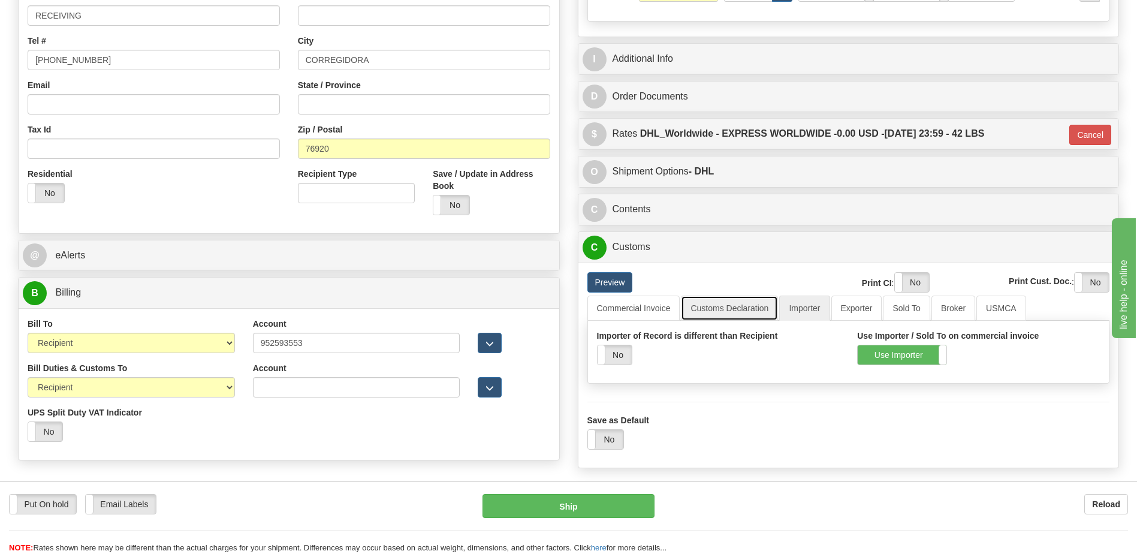
click at [694, 308] on link "Customs Declaration" at bounding box center [729, 308] width 97 height 25
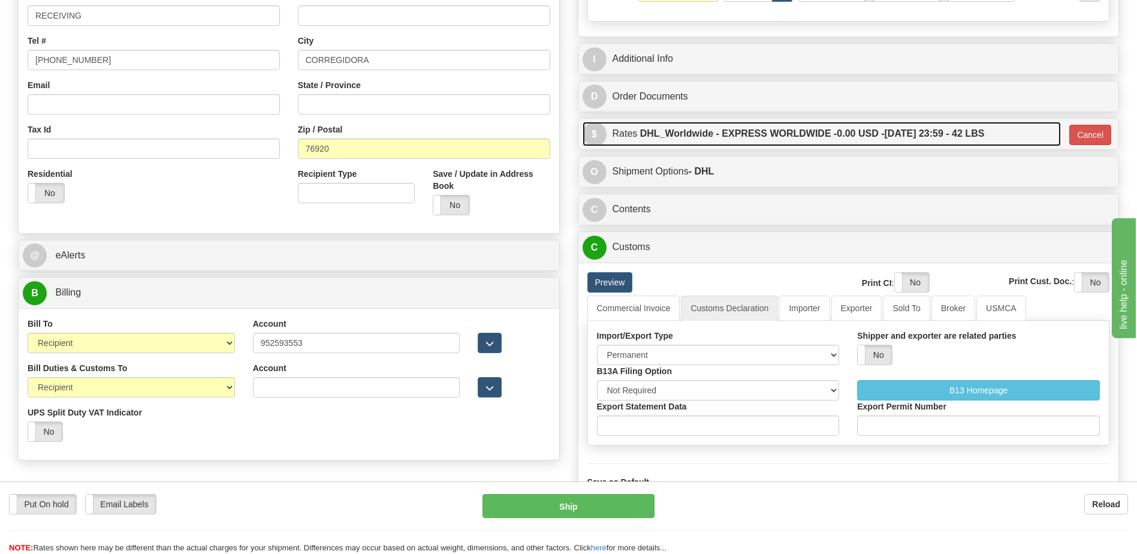
click at [817, 141] on label "DHL_Worldwide - EXPRESS WORLDWIDE - 0.00 USD - 09/22/2025 23:59 - 42 LBS" at bounding box center [812, 134] width 345 height 24
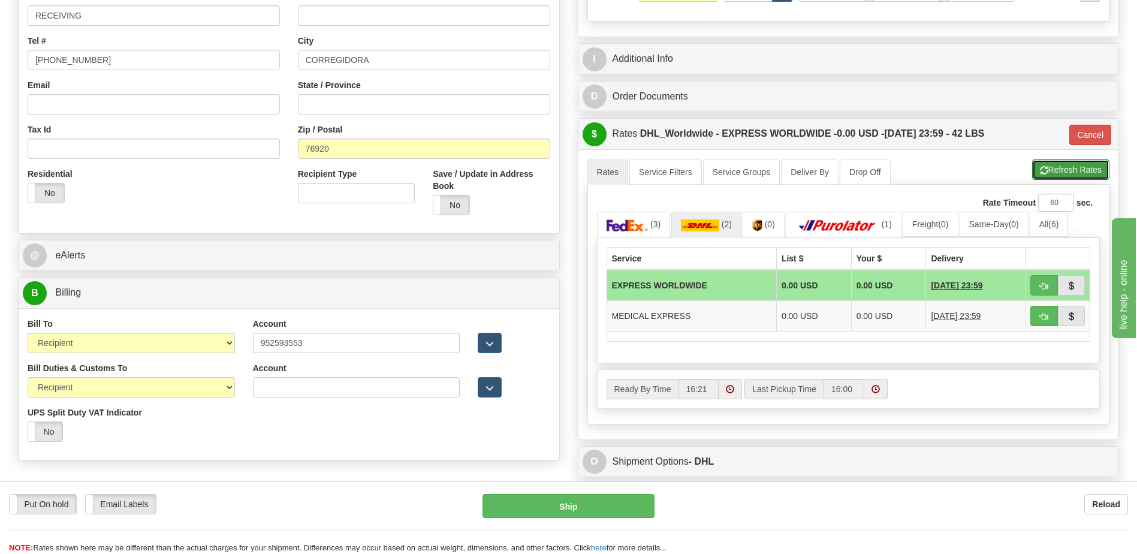
drag, startPoint x: 1057, startPoint y: 174, endPoint x: 908, endPoint y: 137, distance: 153.8
click at [1056, 174] on button "Refresh Rates" at bounding box center [1070, 169] width 77 height 20
type input "P"
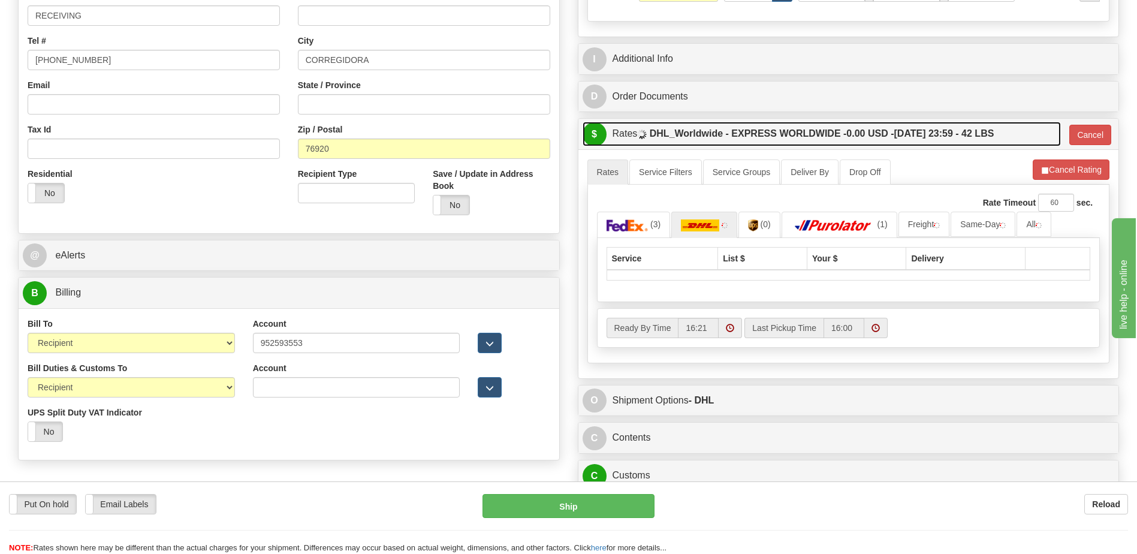
click at [900, 127] on label "DHL_Worldwide - EXPRESS WORLDWIDE - 0.00 USD - 09/22/2025 23:59 - 42 LBS" at bounding box center [822, 134] width 345 height 24
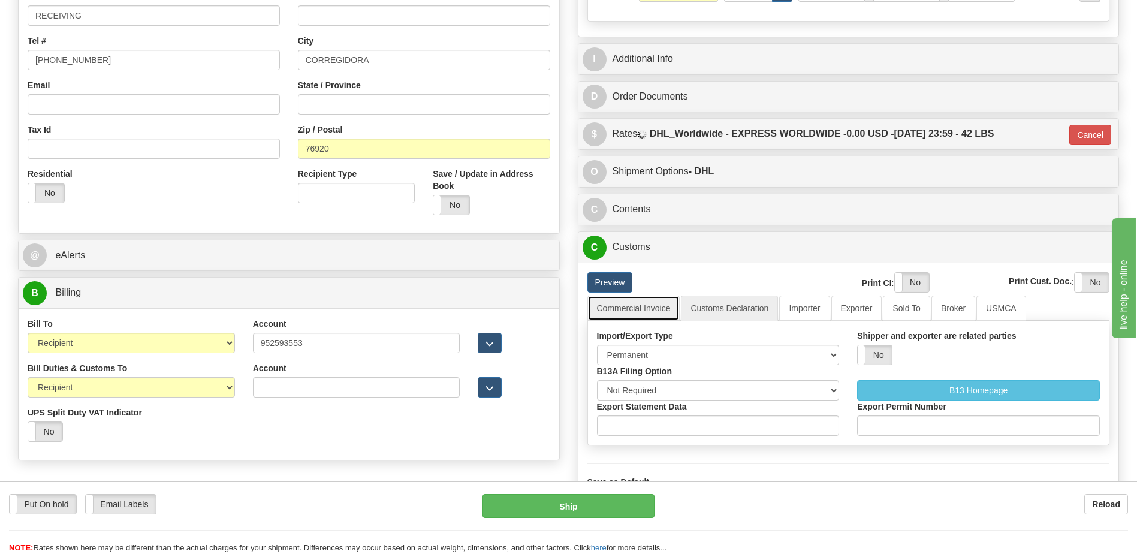
click at [632, 300] on link "Commercial Invoice" at bounding box center [633, 308] width 93 height 25
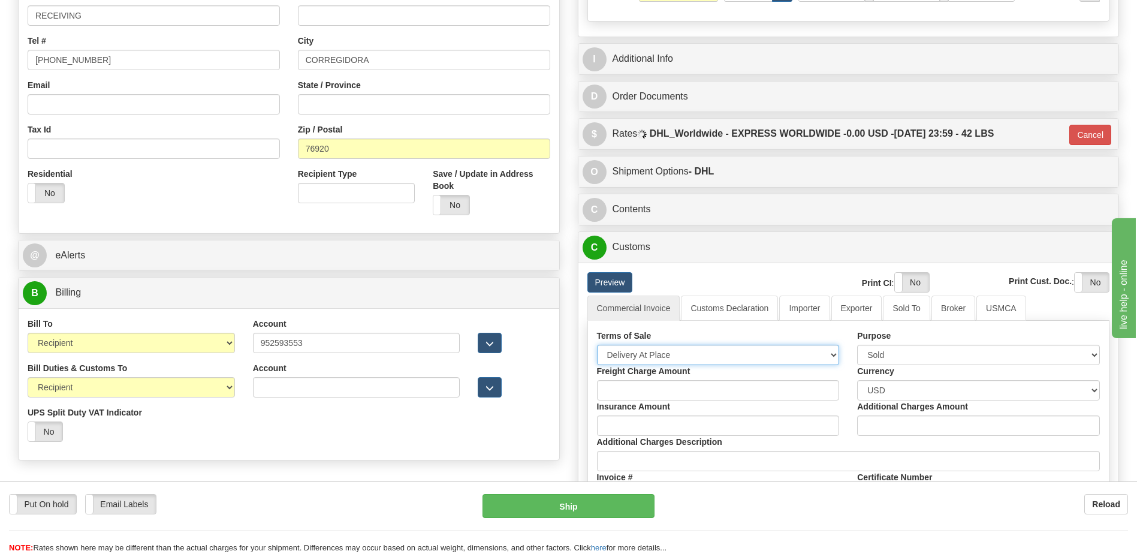
click at [647, 351] on select "Free Carrier Free On Board Ex Works Delivered Duty Unpaid Delivered Duty Paid C…" at bounding box center [718, 355] width 243 height 20
select select "7"
click at [597, 345] on select "Free Carrier Free On Board Ex Works Delivered Duty Unpaid Delivered Duty Paid C…" at bounding box center [718, 355] width 243 height 20
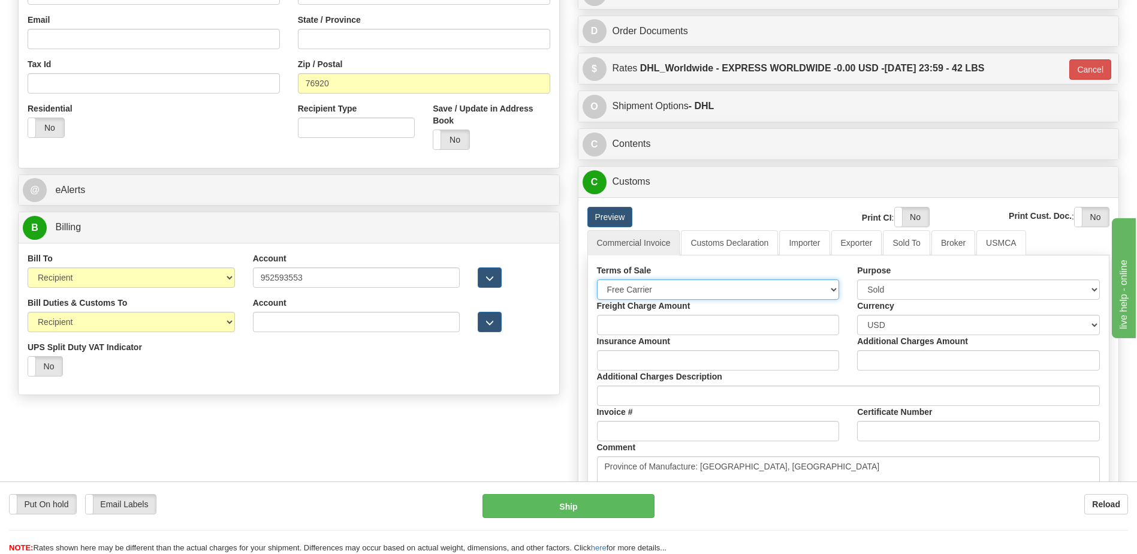
scroll to position [480, 0]
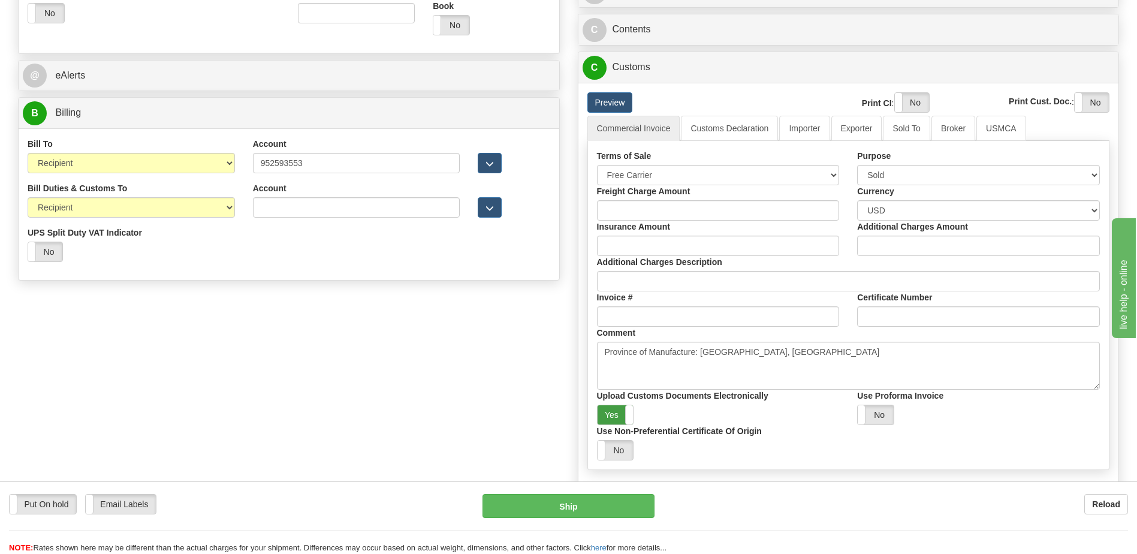
click at [614, 408] on label "Yes" at bounding box center [616, 414] width 36 height 19
click at [917, 100] on label "Yes" at bounding box center [912, 102] width 34 height 19
click at [1086, 105] on label "Yes" at bounding box center [1092, 102] width 34 height 19
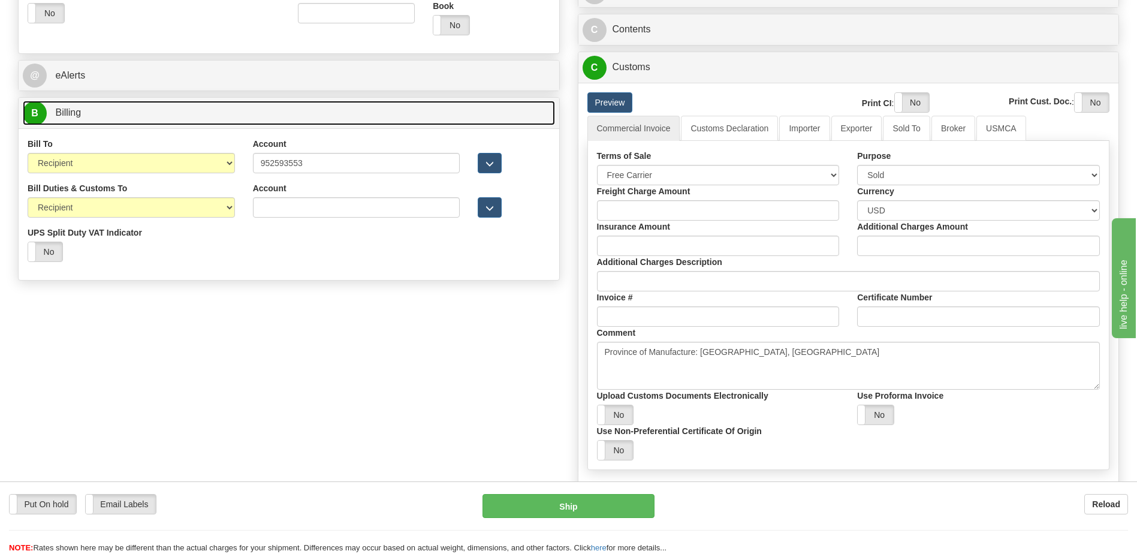
click at [246, 110] on link "B Billing" at bounding box center [289, 113] width 532 height 25
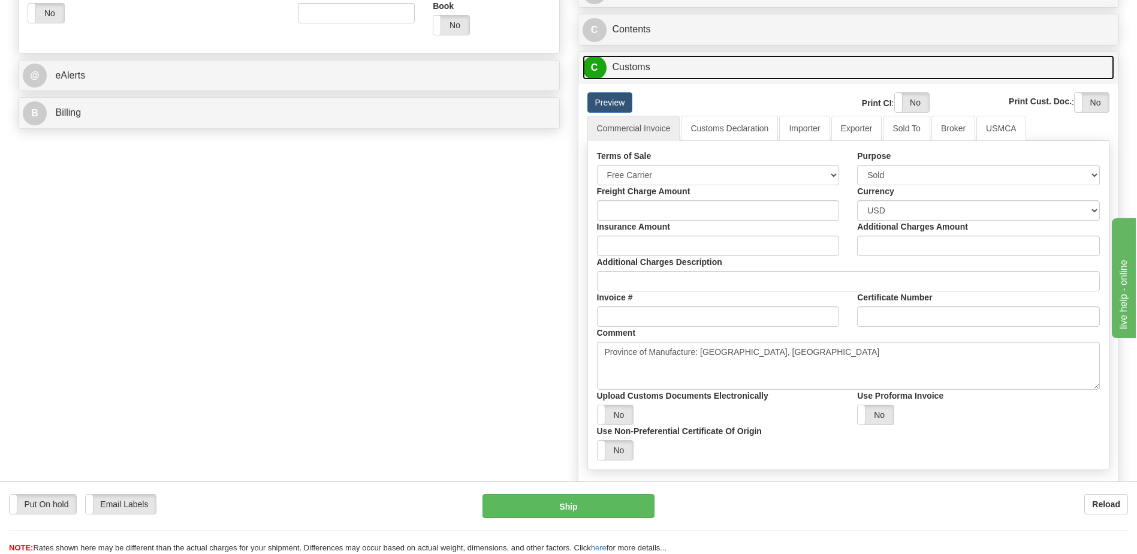
click at [646, 62] on link "C Customs" at bounding box center [849, 67] width 532 height 25
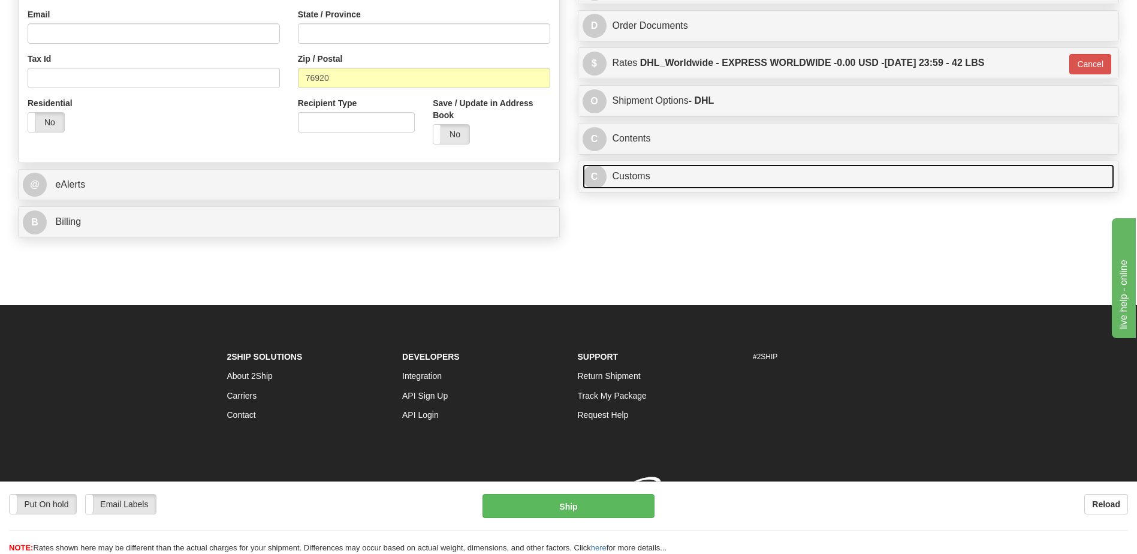
scroll to position [388, 0]
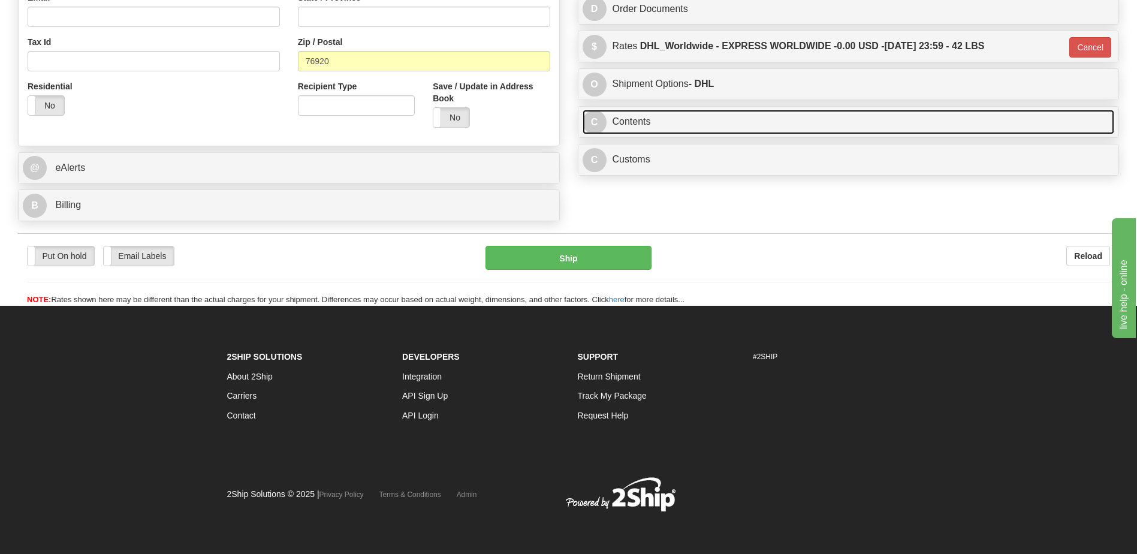
click at [637, 125] on link "C Contents" at bounding box center [849, 122] width 532 height 25
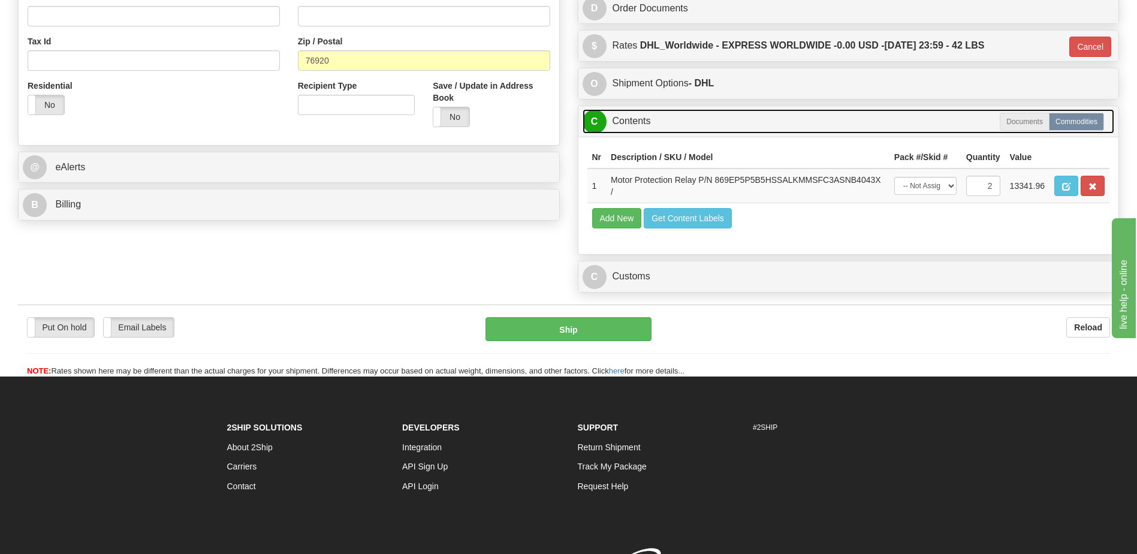
click at [637, 125] on link "C Contents" at bounding box center [849, 121] width 532 height 25
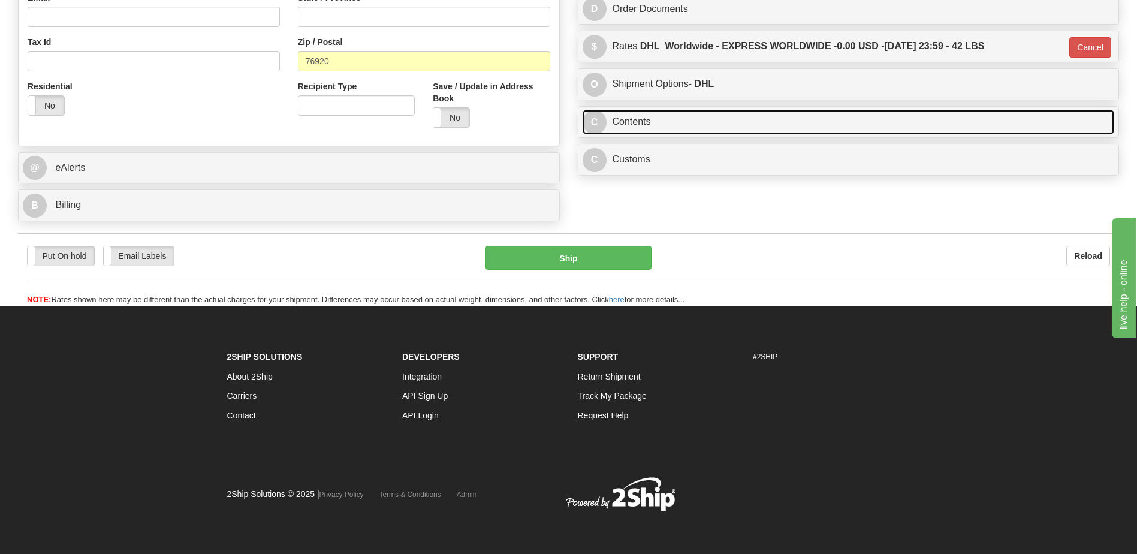
scroll to position [268, 0]
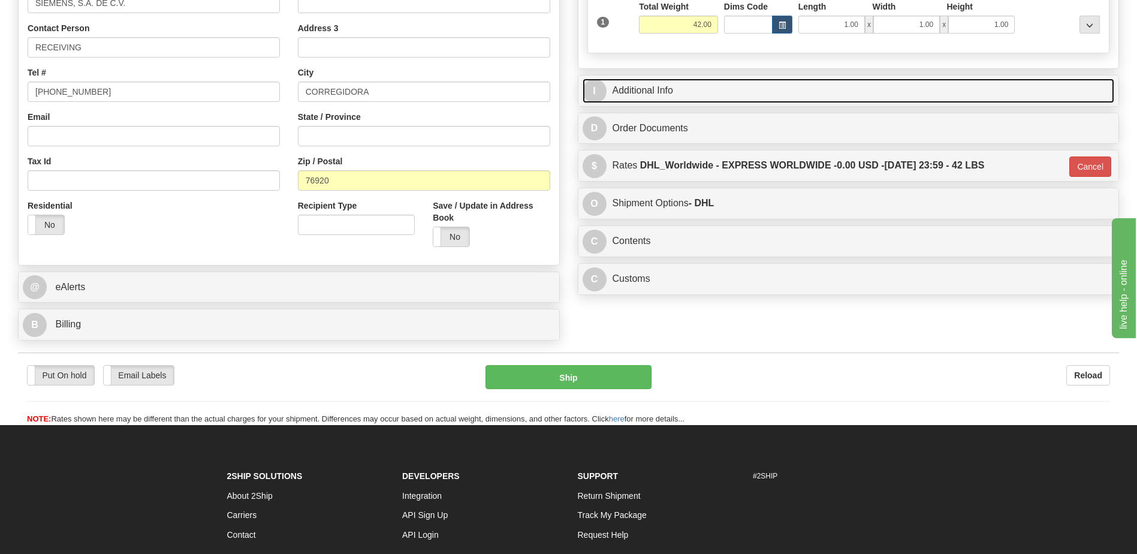
click at [645, 89] on link "I Additional Info" at bounding box center [849, 91] width 532 height 25
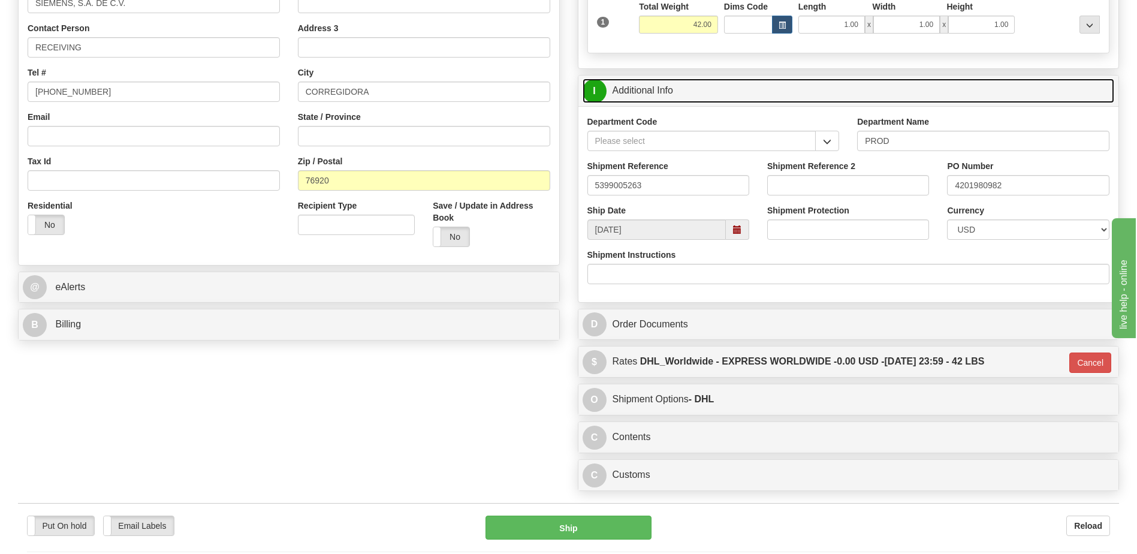
click at [645, 89] on link "I Additional Info" at bounding box center [849, 91] width 532 height 25
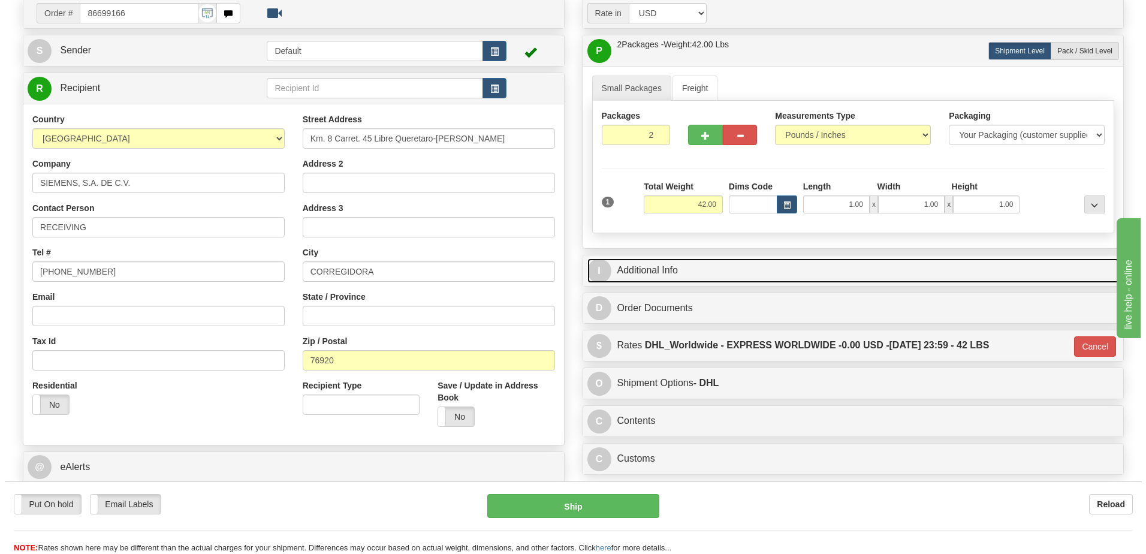
scroll to position [328, 0]
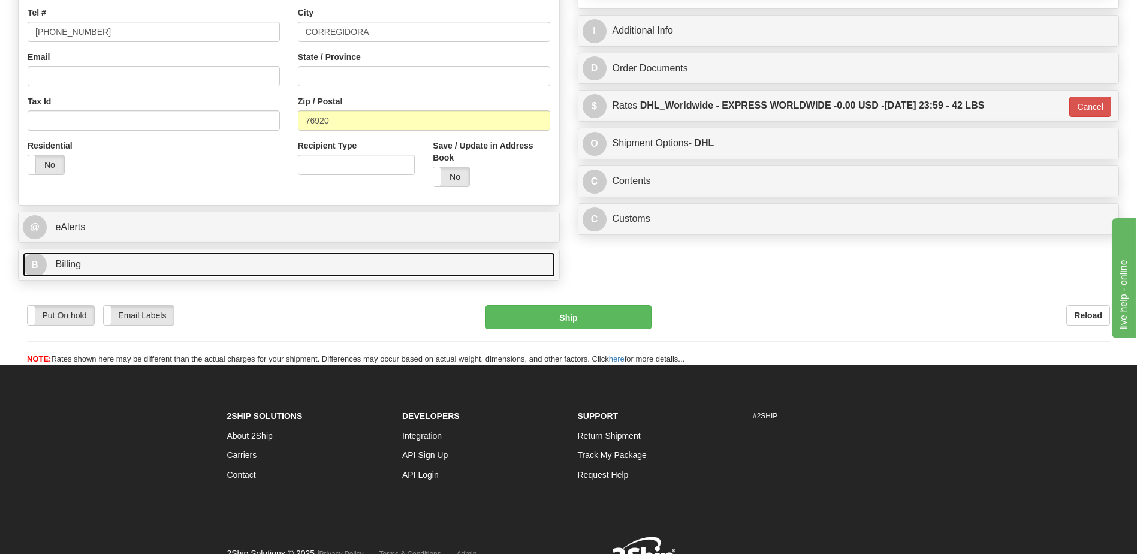
click at [164, 275] on link "B Billing" at bounding box center [289, 264] width 532 height 25
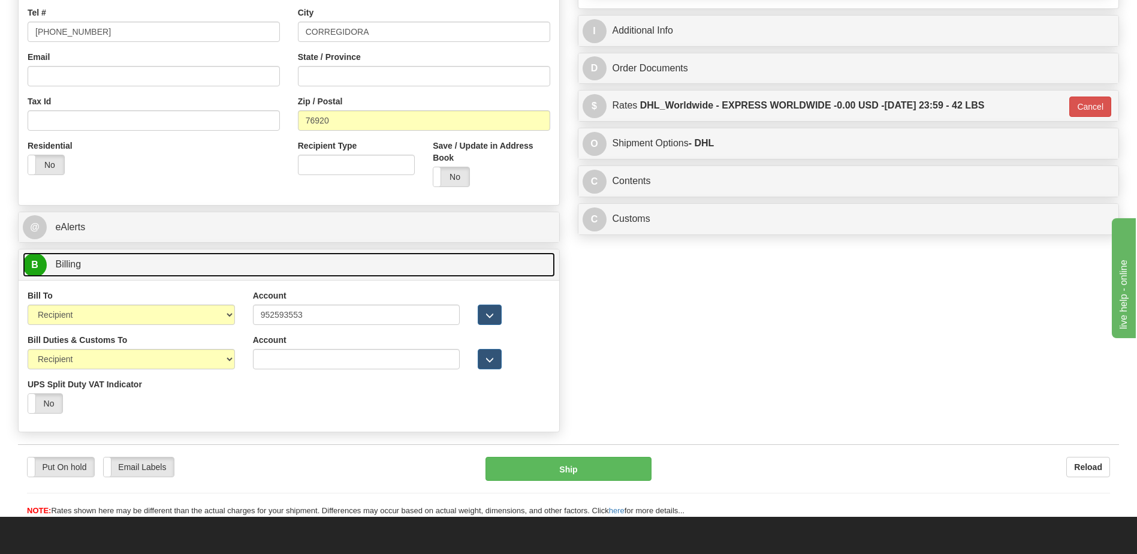
click at [164, 275] on link "B Billing" at bounding box center [289, 264] width 532 height 25
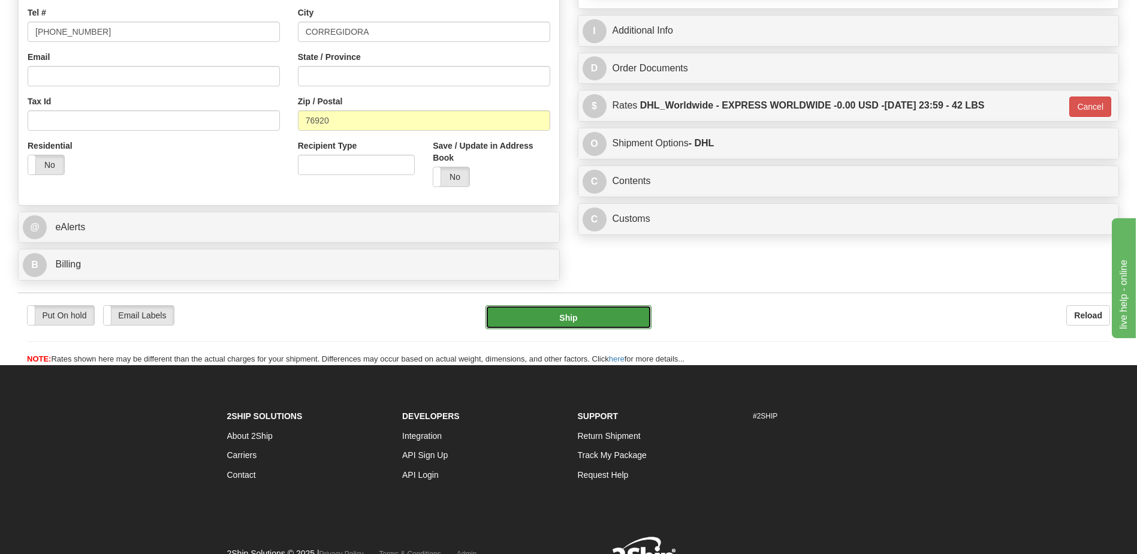
click at [608, 310] on button "Ship" at bounding box center [568, 317] width 165 height 24
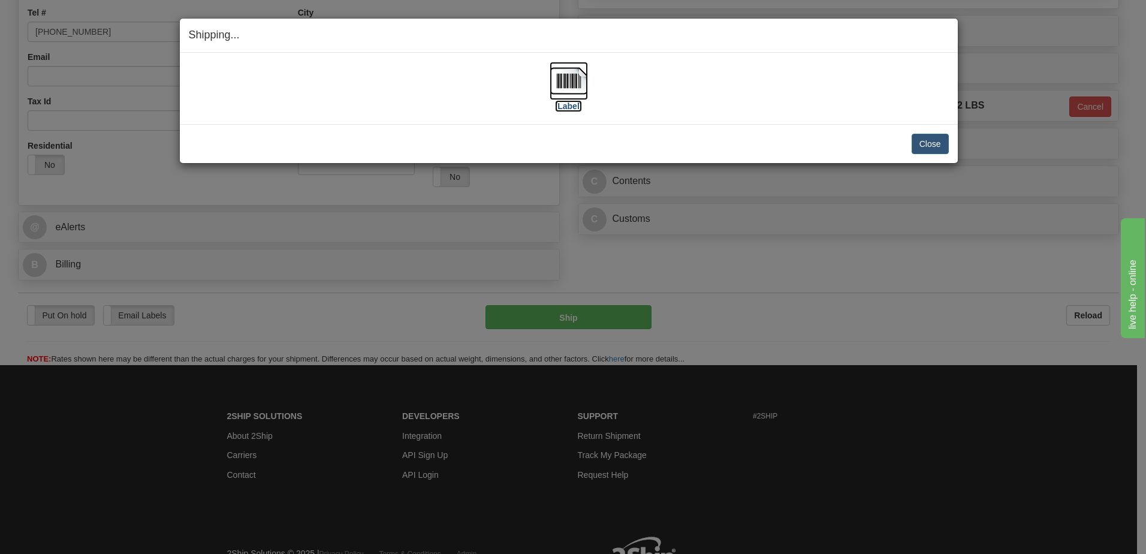
click at [577, 84] on img at bounding box center [569, 81] width 38 height 38
click at [938, 144] on button "Close" at bounding box center [930, 144] width 37 height 20
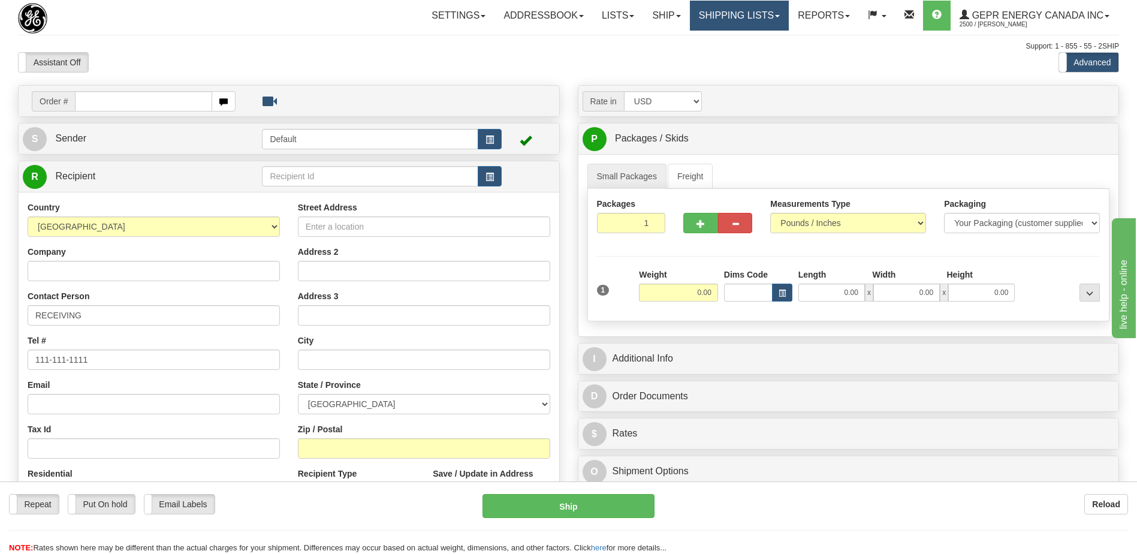
click at [742, 23] on link "Shipping lists" at bounding box center [739, 16] width 99 height 30
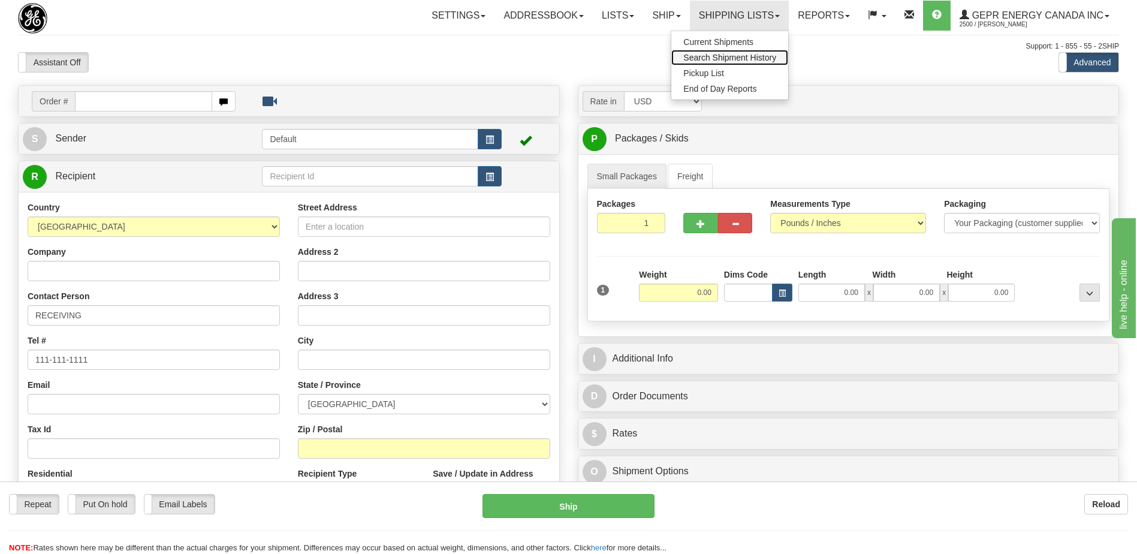
click at [730, 56] on span "Search Shipment History" at bounding box center [729, 58] width 93 height 10
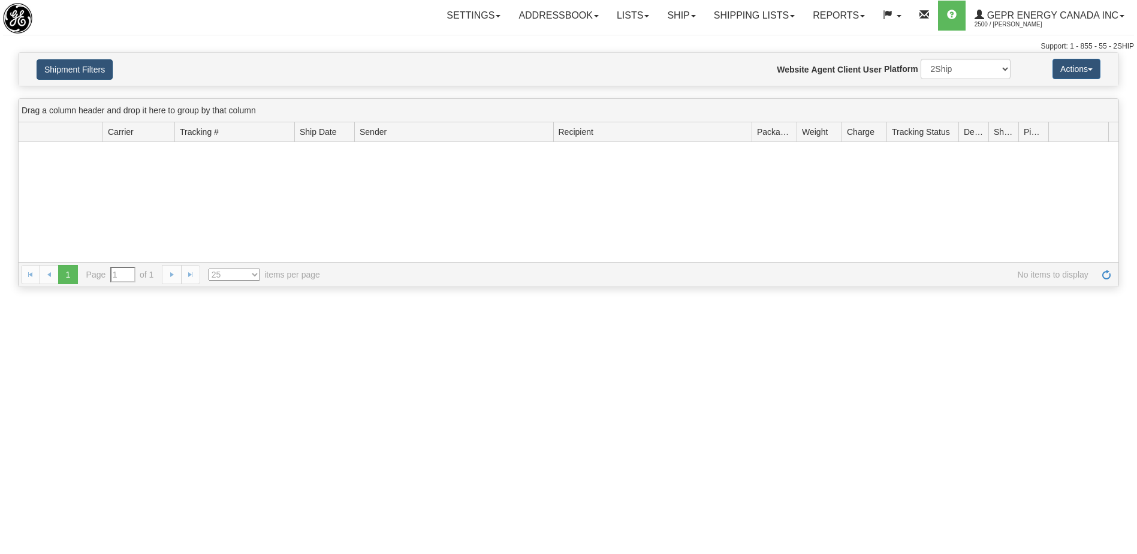
type input "From [DATE] To [DATE]"
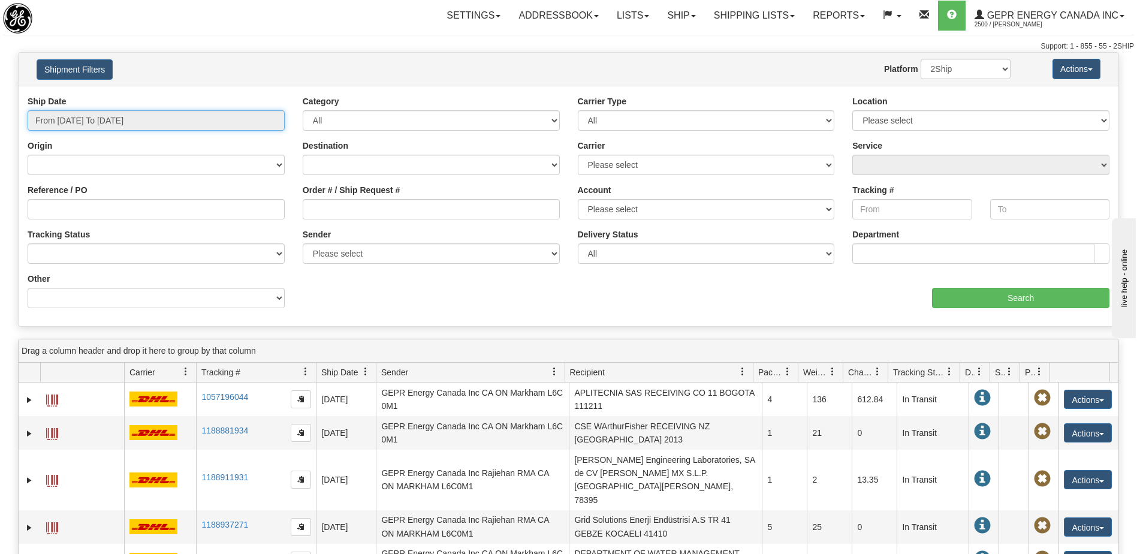
click at [81, 119] on input "From [DATE] To [DATE]" at bounding box center [156, 120] width 257 height 20
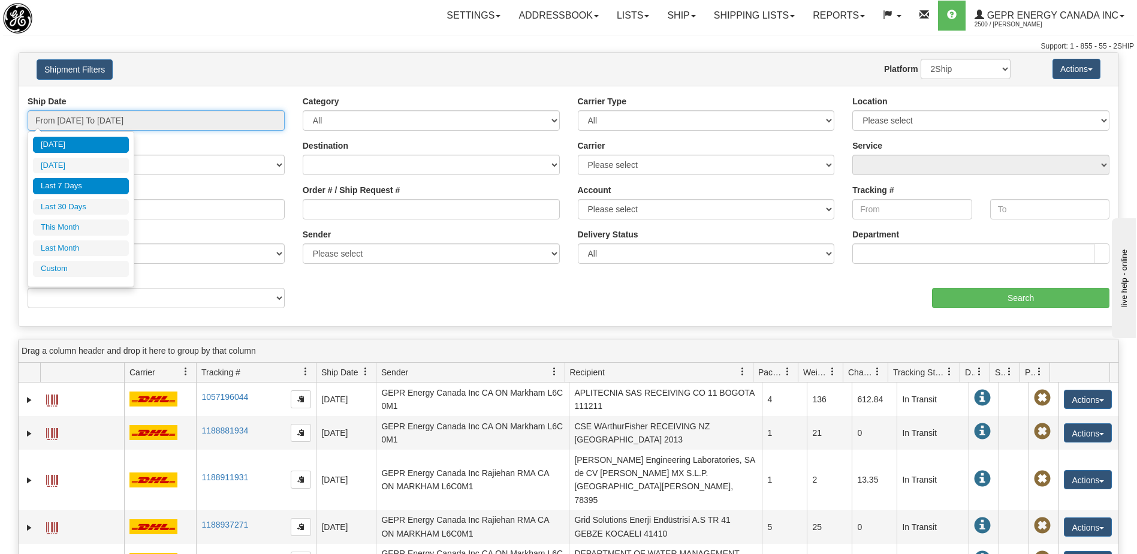
type input "[DATE]"
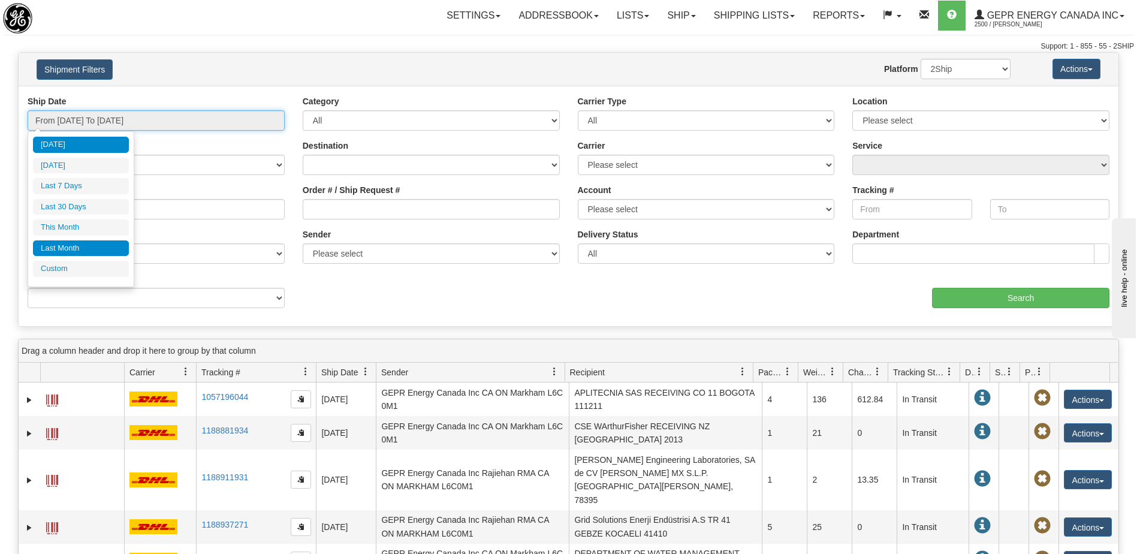
type input "[DATE]"
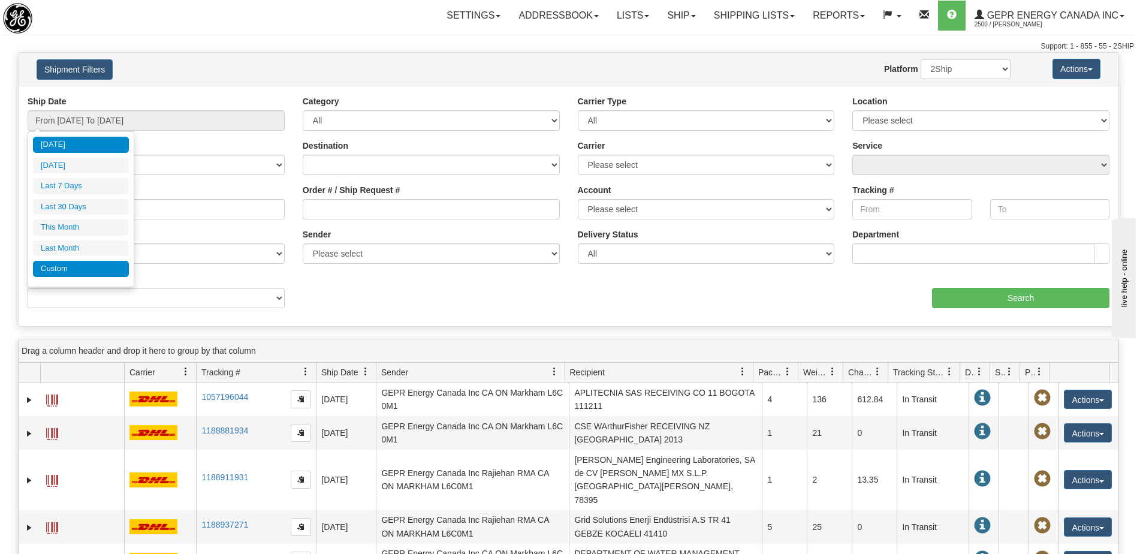
click at [79, 264] on li "Custom" at bounding box center [81, 269] width 96 height 16
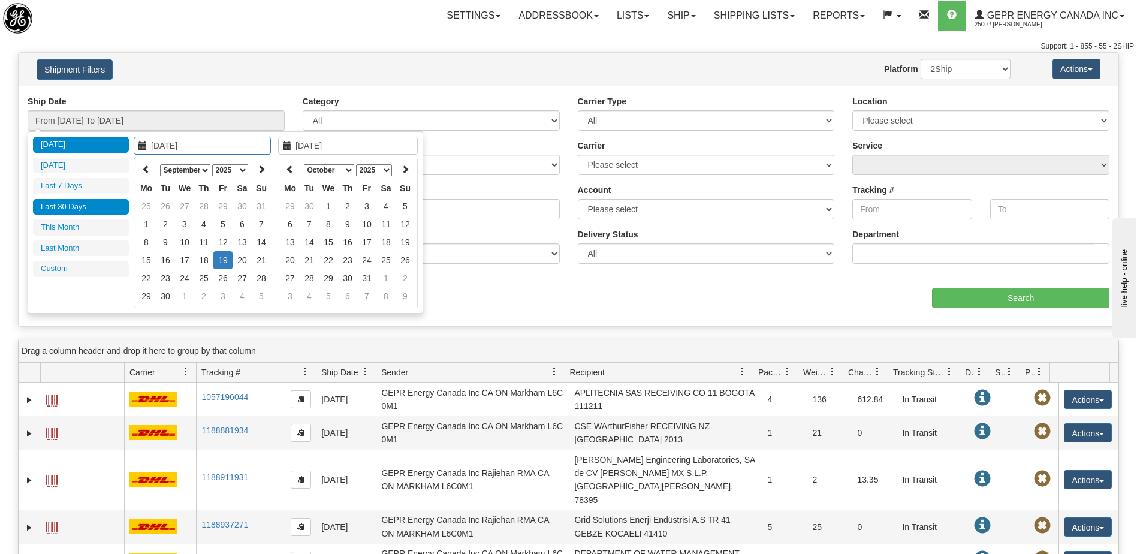
type input "[DATE]"
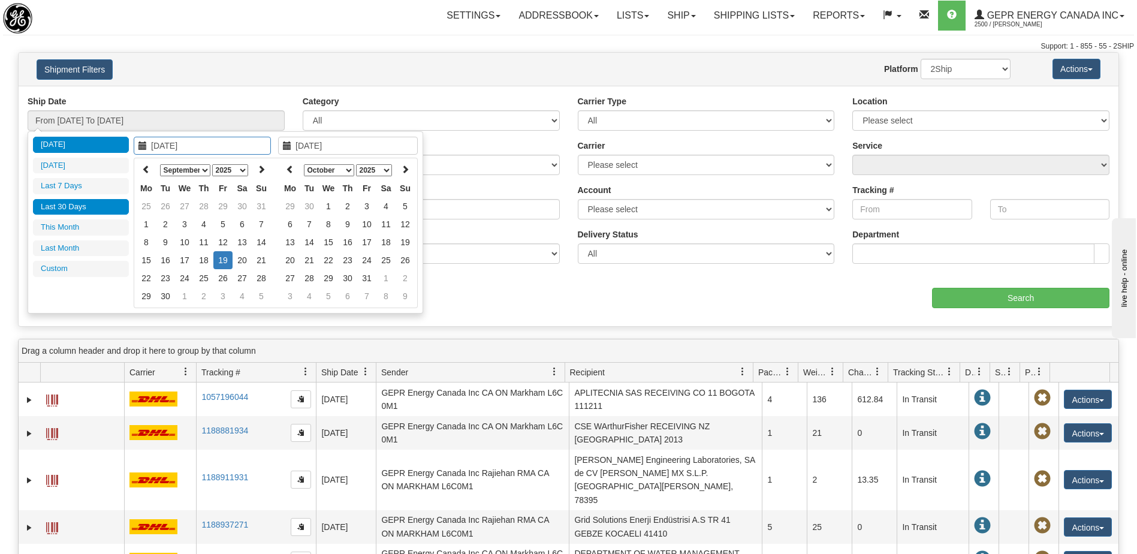
type input "[DATE]"
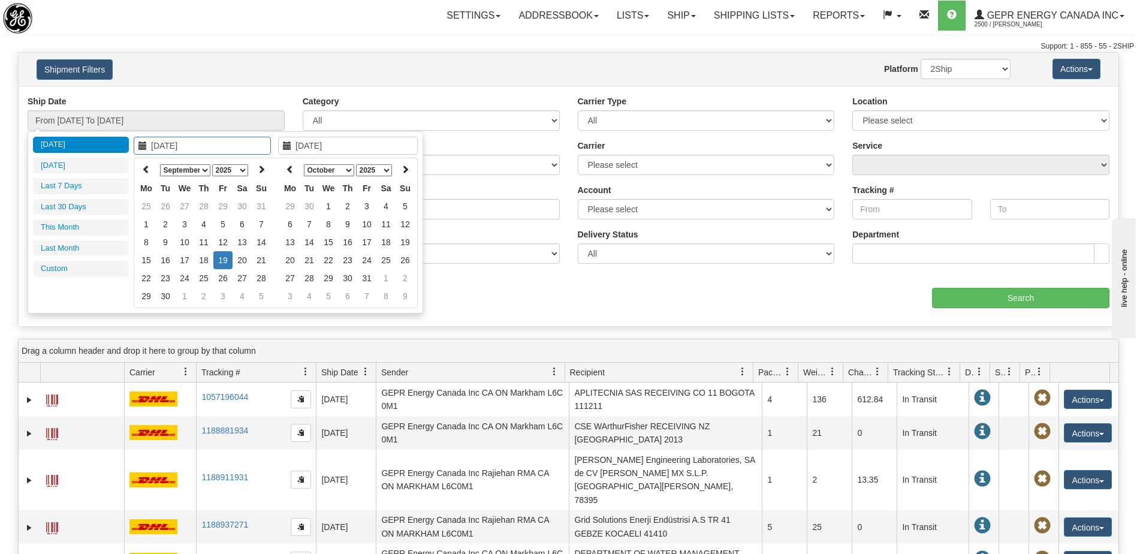
type input "[DATE]"
click at [143, 170] on icon at bounding box center [146, 169] width 8 height 8
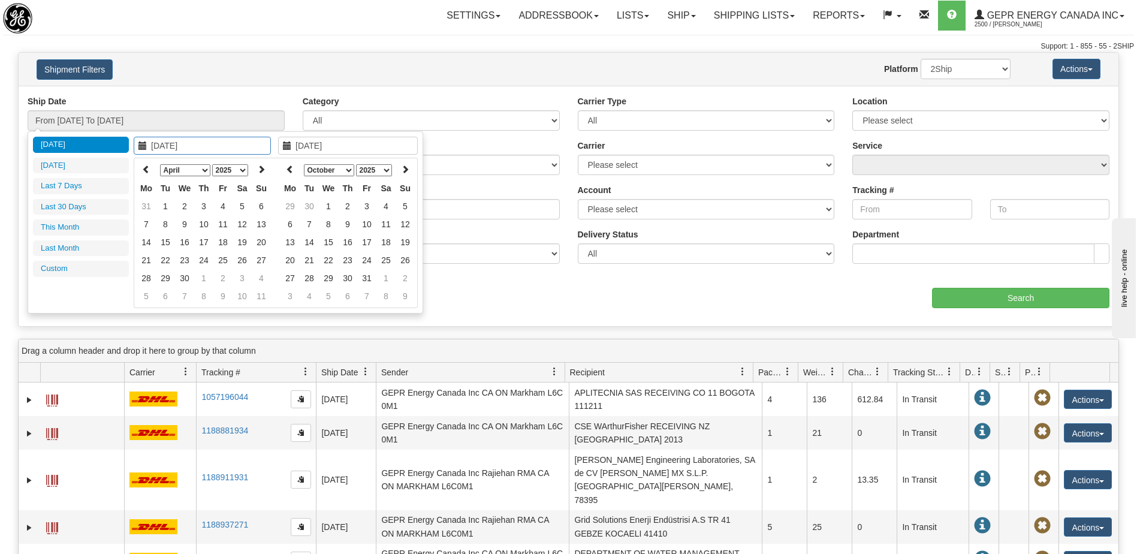
click at [143, 170] on icon at bounding box center [146, 169] width 8 height 8
type input "[DATE]"
click at [242, 211] on td "1" at bounding box center [242, 206] width 19 height 18
click at [294, 170] on icon at bounding box center [290, 169] width 8 height 8
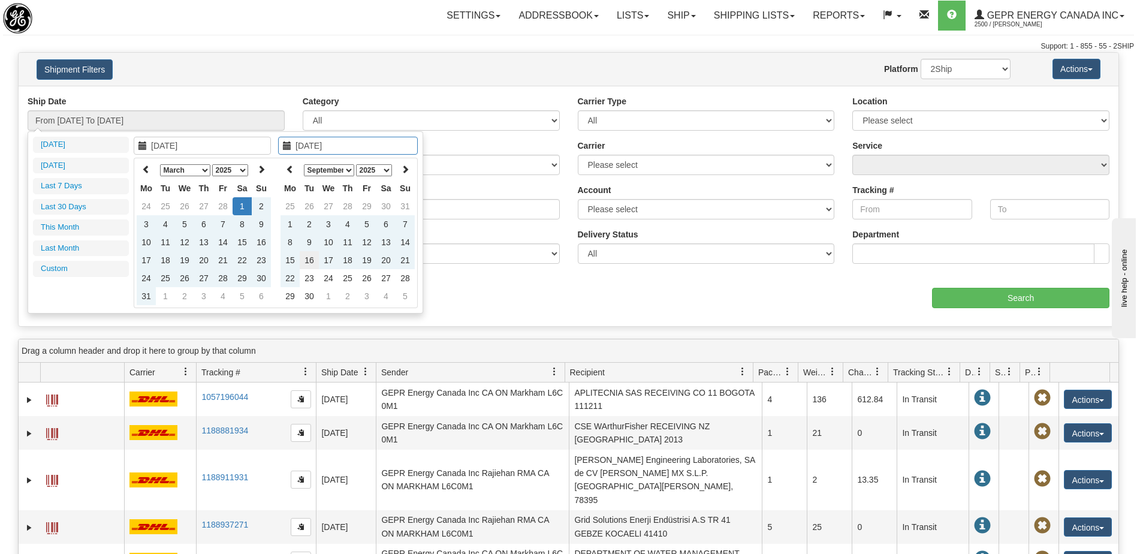
type input "[DATE]"
click at [311, 261] on td "16" at bounding box center [309, 260] width 19 height 18
type input "From [DATE] To [DATE]"
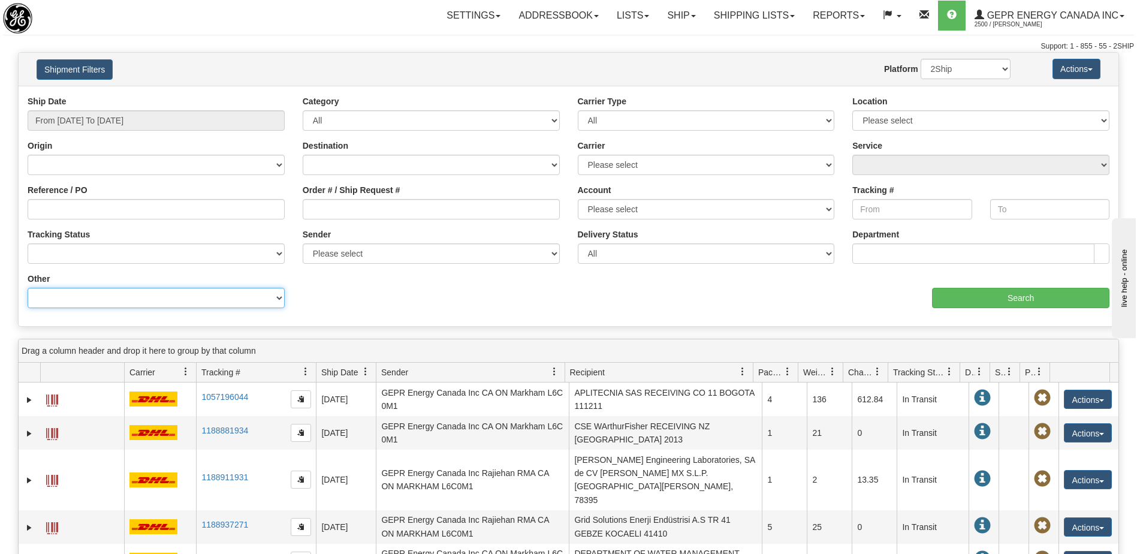
click at [120, 302] on select "Billing Account # Billing Type BOL # (LTL) Commodity Or Documents Consolidation…" at bounding box center [156, 298] width 257 height 20
select select "Recipient_City"
click at [28, 288] on select "Billing Account # Billing Type BOL # (LTL) Commodity Or Documents Consolidation…" at bounding box center [156, 298] width 257 height 20
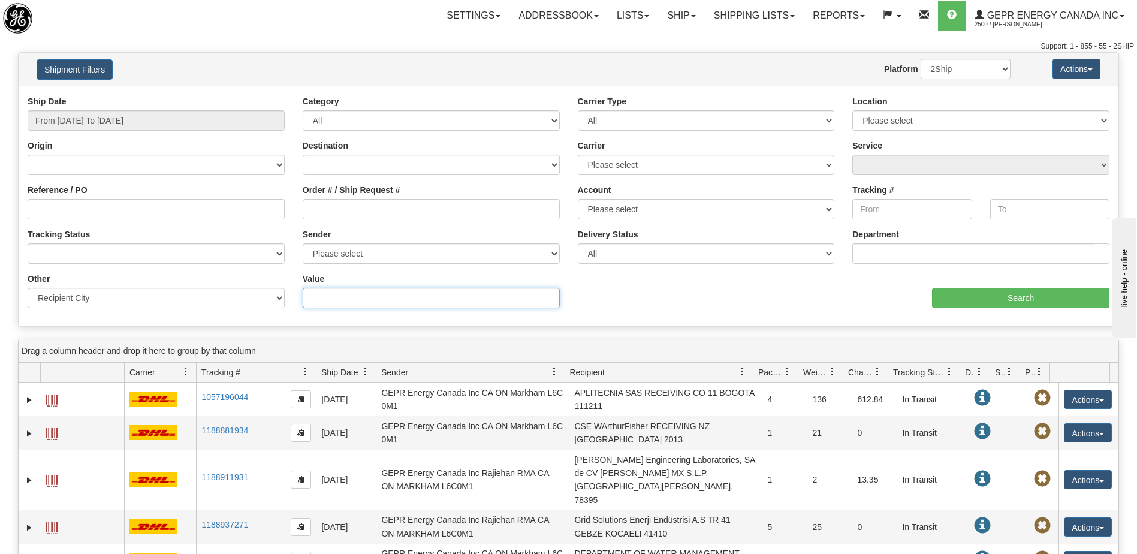
click at [355, 297] on input "Value" at bounding box center [431, 298] width 257 height 20
type input "[PERSON_NAME]"
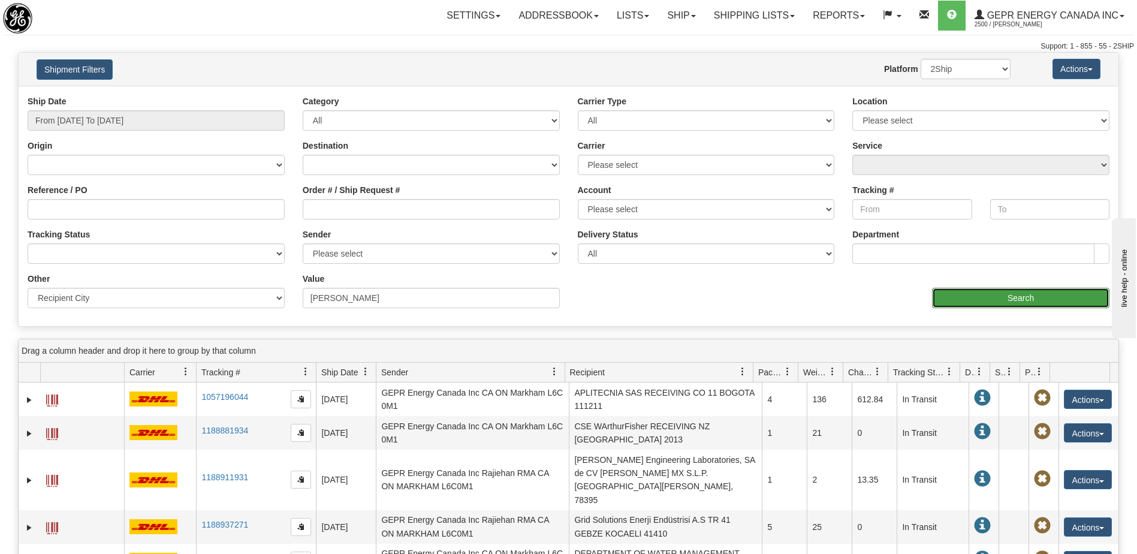
click at [1020, 294] on input "Search" at bounding box center [1020, 298] width 177 height 20
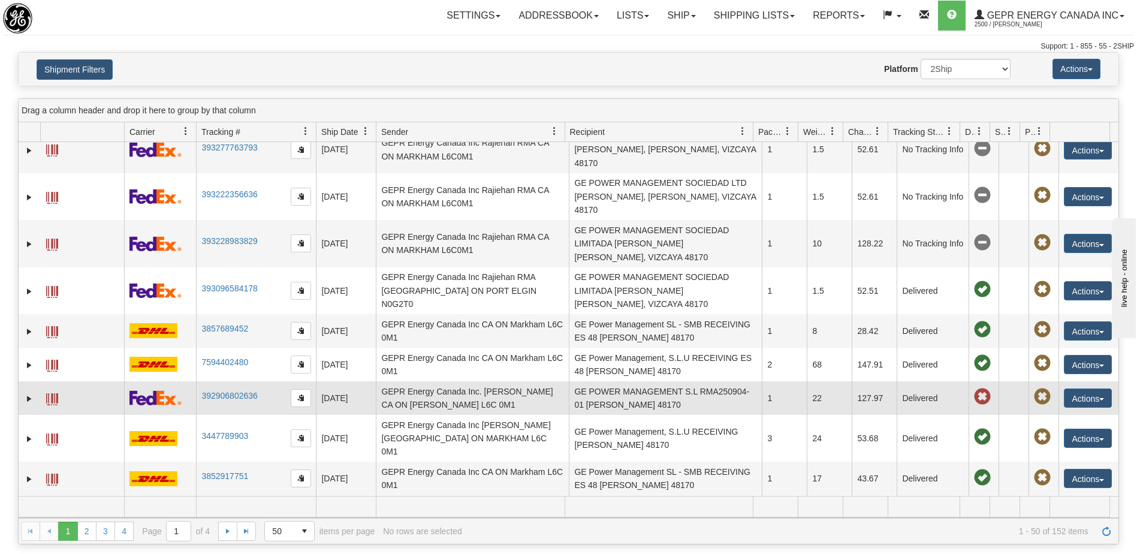
scroll to position [120, 0]
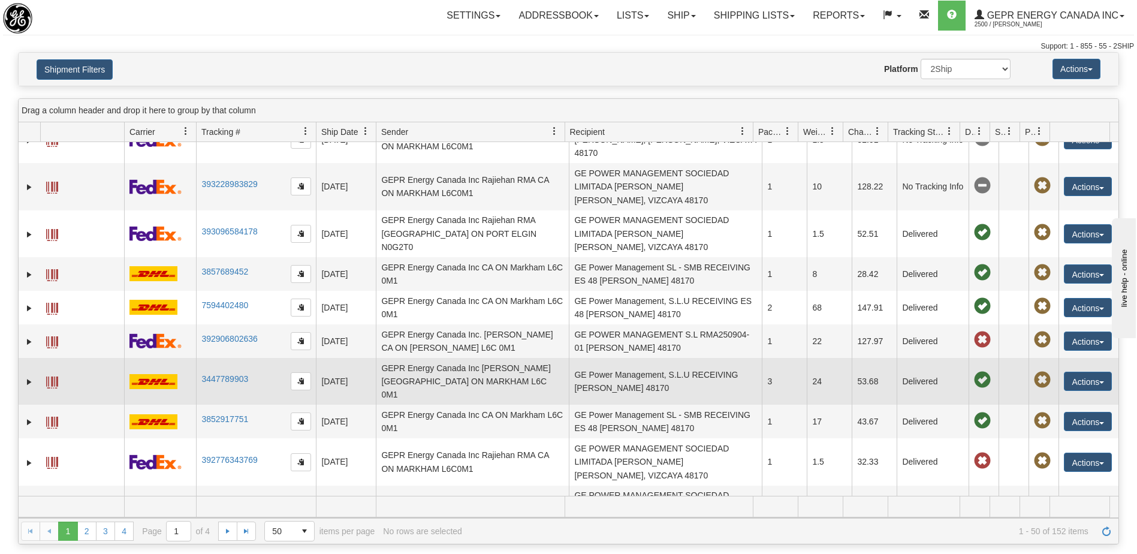
click at [536, 358] on td "GEPR Energy Canada Inc [PERSON_NAME] [GEOGRAPHIC_DATA] ON MARKHAM L6C 0M1" at bounding box center [472, 381] width 193 height 47
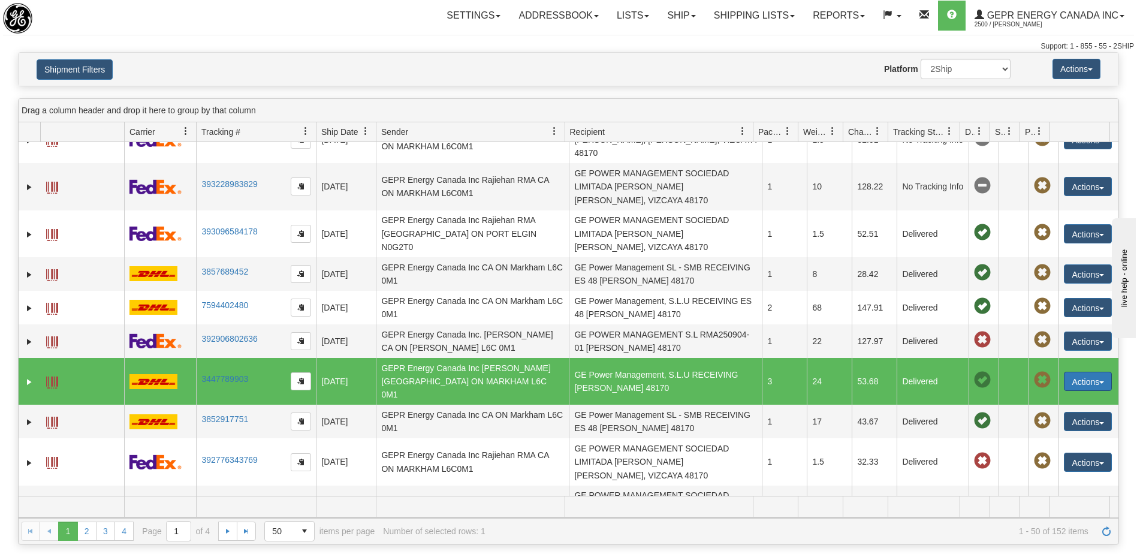
click at [1065, 372] on button "Actions" at bounding box center [1088, 381] width 48 height 19
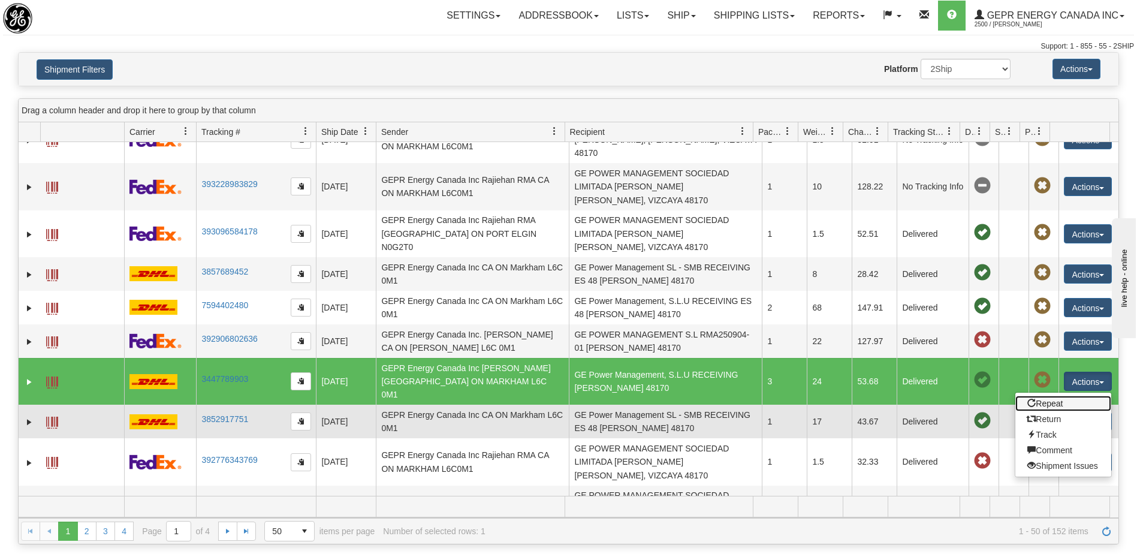
click at [1045, 396] on link "Repeat" at bounding box center [1063, 404] width 96 height 16
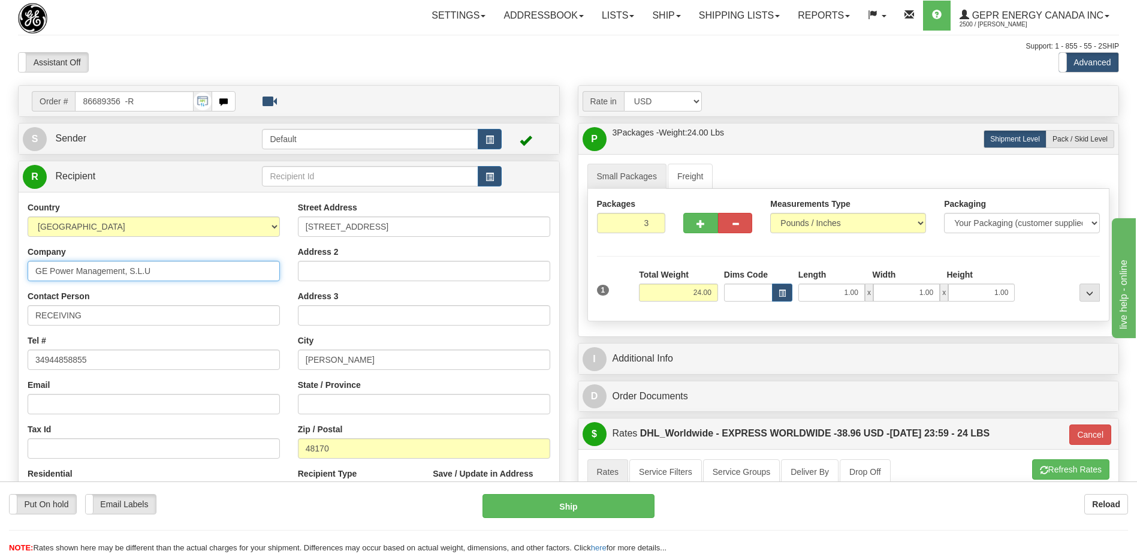
drag, startPoint x: 166, startPoint y: 273, endPoint x: 188, endPoint y: 278, distance: 22.0
click at [131, 274] on input "GE Power Management, S.L.U" at bounding box center [154, 271] width 252 height 20
click at [188, 278] on input "GE Power Management, S.L.U" at bounding box center [154, 271] width 252 height 20
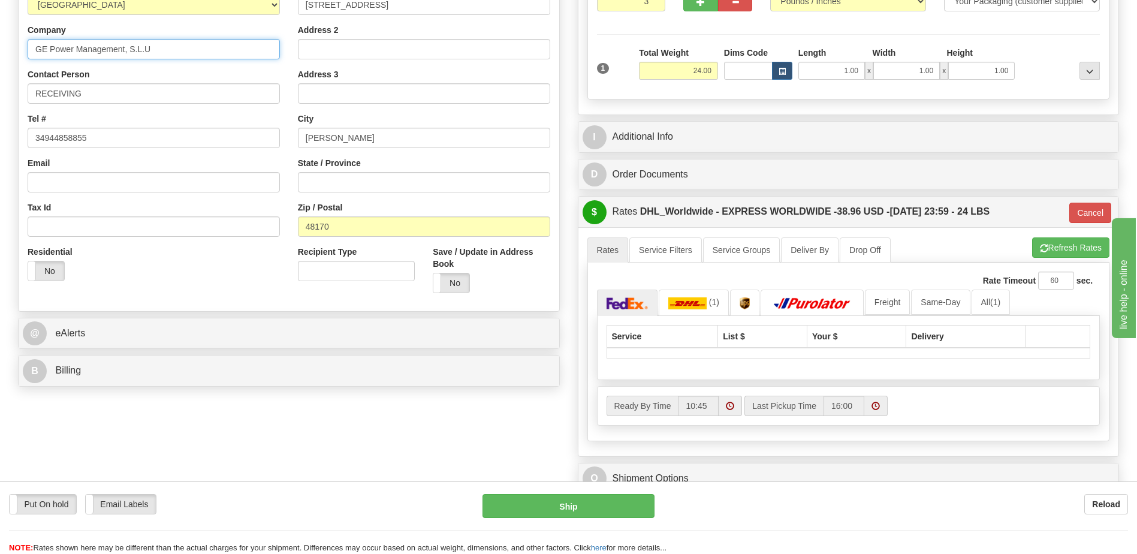
scroll to position [240, 0]
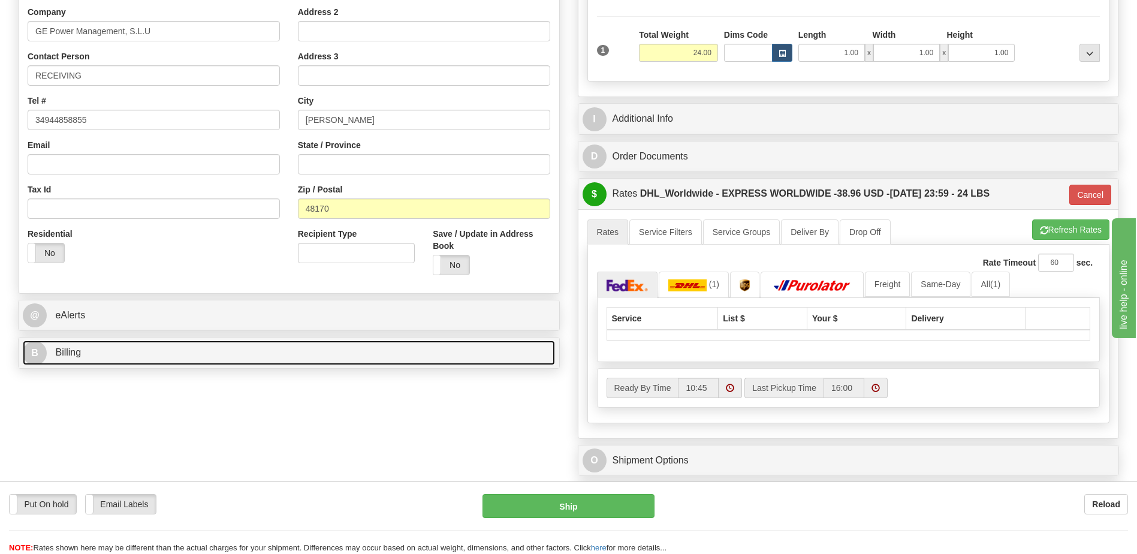
click at [120, 356] on link "B Billing" at bounding box center [289, 352] width 532 height 25
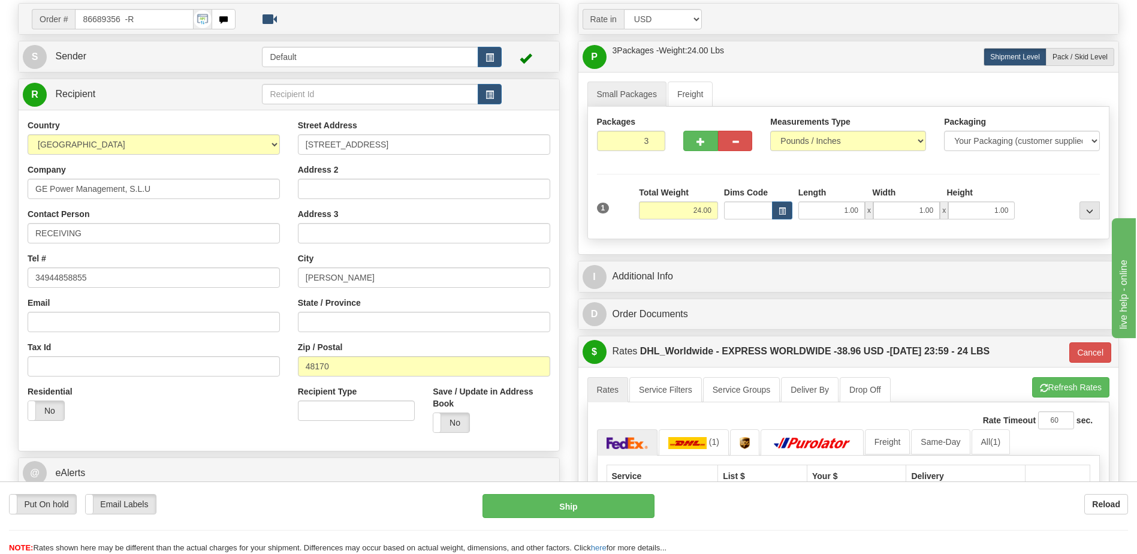
scroll to position [0, 0]
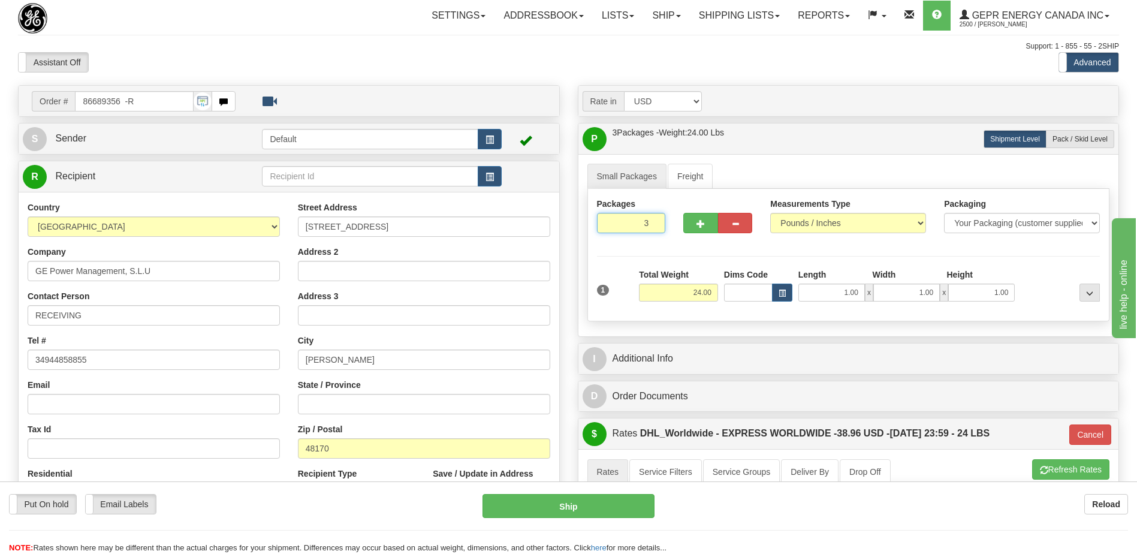
drag, startPoint x: 626, startPoint y: 231, endPoint x: 672, endPoint y: 228, distance: 45.7
click at [672, 228] on div "Packages 3 1" at bounding box center [631, 220] width 87 height 44
type input "1"
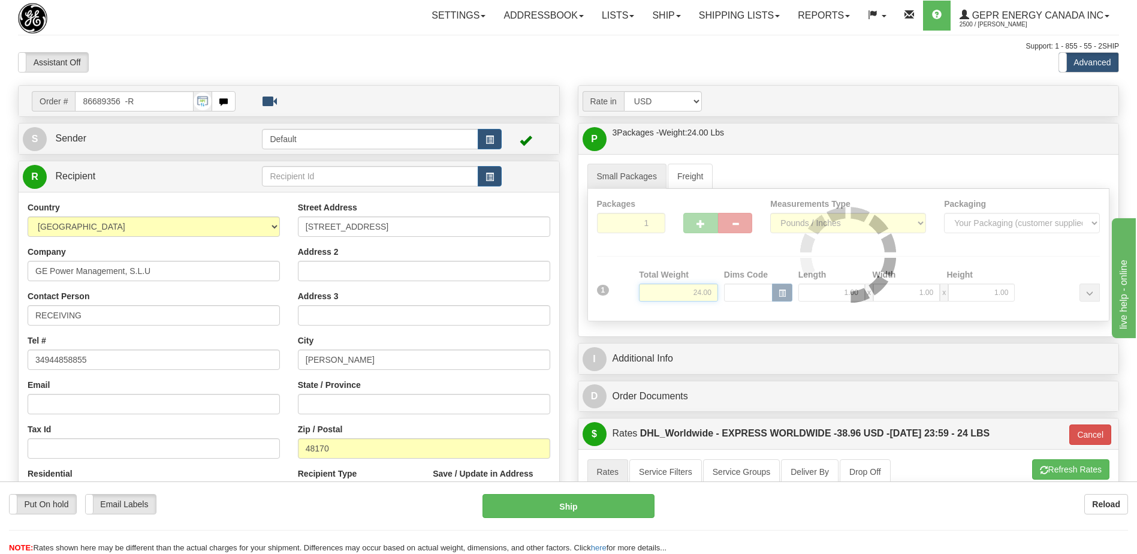
drag, startPoint x: 680, startPoint y: 294, endPoint x: 733, endPoint y: 301, distance: 53.8
click at [733, 301] on div "Packages 1 1 Measurements Type" at bounding box center [848, 255] width 523 height 132
type input "P"
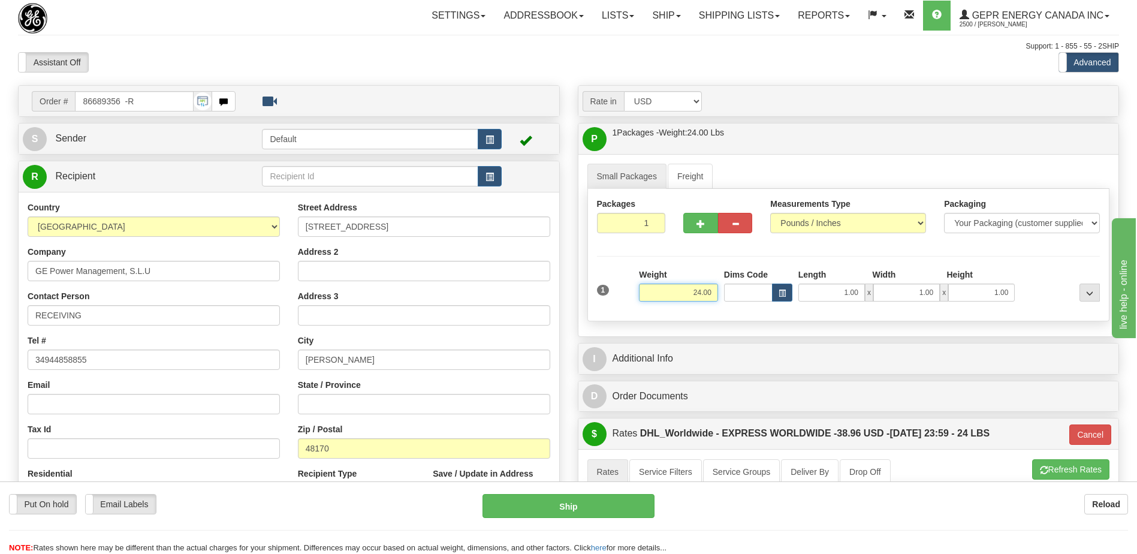
drag, startPoint x: 686, startPoint y: 291, endPoint x: 788, endPoint y: 308, distance: 103.3
click at [788, 308] on div "1 Weight 24.00 Dims Code x x" at bounding box center [849, 290] width 510 height 43
type input "5"
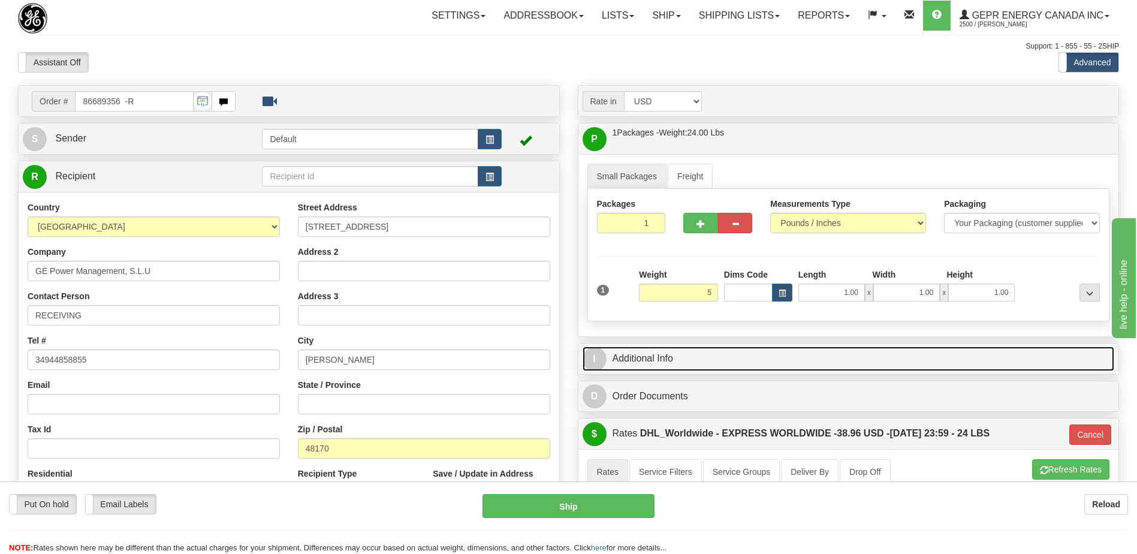
type input "P"
type input "5.00"
click at [718, 364] on link "I Additional Info" at bounding box center [849, 358] width 532 height 25
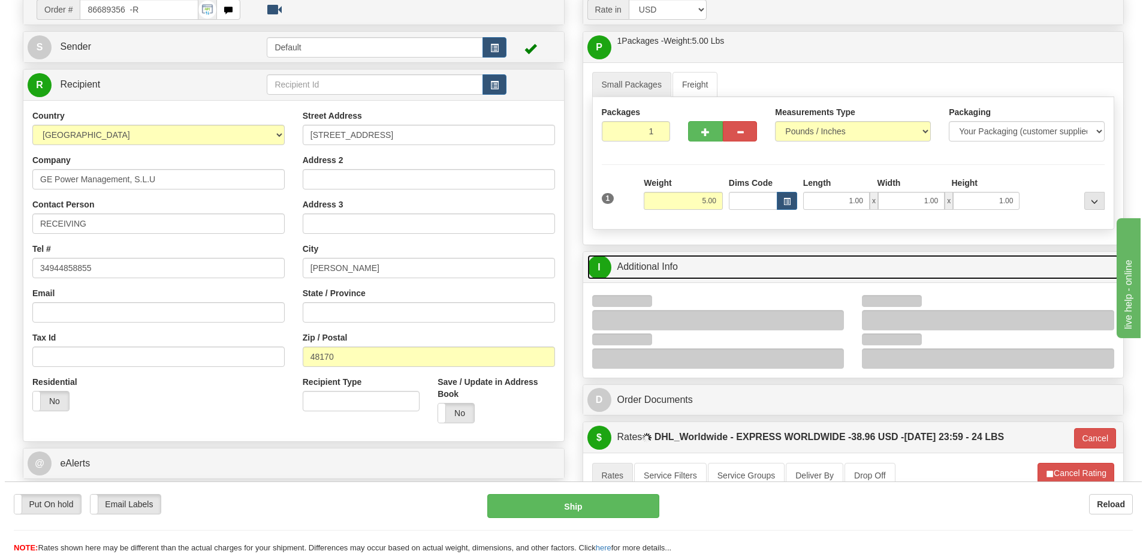
scroll to position [240, 0]
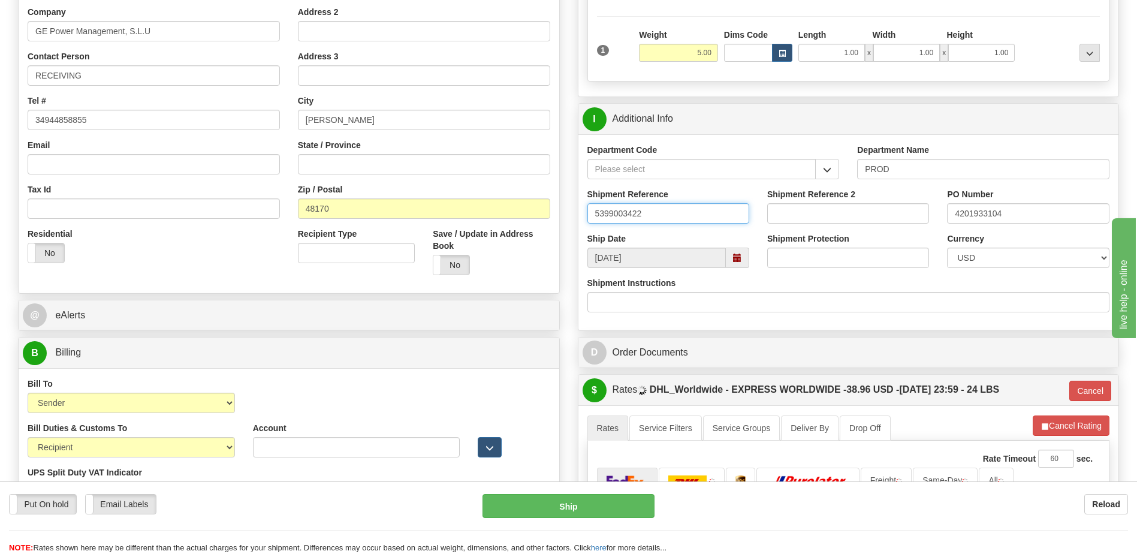
drag, startPoint x: 678, startPoint y: 216, endPoint x: 564, endPoint y: 219, distance: 113.9
type input "eLSBETH"
drag, startPoint x: 659, startPoint y: 218, endPoint x: 504, endPoint y: 195, distance: 156.3
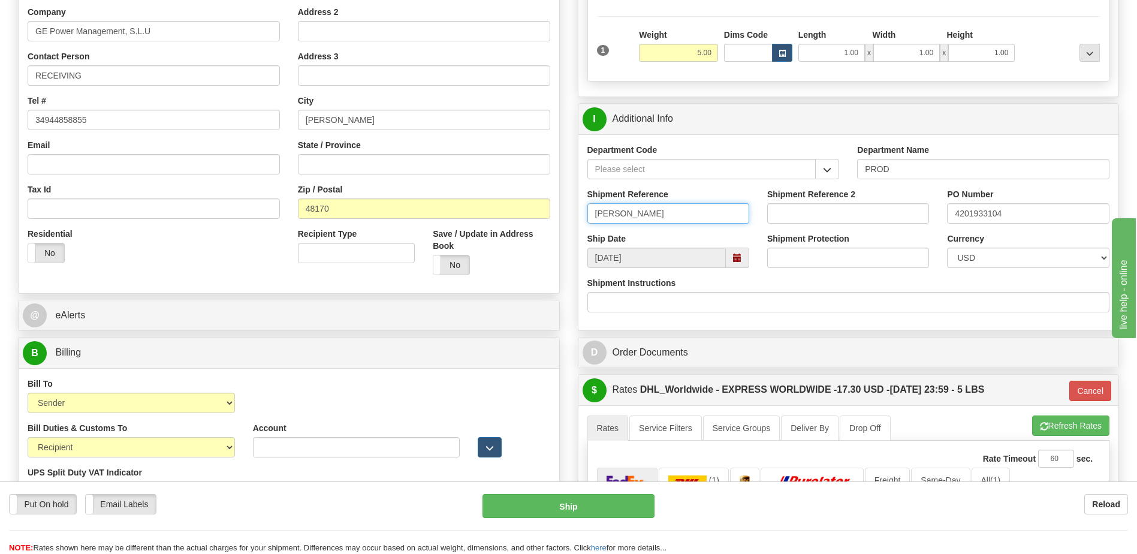
type input "Elsbeth D."
drag, startPoint x: 1017, startPoint y: 216, endPoint x: 902, endPoint y: 213, distance: 115.1
click at [903, 213] on div "Shipment Reference Elsbeth D. Shipment Reference 2 PO Number 4201933104" at bounding box center [848, 210] width 541 height 44
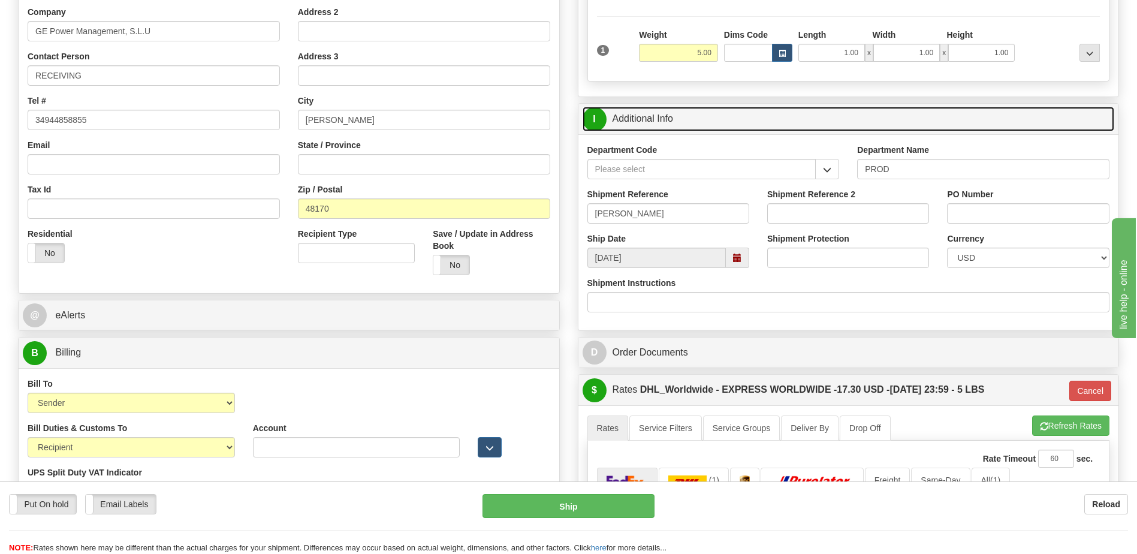
click at [737, 117] on link "I Additional Info" at bounding box center [849, 119] width 532 height 25
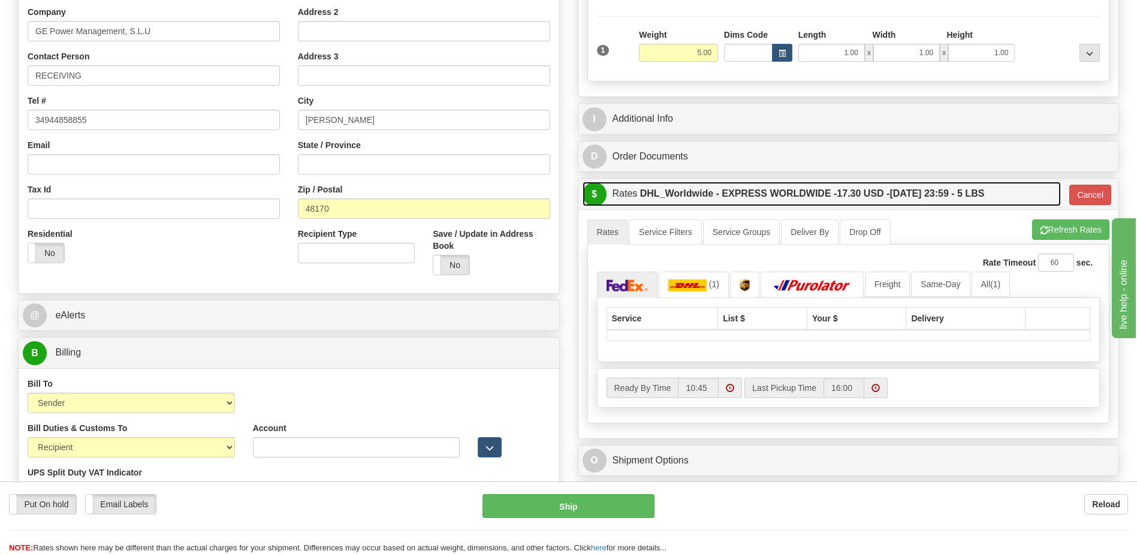
click at [737, 203] on label "DHL_Worldwide - EXPRESS WORLDWIDE - 17.30 USD - 09/22/2025 23:59 - 5 LBS" at bounding box center [812, 194] width 345 height 24
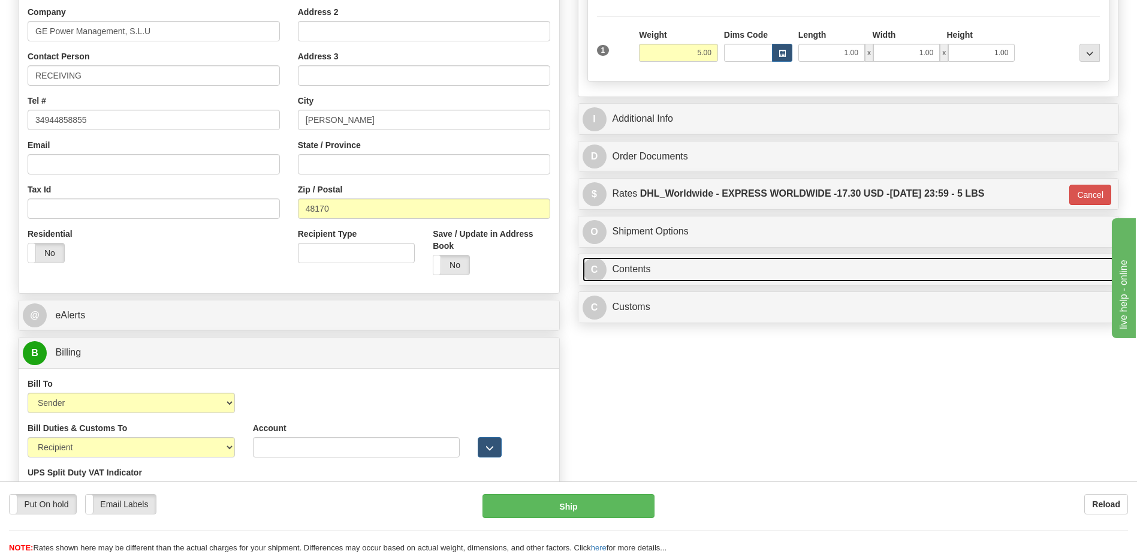
click at [650, 261] on link "C Contents" at bounding box center [849, 269] width 532 height 25
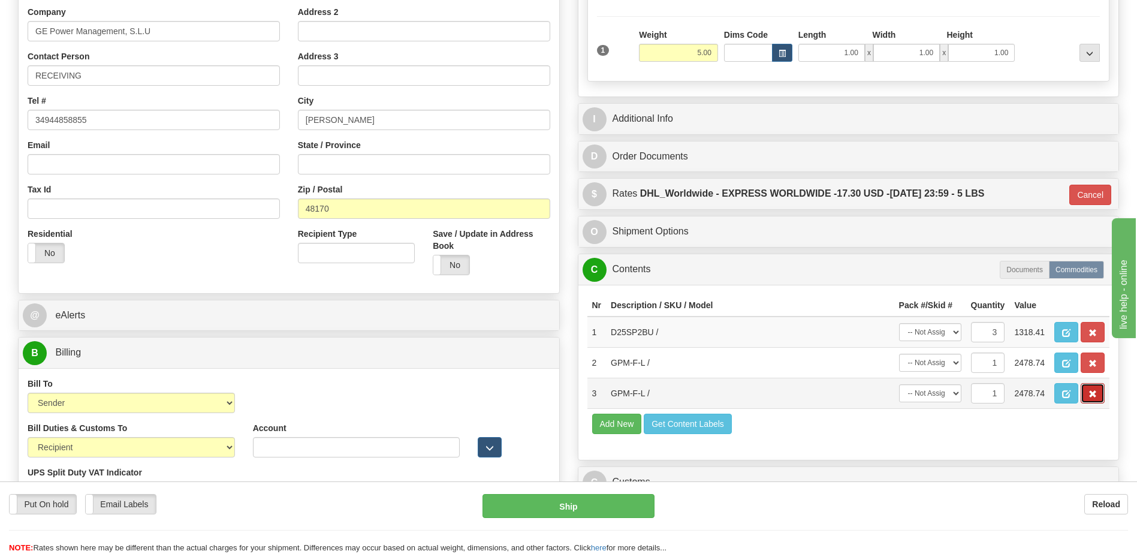
click at [1088, 394] on button "button" at bounding box center [1093, 393] width 24 height 20
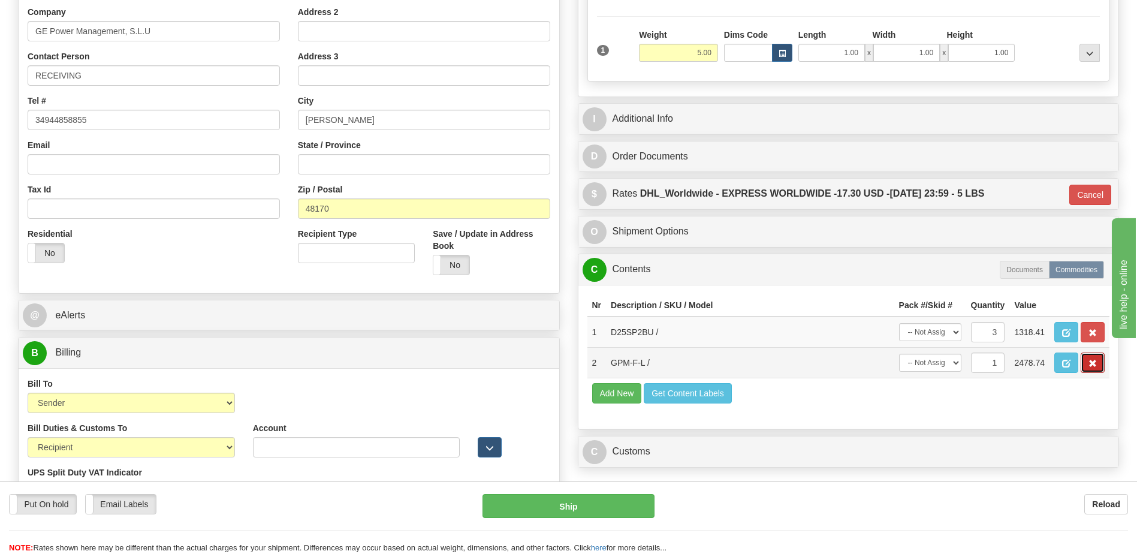
click at [1091, 363] on span "button" at bounding box center [1093, 364] width 8 height 8
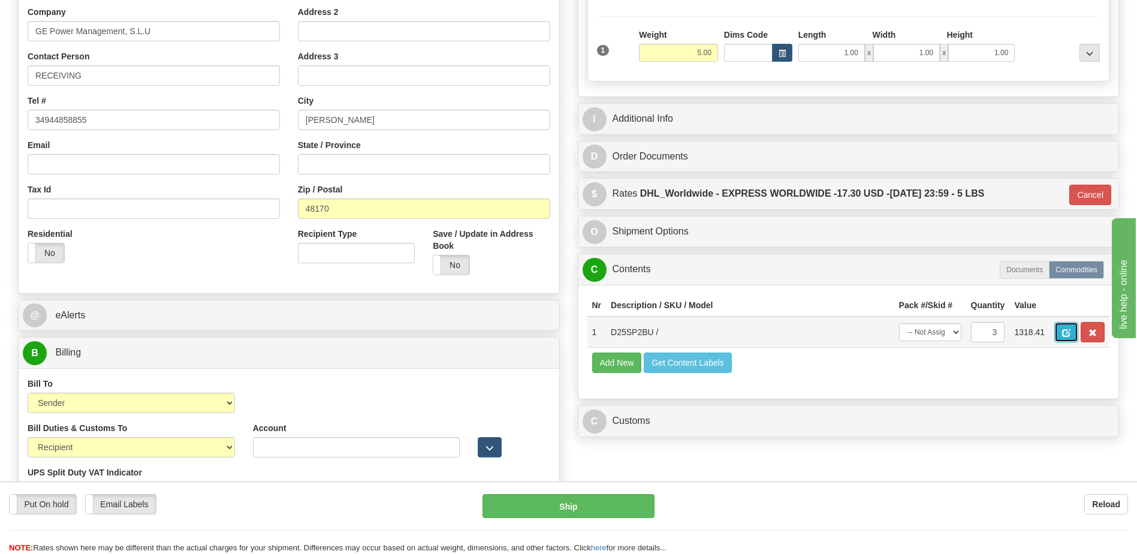
click at [1071, 334] on span "button" at bounding box center [1066, 333] width 8 height 8
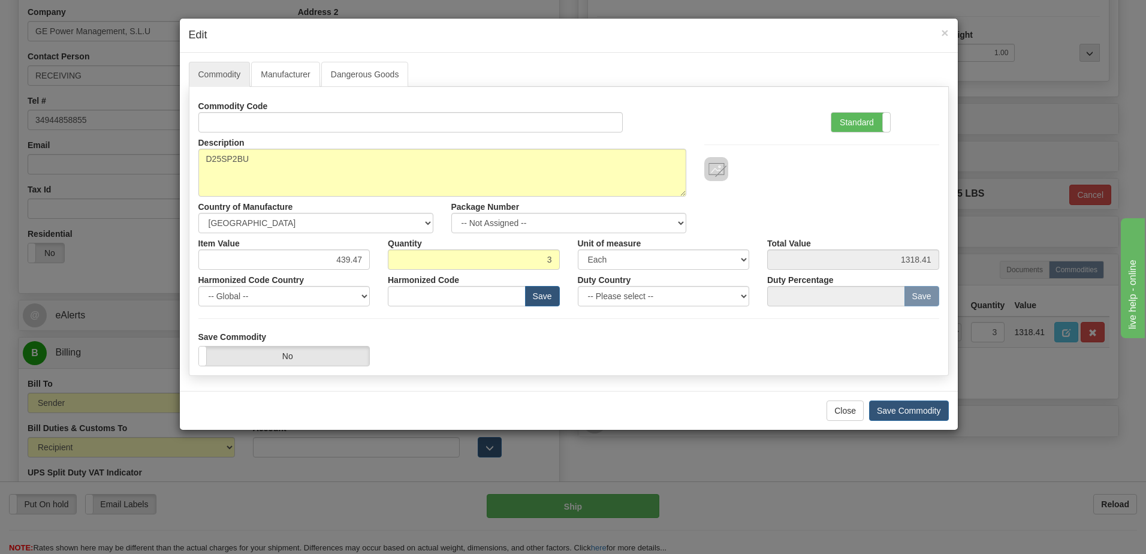
click at [847, 135] on div "Commodity Code Standard Advanced Description D25SP2BU Country of Manufacture --…" at bounding box center [568, 201] width 741 height 210
click at [838, 121] on label "Standard" at bounding box center [860, 122] width 59 height 19
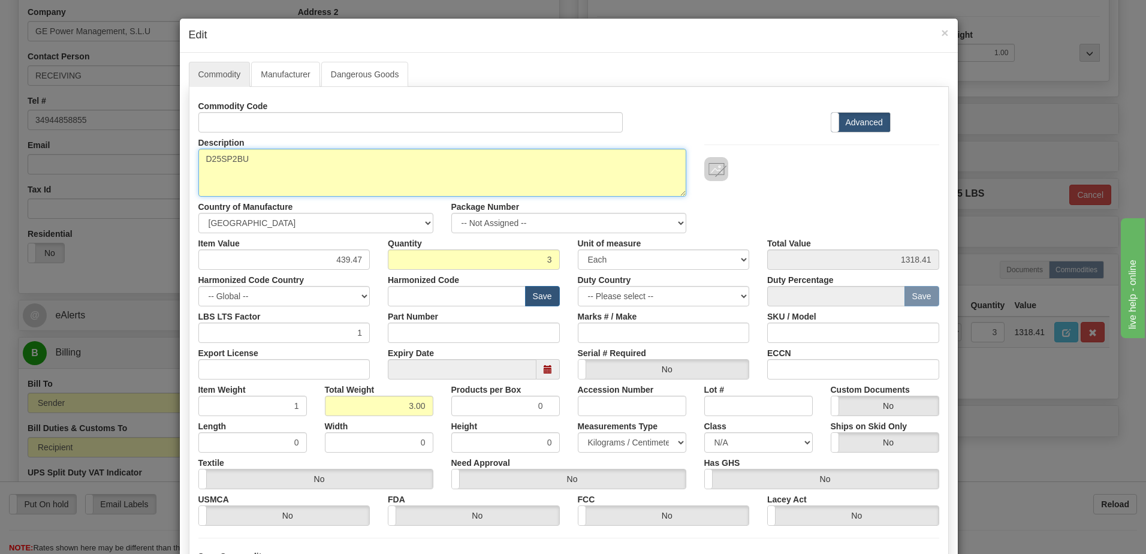
drag, startPoint x: 86, startPoint y: 140, endPoint x: 51, endPoint y: 148, distance: 36.2
click at [51, 148] on div "× Edit Commodity Manufacturer Dangerous Goods Commodity Code Standard Advanced …" at bounding box center [573, 277] width 1146 height 554
type textarea "DCMA BOARD"
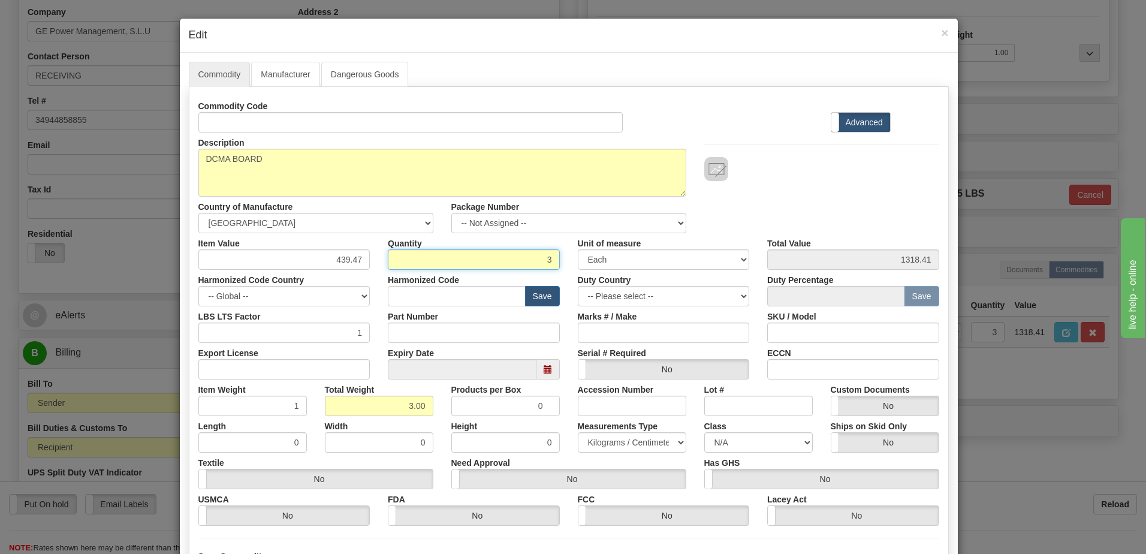
drag, startPoint x: 512, startPoint y: 263, endPoint x: 625, endPoint y: 266, distance: 112.7
click at [625, 266] on div "Item Value 439.47 Quantity 3 Unit of measure 3 Thousand Square Inches Adjustmen…" at bounding box center [568, 251] width 759 height 37
type input "4"
type input "1757.88"
drag, startPoint x: 403, startPoint y: 403, endPoint x: 723, endPoint y: 433, distance: 320.9
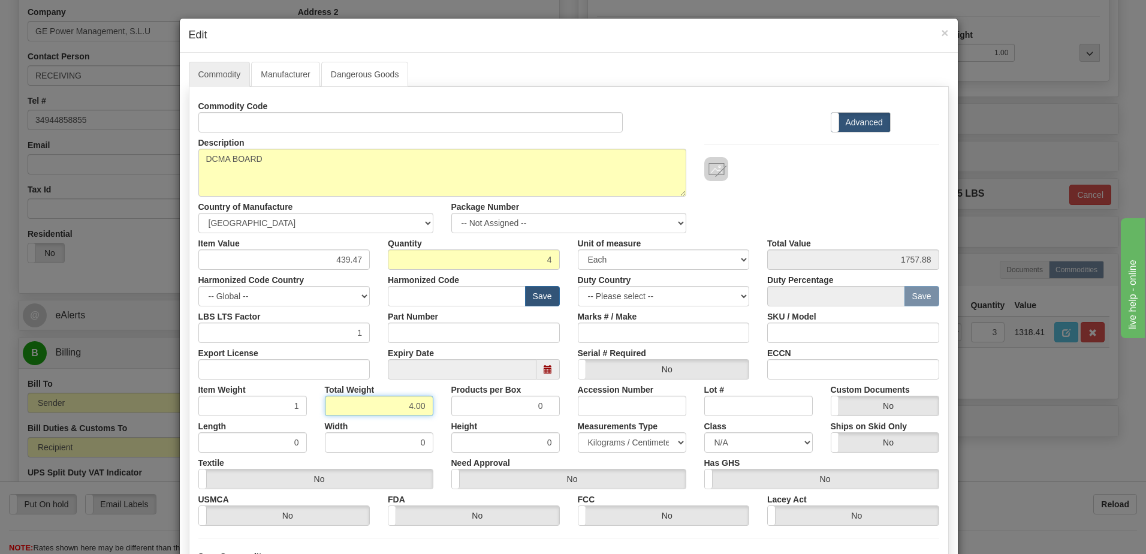
click at [556, 423] on div "Commodity Code Standard Advanced Description D25SP2BU Country of Manufacture --…" at bounding box center [568, 311] width 741 height 430
type input "1"
type input "0.2500"
click at [279, 409] on input "0.2500" at bounding box center [252, 406] width 108 height 20
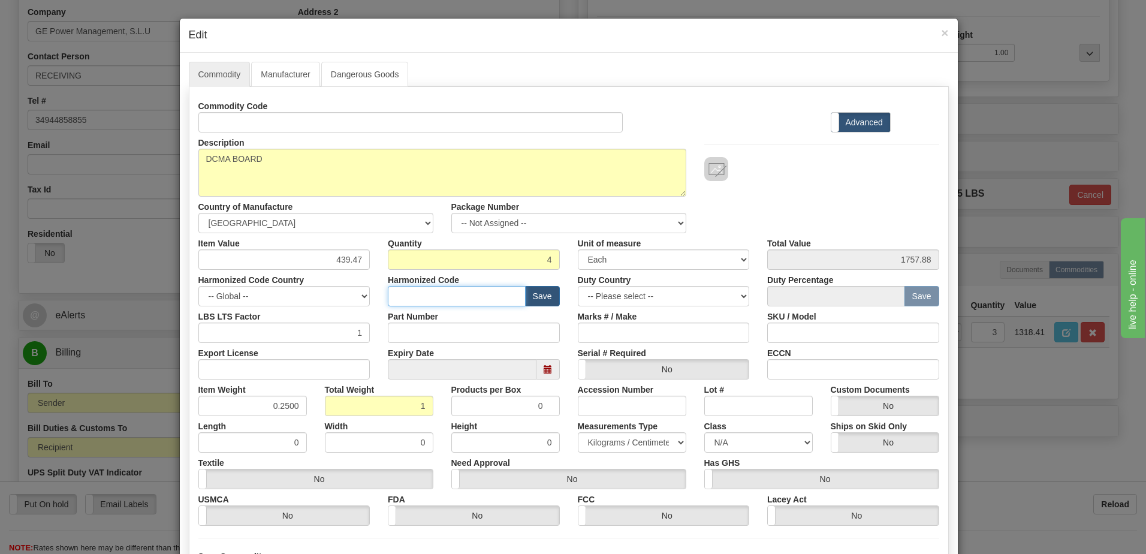
click at [410, 297] on input "text" at bounding box center [457, 296] width 138 height 20
type input "8538.90.00"
drag, startPoint x: 313, startPoint y: 258, endPoint x: 369, endPoint y: 259, distance: 55.8
click at [369, 259] on div "Item Value 439.47" at bounding box center [284, 251] width 190 height 37
type input "20"
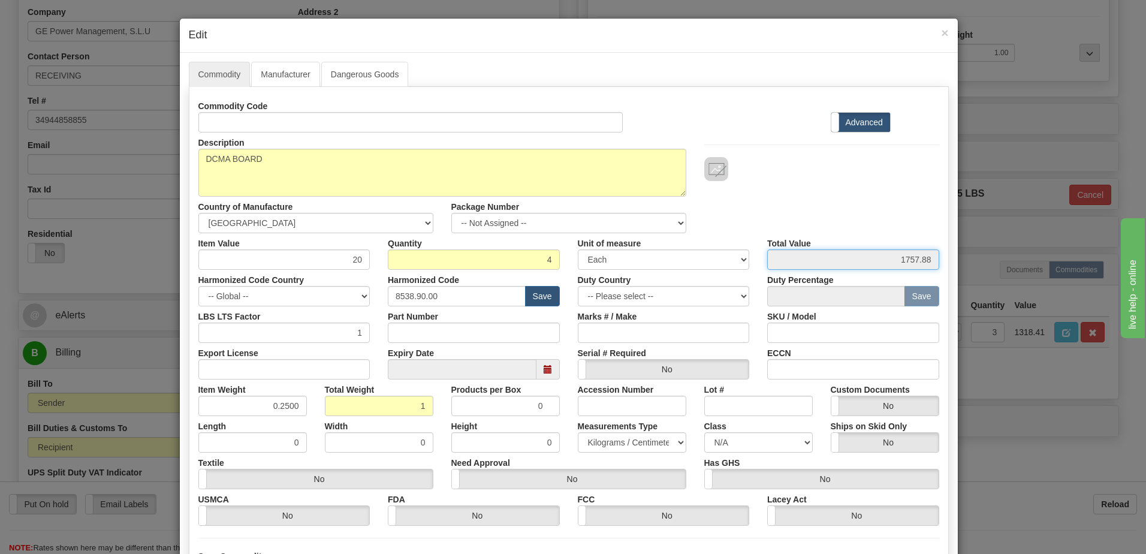
type input "80.00"
click at [831, 264] on input "80.00" at bounding box center [853, 259] width 172 height 20
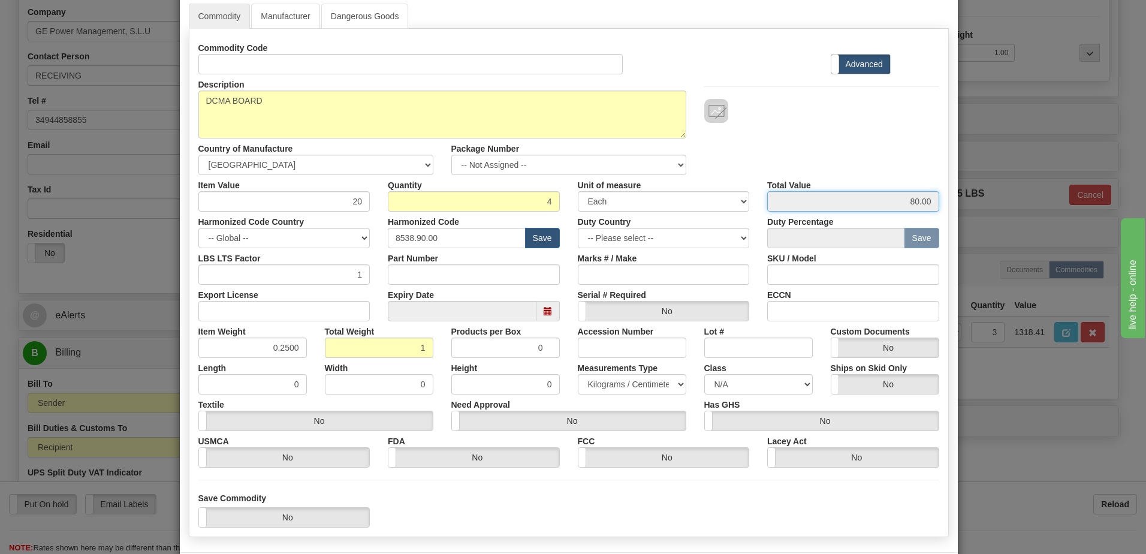
scroll to position [114, 0]
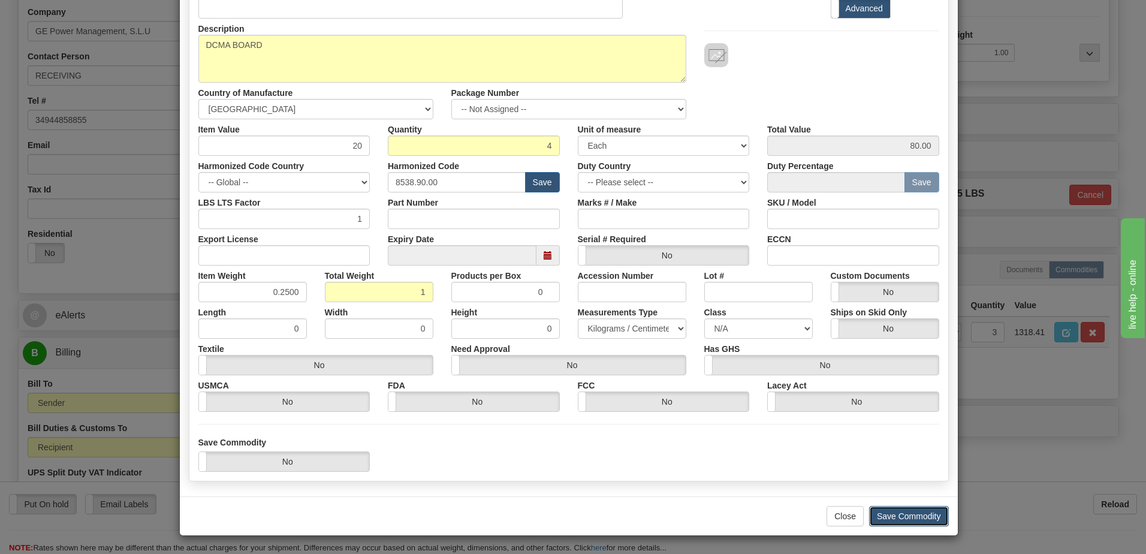
click at [926, 515] on button "Save Commodity" at bounding box center [909, 516] width 80 height 20
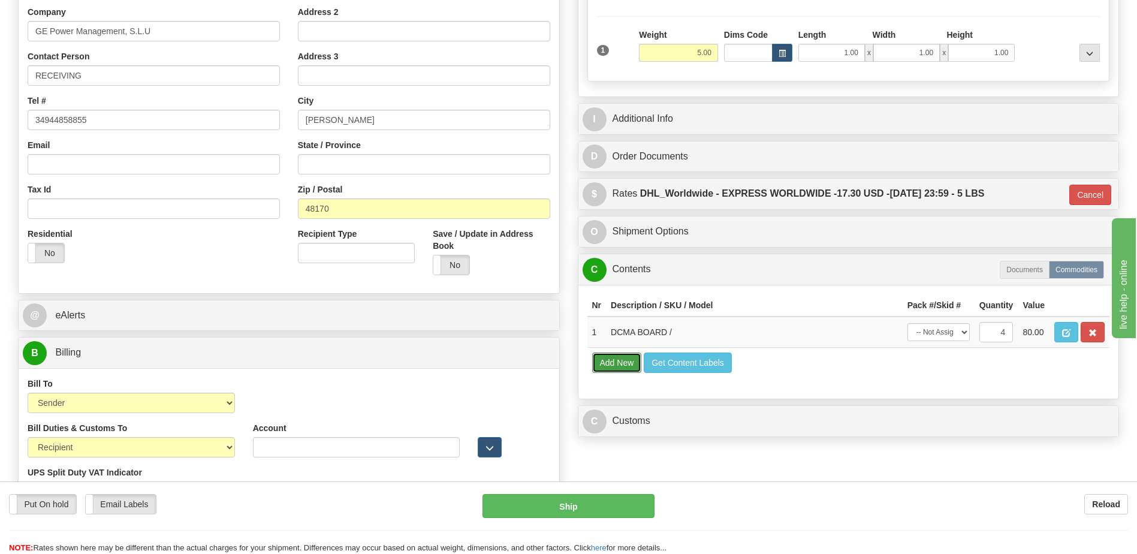
click at [626, 363] on button "Add New" at bounding box center [617, 362] width 50 height 20
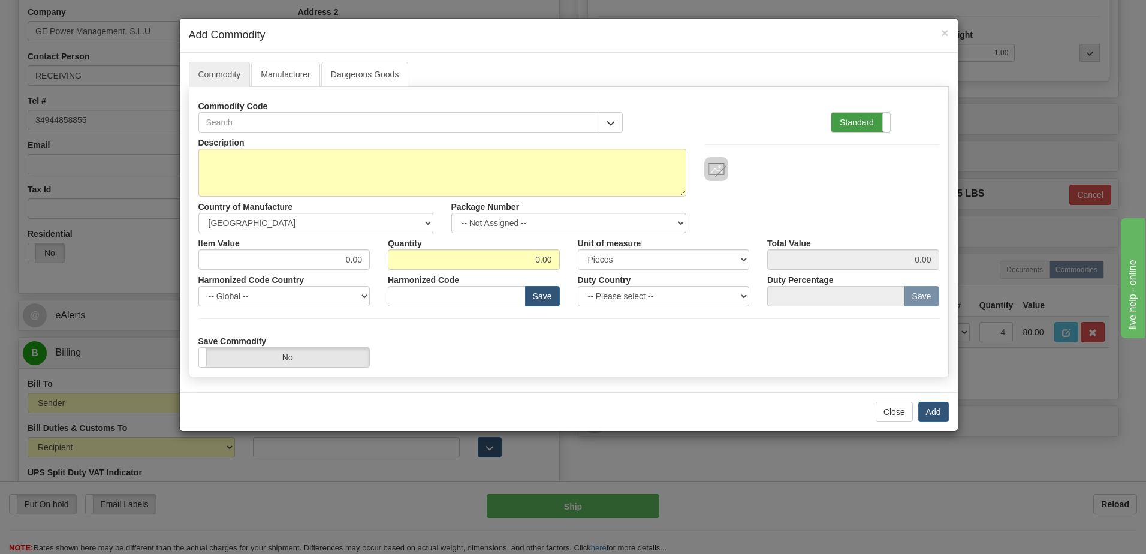
drag, startPoint x: 851, startPoint y: 124, endPoint x: 687, endPoint y: 176, distance: 171.7
click at [848, 124] on label "Standard" at bounding box center [860, 122] width 59 height 19
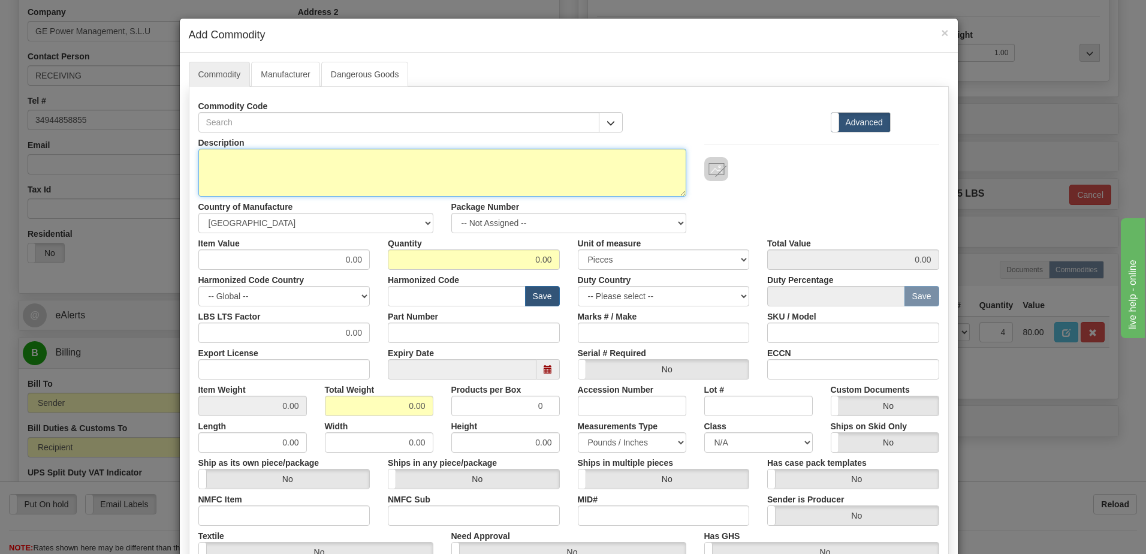
click at [267, 179] on textarea "Description" at bounding box center [442, 173] width 488 height 48
type textarea "6xRTD BOARD WITH COPPER"
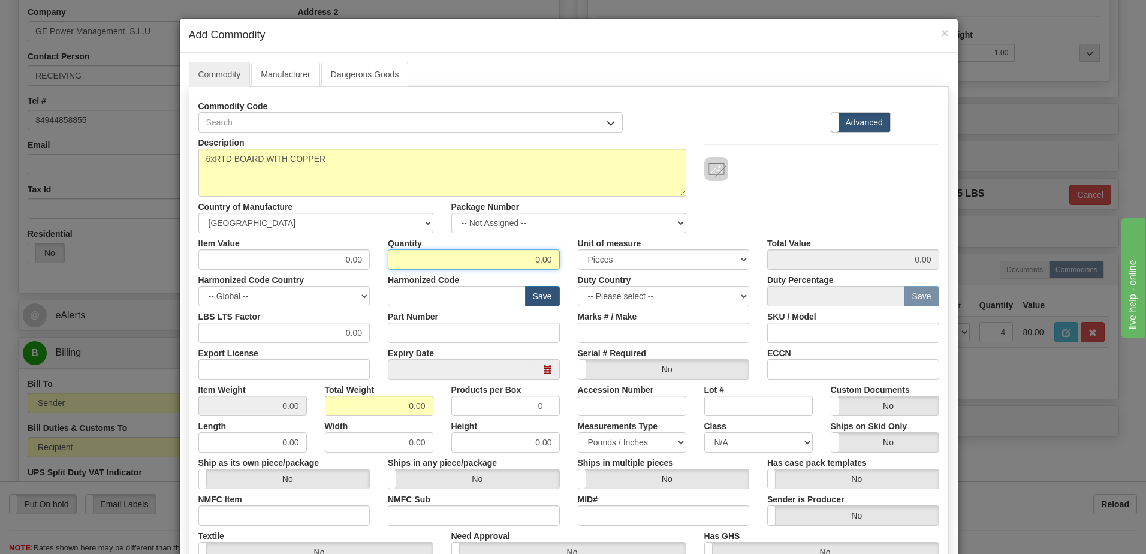
drag, startPoint x: 527, startPoint y: 260, endPoint x: 624, endPoint y: 263, distance: 96.6
click at [624, 263] on div "Item Value 0.00 Quantity 0.00 Unit of measure 3 Thousand Square Inches Adjustme…" at bounding box center [568, 251] width 759 height 37
type input "4"
drag, startPoint x: 389, startPoint y: 405, endPoint x: 496, endPoint y: 406, distance: 106.7
click at [496, 406] on div "Item Weight 0.00 Total Weight 0.00 Products per Box 0 Accession Number Lot # Cu…" at bounding box center [568, 397] width 759 height 37
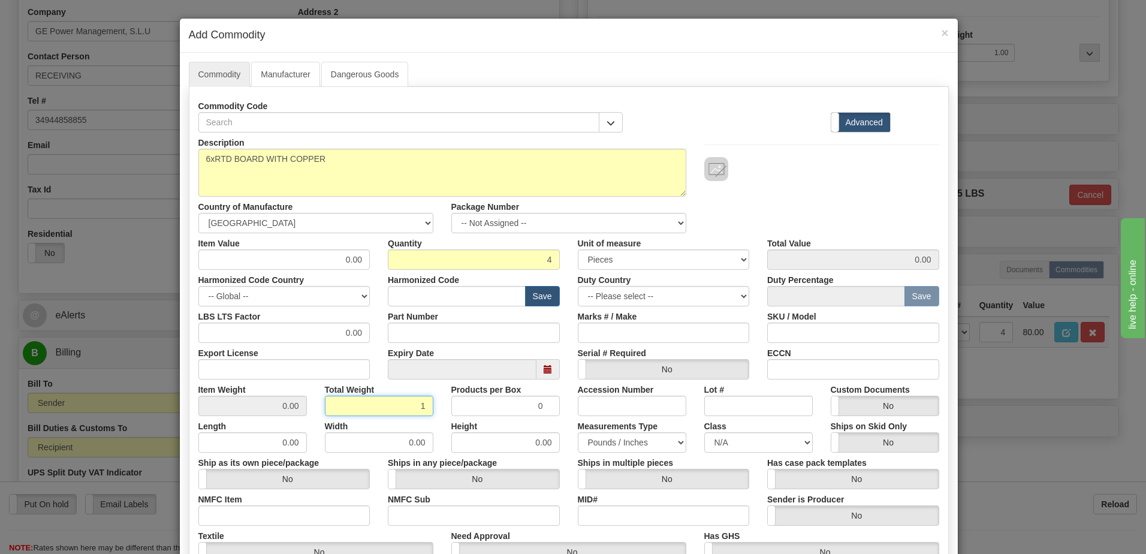
type input "1"
type input "0.2500"
click at [262, 407] on input "0.2500" at bounding box center [252, 406] width 108 height 20
click at [392, 302] on input "text" at bounding box center [457, 296] width 138 height 20
type input "8538.90.00"
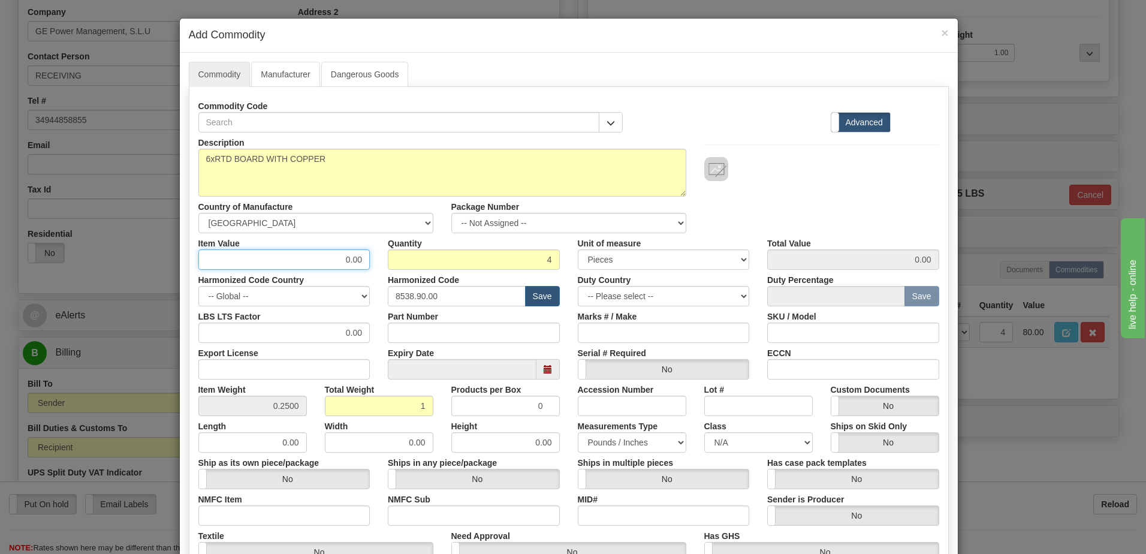
drag, startPoint x: 310, startPoint y: 259, endPoint x: 386, endPoint y: 252, distance: 75.8
click at [386, 252] on div "Item Value 0.00 Quantity 4 Unit of measure 3 Thousand Square Inches Adjustments…" at bounding box center [568, 251] width 759 height 37
click at [341, 260] on input "20." at bounding box center [284, 259] width 172 height 20
type input "20.00"
type input "80.00"
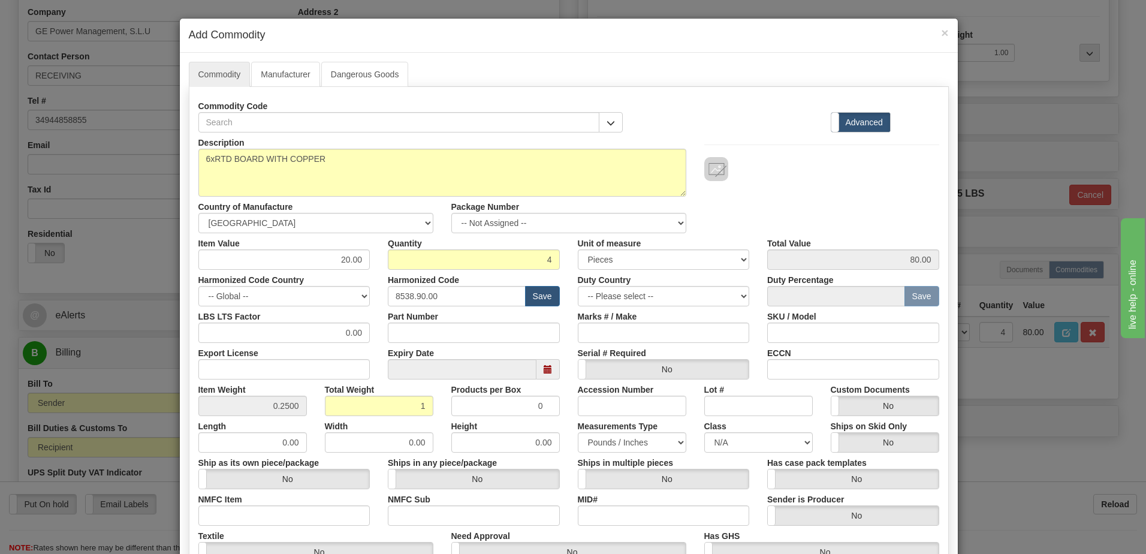
click at [828, 188] on div "Description 6xRTD BOARD WITH COPPER Country of Manufacture -- Unknown -- AFGHAN…" at bounding box center [568, 182] width 759 height 101
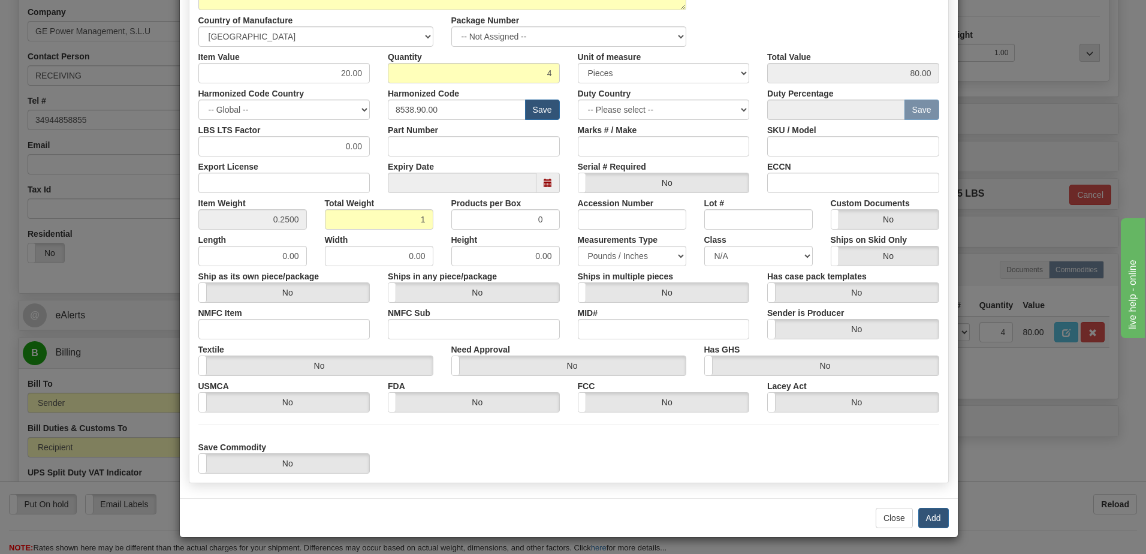
scroll to position [188, 0]
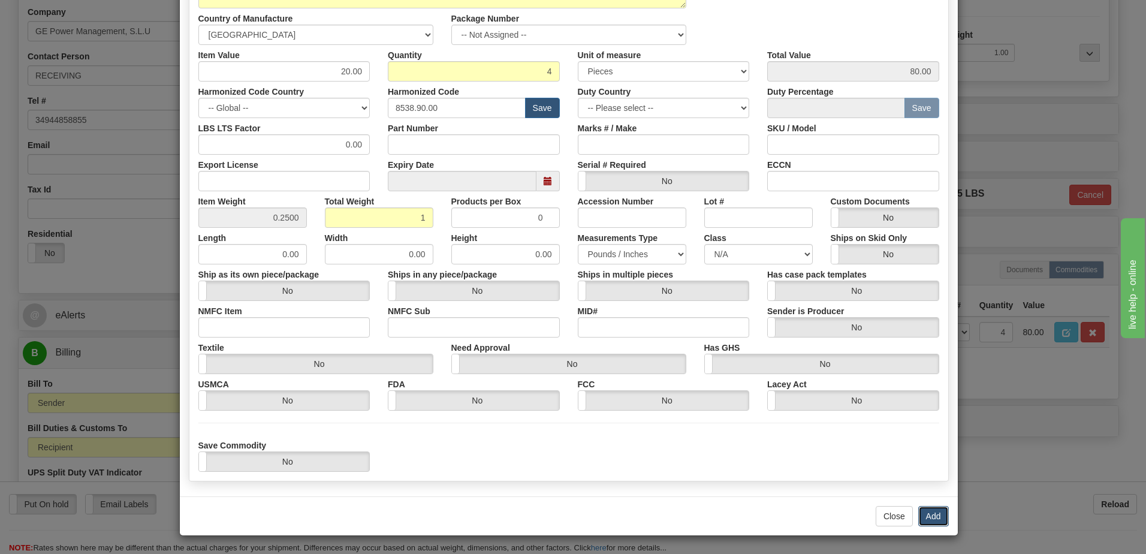
click at [936, 518] on button "Add" at bounding box center [933, 516] width 31 height 20
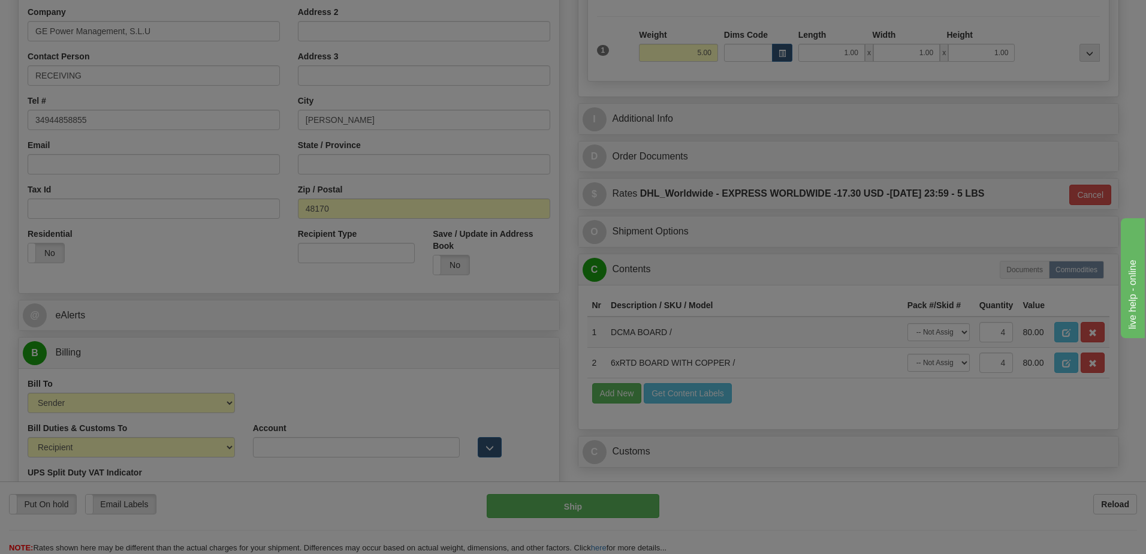
scroll to position [0, 0]
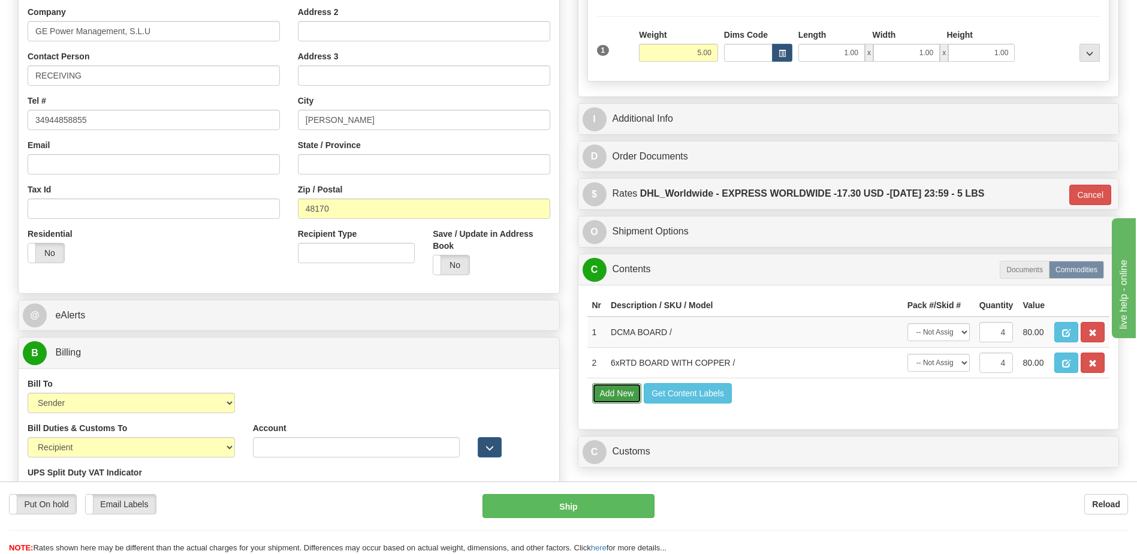
click at [611, 391] on button "Add New" at bounding box center [617, 393] width 50 height 20
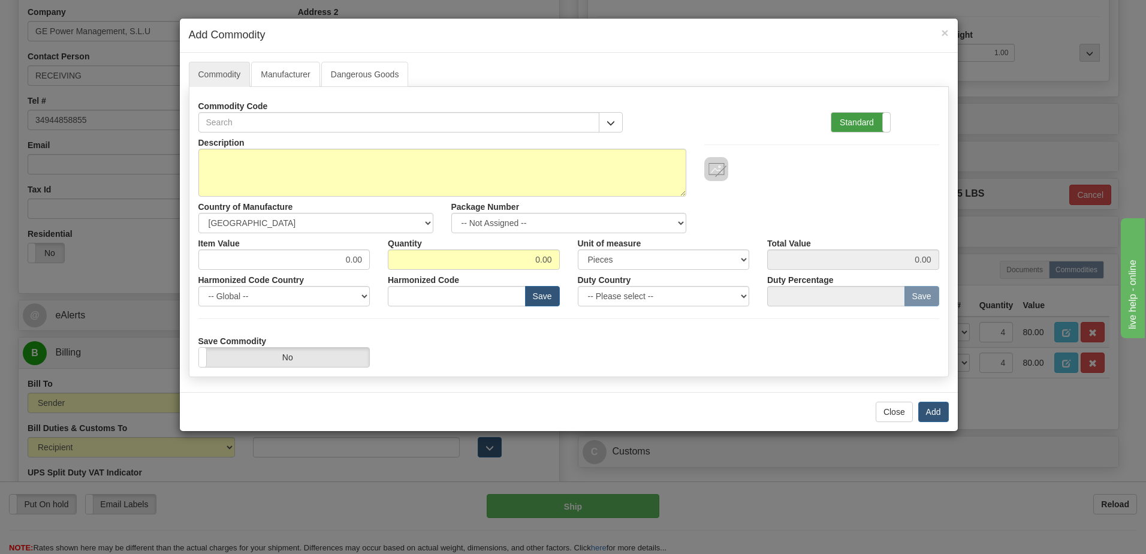
click at [847, 118] on label "Standard" at bounding box center [860, 122] width 59 height 19
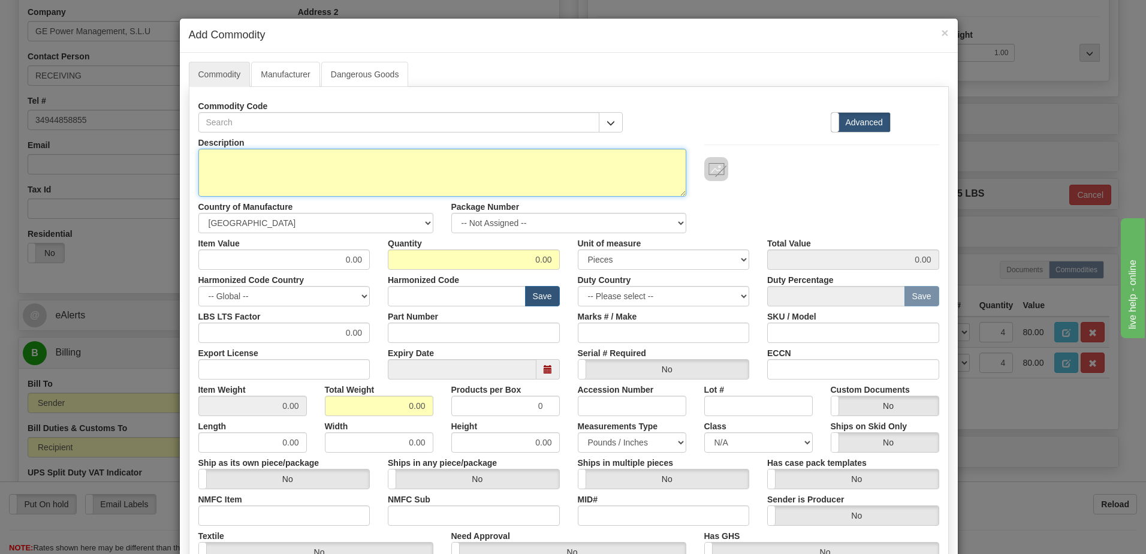
click at [316, 171] on textarea "Description" at bounding box center [442, 173] width 488 height 48
type textarea "6xRTD WITH FIBER"
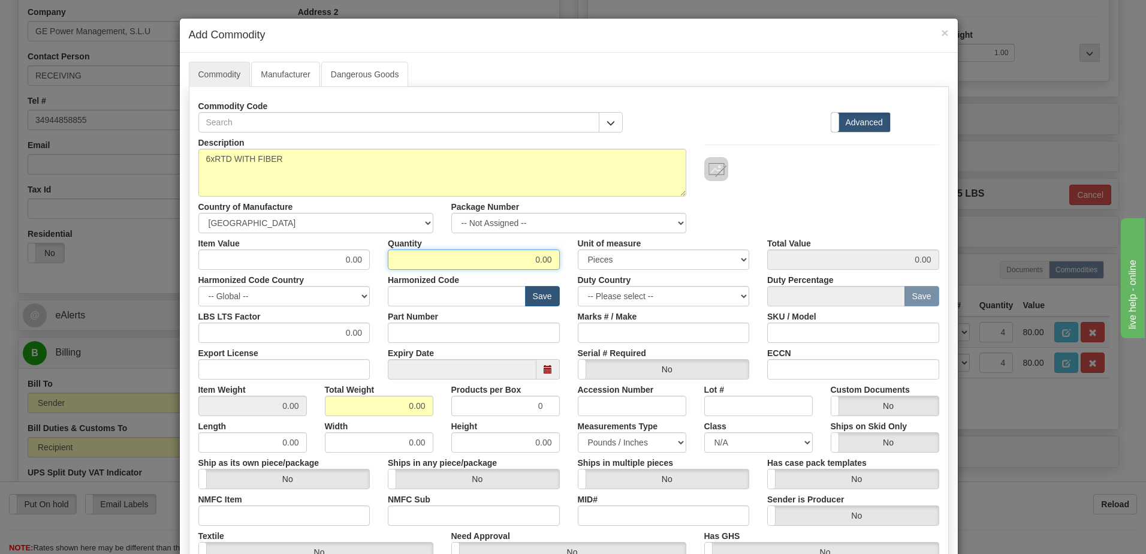
drag, startPoint x: 515, startPoint y: 261, endPoint x: 667, endPoint y: 259, distance: 151.7
click at [667, 259] on div "Item Value 0.00 Quantity 0.00 Unit of measure 3 Thousand Square Inches Adjustme…" at bounding box center [568, 251] width 759 height 37
type input "1"
click at [329, 404] on input "0.00" at bounding box center [379, 406] width 108 height 20
drag, startPoint x: 399, startPoint y: 406, endPoint x: 571, endPoint y: 430, distance: 173.7
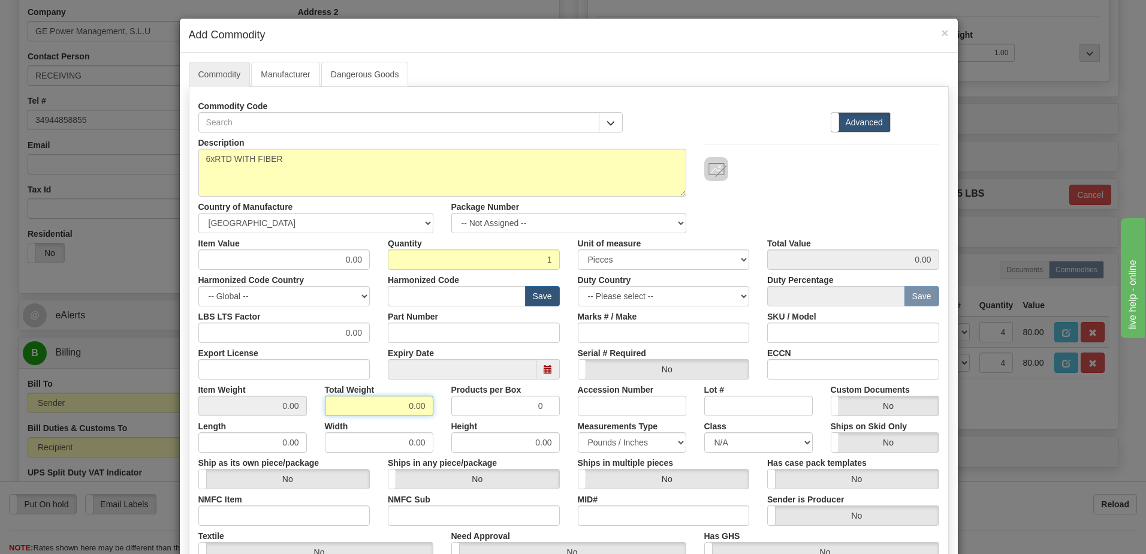
click at [571, 430] on div "Description 6xRTD WITH FIBER Country of Manufacture -- Unknown -- AFGHANISTAN A…" at bounding box center [568, 395] width 741 height 527
type input "1"
type input "1.0000"
click at [277, 406] on input "1.0000" at bounding box center [252, 406] width 108 height 20
click at [402, 297] on input "text" at bounding box center [457, 296] width 138 height 20
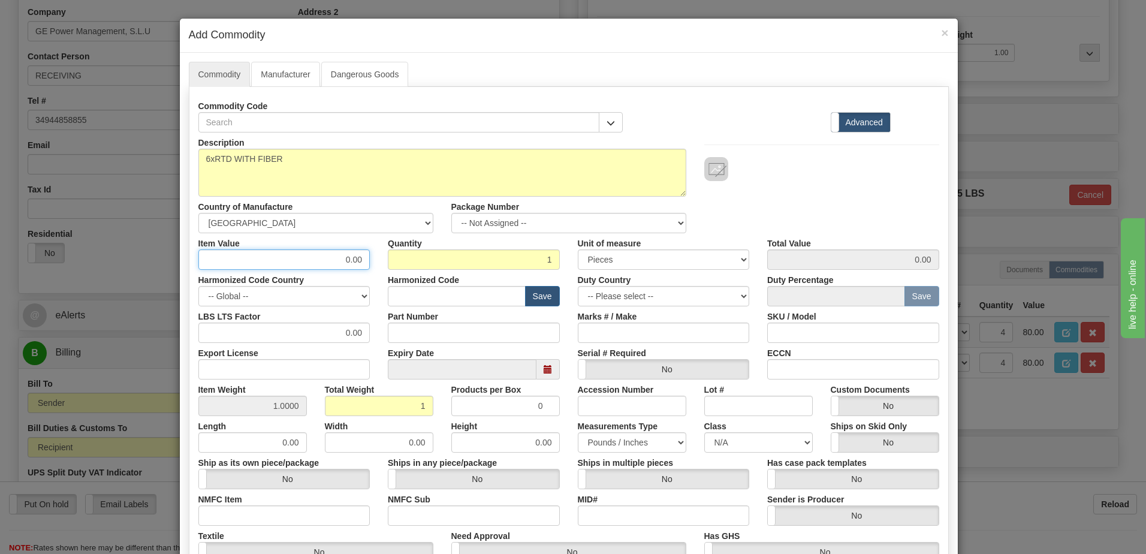
drag, startPoint x: 327, startPoint y: 264, endPoint x: 406, endPoint y: 261, distance: 79.2
click at [406, 261] on div "Item Value 0.00 Quantity 1 Unit of measure 3 Thousand Square Inches Adjustments…" at bounding box center [568, 251] width 759 height 37
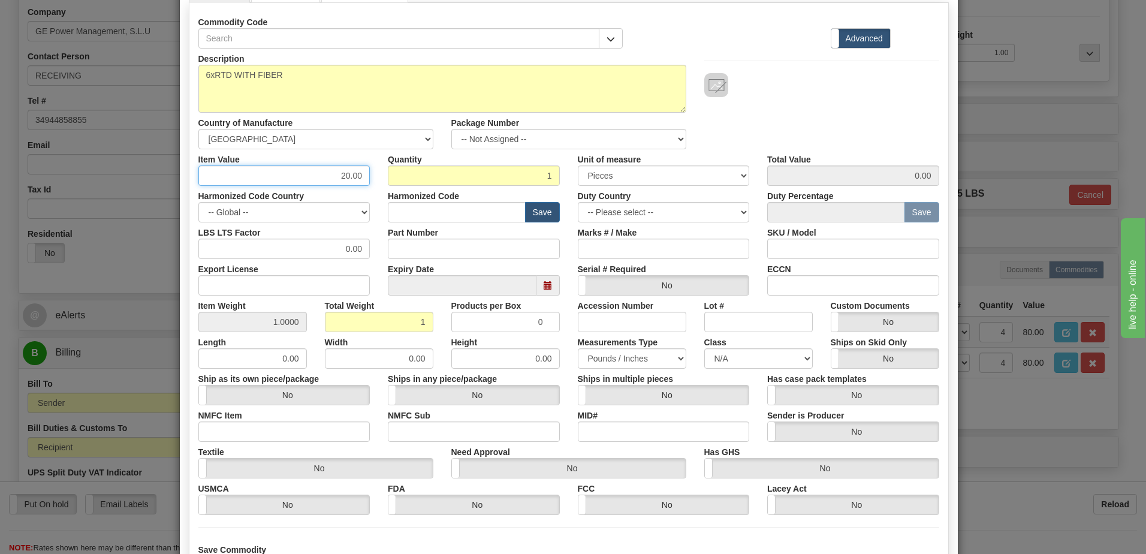
scroll to position [188, 0]
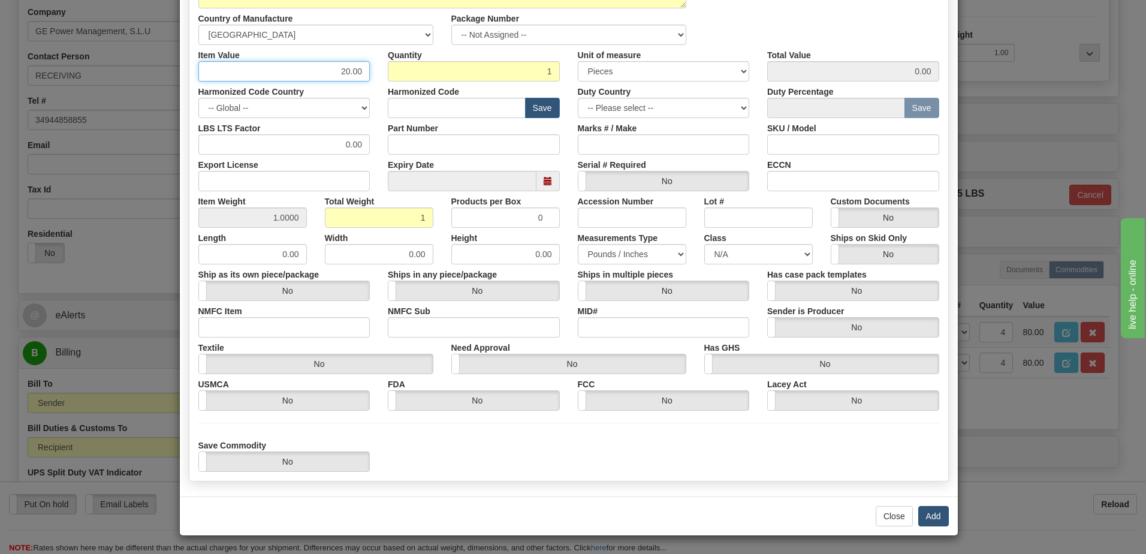
type input "20.00"
click at [929, 520] on button "Add" at bounding box center [933, 516] width 31 height 20
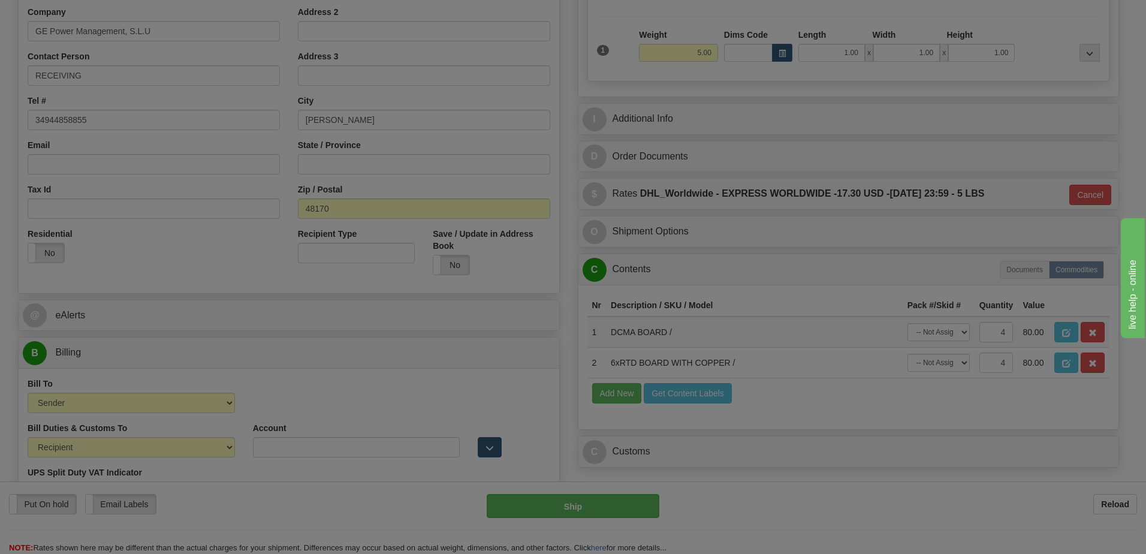
scroll to position [0, 0]
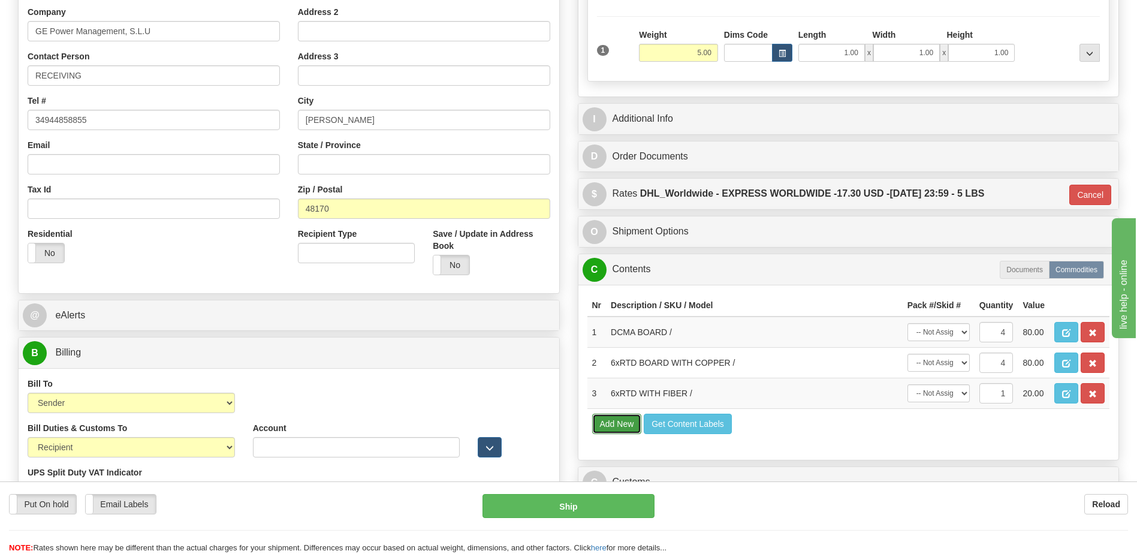
click at [607, 421] on button "Add New" at bounding box center [617, 424] width 50 height 20
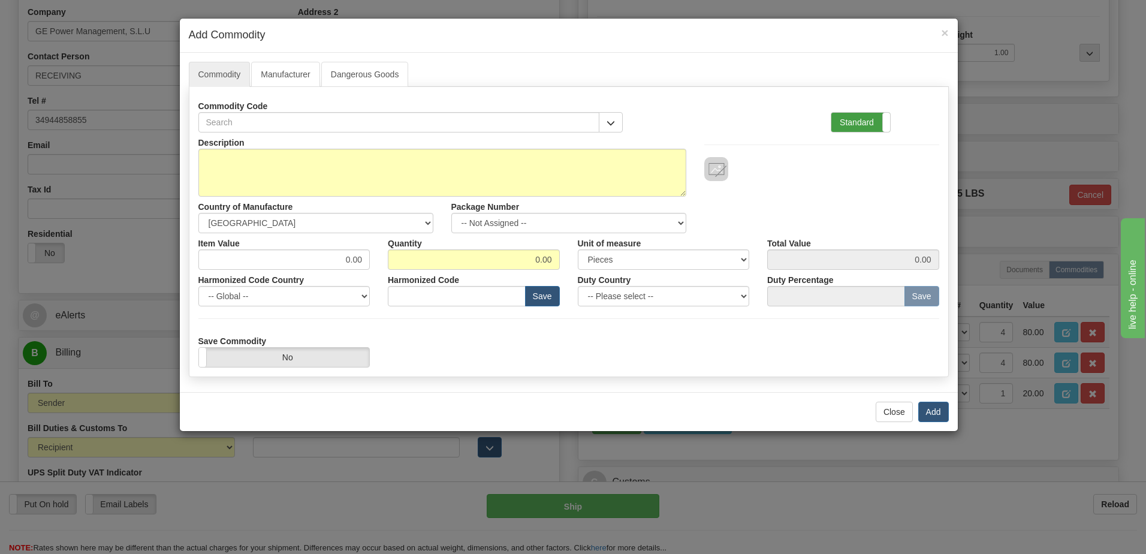
click at [854, 125] on label "Standard" at bounding box center [860, 122] width 59 height 19
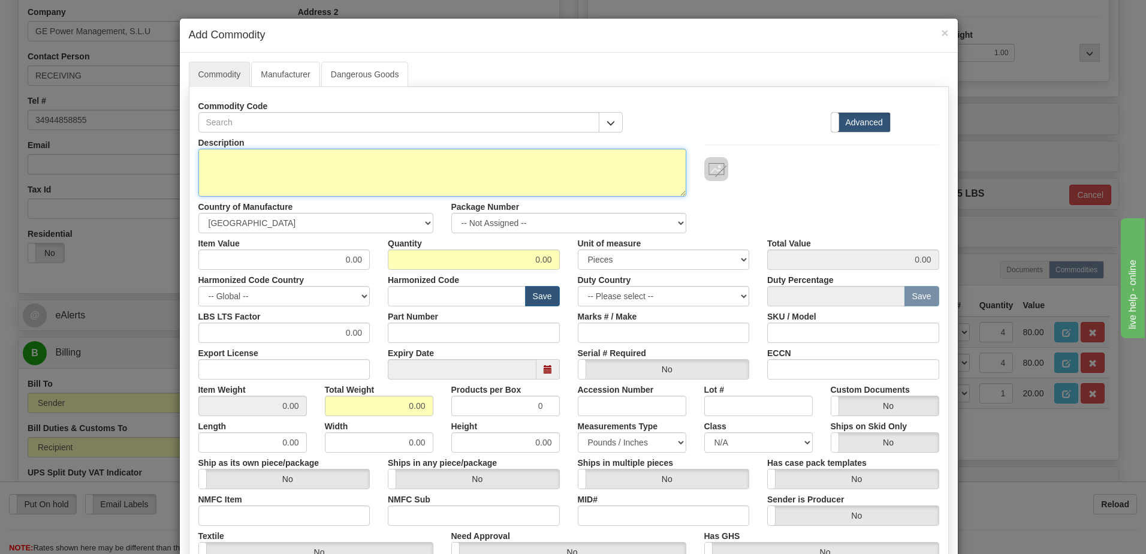
click at [318, 177] on textarea "Description" at bounding box center [442, 173] width 488 height 48
type textarea "10xRTX"
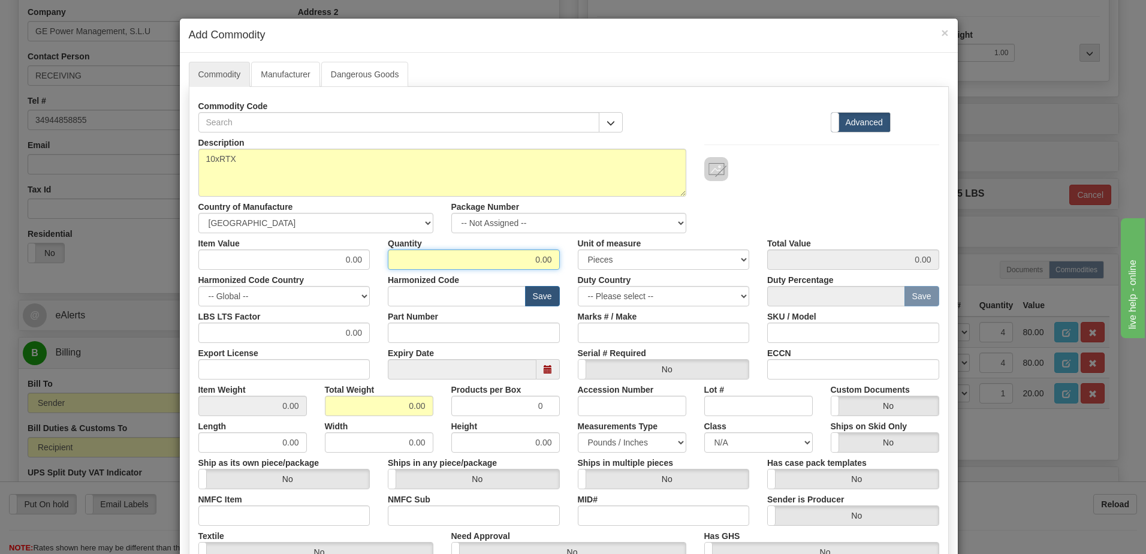
drag, startPoint x: 511, startPoint y: 259, endPoint x: 731, endPoint y: 255, distance: 219.4
click at [731, 255] on div "Item Value 0.00 Quantity 0.00 Unit of measure 3 Thousand Square Inches Adjustme…" at bounding box center [568, 251] width 759 height 37
type input "4"
drag, startPoint x: 399, startPoint y: 407, endPoint x: 442, endPoint y: 406, distance: 42.6
click at [442, 406] on div "Item Weight 0.00 Total Weight 0.00 Products per Box 0 Accession Number Lot # Cu…" at bounding box center [568, 397] width 759 height 37
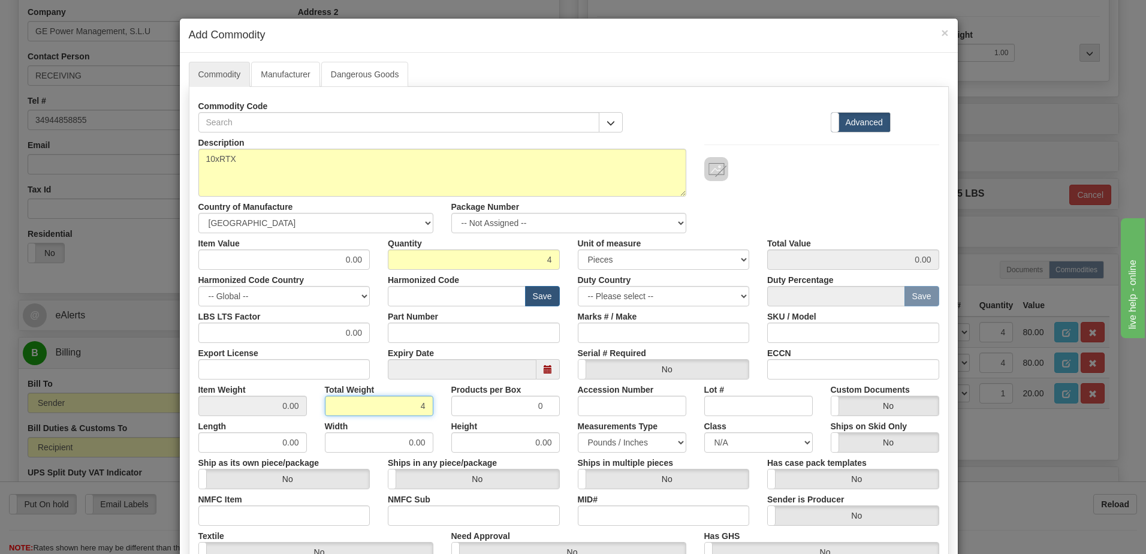
type input "4"
type input "1.0000"
click at [423, 299] on input "text" at bounding box center [457, 296] width 138 height 20
type input "8538.90.00"
drag, startPoint x: 322, startPoint y: 261, endPoint x: 474, endPoint y: 260, distance: 151.1
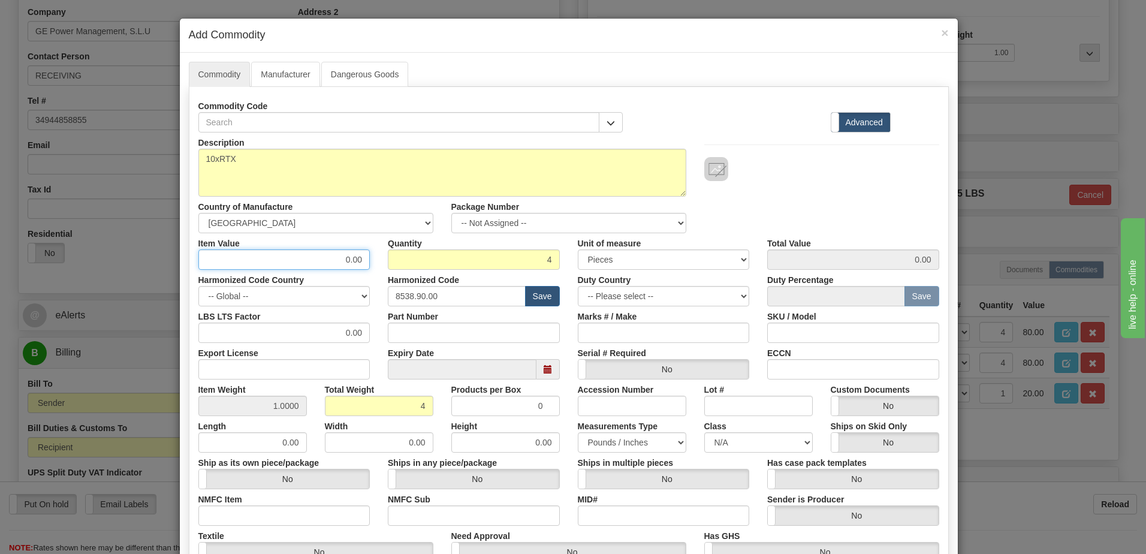
click at [474, 260] on div "Item Value 0.00 Quantity 4 Unit of measure 3 Thousand Square Inches Adjustments…" at bounding box center [568, 251] width 759 height 37
type input "20.00"
type input "80.00"
click at [536, 253] on input "4" at bounding box center [474, 259] width 172 height 20
click at [817, 204] on div "Description 10xRTX Country of Manufacture -- Unknown -- AFGHANISTAN ALAND ISLAN…" at bounding box center [568, 182] width 759 height 101
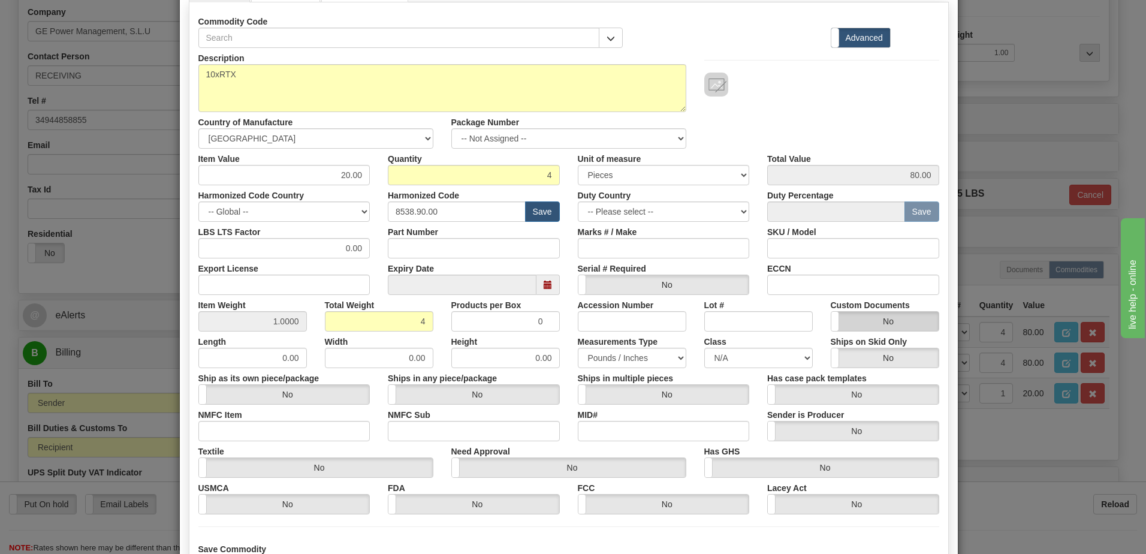
scroll to position [180, 0]
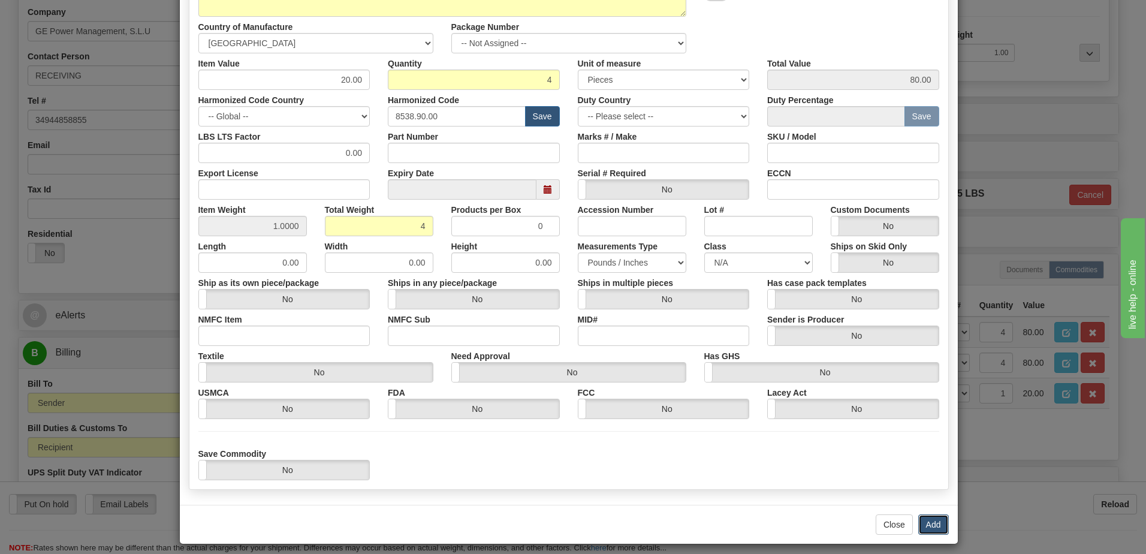
click at [920, 520] on button "Add" at bounding box center [933, 524] width 31 height 20
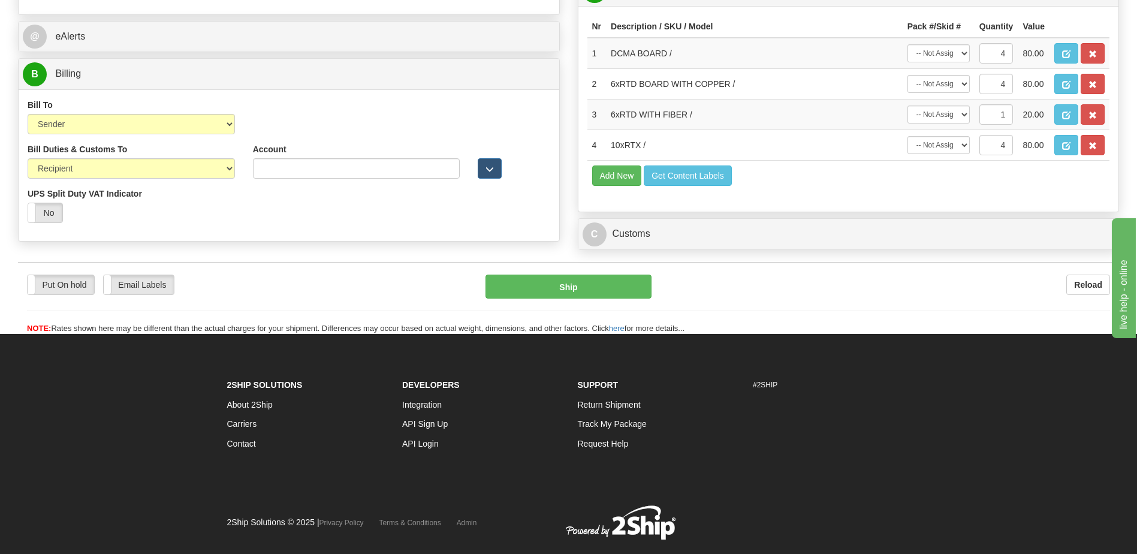
scroll to position [530, 0]
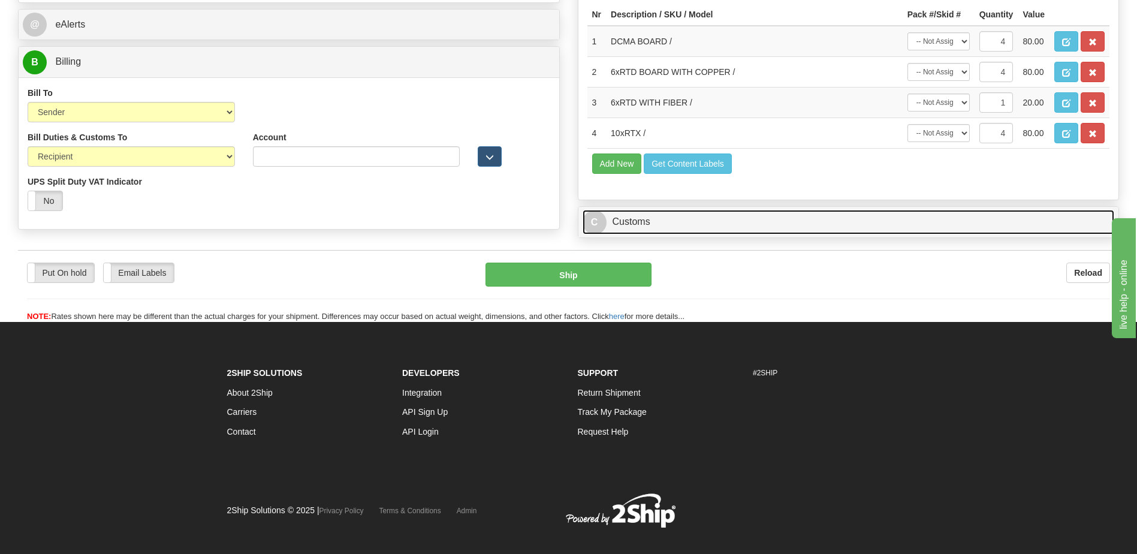
click at [661, 227] on link "C Customs" at bounding box center [849, 222] width 532 height 25
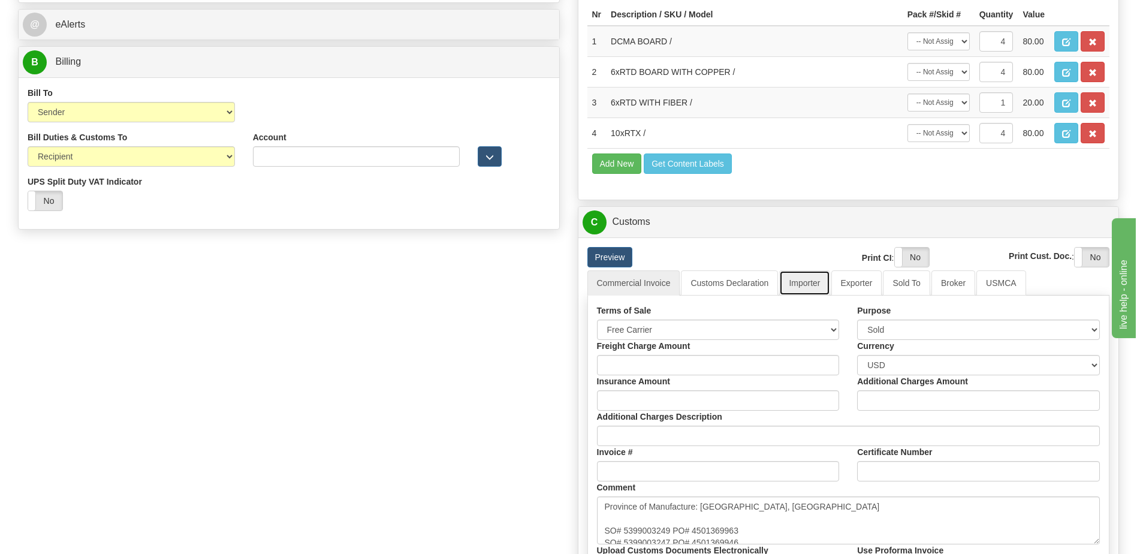
click at [806, 283] on link "Importer" at bounding box center [804, 282] width 50 height 25
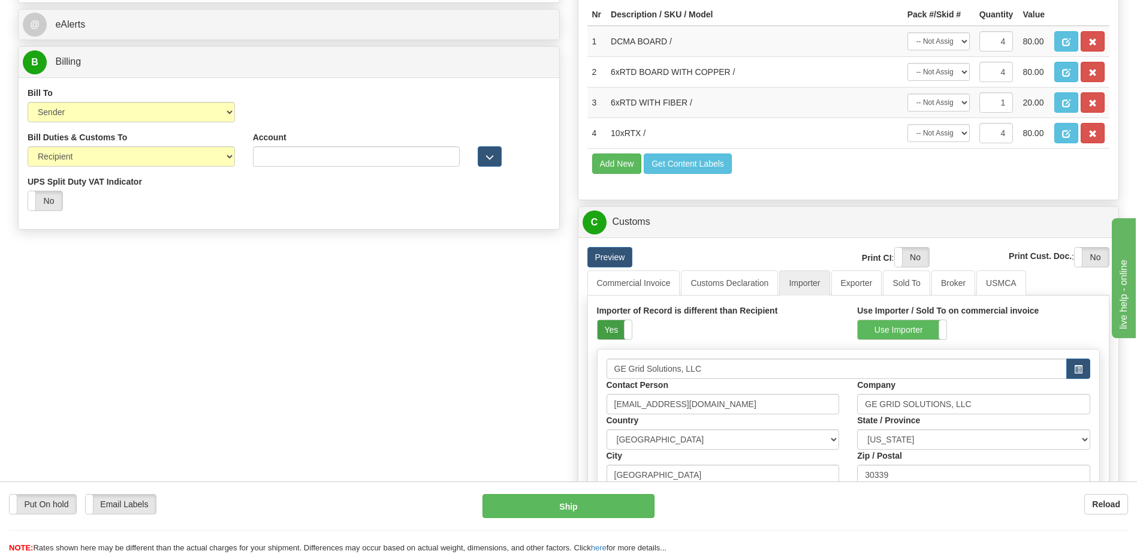
click at [617, 328] on label "Yes" at bounding box center [615, 329] width 34 height 19
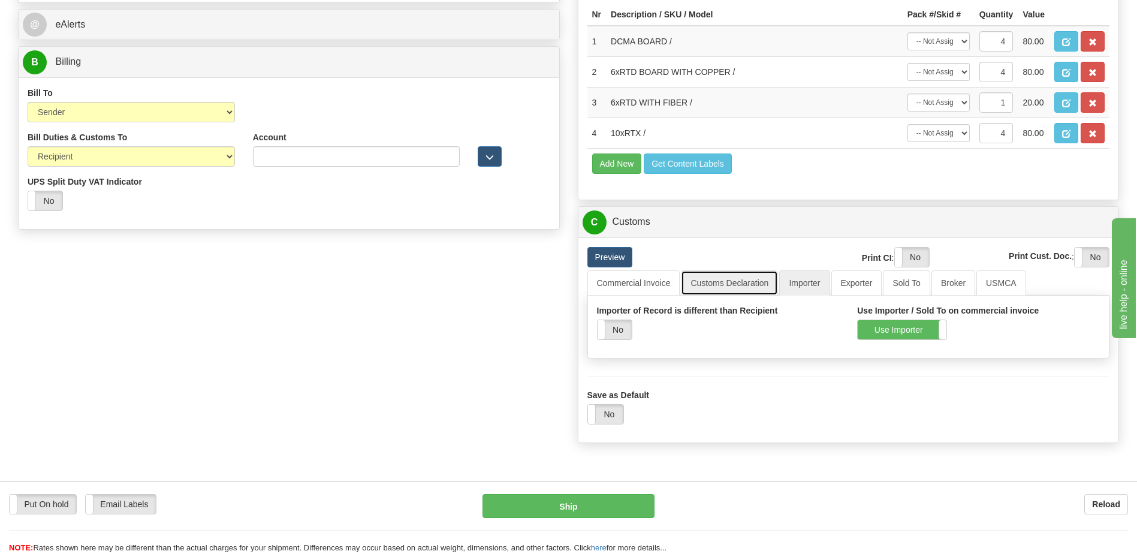
click at [720, 286] on link "Customs Declaration" at bounding box center [729, 282] width 97 height 25
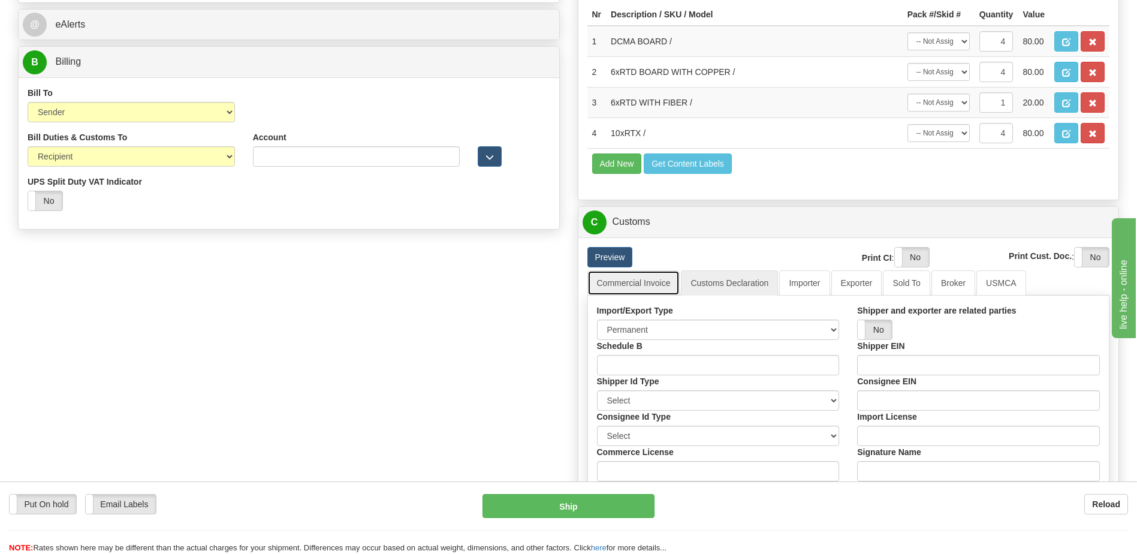
click at [644, 279] on link "Commercial Invoice" at bounding box center [633, 282] width 93 height 25
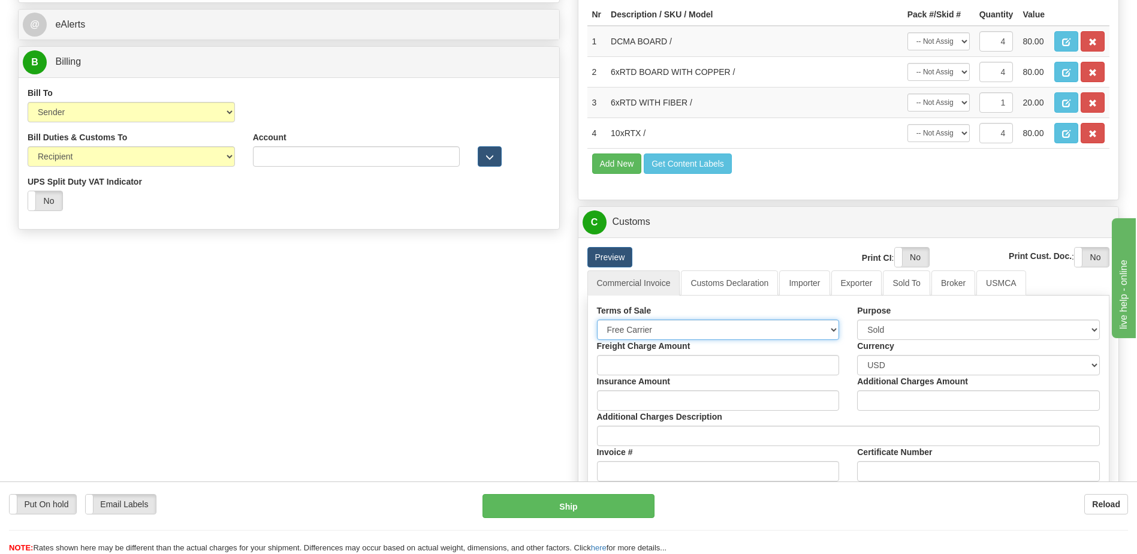
click at [650, 331] on select "Free Carrier Free On Board Ex Works Delivered Duty Unpaid Delivered Duty Paid C…" at bounding box center [718, 329] width 243 height 20
click at [883, 331] on select "Sold Not Sold Gift Sample Repair and Return Personal Effects Merchandise Danger…" at bounding box center [978, 329] width 243 height 20
select select "2"
click at [857, 319] on select "Sold Not Sold Gift Sample Repair and Return Personal Effects Merchandise Danger…" at bounding box center [978, 329] width 243 height 20
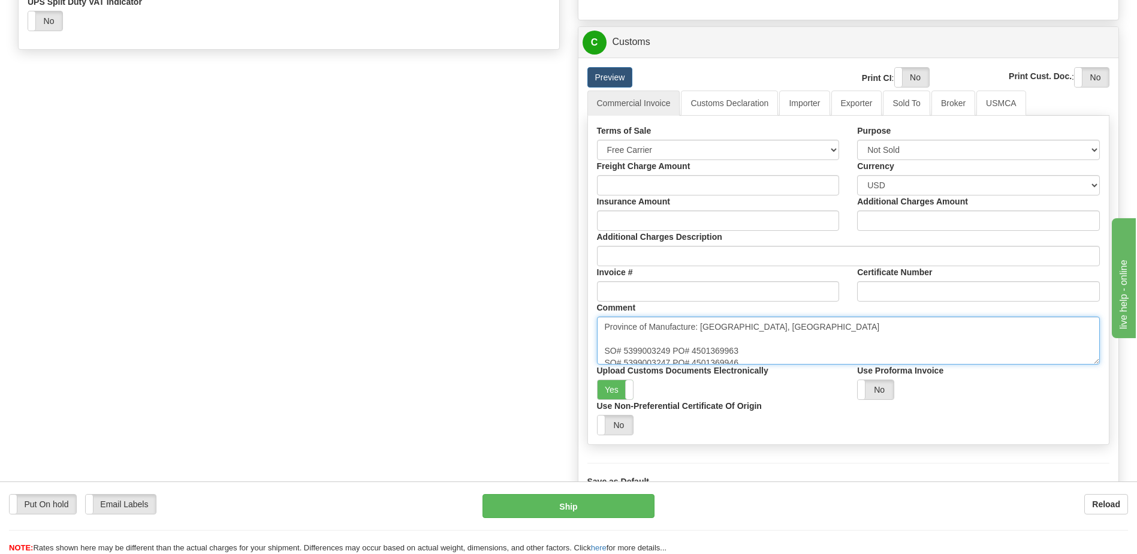
scroll to position [8, 0]
drag, startPoint x: 607, startPoint y: 349, endPoint x: 783, endPoint y: 375, distance: 178.1
click at [783, 375] on div "Terms of Sale Free Carrier Free On Board Ex Works Delivered Duty Unpaid Deliver…" at bounding box center [848, 280] width 521 height 310
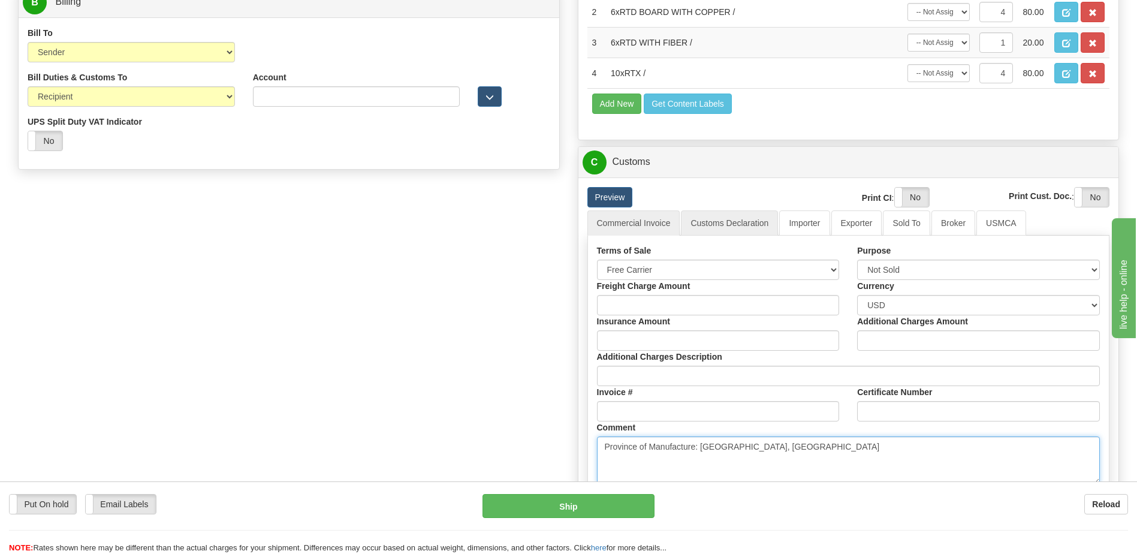
type textarea "Province of Manufacture: Ontario, Canada"
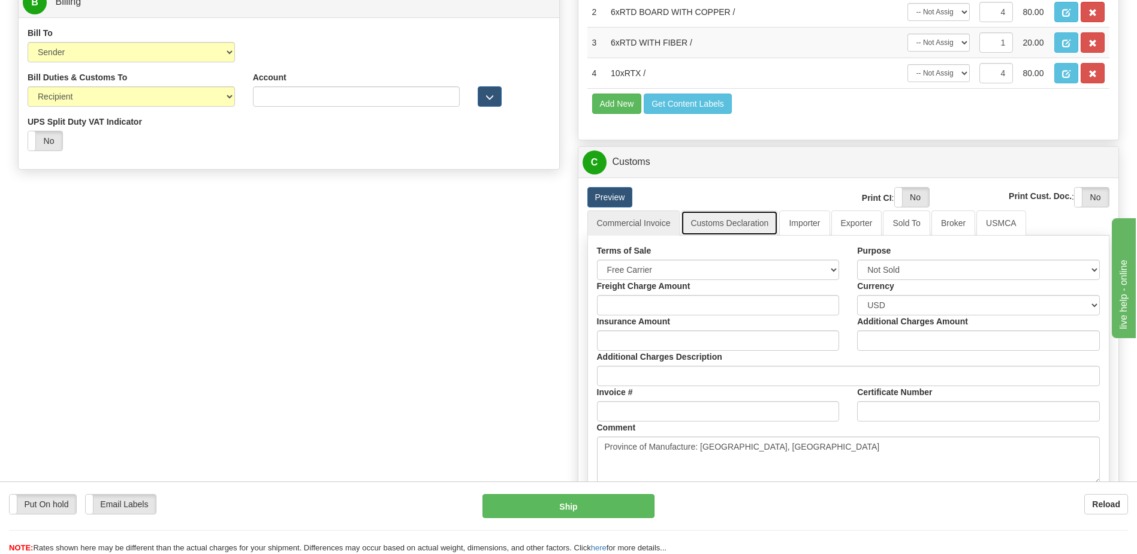
click at [713, 227] on link "Customs Declaration" at bounding box center [729, 222] width 97 height 25
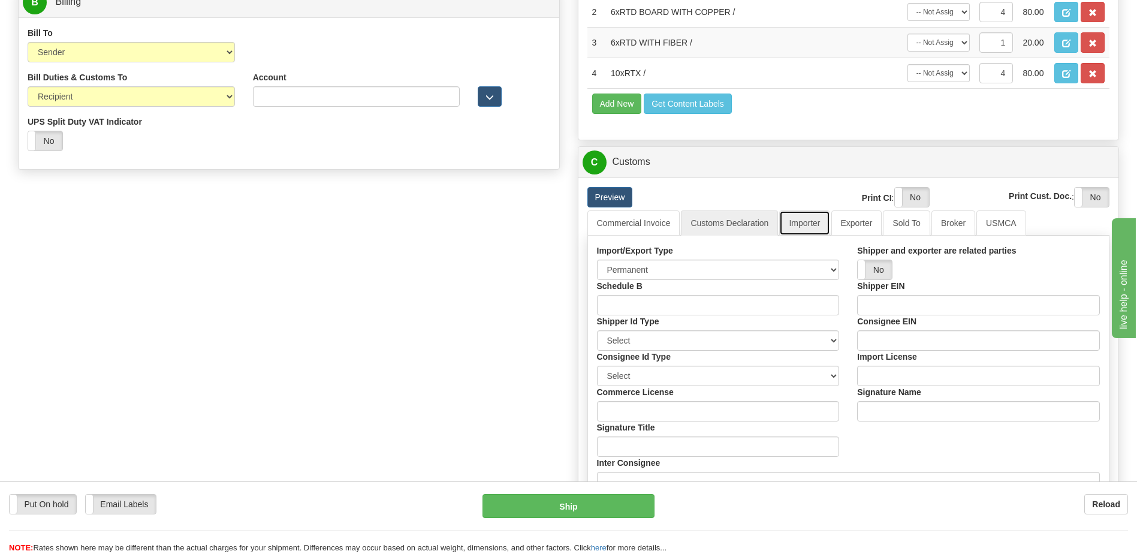
click at [816, 225] on link "Importer" at bounding box center [804, 222] width 50 height 25
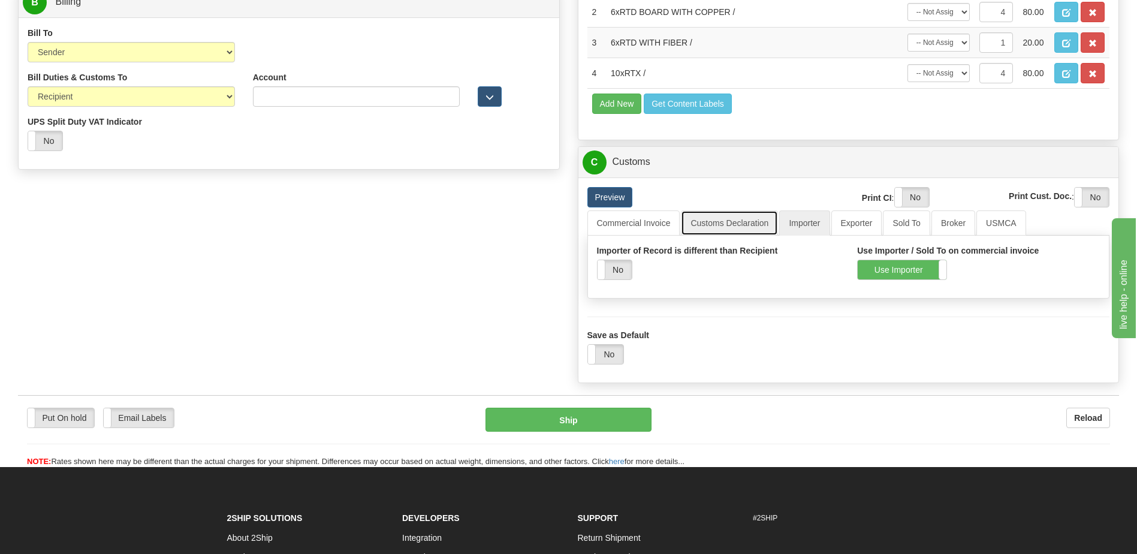
click at [752, 226] on link "Customs Declaration" at bounding box center [729, 222] width 97 height 25
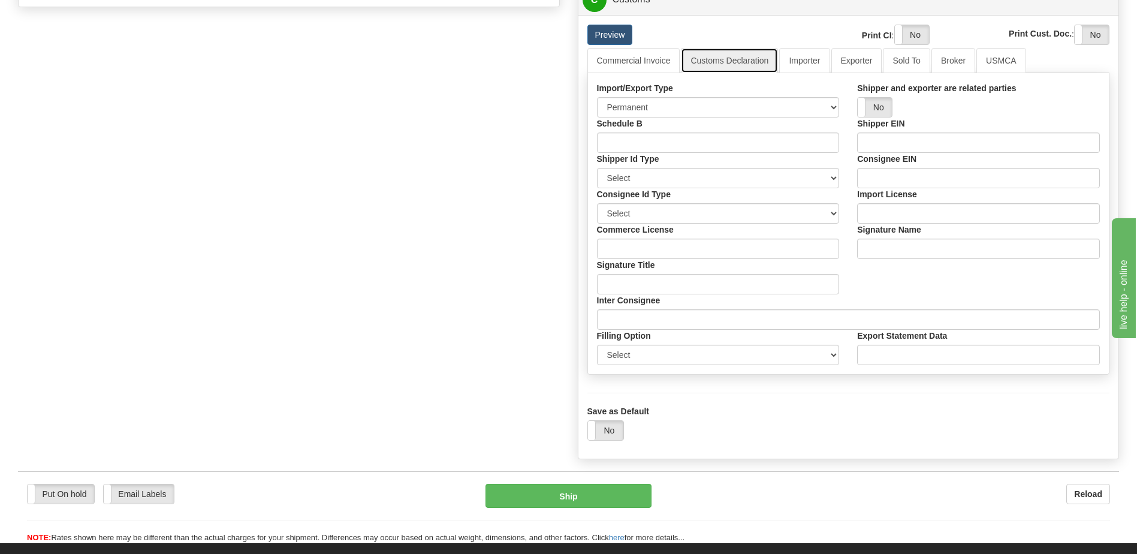
scroll to position [770, 0]
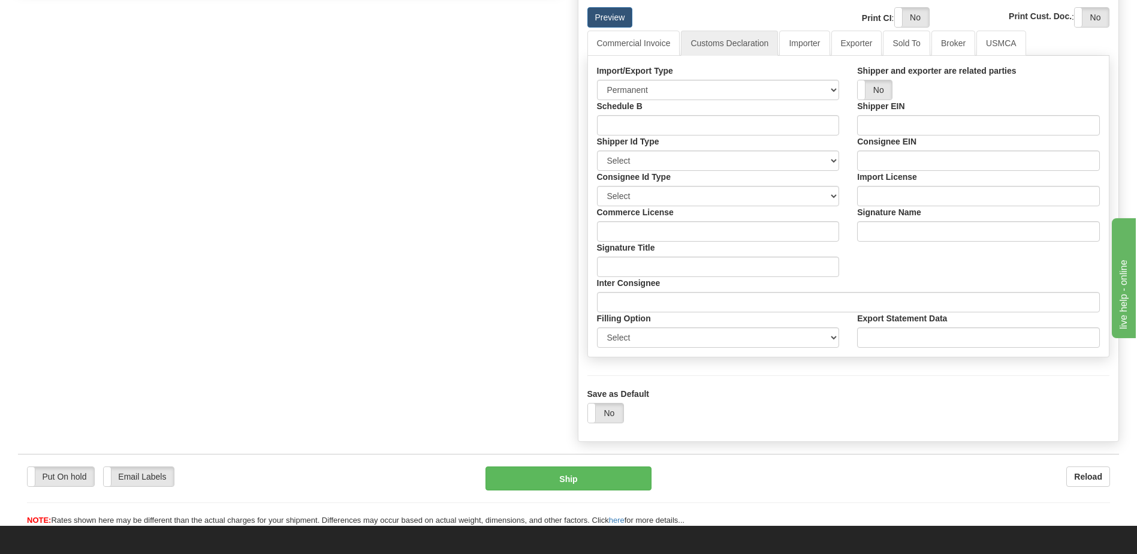
click at [639, 28] on div "Preview" at bounding box center [690, 17] width 225 height 20
click at [641, 35] on link "Commercial Invoice" at bounding box center [633, 43] width 93 height 25
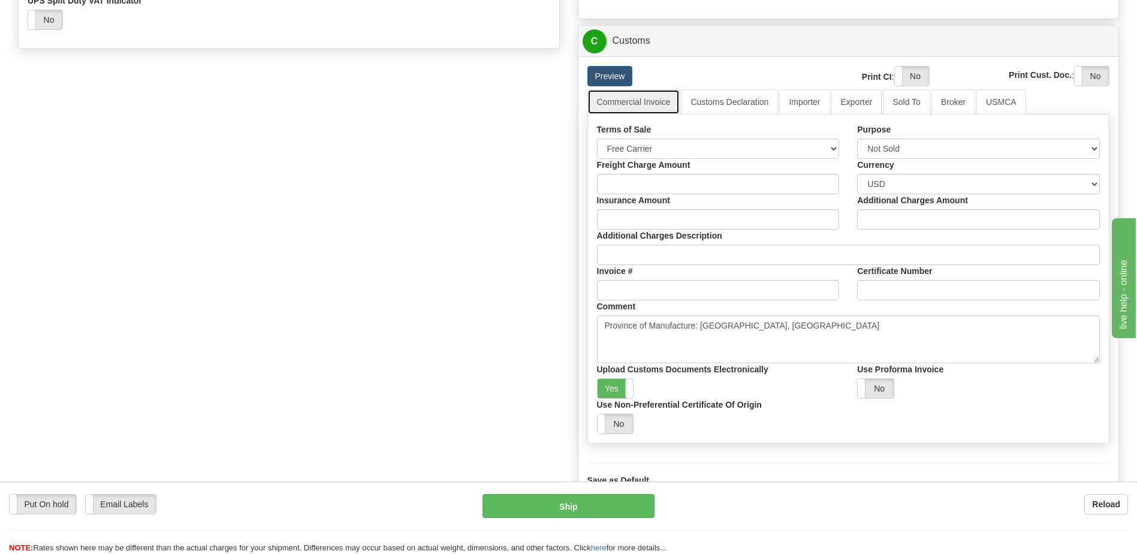
scroll to position [530, 0]
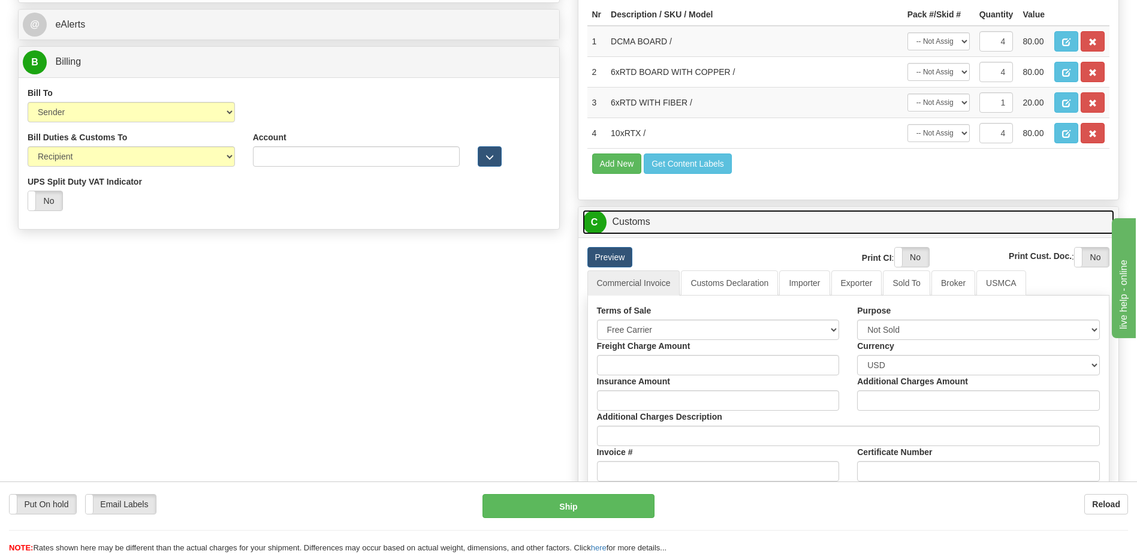
click at [670, 225] on link "C Customs" at bounding box center [849, 222] width 532 height 25
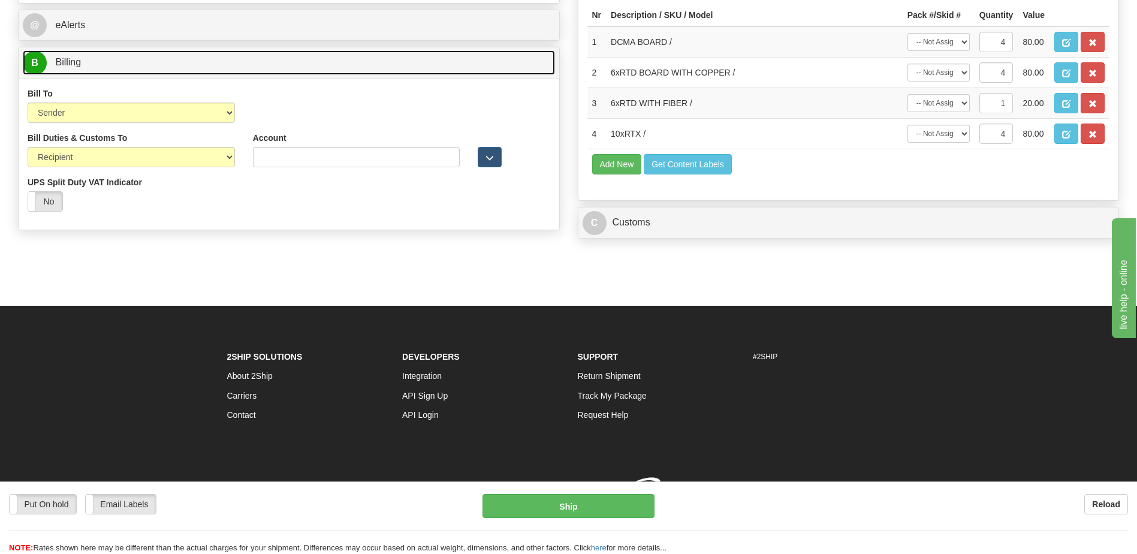
click at [120, 64] on link "B Billing" at bounding box center [289, 62] width 532 height 25
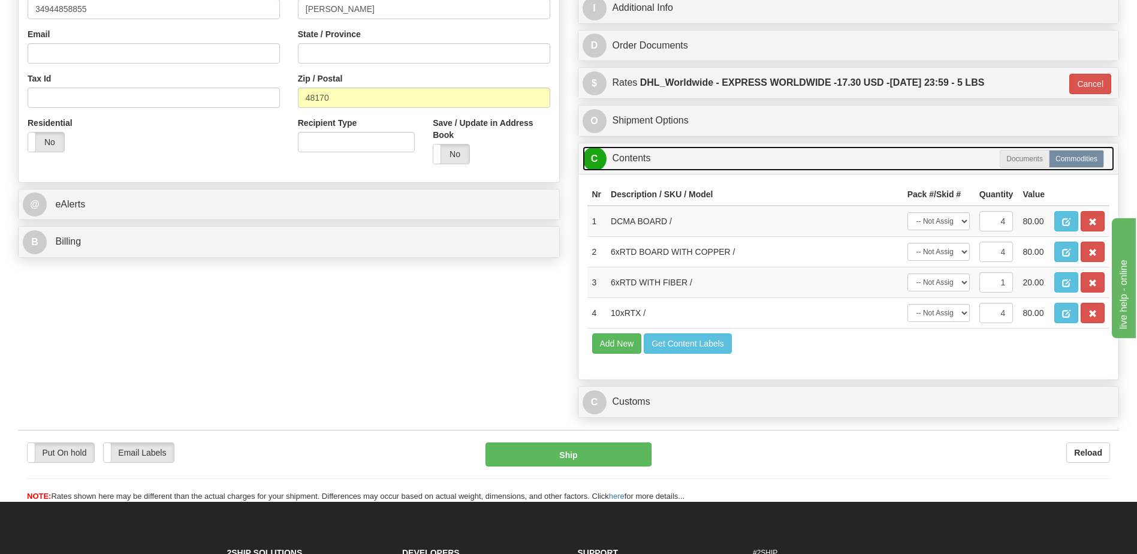
click at [649, 163] on link "C Contents" at bounding box center [849, 158] width 532 height 25
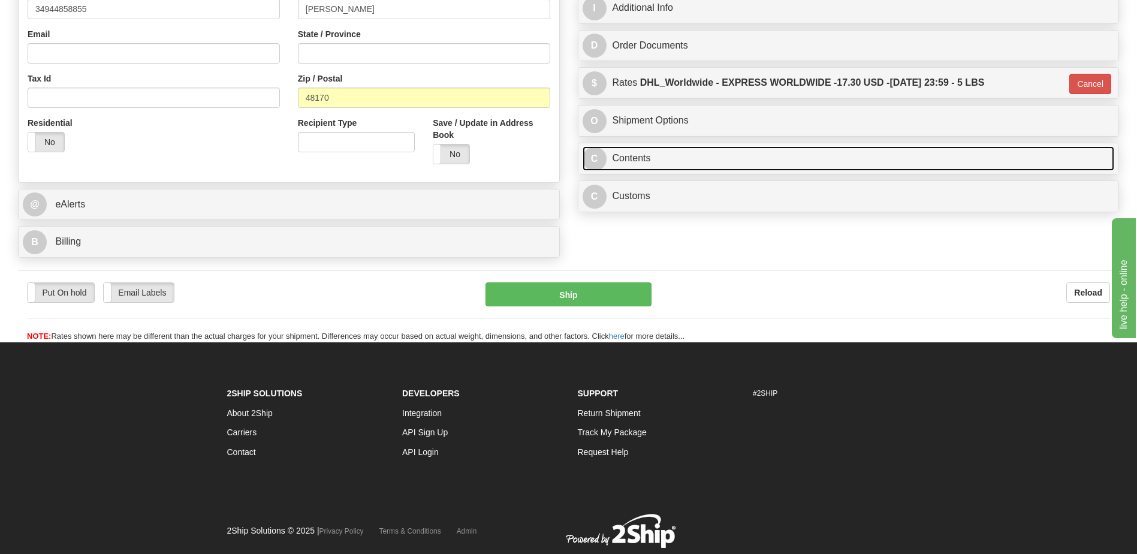
scroll to position [231, 0]
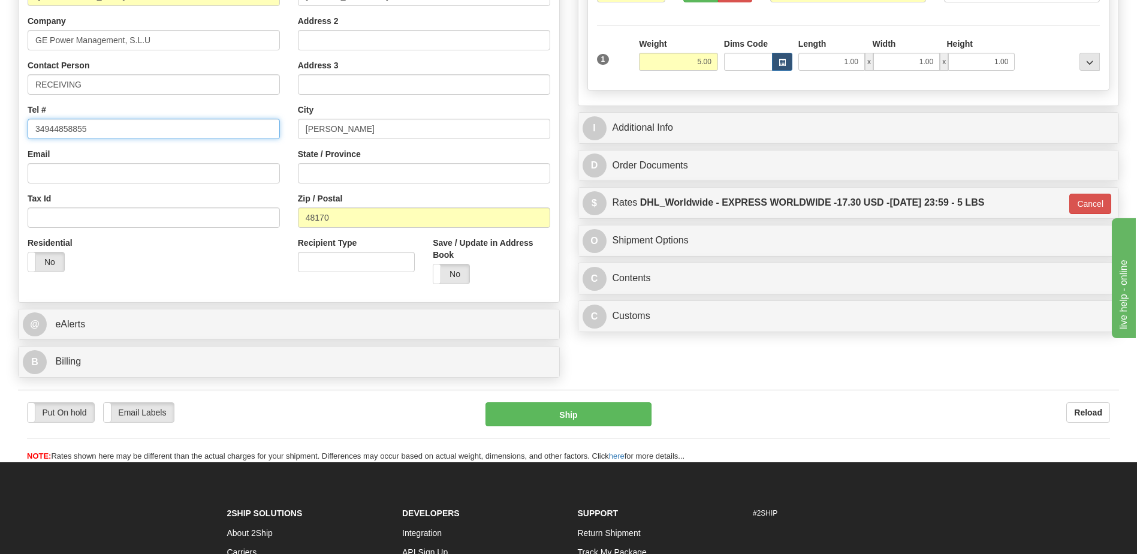
drag, startPoint x: 107, startPoint y: 134, endPoint x: -2, endPoint y: 127, distance: 109.9
click at [0, 127] on html "Training Course Close Toggle navigation Settings Shipping Preferences New Sende…" at bounding box center [568, 46] width 1137 height 554
type input "+34 944 859 127"
drag, startPoint x: 105, startPoint y: 80, endPoint x: 0, endPoint y: 76, distance: 105.0
click at [0, 88] on html "Training Course Close Toggle navigation Settings Shipping Preferences New Sende…" at bounding box center [568, 46] width 1137 height 554
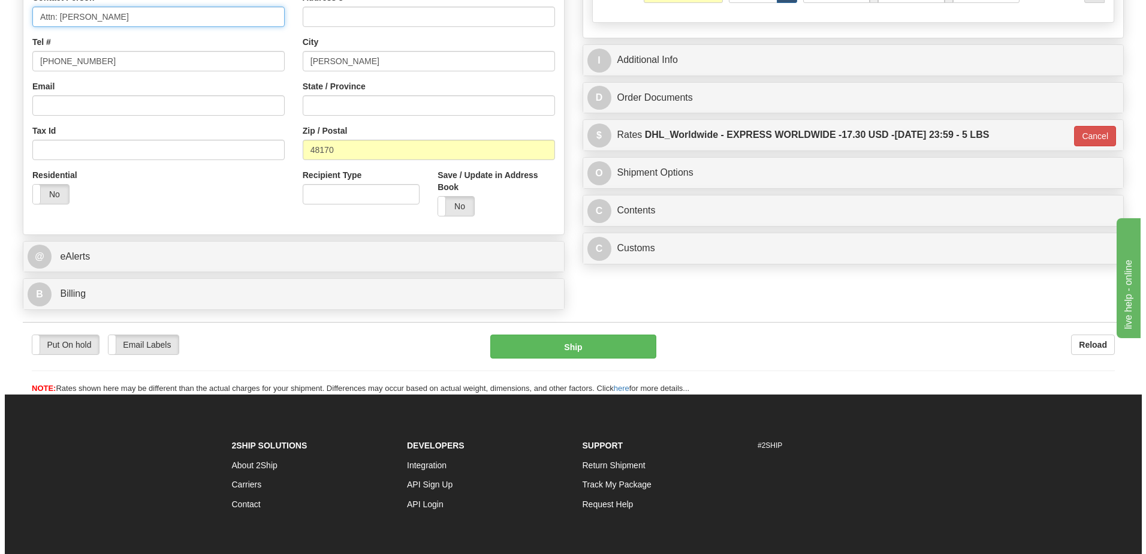
scroll to position [388, 0]
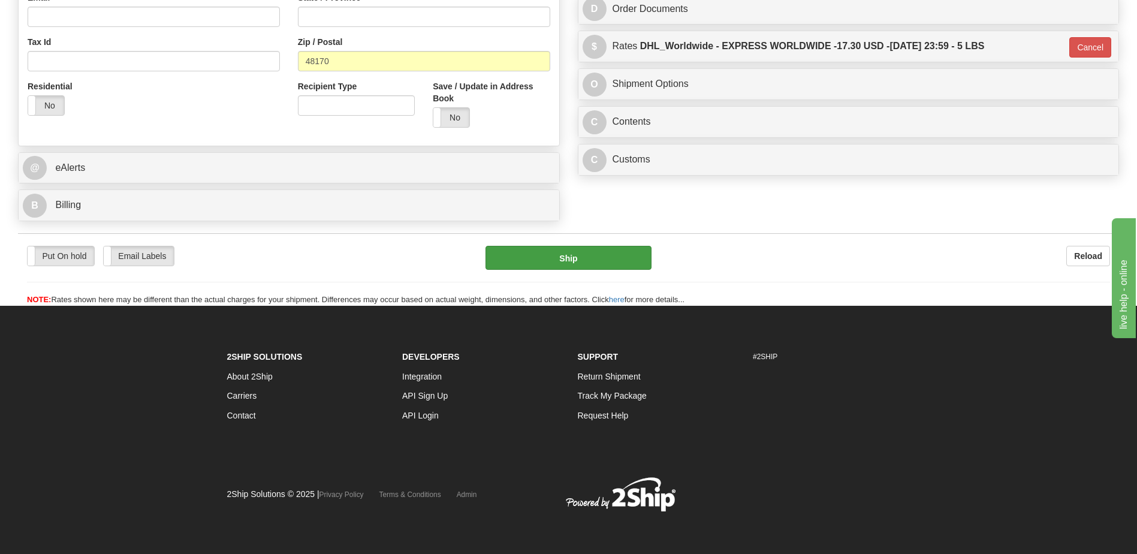
type input "Attn: Inigo Olano"
click at [539, 251] on button "Ship" at bounding box center [568, 258] width 165 height 24
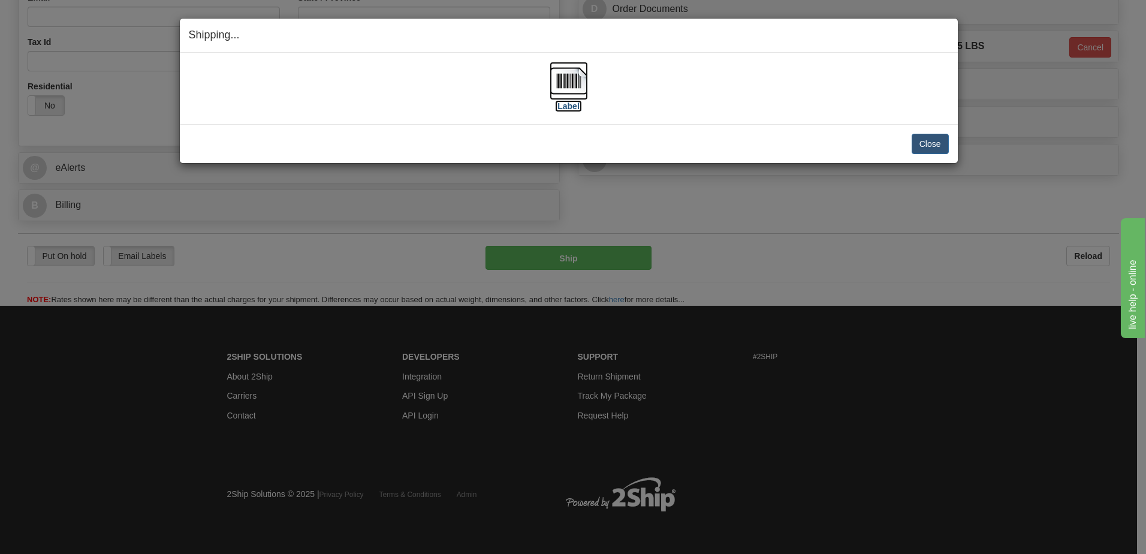
click at [568, 82] on img at bounding box center [569, 81] width 38 height 38
click at [925, 137] on button "Close" at bounding box center [930, 144] width 37 height 20
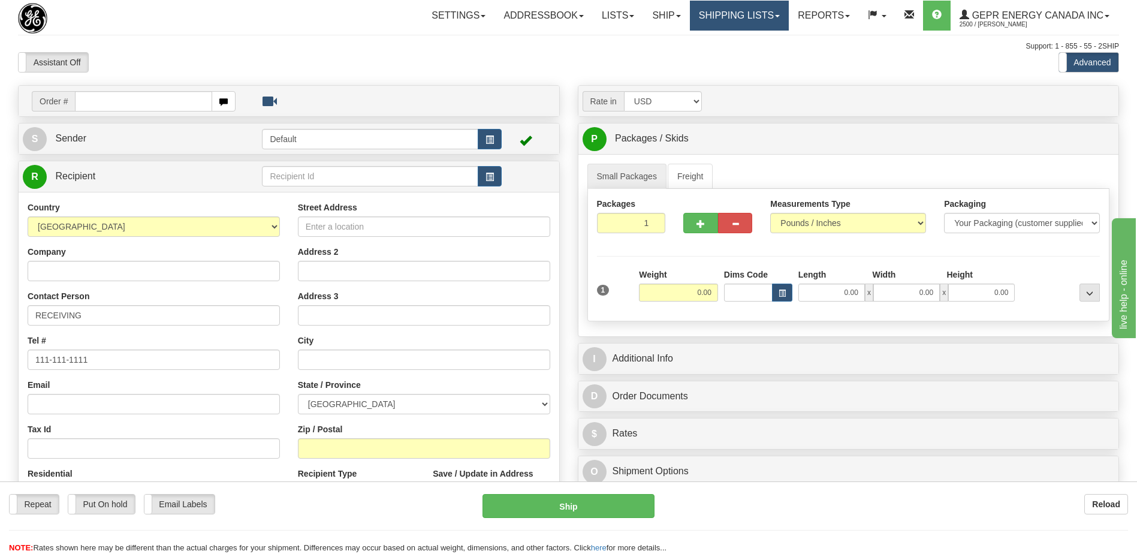
click at [720, 8] on link "Shipping lists" at bounding box center [739, 16] width 99 height 30
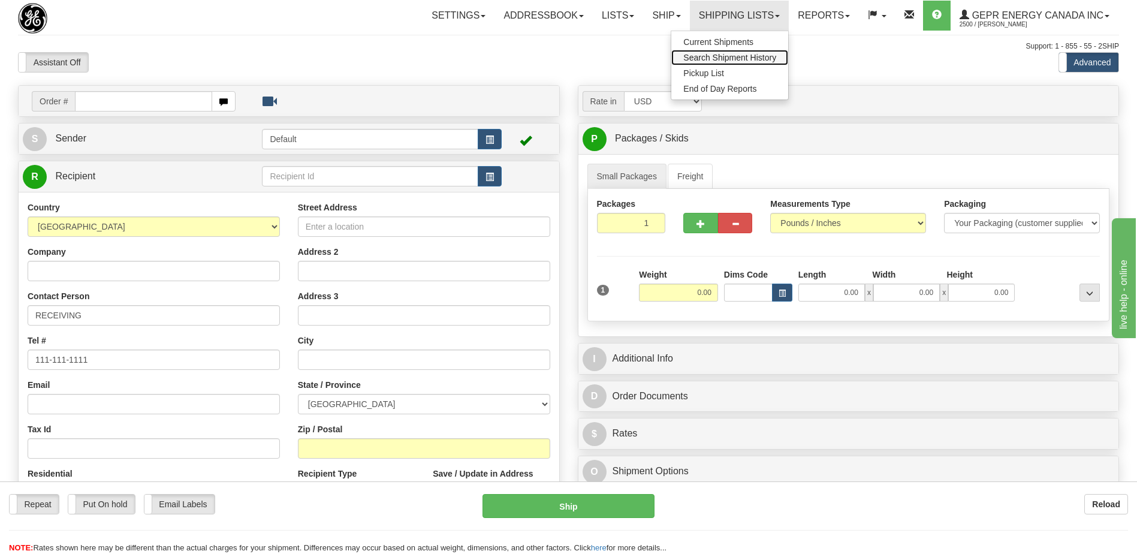
click at [701, 61] on span "Search Shipment History" at bounding box center [729, 58] width 93 height 10
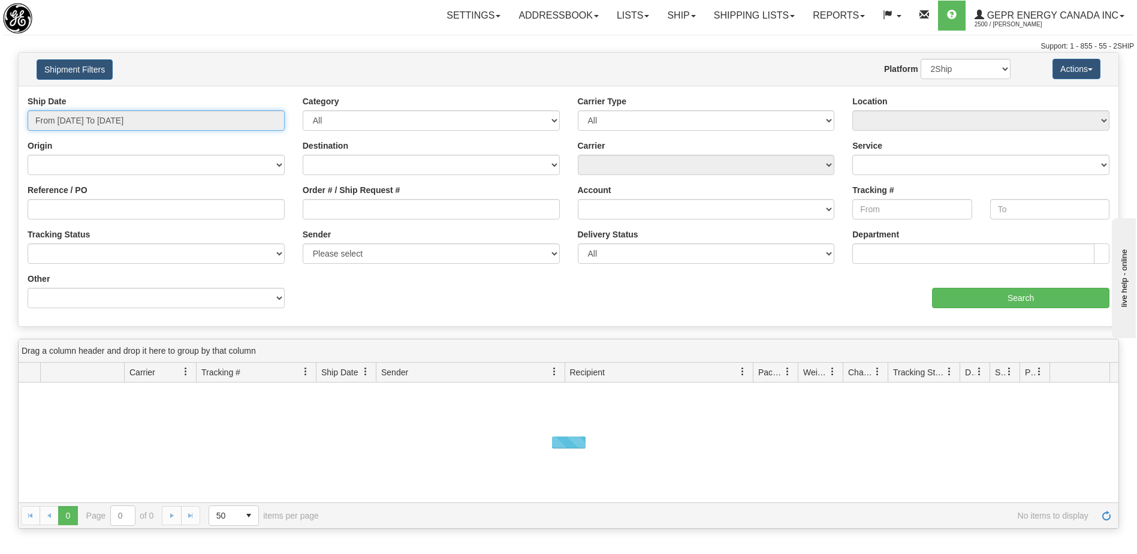
type input "[DATE]"
click at [113, 119] on input "From [DATE] To [DATE]" at bounding box center [156, 120] width 257 height 20
click at [0, 0] on li "Custom" at bounding box center [0, 0] width 0 height 0
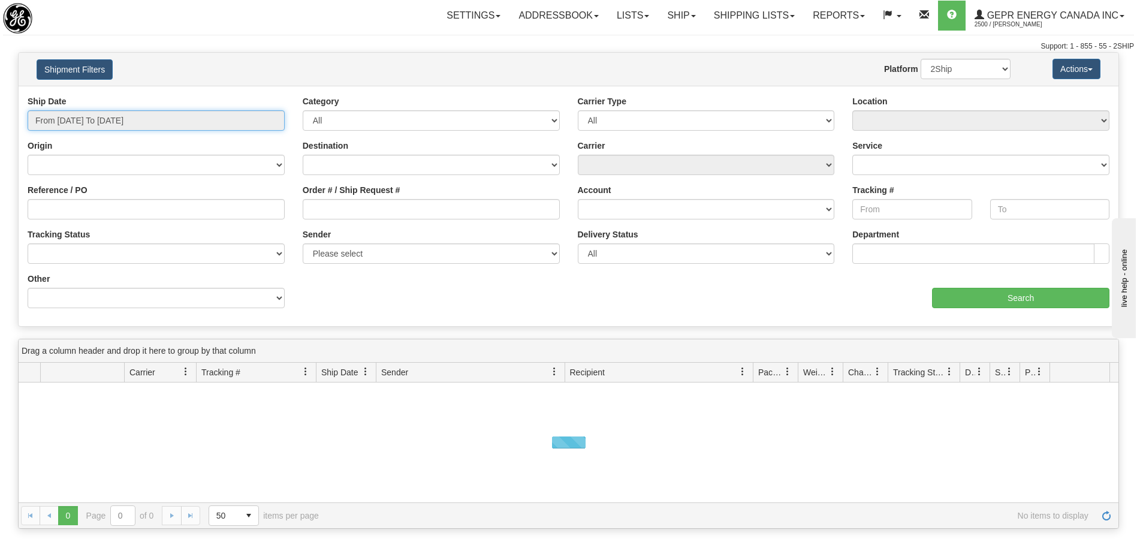
click at [87, 117] on input "From [DATE] To [DATE]" at bounding box center [156, 120] width 257 height 20
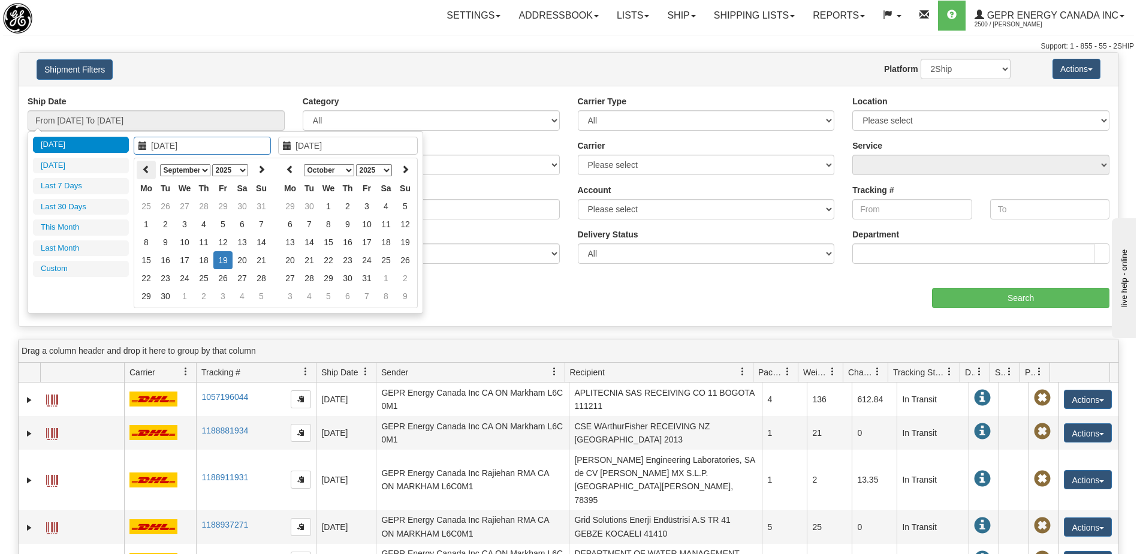
click at [140, 172] on th at bounding box center [146, 170] width 19 height 19
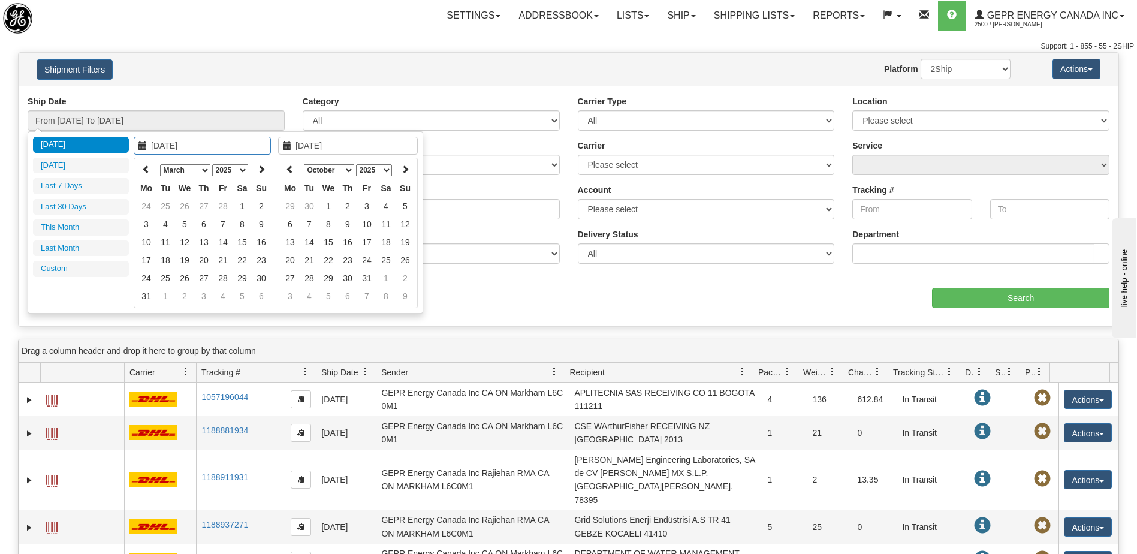
click at [140, 172] on th at bounding box center [146, 170] width 19 height 19
type input "[DATE]"
click at [240, 210] on td "1" at bounding box center [242, 206] width 19 height 18
click at [291, 170] on icon at bounding box center [290, 169] width 8 height 8
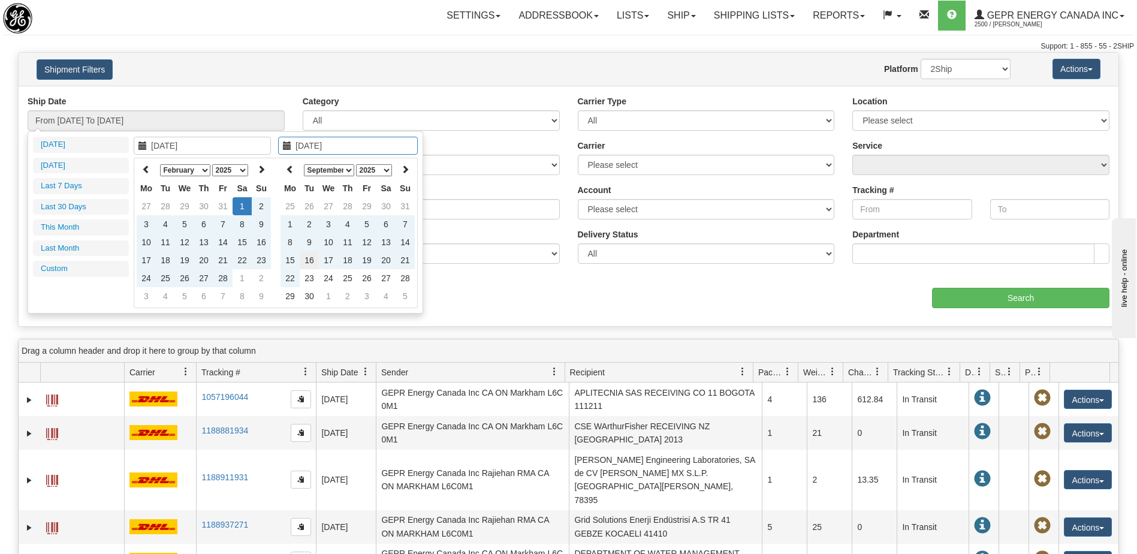
type input "[DATE]"
click at [307, 257] on td "16" at bounding box center [309, 260] width 19 height 18
type input "From [DATE] To [DATE]"
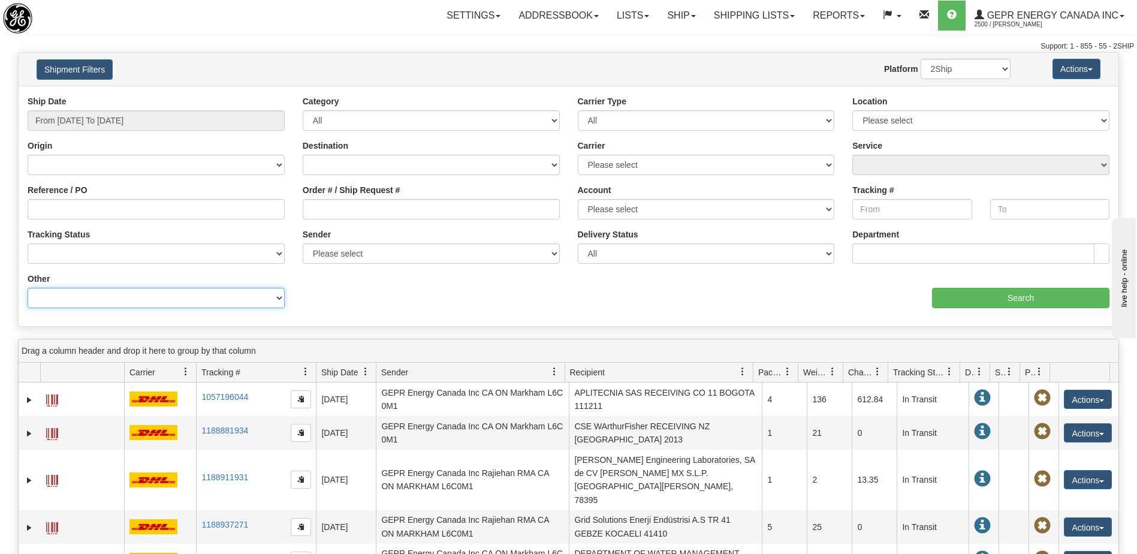
click at [194, 299] on select "Billing Account # Billing Type BOL # (LTL) Commodity Or Documents Consolidation…" at bounding box center [156, 298] width 257 height 20
select select "Recipient_ZIP"
click at [28, 288] on select "Billing Account # Billing Type BOL # (LTL) Commodity Or Documents Consolidation…" at bounding box center [156, 298] width 257 height 20
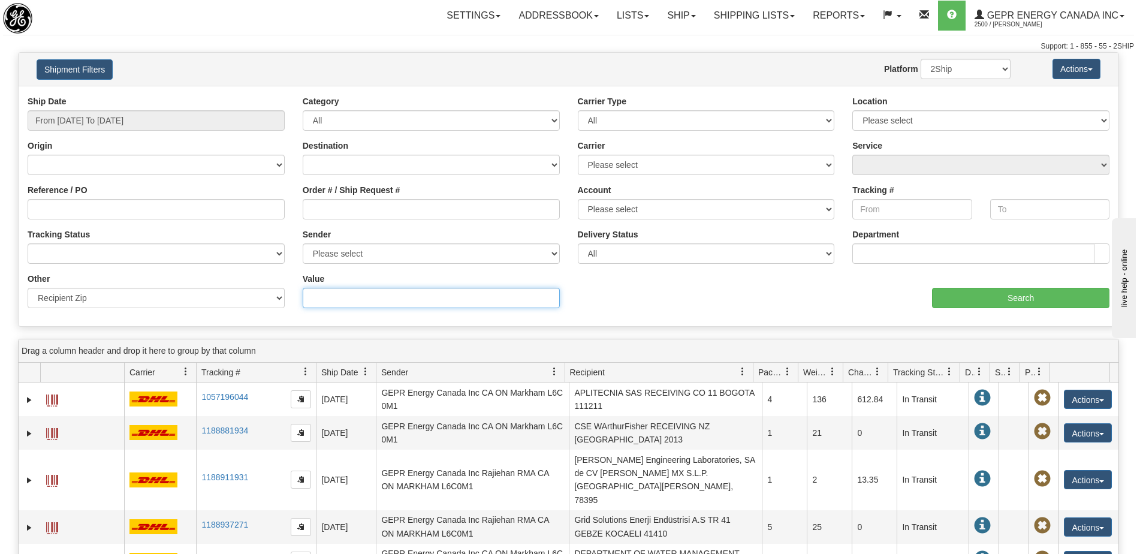
click at [345, 300] on input "Value" at bounding box center [431, 298] width 257 height 20
type input "H2R 2Y5"
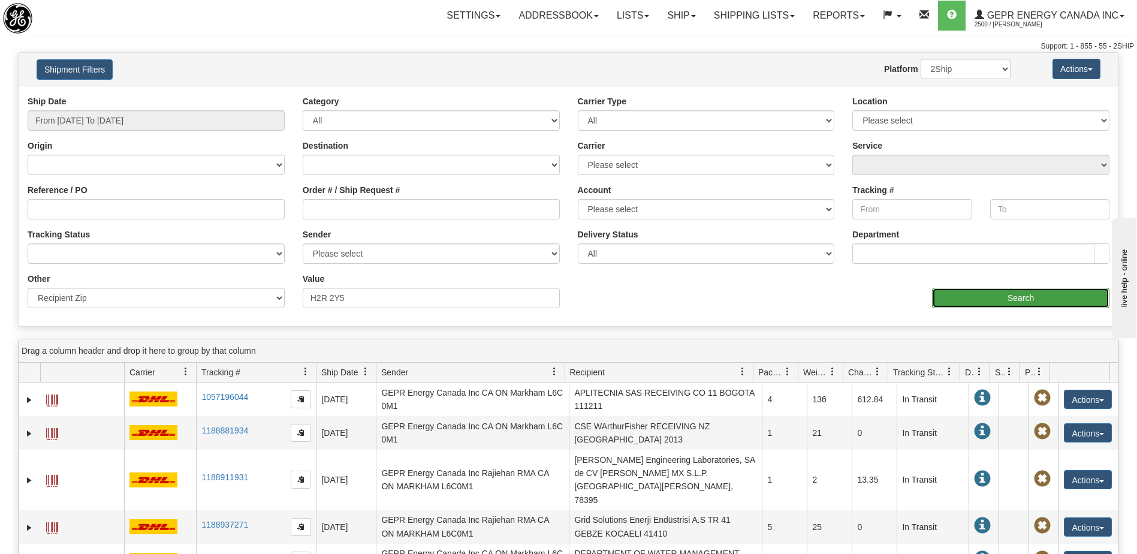
click at [977, 308] on input "Search" at bounding box center [1020, 298] width 177 height 20
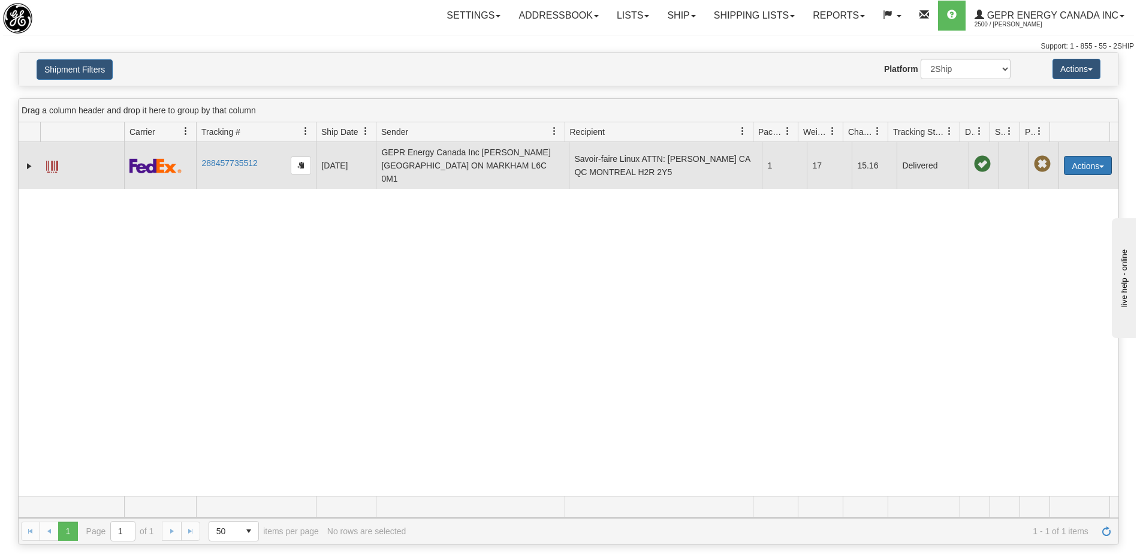
click at [1066, 162] on button "Actions" at bounding box center [1088, 165] width 48 height 19
click at [1053, 181] on link "Repeat" at bounding box center [1063, 188] width 96 height 16
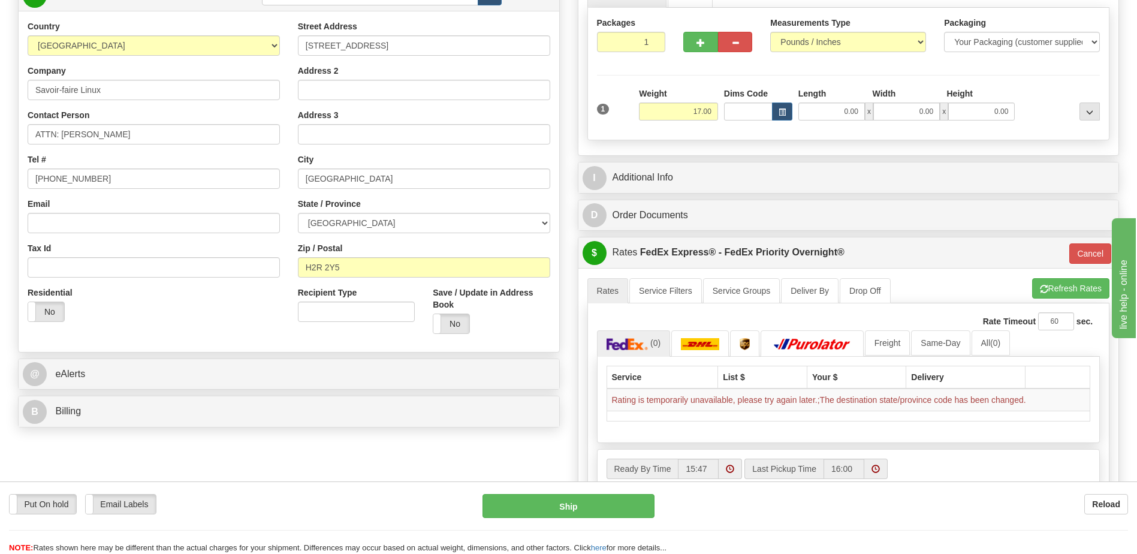
scroll to position [240, 0]
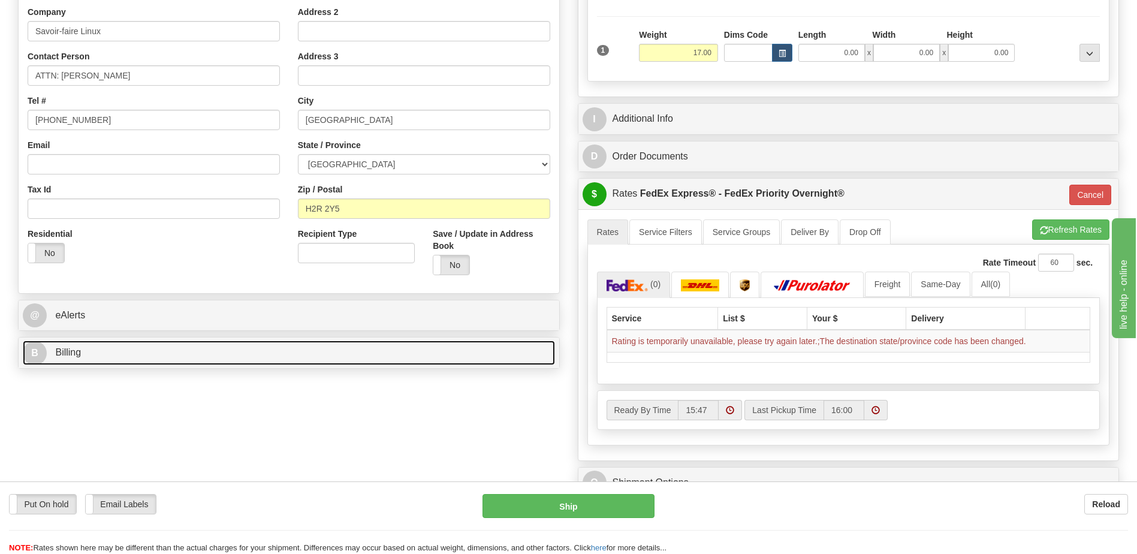
click at [181, 351] on link "B Billing" at bounding box center [289, 352] width 532 height 25
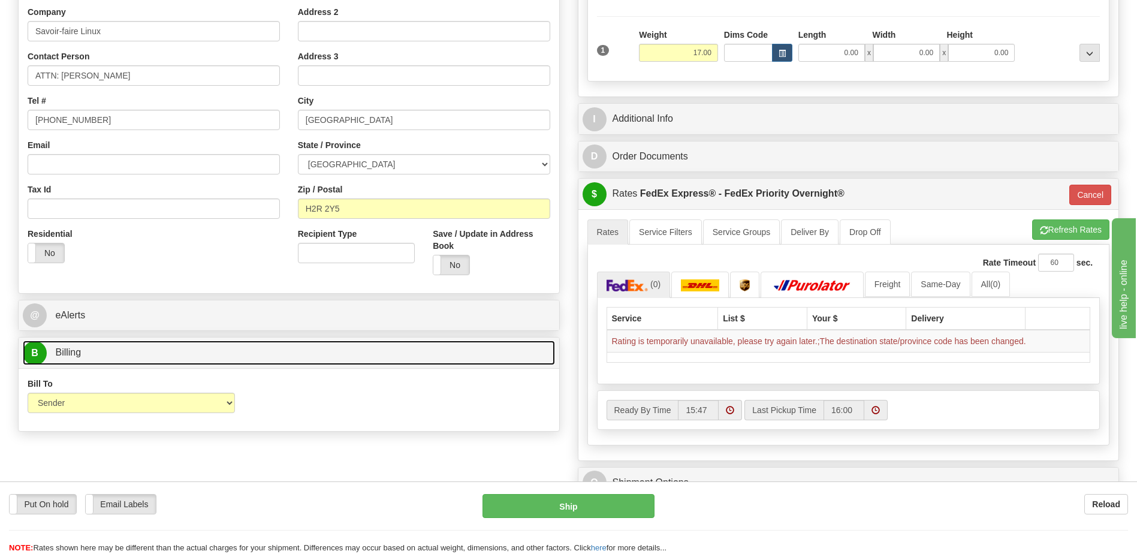
click at [201, 354] on link "B Billing" at bounding box center [289, 352] width 532 height 25
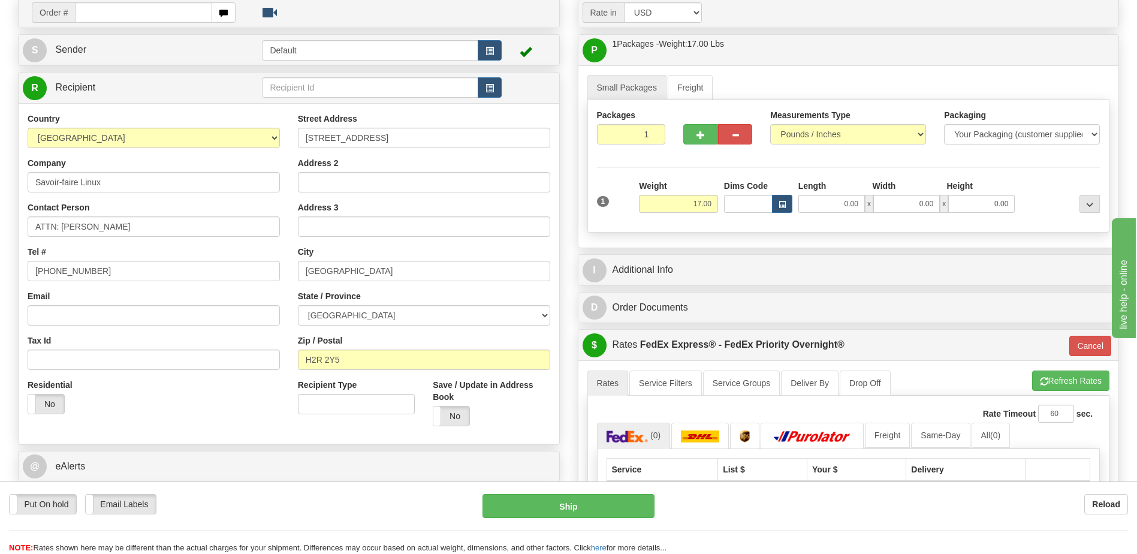
scroll to position [0, 0]
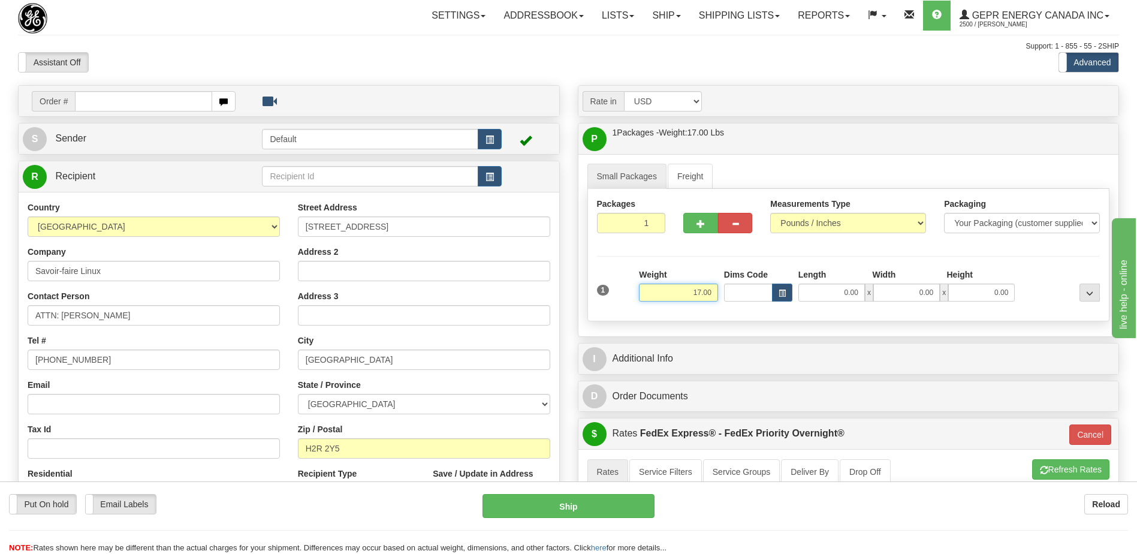
click at [697, 292] on input "17.00" at bounding box center [678, 293] width 79 height 18
type input "1.00"
type input "01"
click at [417, 71] on div "Assistant On Assistant Off Do a return Do a return" at bounding box center [242, 62] width 466 height 20
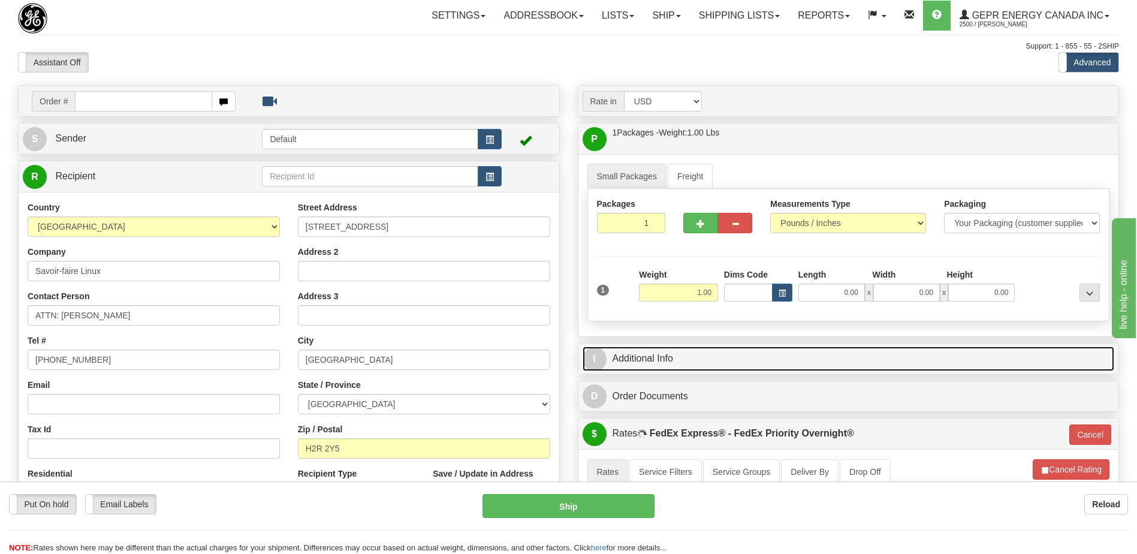
click at [677, 357] on link "I Additional Info" at bounding box center [849, 358] width 532 height 25
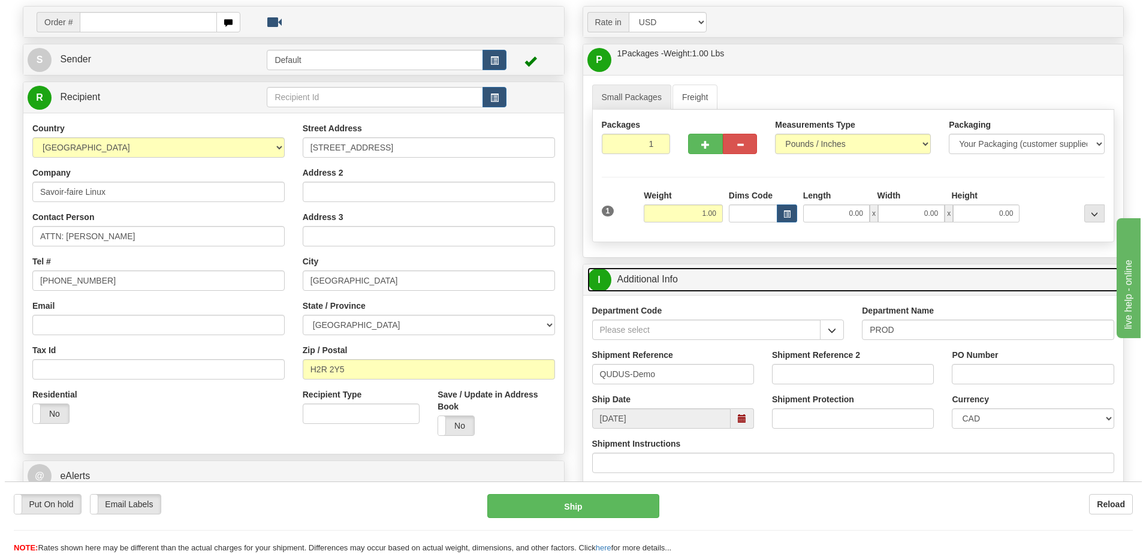
scroll to position [180, 0]
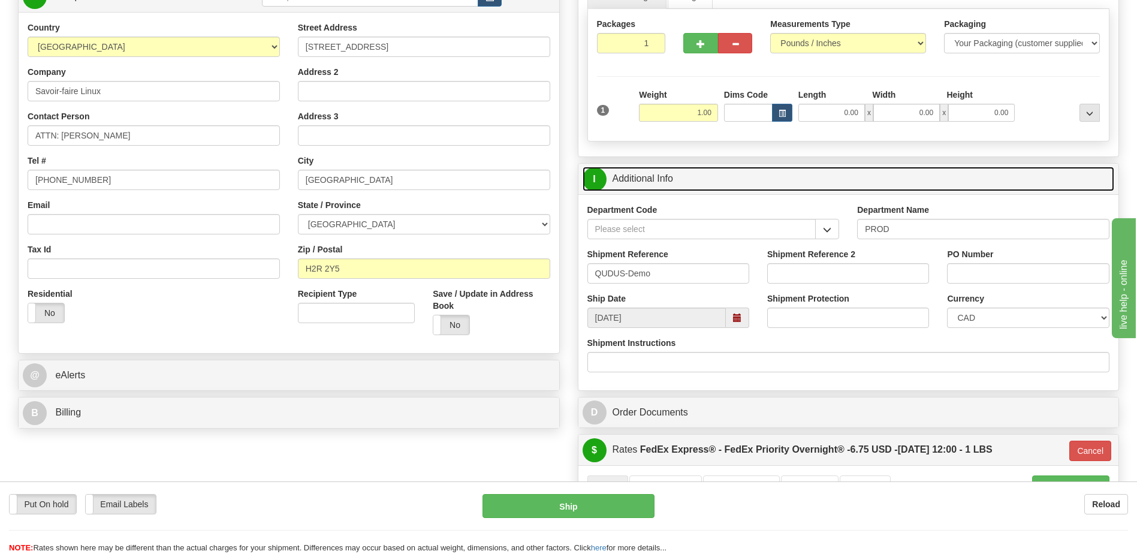
click at [647, 188] on link "I Additional Info" at bounding box center [849, 179] width 532 height 25
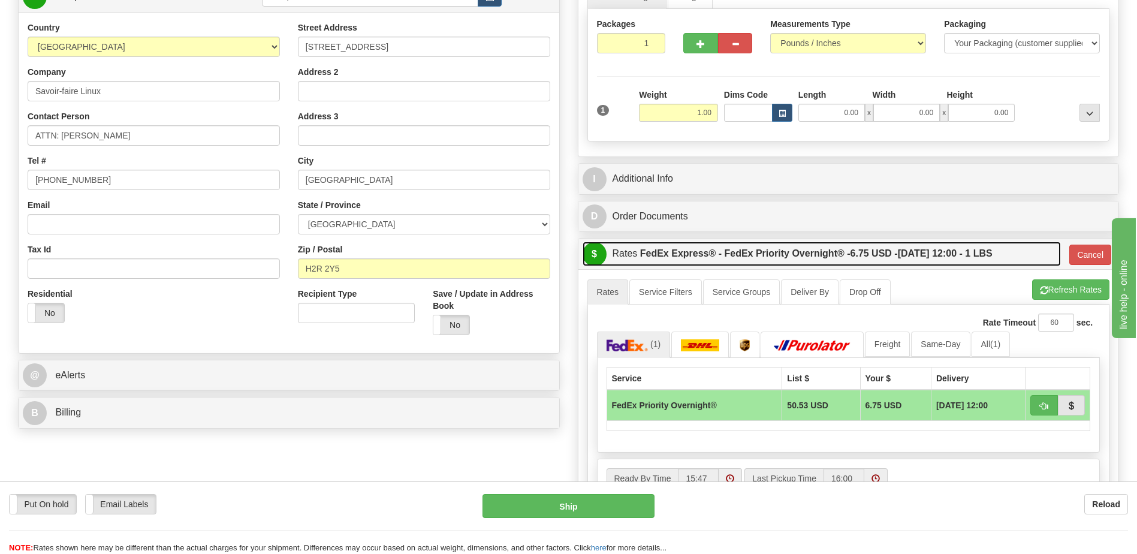
click at [713, 263] on label "FedEx Express® - FedEx Priority Overnight® - 6.75 USD - [DATE] 12:00 - 1 LBS" at bounding box center [816, 254] width 352 height 24
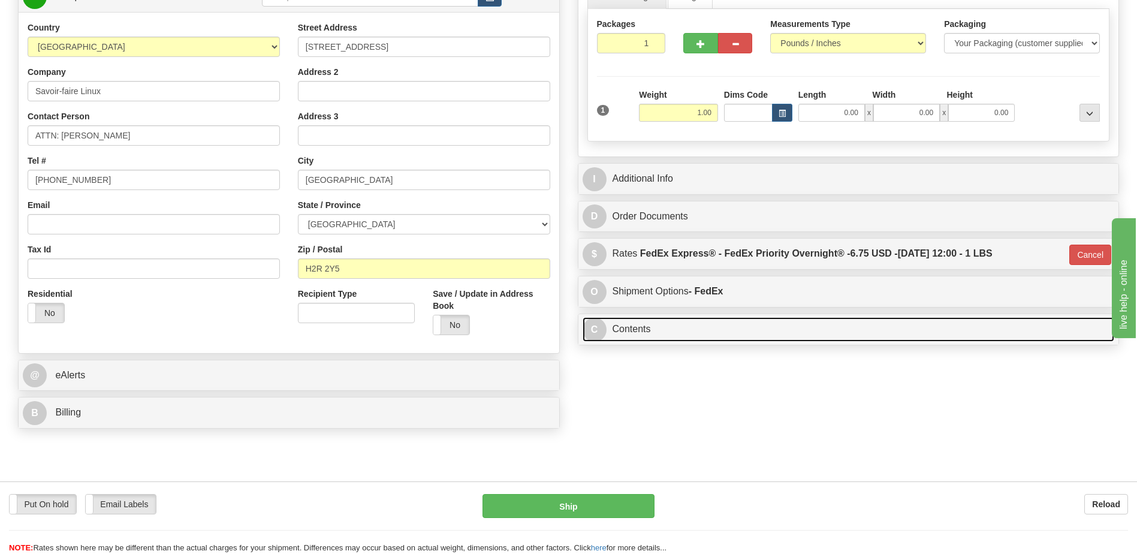
click at [681, 327] on link "C Contents" at bounding box center [849, 329] width 532 height 25
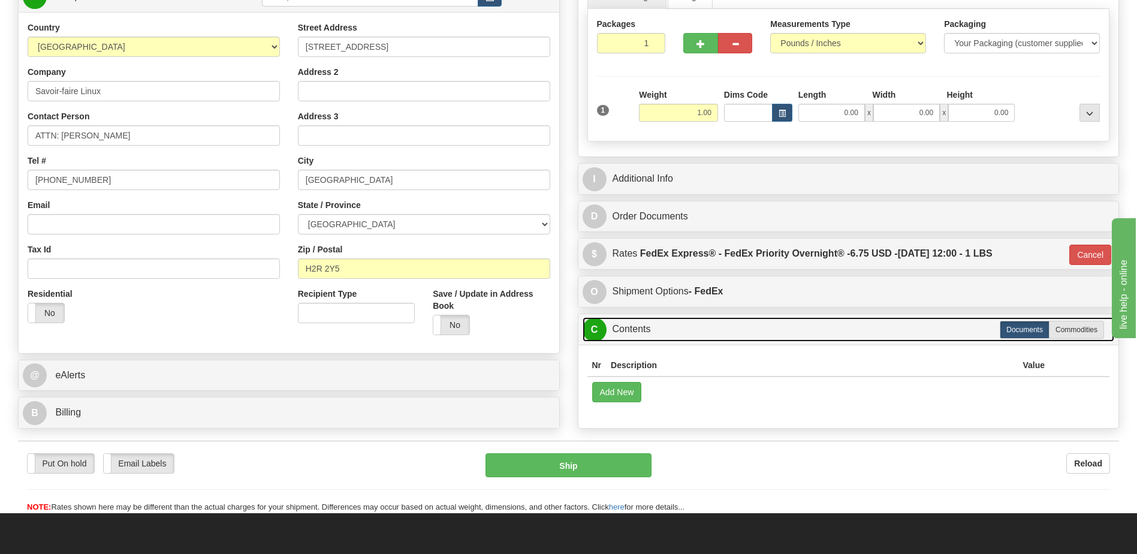
click at [681, 327] on link "C Contents" at bounding box center [849, 329] width 532 height 25
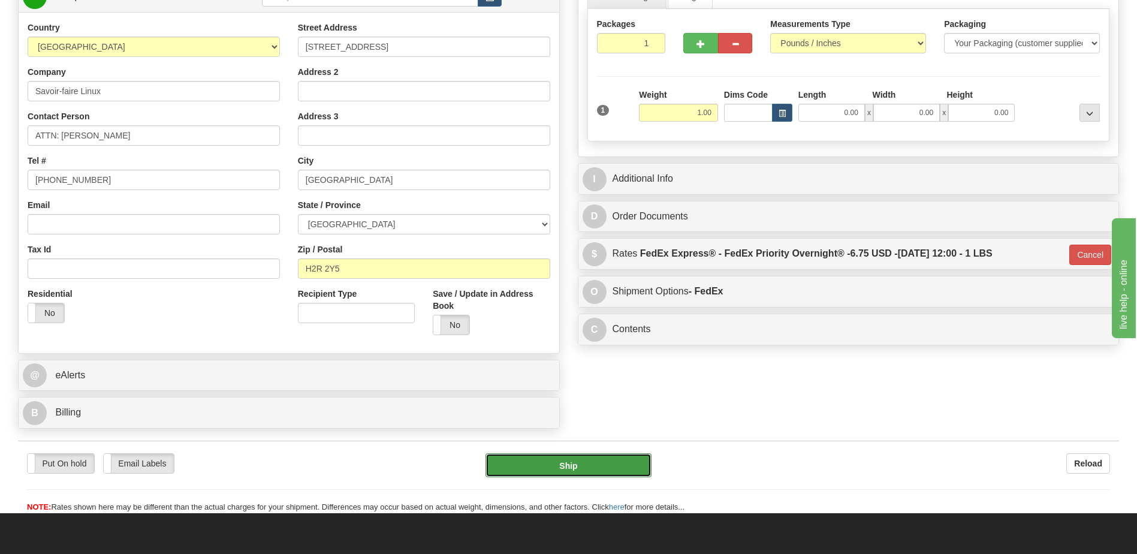
click at [568, 471] on button "Ship" at bounding box center [568, 465] width 165 height 24
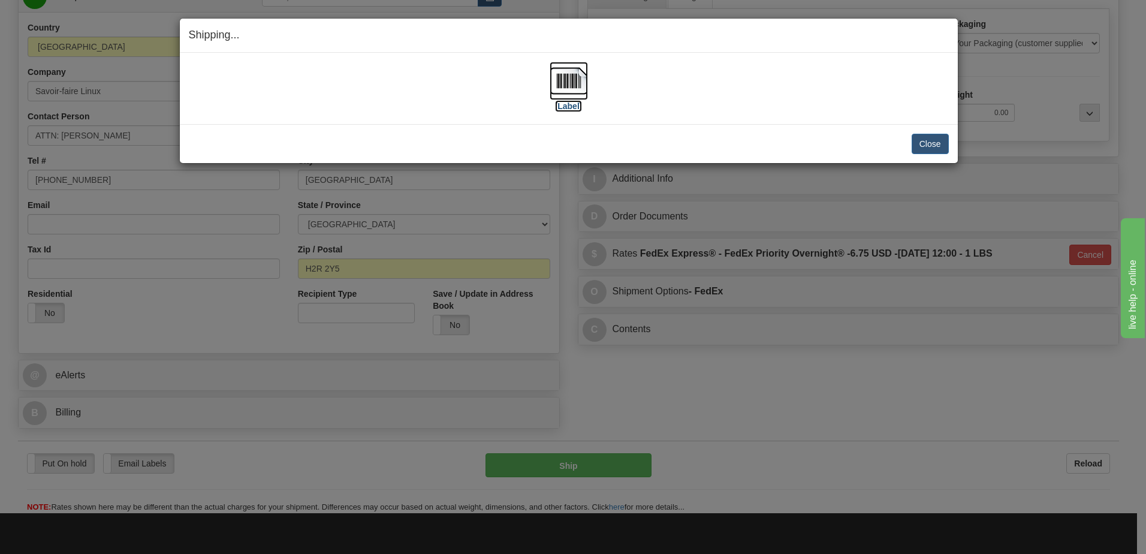
click at [572, 81] on img at bounding box center [569, 81] width 38 height 38
